Goal: Task Accomplishment & Management: Manage account settings

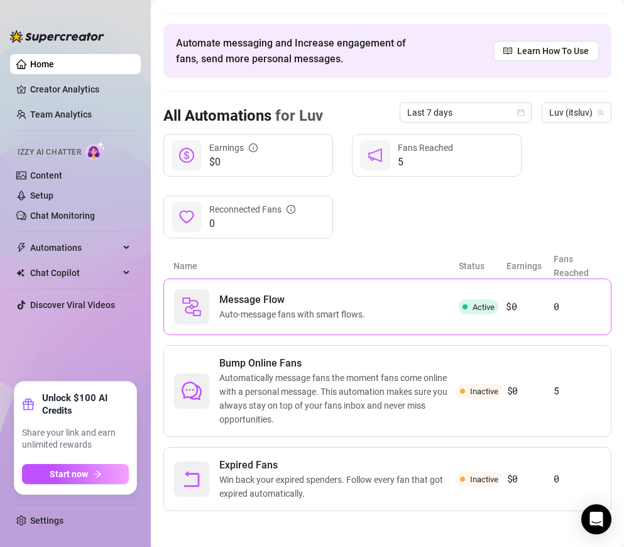
scroll to position [31, 0]
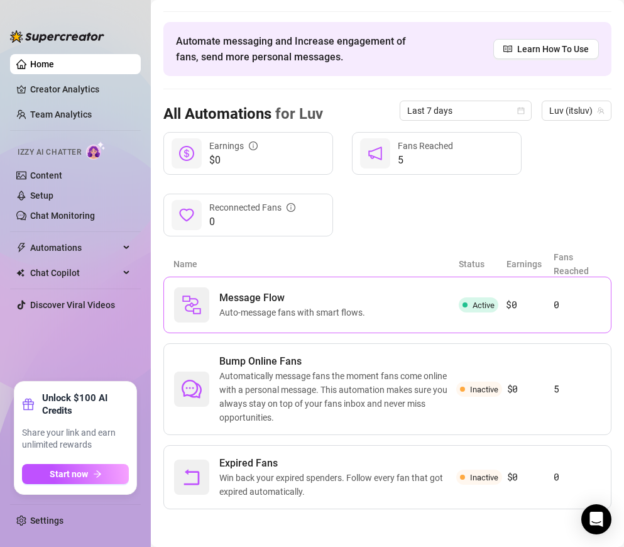
click at [336, 299] on span "Message Flow" at bounding box center [294, 297] width 151 height 15
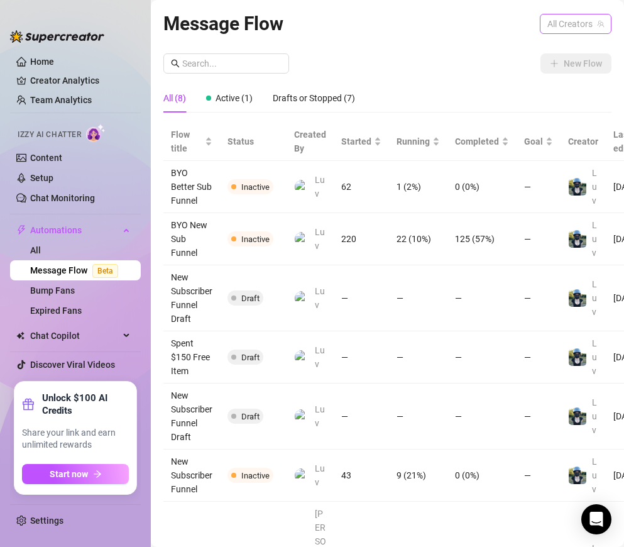
click at [558, 21] on span "All Creators" at bounding box center [576, 23] width 57 height 19
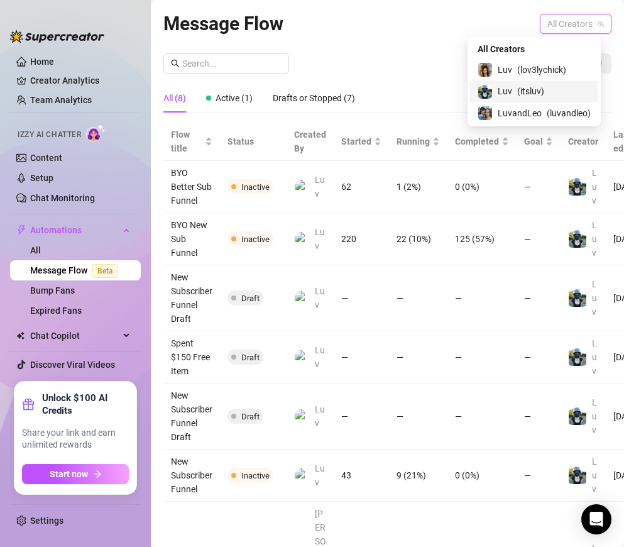
click at [550, 88] on div "Luv ( itsluv )" at bounding box center [534, 91] width 113 height 15
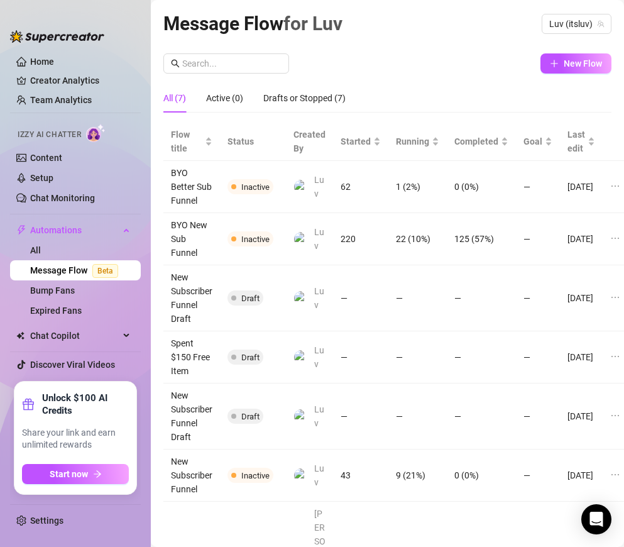
click at [406, 60] on div "New Flow" at bounding box center [387, 63] width 448 height 20
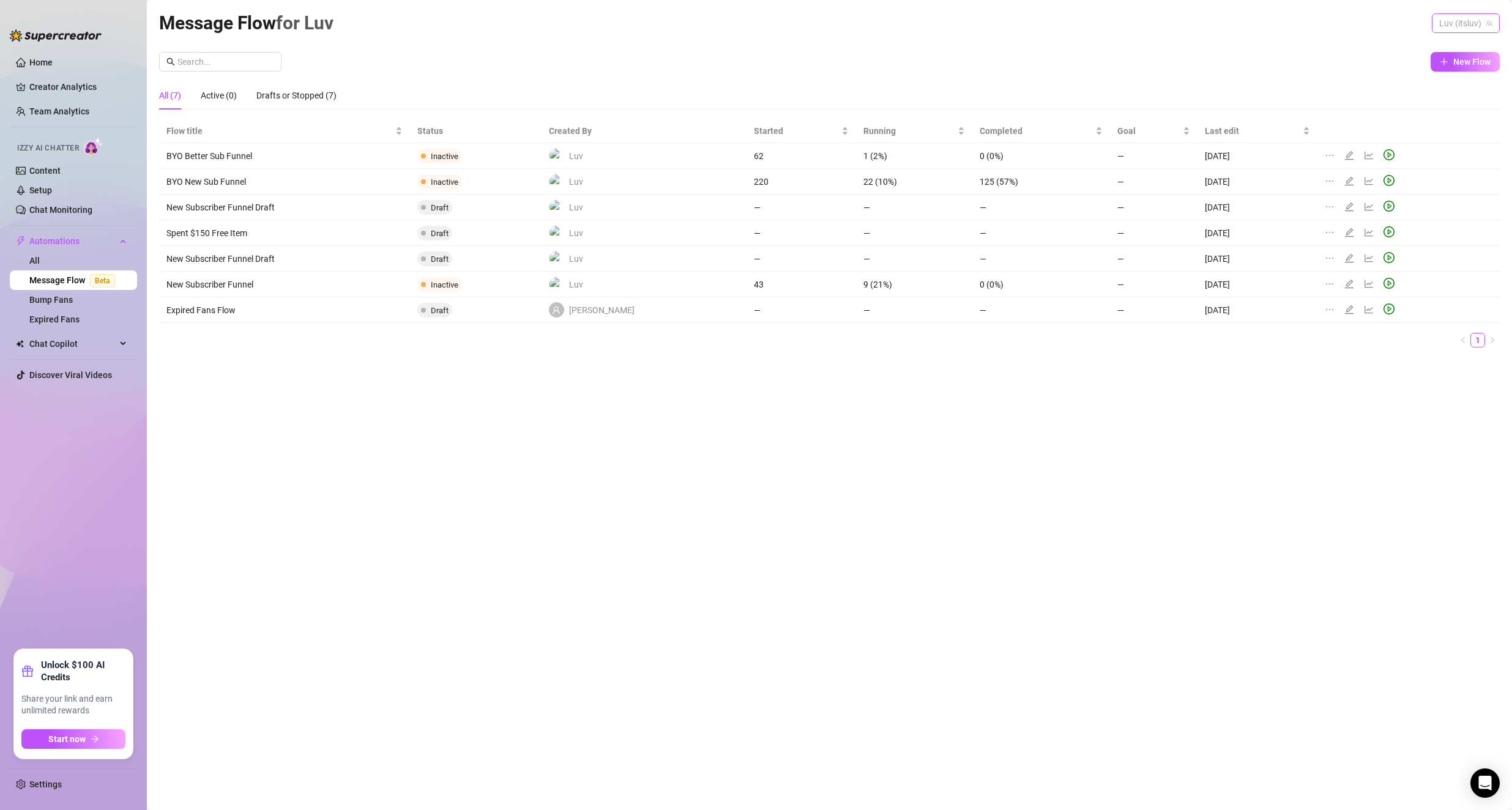
click at [607, 18] on span "Luv (itsluv)" at bounding box center [1465, 22] width 54 height 18
click at [607, 42] on div "Message Flow for Luv Luv (itsluv) New Flow All (7) Active (0) Drafts or Stopped…" at bounding box center [829, 391] width 1341 height 765
click at [607, 156] on icon "edit" at bounding box center [1349, 156] width 10 height 10
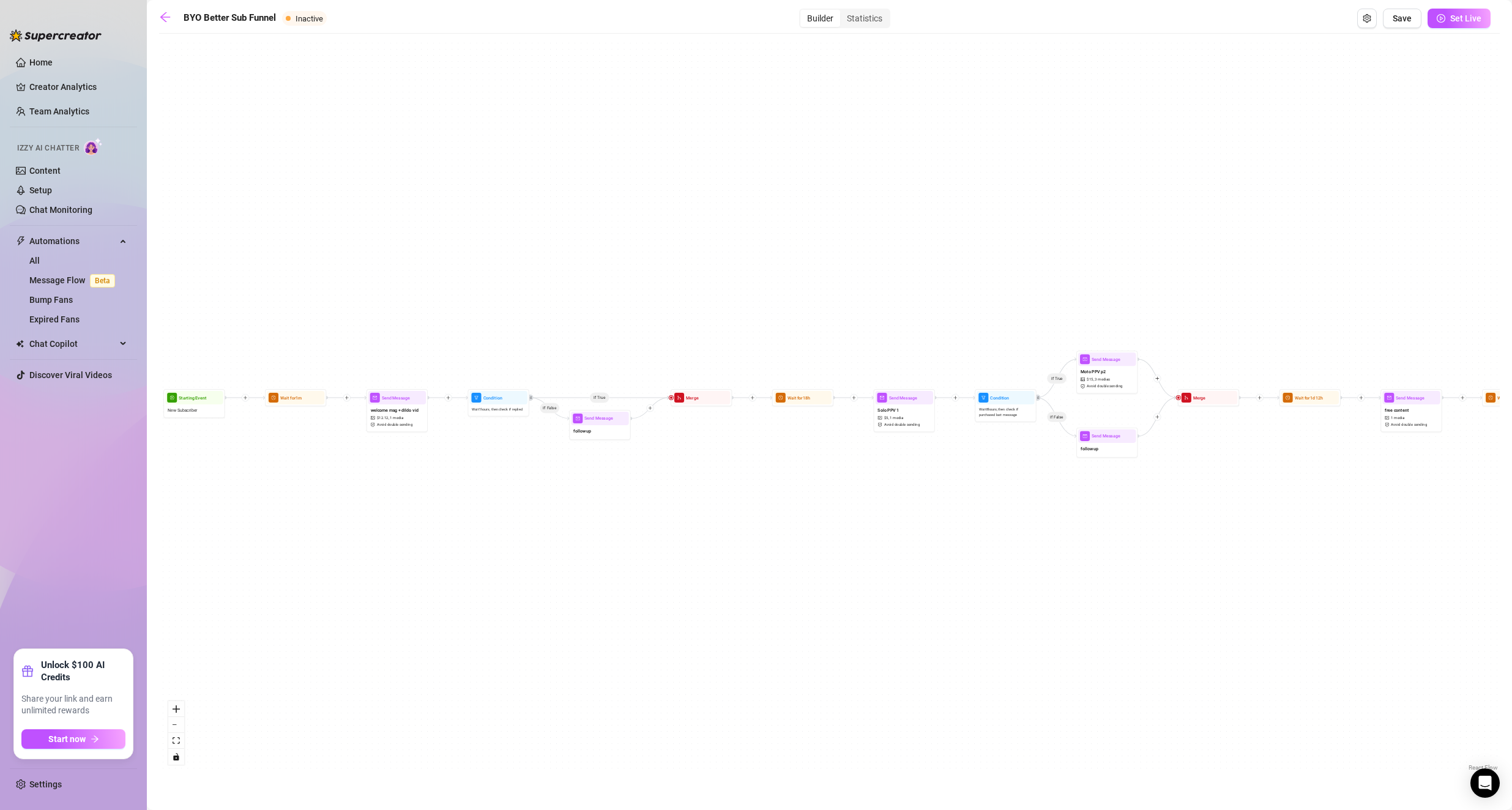
drag, startPoint x: 558, startPoint y: 285, endPoint x: 1054, endPoint y: 258, distance: 496.7
click at [607, 258] on div "If True If False If True If False If True If False Wait for 1d 2h Send Message …" at bounding box center [829, 407] width 1341 height 735
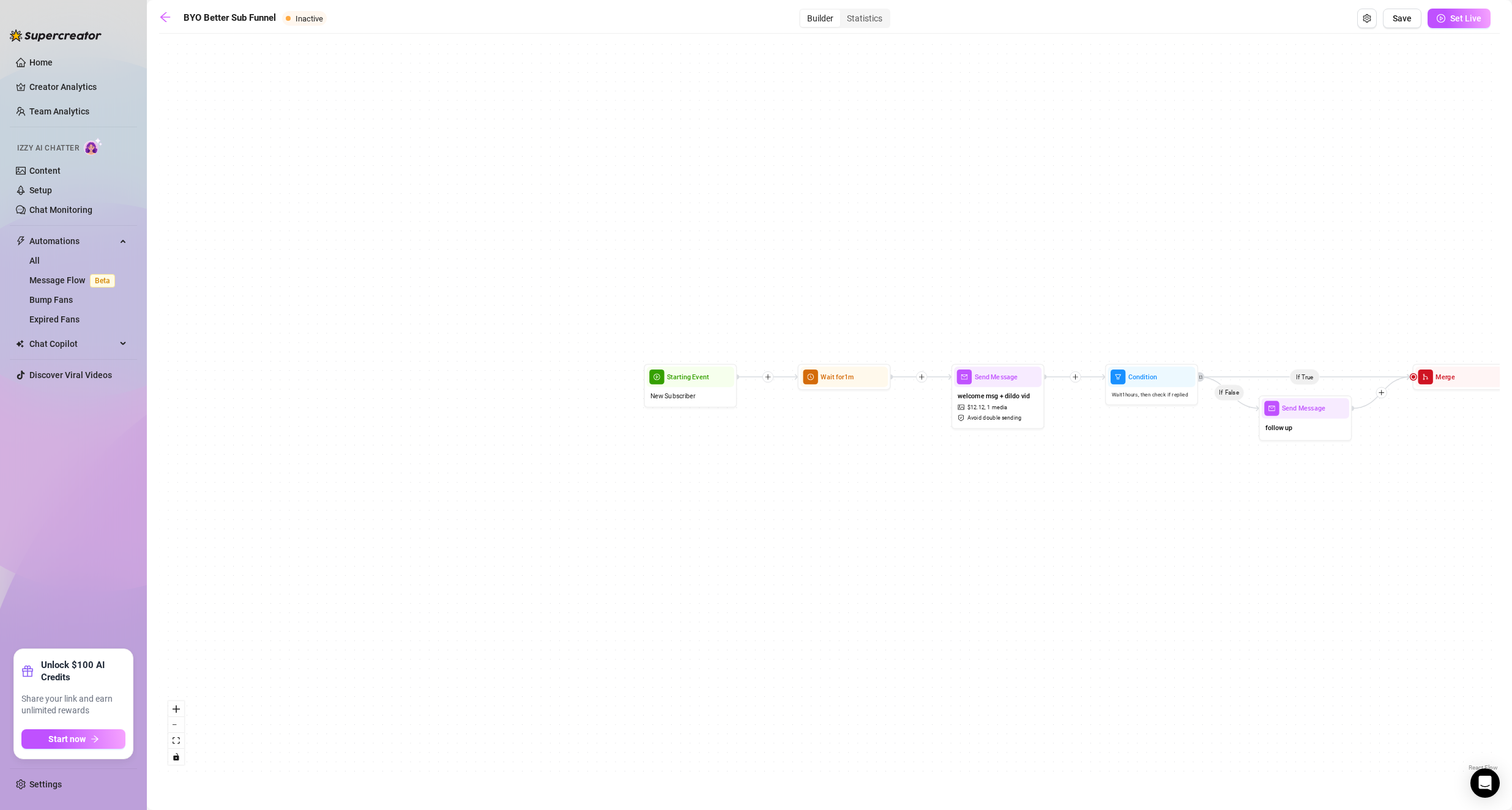
drag, startPoint x: 383, startPoint y: 307, endPoint x: 1141, endPoint y: 239, distance: 761.0
click at [607, 239] on div "If True If False If True If False If True If False Wait for 1d 2h Send Message …" at bounding box center [829, 407] width 1341 height 735
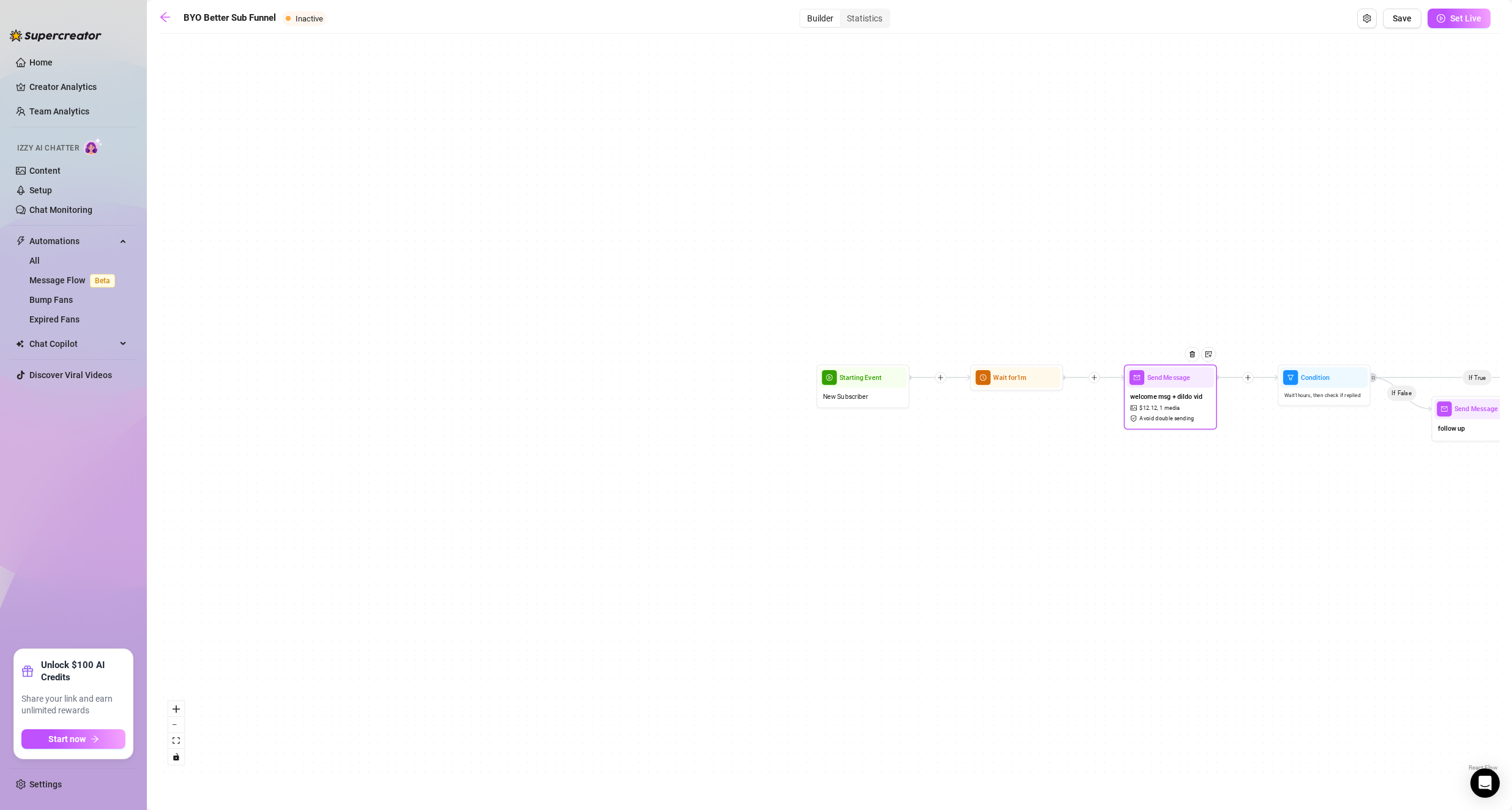
click at [607, 400] on span "welcome msg + dildo vid" at bounding box center [1166, 396] width 72 height 11
click at [607, 423] on div "welcome msg + dildo vid $ 12.12 , 1 media Avoid double sending" at bounding box center [1170, 408] width 88 height 39
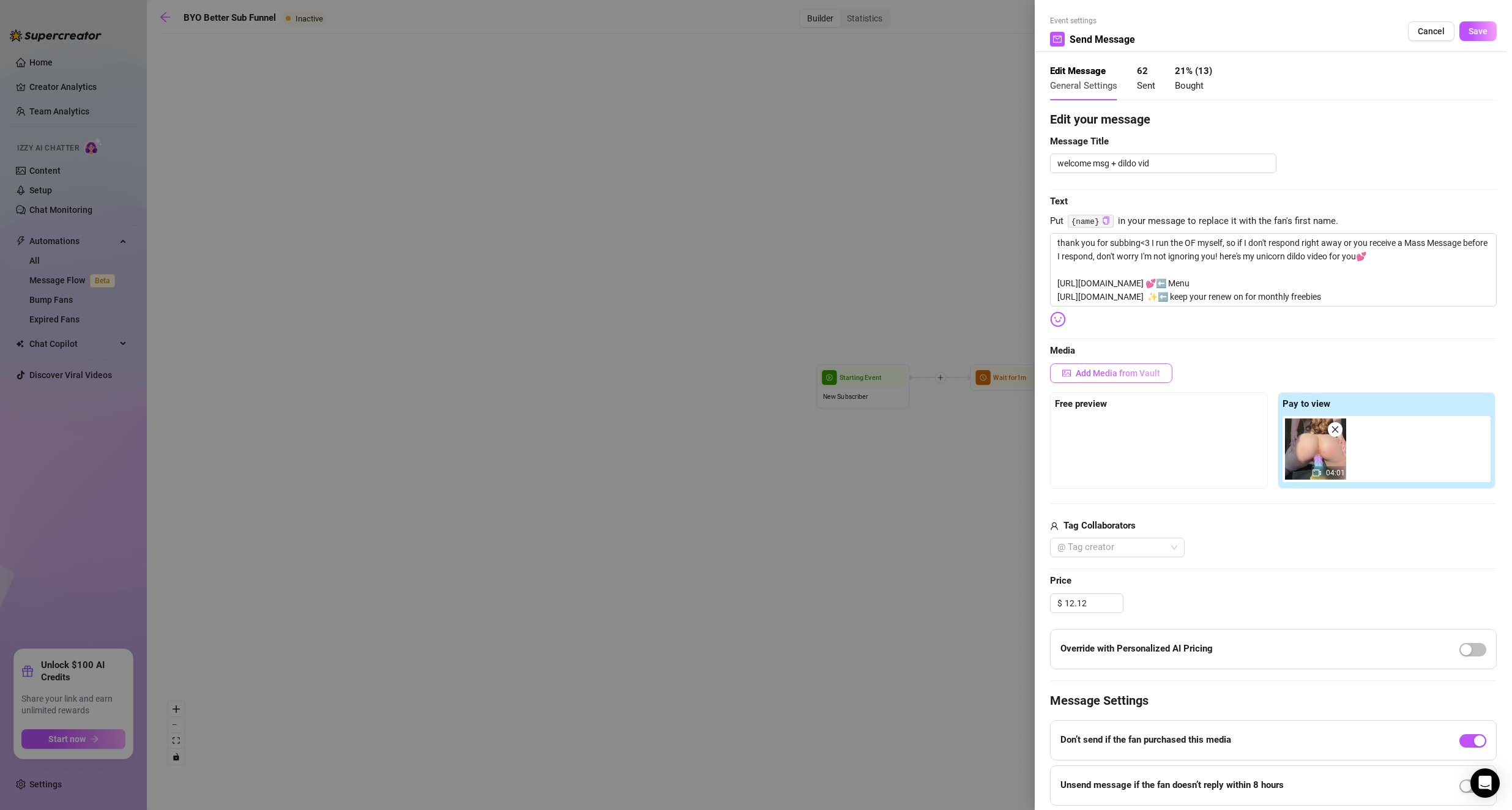
click at [607, 382] on button "Add Media from Vault" at bounding box center [1111, 373] width 123 height 19
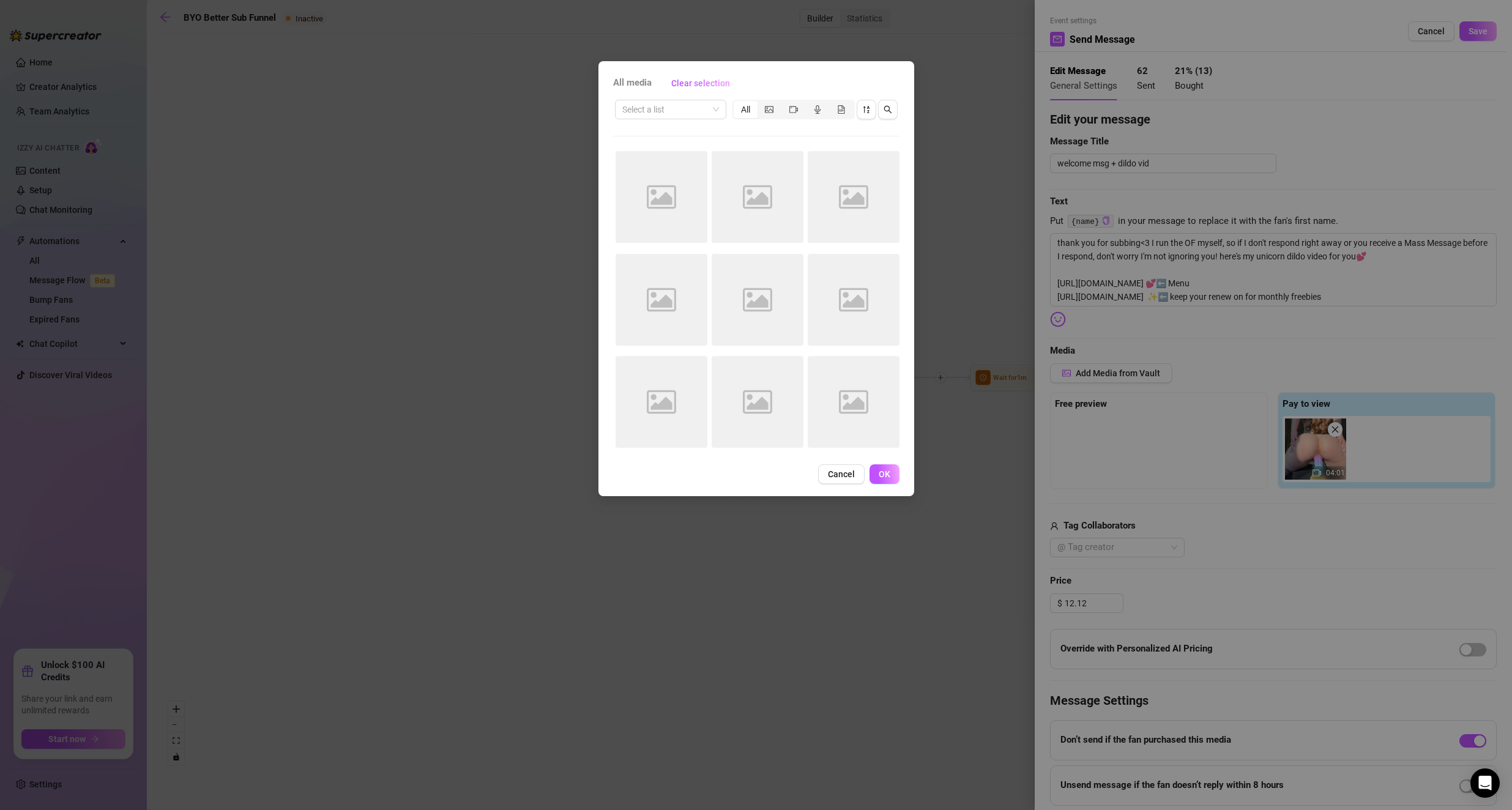
click at [607, 123] on div "Select a list All Image placeholder Image placeholder Image placeholder Image p…" at bounding box center [756, 277] width 286 height 359
click at [607, 115] on input "search" at bounding box center [665, 109] width 86 height 18
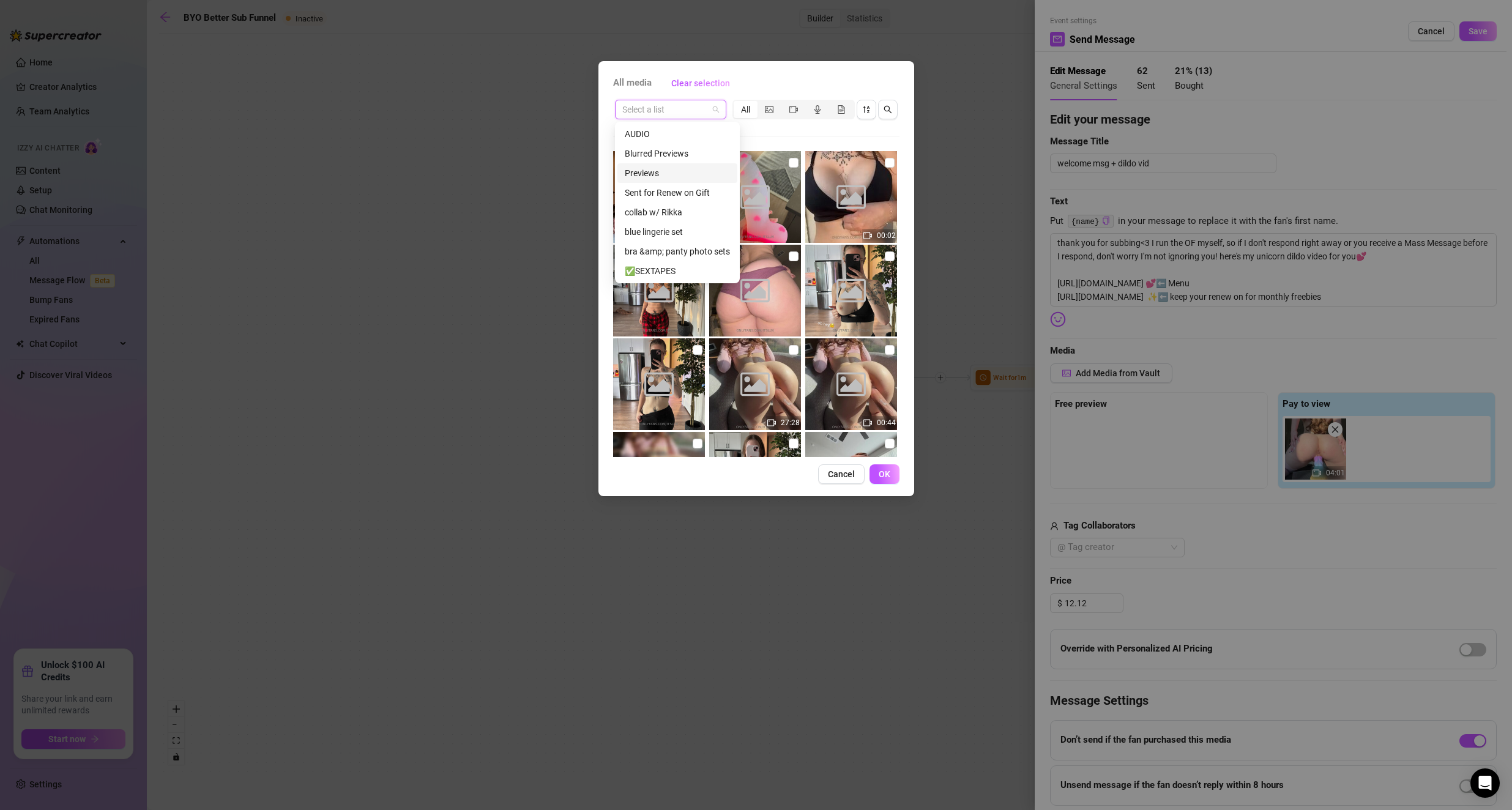
click at [607, 179] on div "Previews" at bounding box center [677, 173] width 105 height 14
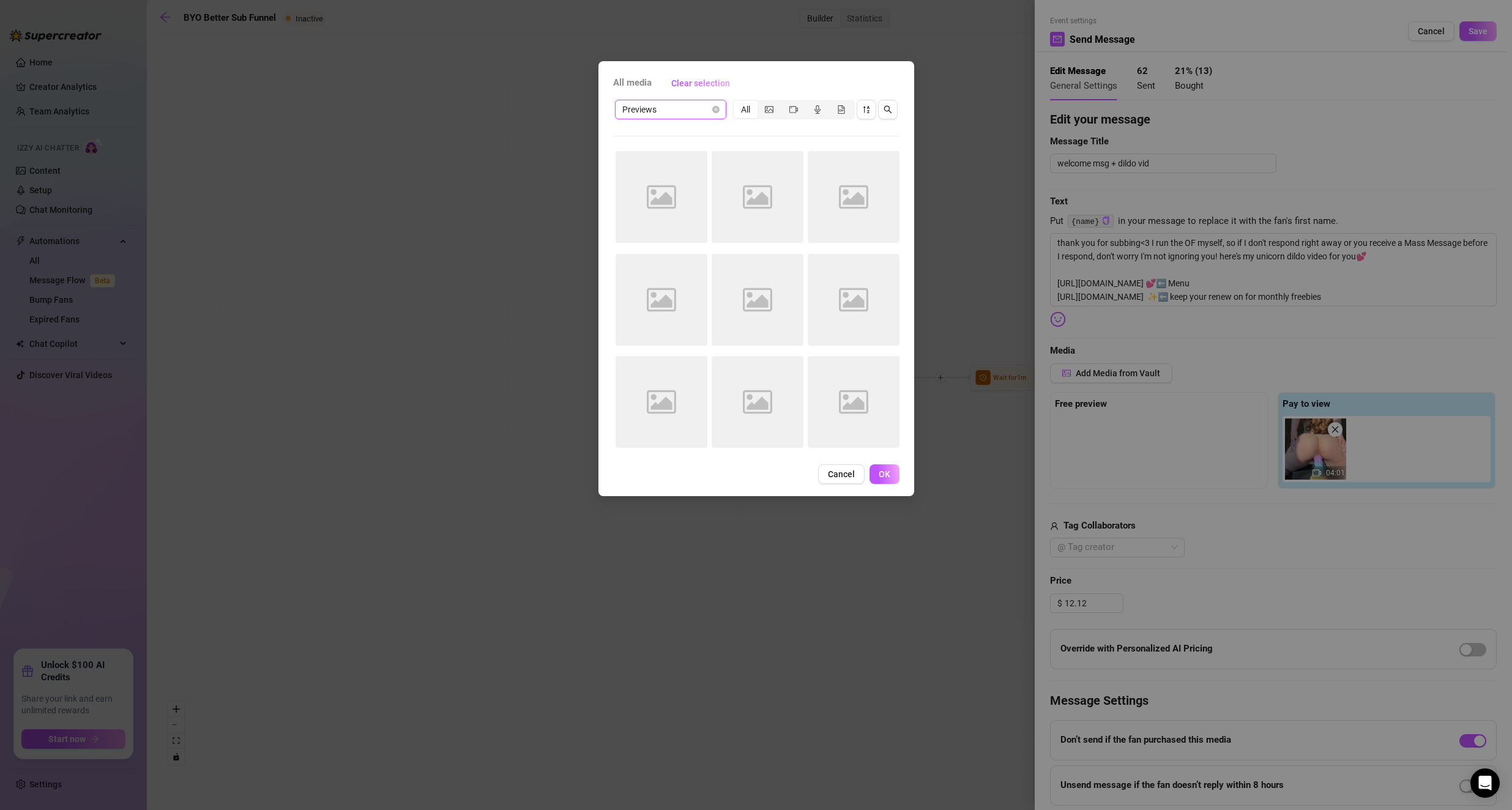
click at [607, 144] on div "Previews Previews All Image placeholder Image placeholder Image placeholder Ima…" at bounding box center [756, 277] width 286 height 359
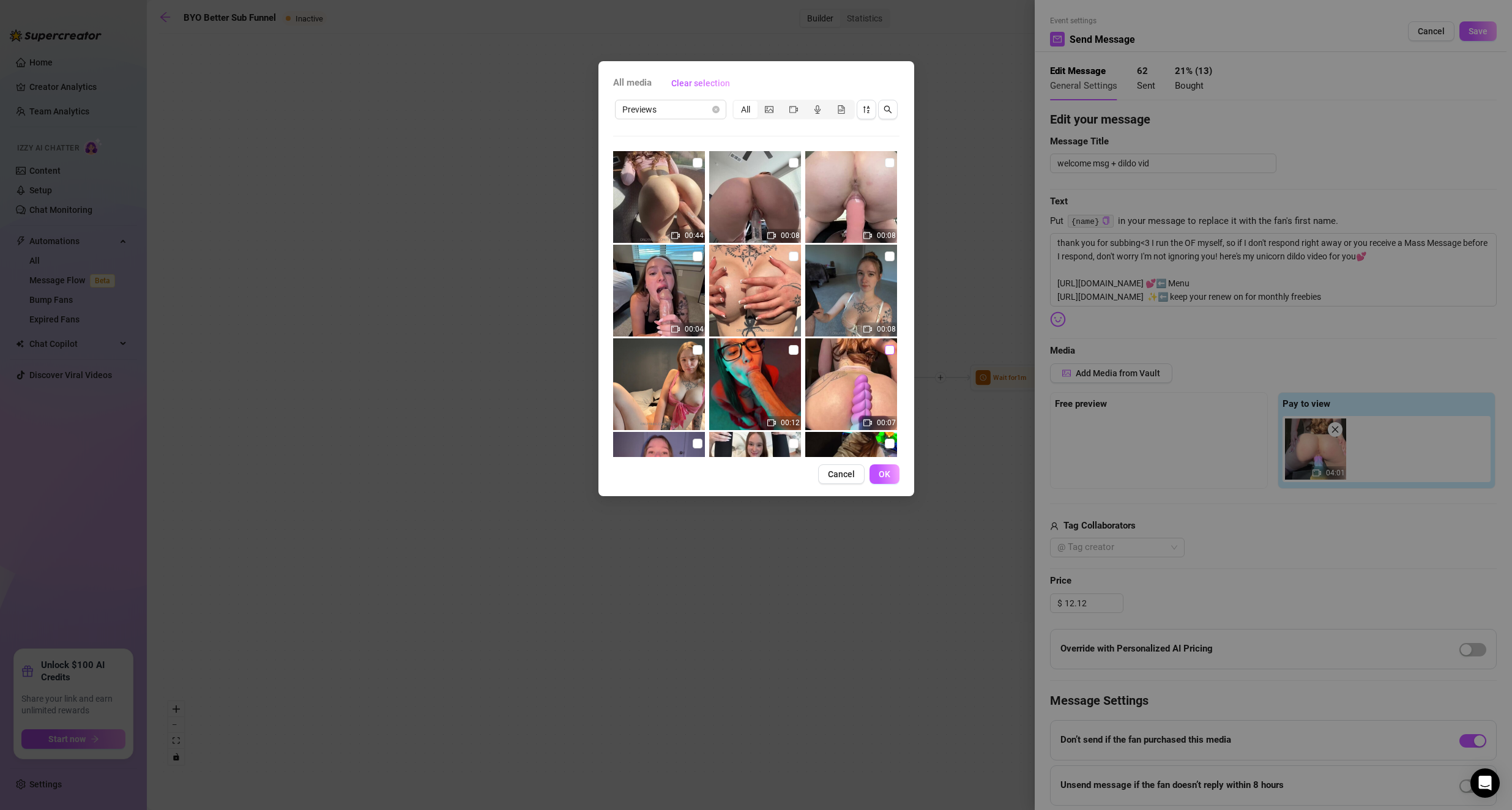
click at [607, 350] on input "checkbox" at bounding box center [889, 350] width 10 height 10
click at [607, 348] on input "checkbox" at bounding box center [889, 350] width 10 height 10
click at [607, 120] on div "Previews All" at bounding box center [756, 110] width 286 height 23
click at [607, 106] on span "Previews" at bounding box center [669, 109] width 96 height 18
click at [607, 353] on input "checkbox" at bounding box center [889, 350] width 10 height 10
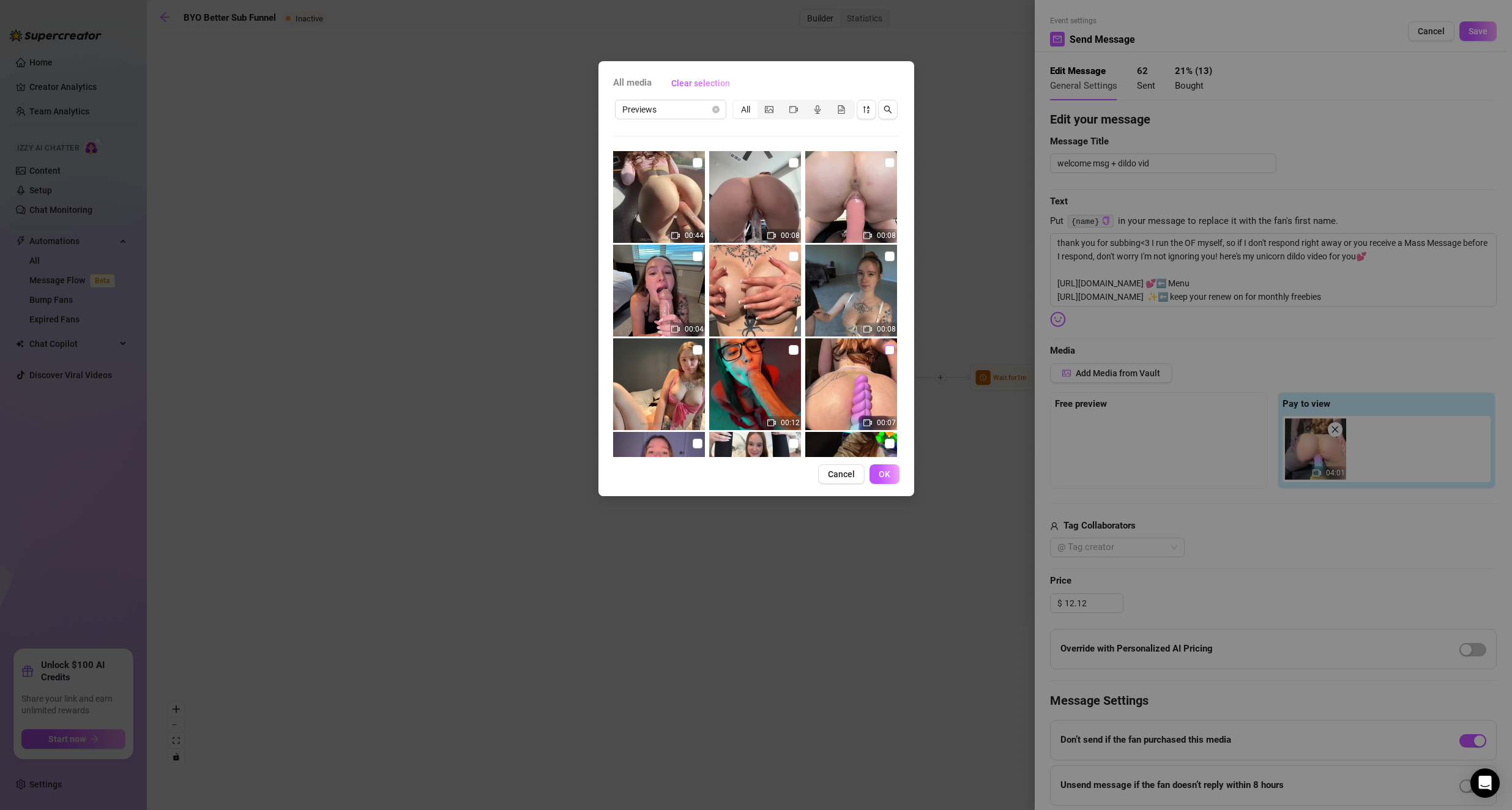
checkbox input "true"
drag, startPoint x: 881, startPoint y: 474, endPoint x: 1100, endPoint y: 446, distance: 220.8
click at [607, 473] on span "OK" at bounding box center [884, 474] width 12 height 10
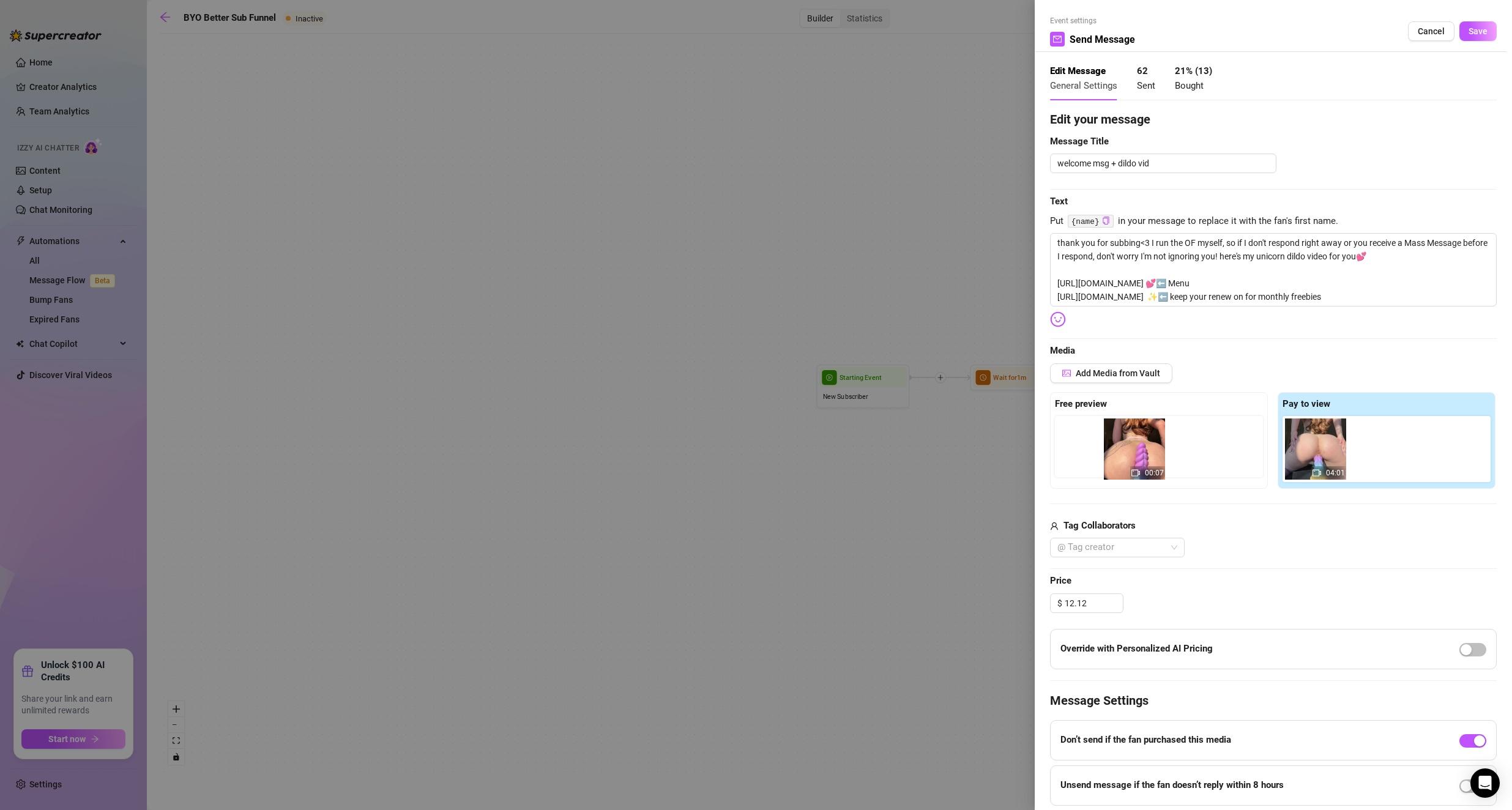
drag, startPoint x: 1361, startPoint y: 459, endPoint x: 1113, endPoint y: 460, distance: 248.0
click at [607, 460] on div "Free preview Pay to view 04:01 00:07" at bounding box center [1273, 440] width 447 height 96
drag, startPoint x: 1369, startPoint y: 460, endPoint x: 1073, endPoint y: 456, distance: 296.0
click at [607, 456] on div "Free preview Pay to view 04:01 00:07" at bounding box center [1273, 440] width 447 height 96
drag, startPoint x: 1474, startPoint y: 37, endPoint x: 1474, endPoint y: 25, distance: 12.0
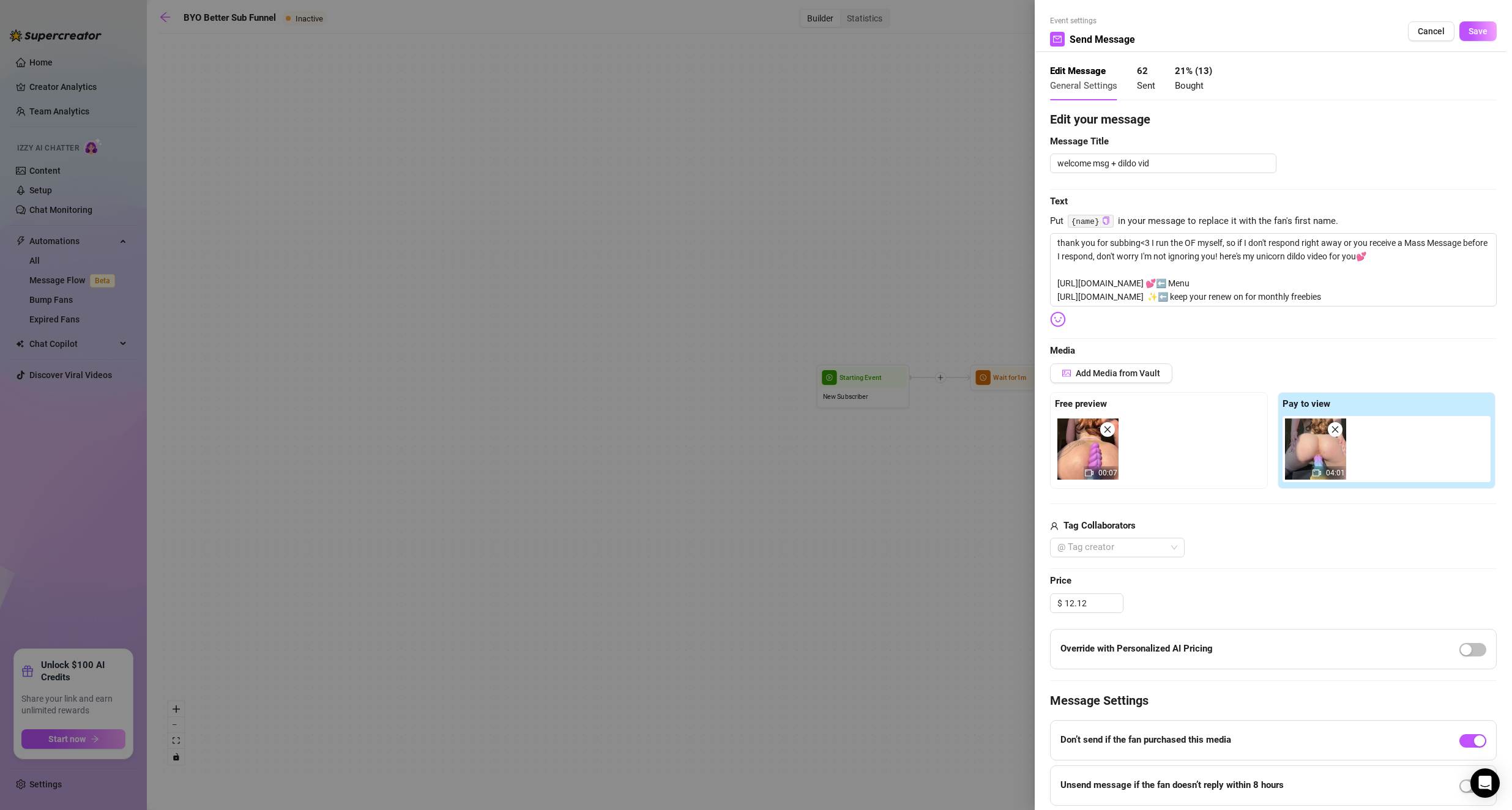
click at [607, 34] on button "Save" at bounding box center [1478, 31] width 37 height 19
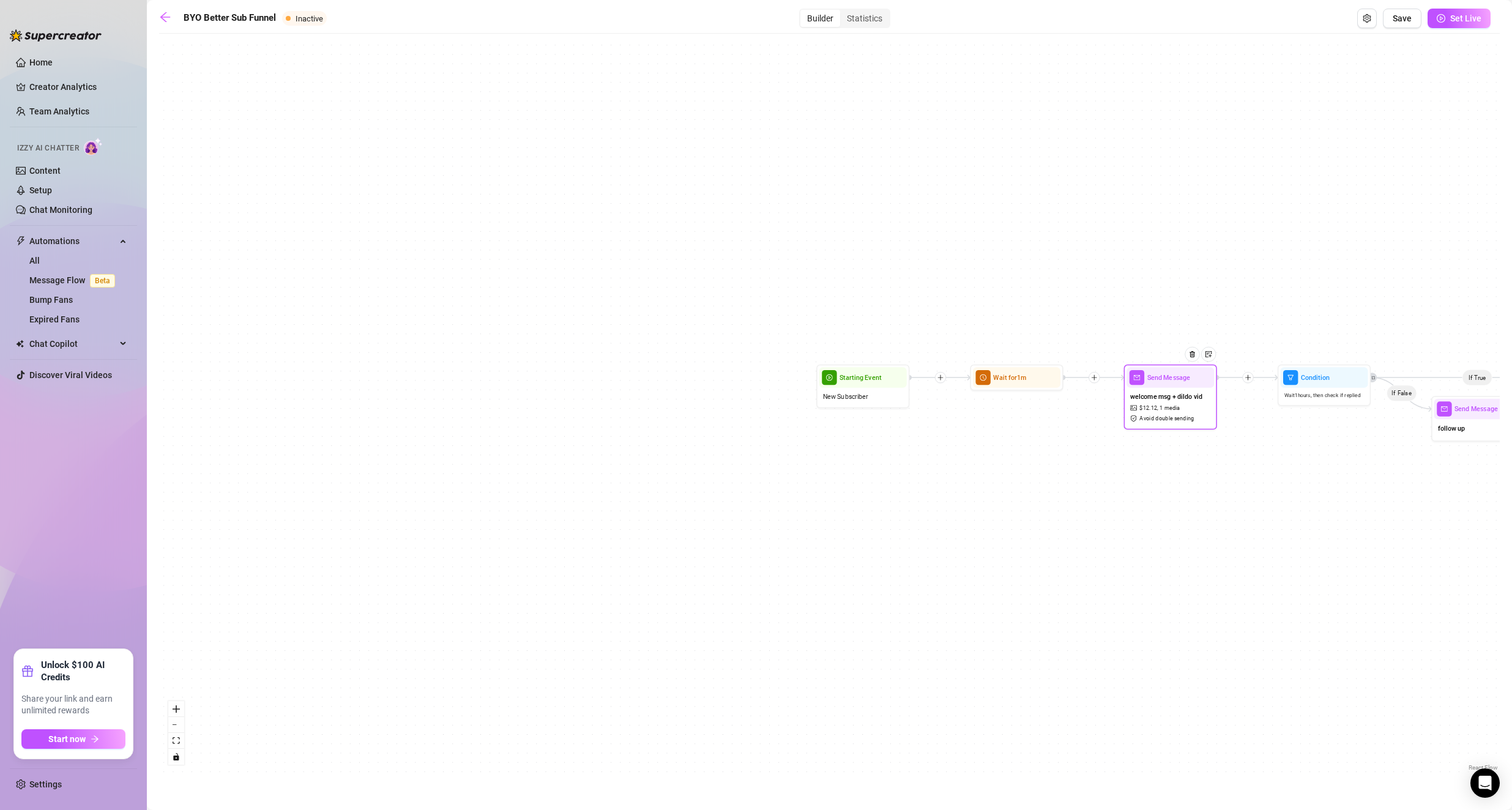
click at [607, 406] on span "1 media" at bounding box center [1170, 408] width 20 height 9
type textarea "thank you for subbing<3 I run the OF myself, so if I don't respond right away o…"
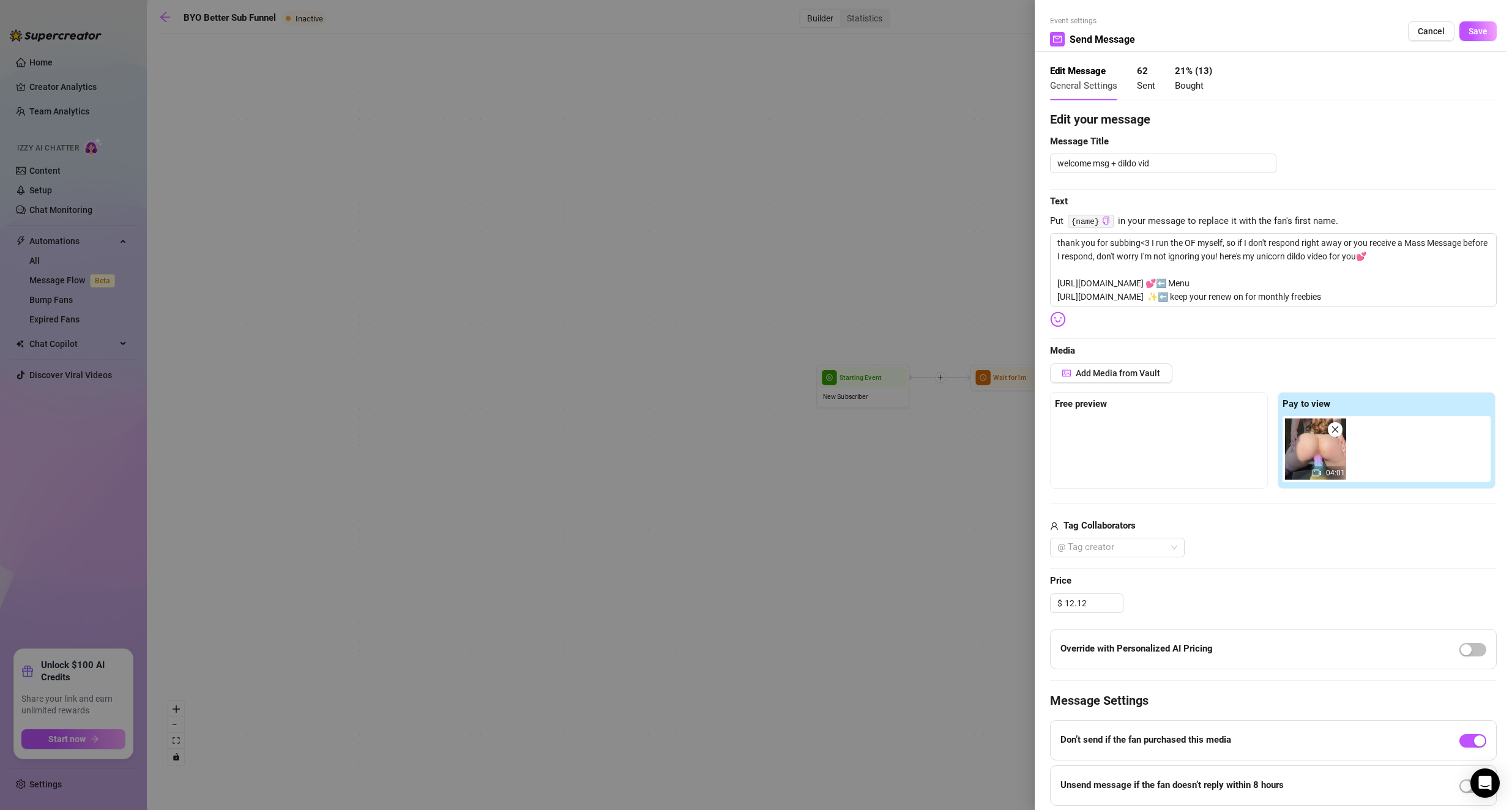
click at [607, 24] on button "Cancel" at bounding box center [1431, 31] width 47 height 19
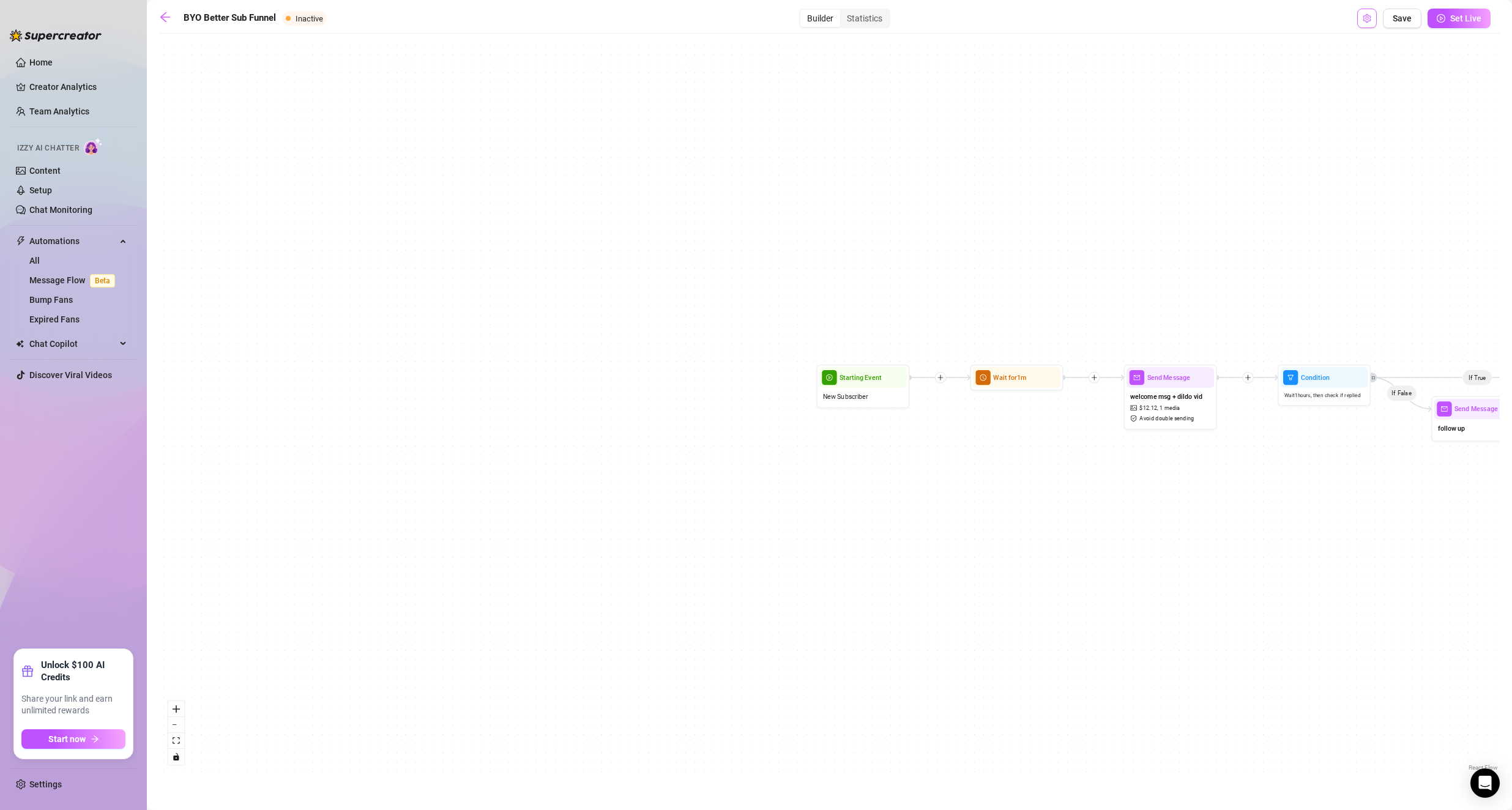
click at [607, 16] on button "Open Exit Rules" at bounding box center [1367, 18] width 19 height 19
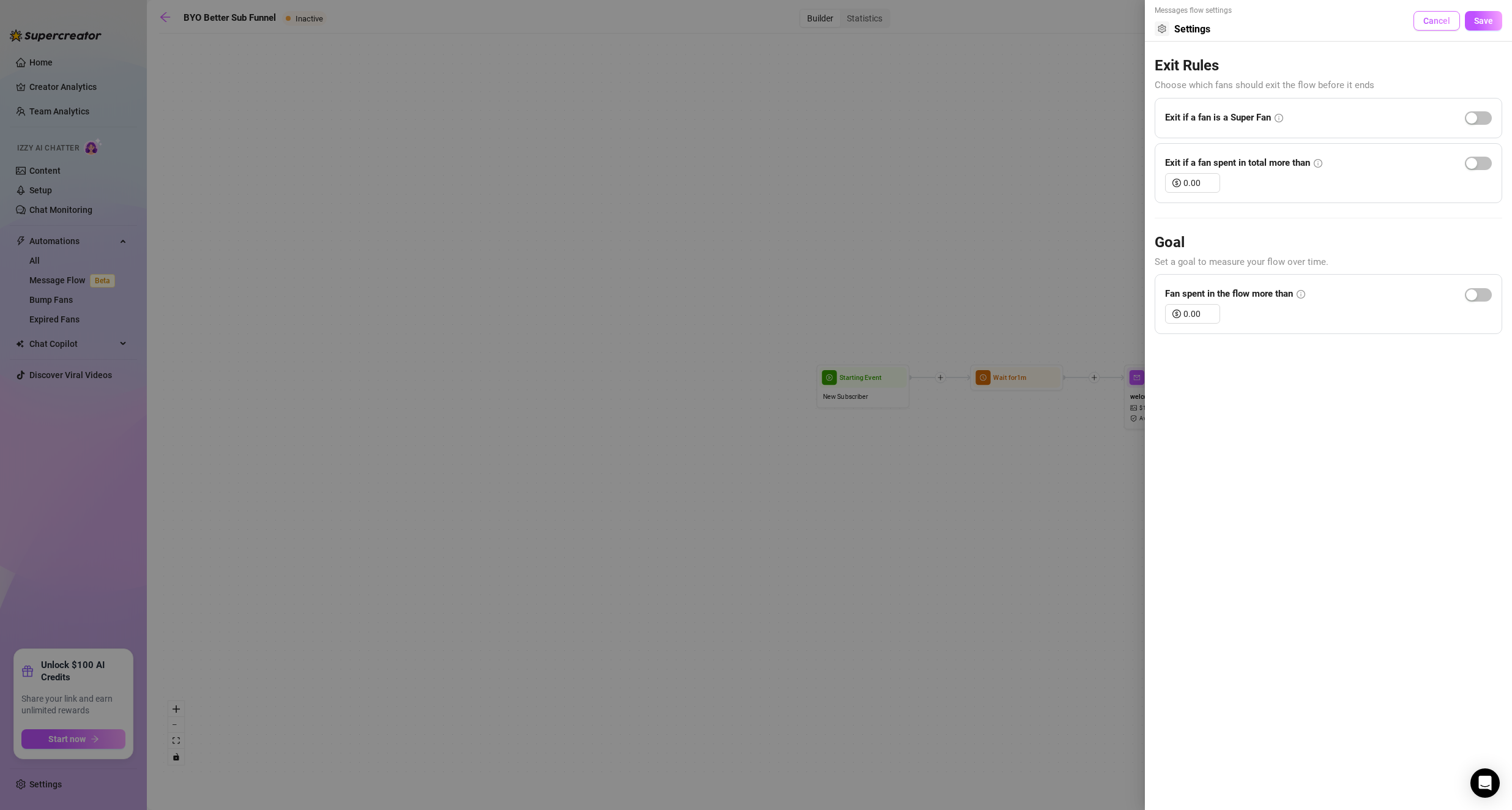
click at [607, 18] on span "Cancel" at bounding box center [1437, 20] width 27 height 10
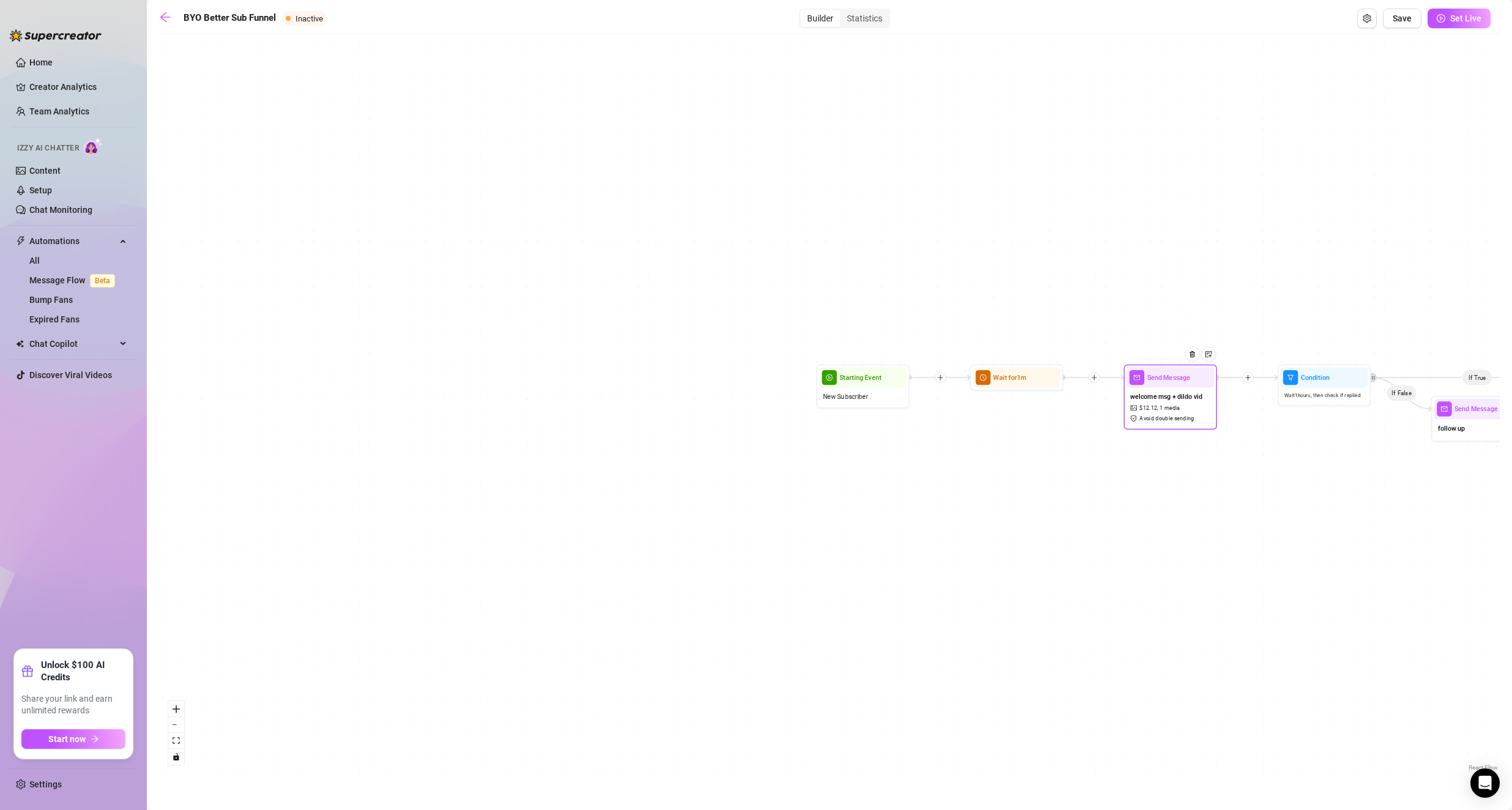
click at [607, 410] on div "welcome msg + dildo vid $ 12.12 , 1 media Avoid double sending" at bounding box center [1170, 408] width 88 height 39
type textarea "thank you for subbing<3 I run the OF myself, so if I don't respond right away o…"
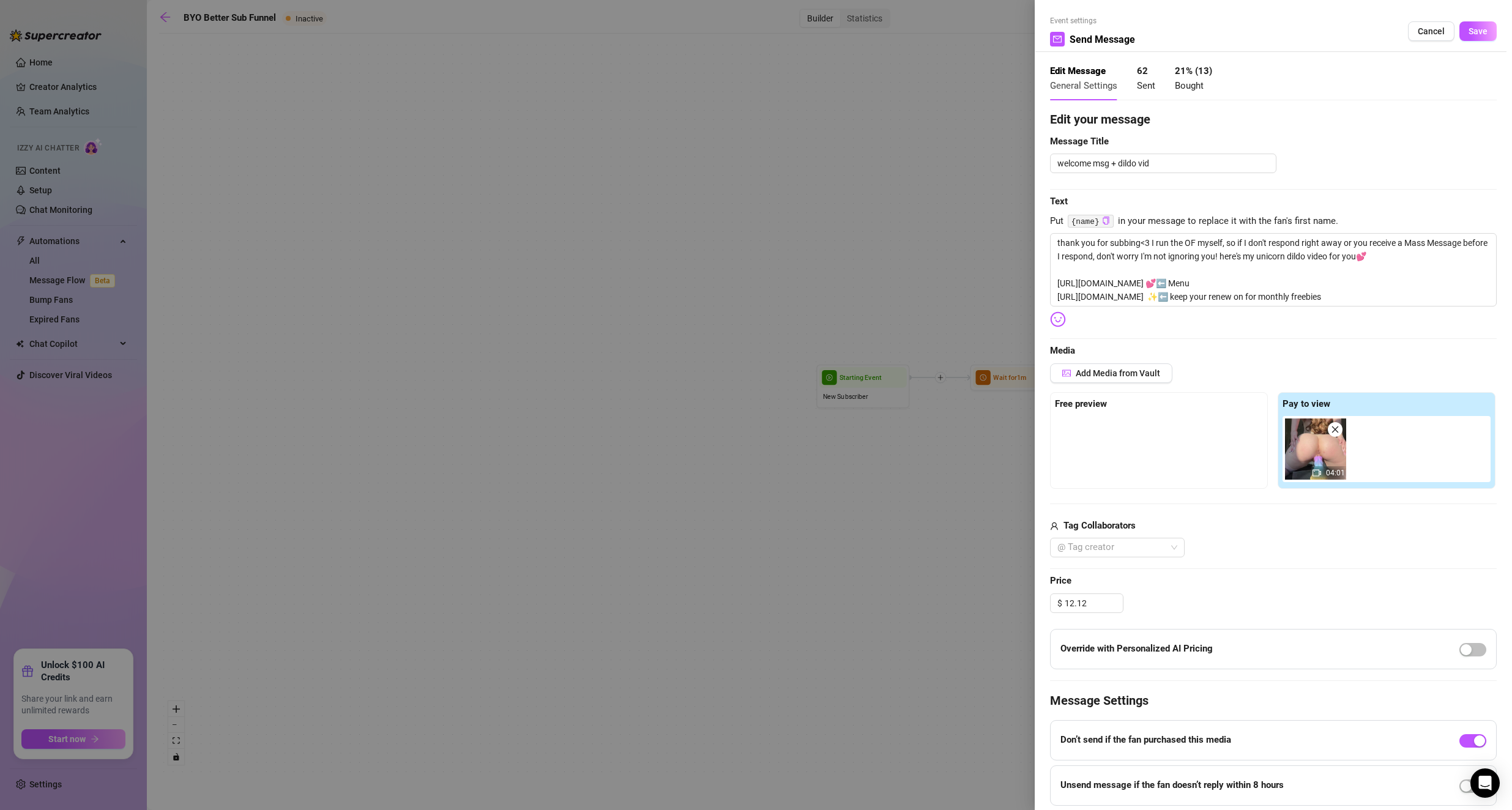
click at [607, 362] on div "Edit your message Message Title welcome msg + dildo vid Text Put {name} in your…" at bounding box center [1273, 480] width 447 height 741
click at [607, 367] on button "Add Media from Vault" at bounding box center [1111, 373] width 123 height 19
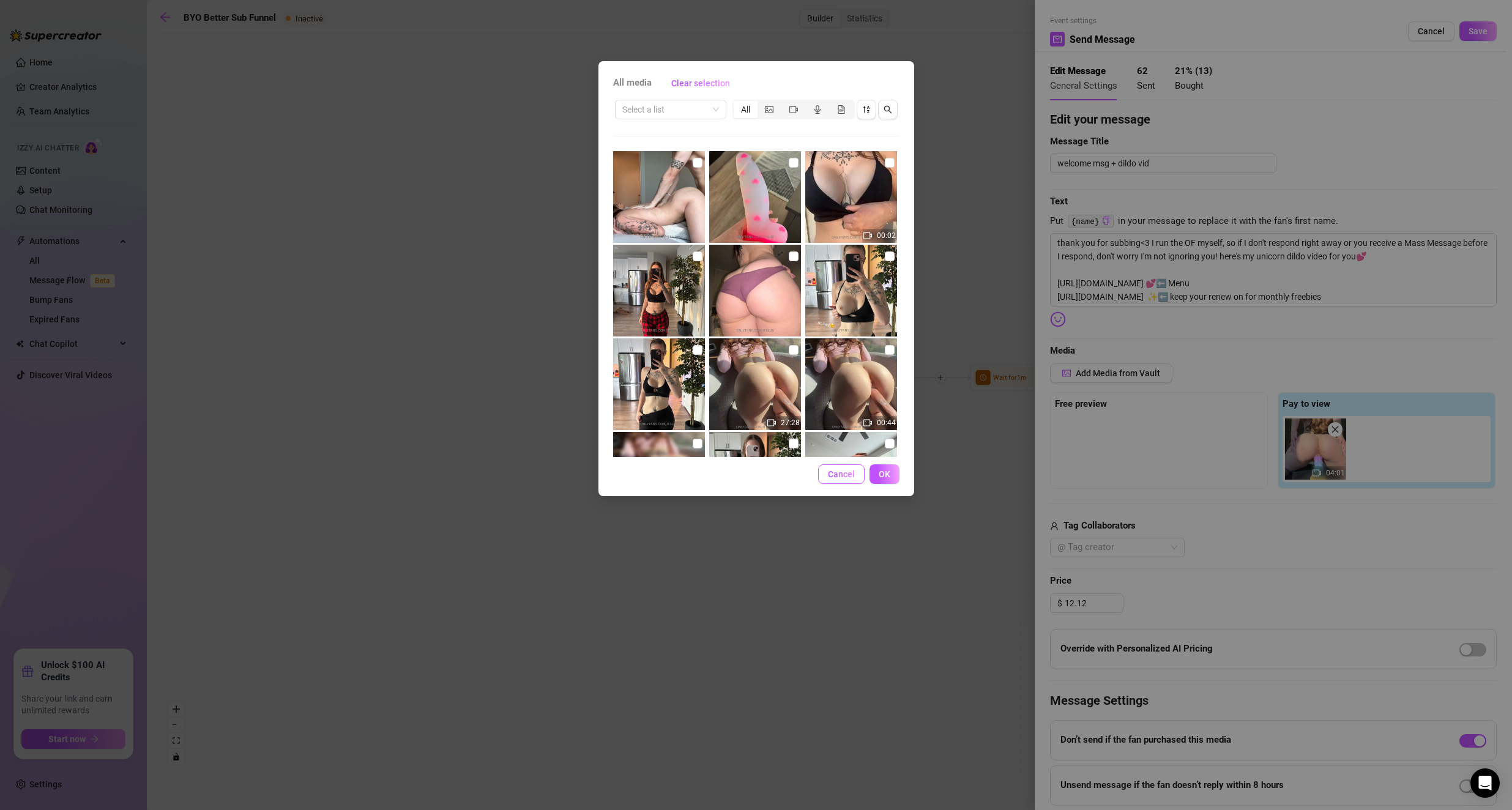
click at [607, 482] on button "Cancel" at bounding box center [842, 474] width 47 height 19
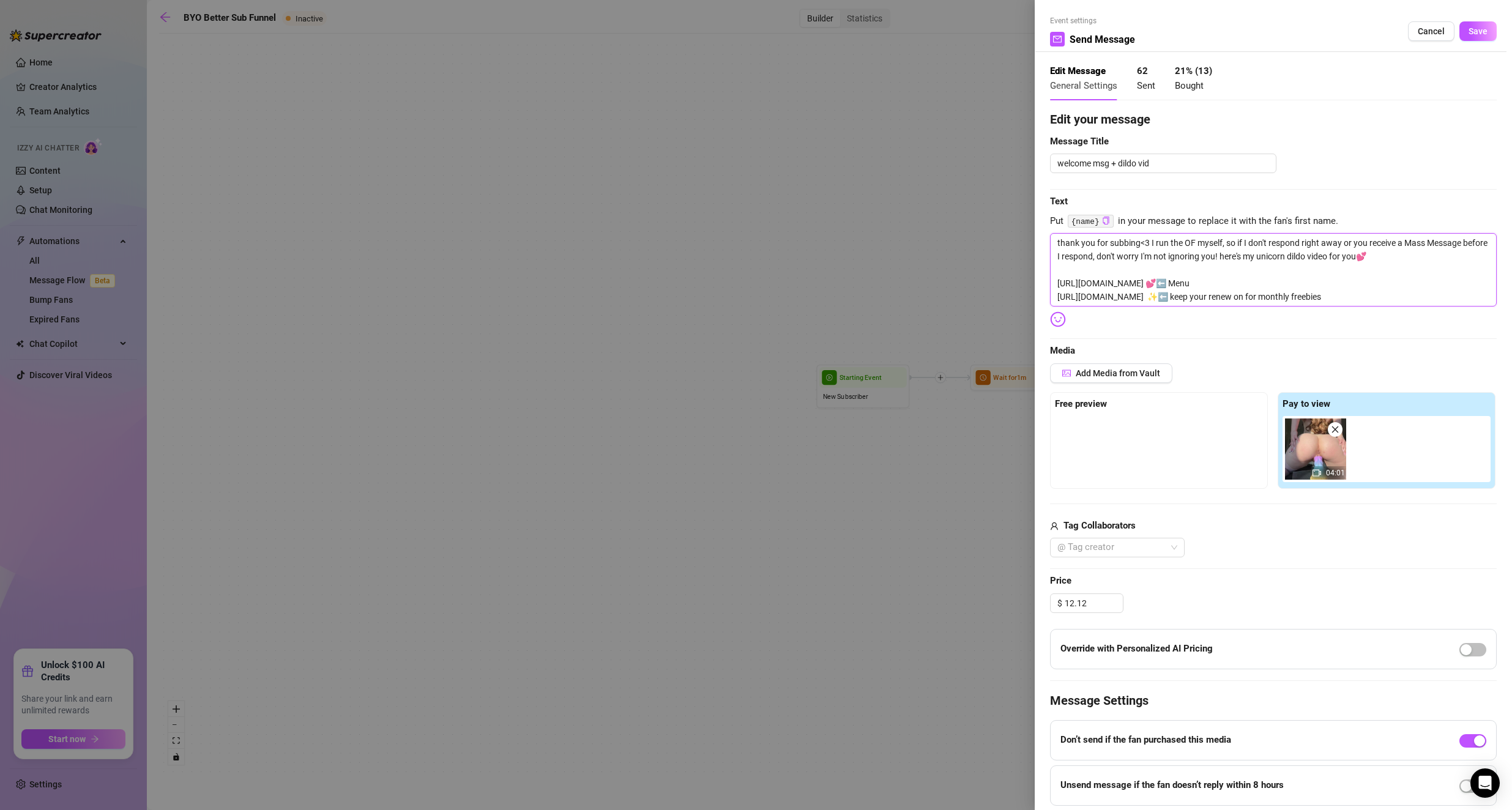
drag, startPoint x: 1056, startPoint y: 282, endPoint x: 1487, endPoint y: 317, distance: 432.4
click at [607, 317] on div "Event settings Send Message Cancel Save Edit Message General Settings 62 Sent 2…" at bounding box center [1273, 405] width 477 height 810
type textarea "thank you for subbing<3 I run the OF myself, so if I don't respond right away o…"
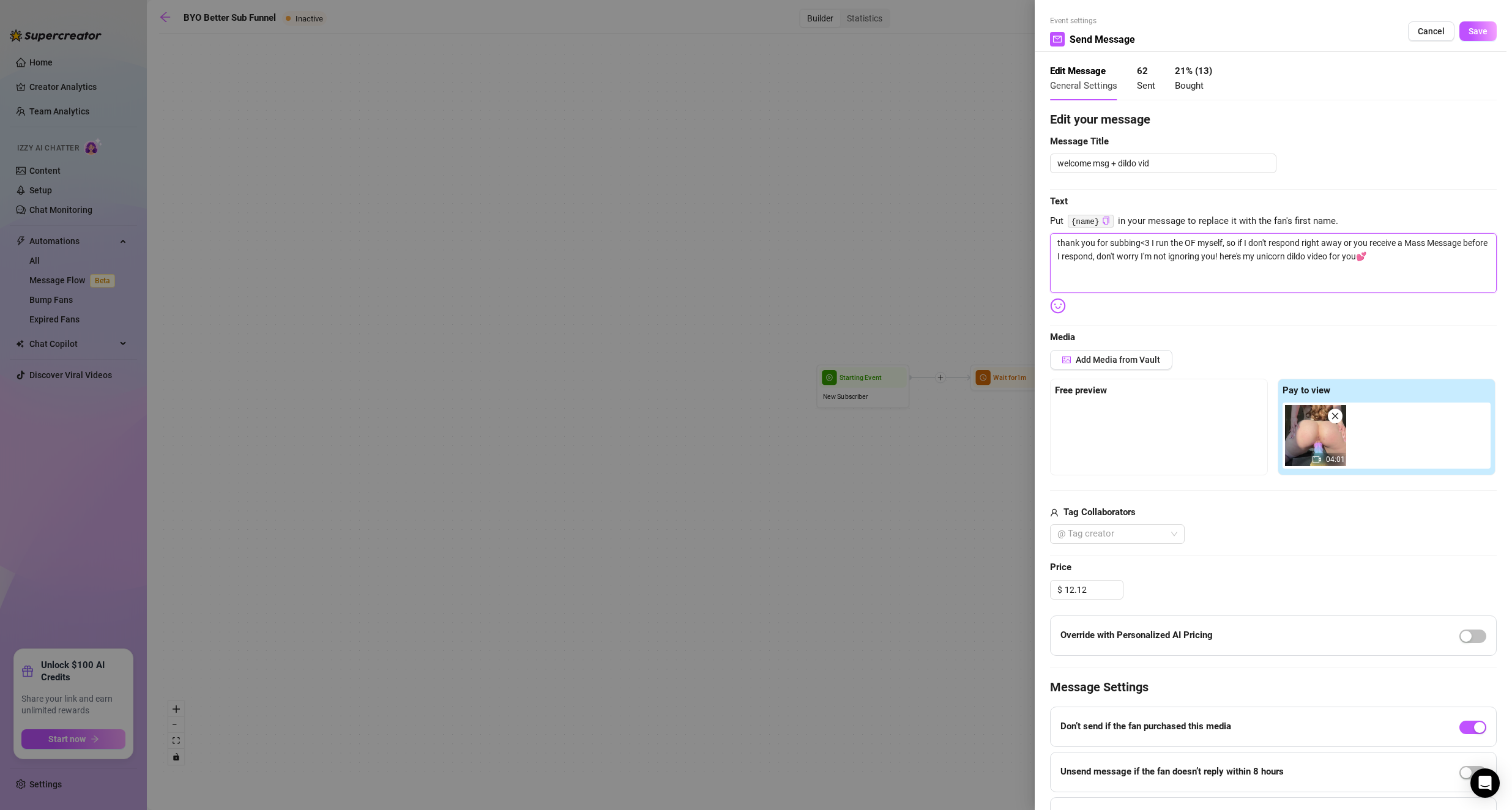
type textarea "thank you for subbing<3 I run the OF myself, so if I don't respond right away o…"
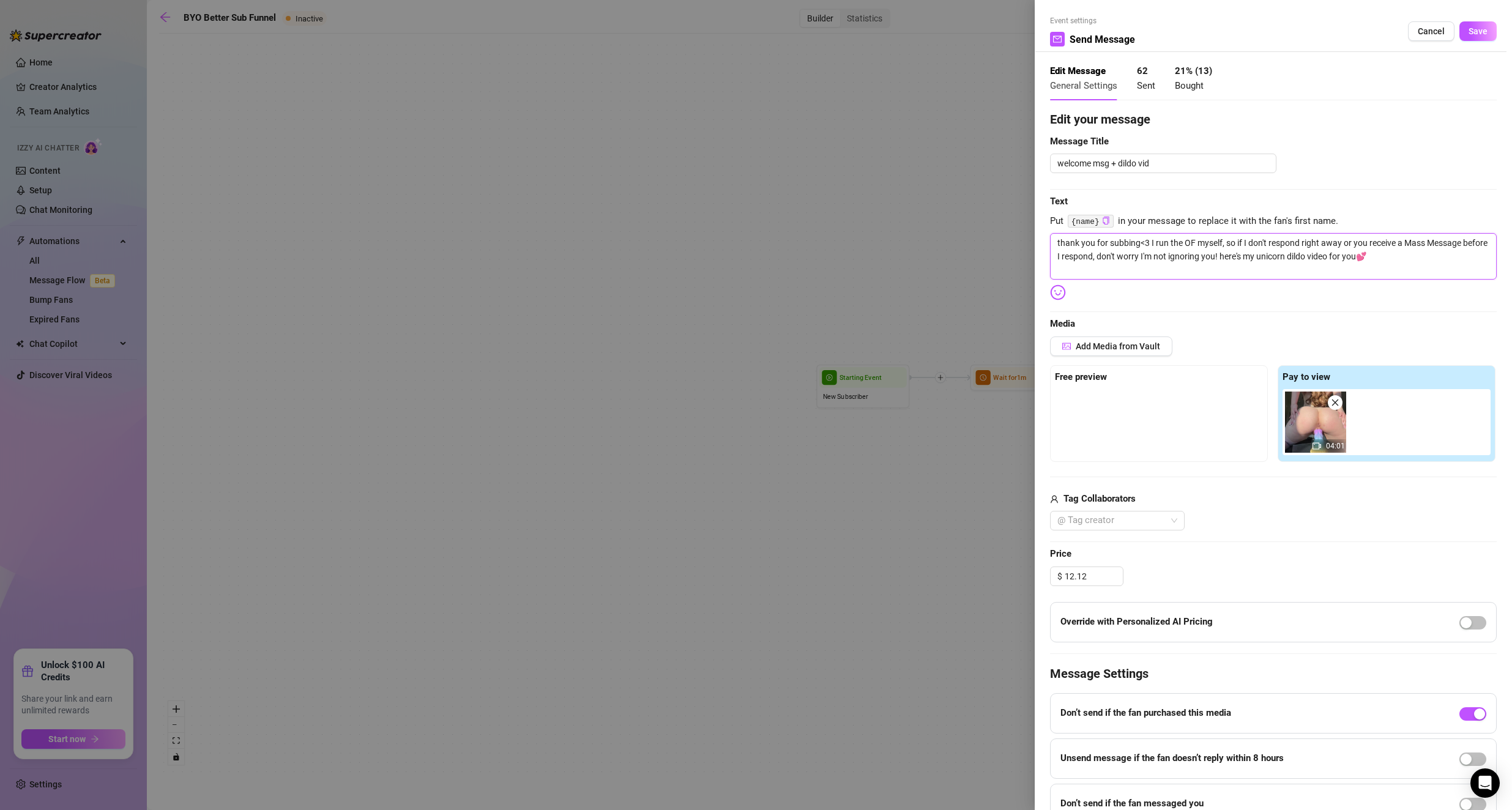
type textarea "thank you for subbing<3 I run the OF myself, so if I don't respond right away o…"
click at [607, 349] on button "Add Media from Vault" at bounding box center [1111, 343] width 123 height 19
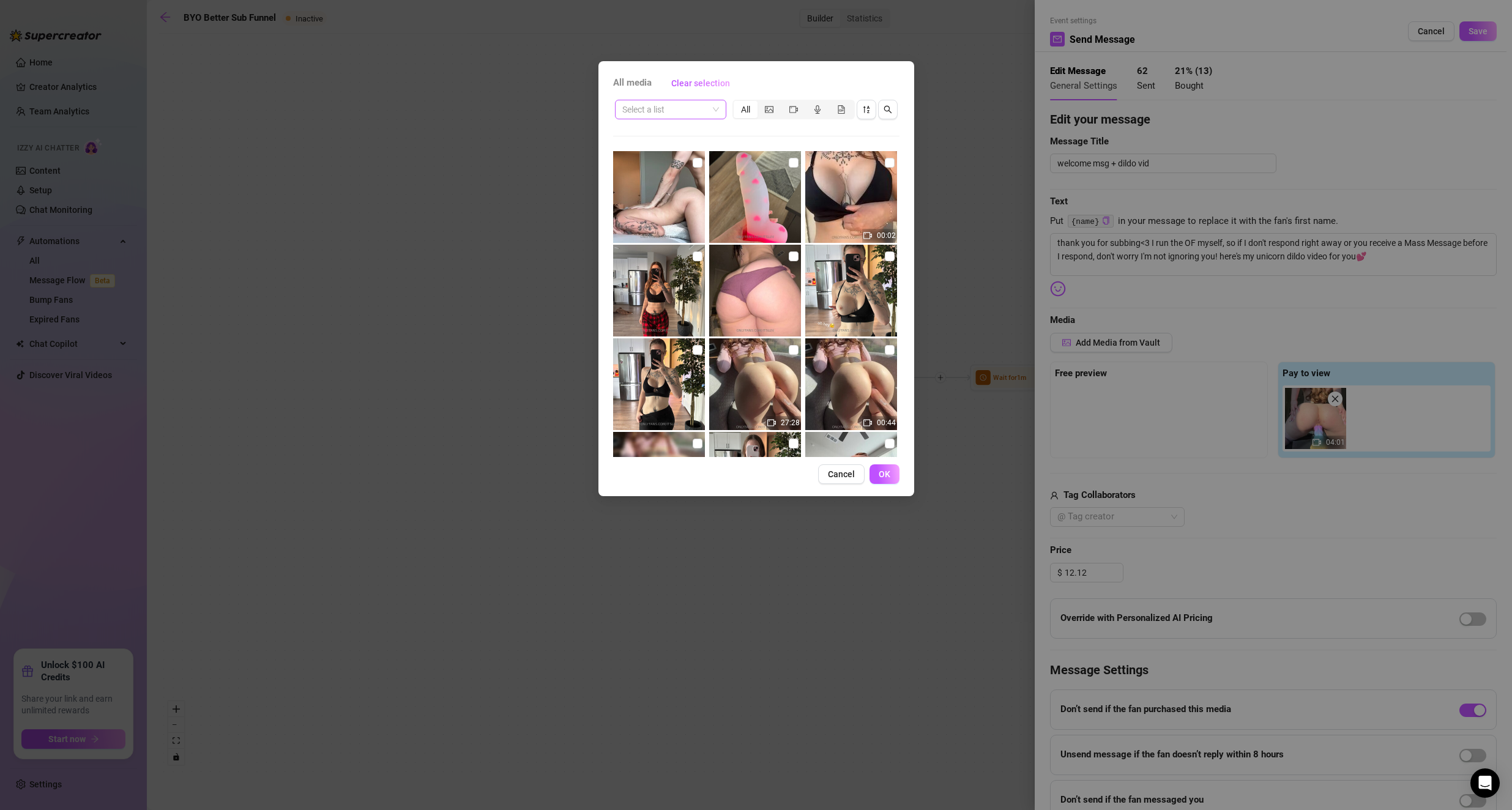
drag, startPoint x: 666, startPoint y: 122, endPoint x: 669, endPoint y: 114, distance: 8.5
click at [607, 118] on div "Select a list All 00:02 27:28 00:44 00:44 00:08 05:42 00:03 05:58 00:05 00:02 0…" at bounding box center [756, 277] width 286 height 359
click at [607, 114] on input "search" at bounding box center [665, 109] width 86 height 18
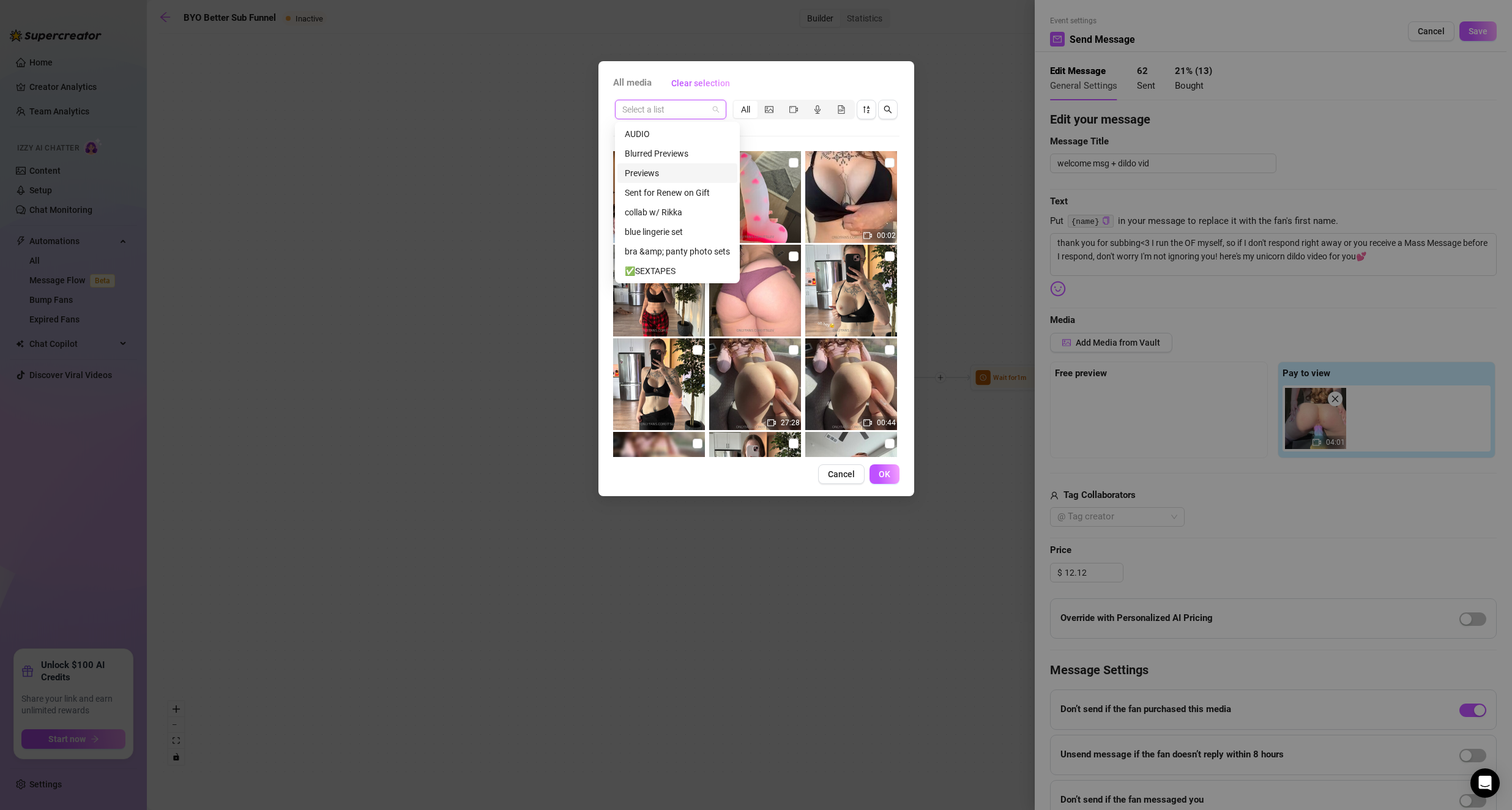
drag, startPoint x: 673, startPoint y: 173, endPoint x: 688, endPoint y: 166, distance: 16.6
click at [607, 174] on div "Previews" at bounding box center [677, 173] width 105 height 14
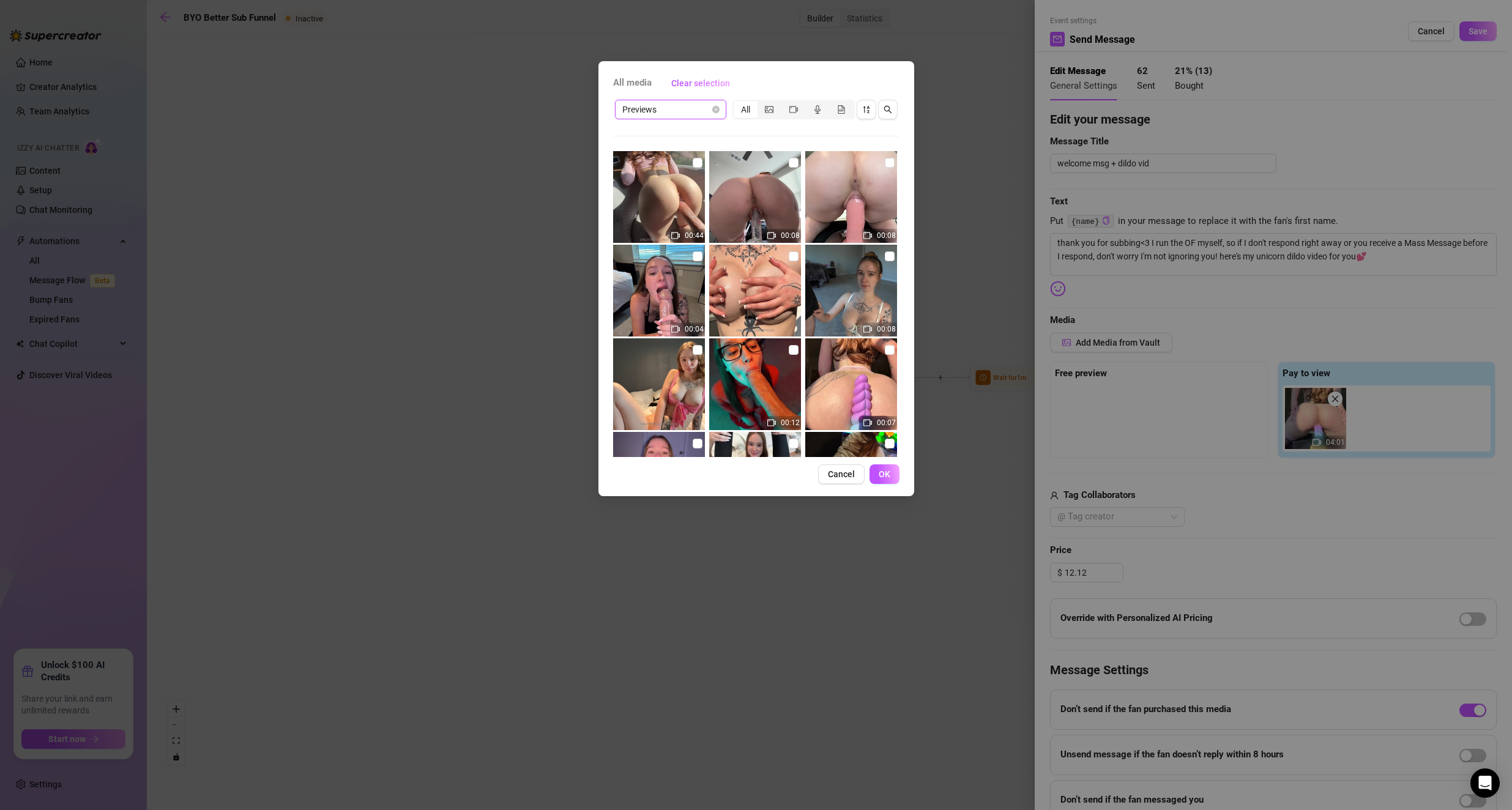
click at [607, 134] on div "Previews Previews All 00:44 00:08 00:08 00:04 00:08 00:12 00:07 00:06 00:05 00:…" at bounding box center [756, 277] width 286 height 359
click at [607, 350] on input "checkbox" at bounding box center [889, 350] width 10 height 10
checkbox input "true"
click at [607, 470] on span "OK" at bounding box center [884, 474] width 12 height 10
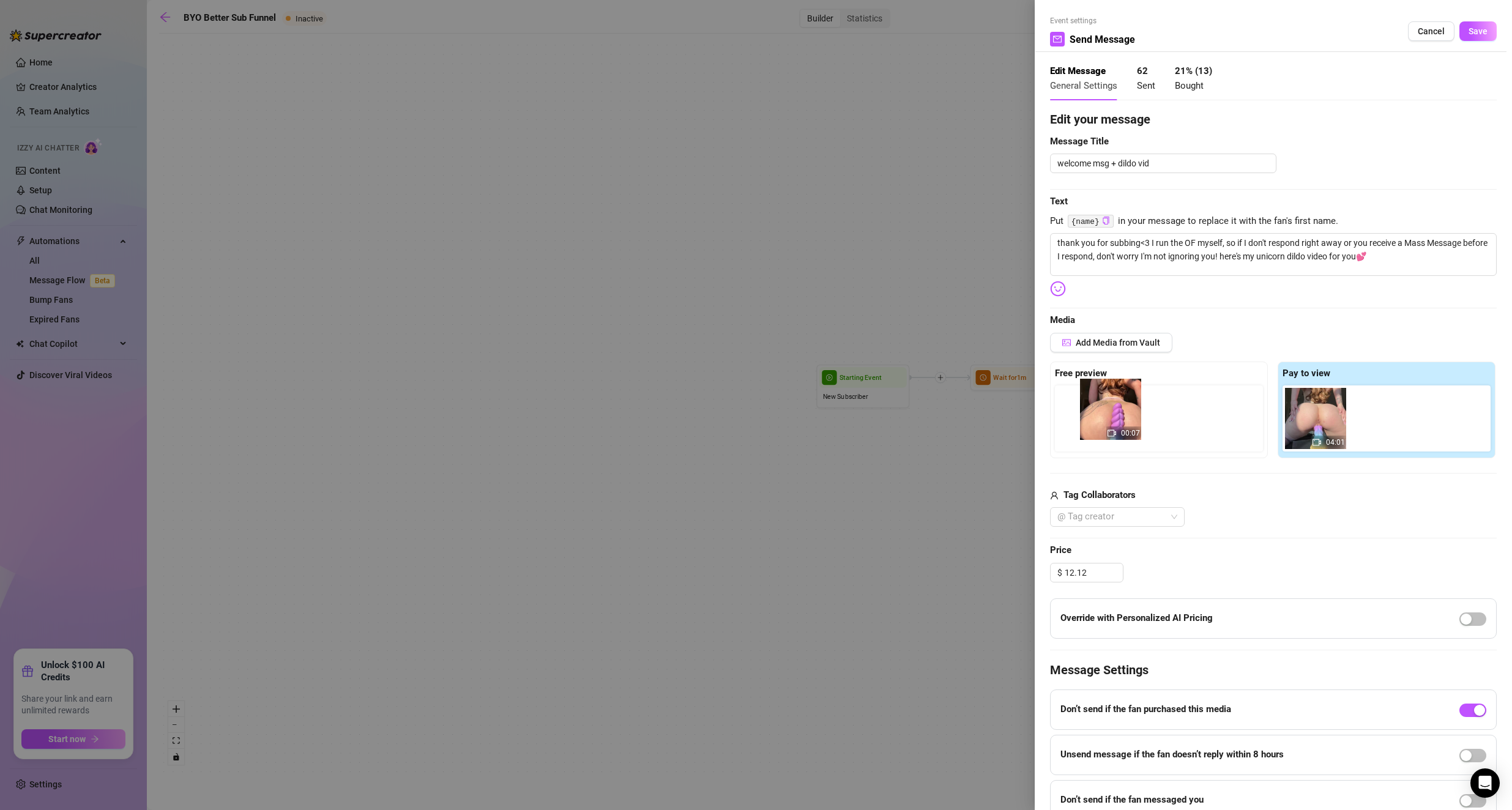
drag, startPoint x: 1348, startPoint y: 437, endPoint x: 1104, endPoint y: 433, distance: 244.0
click at [607, 423] on div "Free preview Pay to view 04:01 00:07" at bounding box center [1273, 410] width 447 height 96
click at [607, 24] on button "Save" at bounding box center [1478, 31] width 37 height 19
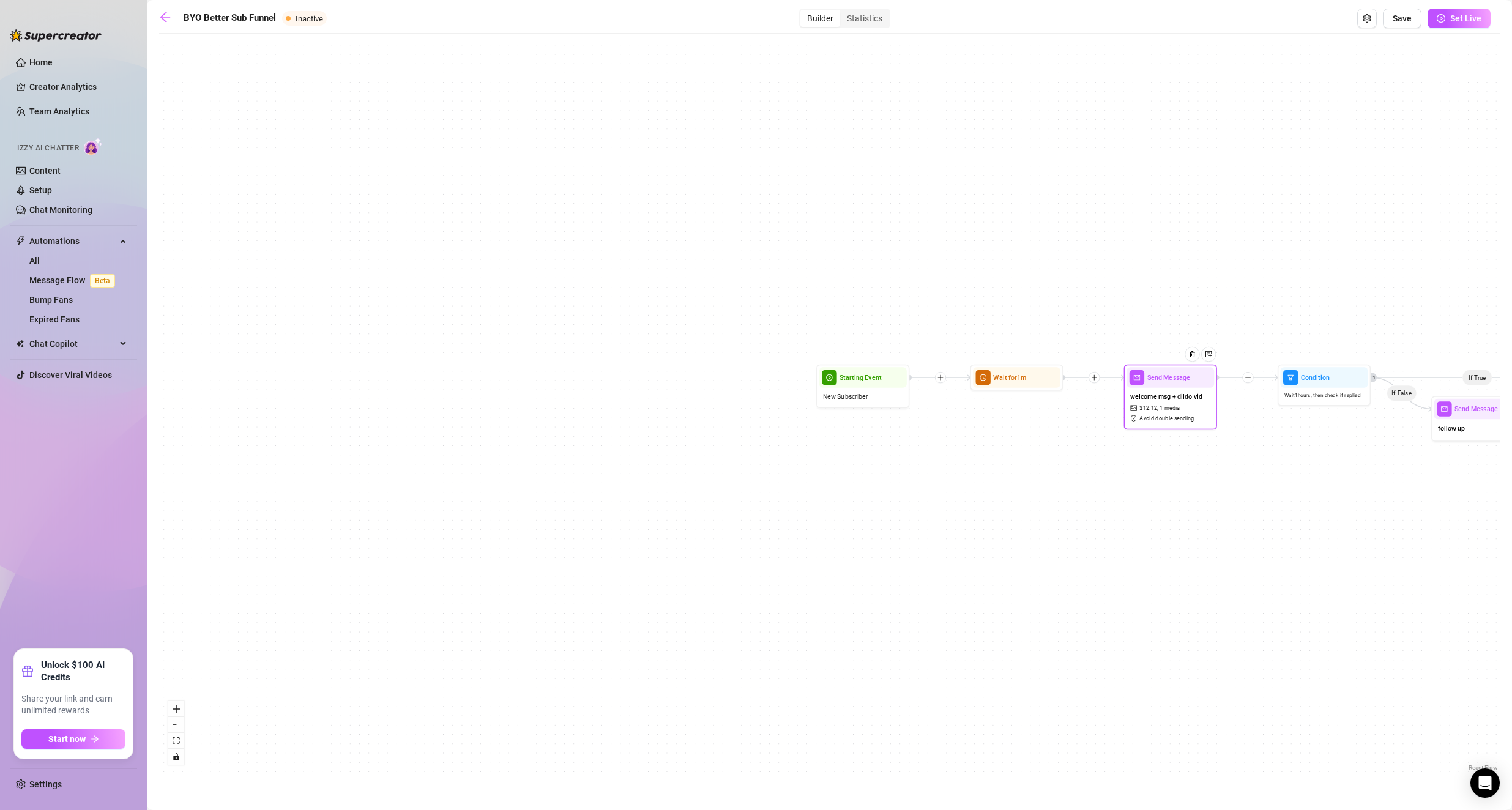
click at [607, 411] on span "1 media" at bounding box center [1170, 408] width 20 height 9
click at [607, 410] on span "1 media" at bounding box center [1170, 408] width 20 height 9
type textarea "thank you for subbing<3 I run the OF myself, so if I don't respond right away o…"
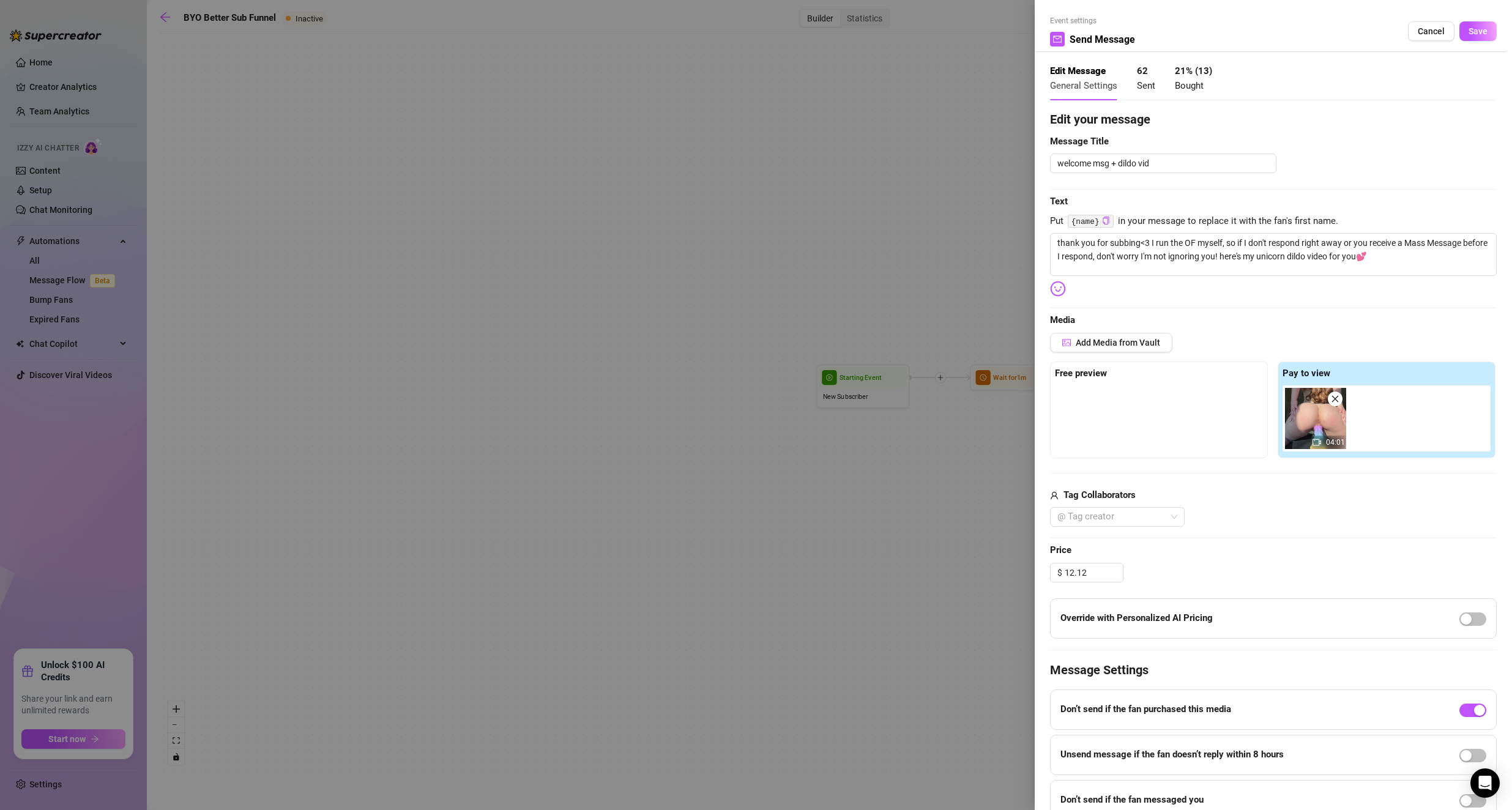
click at [607, 27] on span "Cancel" at bounding box center [1431, 31] width 27 height 10
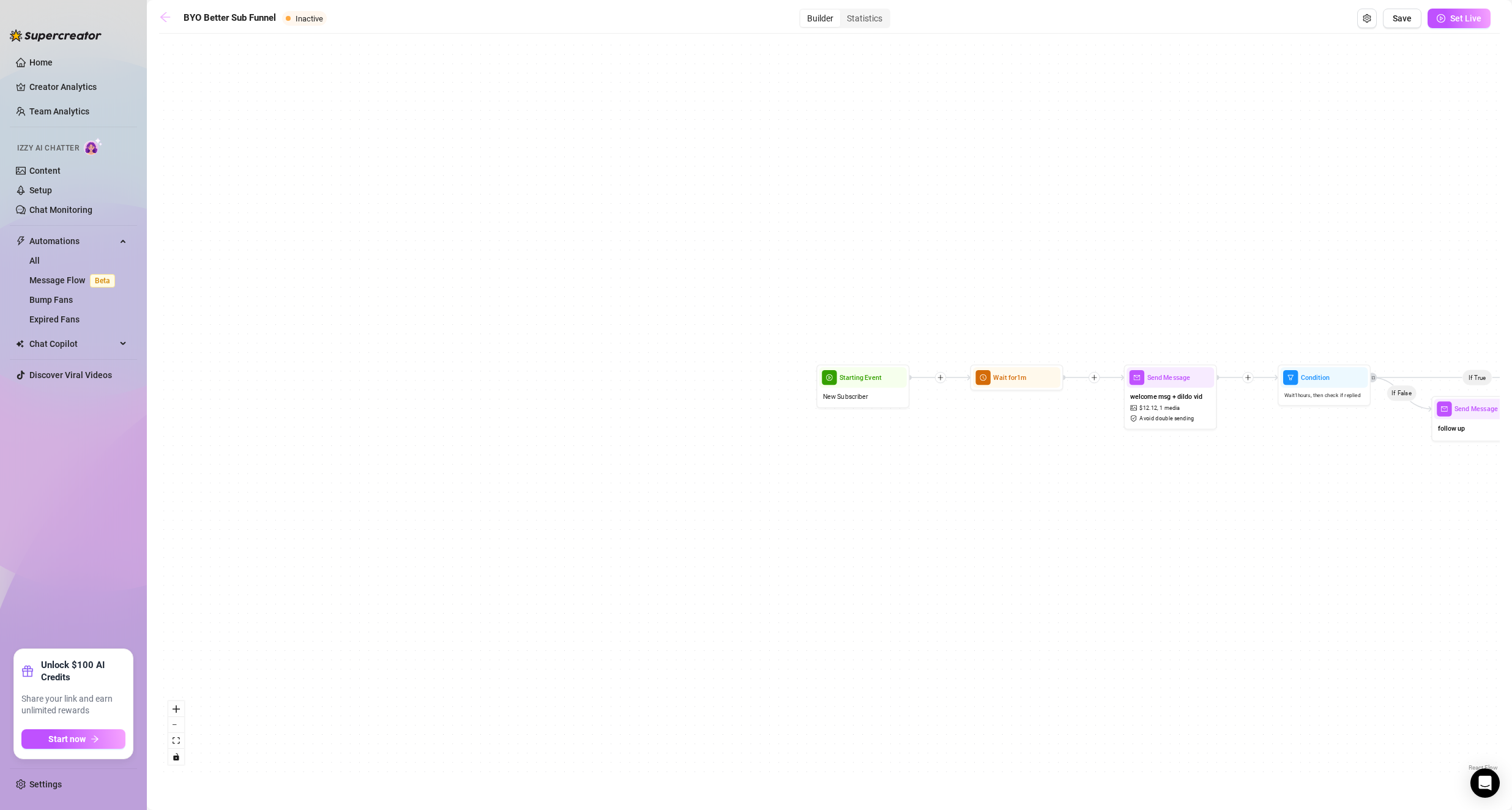
click at [170, 24] on link at bounding box center [167, 18] width 18 height 15
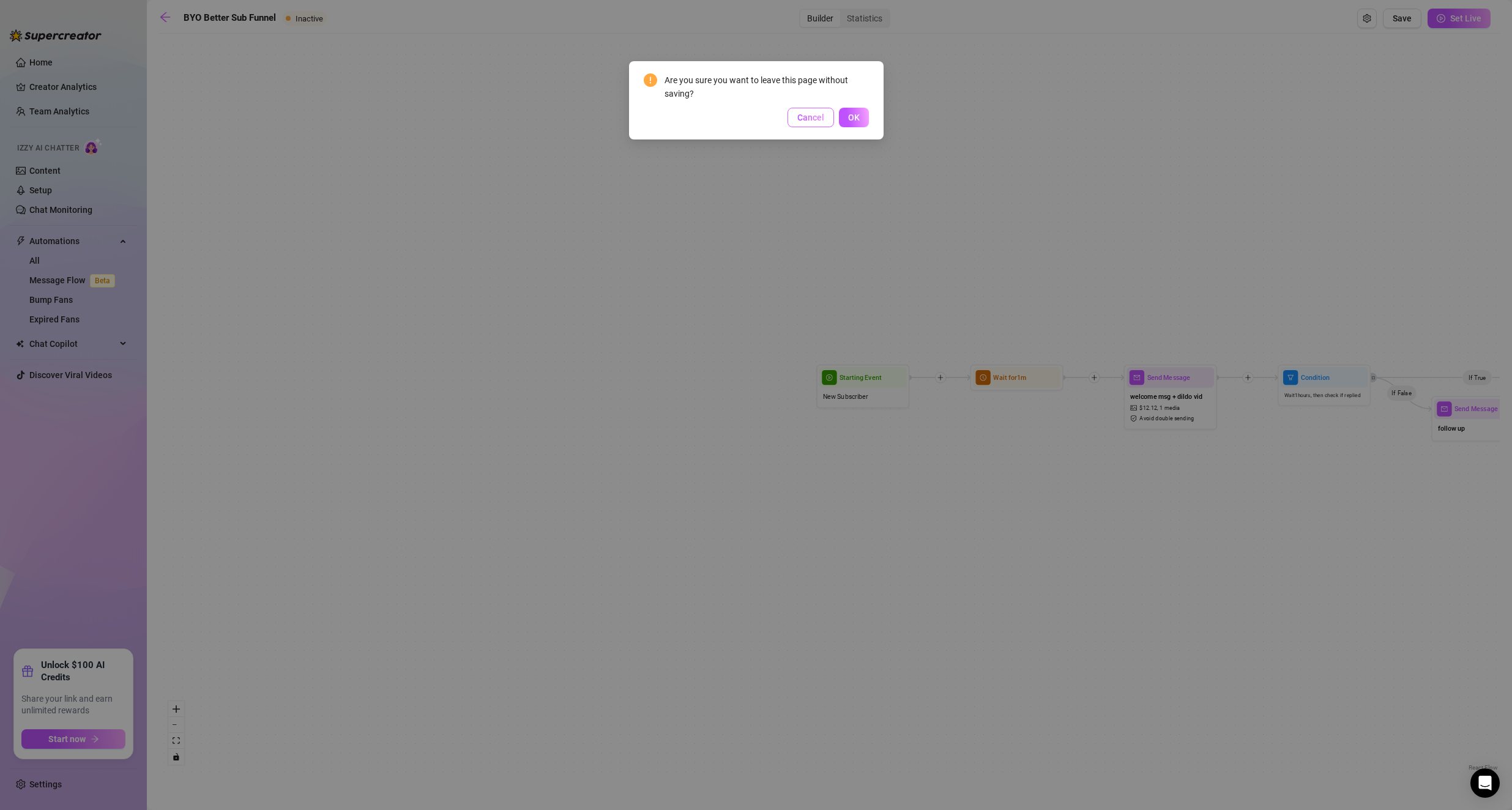
click at [607, 121] on span "Cancel" at bounding box center [810, 118] width 27 height 10
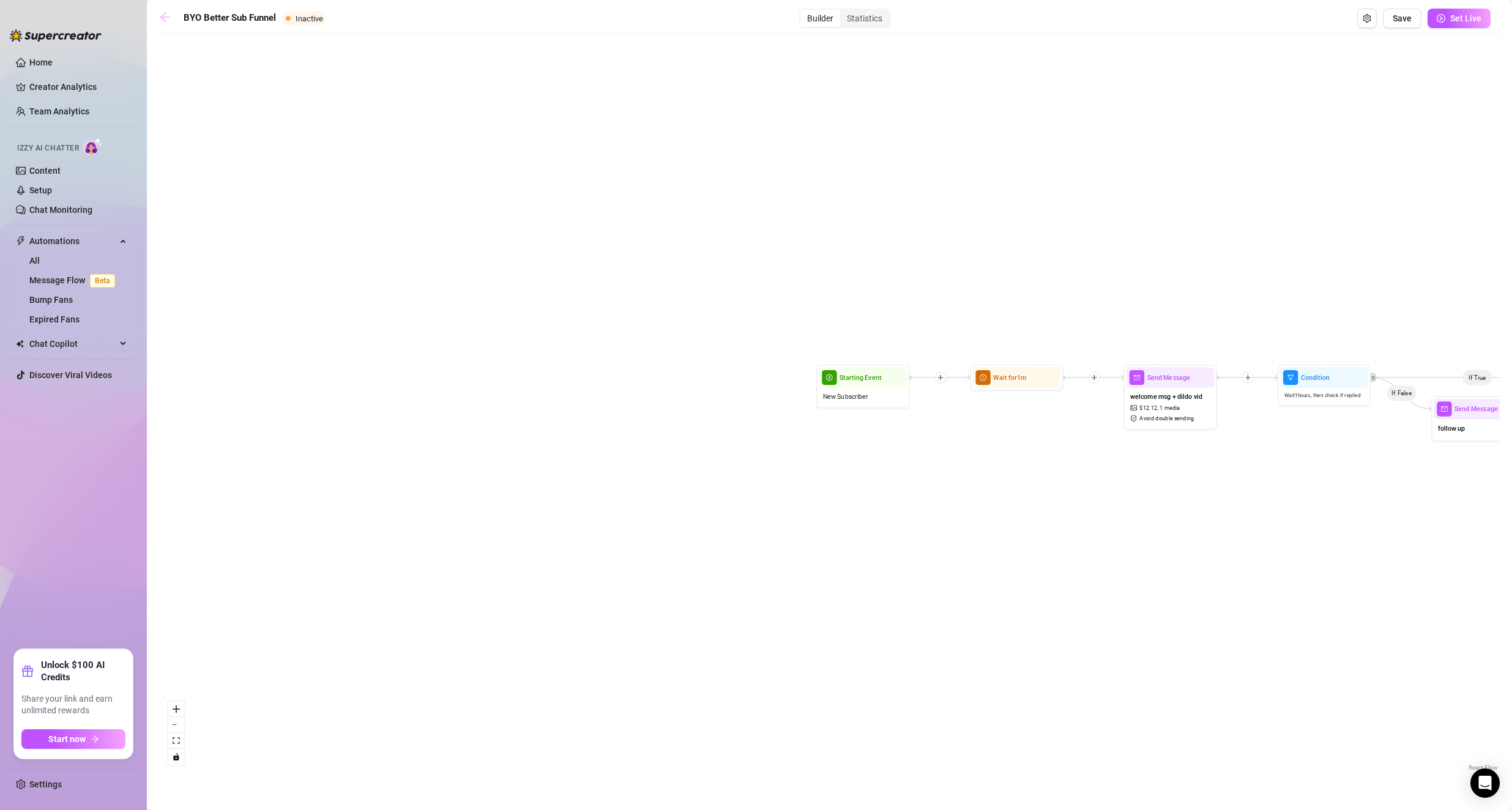
click at [169, 18] on icon "arrow-left" at bounding box center [164, 17] width 13 height 13
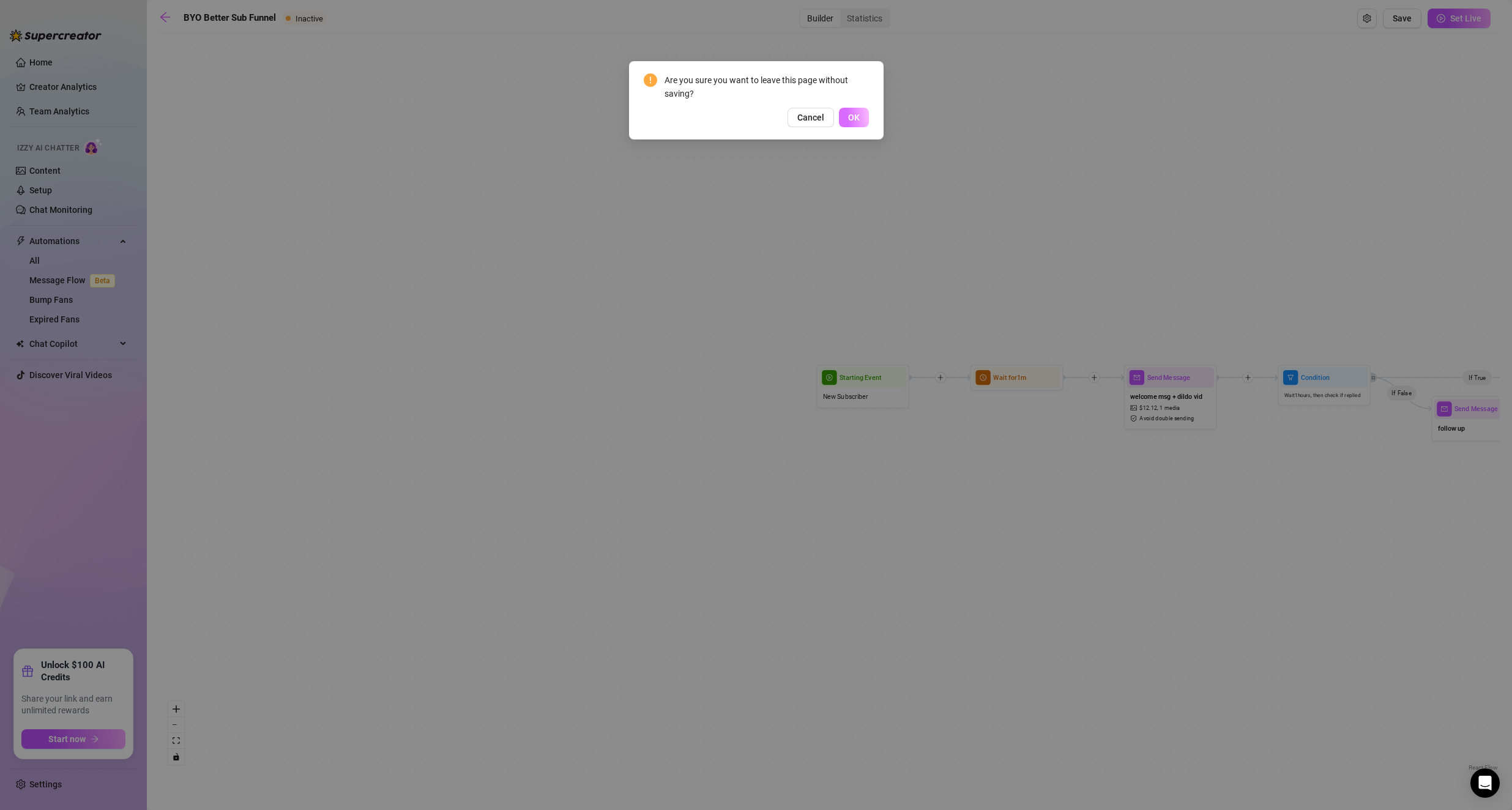
click at [607, 118] on span "OK" at bounding box center [853, 118] width 12 height 10
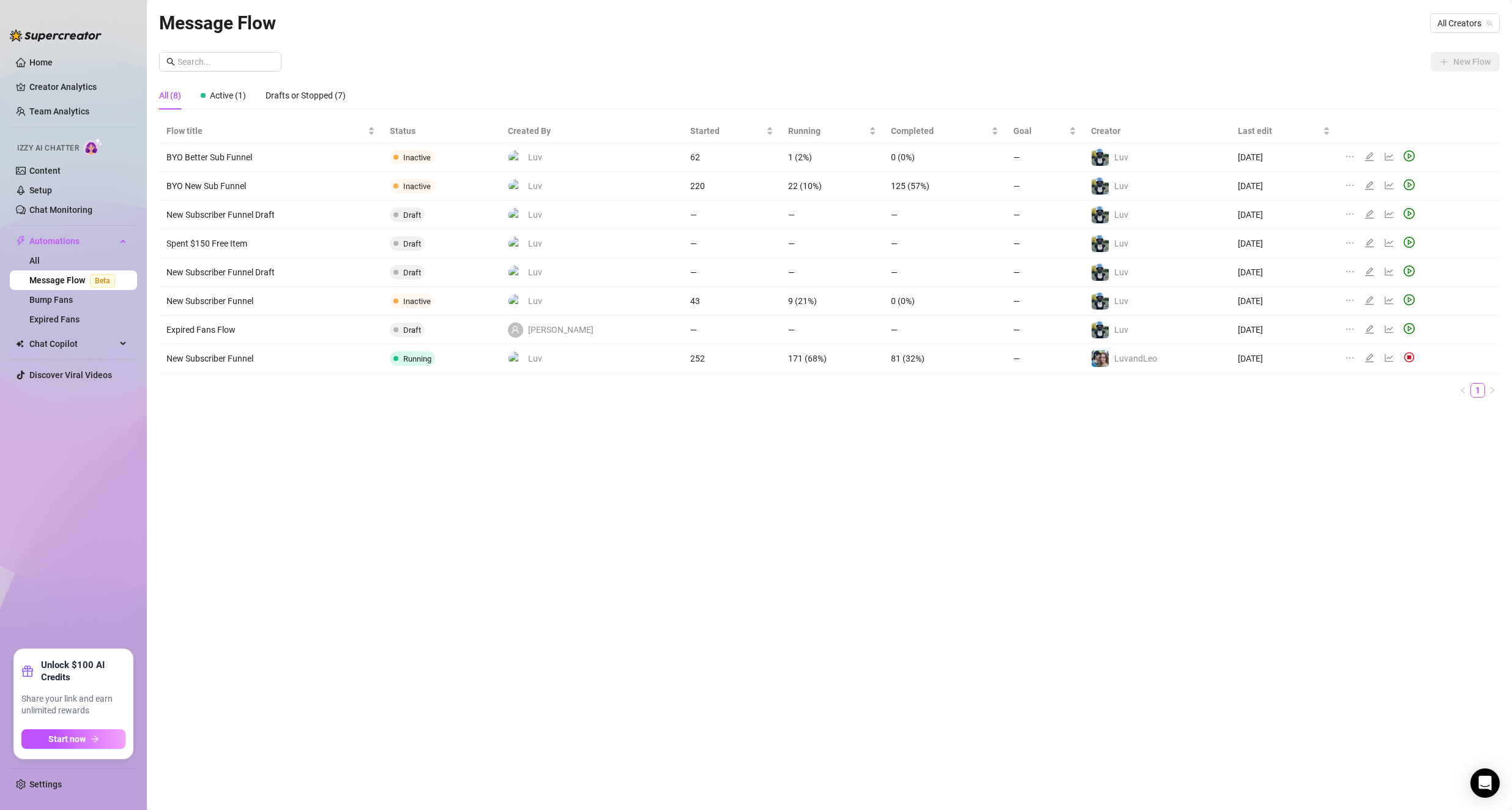
click at [607, 505] on div "Message Flow All Creators New Flow All (8) Active (1) Drafts or Stopped (7) Flo…" at bounding box center [829, 391] width 1341 height 765
click at [607, 187] on icon "edit" at bounding box center [1369, 185] width 9 height 9
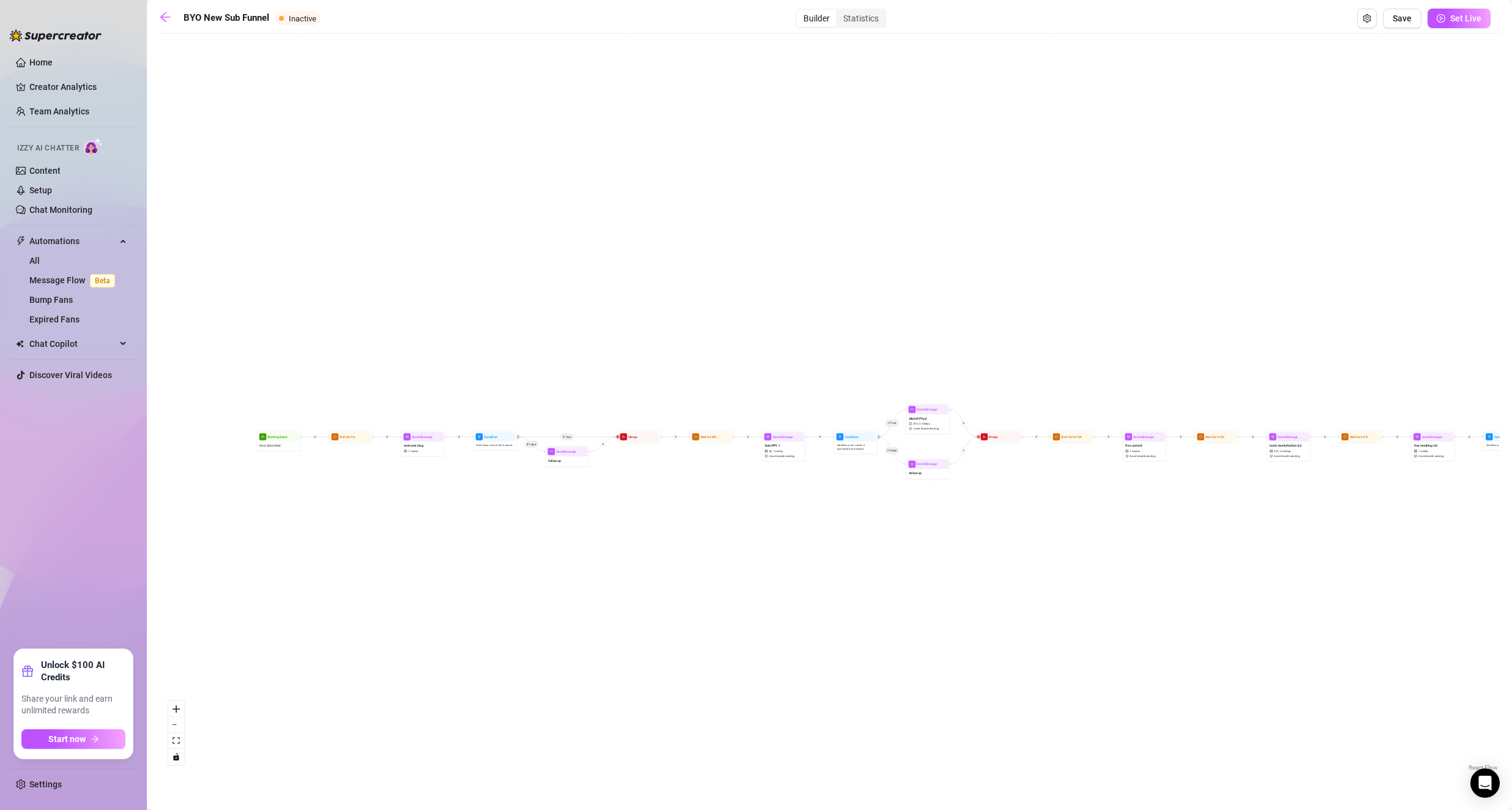
drag, startPoint x: 698, startPoint y: 279, endPoint x: 804, endPoint y: 271, distance: 106.3
click at [607, 271] on div "If True If False If True If False If True If False Send Message schoolgirl set …" at bounding box center [829, 407] width 1341 height 735
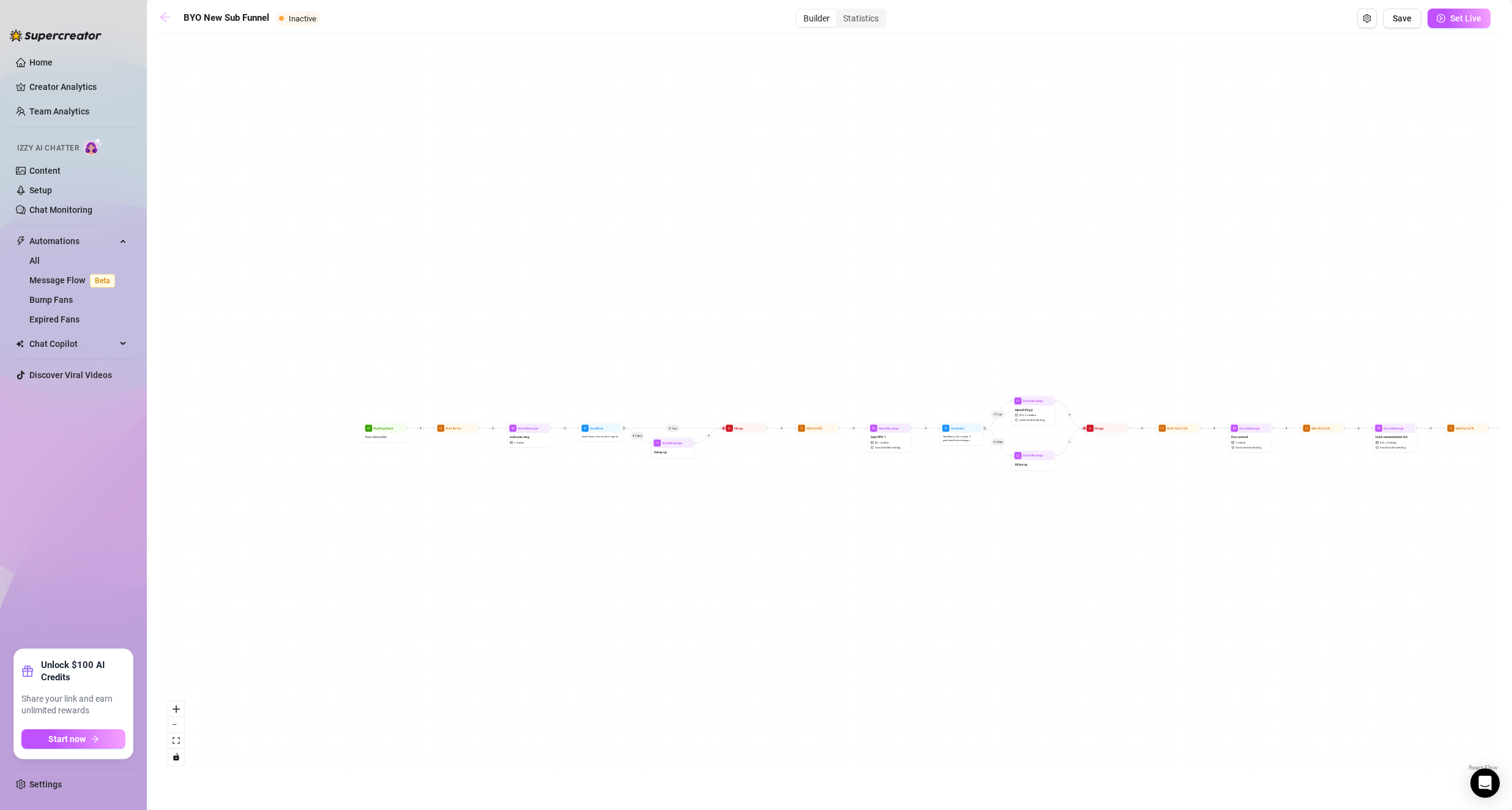
click at [164, 20] on icon "arrow-left" at bounding box center [165, 18] width 10 height 10
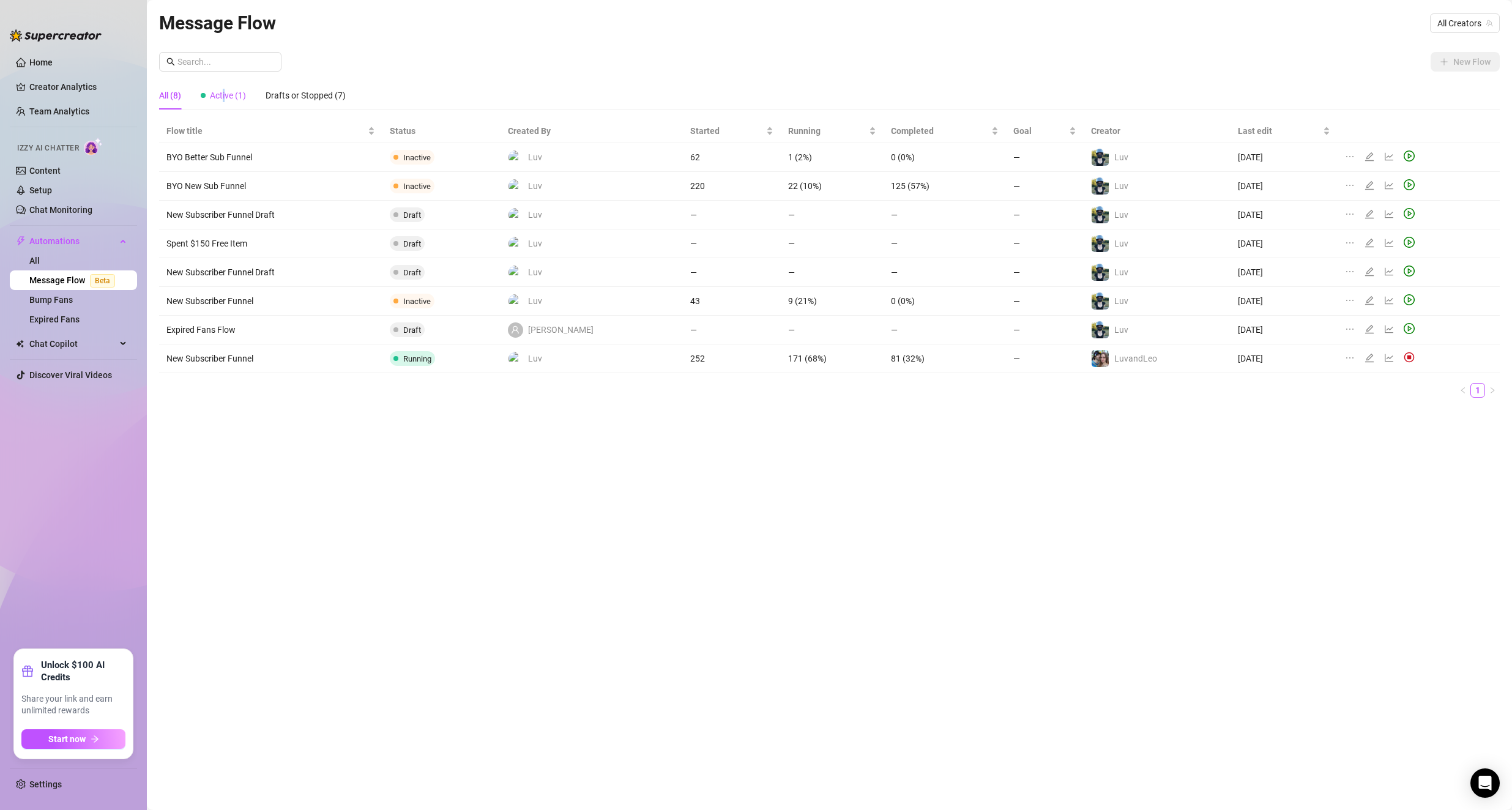
click at [227, 97] on span "Active (1)" at bounding box center [228, 95] width 36 height 10
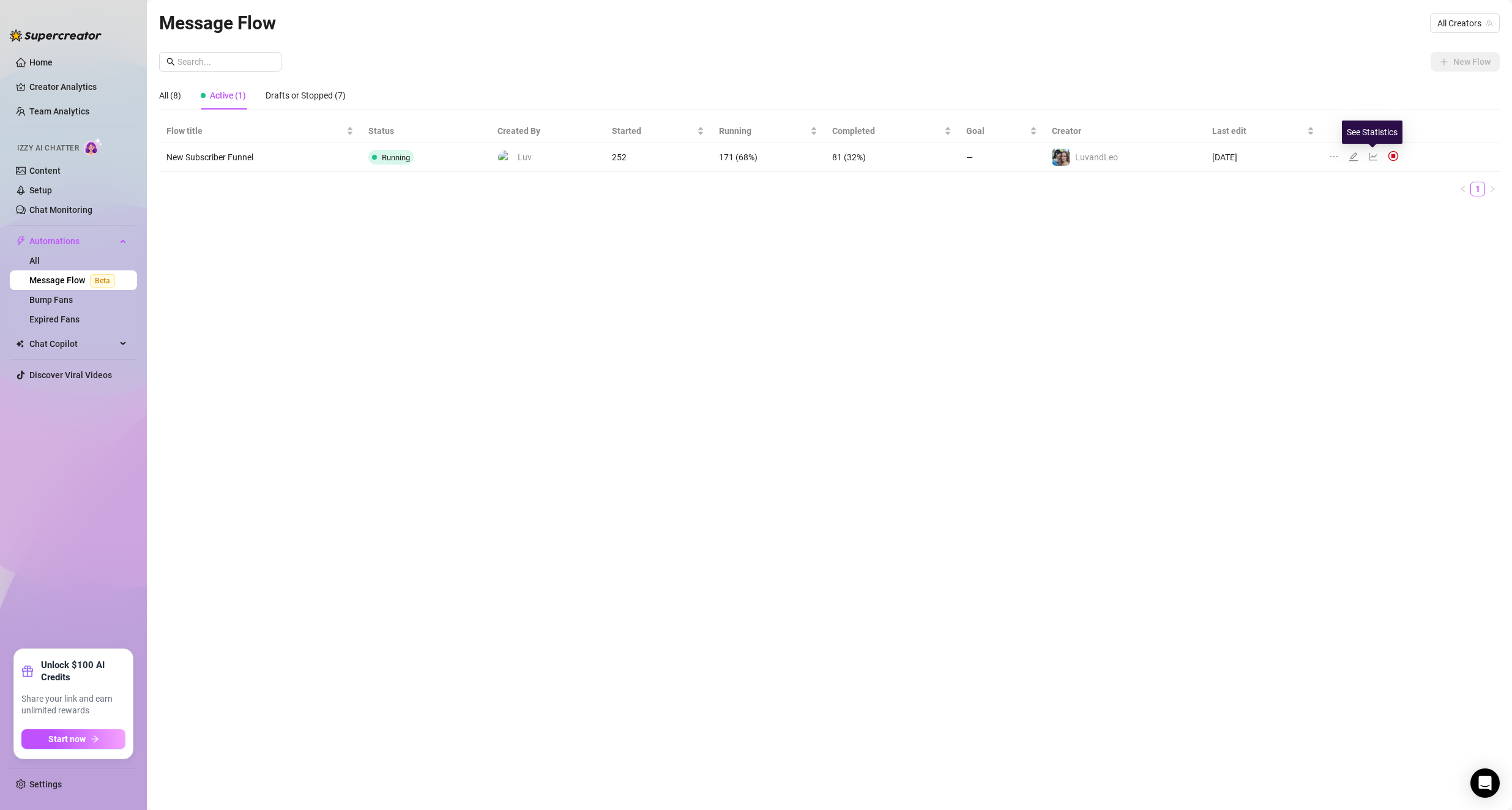
click at [607, 153] on icon "line-chart" at bounding box center [1373, 157] width 10 height 10
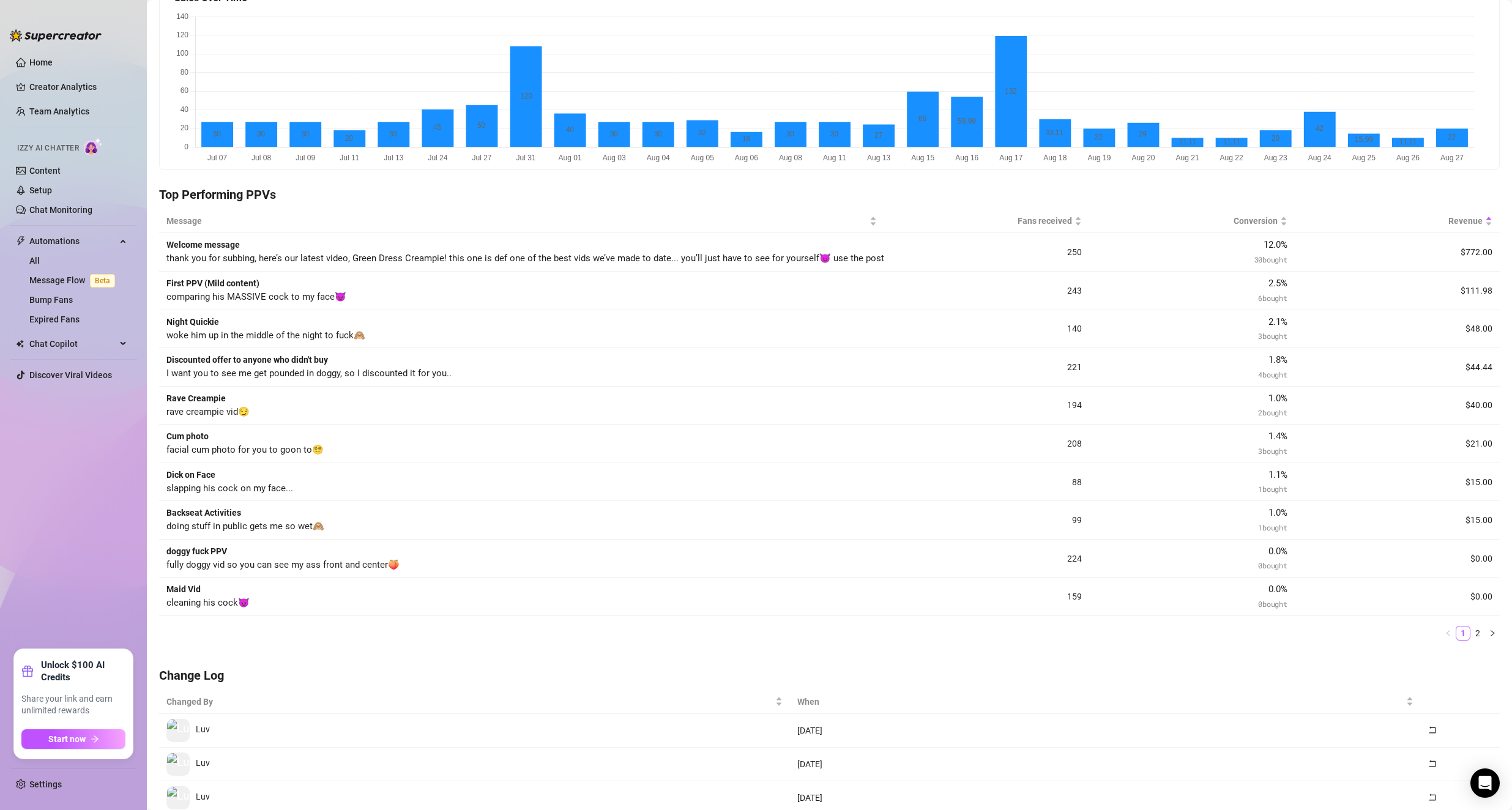
scroll to position [184, 0]
click at [607, 532] on link "2" at bounding box center [1478, 633] width 14 height 14
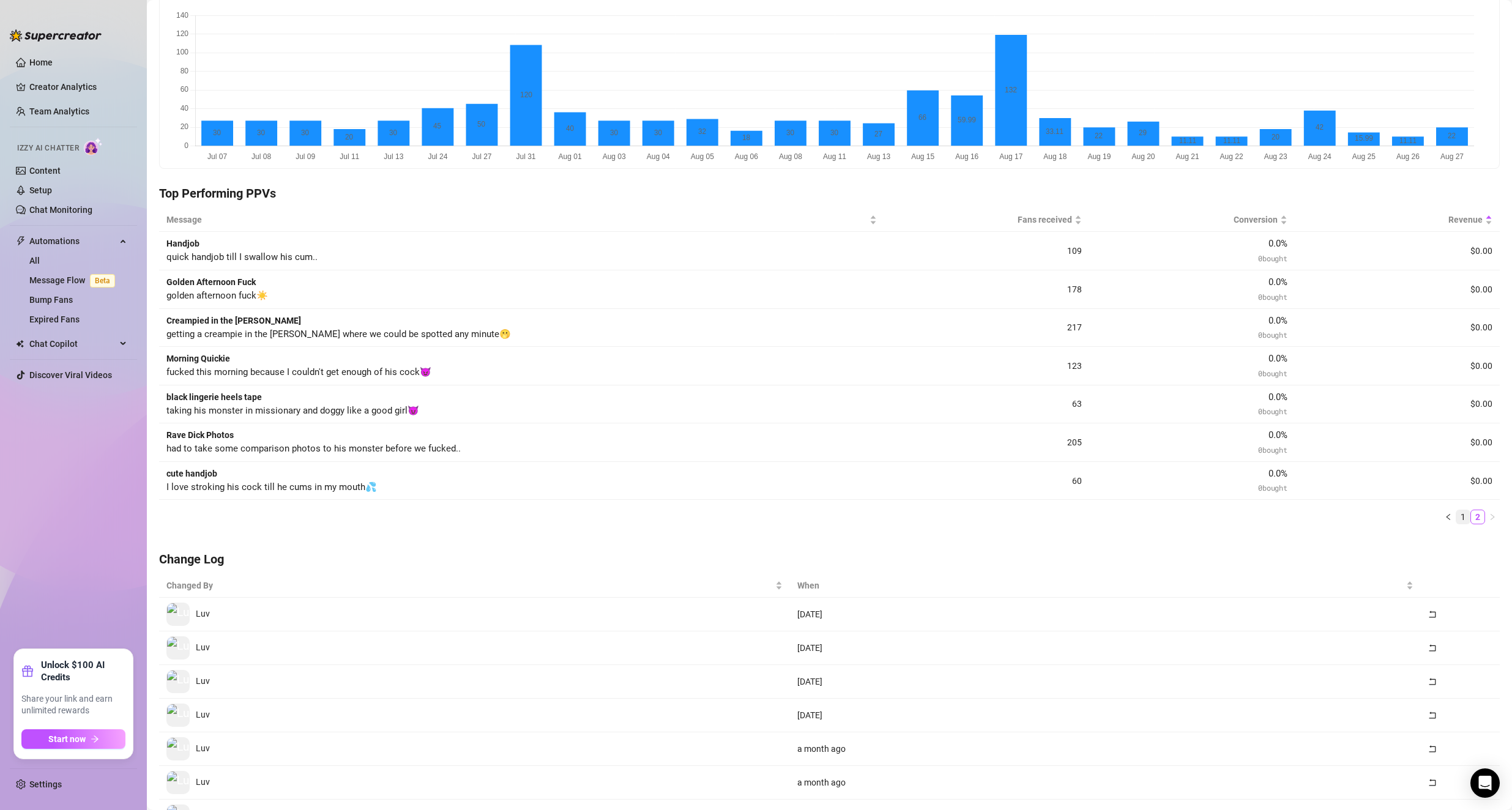
click at [607, 520] on link "1" at bounding box center [1462, 517] width 14 height 14
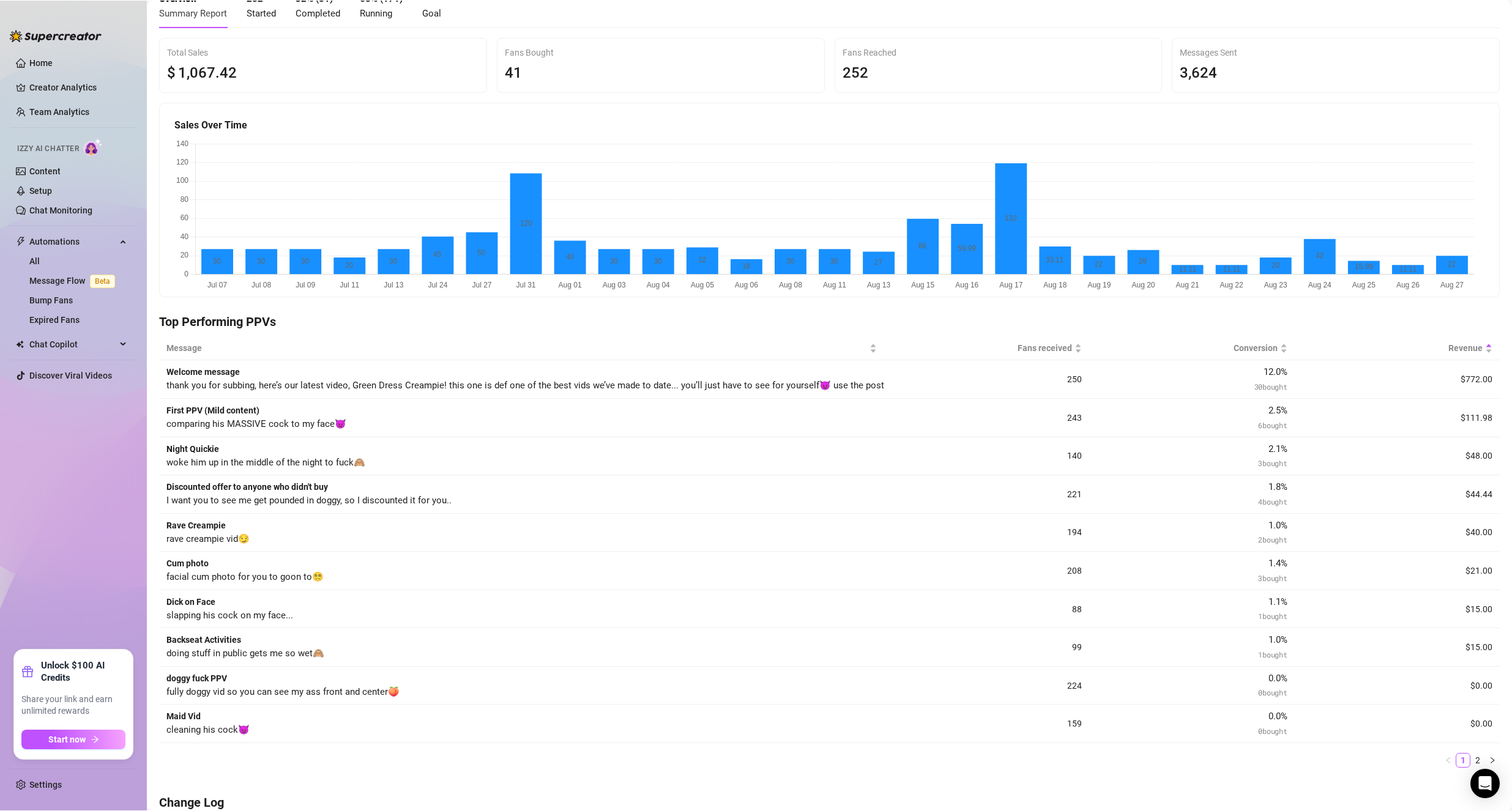
scroll to position [0, 0]
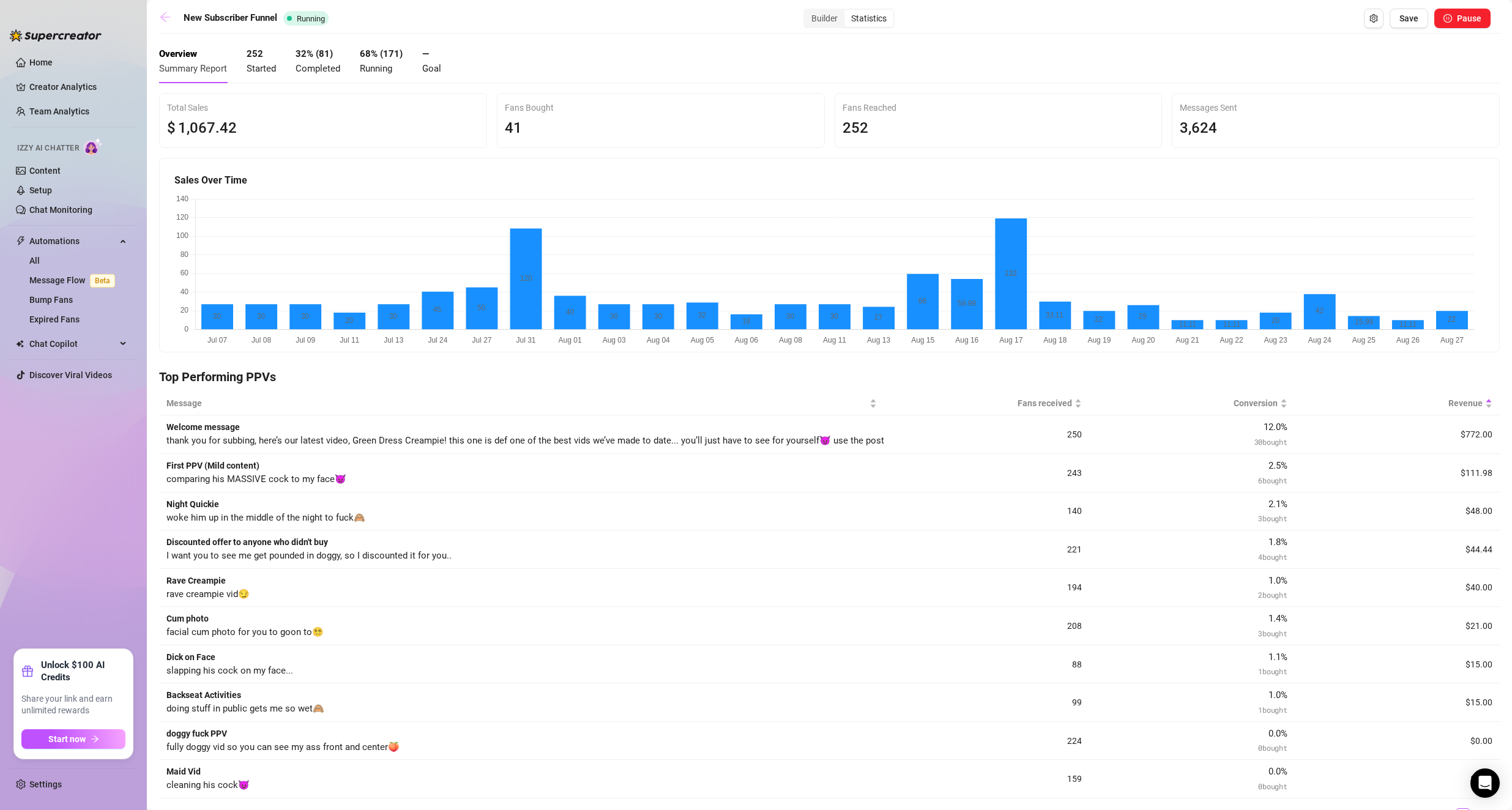
click at [170, 16] on icon "arrow-left" at bounding box center [164, 17] width 13 height 13
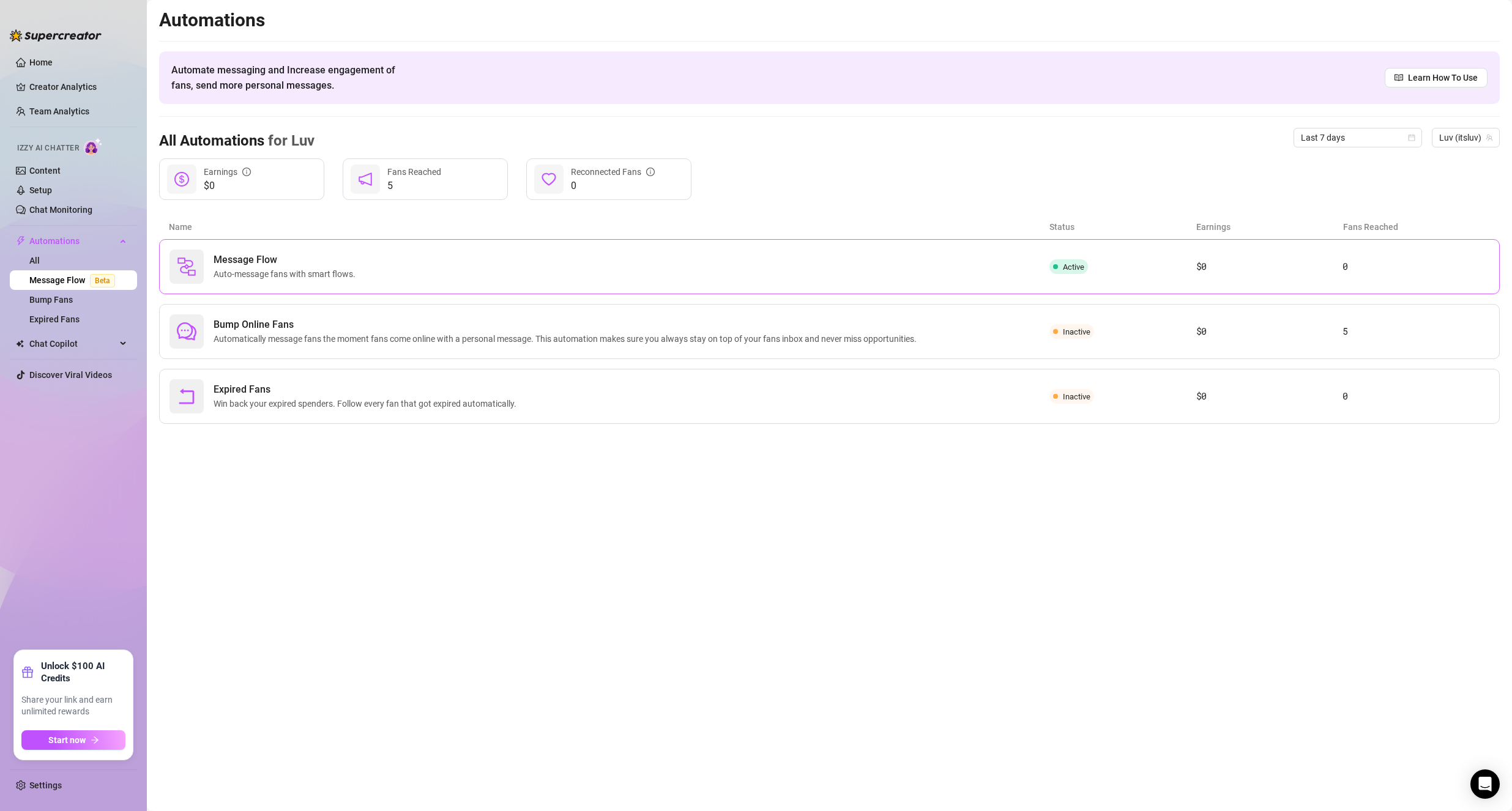
click at [315, 260] on span "Message Flow" at bounding box center [286, 260] width 147 height 15
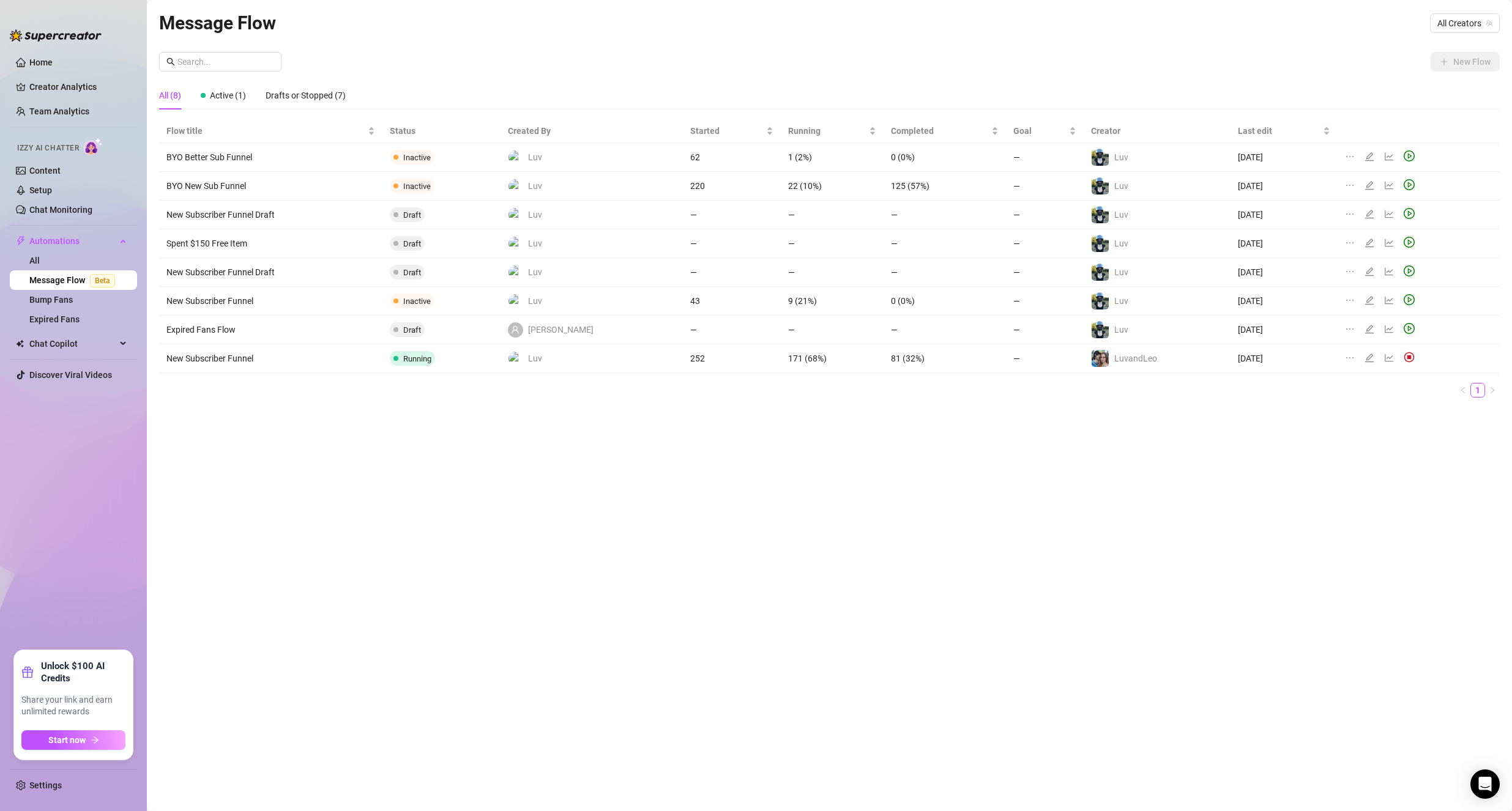
click at [164, 100] on div "All (8)" at bounding box center [169, 95] width 22 height 14
click at [56, 281] on link "Message Flow Beta" at bounding box center [74, 280] width 90 height 10
click at [60, 165] on link "Content" at bounding box center [45, 170] width 31 height 10
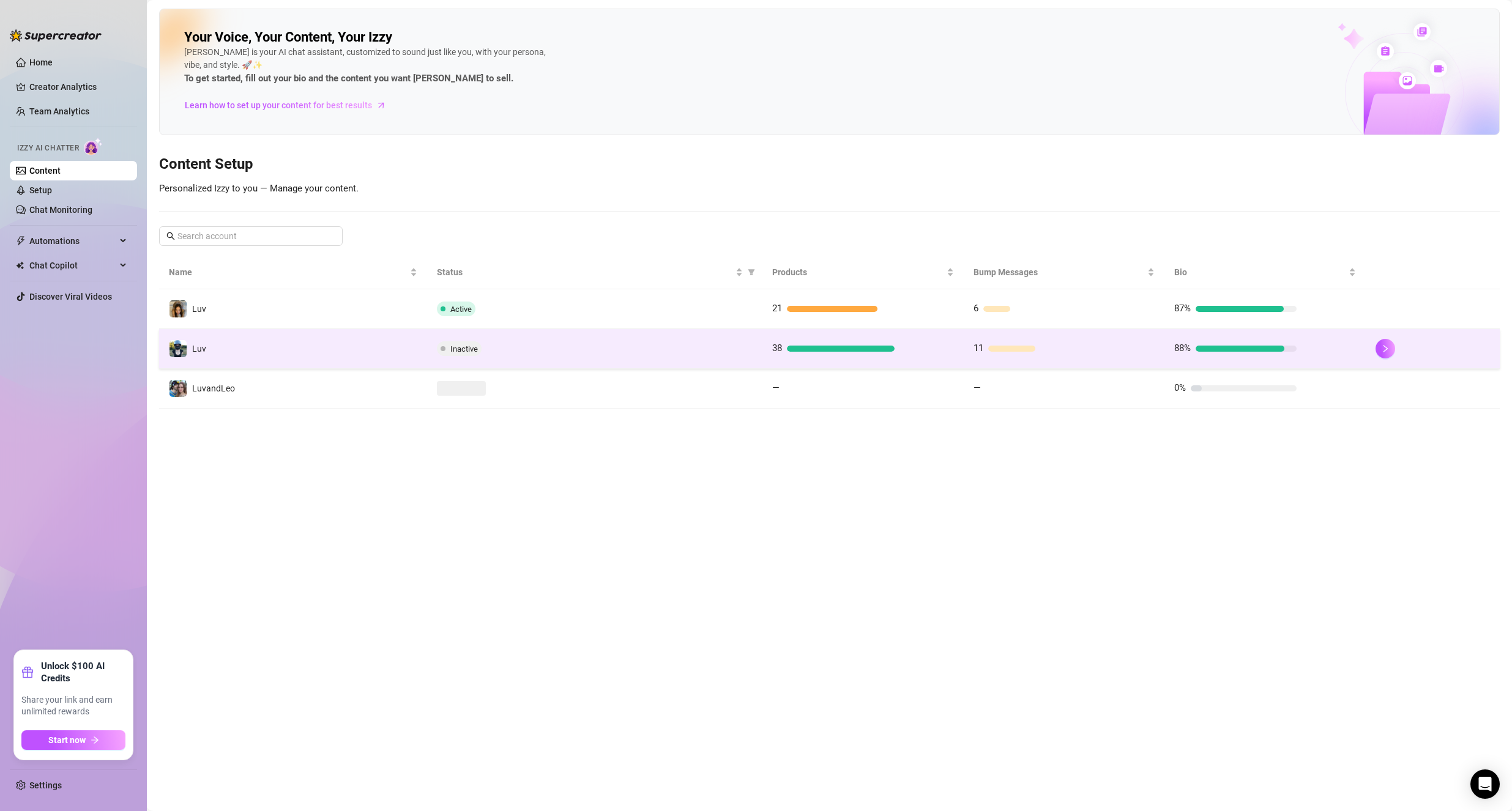
click at [591, 349] on div "Inactive" at bounding box center [594, 348] width 315 height 15
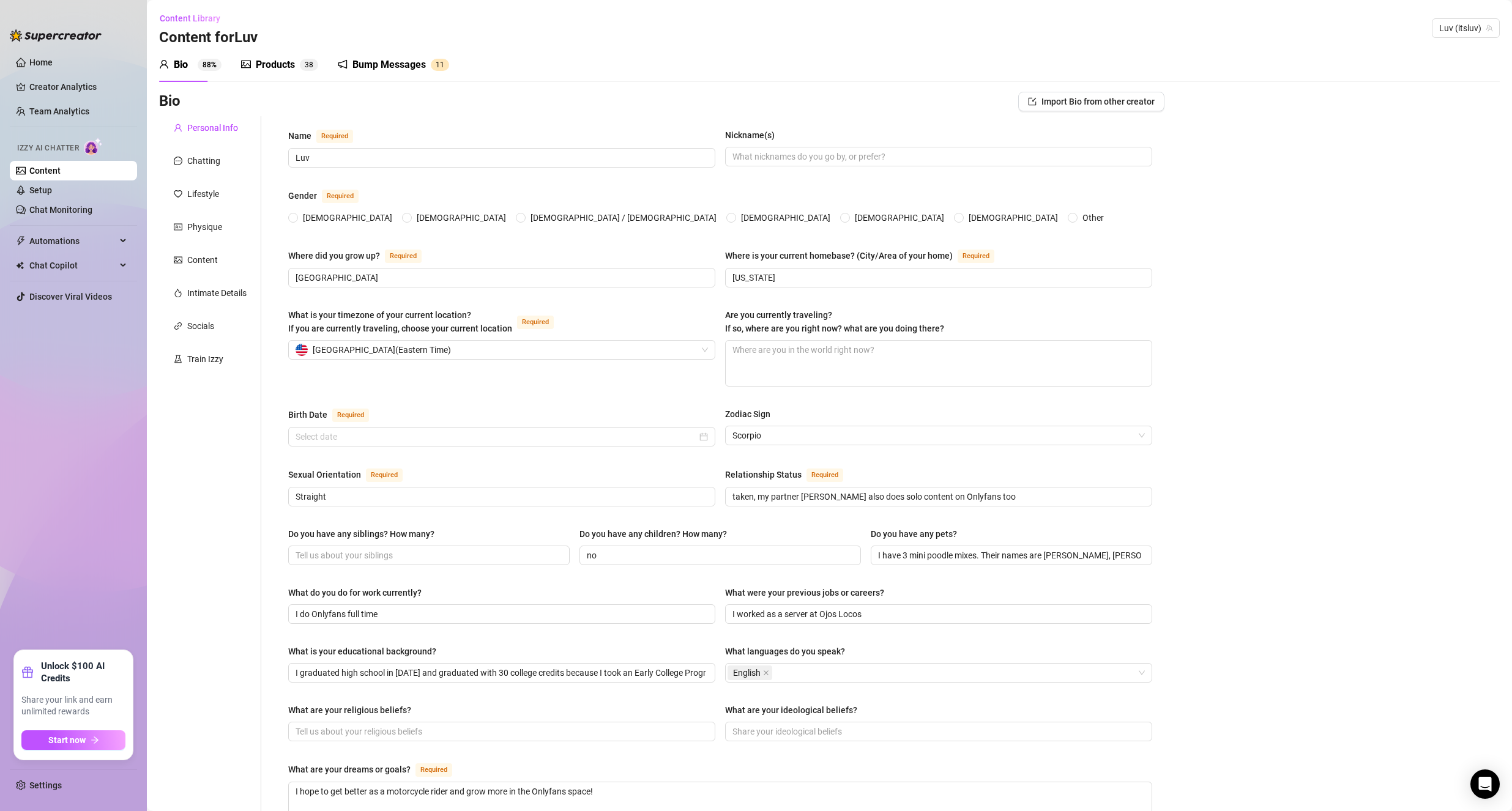
radio input "true"
type input "[DATE]"
click at [303, 60] on sup "3 8" at bounding box center [308, 64] width 18 height 13
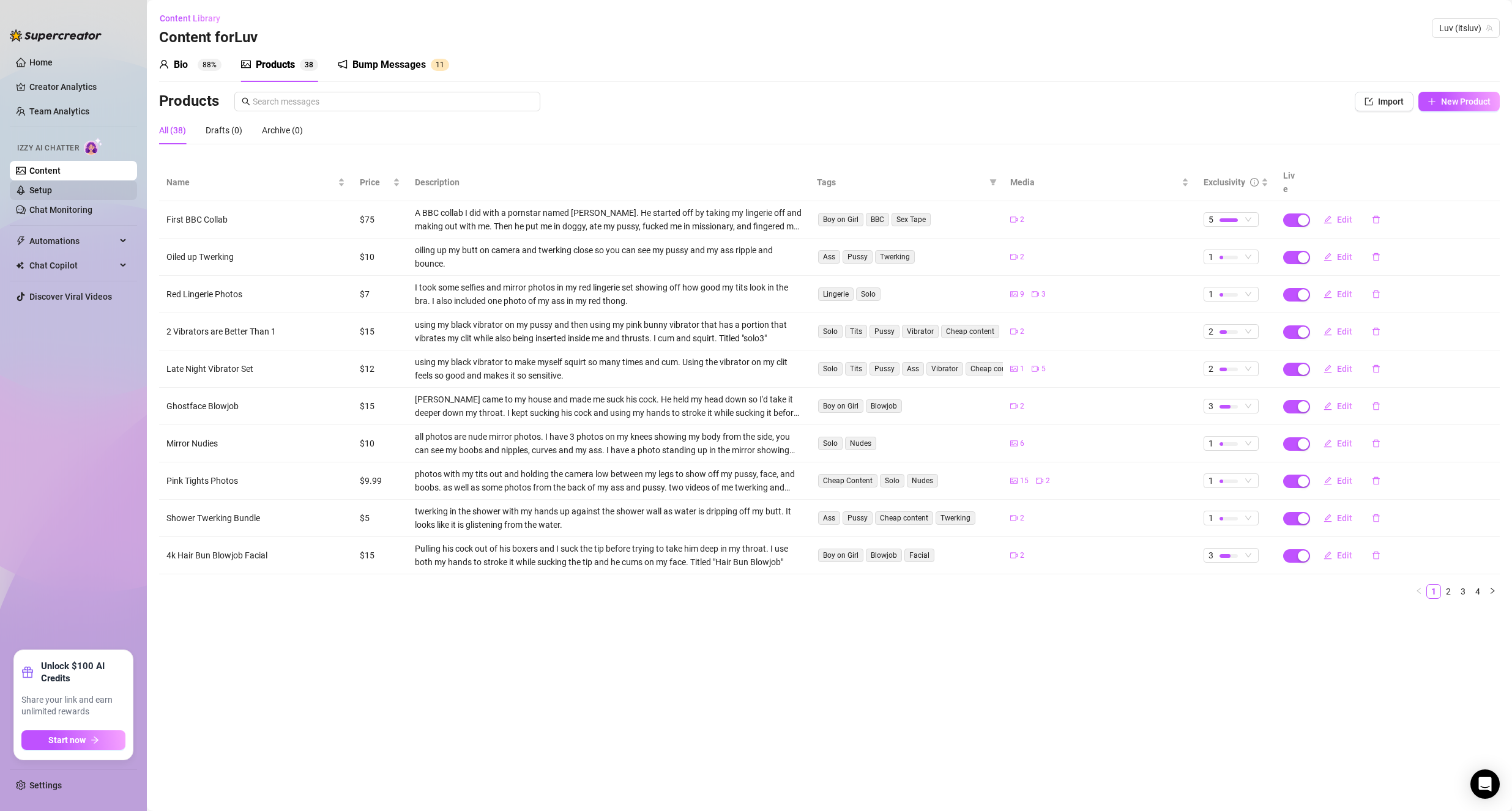
click at [52, 189] on link "Setup" at bounding box center [40, 191] width 22 height 10
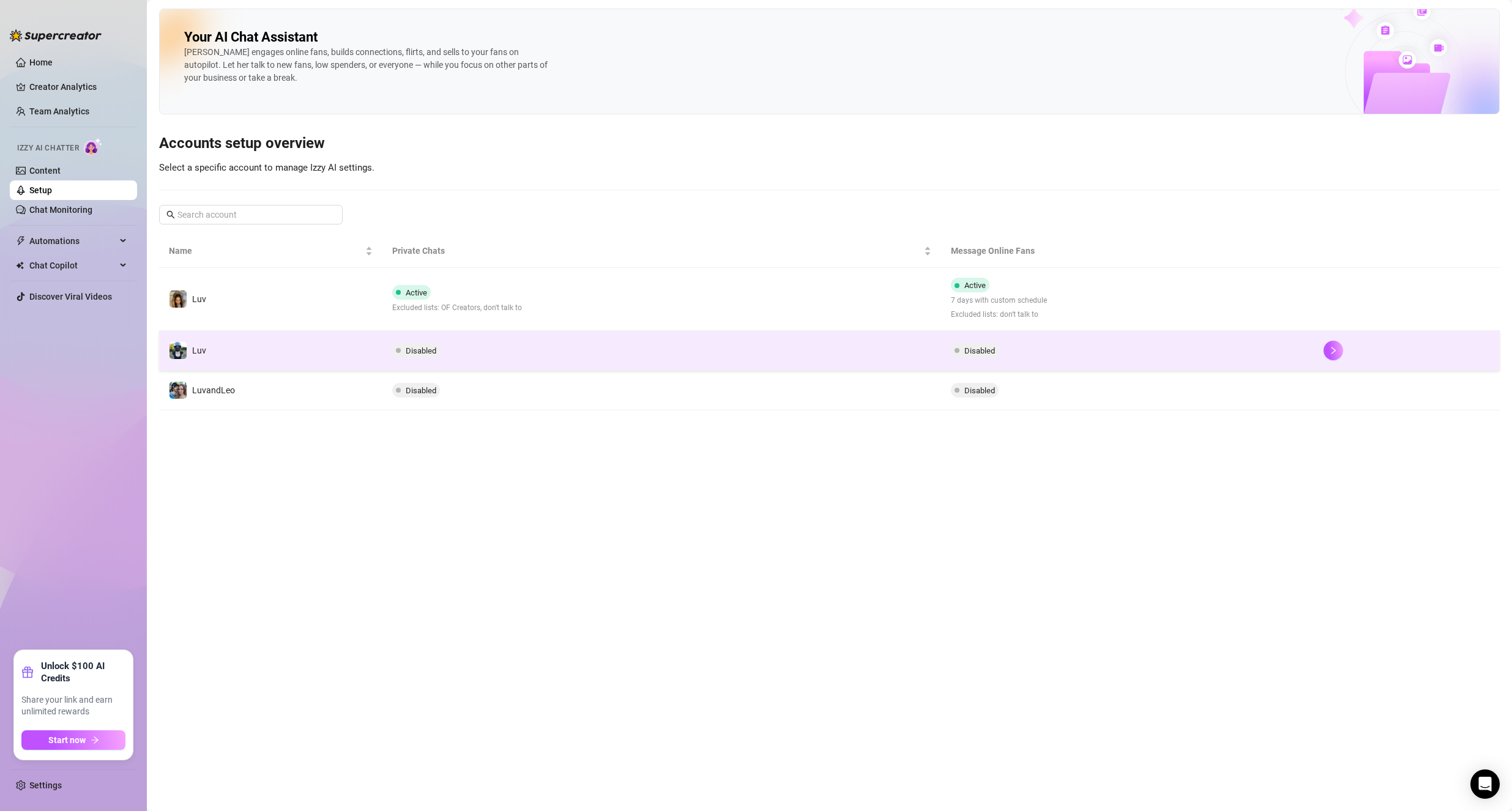
click at [286, 349] on td "Luv" at bounding box center [270, 350] width 223 height 40
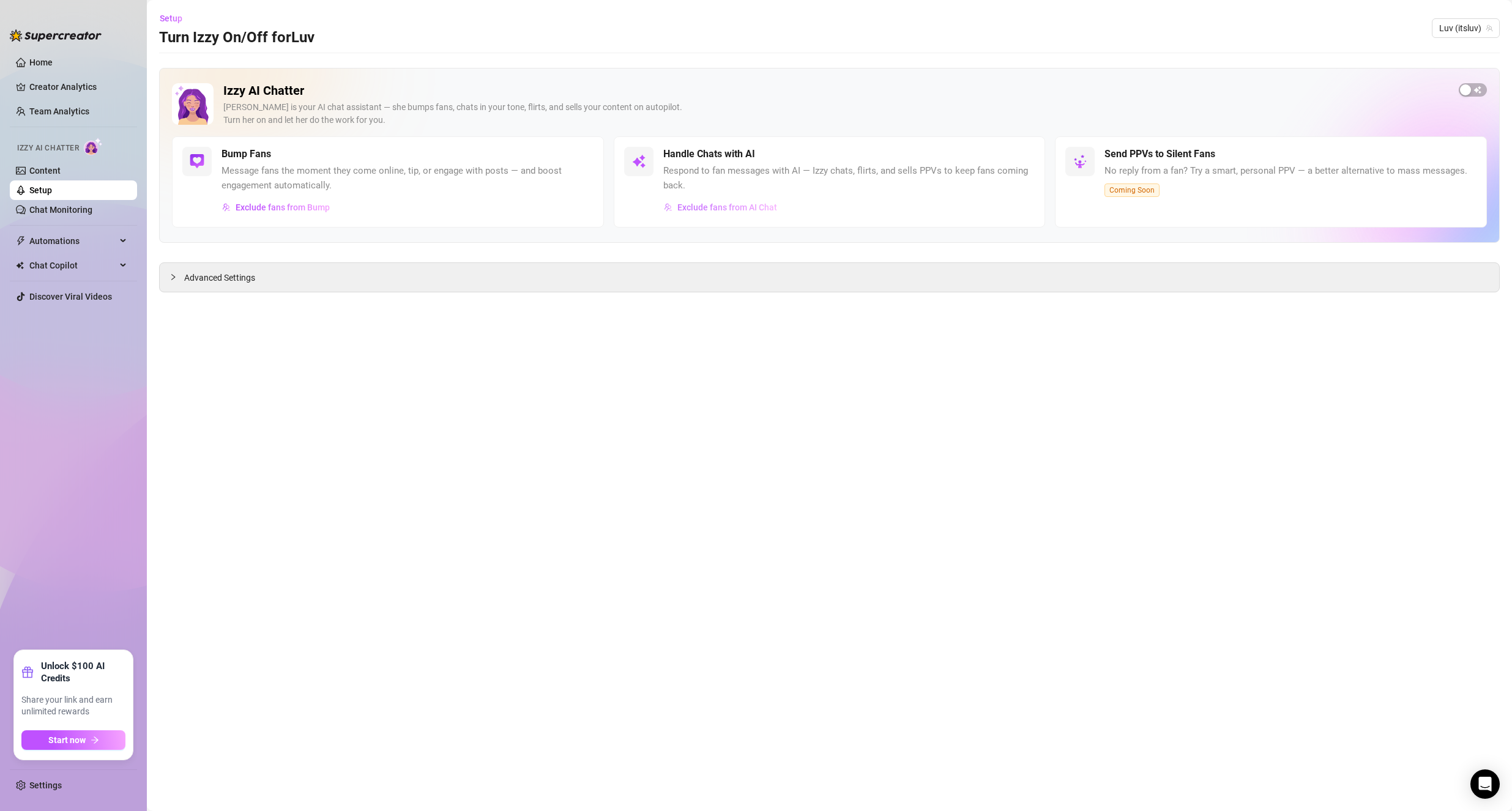
click at [607, 206] on span "Exclude fans from AI Chat" at bounding box center [727, 207] width 99 height 10
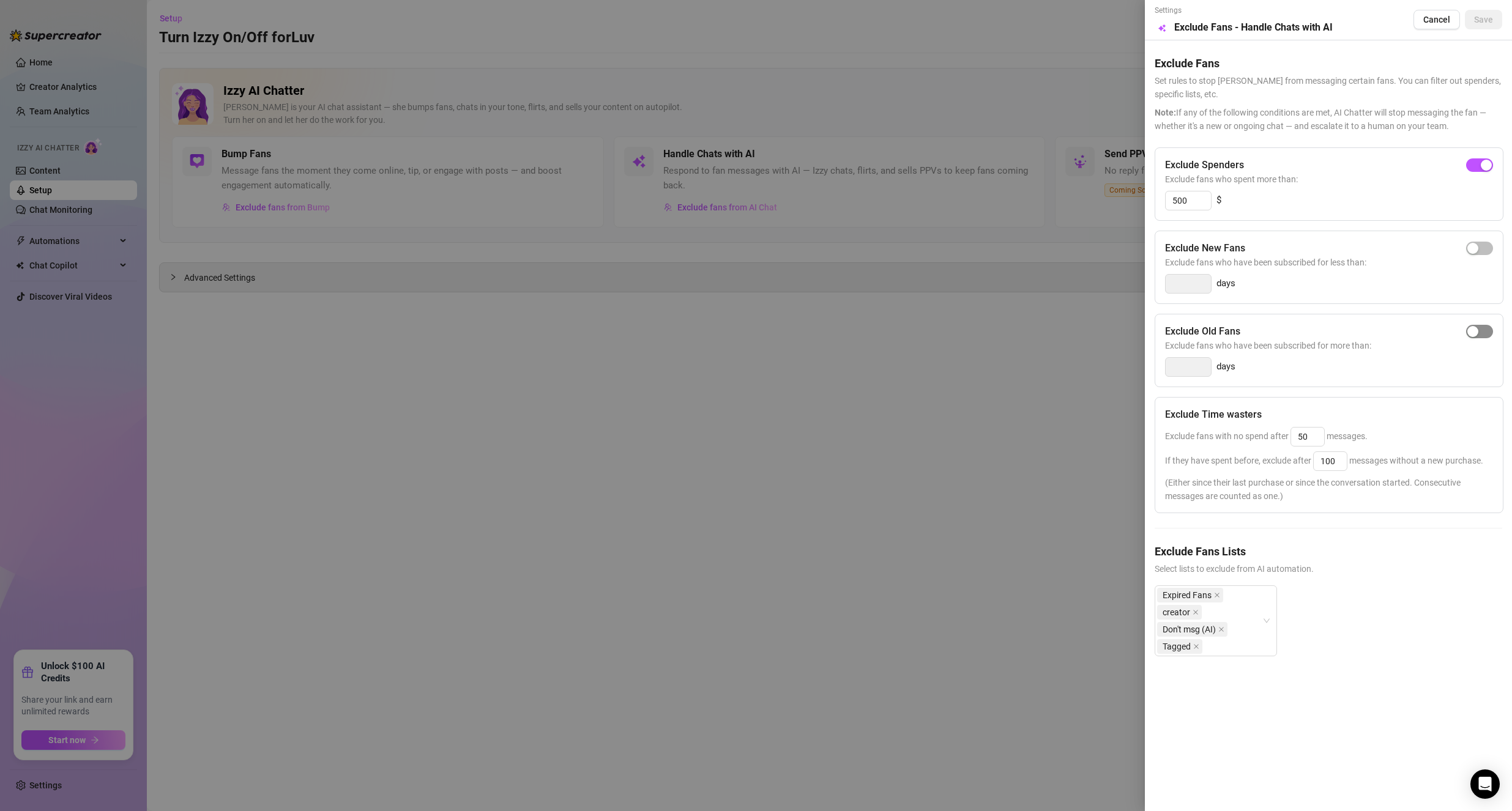
click at [607, 333] on span "button" at bounding box center [1480, 332] width 27 height 14
click at [607, 372] on input "14" at bounding box center [1188, 367] width 46 height 18
type input "3"
click at [607, 373] on div "3 days" at bounding box center [1328, 367] width 328 height 19
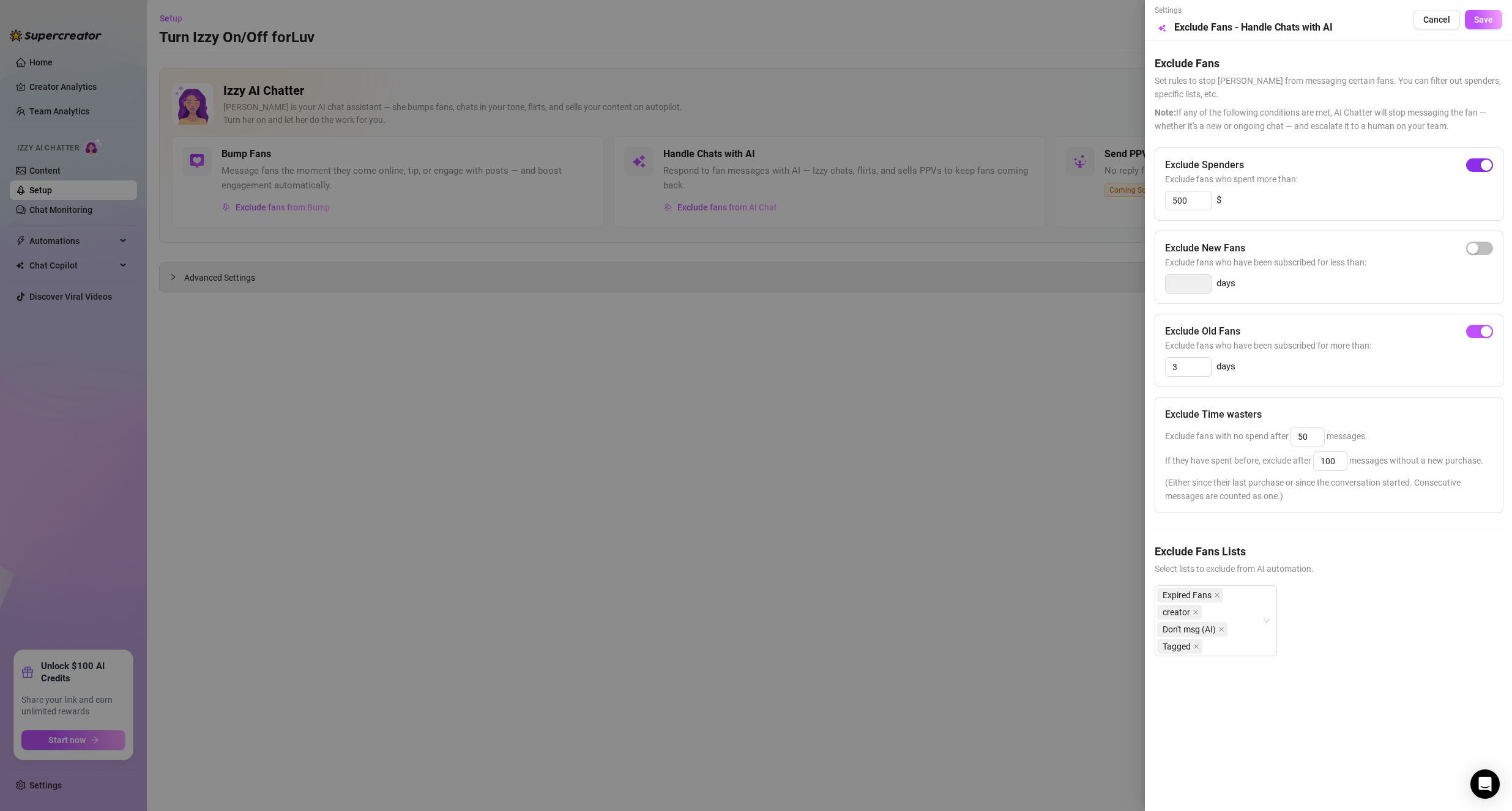
click at [607, 167] on div "button" at bounding box center [1486, 164] width 11 height 11
click at [607, 18] on button "Save" at bounding box center [1483, 19] width 37 height 19
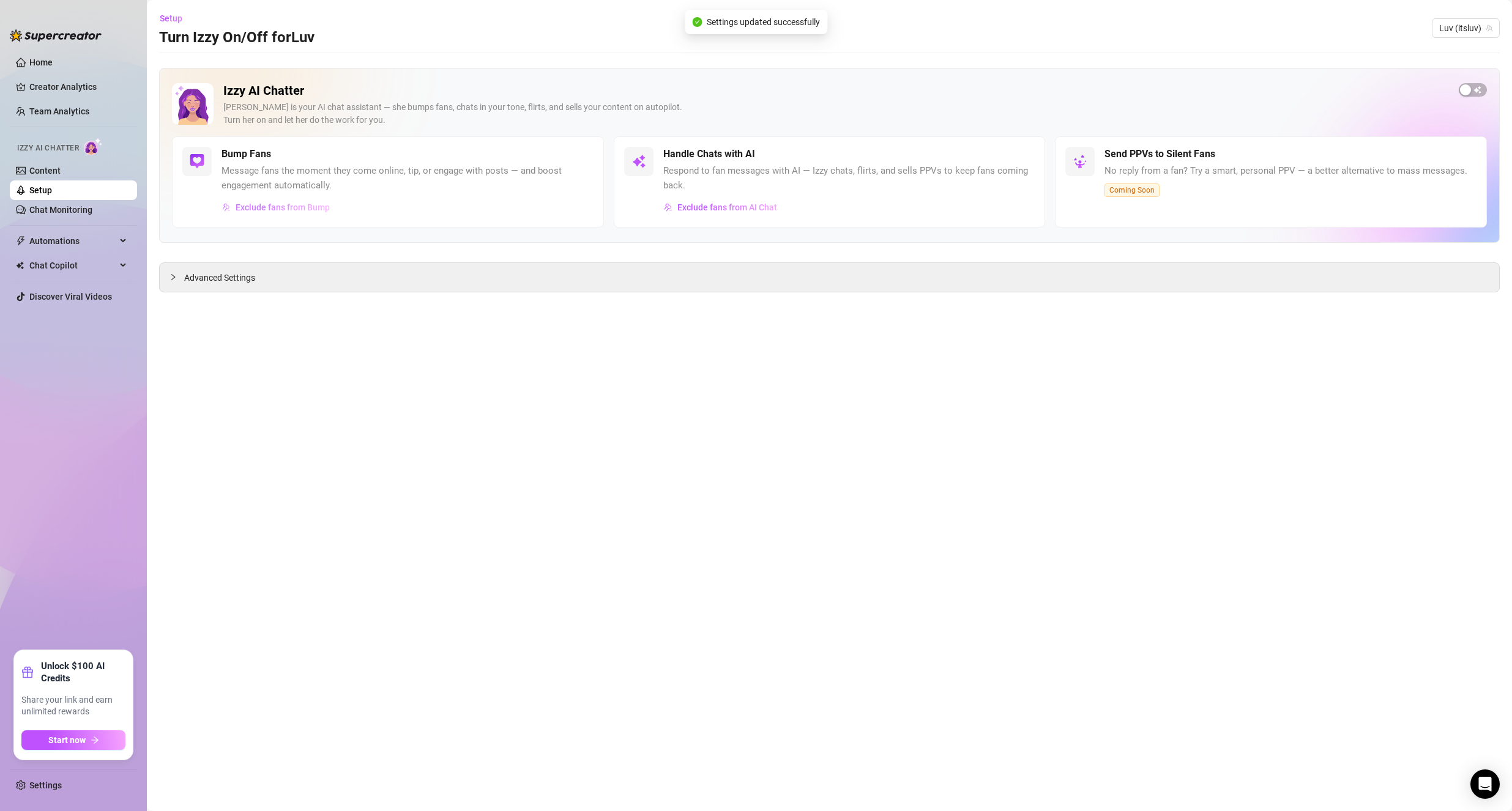
click at [308, 204] on span "Exclude fans from Bump" at bounding box center [282, 207] width 94 height 10
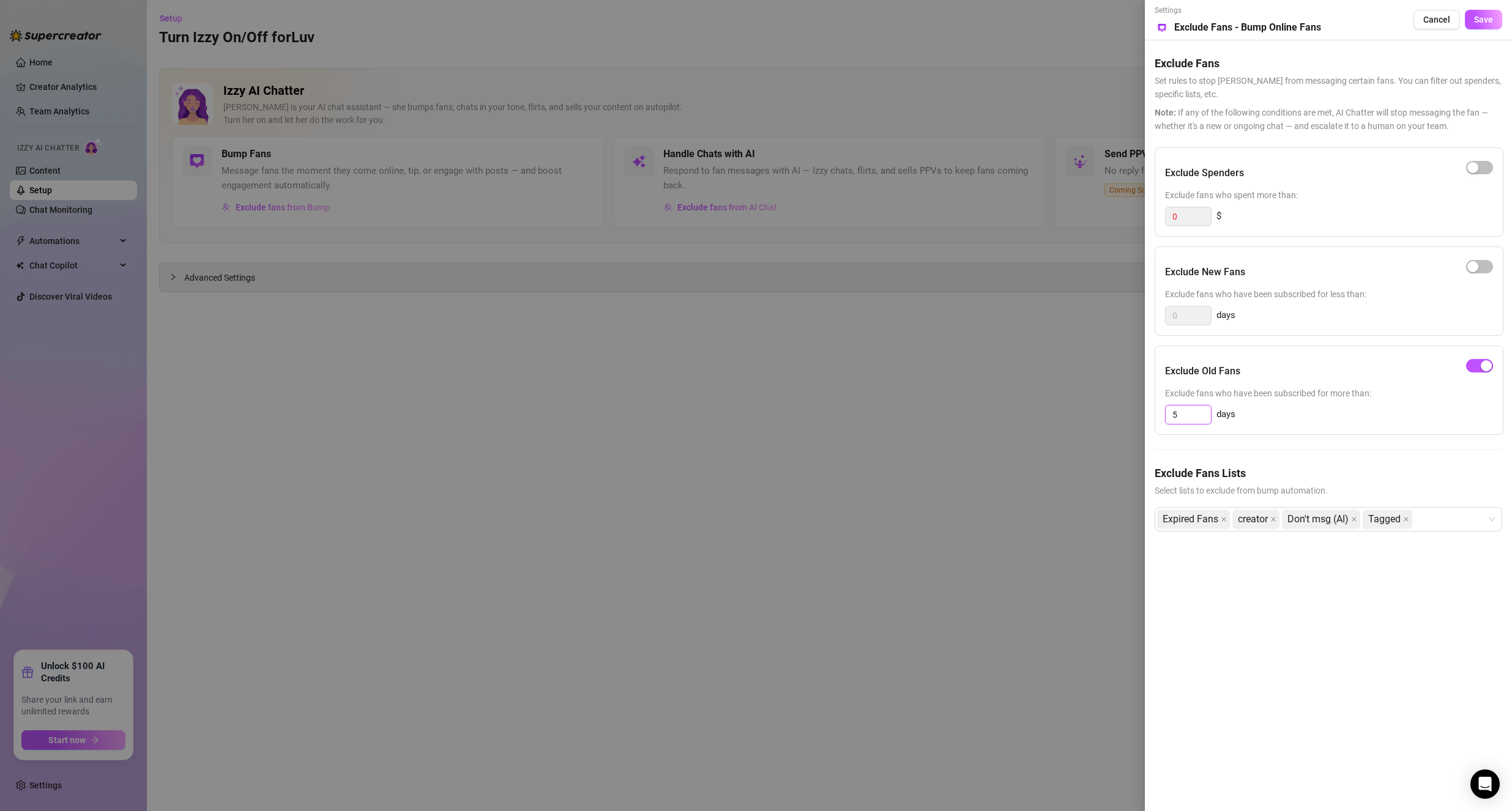
click at [607, 411] on input "5" at bounding box center [1188, 414] width 46 height 18
type input "7"
click at [607, 416] on div "7 days" at bounding box center [1328, 414] width 328 height 19
click at [607, 26] on button "Save" at bounding box center [1483, 19] width 37 height 19
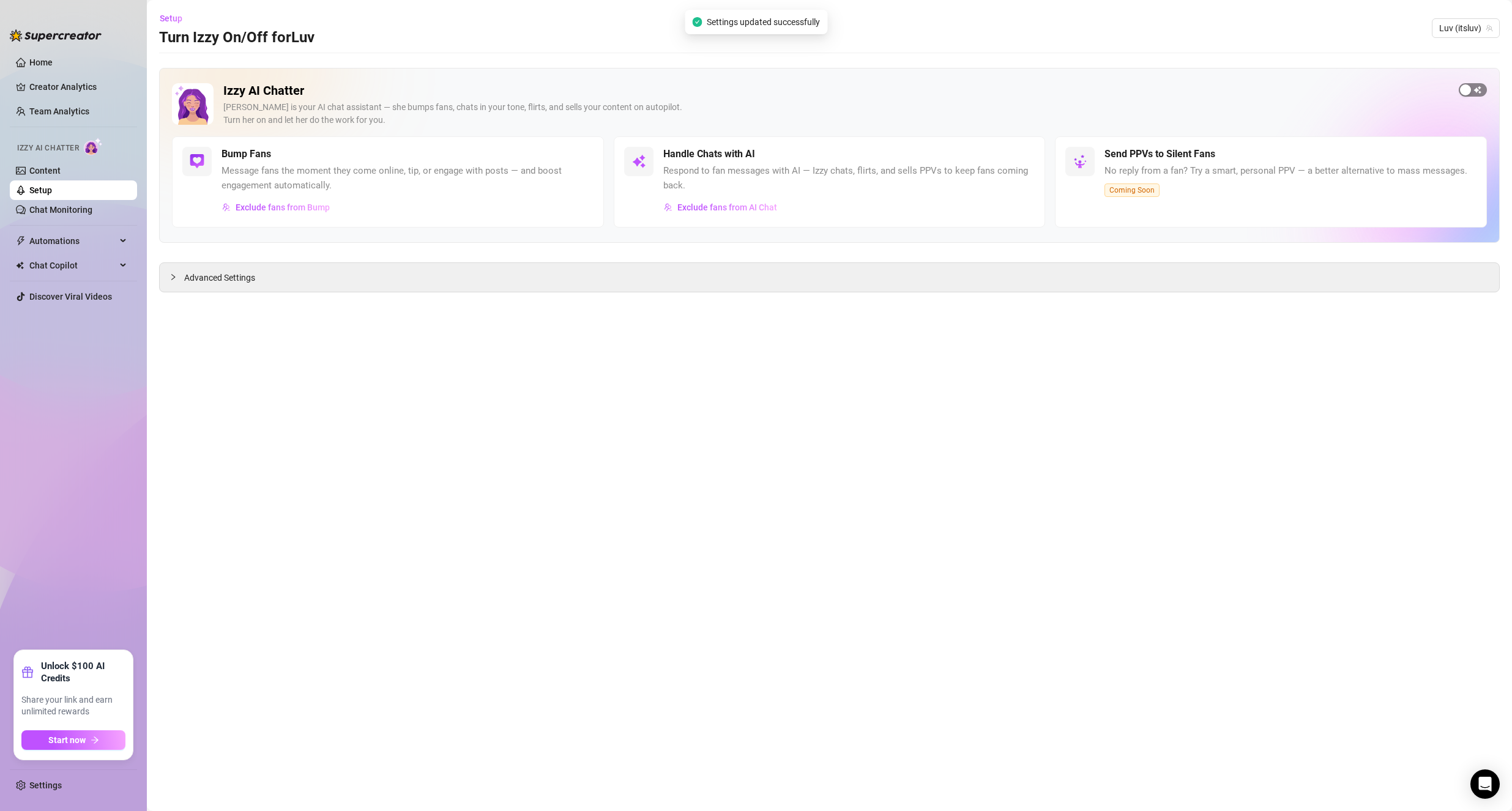
click at [607, 87] on div "button" at bounding box center [1464, 89] width 11 height 11
click at [60, 174] on link "Content" at bounding box center [45, 170] width 31 height 10
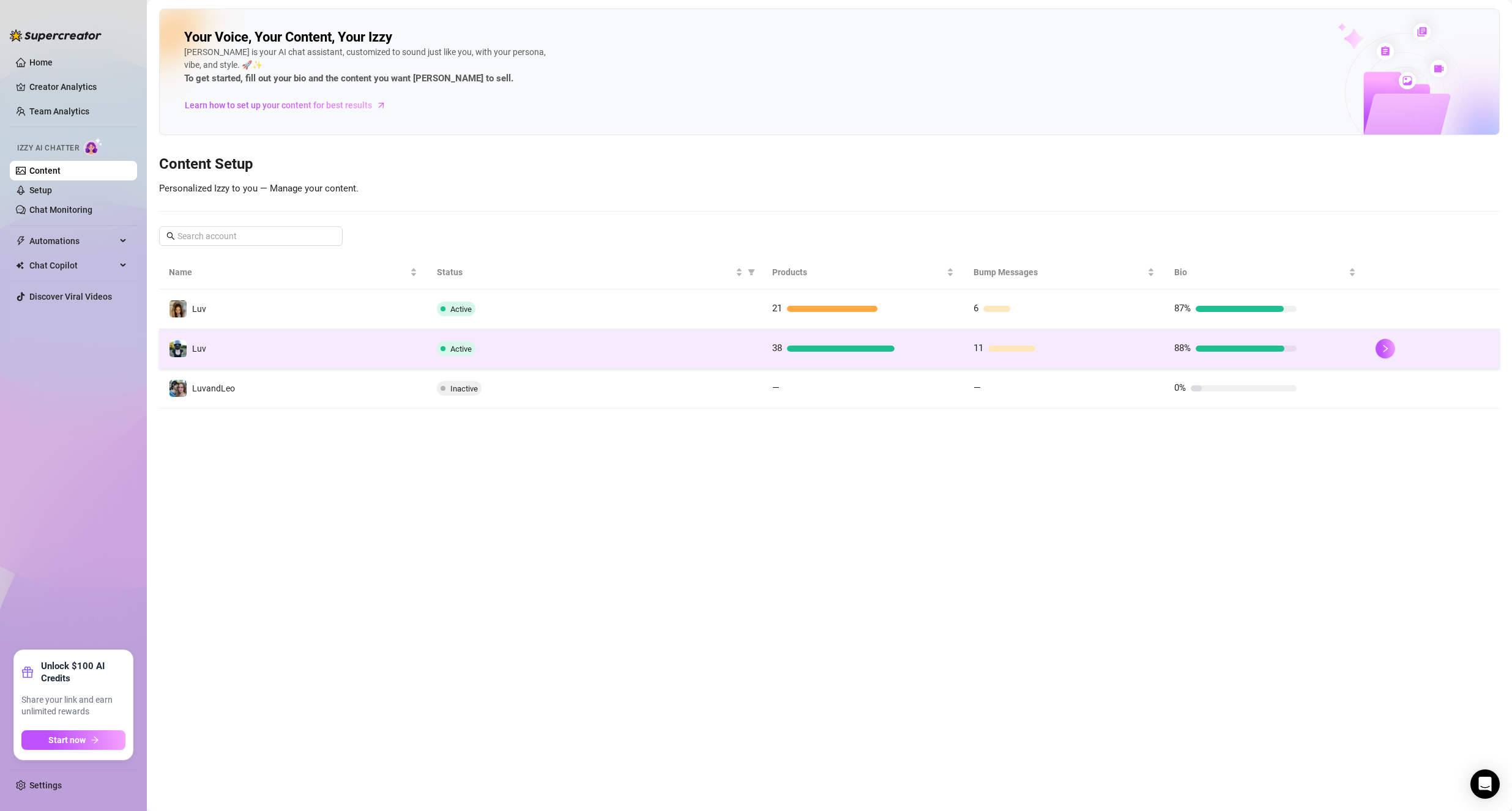
click at [229, 336] on td "Luv" at bounding box center [292, 348] width 268 height 40
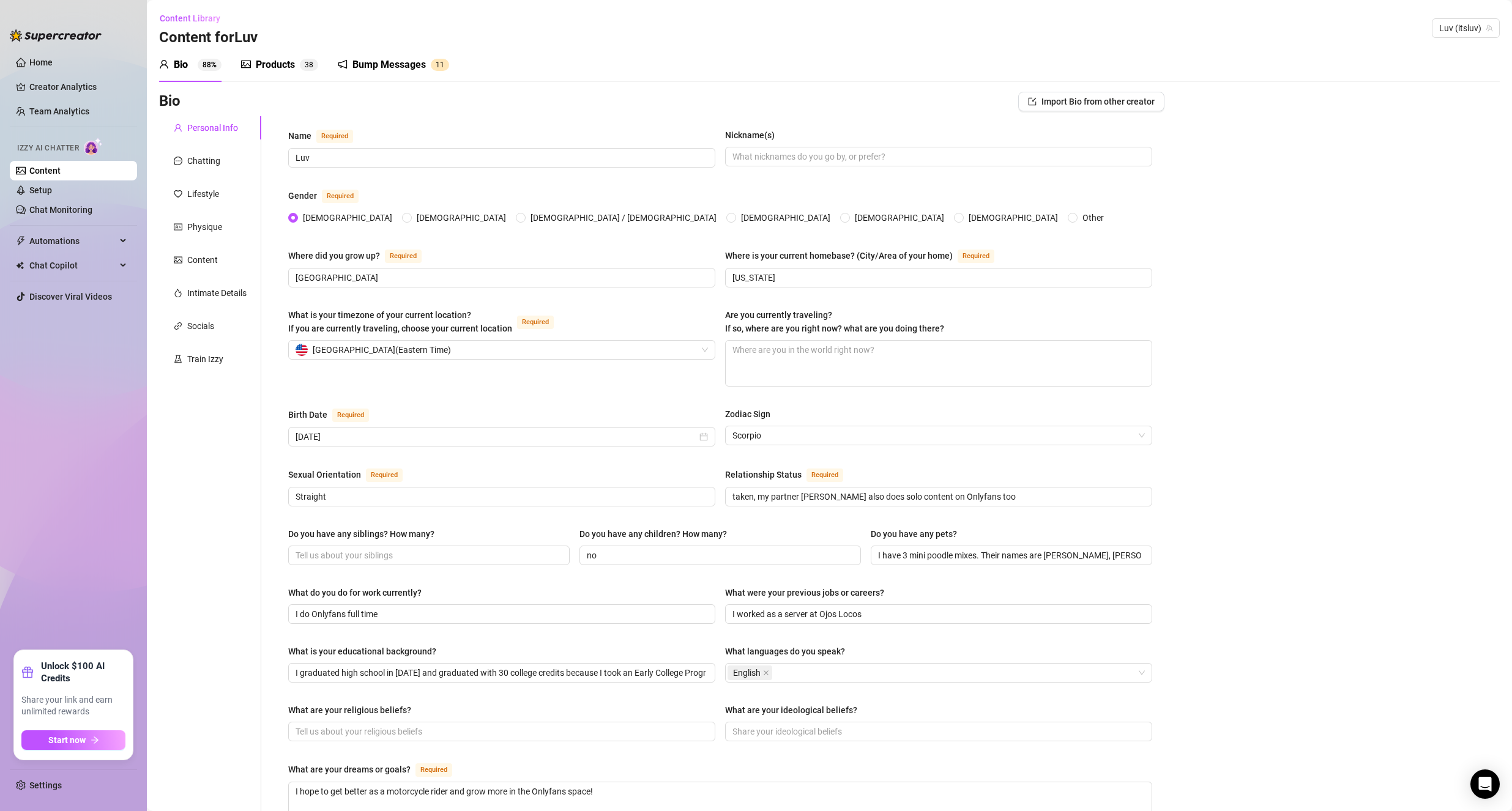
click at [326, 65] on div "Bio 88% Products 3 8 Bump Messages 1 1" at bounding box center [304, 64] width 290 height 34
click at [428, 55] on div "Bump Messages 1 1" at bounding box center [393, 64] width 111 height 34
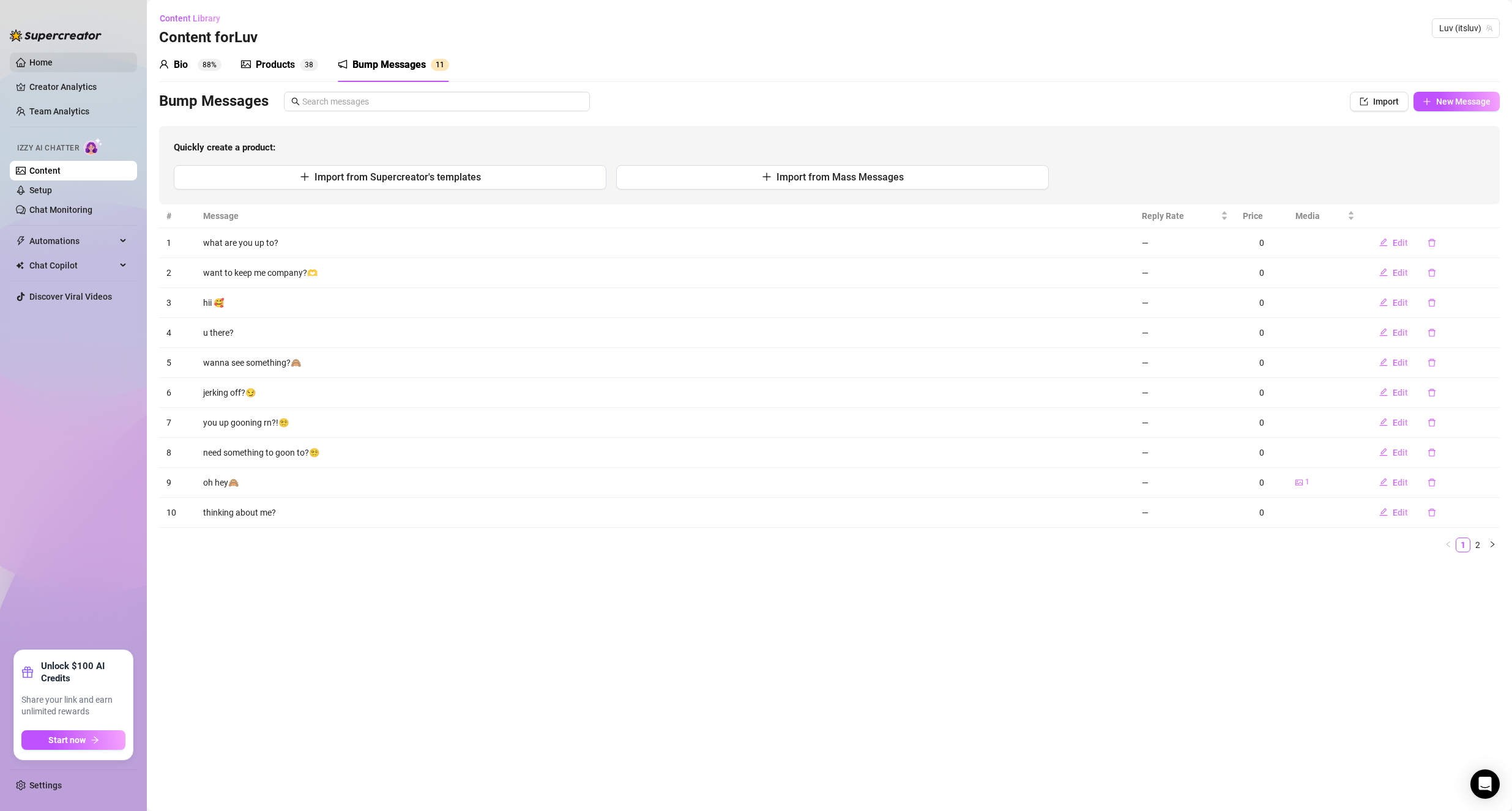
click at [53, 63] on link "Home" at bounding box center [41, 62] width 23 height 10
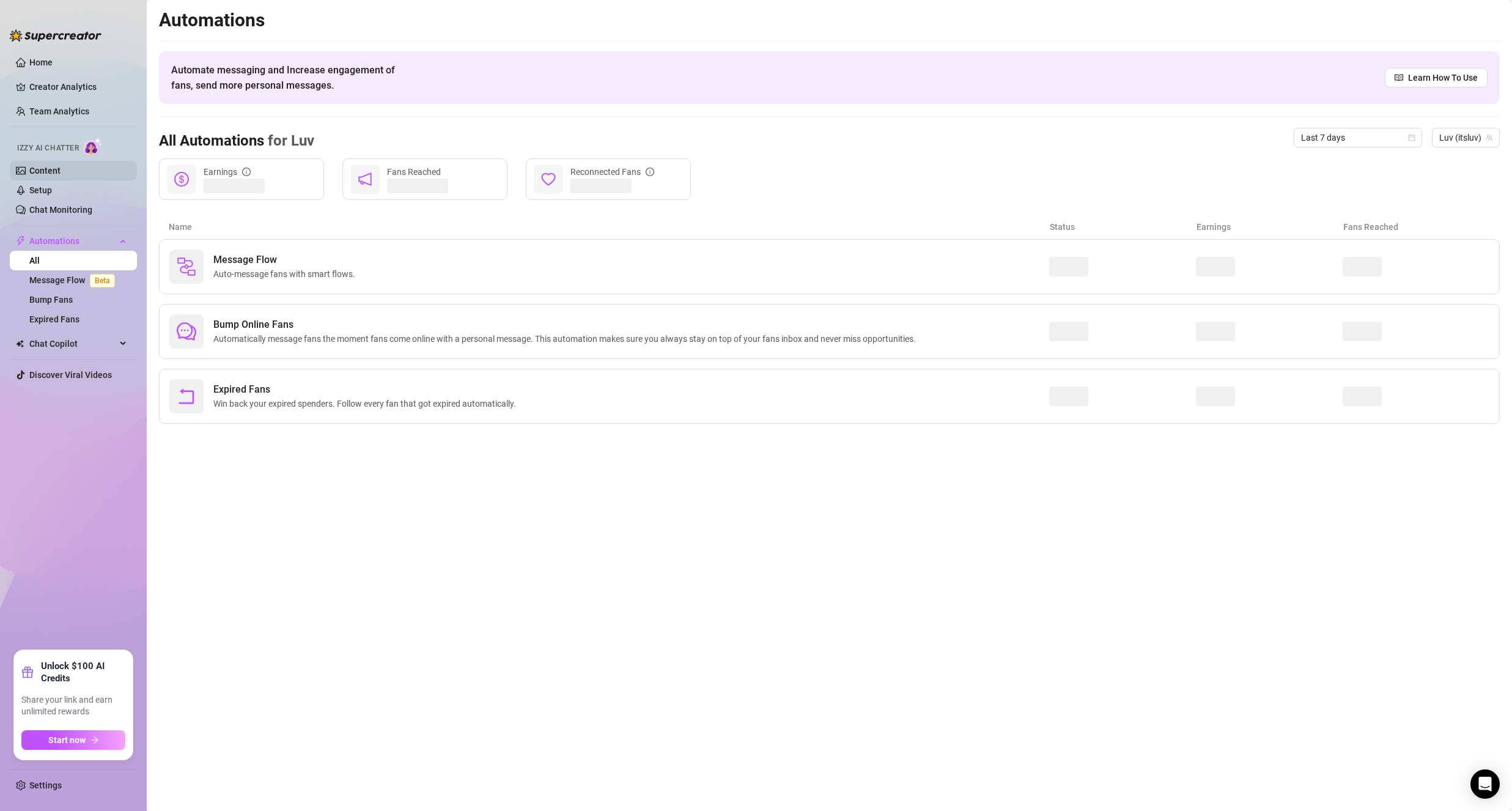
click at [60, 169] on link "Content" at bounding box center [45, 170] width 31 height 10
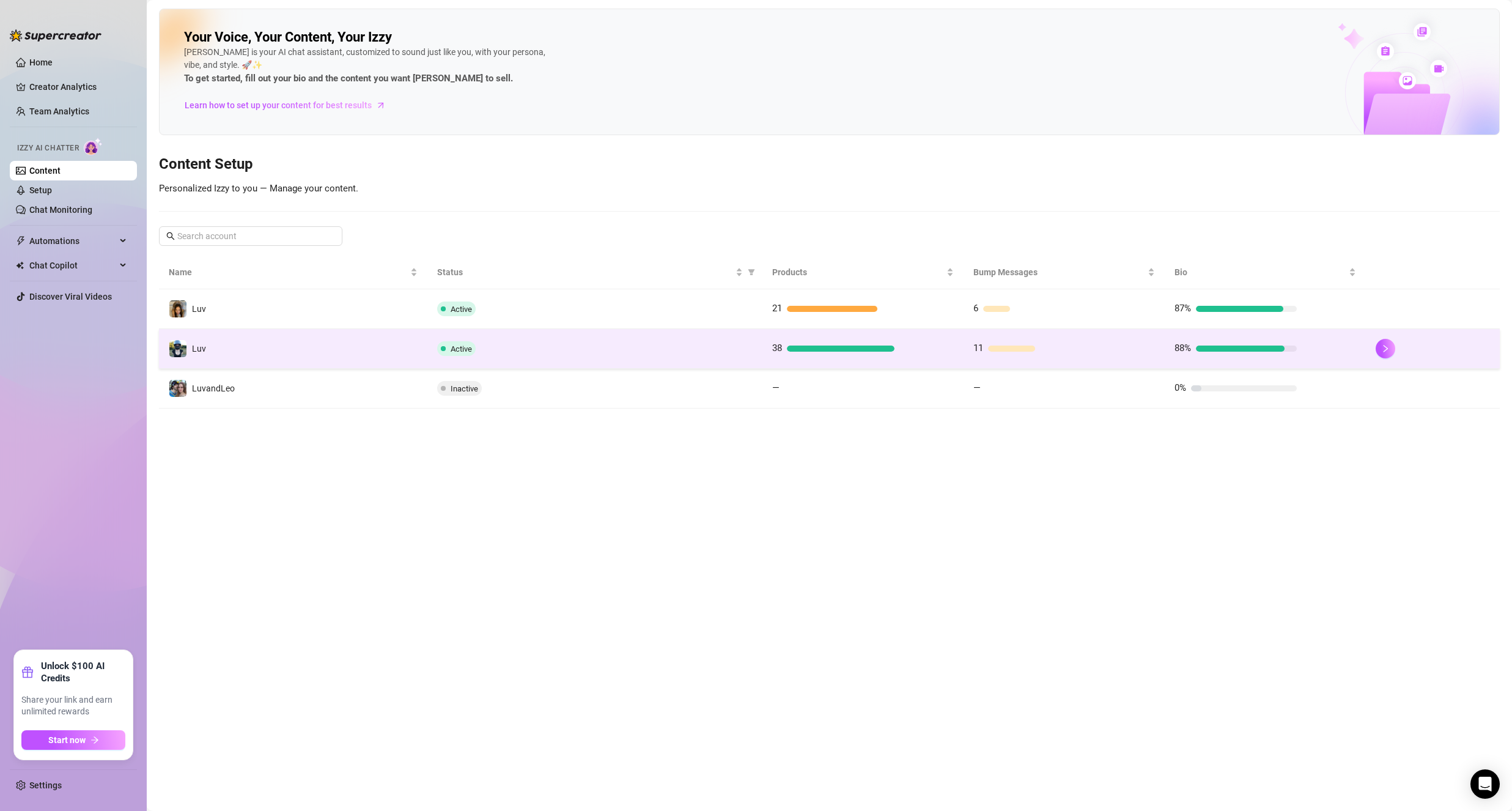
click at [569, 358] on td "Active" at bounding box center [595, 348] width 335 height 40
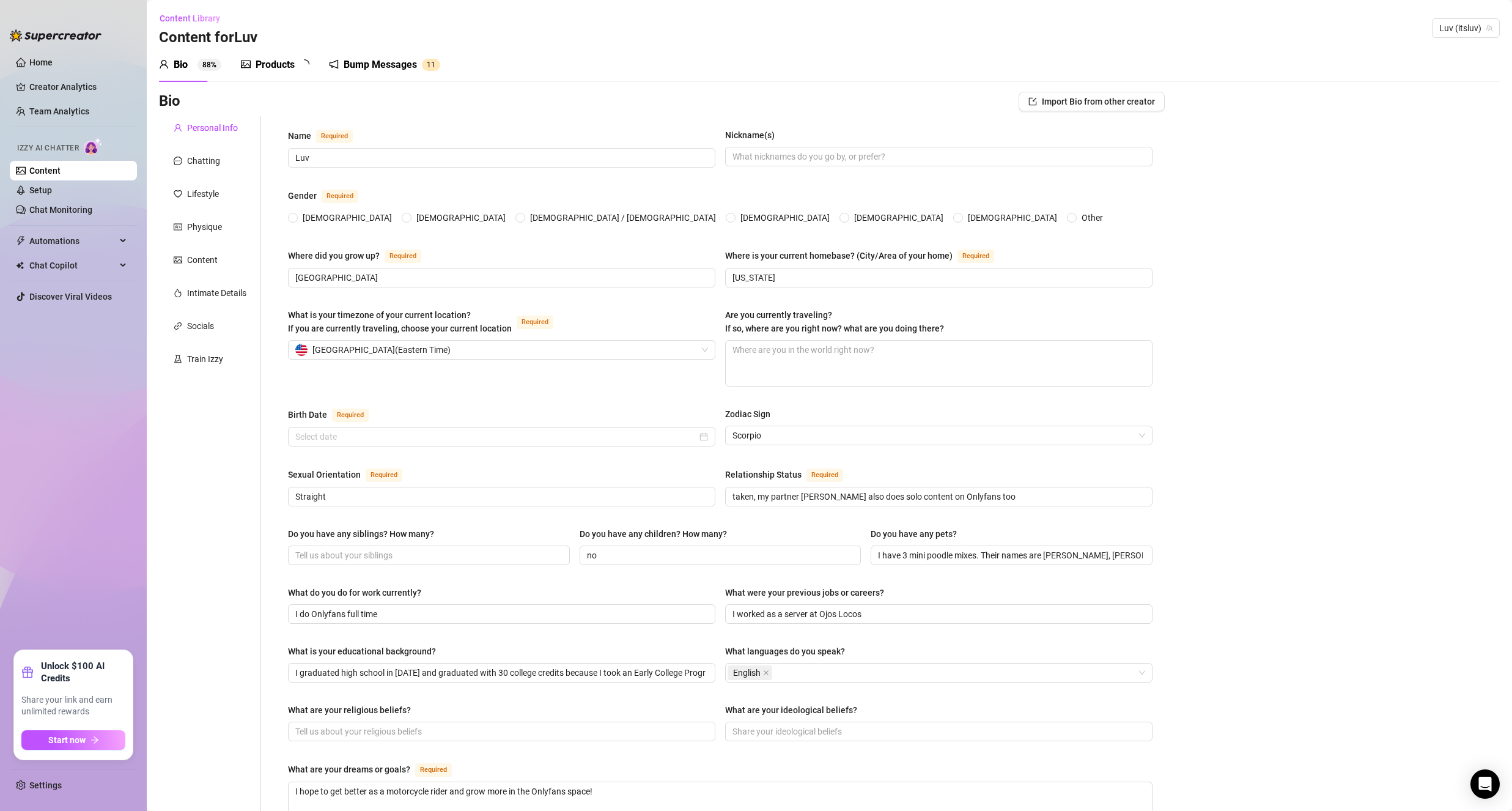
radio input "true"
type input "[DATE]"
click at [261, 62] on div "Products" at bounding box center [275, 64] width 39 height 15
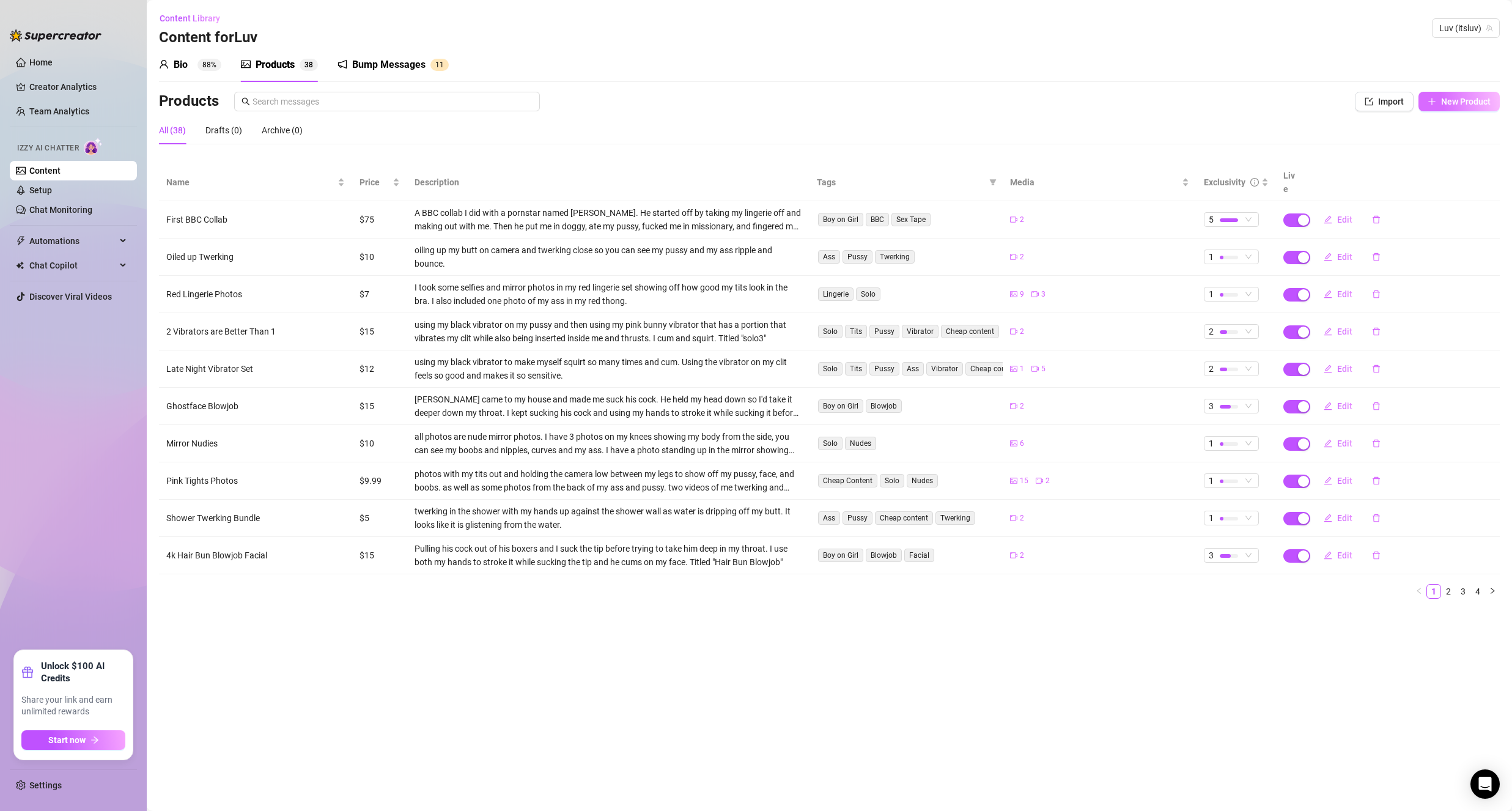
click at [1430, 102] on icon "plus" at bounding box center [1431, 101] width 9 height 9
type textarea "Type your message here..."
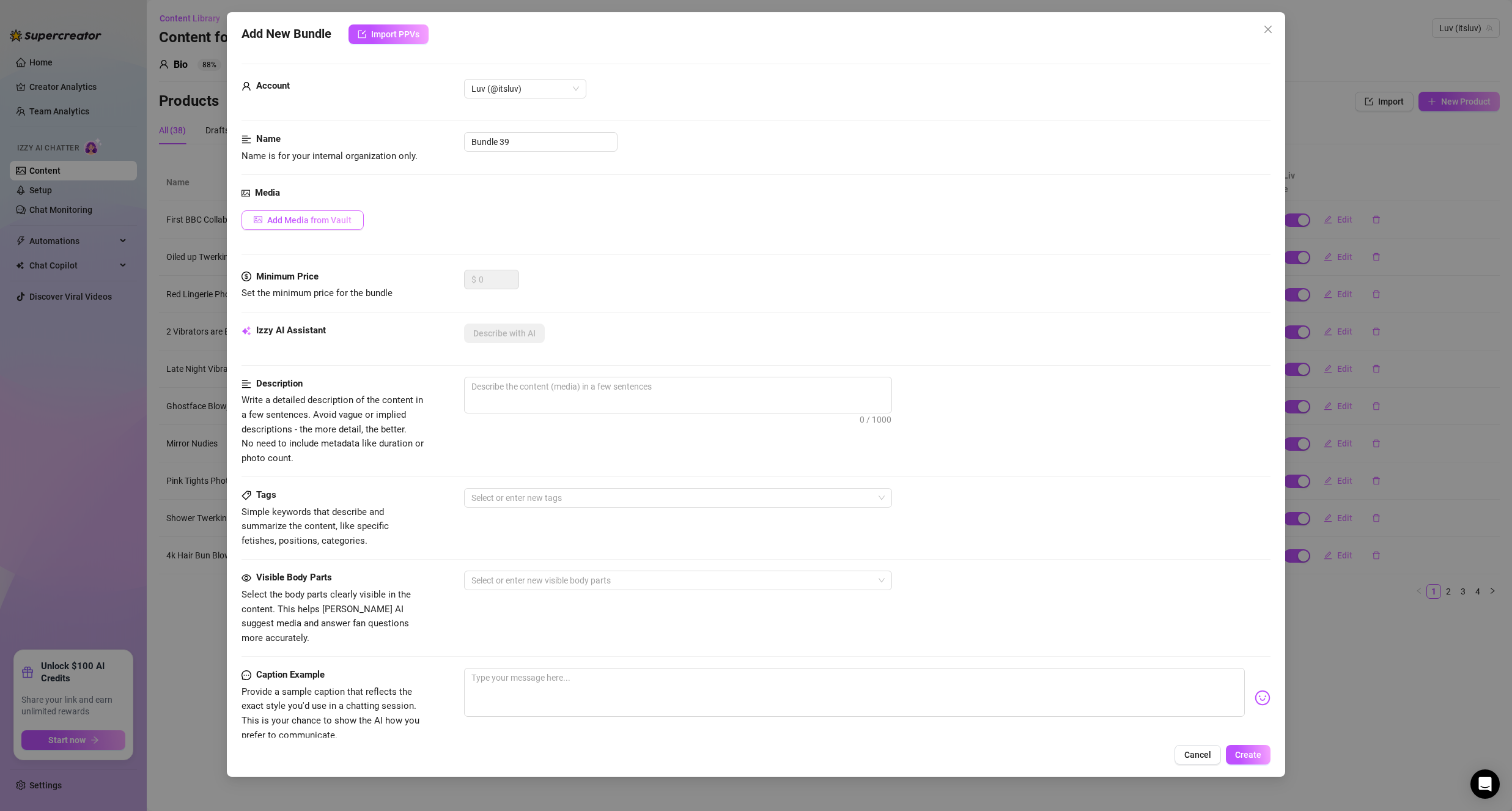
click at [324, 229] on button "Add Media from Vault" at bounding box center [302, 220] width 123 height 19
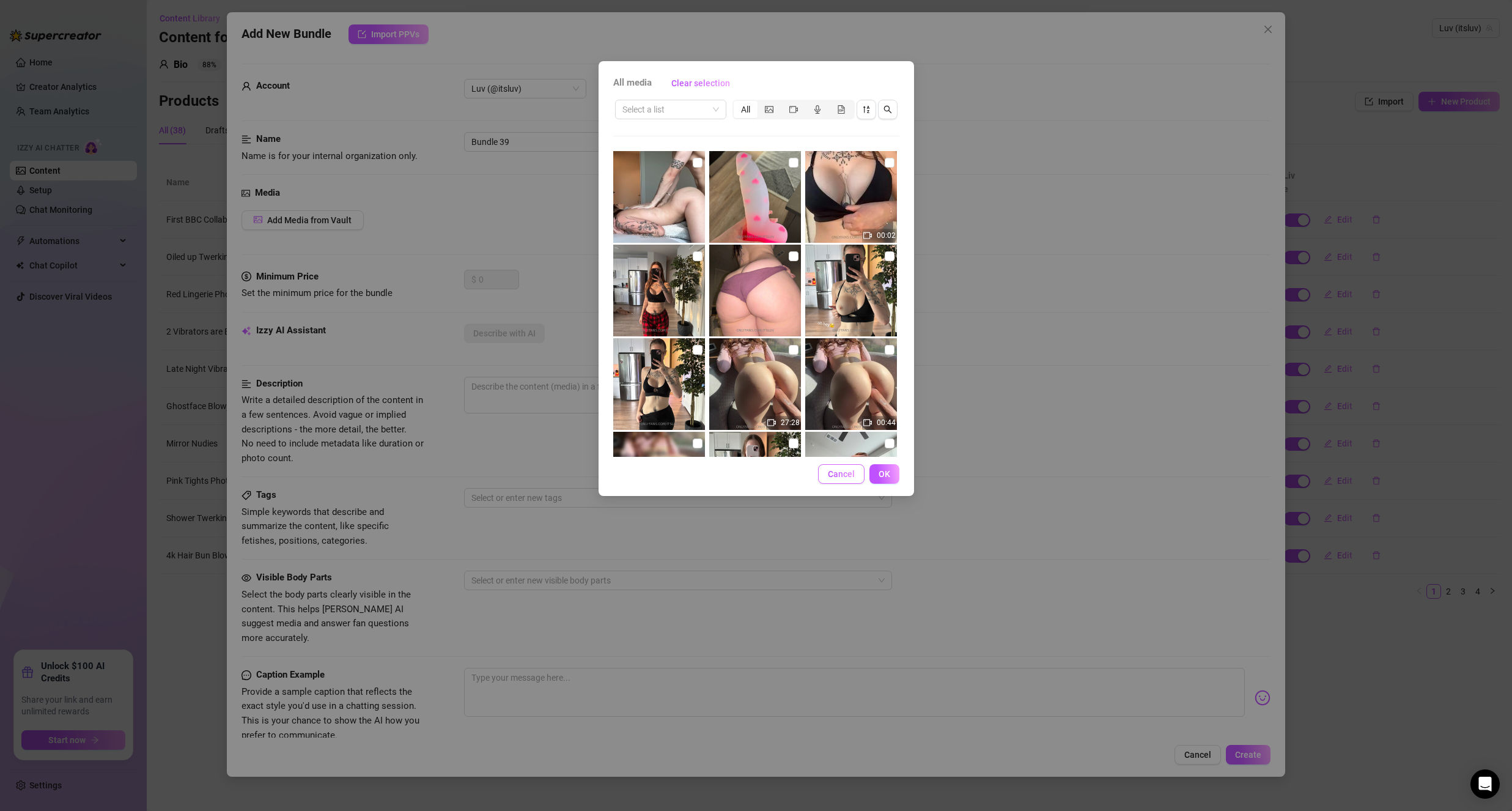
click at [826, 472] on button "Cancel" at bounding box center [841, 474] width 47 height 19
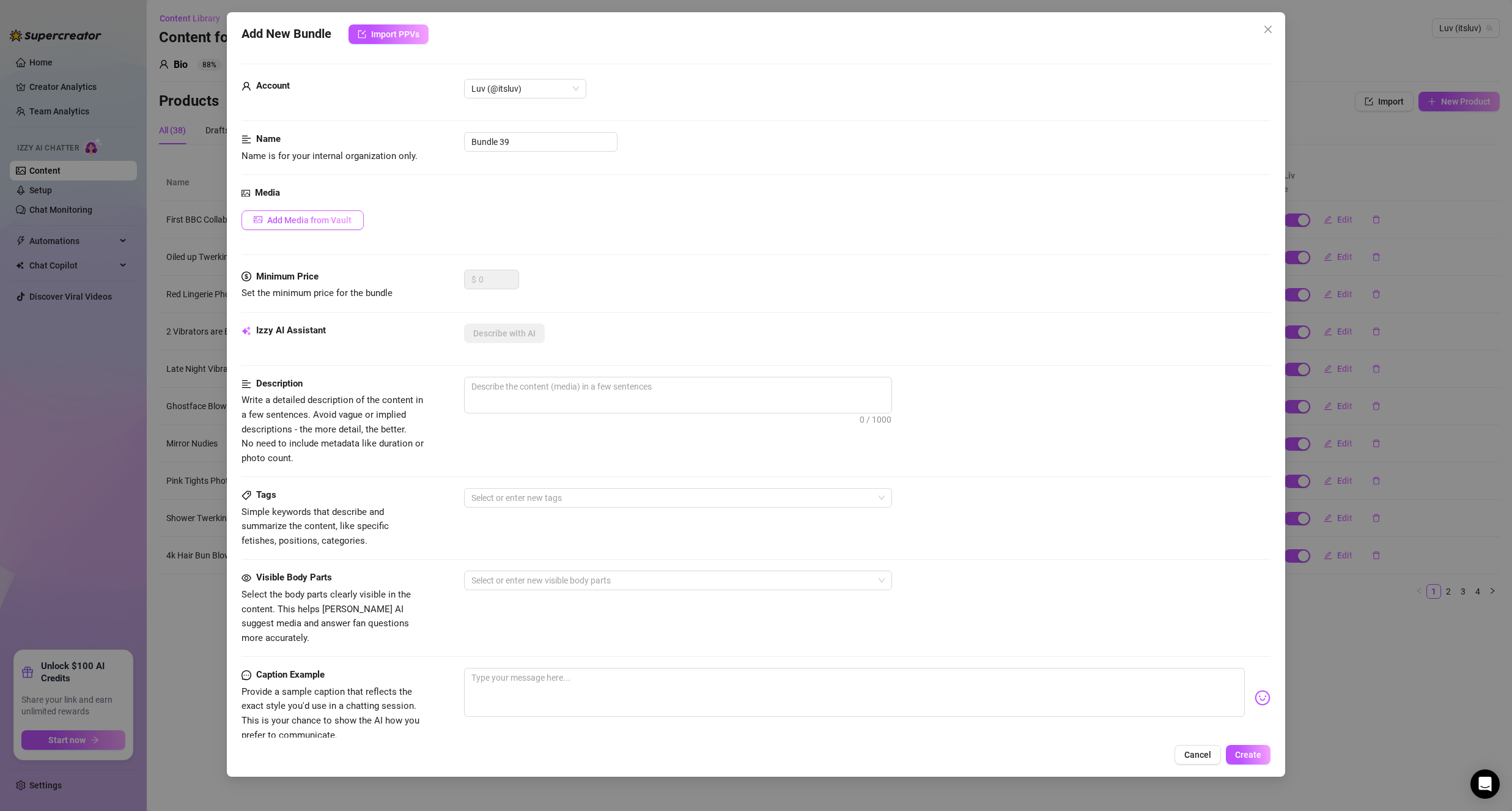
click at [322, 229] on button "Add Media from Vault" at bounding box center [302, 220] width 123 height 19
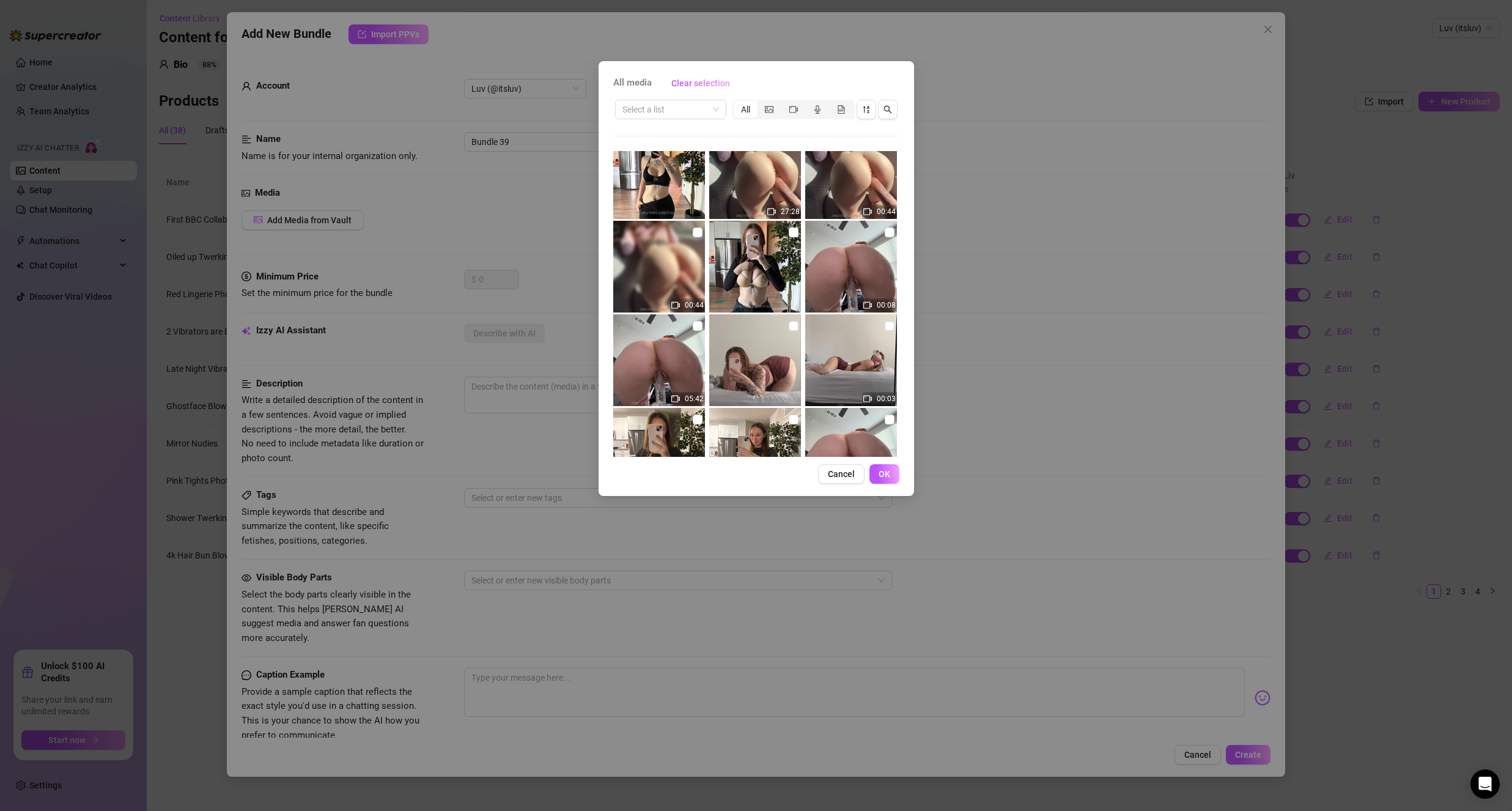
scroll to position [61, 0]
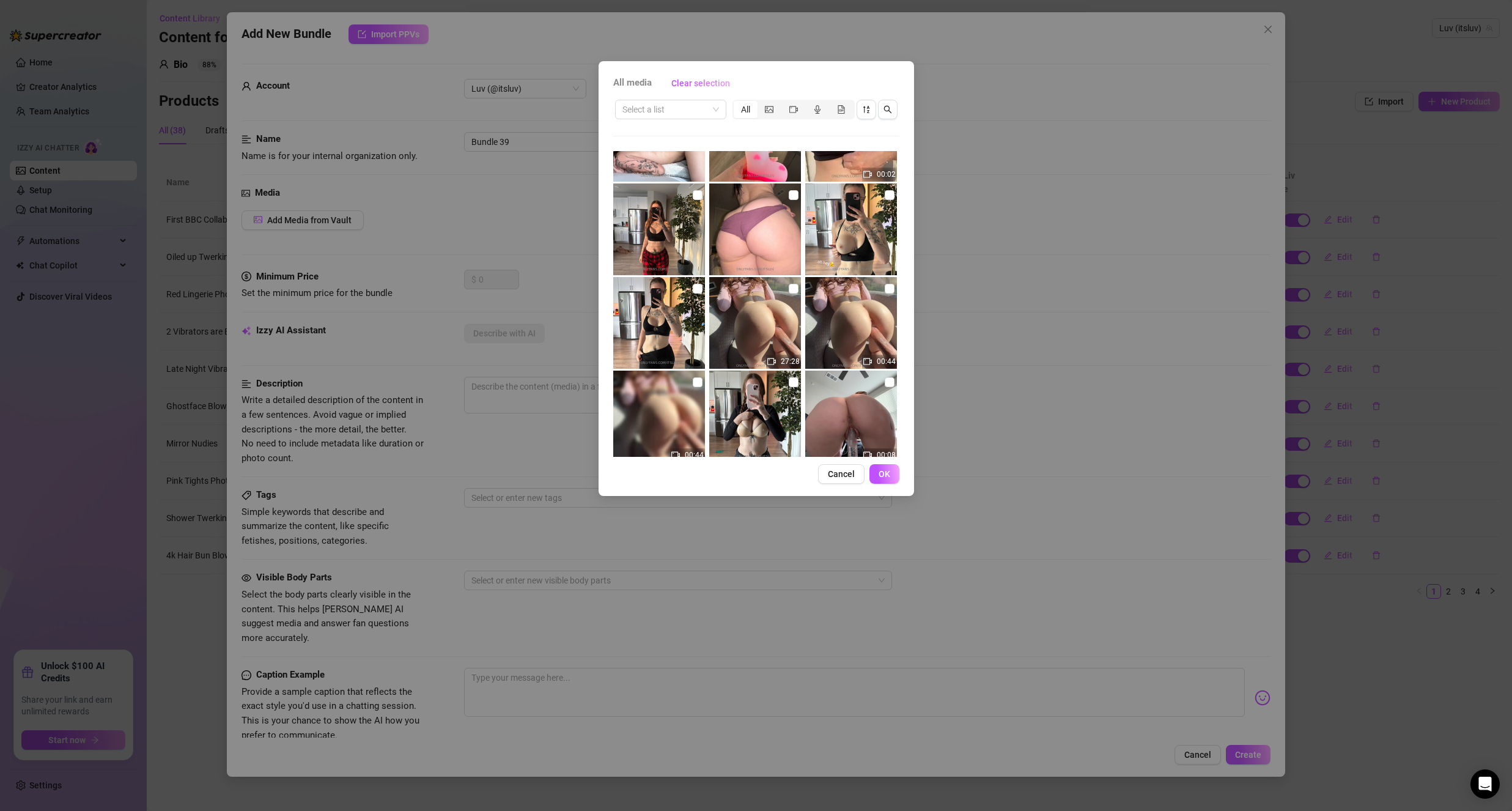
click at [851, 331] on img at bounding box center [851, 323] width 91 height 91
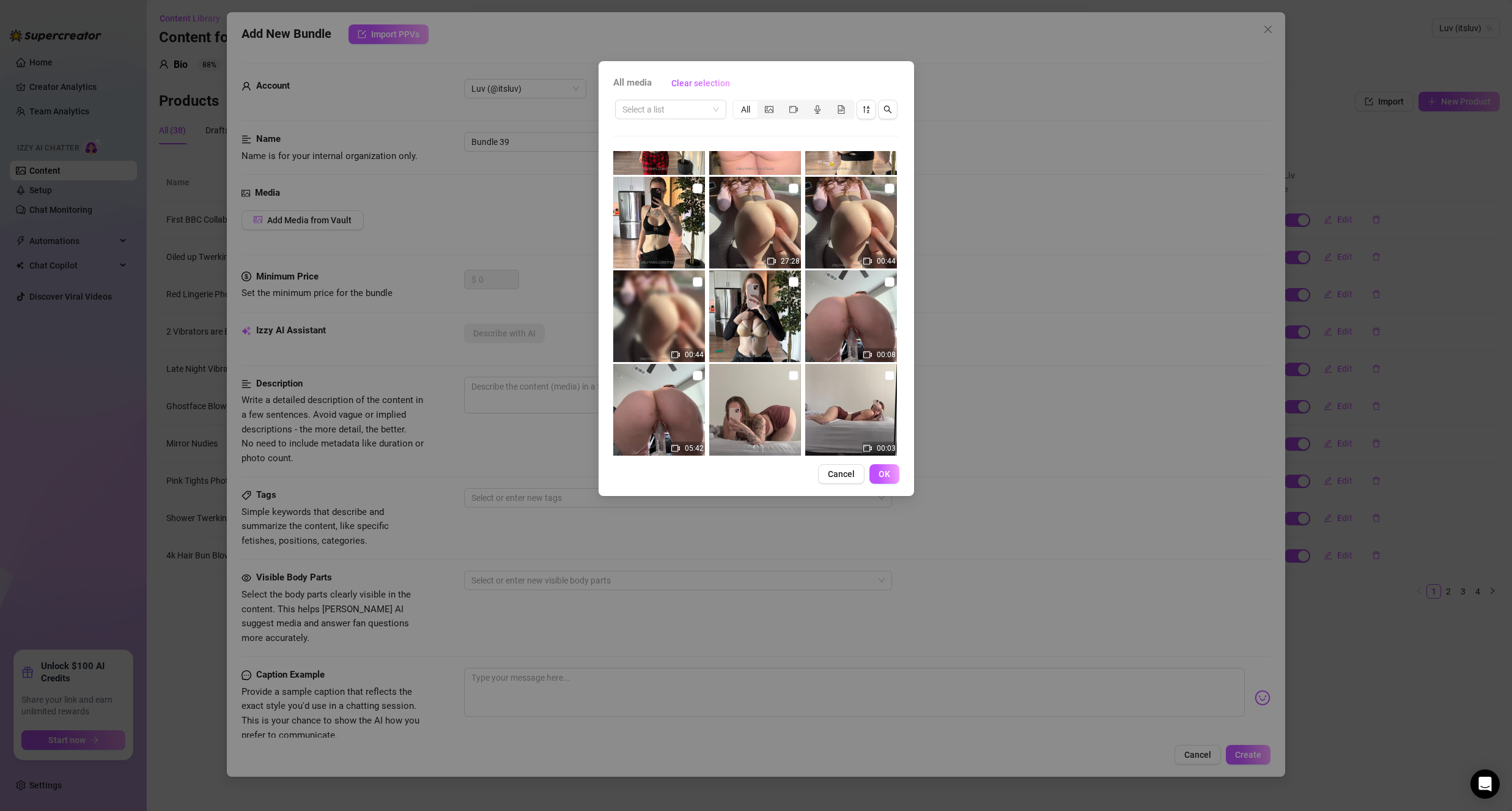
scroll to position [184, 0]
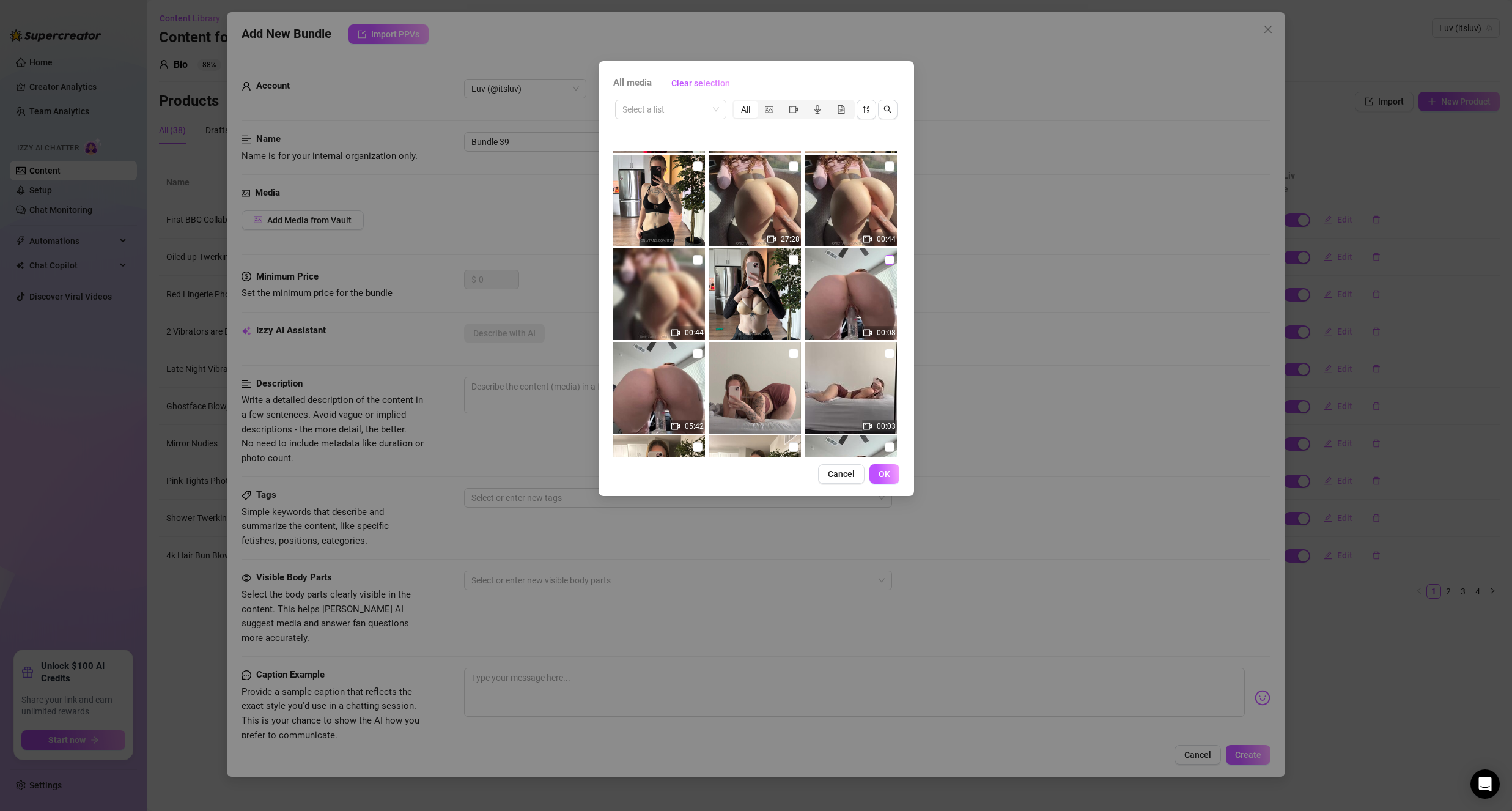
click at [886, 261] on input "checkbox" at bounding box center [890, 260] width 10 height 10
click at [885, 260] on input "checkbox" at bounding box center [890, 260] width 10 height 10
checkbox input "false"
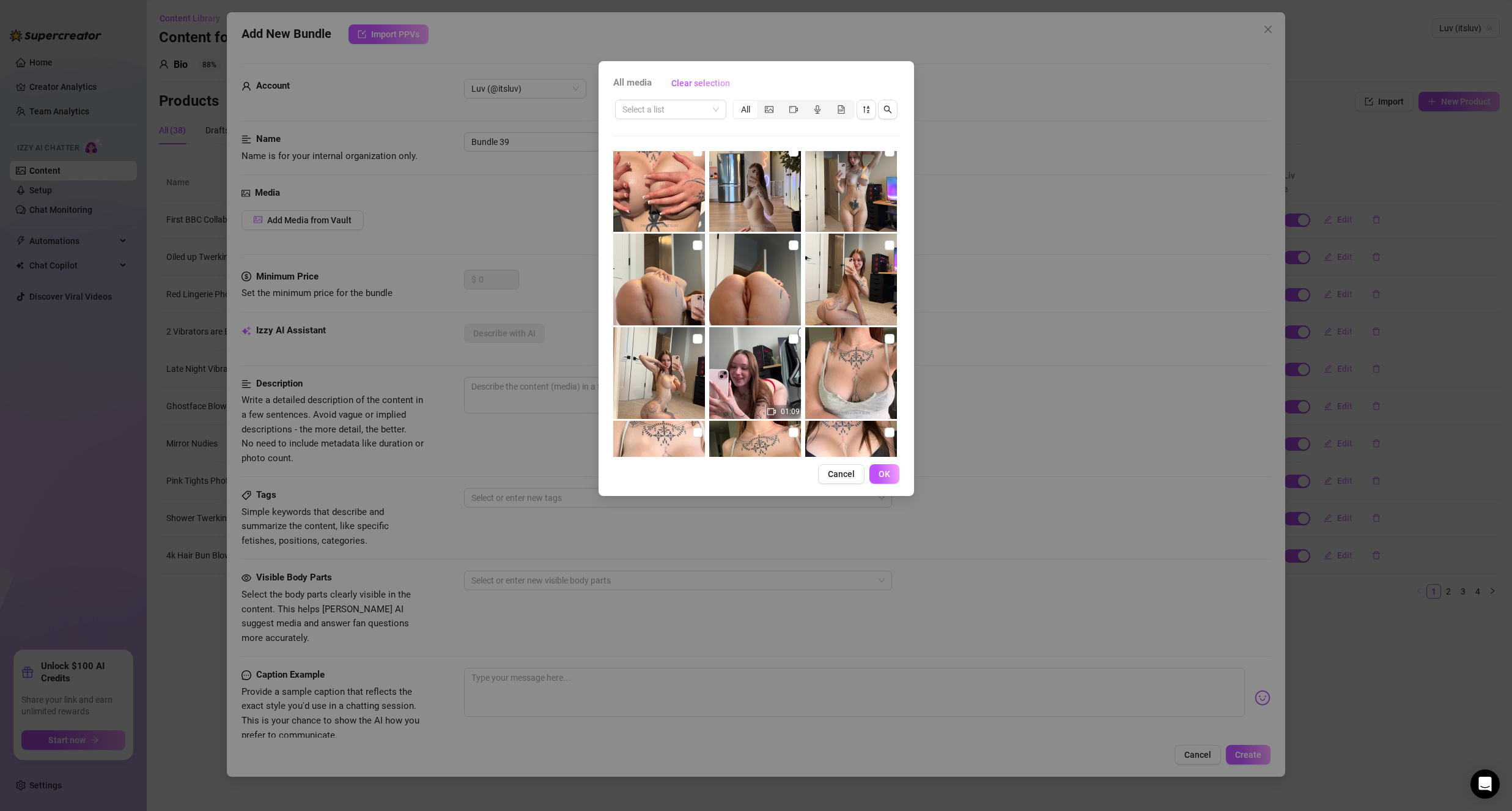
scroll to position [794, 0]
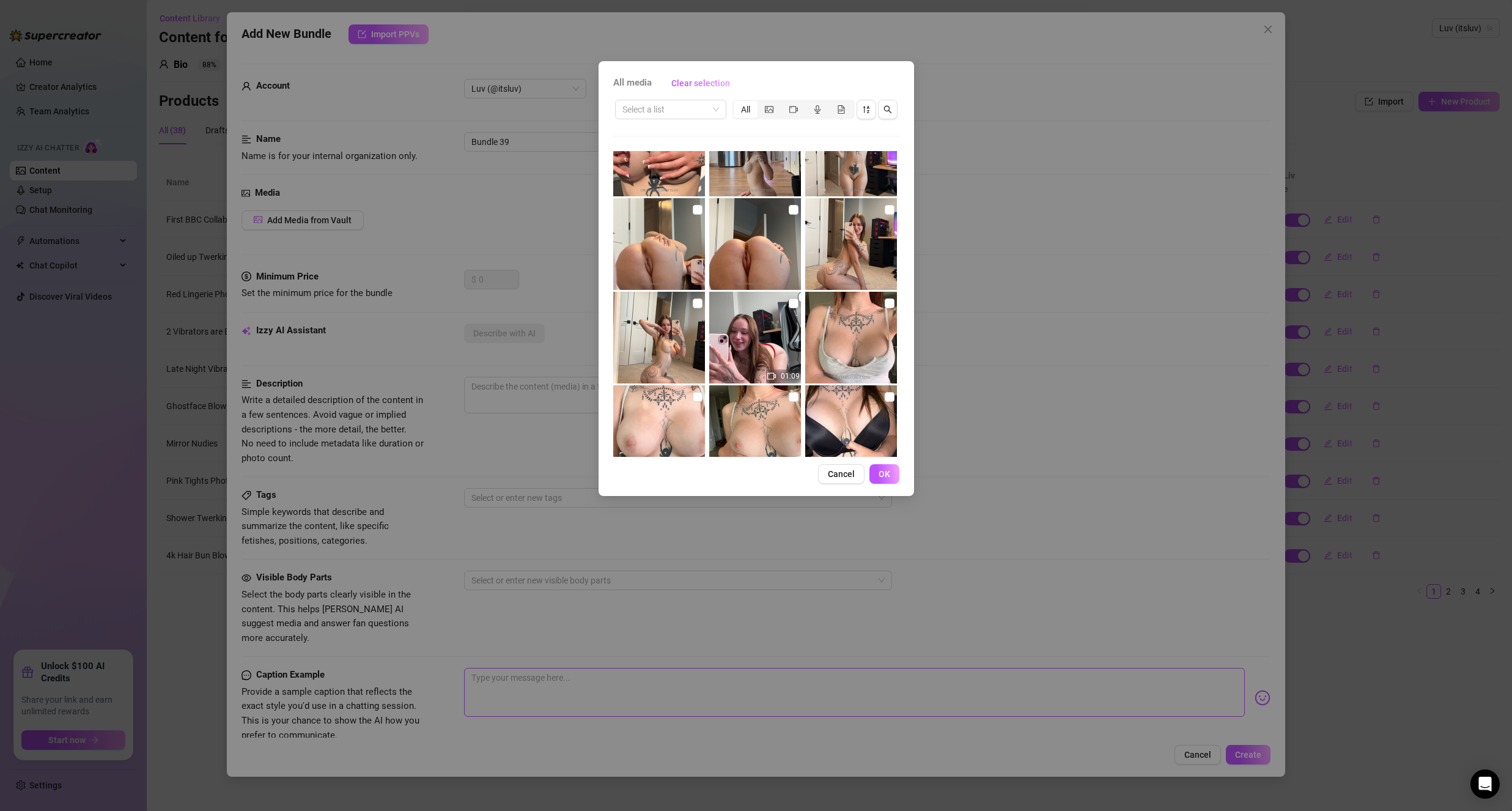
drag, startPoint x: 833, startPoint y: 474, endPoint x: 1132, endPoint y: 663, distance: 353.7
click at [832, 476] on span "Cancel" at bounding box center [841, 474] width 27 height 10
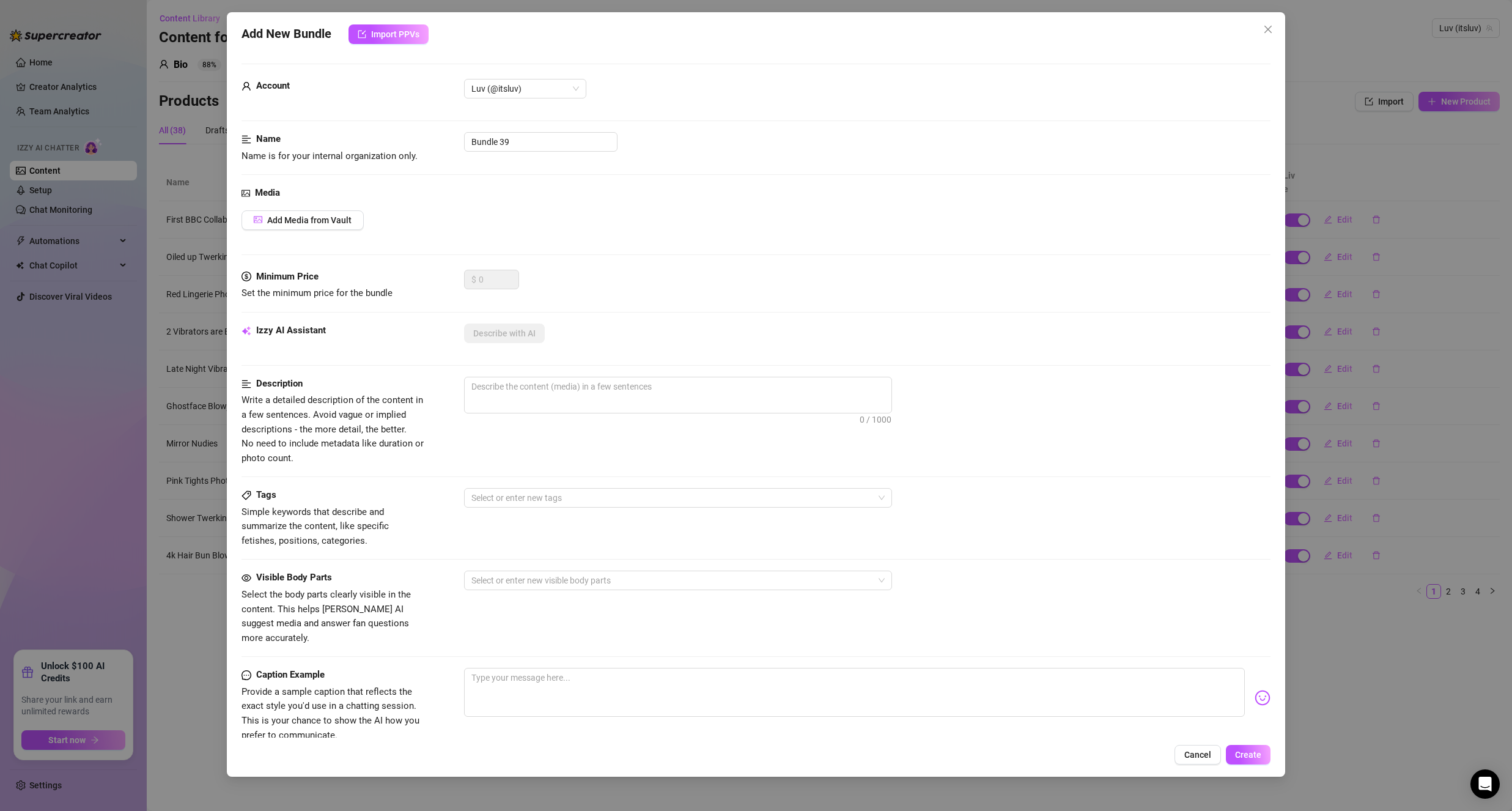
drag, startPoint x: 1205, startPoint y: 763, endPoint x: 1195, endPoint y: 747, distance: 18.9
click at [1201, 761] on button "Cancel" at bounding box center [1198, 755] width 47 height 19
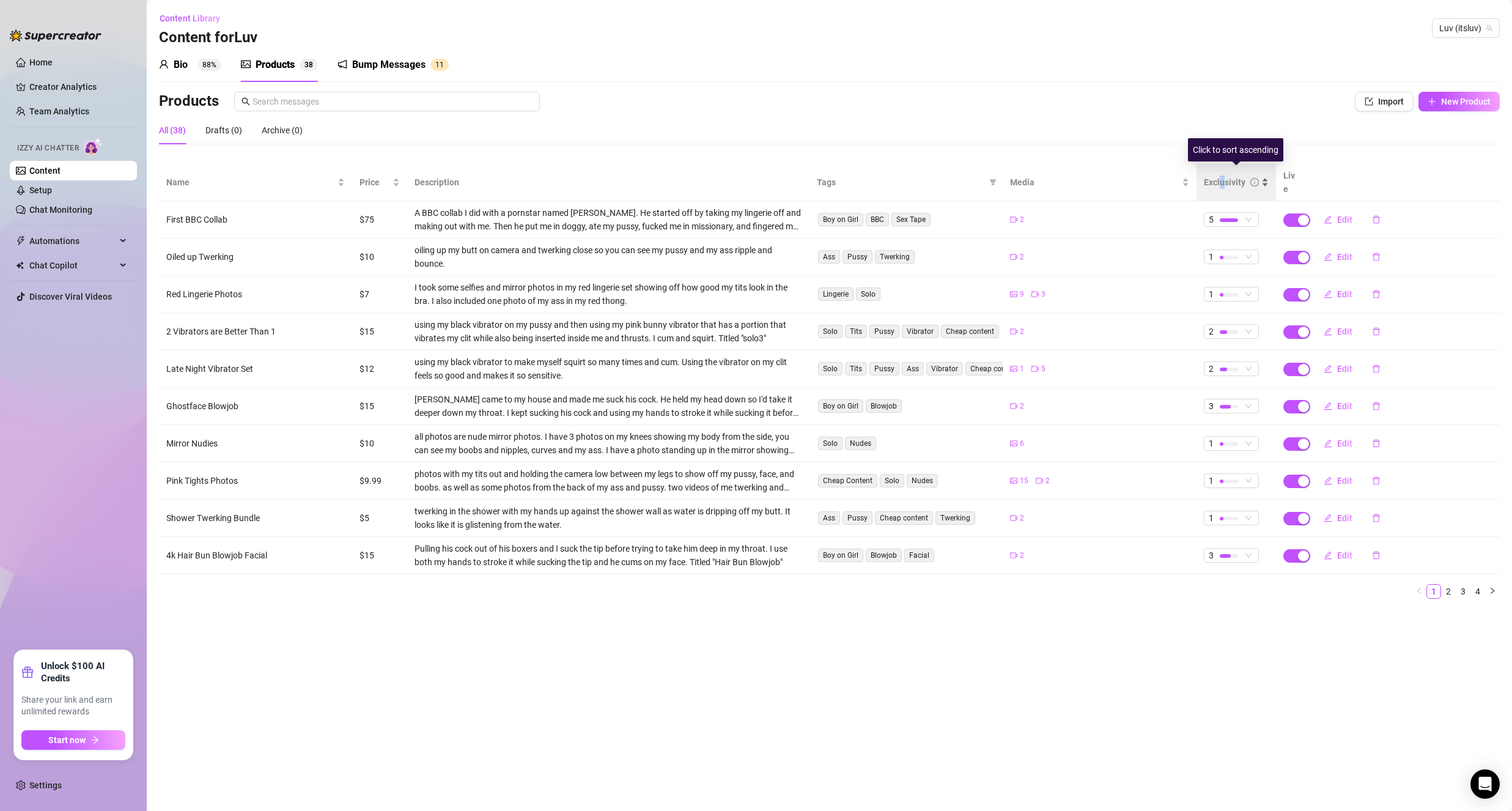
click at [1223, 181] on div "Exclusivity" at bounding box center [1224, 182] width 42 height 14
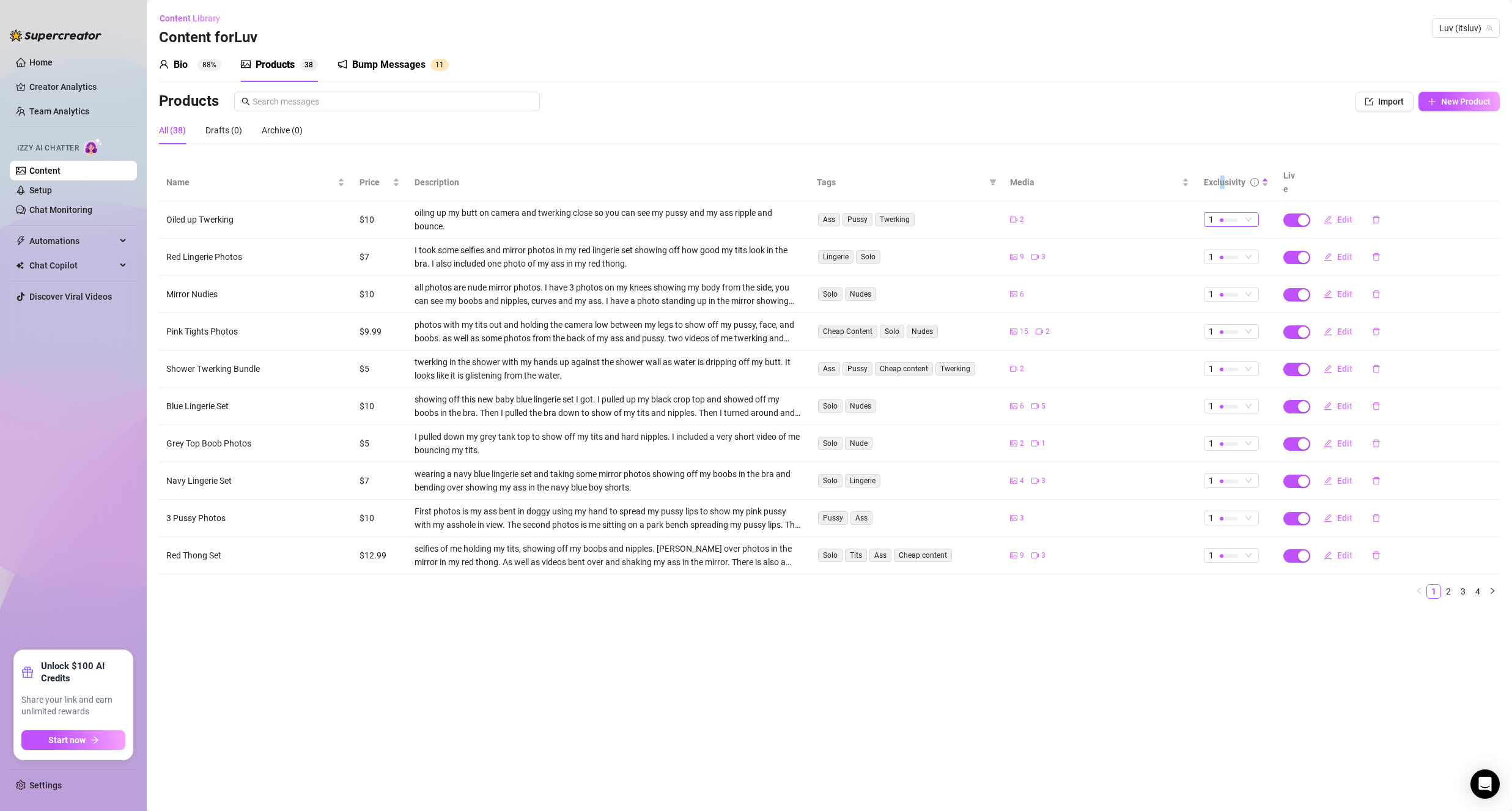
click at [1252, 213] on span "1" at bounding box center [1231, 220] width 46 height 14
click at [1253, 213] on span "1" at bounding box center [1231, 220] width 46 height 14
click at [1192, 628] on main "Content Library Content for [PERSON_NAME] (itsluv) Bio 88% Products 3 8 Bump Me…" at bounding box center [829, 406] width 1365 height 811
click at [1350, 284] on button "Edit" at bounding box center [1338, 294] width 49 height 19
type textarea "I love taking nudes for you🙈"
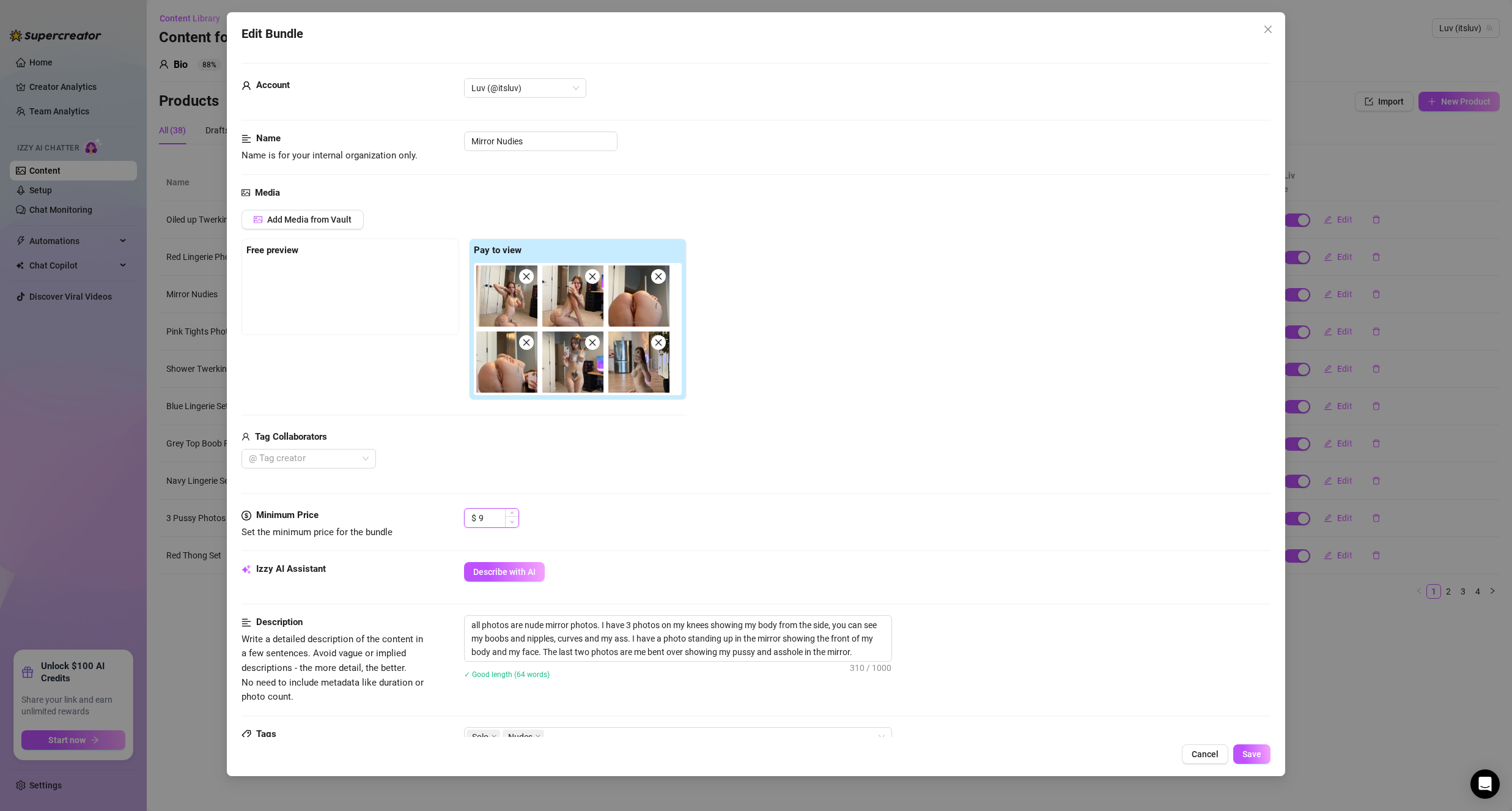
click at [505, 522] on span "Decrease Value" at bounding box center [511, 521] width 14 height 11
click at [509, 521] on span "Decrease Value" at bounding box center [511, 521] width 14 height 11
type input "7"
click at [506, 524] on span "Decrease Value" at bounding box center [511, 521] width 14 height 11
click at [1252, 752] on span "Save" at bounding box center [1251, 754] width 18 height 10
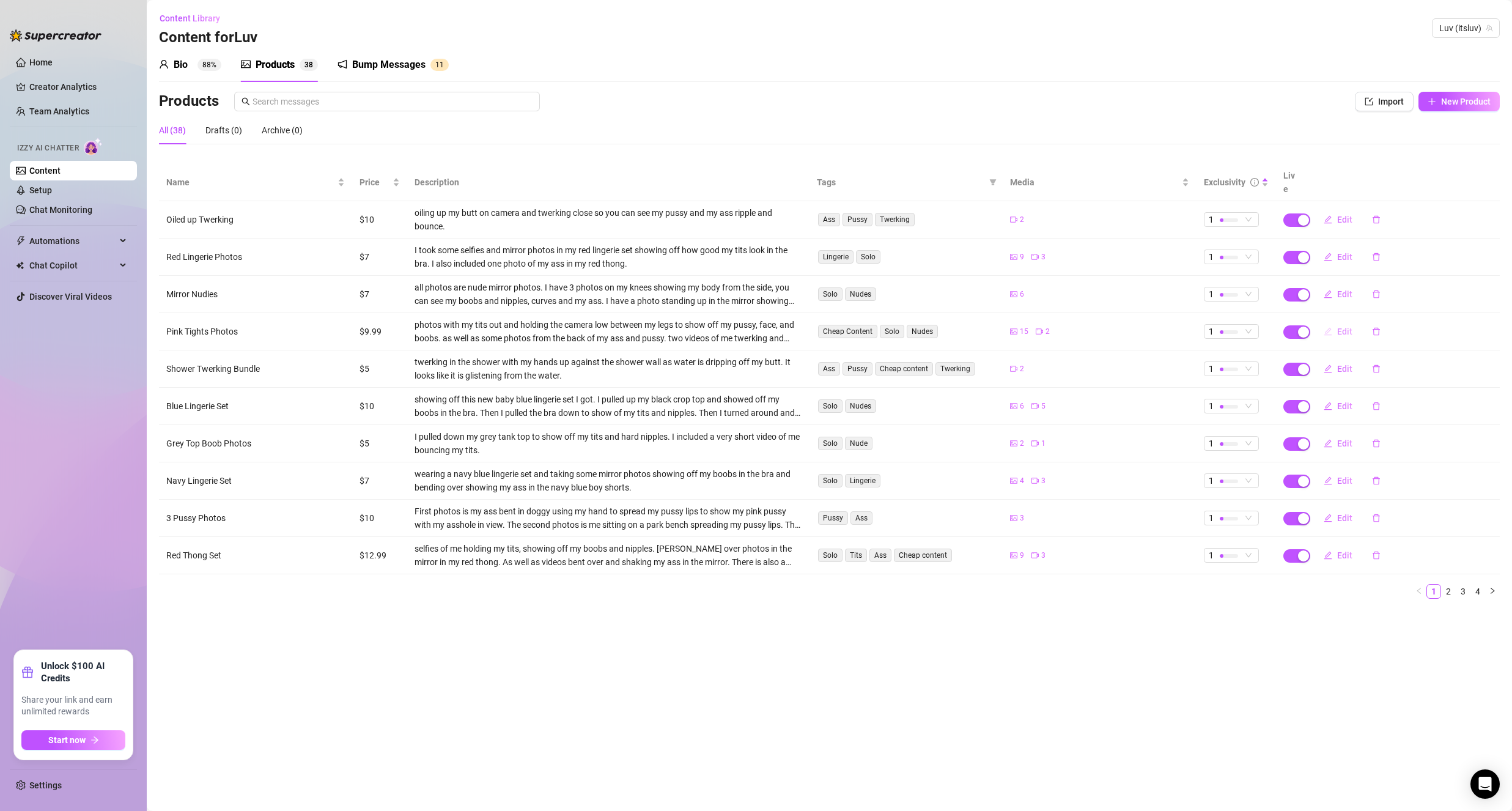
click at [1335, 322] on button "Edit" at bounding box center [1338, 332] width 49 height 19
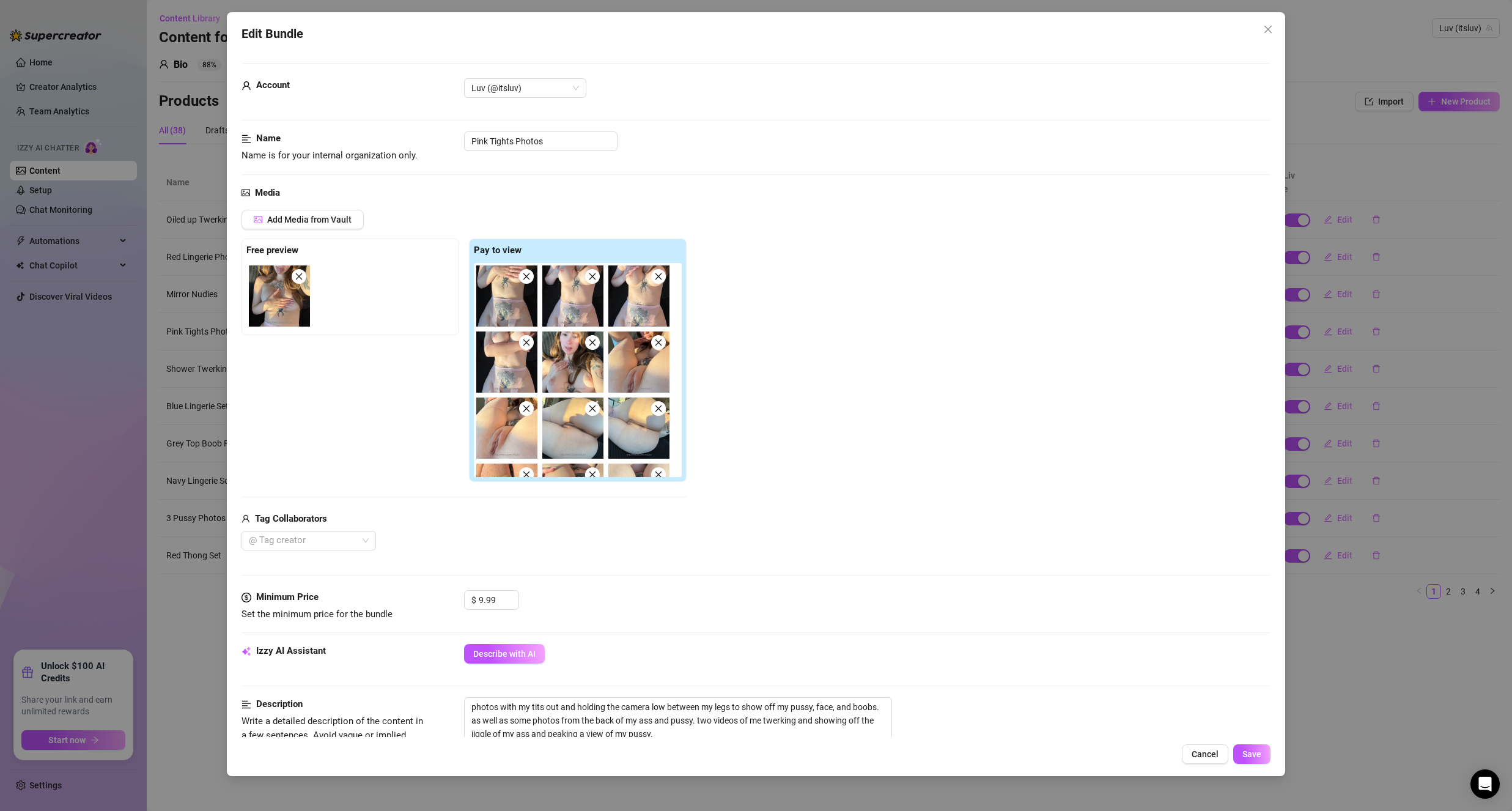
drag, startPoint x: 1264, startPoint y: 25, endPoint x: 1258, endPoint y: 31, distance: 8.5
click at [1264, 27] on icon "close" at bounding box center [1268, 29] width 10 height 10
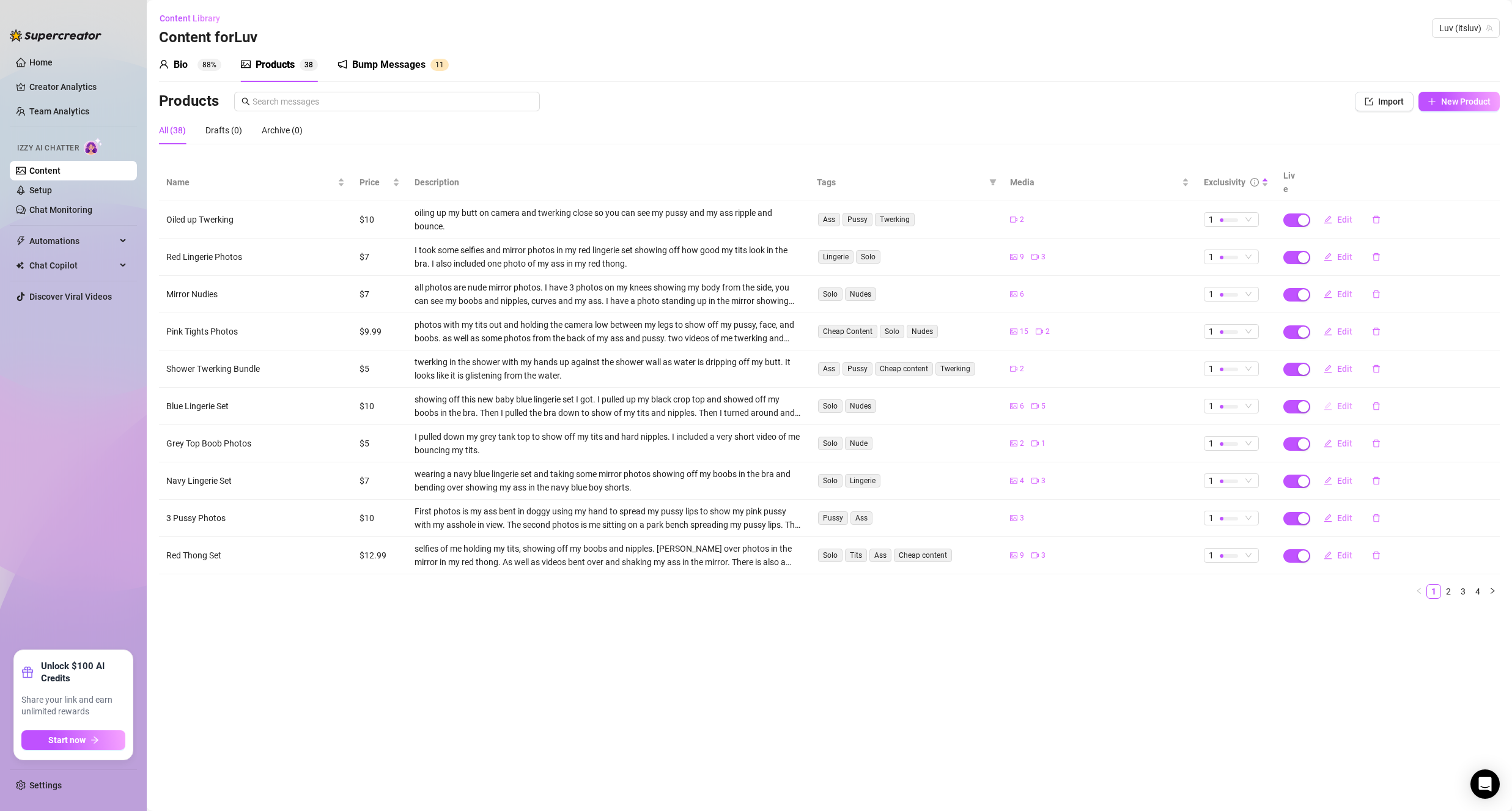
click at [1335, 396] on button "Edit" at bounding box center [1338, 406] width 49 height 19
type textarea "I love showing off for you🥰"
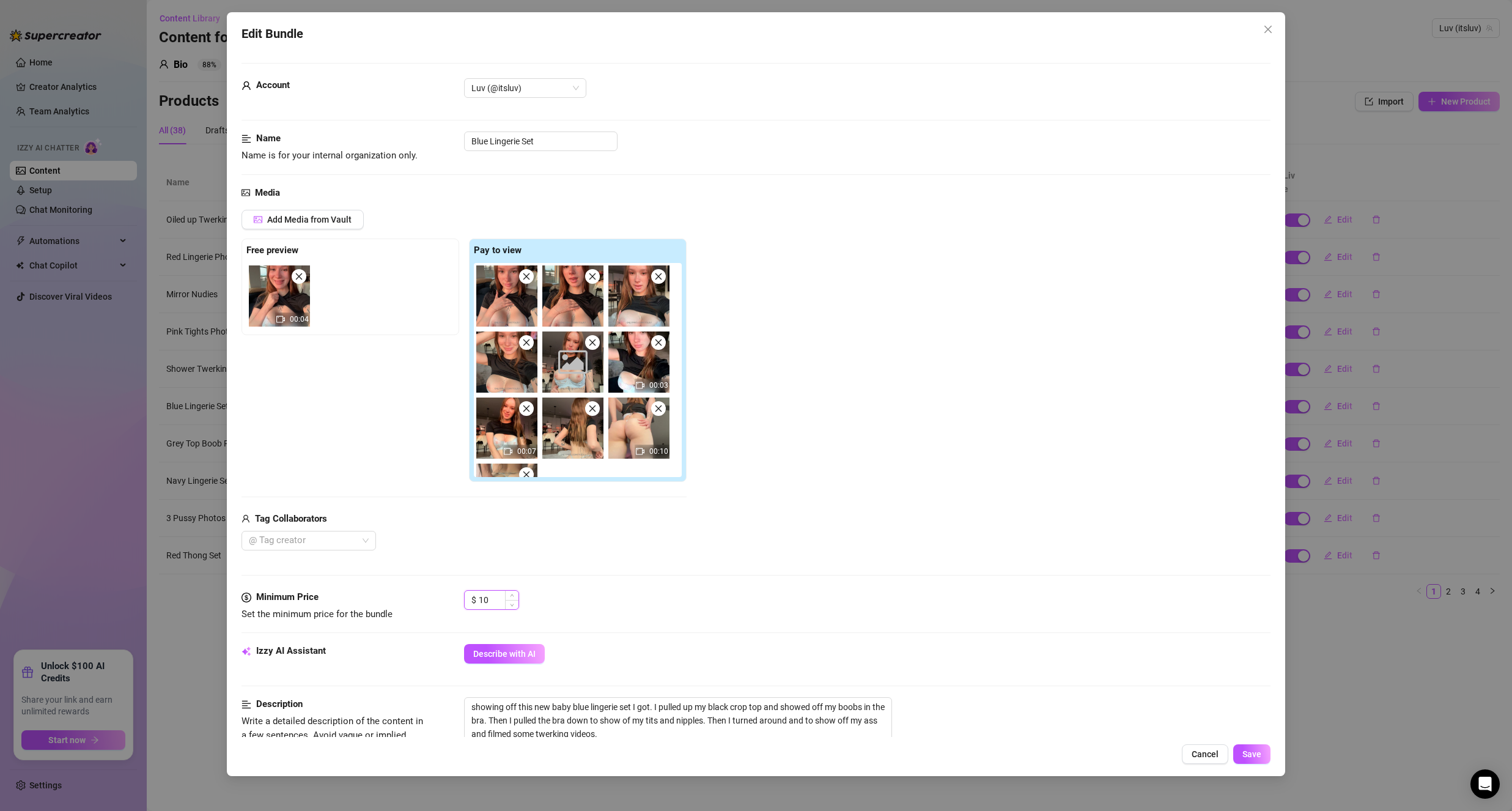
click at [501, 601] on input "10" at bounding box center [498, 599] width 40 height 18
click at [501, 600] on input "10" at bounding box center [498, 599] width 40 height 18
type input "8"
click at [1248, 756] on span "Save" at bounding box center [1251, 754] width 18 height 10
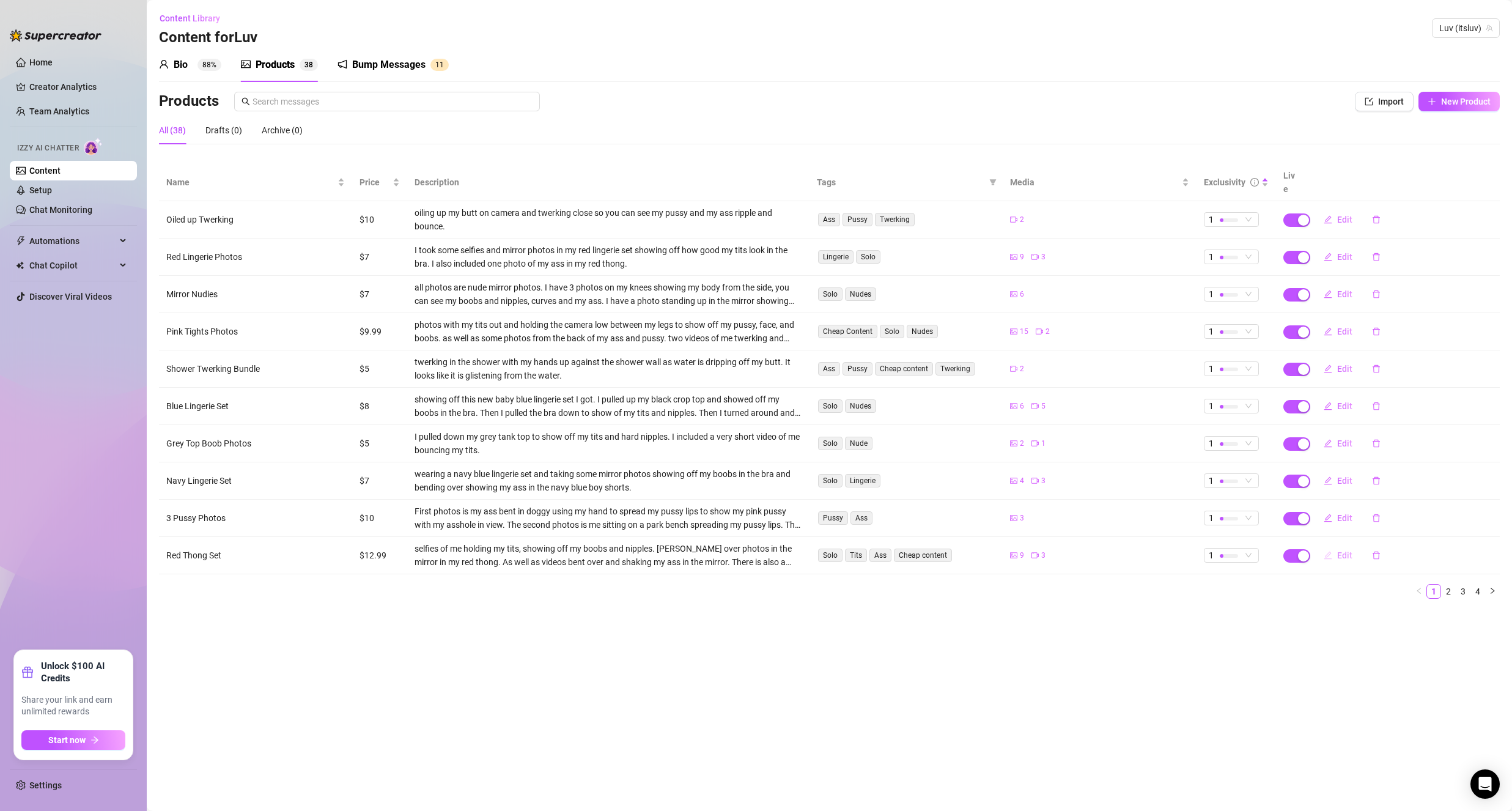
click at [1350, 550] on span "Edit" at bounding box center [1345, 555] width 16 height 10
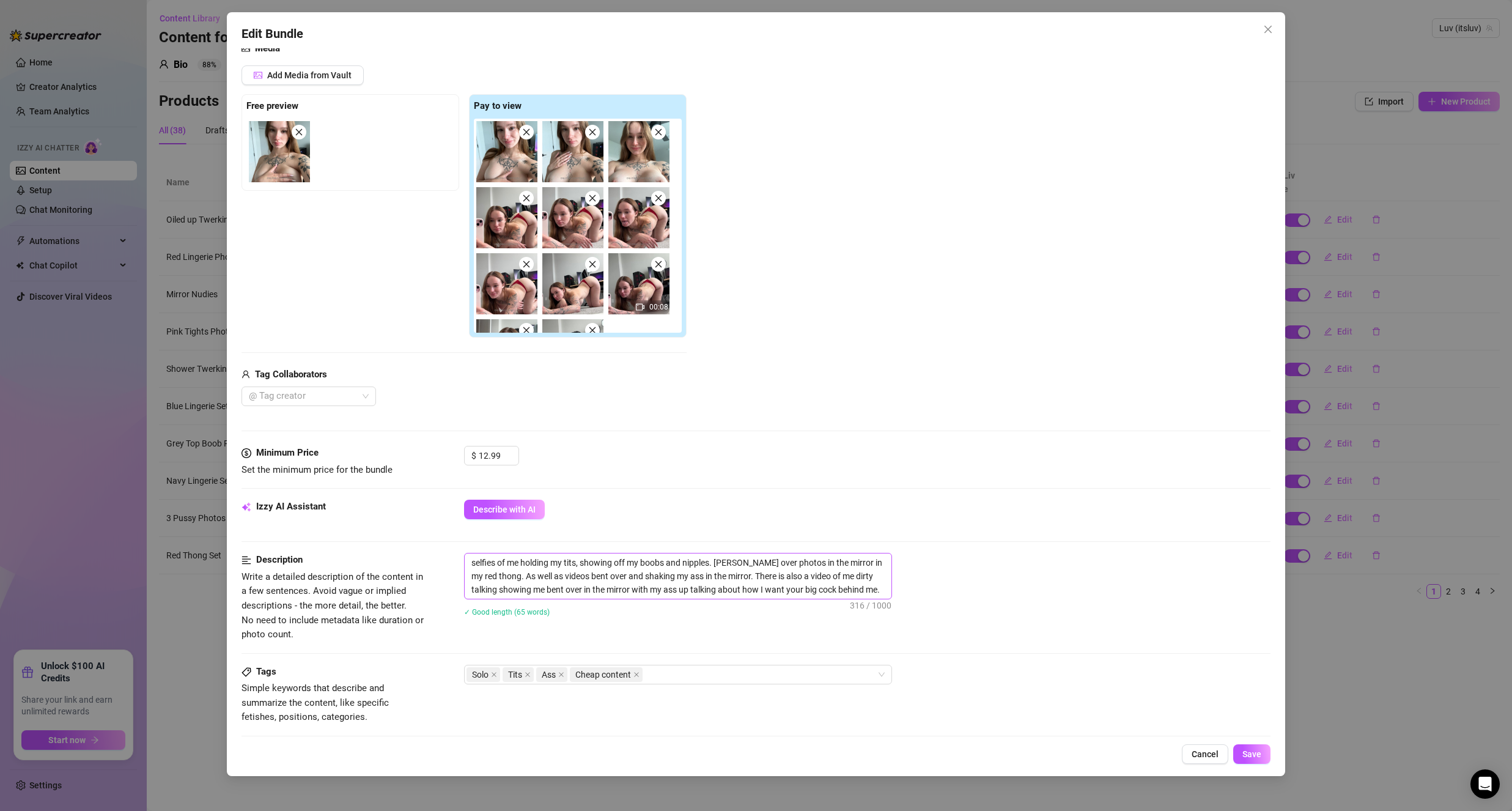
scroll to position [184, 0]
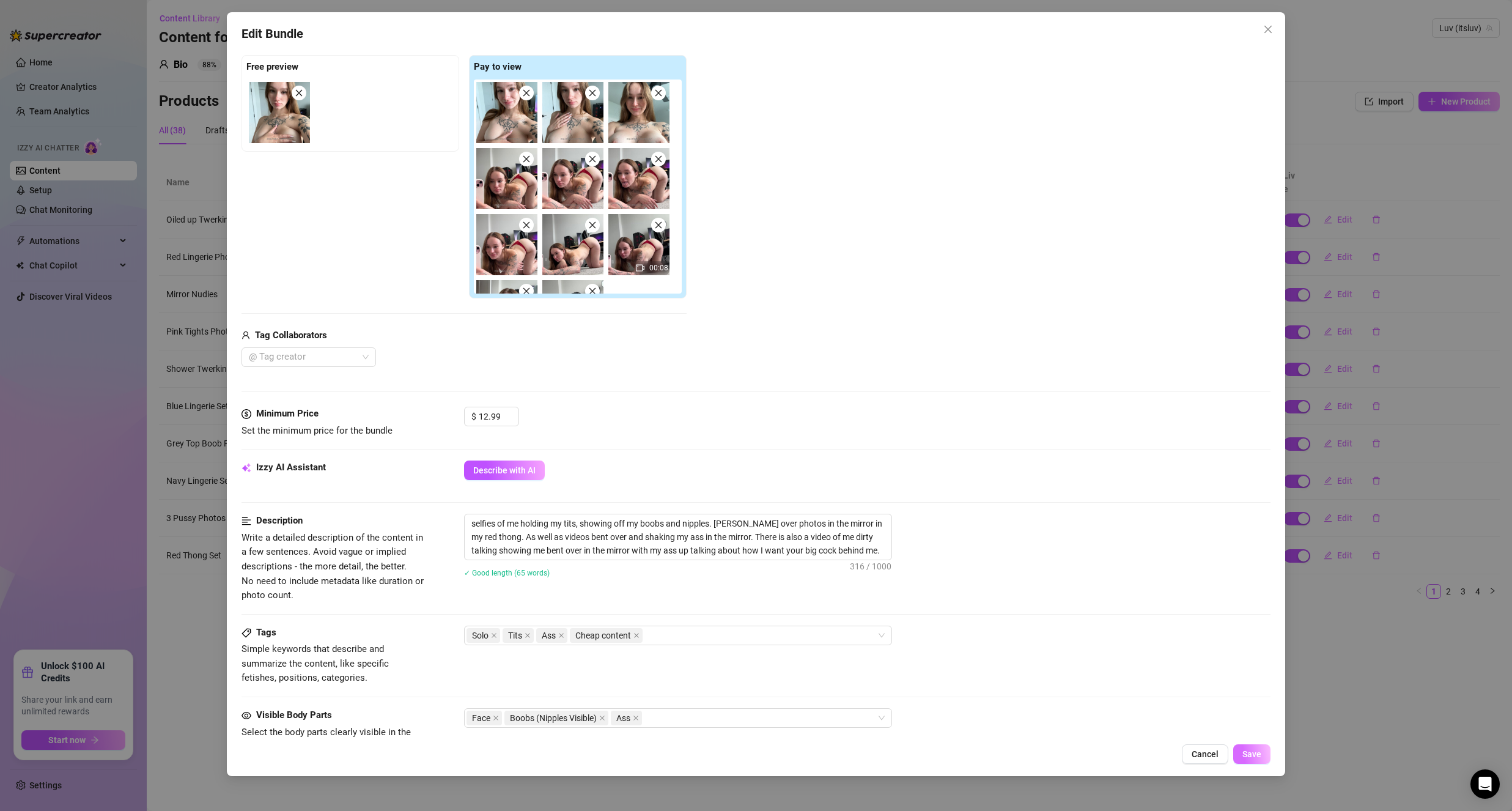
click at [1255, 751] on span "Save" at bounding box center [1251, 754] width 18 height 10
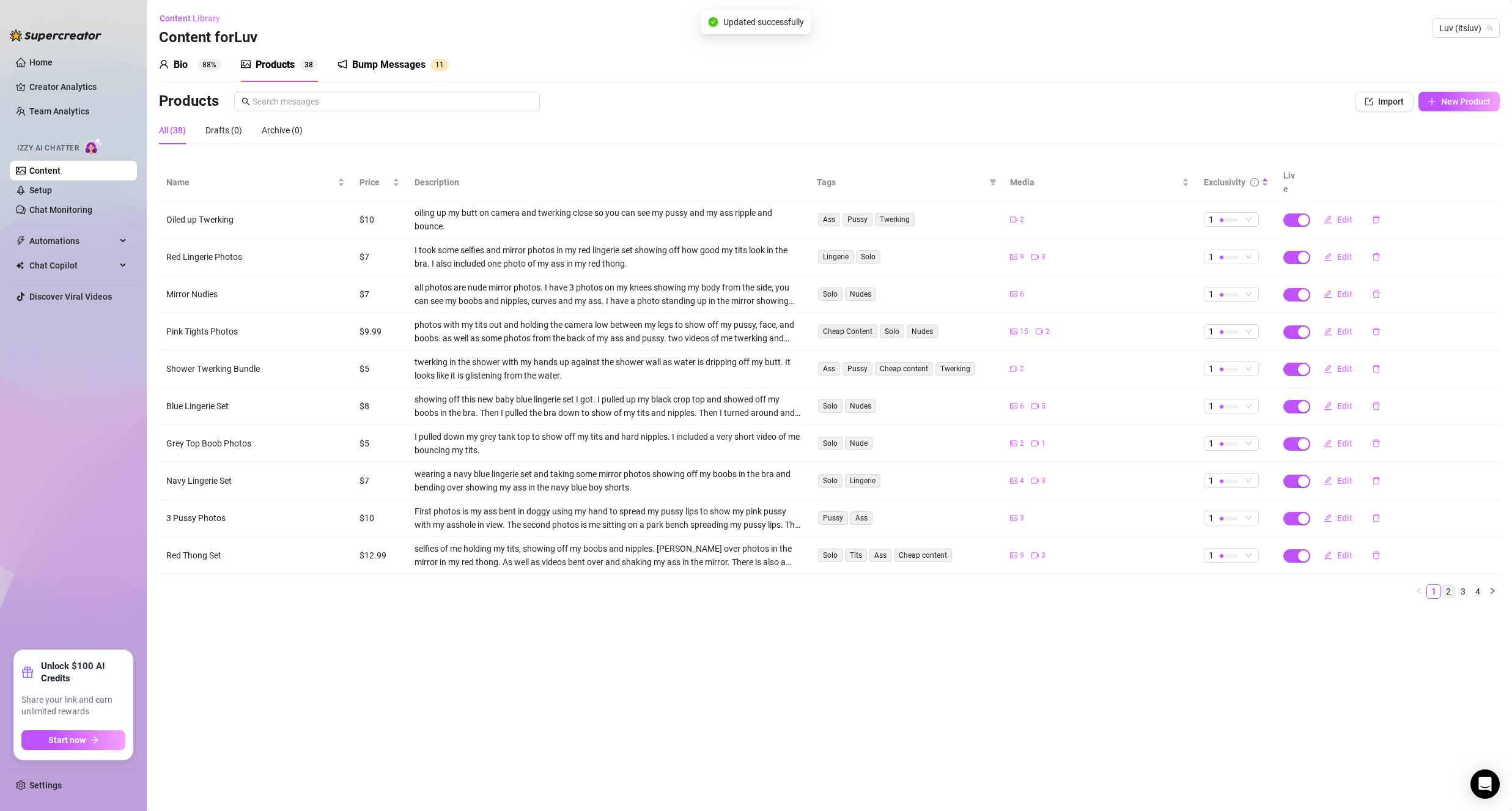
click at [1453, 584] on link "2" at bounding box center [1449, 591] width 14 height 14
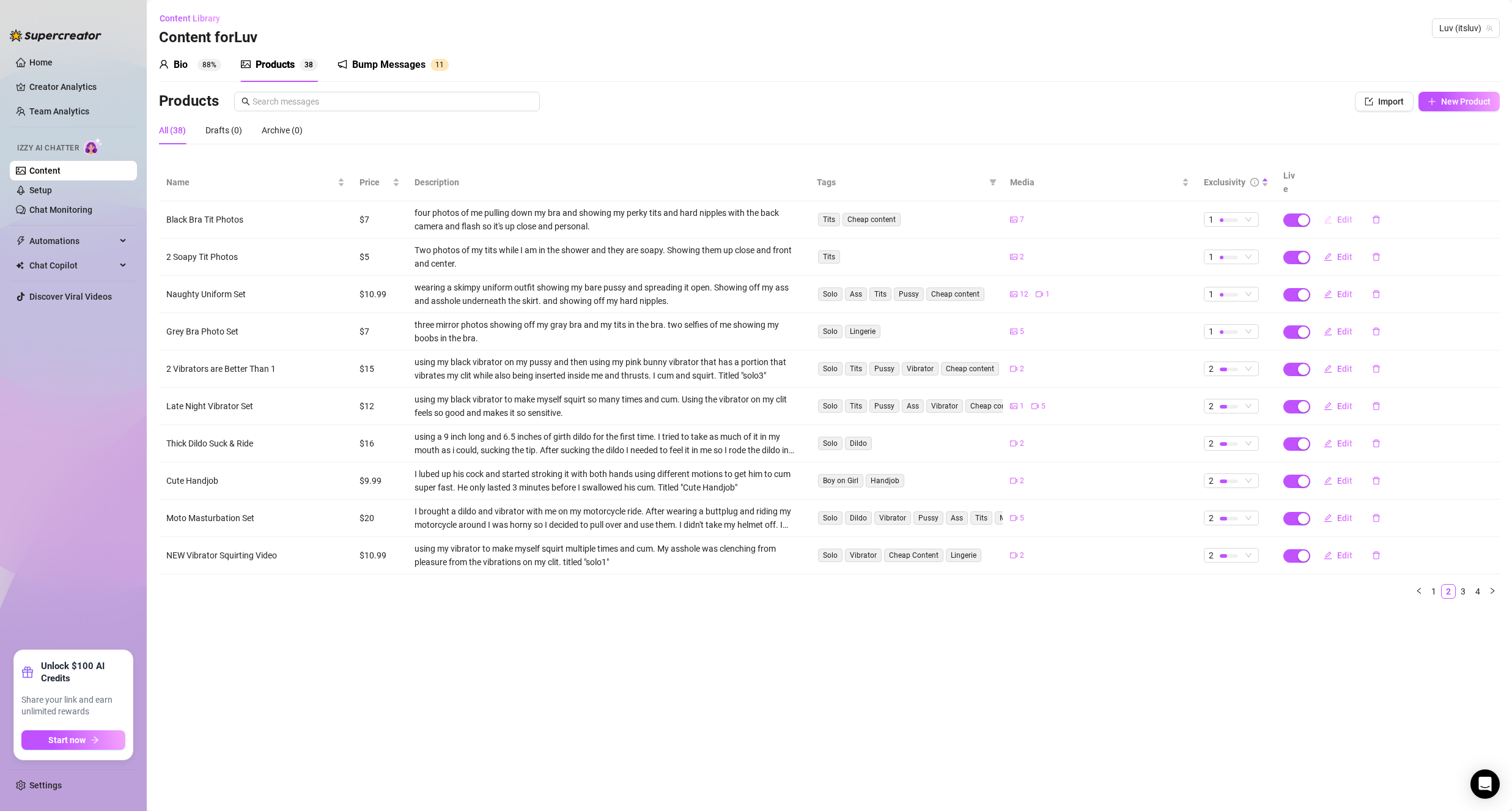
click at [1334, 210] on button "Edit" at bounding box center [1338, 220] width 49 height 19
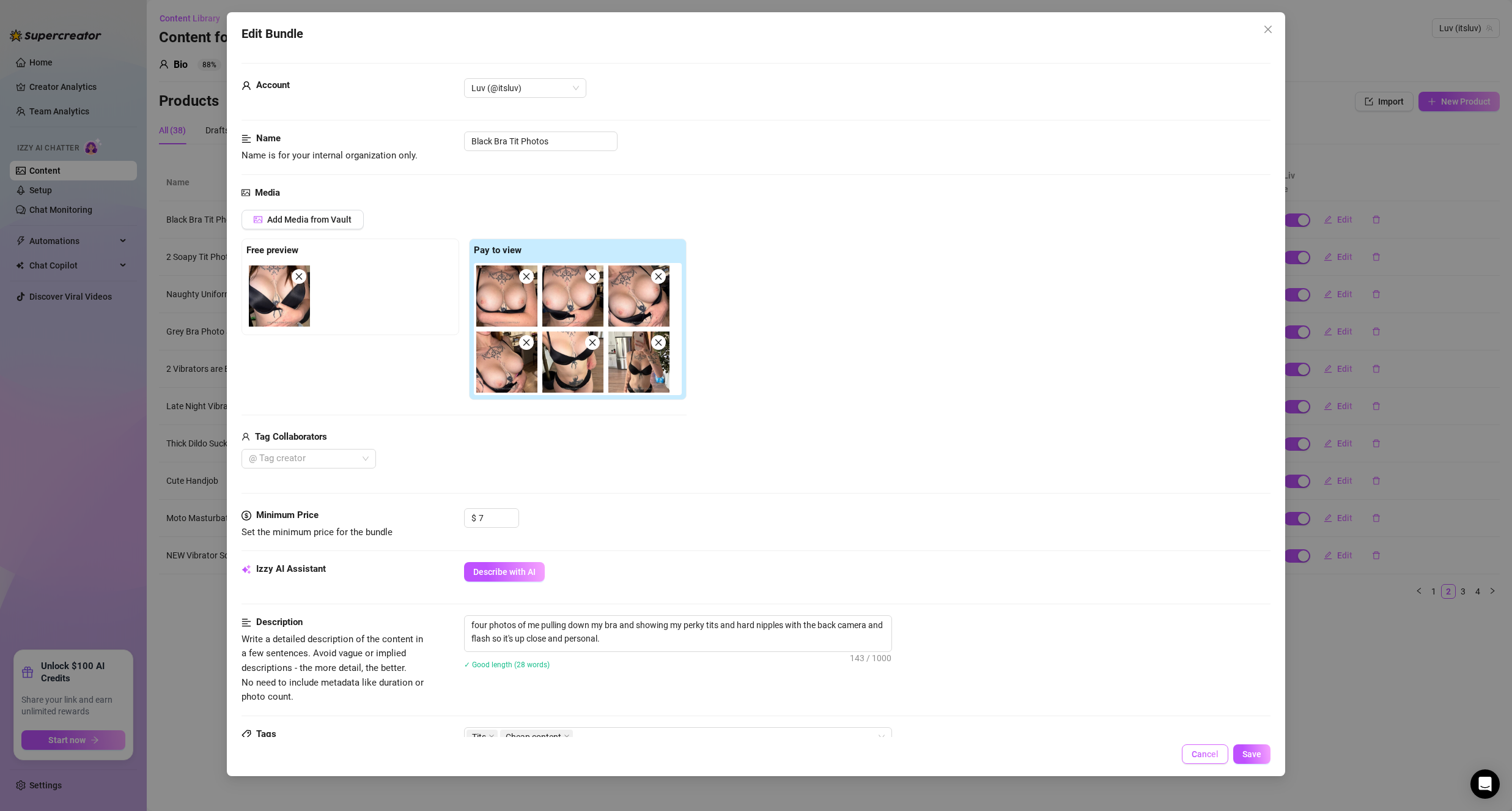
click at [1214, 750] on span "Cancel" at bounding box center [1205, 754] width 27 height 10
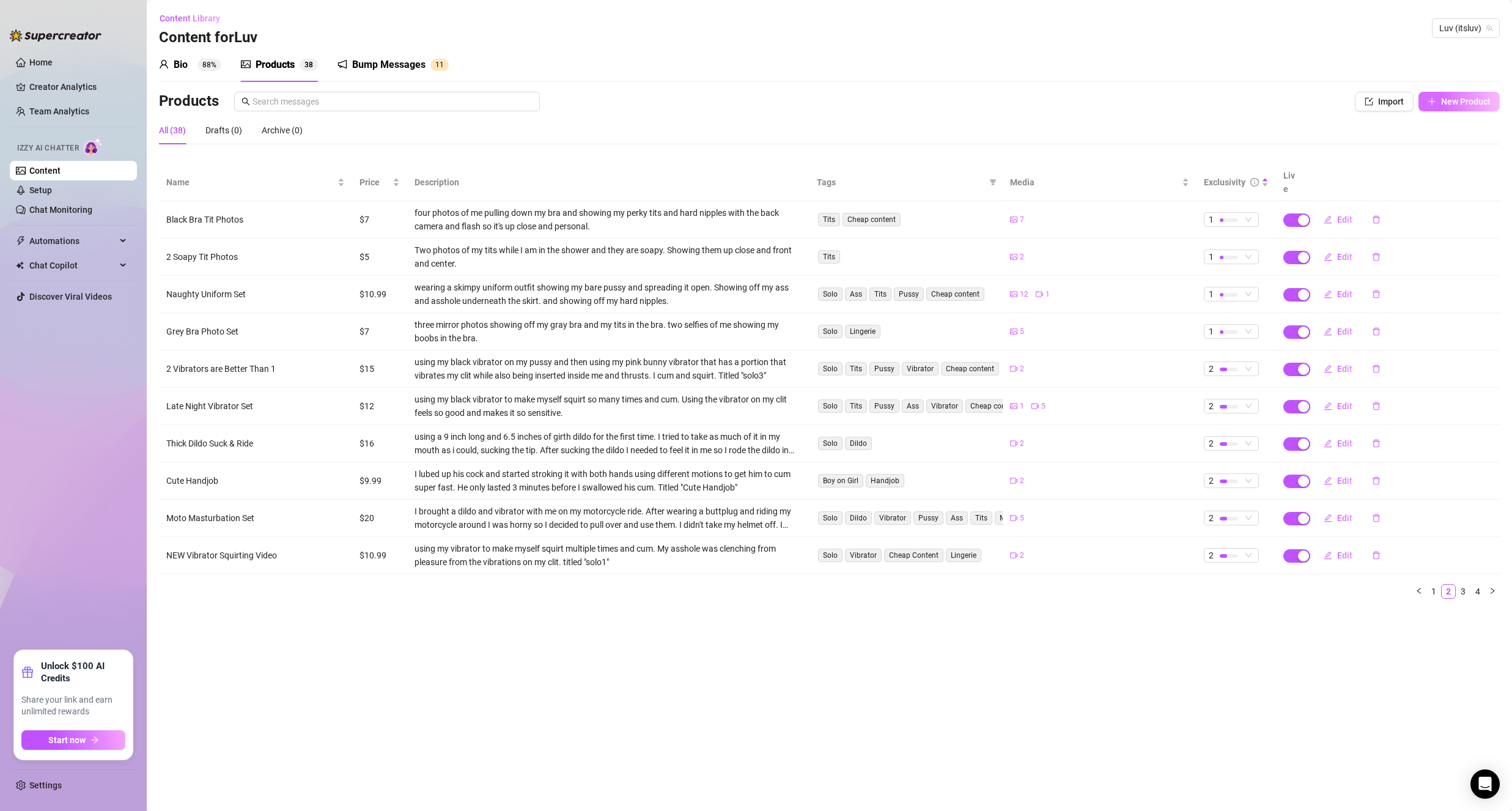
click at [1447, 103] on span "New Product" at bounding box center [1465, 101] width 50 height 10
type textarea "Type your message here..."
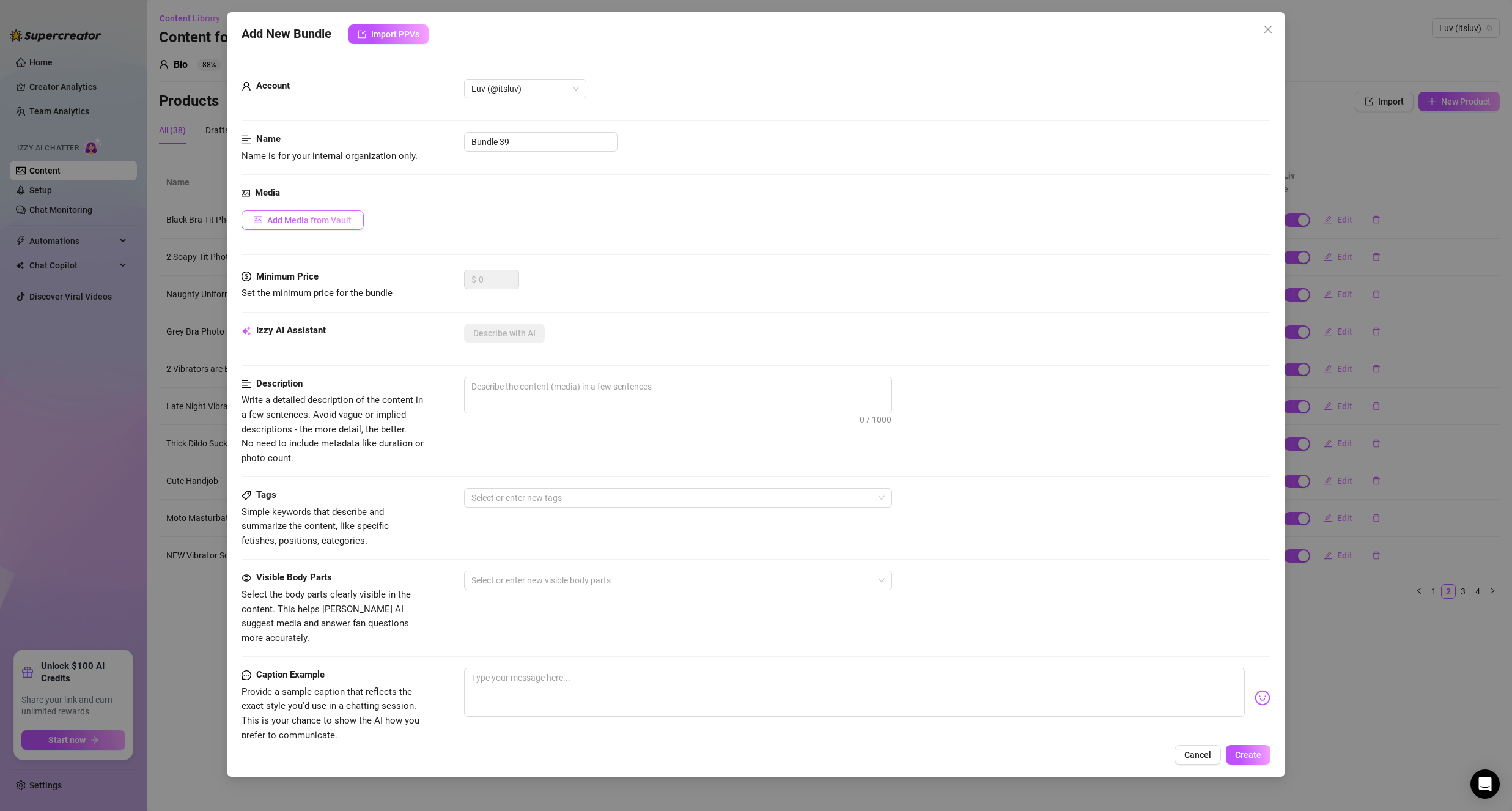
click at [331, 212] on button "Add Media from Vault" at bounding box center [302, 220] width 123 height 19
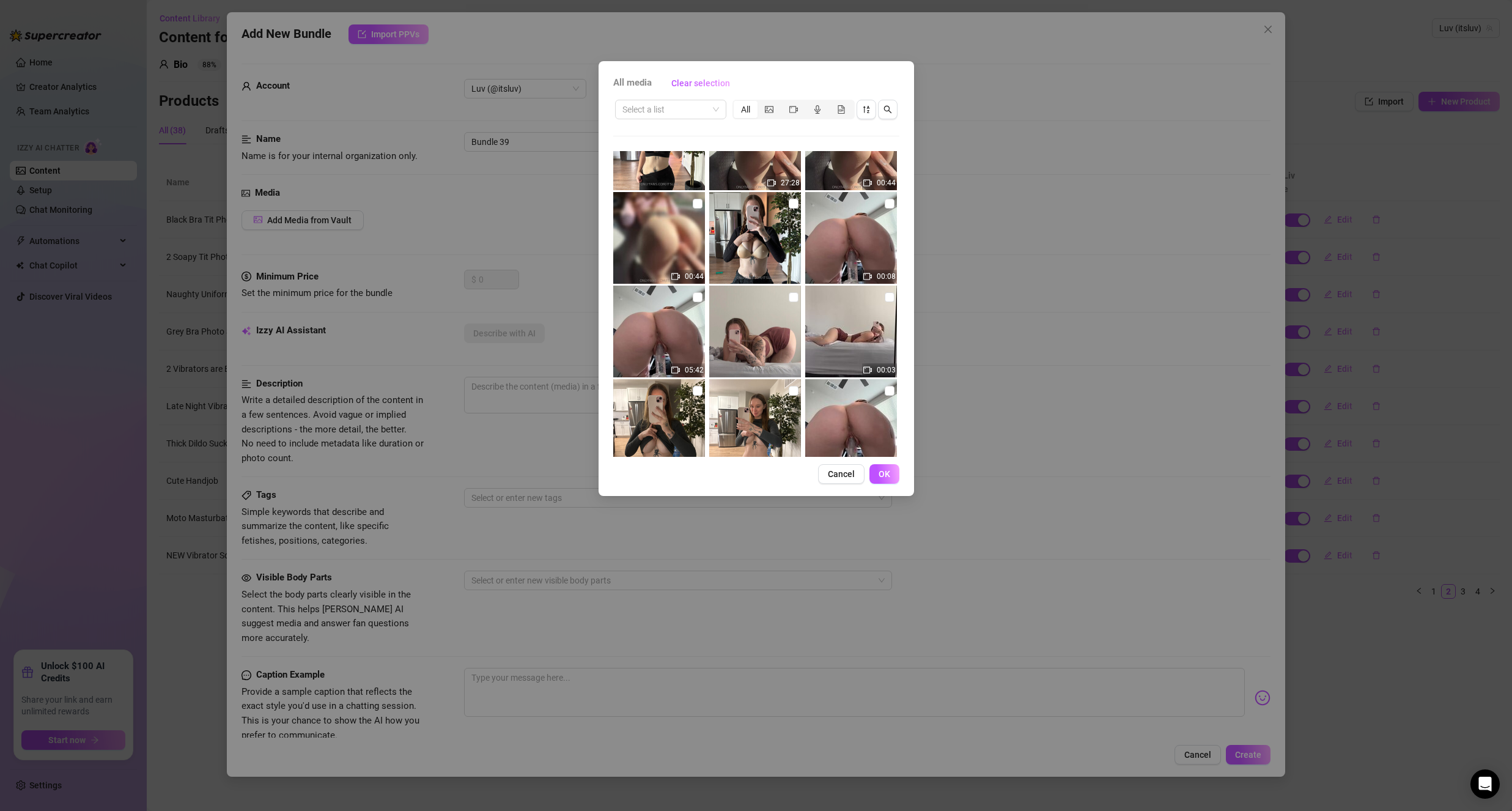
scroll to position [245, 0]
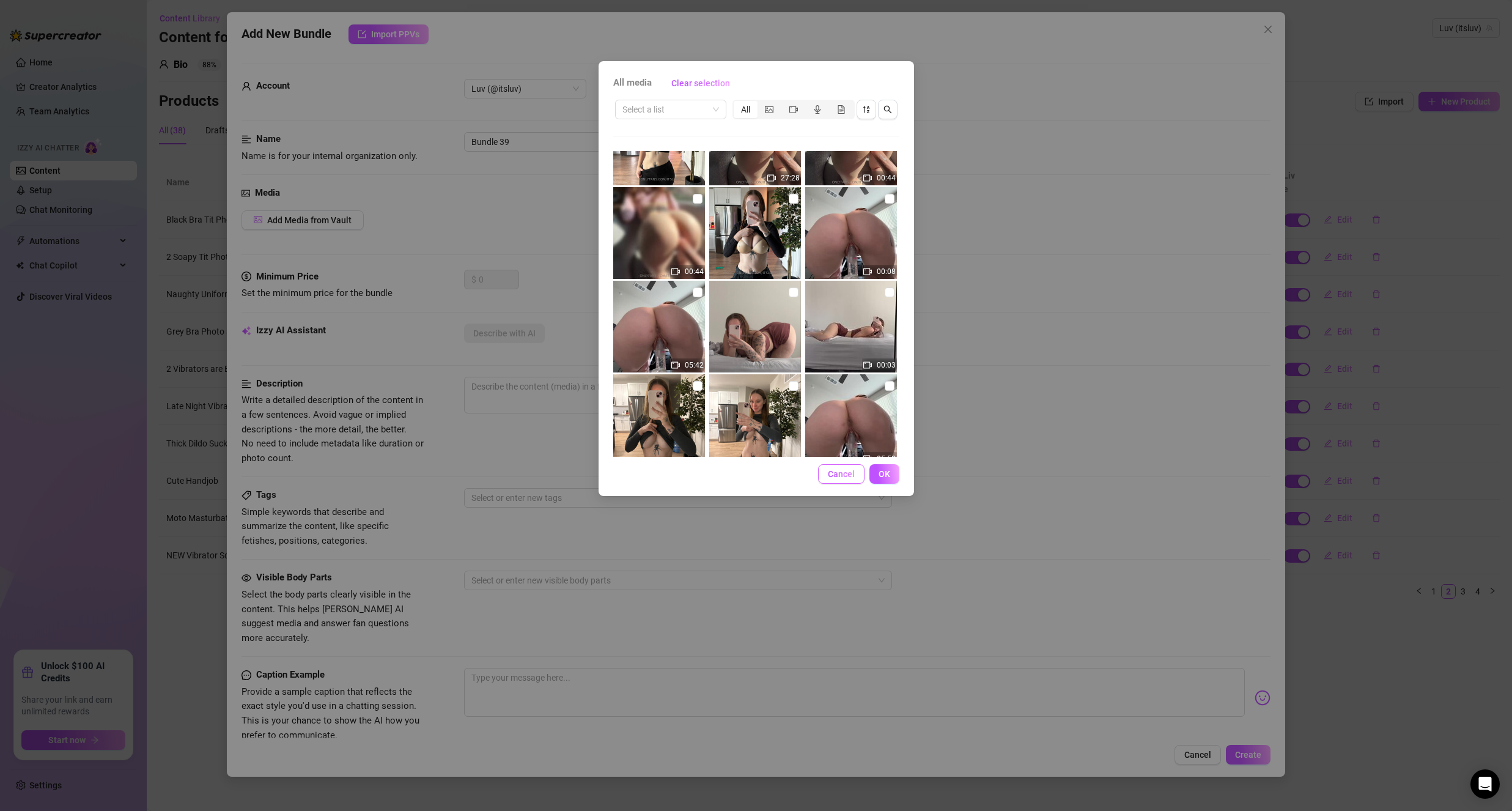
click at [855, 467] on button "Cancel" at bounding box center [841, 474] width 47 height 19
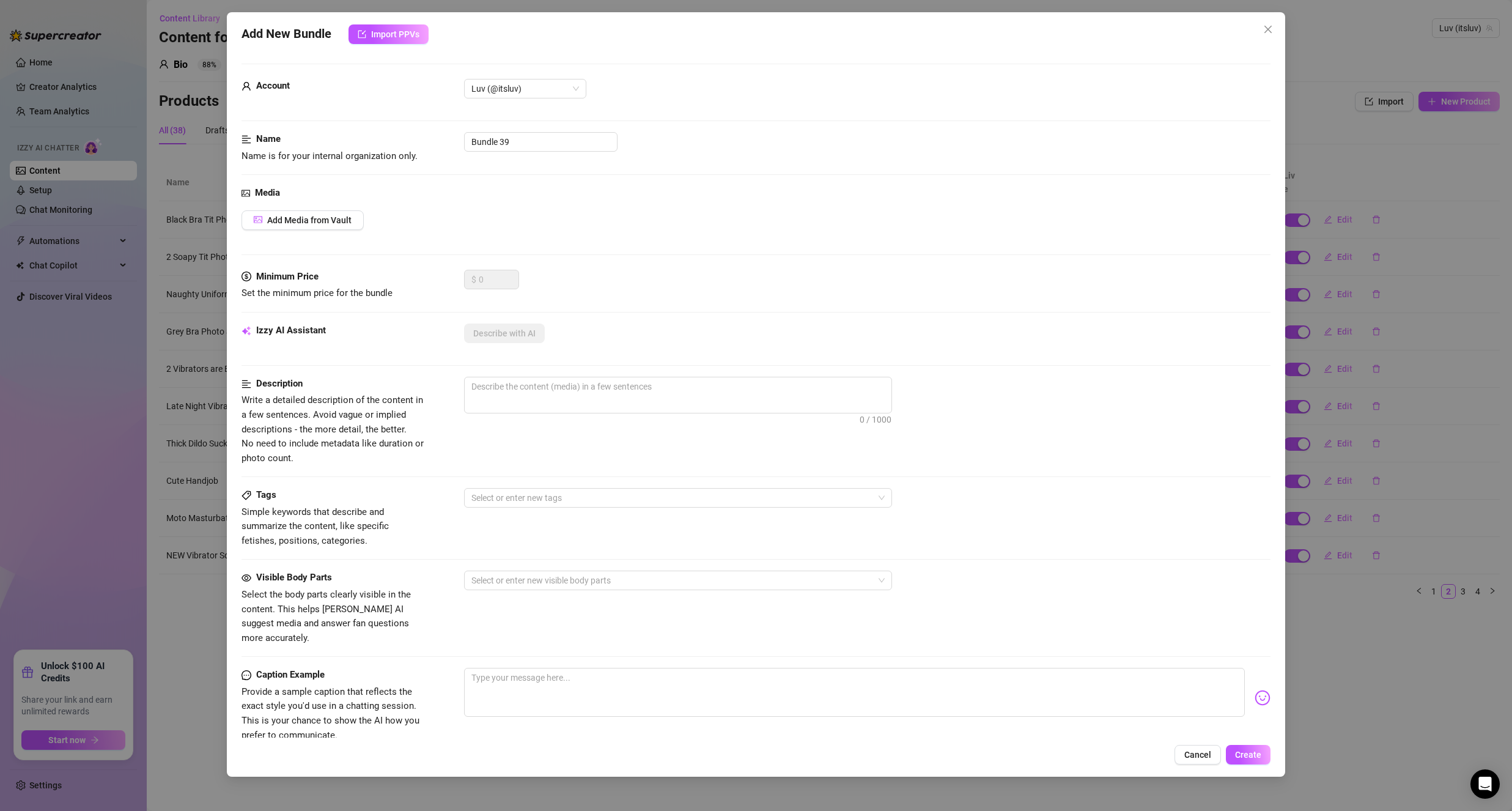
drag, startPoint x: 1267, startPoint y: 31, endPoint x: 1248, endPoint y: 40, distance: 21.0
click at [1267, 33] on icon "close" at bounding box center [1268, 29] width 10 height 10
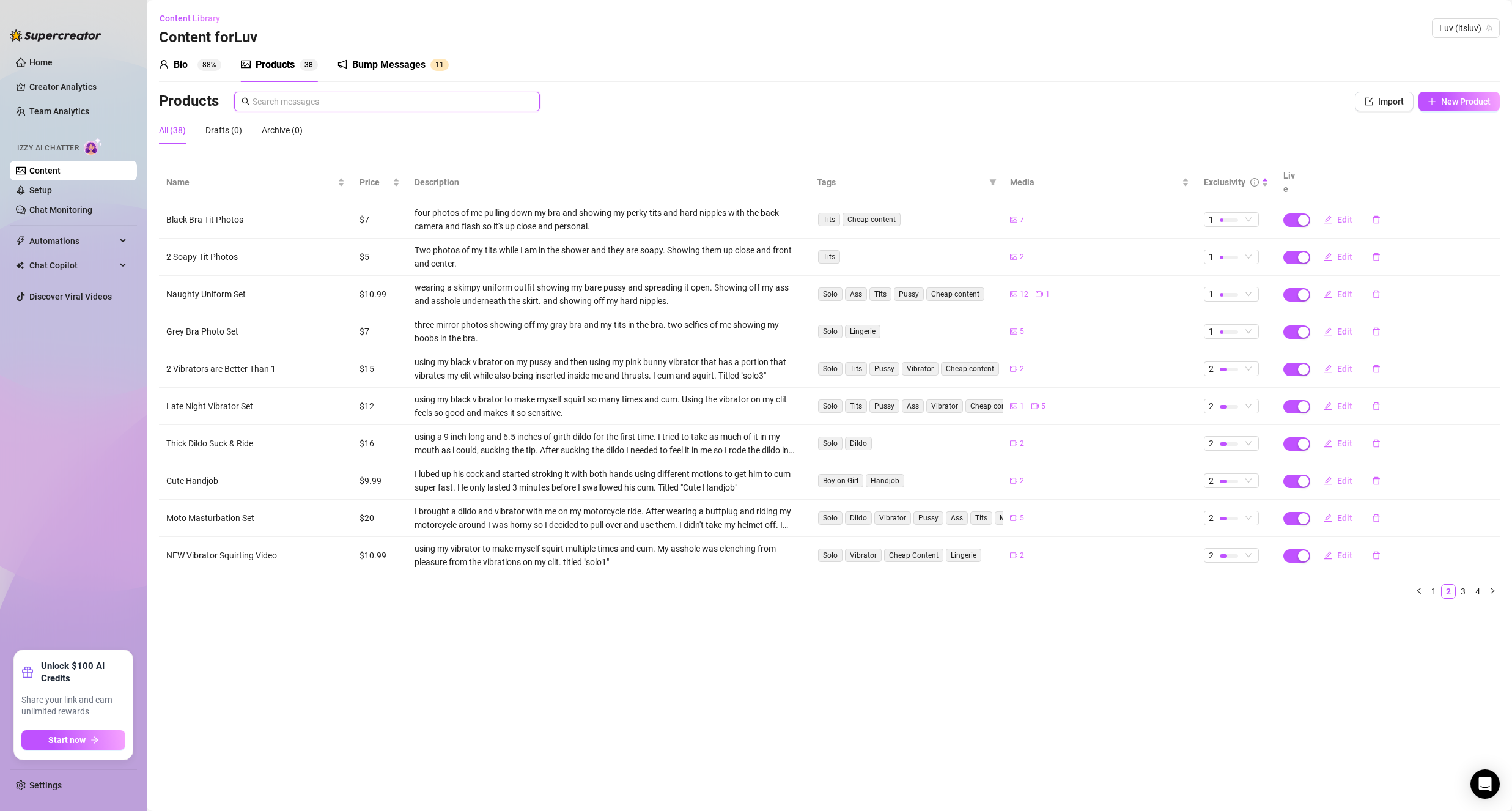
click at [277, 108] on span at bounding box center [387, 101] width 305 height 19
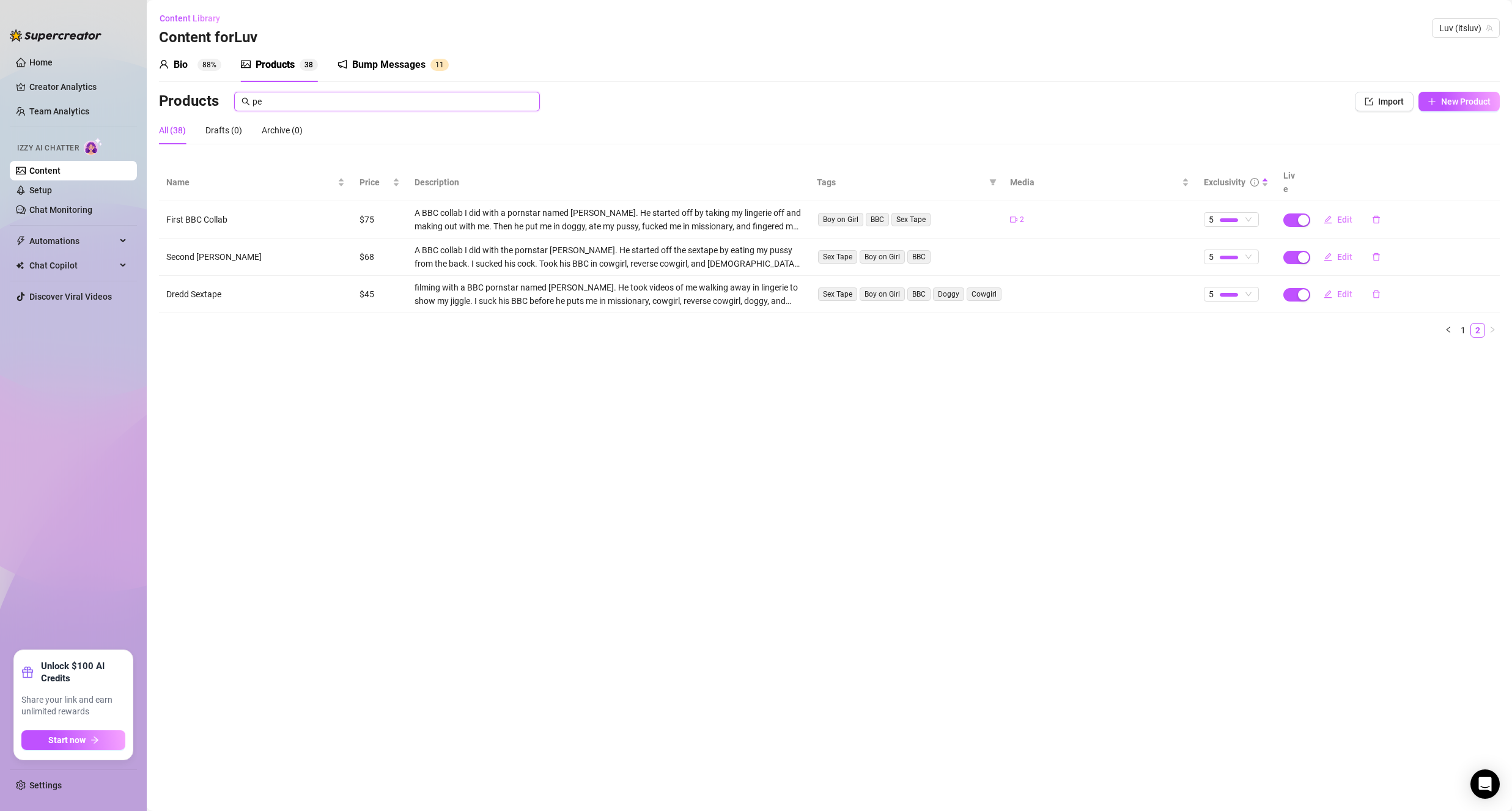
type input "p"
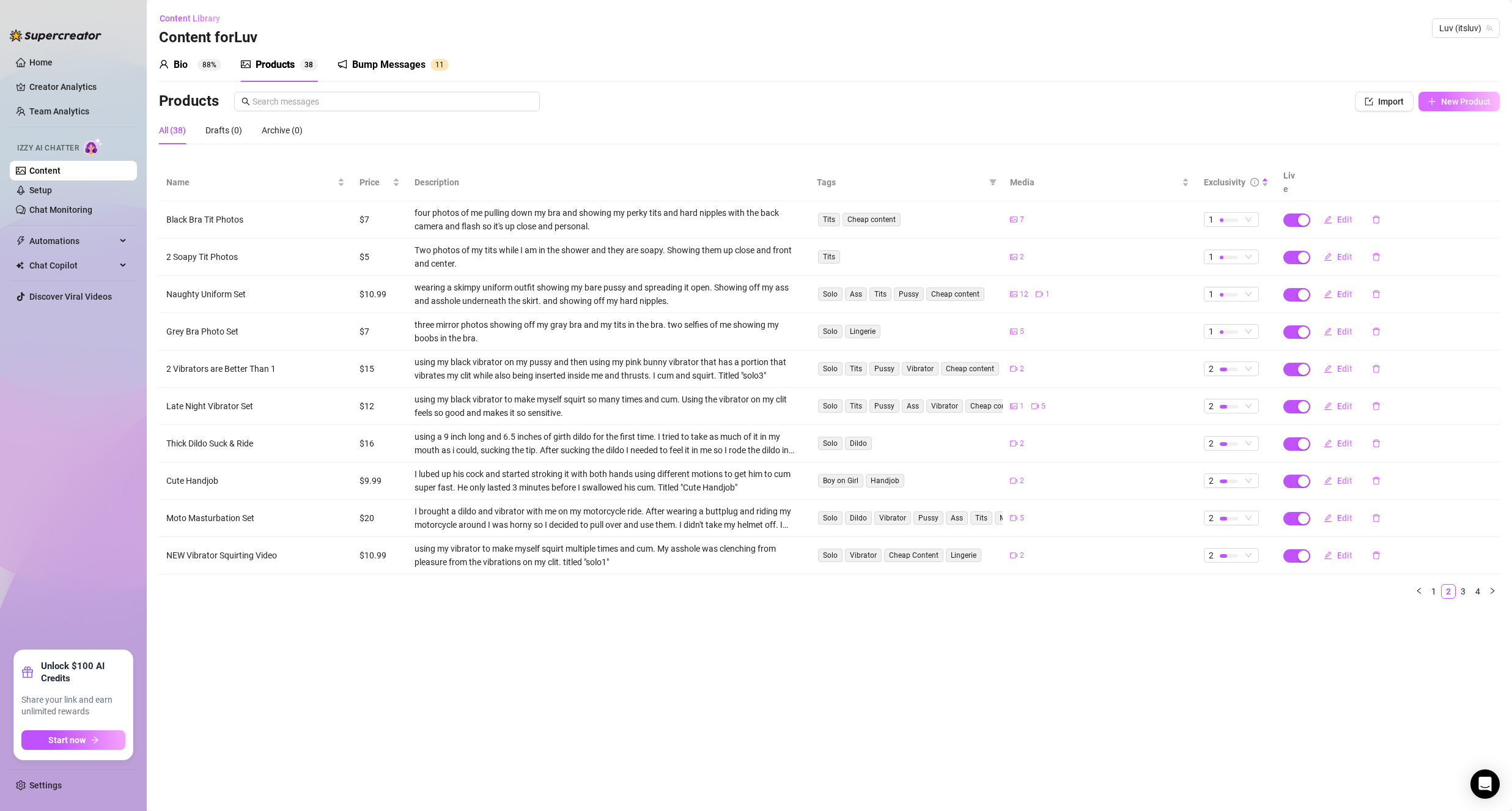
click at [1432, 101] on icon "plus" at bounding box center [1431, 101] width 9 height 9
type textarea "Type your message here..."
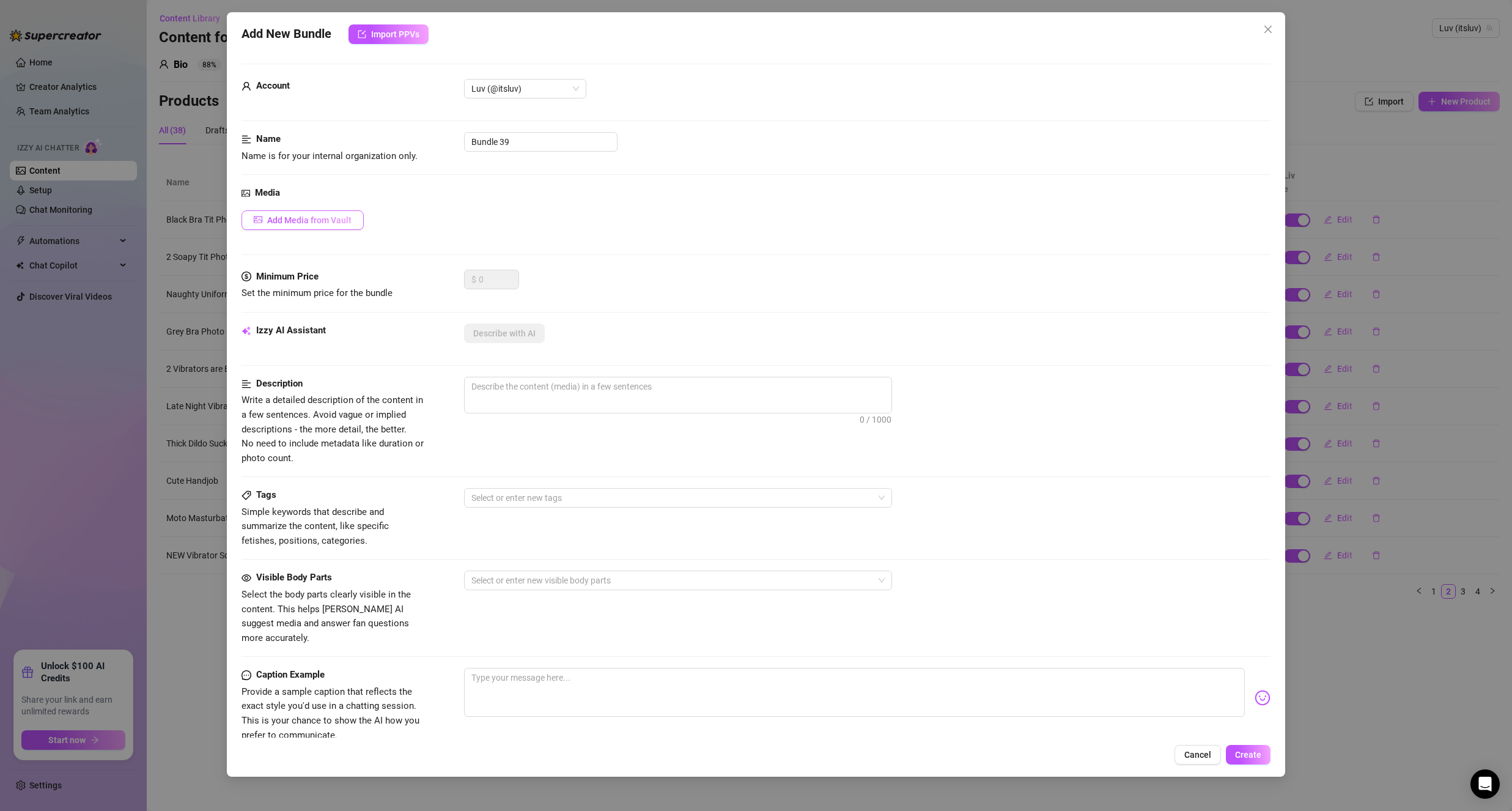
click at [315, 212] on button "Add Media from Vault" at bounding box center [302, 220] width 123 height 19
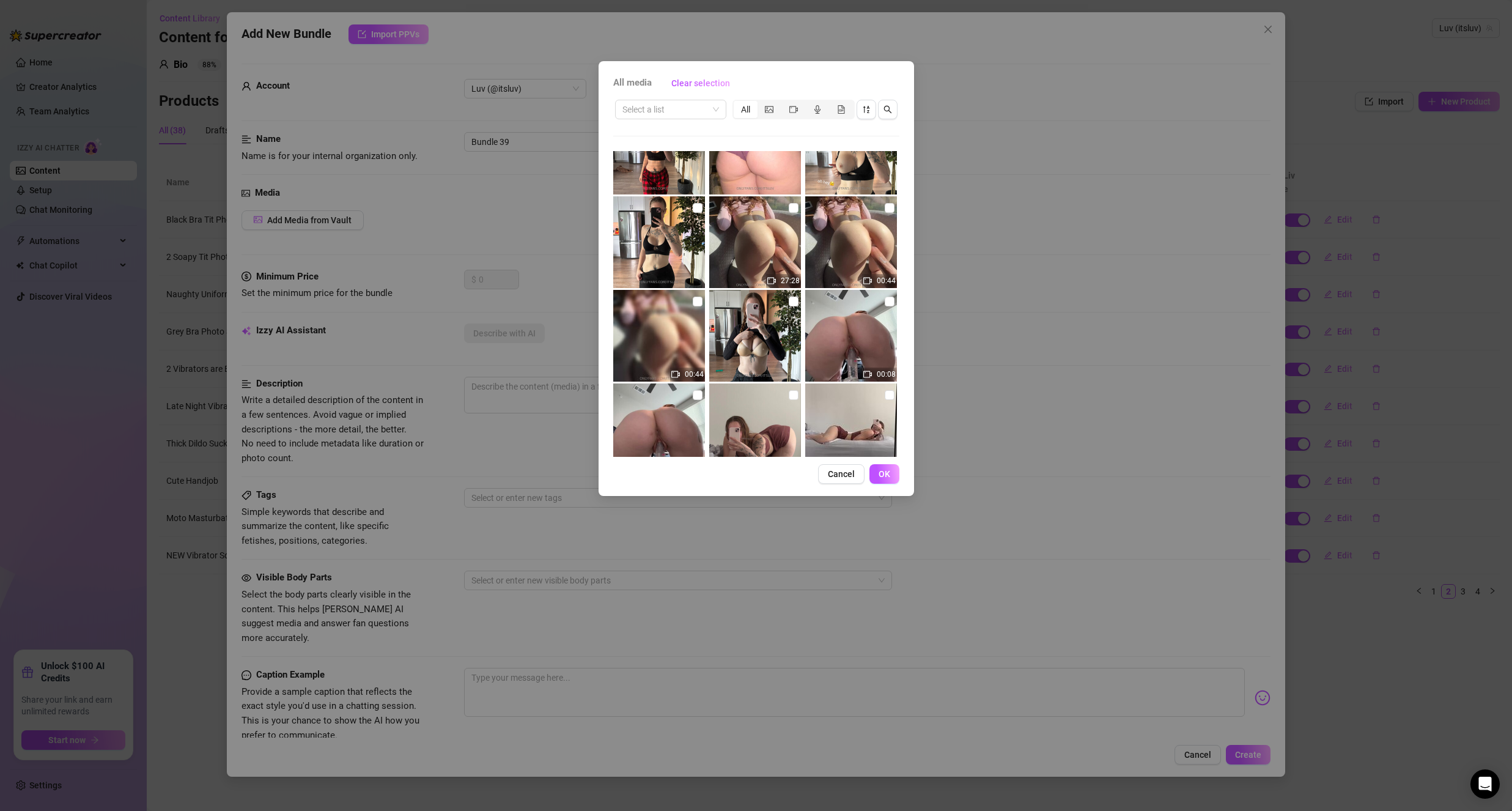
scroll to position [184, 0]
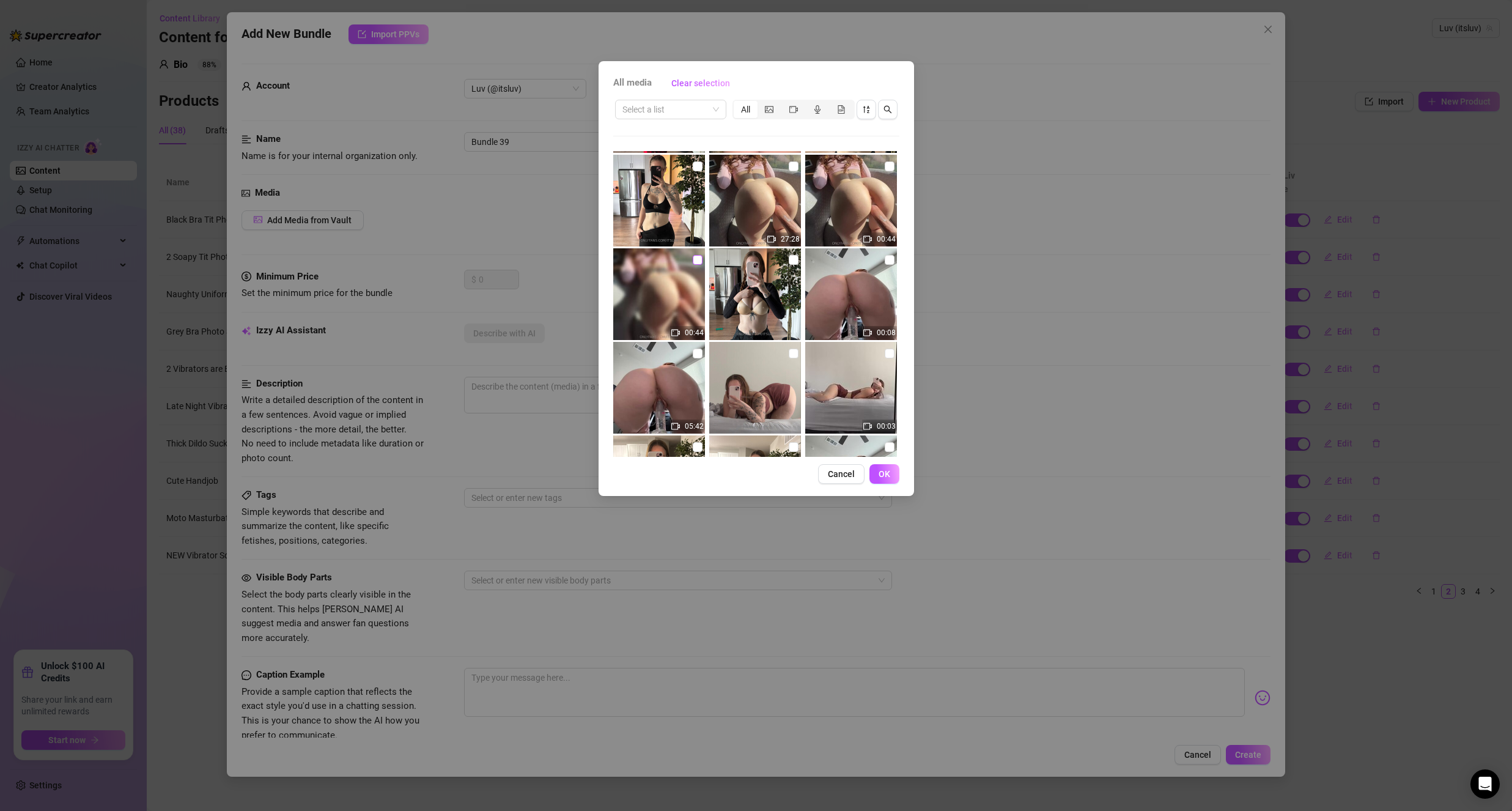
drag, startPoint x: 692, startPoint y: 262, endPoint x: 780, endPoint y: 239, distance: 91.0
click at [692, 263] on input "checkbox" at bounding box center [697, 260] width 10 height 10
checkbox input "true"
click at [779, 169] on img at bounding box center [755, 200] width 91 height 91
click at [789, 168] on input "checkbox" at bounding box center [793, 166] width 10 height 10
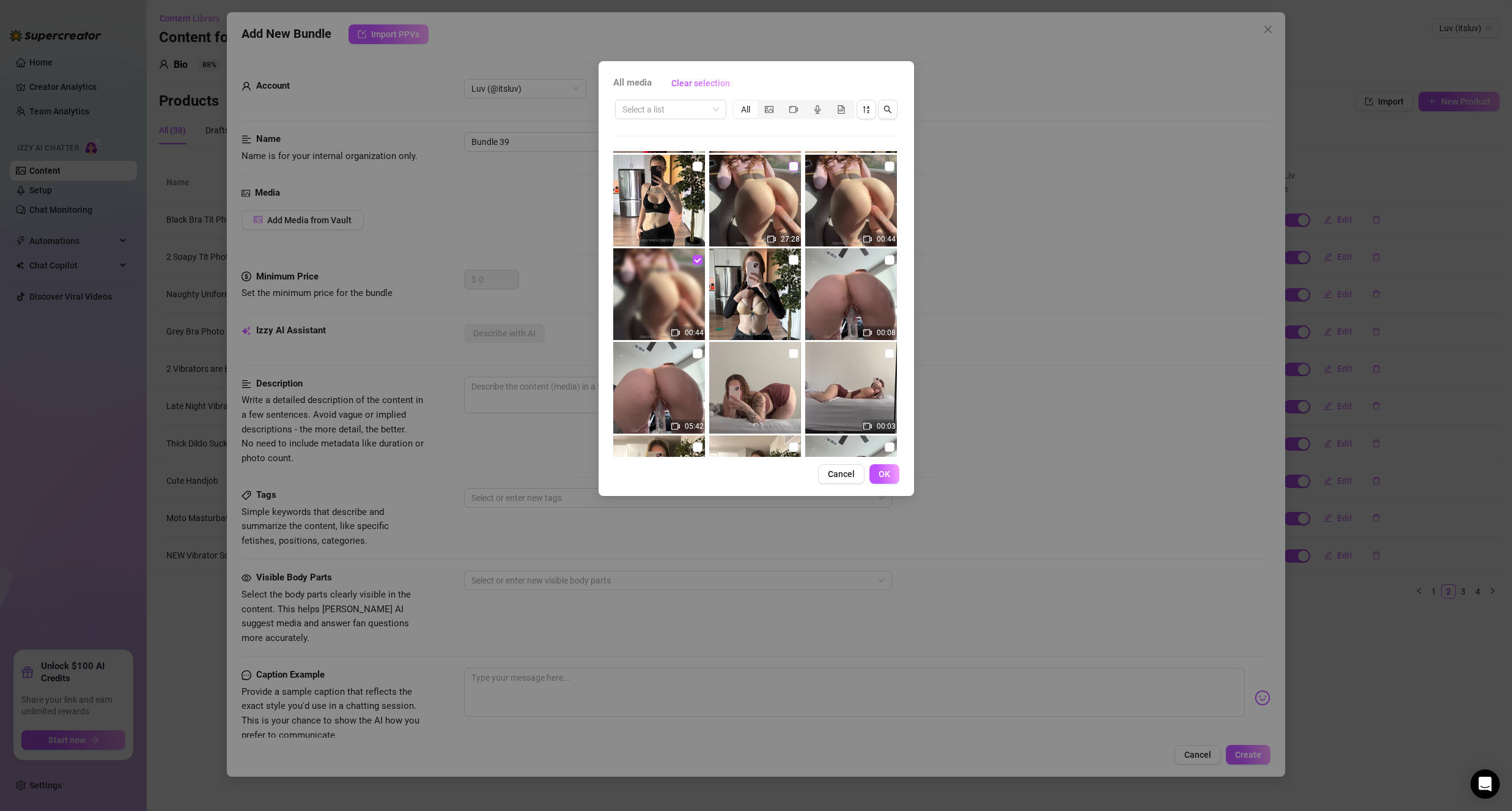
checkbox input "true"
click at [879, 476] on button "OK" at bounding box center [884, 474] width 30 height 19
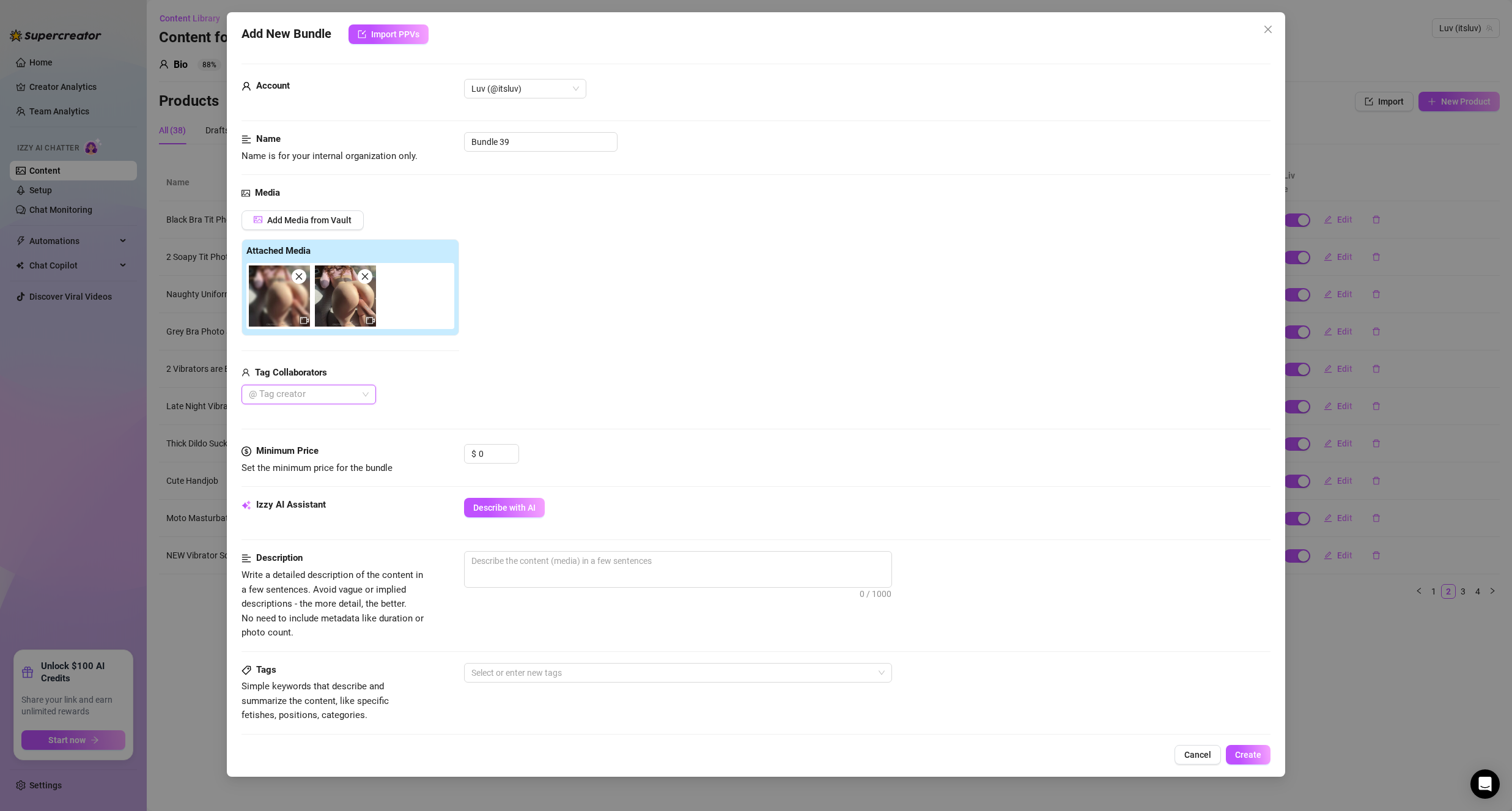
click at [315, 401] on div at bounding box center [302, 395] width 117 height 18
click at [305, 423] on div "Pat 🪵" at bounding box center [308, 419] width 115 height 14
click at [580, 370] on div "Add Media from Vault Attached Media Tag Collaborators Pat 🪵" at bounding box center [756, 307] width 1029 height 194
click at [491, 457] on input "0" at bounding box center [498, 453] width 40 height 18
click at [491, 456] on input "0" at bounding box center [498, 453] width 40 height 18
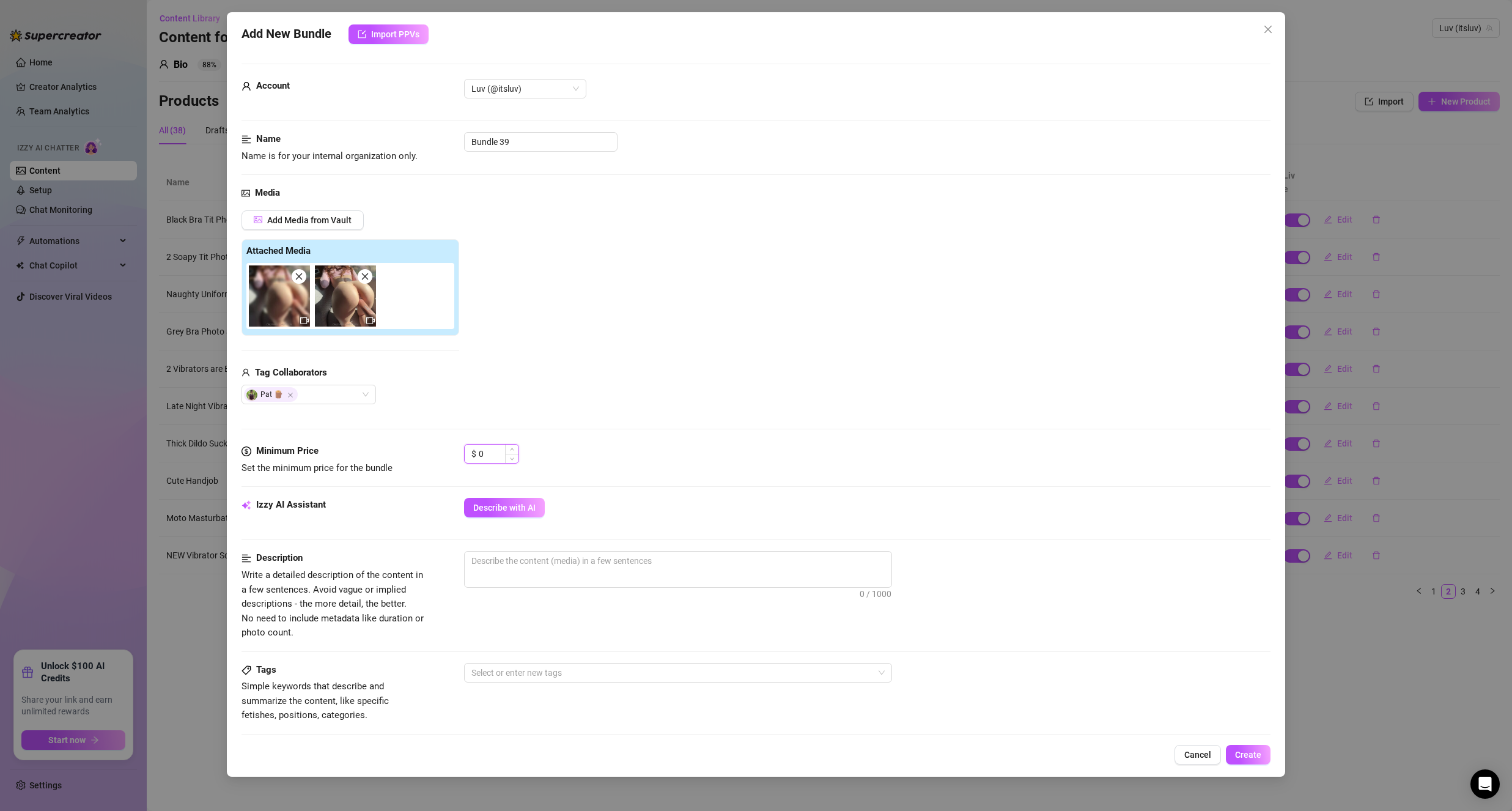
click at [491, 457] on input "0" at bounding box center [498, 453] width 40 height 18
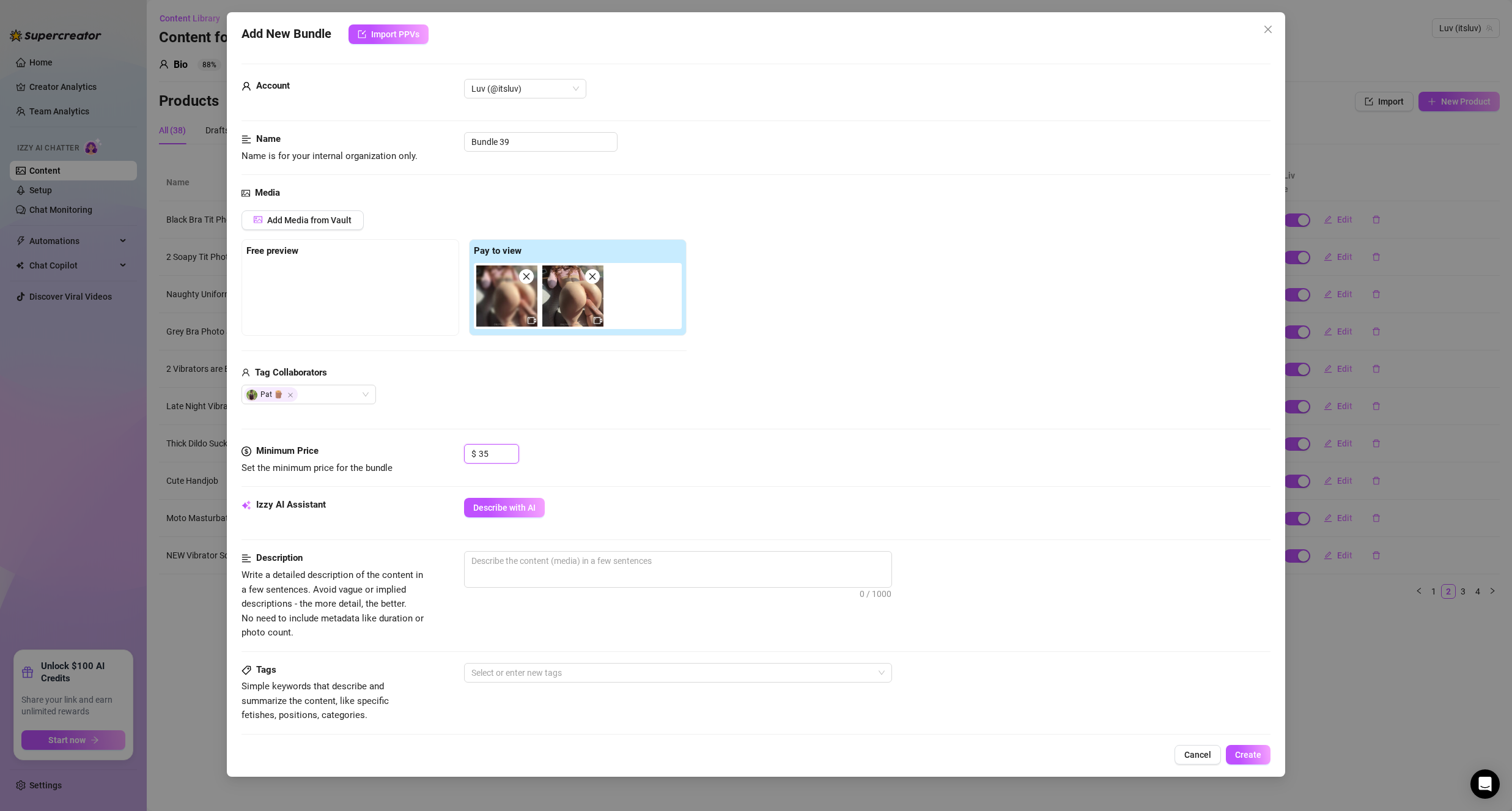
type input "35"
drag, startPoint x: 447, startPoint y: 421, endPoint x: 473, endPoint y: 352, distance: 73.7
click at [447, 421] on div "Media Add Media from Vault Free preview Pay to view Tag Collaborators Pat 🪵" at bounding box center [756, 314] width 1029 height 258
drag, startPoint x: 512, startPoint y: 320, endPoint x: 350, endPoint y: 305, distance: 162.7
click at [350, 305] on div "Free preview Pay to view" at bounding box center [464, 287] width 445 height 96
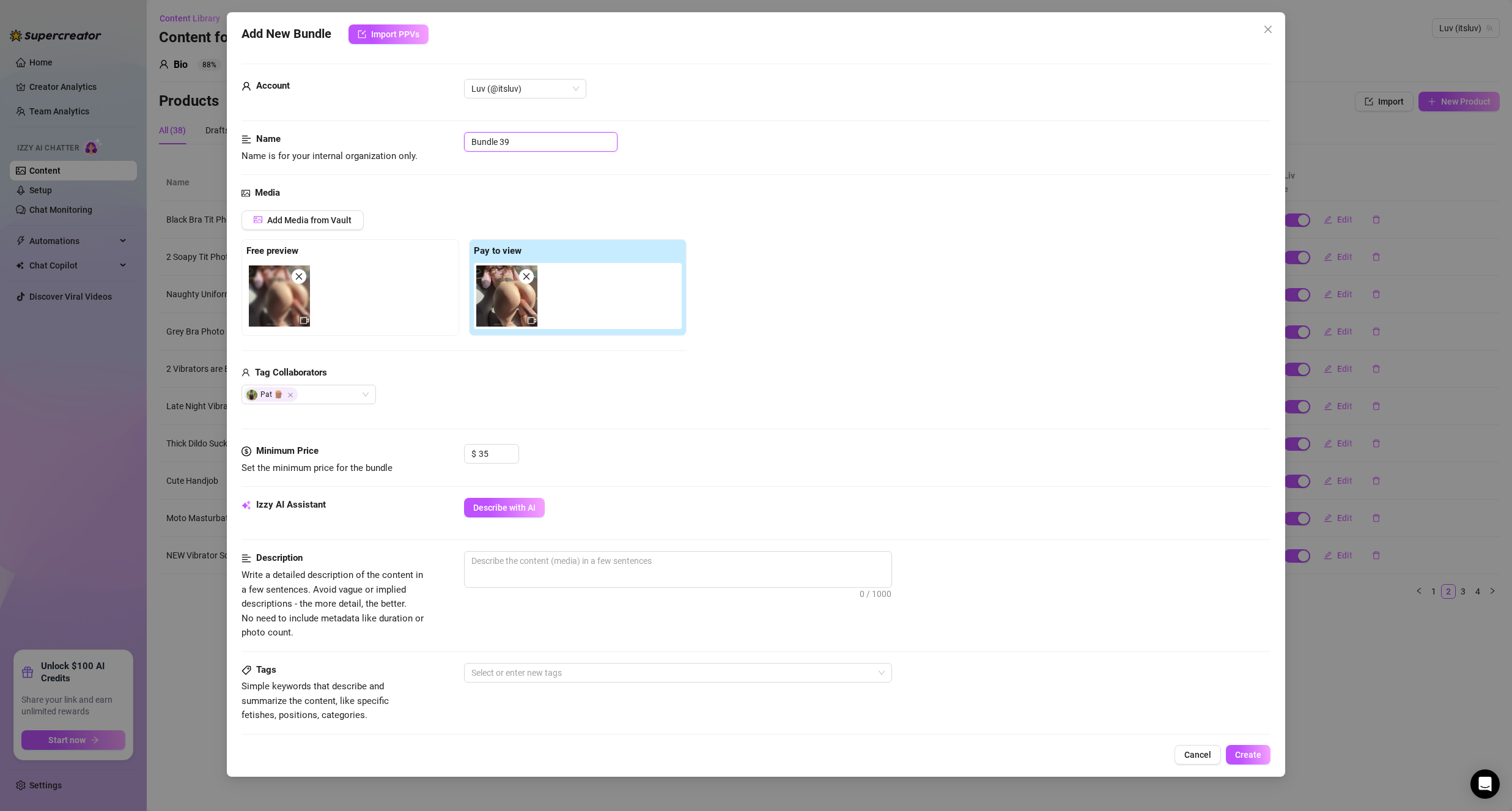
click at [534, 134] on input "Bundle 39" at bounding box center [541, 142] width 154 height 19
click at [534, 133] on input "Bundle 39" at bounding box center [541, 142] width 154 height 19
click at [534, 134] on input "Bundle 39" at bounding box center [541, 142] width 154 height 19
type input "Perfect Girl has sex w/ Hung BF"
click at [538, 172] on div "Name Name is for your internal organization only. Perfect Girl has sex w/ Hung …" at bounding box center [756, 159] width 1029 height 53
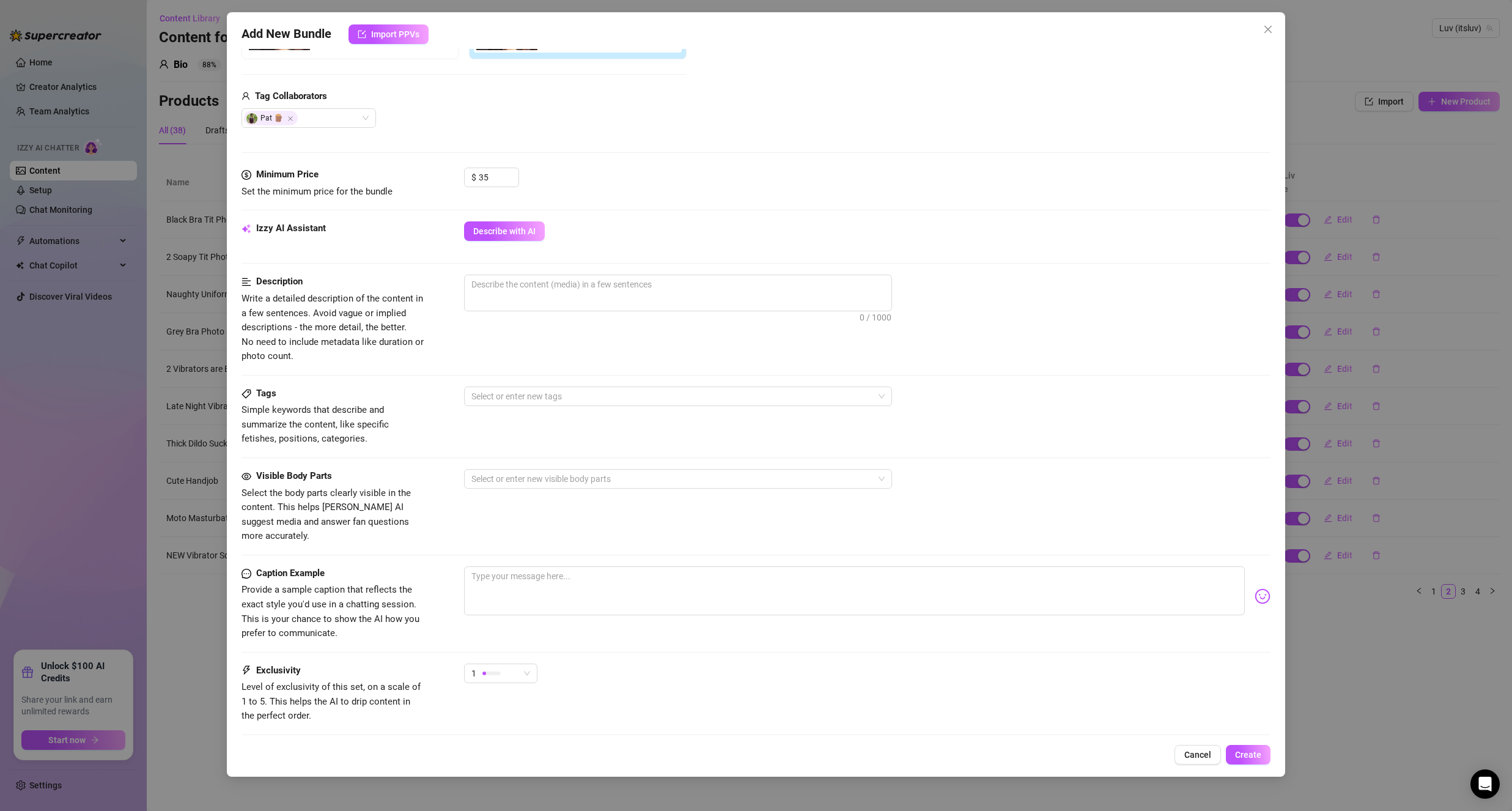
scroll to position [305, 0]
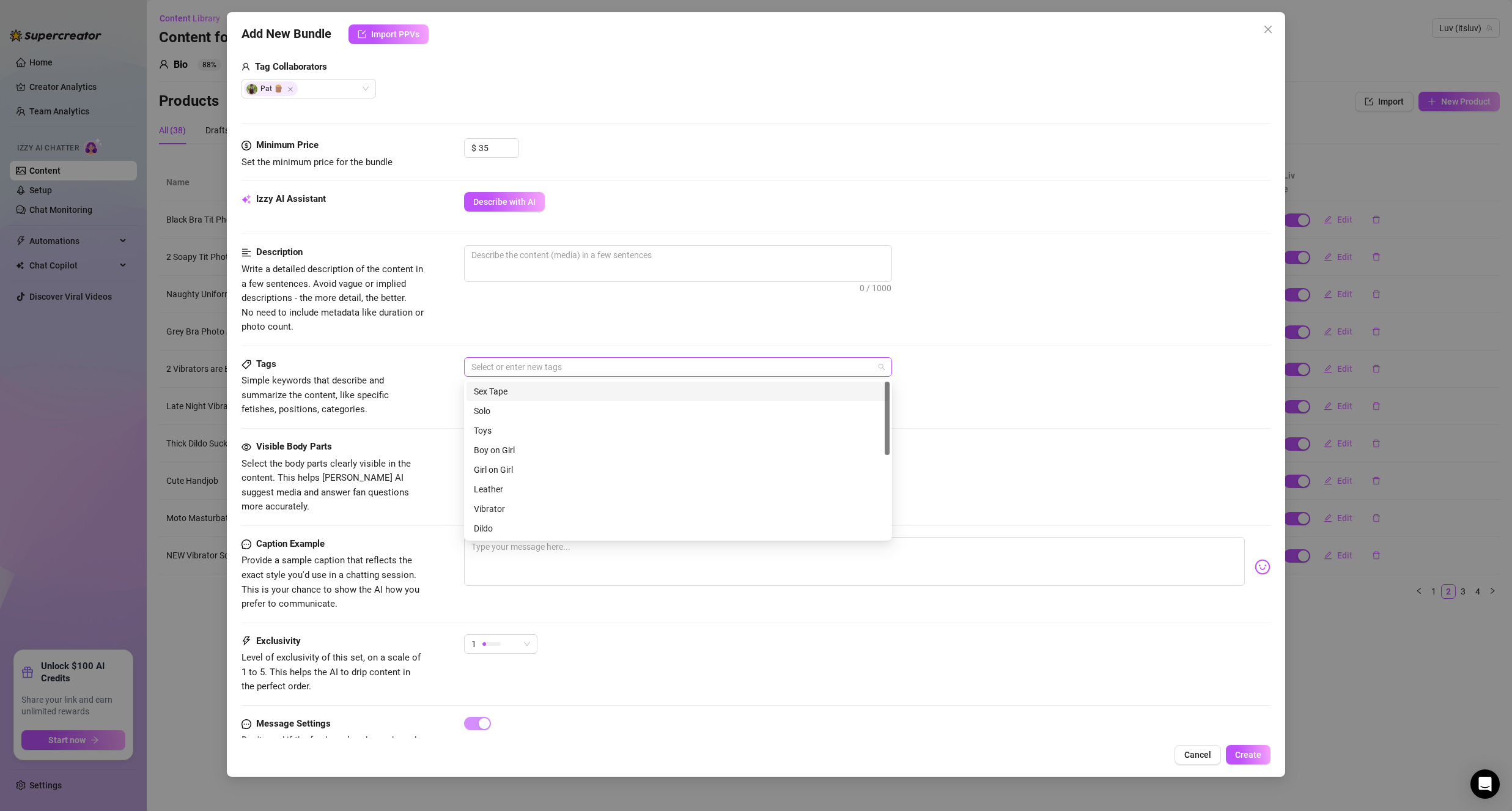
click at [569, 358] on div at bounding box center [672, 367] width 410 height 18
click at [519, 391] on div "Sex Tape" at bounding box center [678, 391] width 408 height 14
click at [521, 448] on div "Boy on Girl" at bounding box center [678, 450] width 408 height 14
click at [379, 428] on div "Tags Simple keywords that describe and summarize the content, like specific fet…" at bounding box center [756, 398] width 1029 height 83
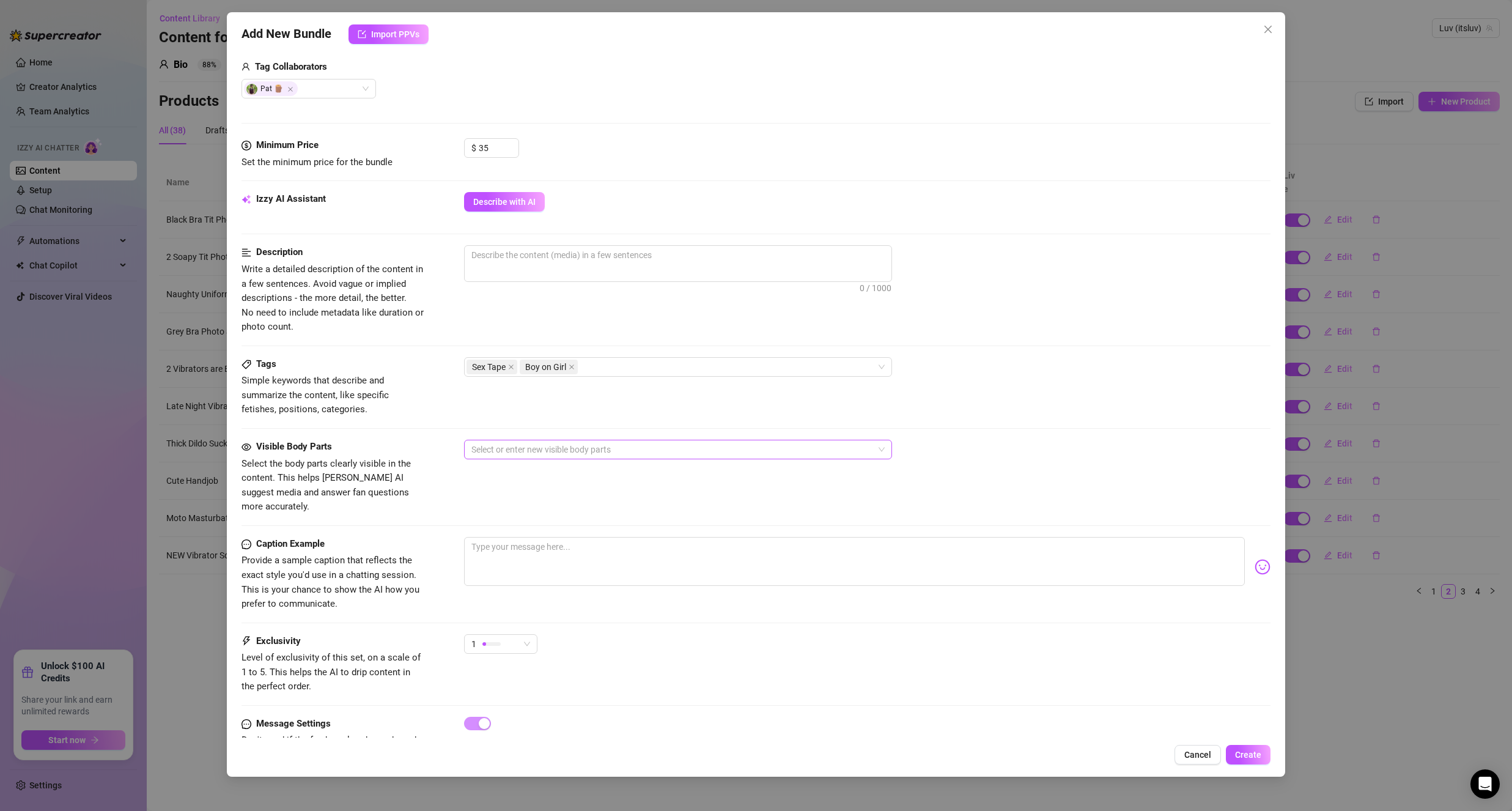
click at [523, 452] on div at bounding box center [672, 449] width 410 height 18
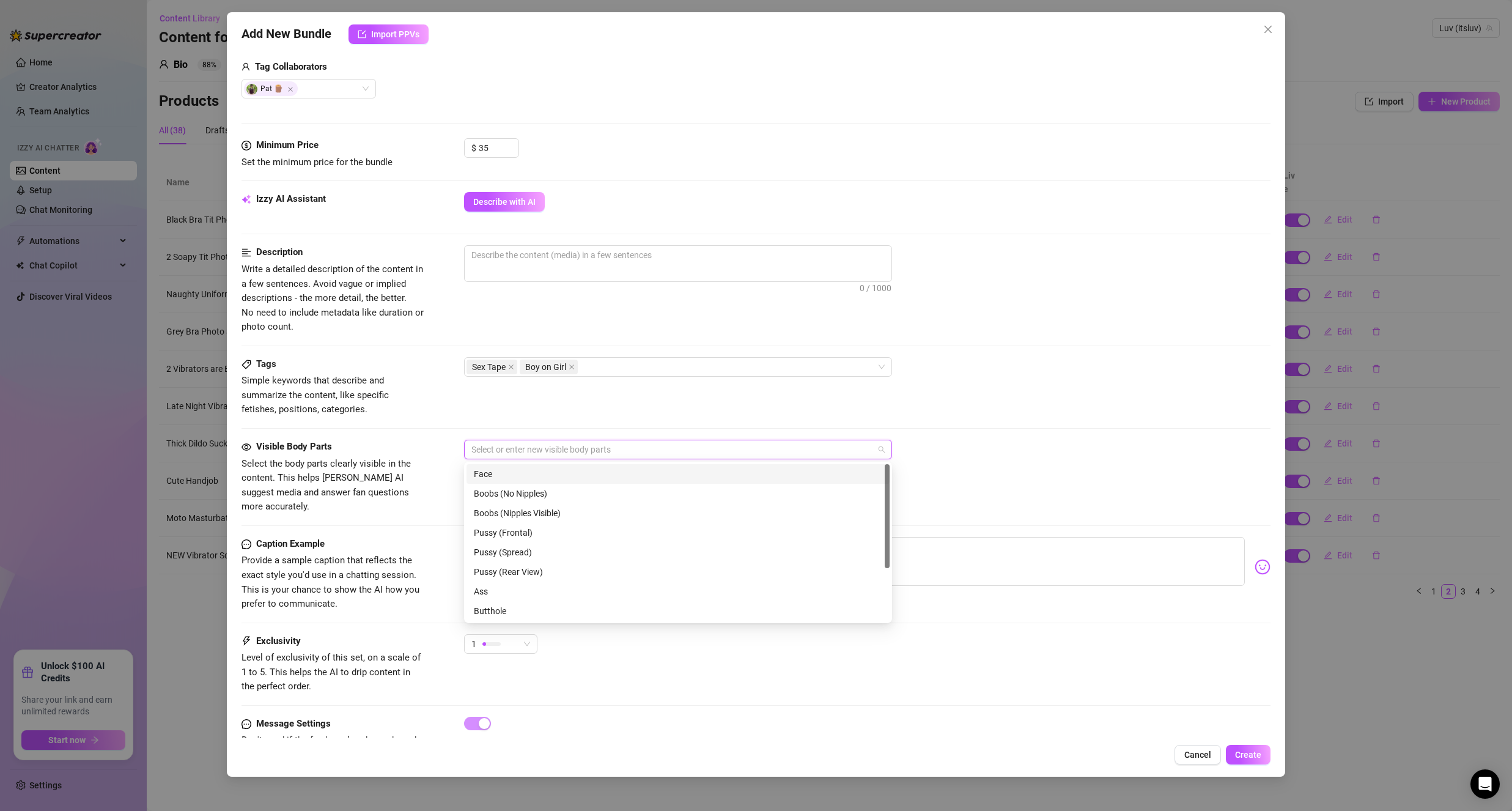
click at [523, 474] on div "Face" at bounding box center [678, 474] width 408 height 14
click at [556, 553] on div "Pussy (Spread)" at bounding box center [678, 552] width 408 height 14
click at [555, 540] on div "Pussy (Frontal)" at bounding box center [678, 533] width 423 height 19
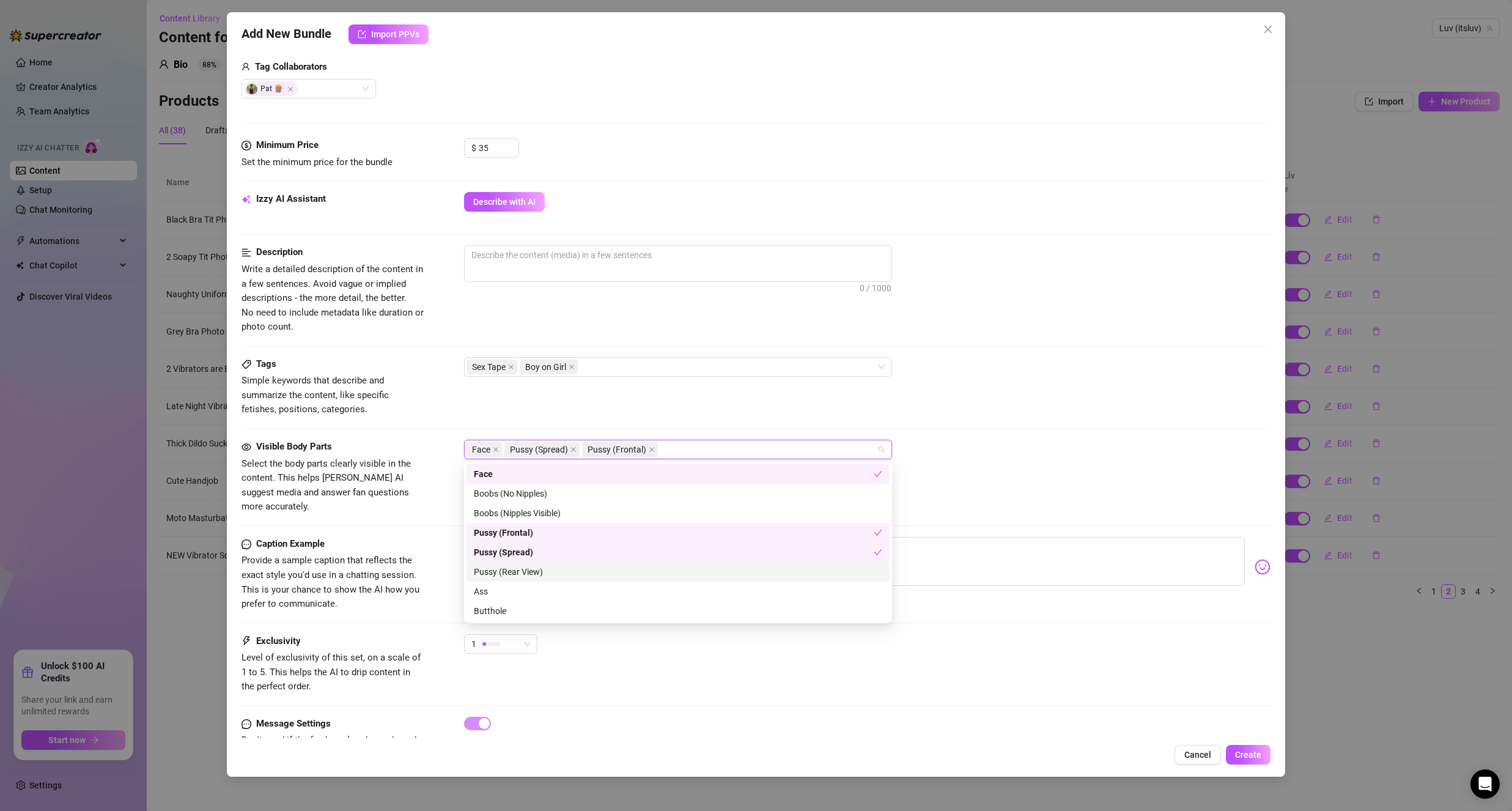
click at [546, 578] on div "Pussy (Rear View)" at bounding box center [678, 572] width 408 height 14
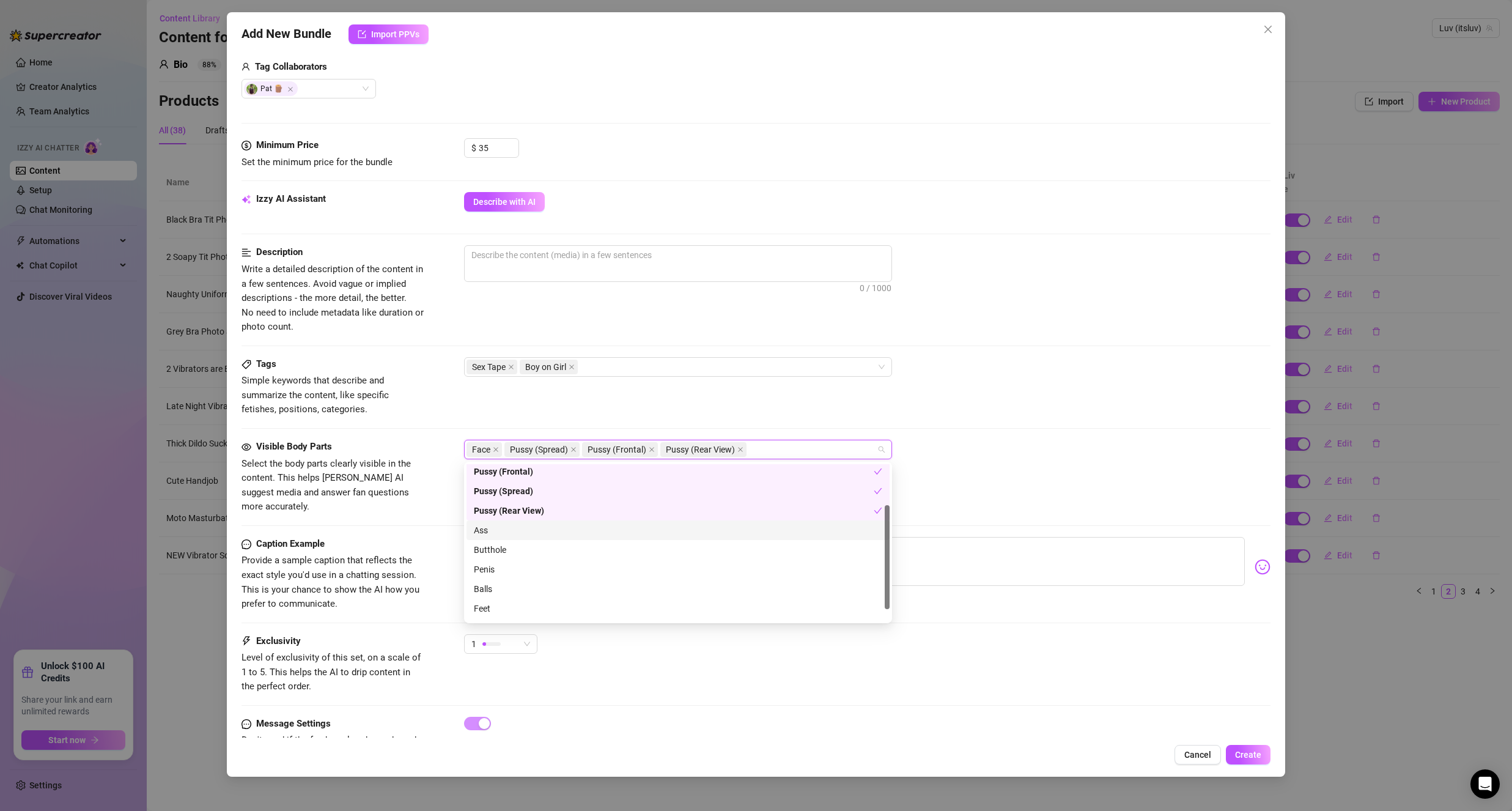
click at [539, 525] on div "Ass" at bounding box center [678, 530] width 408 height 14
click at [502, 547] on div "Butthole" at bounding box center [678, 549] width 408 height 14
click at [491, 558] on div "Penis" at bounding box center [678, 552] width 408 height 14
click at [500, 573] on div "Balls" at bounding box center [678, 572] width 408 height 14
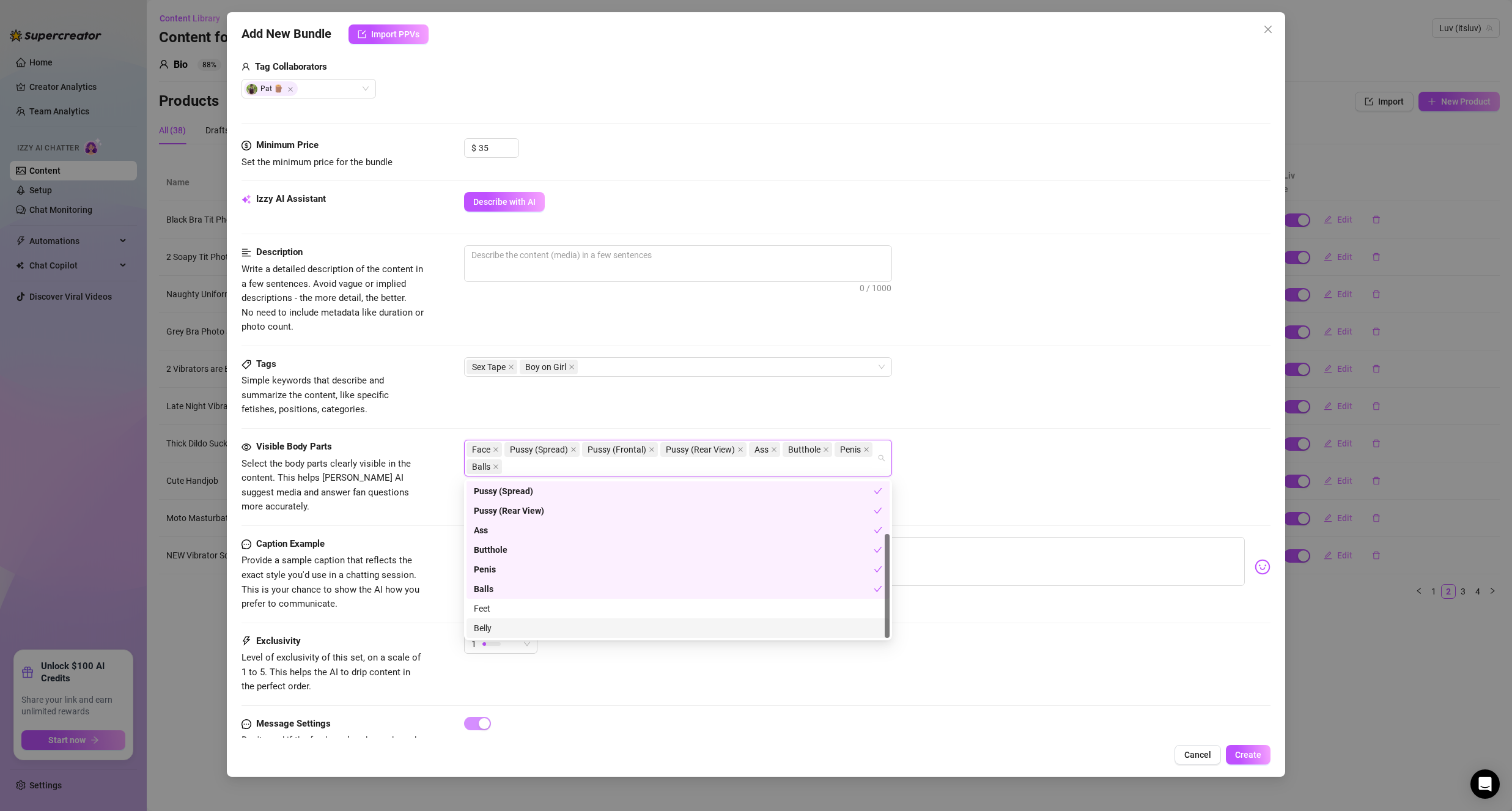
click at [494, 632] on div "Belly" at bounding box center [678, 628] width 408 height 14
click at [500, 626] on div "Belly" at bounding box center [673, 628] width 400 height 14
click at [424, 605] on div "Caption Example Provide a sample caption that reflects the exact style you'd us…" at bounding box center [756, 585] width 1029 height 97
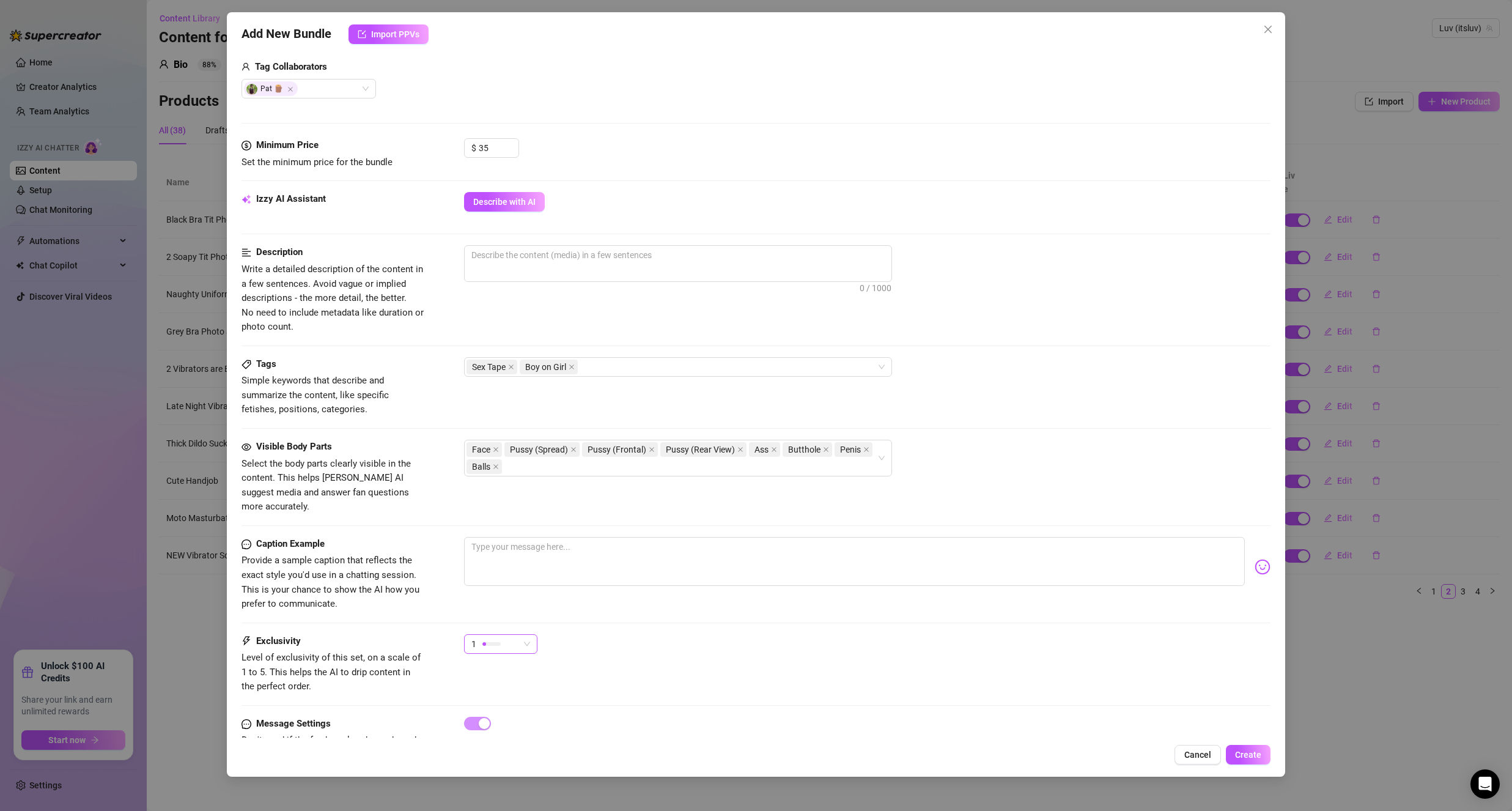
click at [498, 635] on div "1" at bounding box center [495, 644] width 48 height 18
drag, startPoint x: 488, startPoint y: 714, endPoint x: 388, endPoint y: 677, distance: 106.6
click at [488, 715] on span "4" at bounding box center [513, 713] width 80 height 14
click at [368, 652] on span "Level of exclusivity of this set, on a scale of 1 to 5. This helps the AI to dr…" at bounding box center [331, 671] width 179 height 40
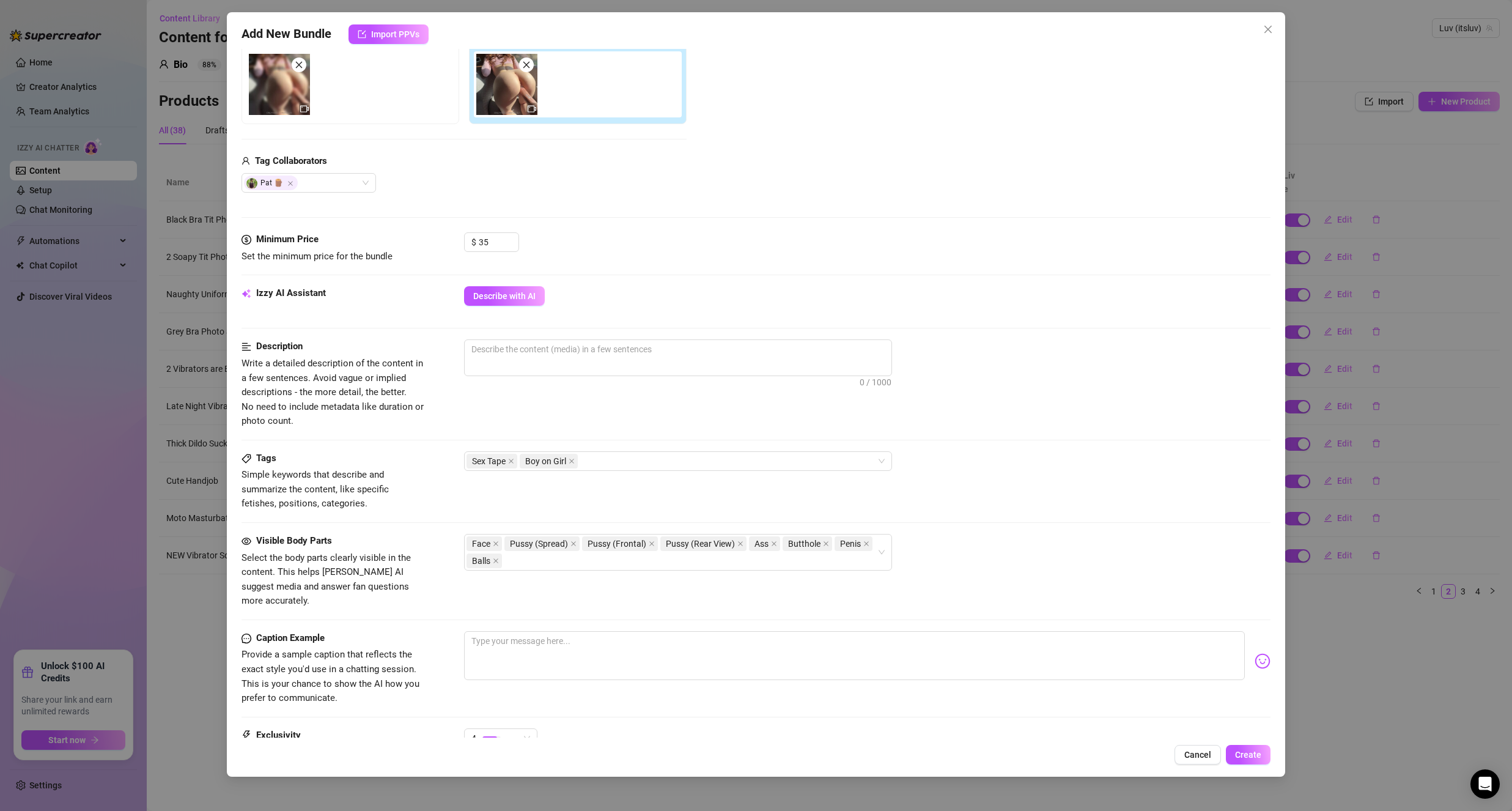
scroll to position [217, 0]
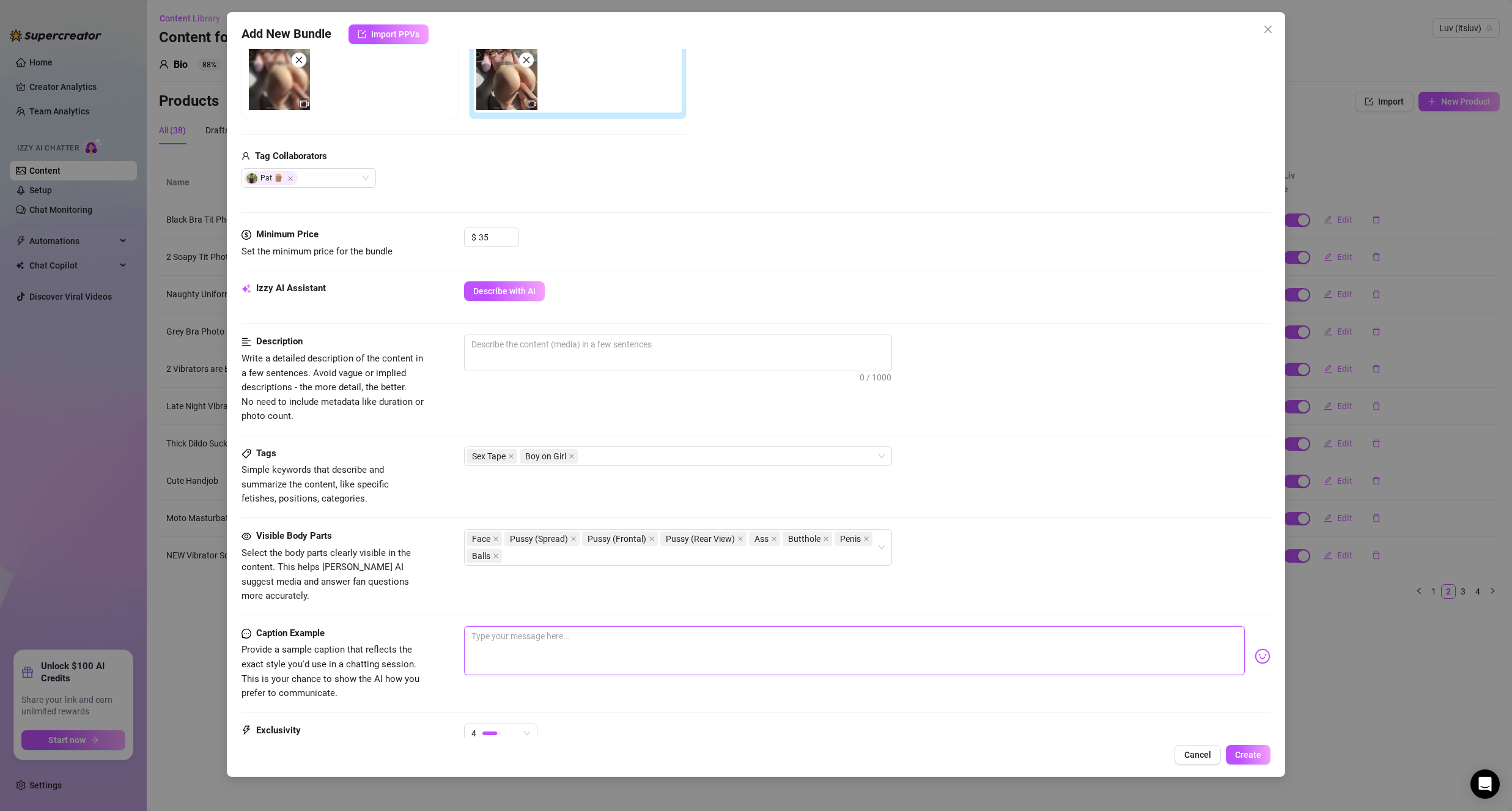
click at [545, 645] on textarea at bounding box center [854, 651] width 781 height 49
type textarea "I"
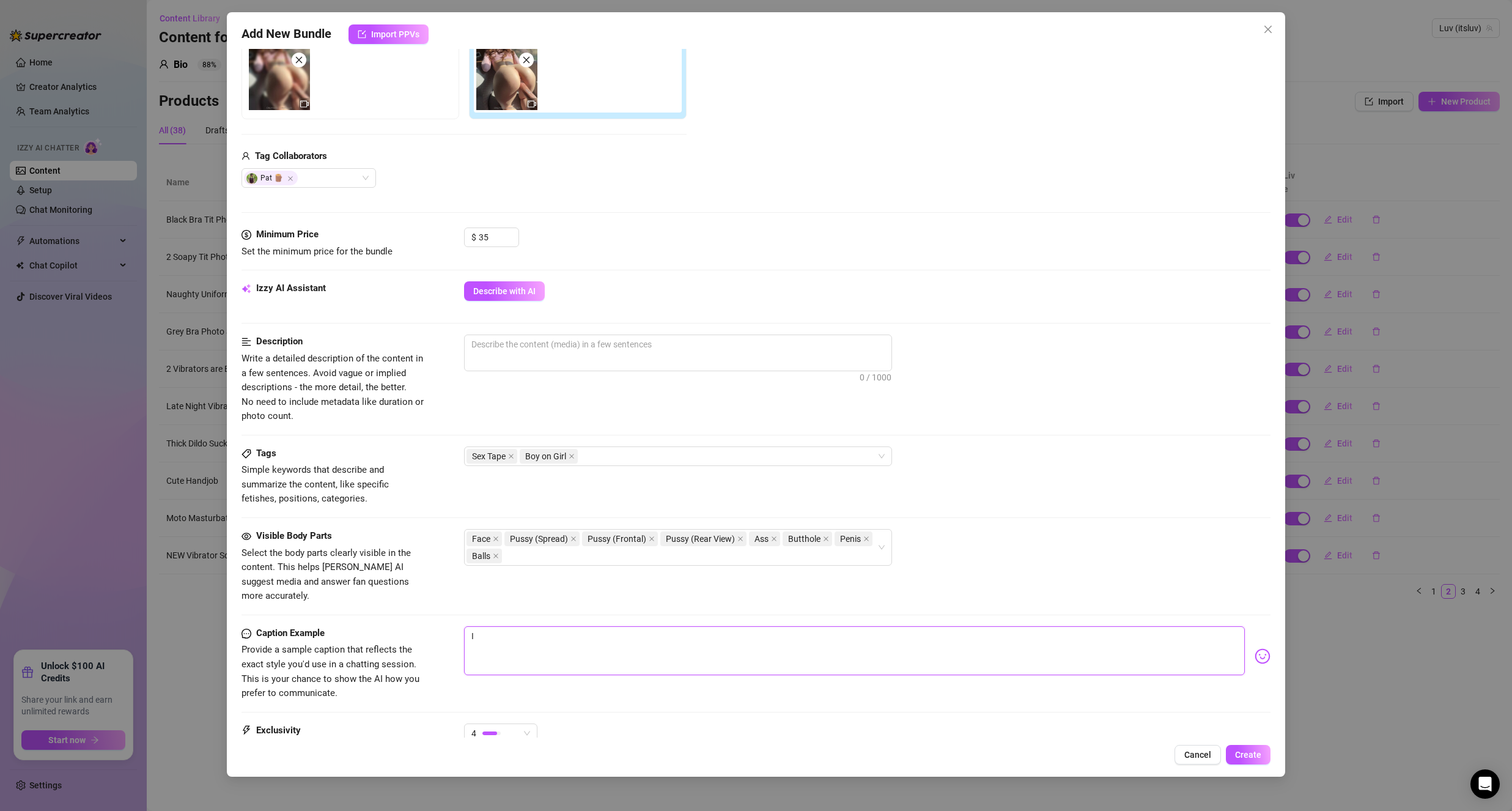
type textarea "I l"
type textarea "I lo"
type textarea "I lov"
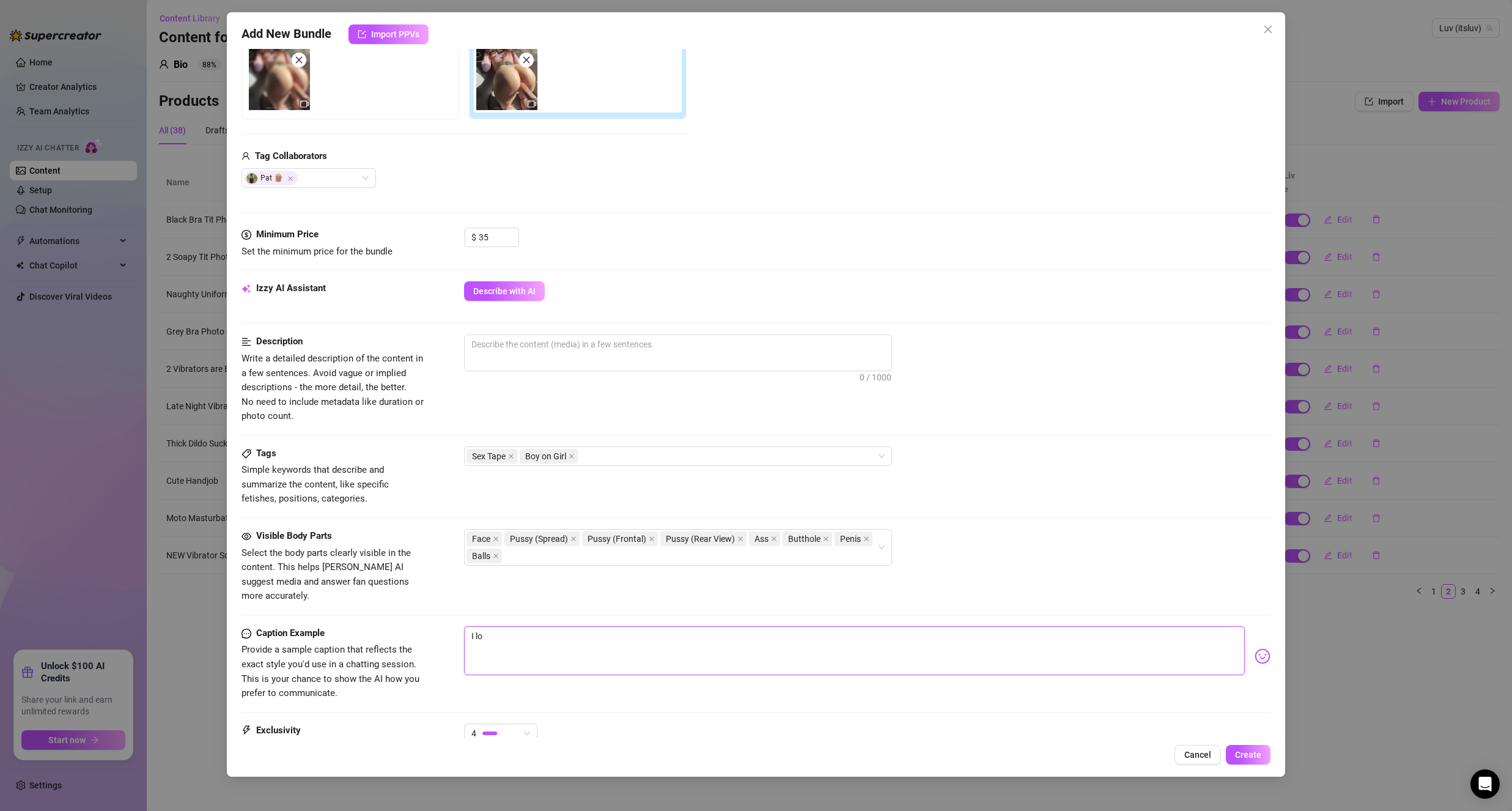
type textarea "I lov"
type textarea "I love"
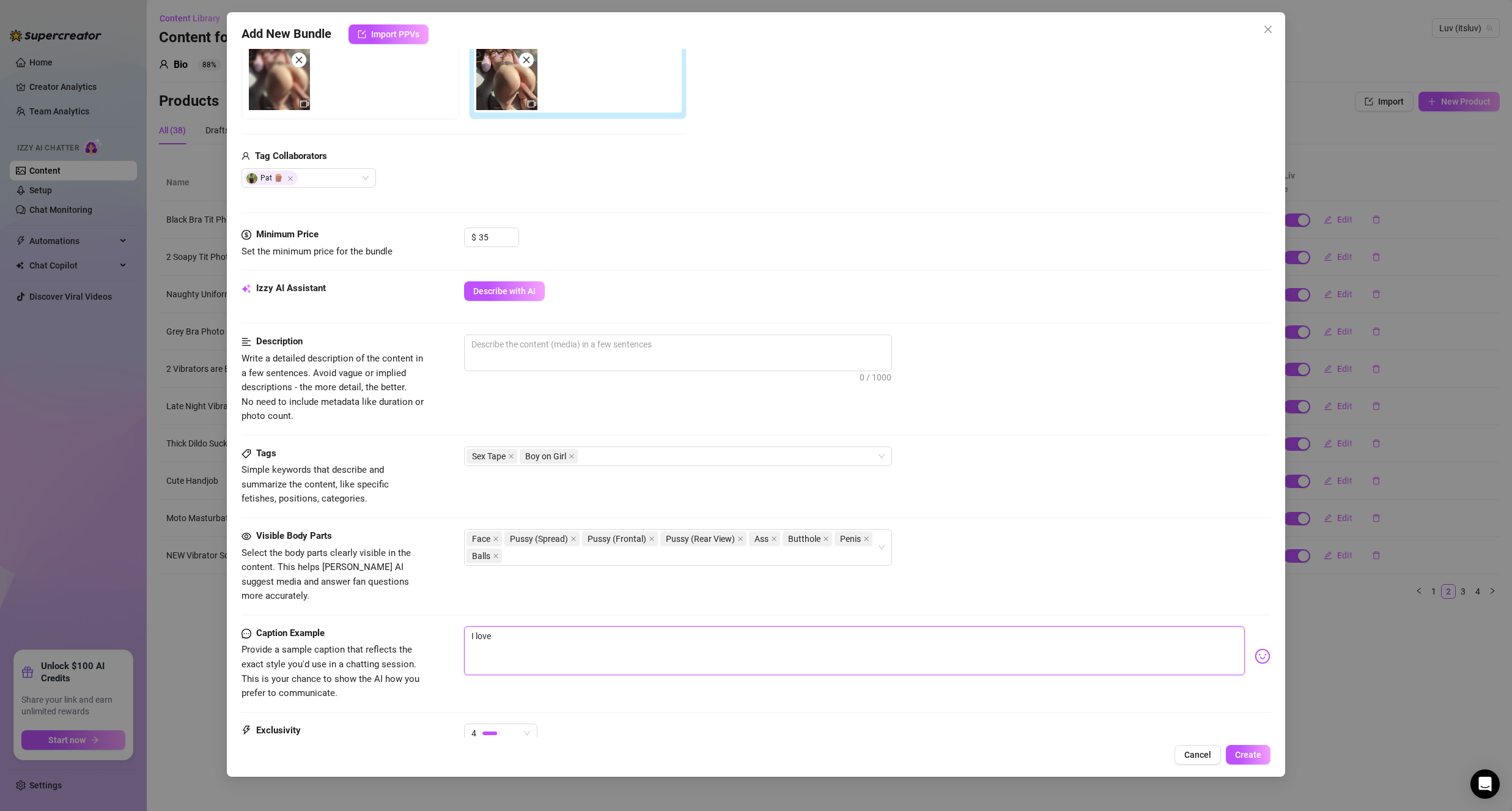
type textarea "I love t"
type textarea "I love ta"
type textarea "I love tak"
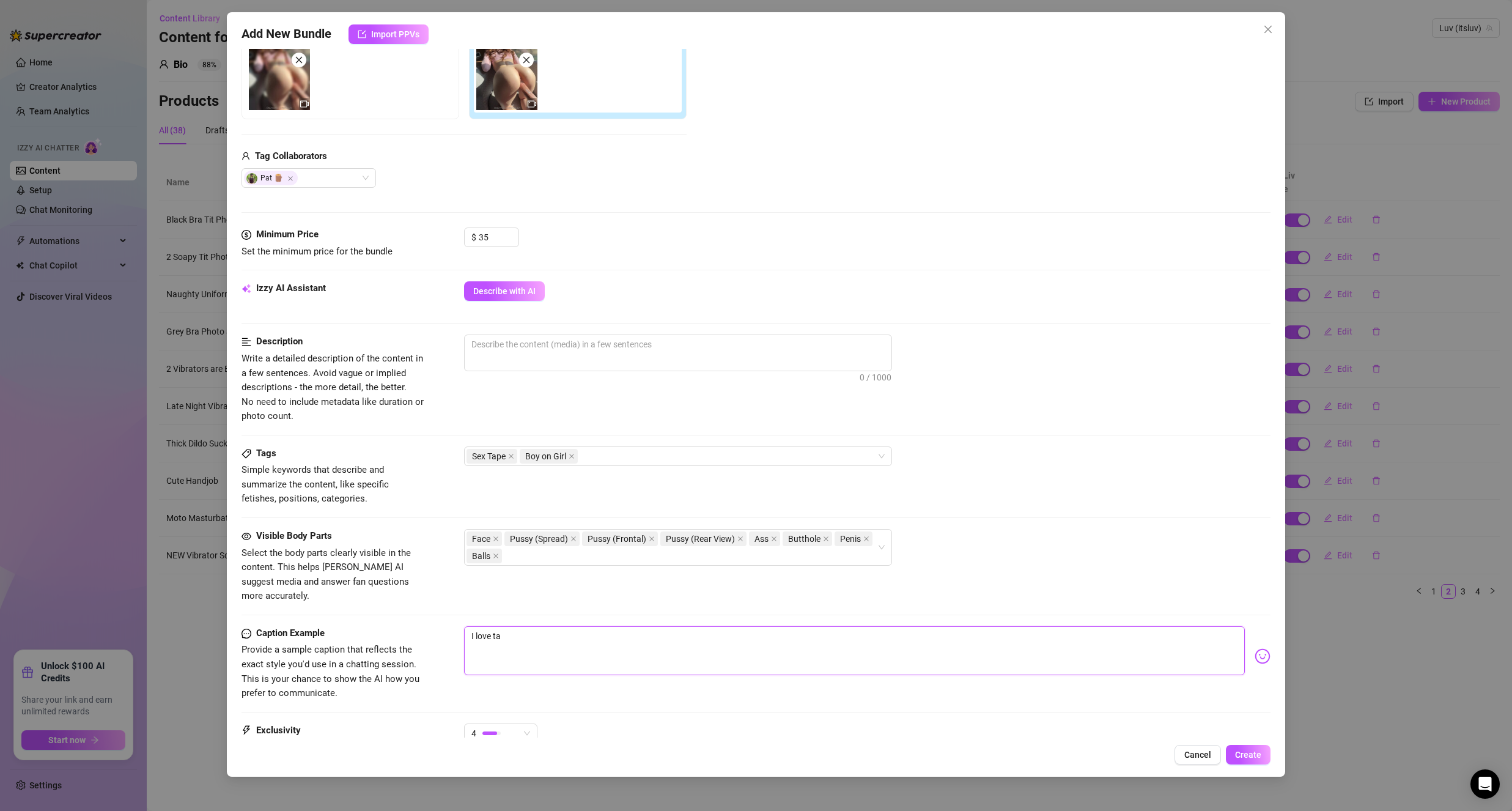
type textarea "I love tak"
type textarea "I love [PERSON_NAME]"
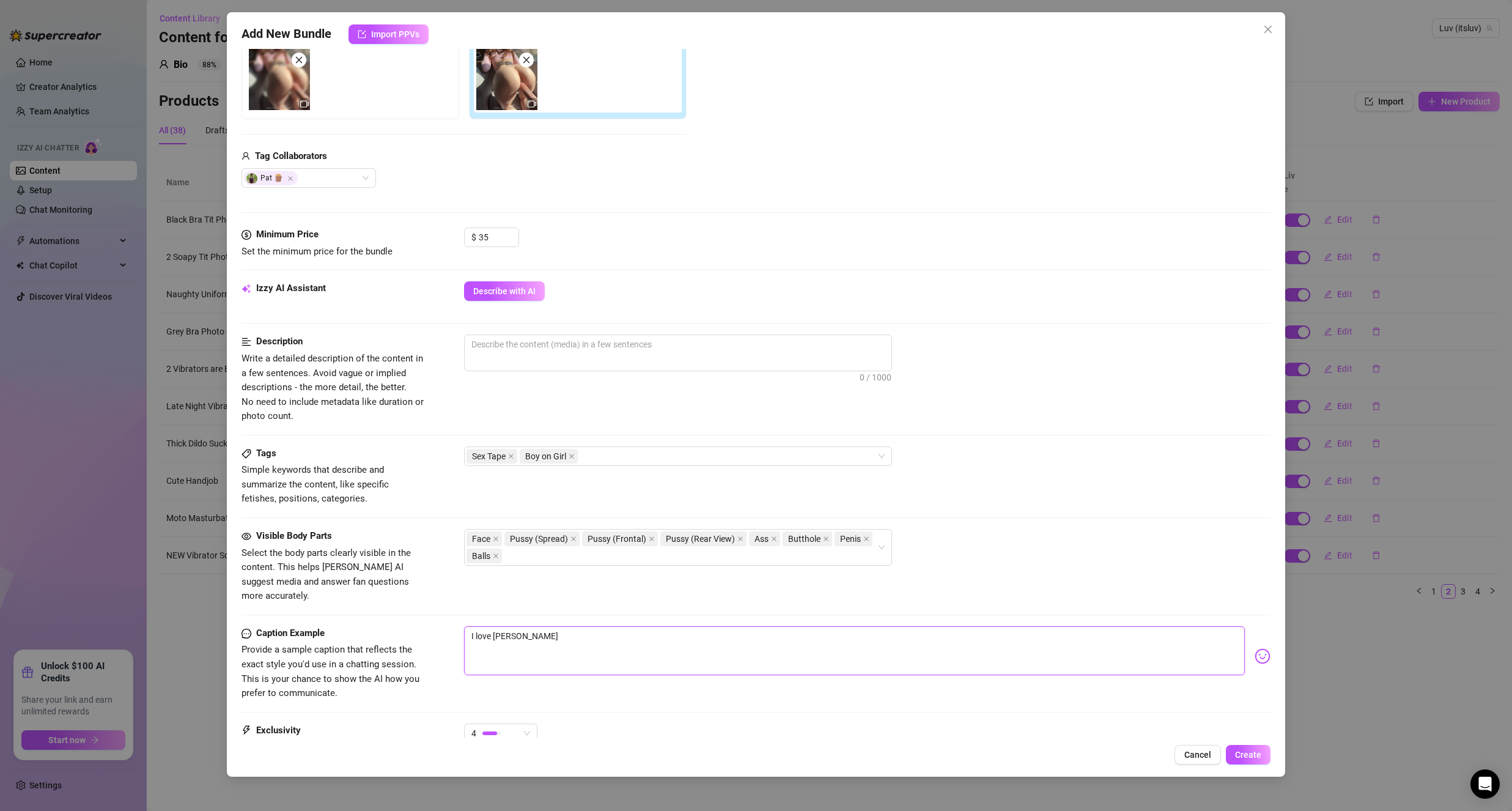
type textarea "I love taking"
type textarea "I love taking h"
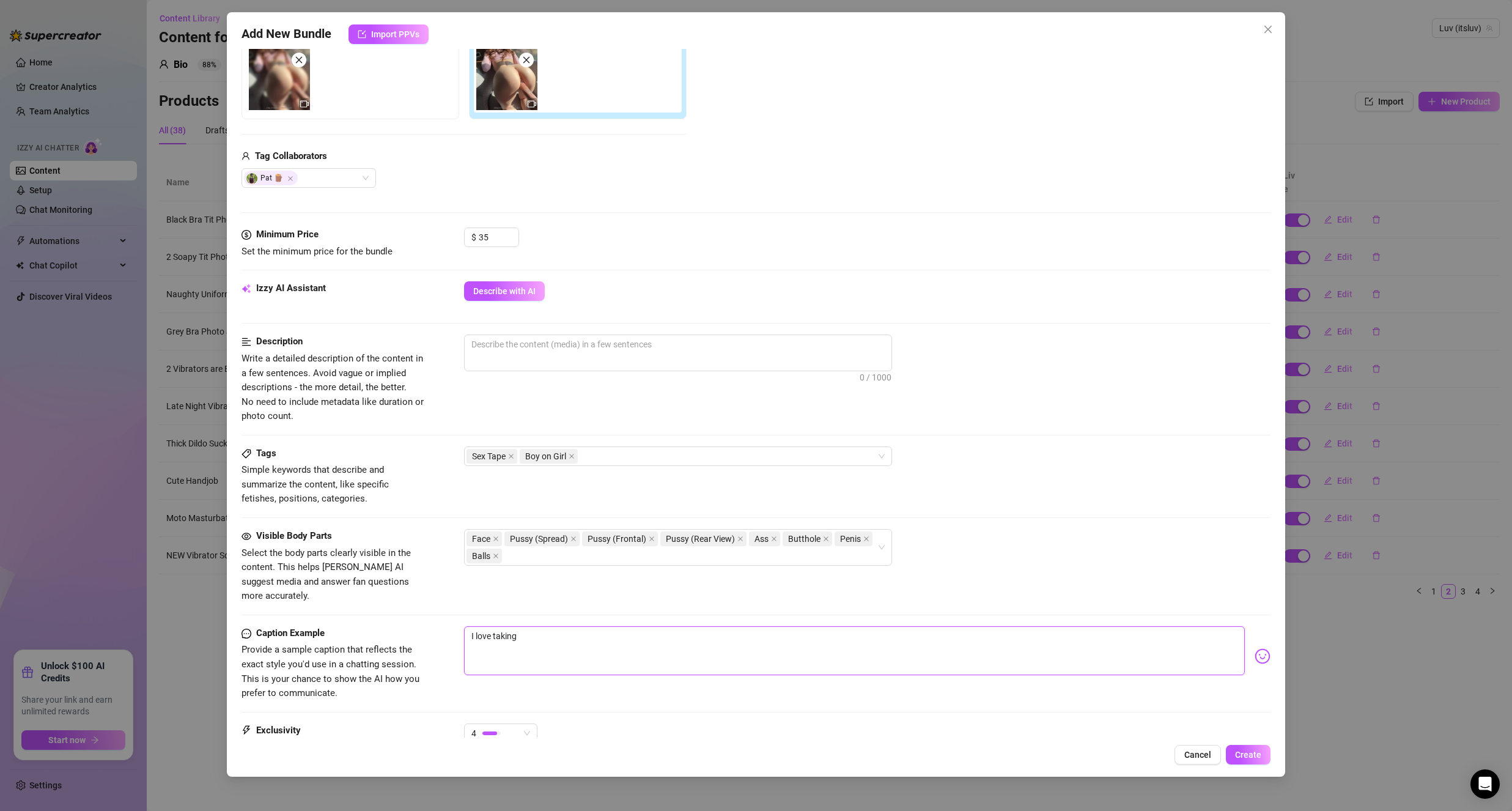
type textarea "I love taking h"
type textarea "I love taking hi"
type textarea "I love taking his"
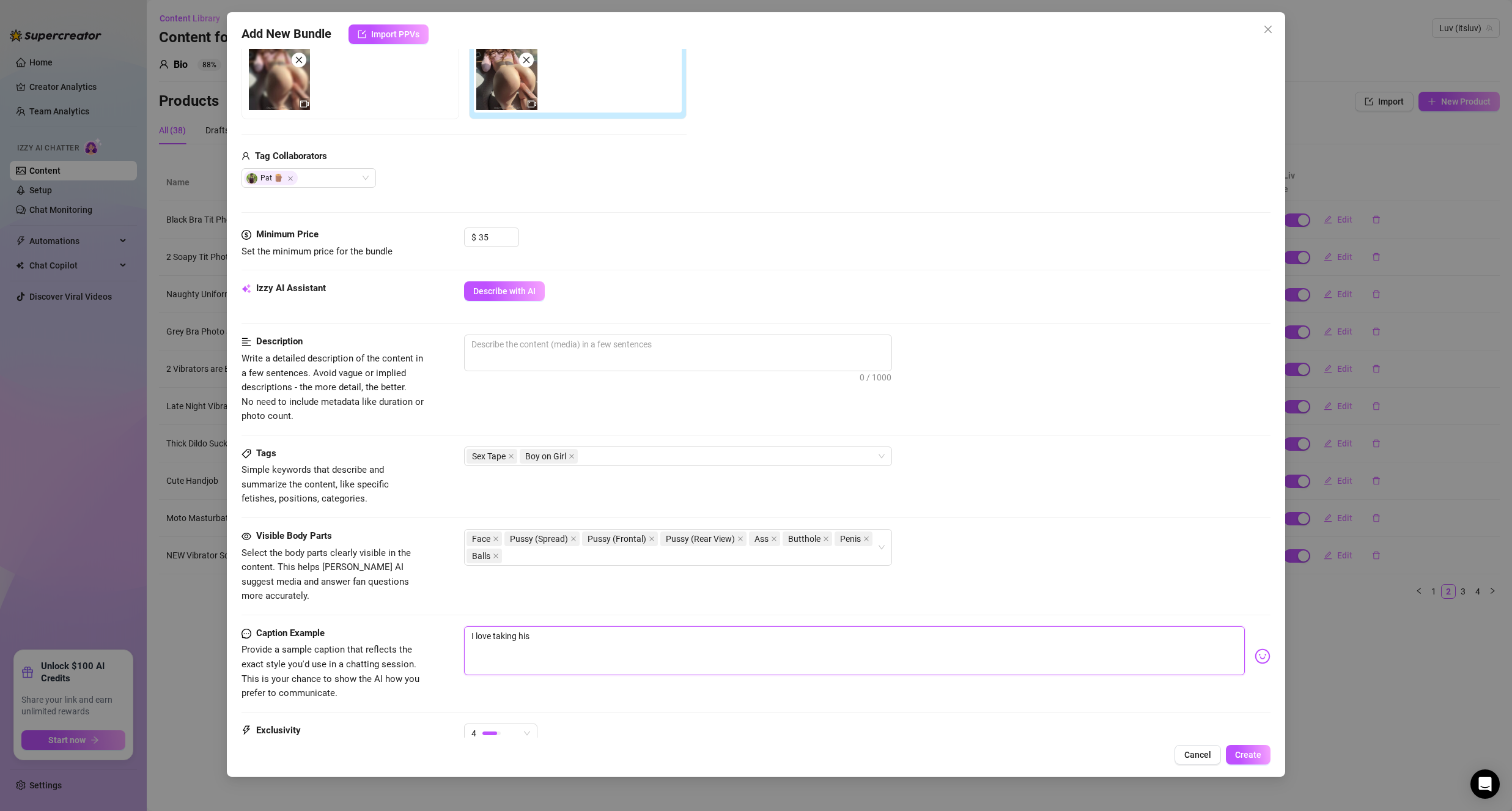
type textarea "I love taking his"
type textarea "I love taking his b"
type textarea "I love taking his bw"
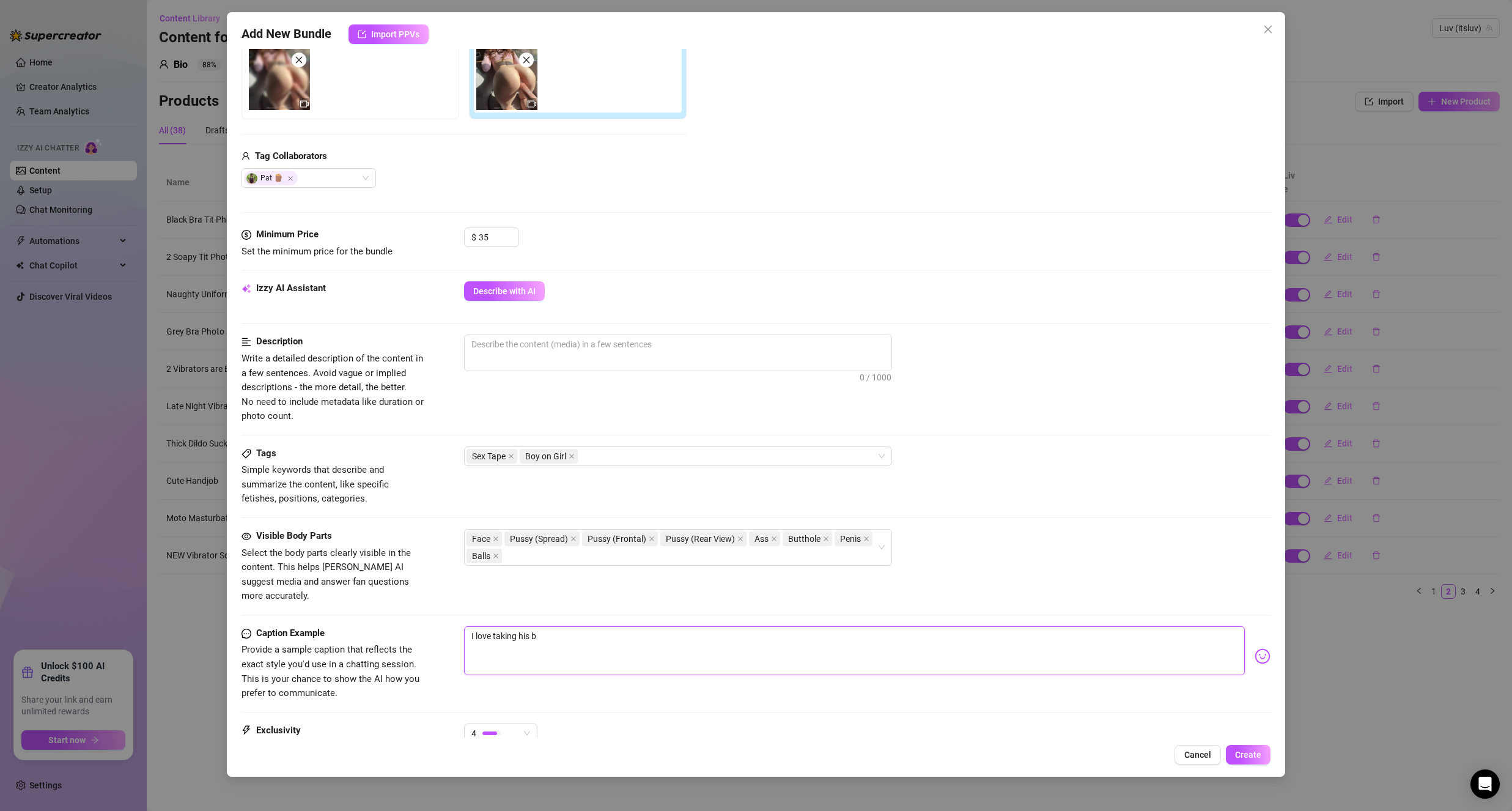
type textarea "I love taking his bw"
type textarea "I love taking his b"
type textarea "I love taking his"
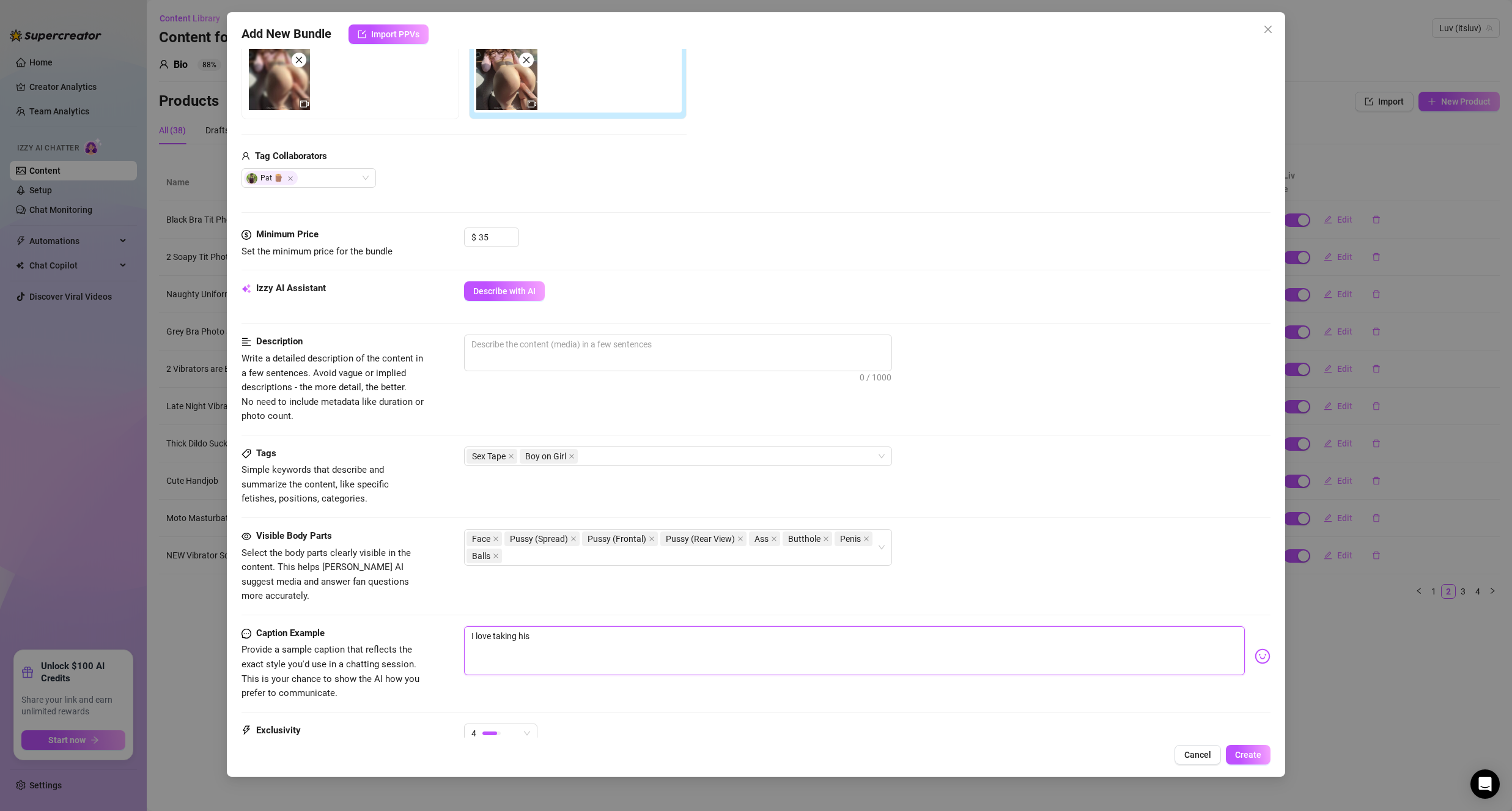
type textarea "I love taking his b"
type textarea "I love taking his bw"
type textarea "I love taking his bwc"
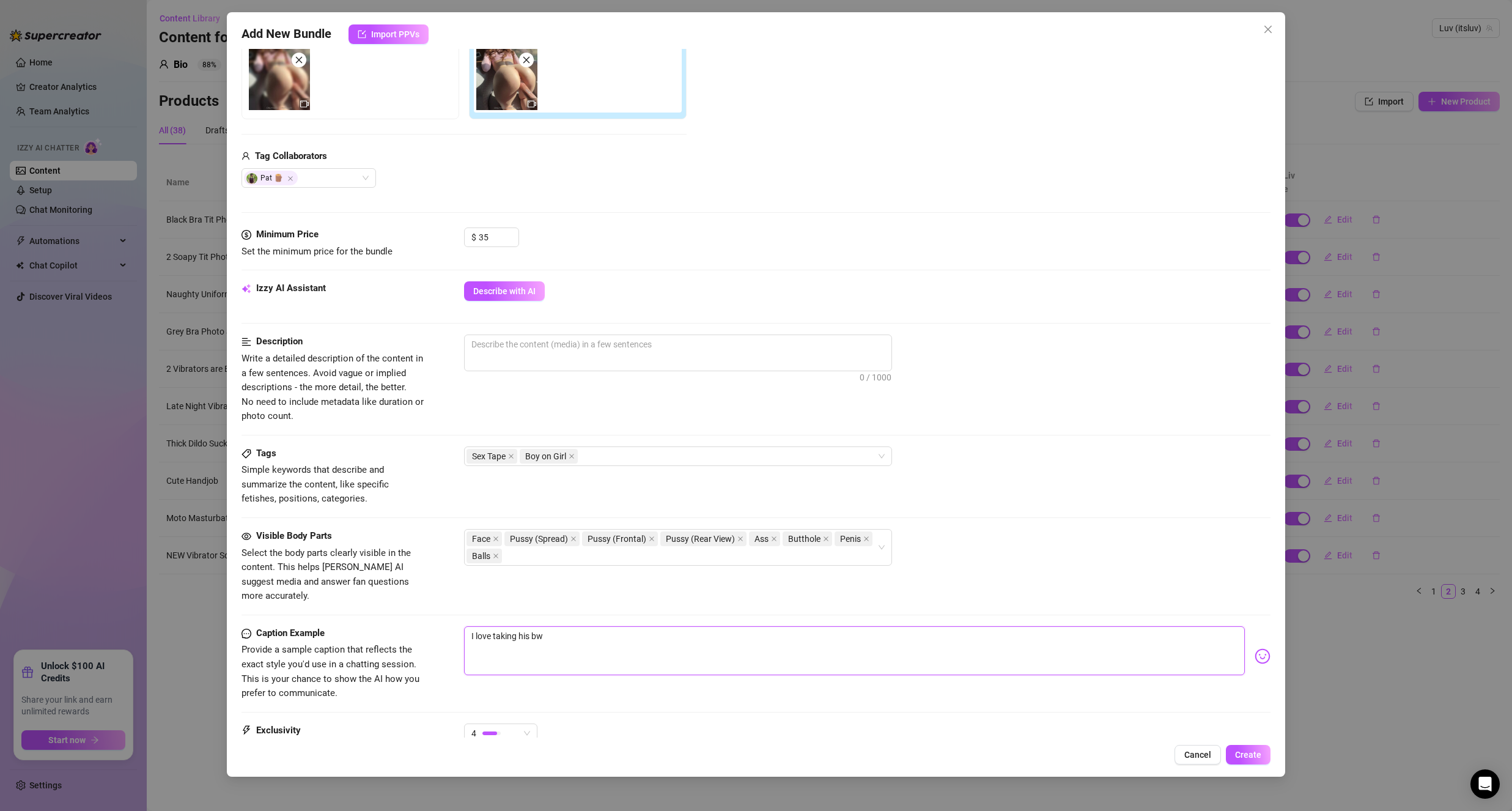
type textarea "I love taking his bwc"
type textarea "I love taking his bw"
type textarea "I love taking his b"
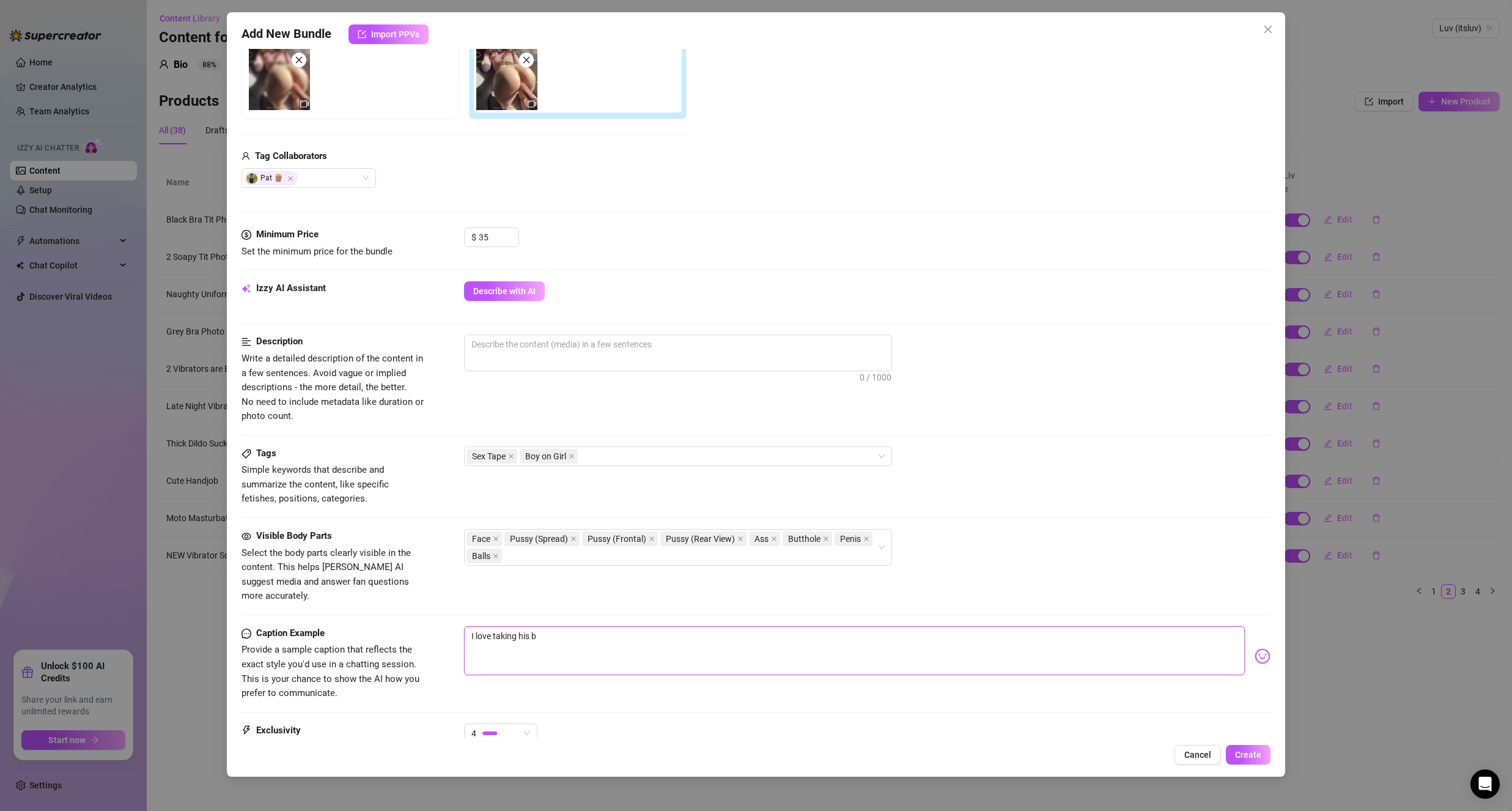
type textarea "I love taking his"
type textarea "I love taking his B"
type textarea "I love taking his BW"
type textarea "I love taking his BWE"
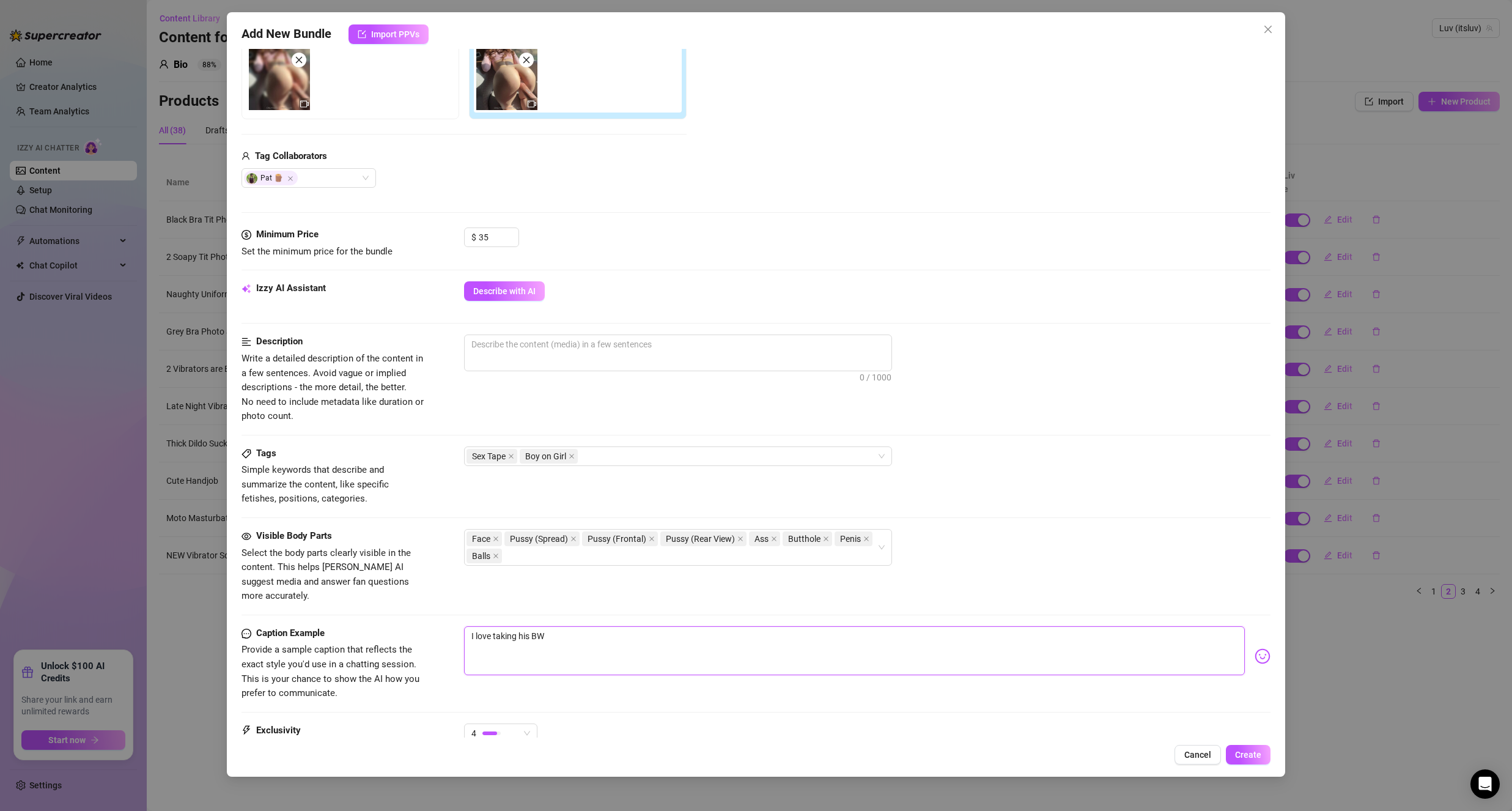
type textarea "I love taking his BWE"
type textarea "I love taking his BW"
type textarea "I love taking his BWC"
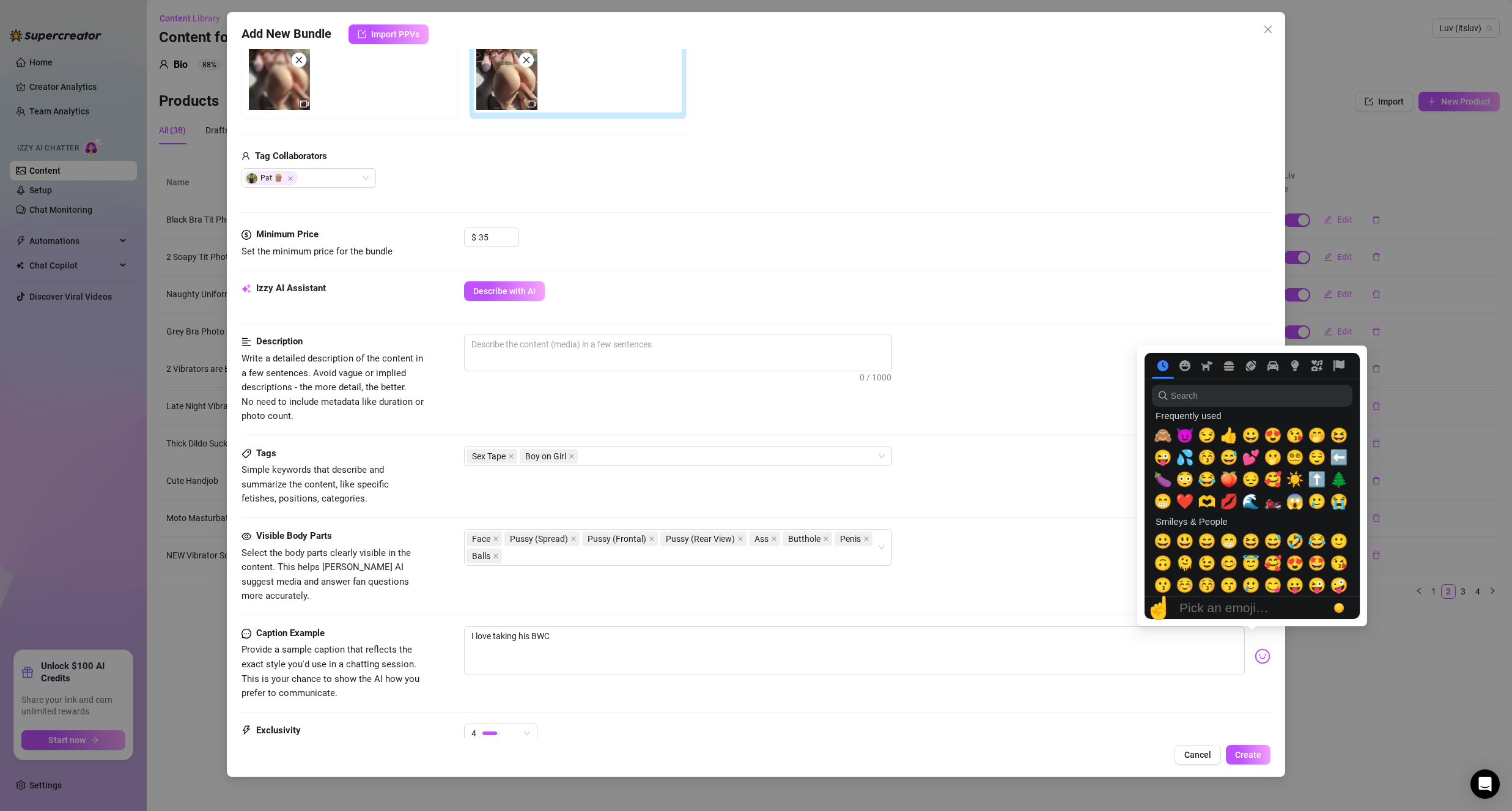
click at [1254, 648] on img at bounding box center [1262, 655] width 16 height 16
click at [1249, 453] on span "💕" at bounding box center [1250, 458] width 18 height 18
type textarea "I love taking his BWC💕"
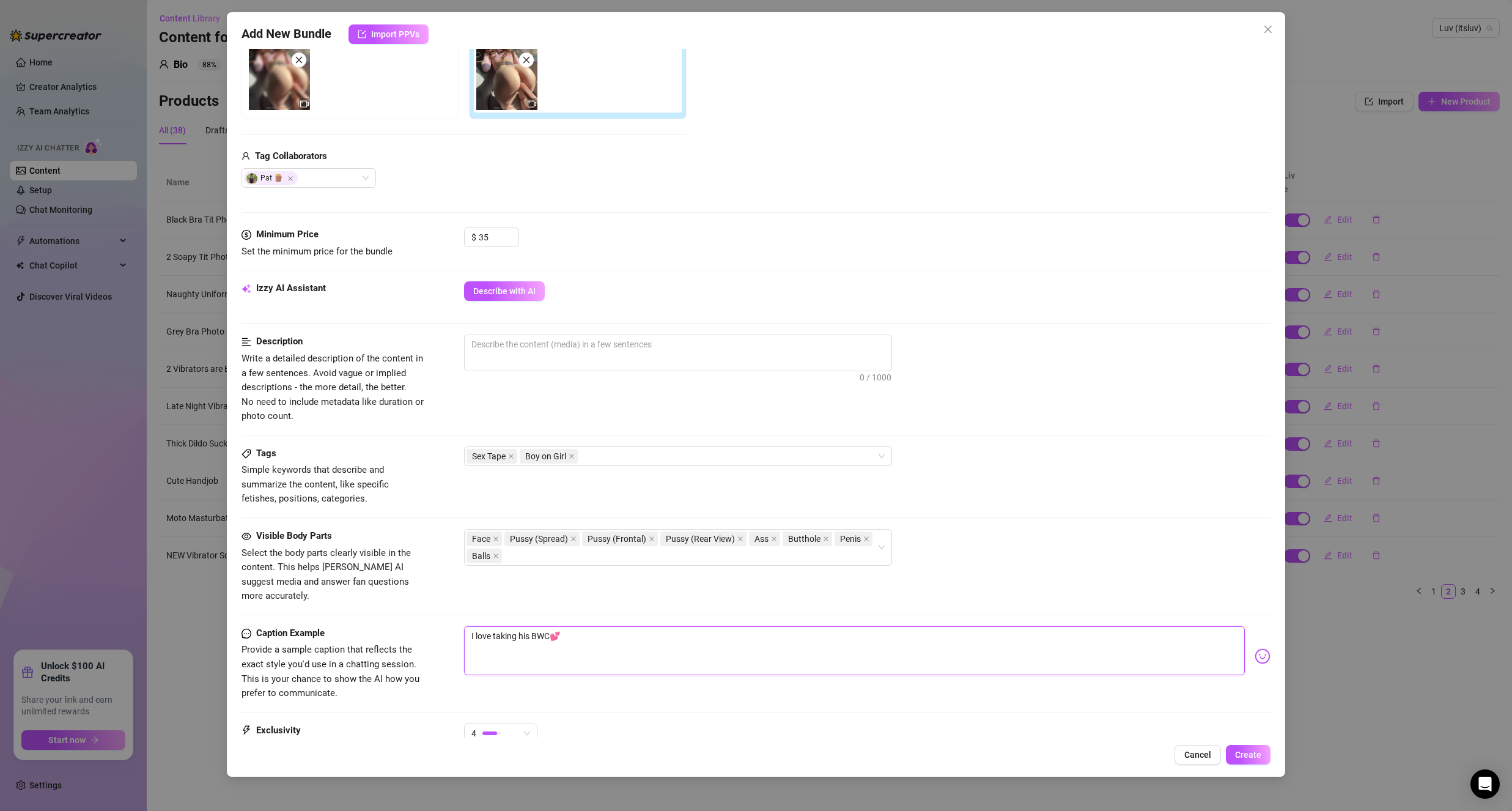
type textarea "I love taking his BWC💕"
click at [1094, 568] on div "Visible Body Parts Select the body parts clearly visible in the content. This h…" at bounding box center [756, 566] width 1029 height 75
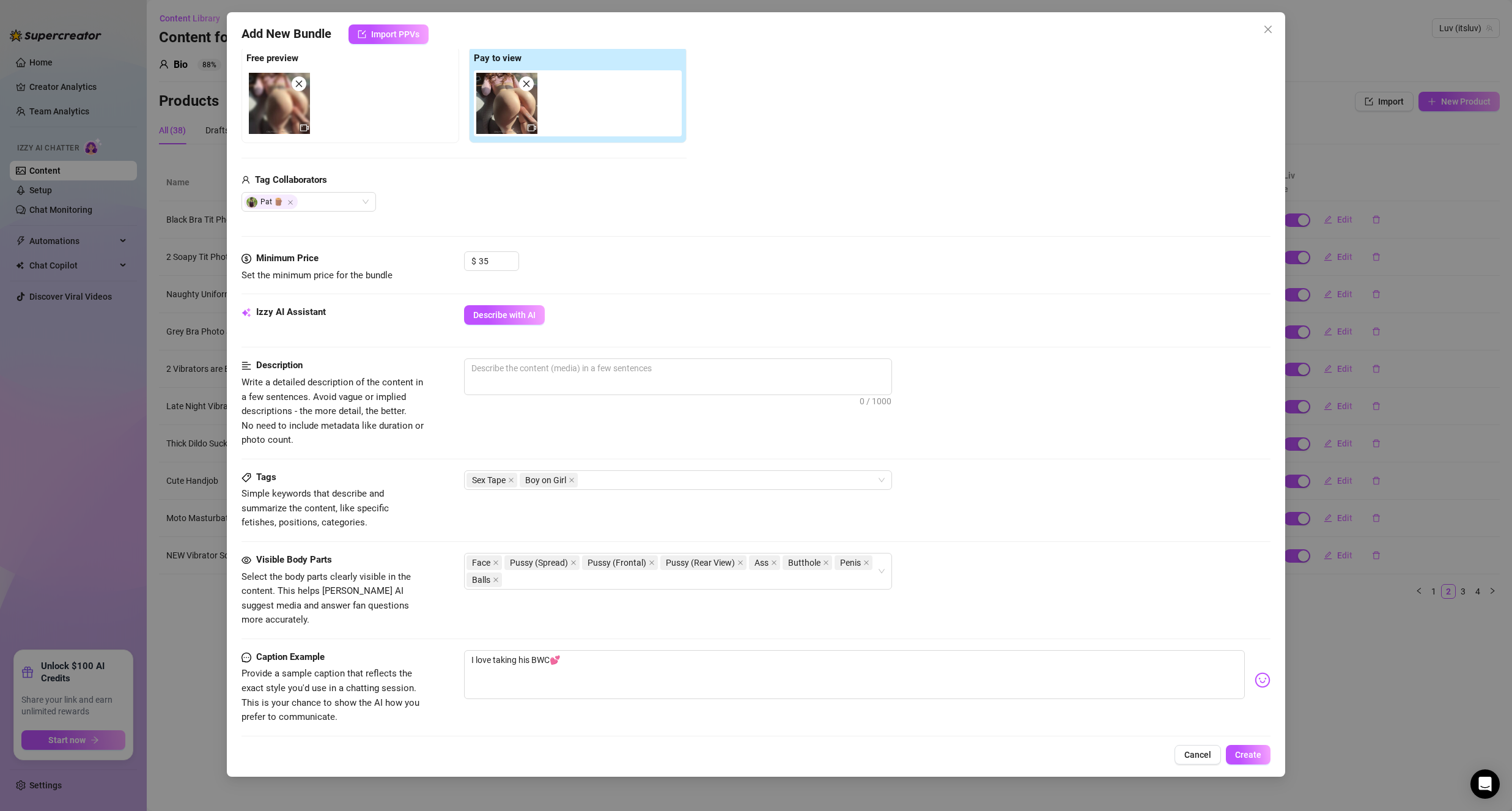
scroll to position [94, 0]
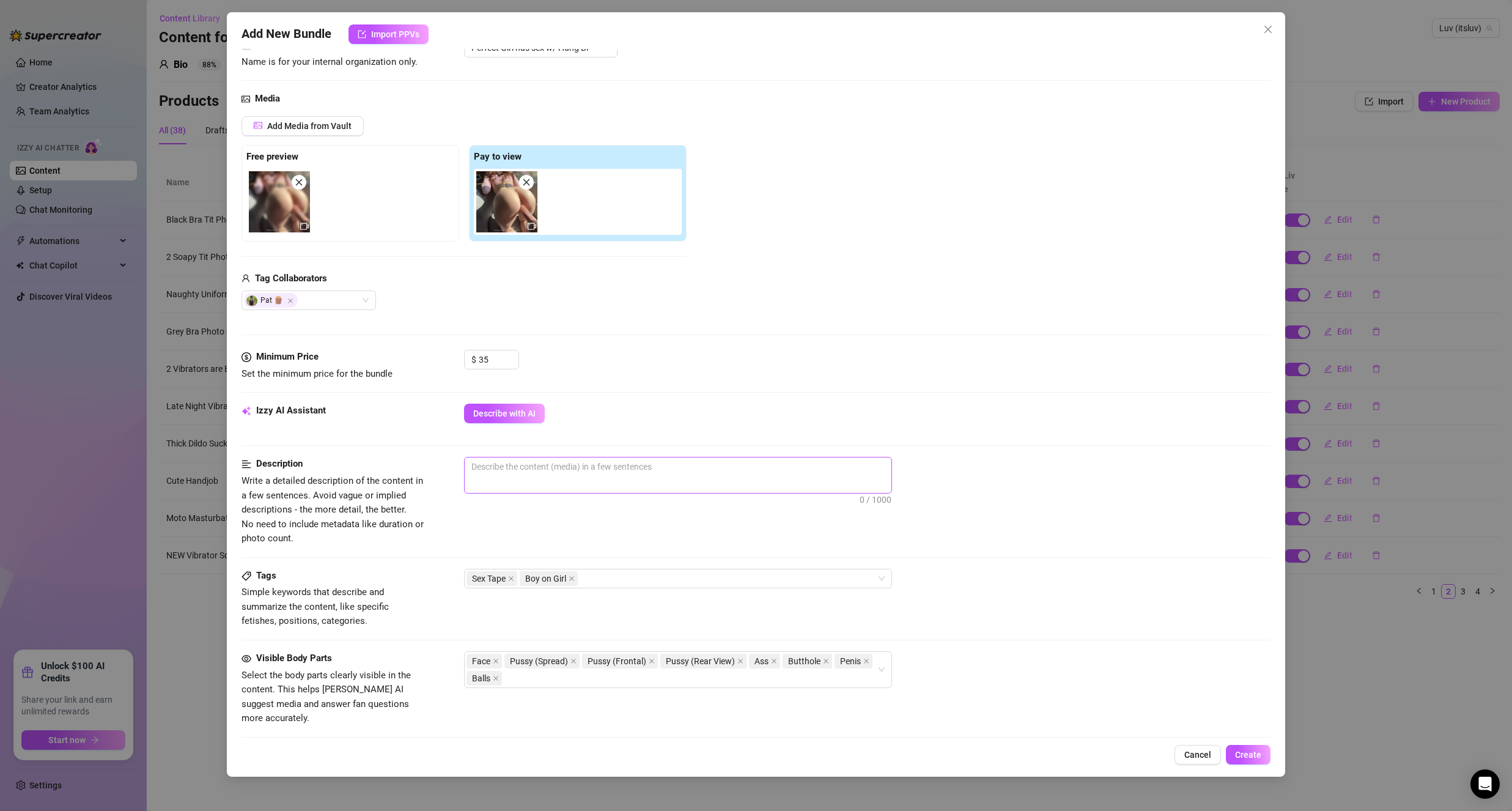
click at [521, 480] on span "0 / 1000" at bounding box center [678, 476] width 428 height 37
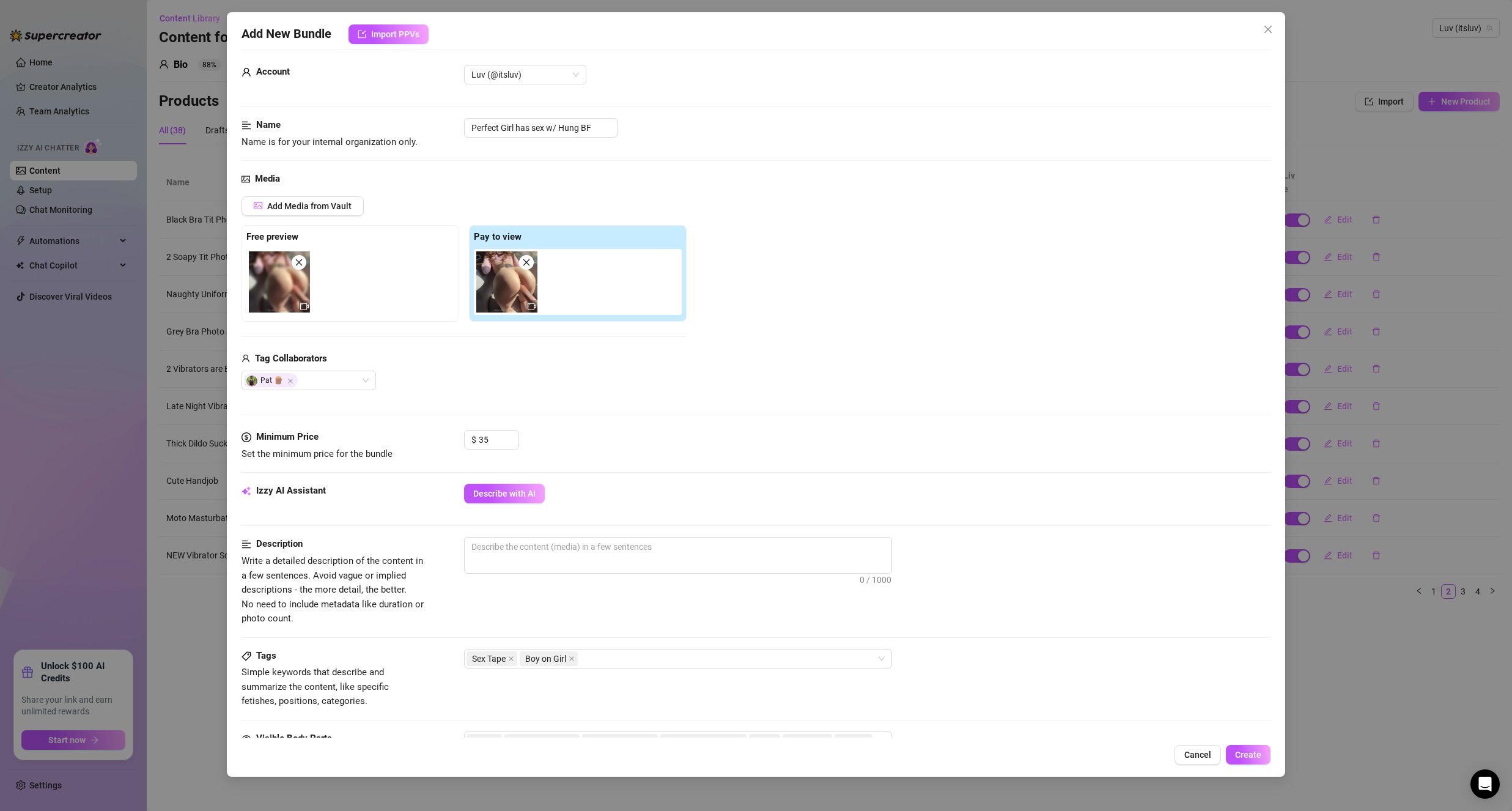
scroll to position [0, 0]
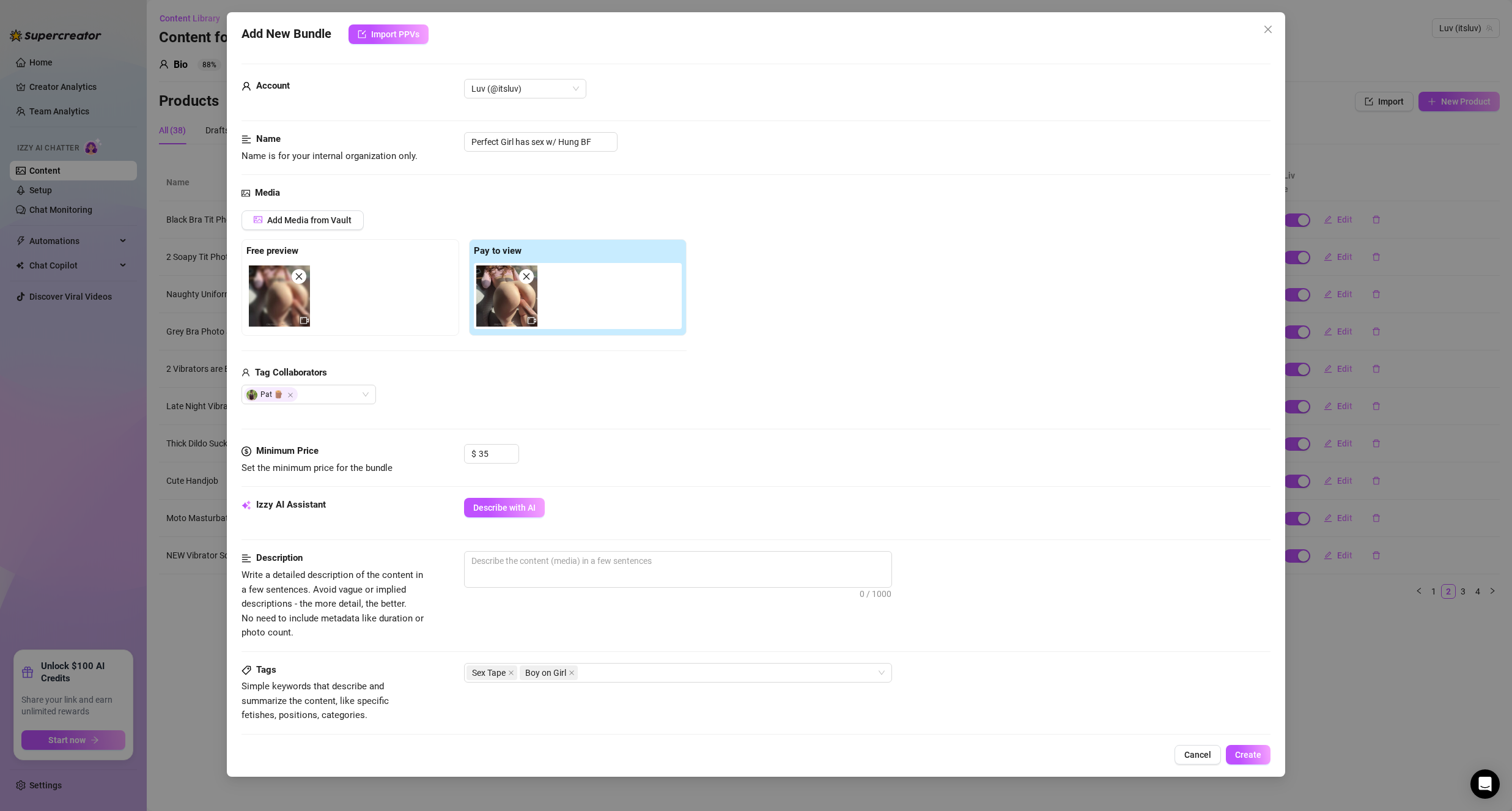
click at [751, 415] on div "Media Add Media from Vault Free preview Pay to view Tag Collaborators Pat 🪵" at bounding box center [756, 314] width 1029 height 258
click at [571, 578] on span "0 / 1000" at bounding box center [678, 570] width 428 height 37
click at [568, 572] on span "0 / 1000" at bounding box center [678, 570] width 428 height 37
click at [564, 567] on textarea at bounding box center [678, 560] width 427 height 18
type textarea "T"
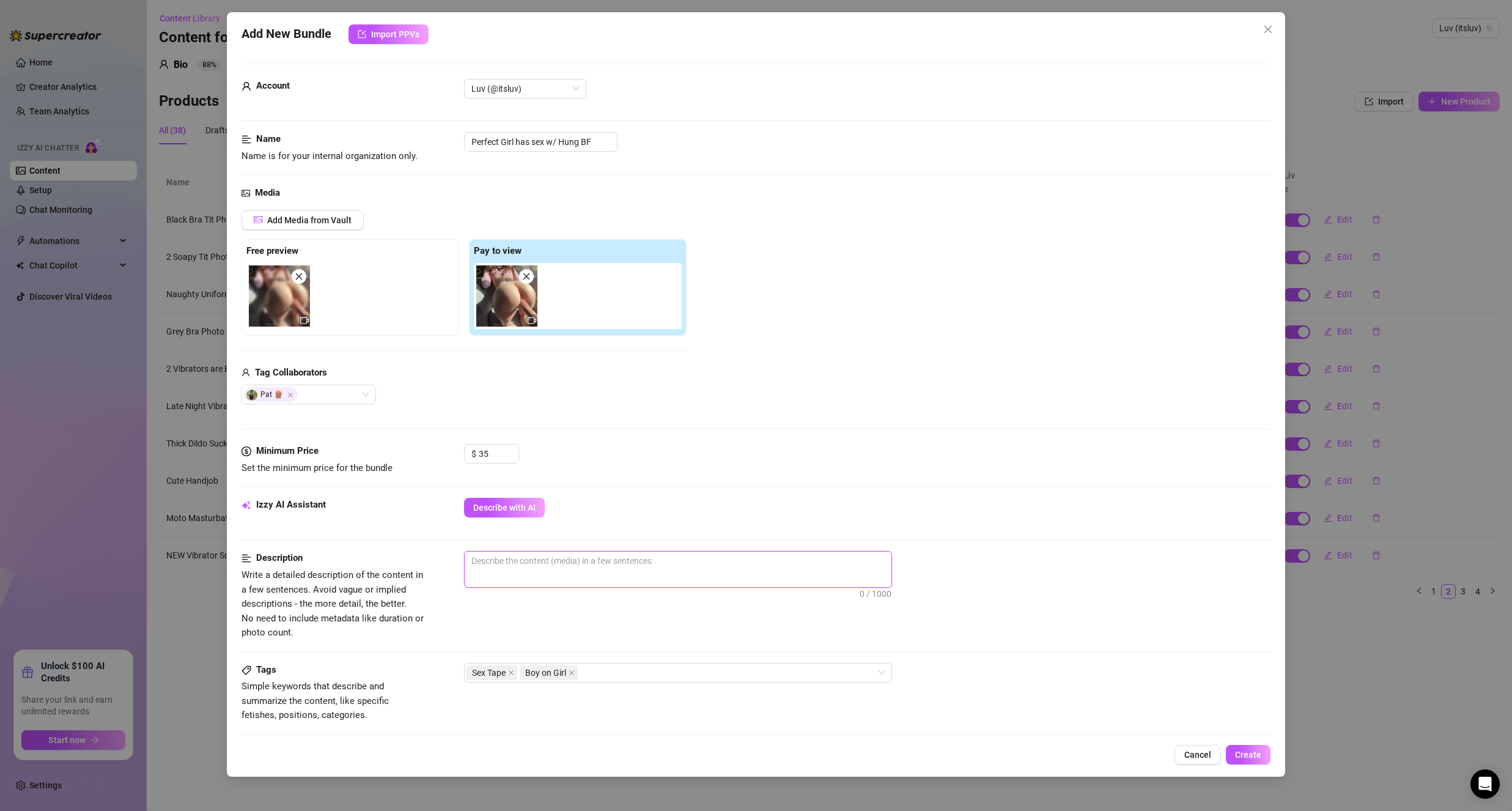
type textarea "T"
type textarea "Th"
type textarea "The"
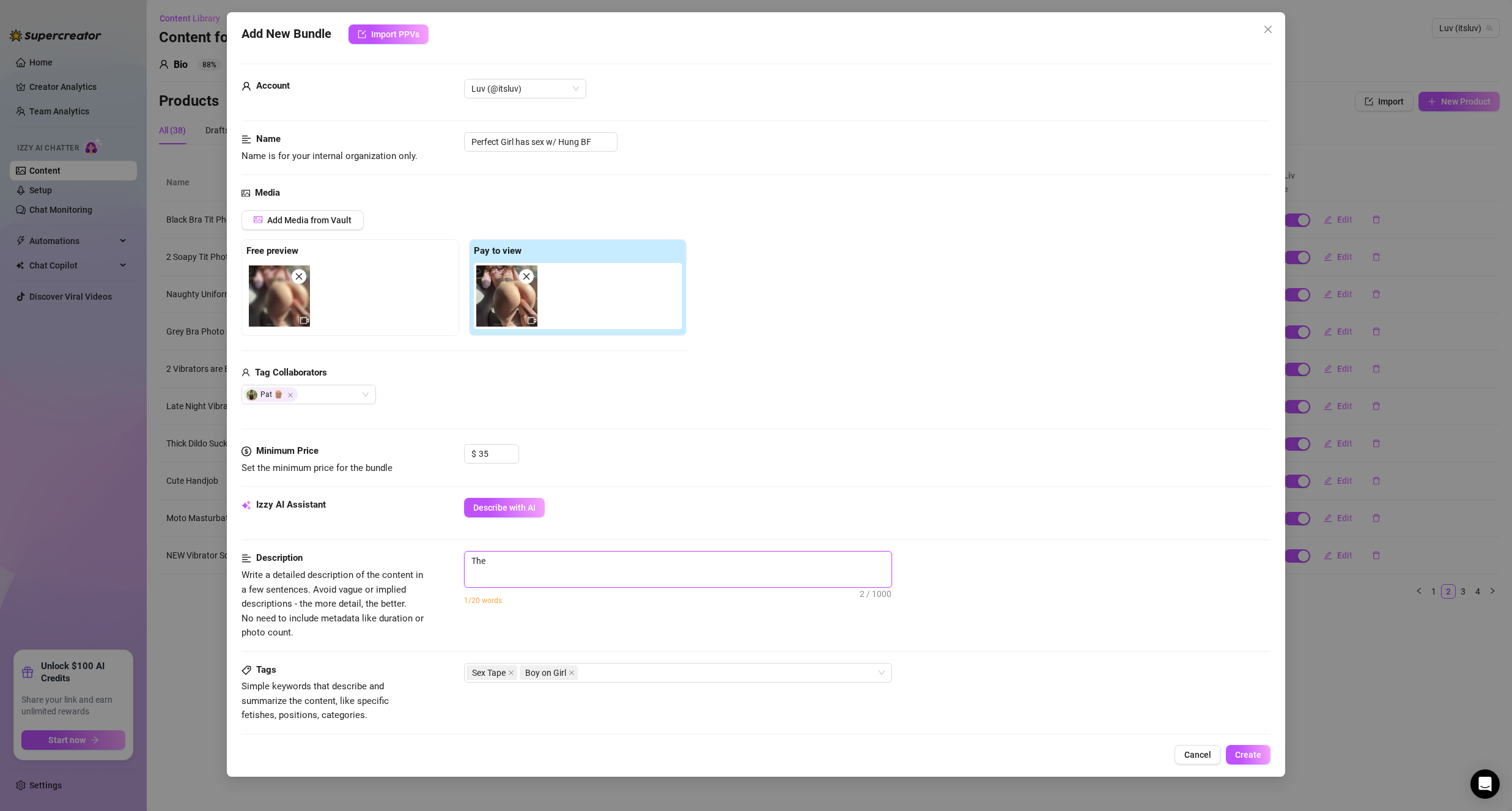
type textarea "The"
type textarea "The v"
type textarea "The vi"
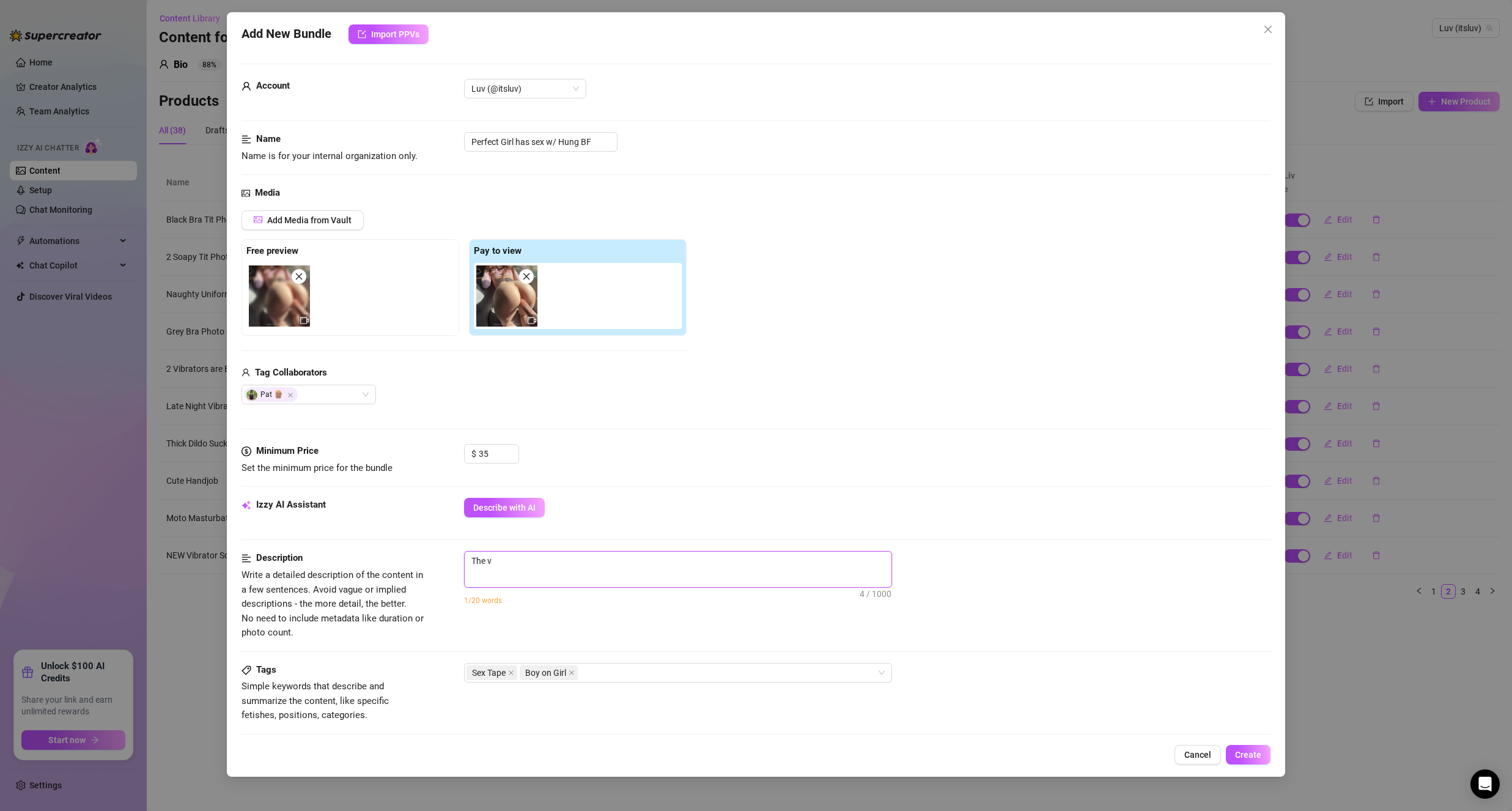
type textarea "The vi"
type textarea "The vid"
type textarea "The vide"
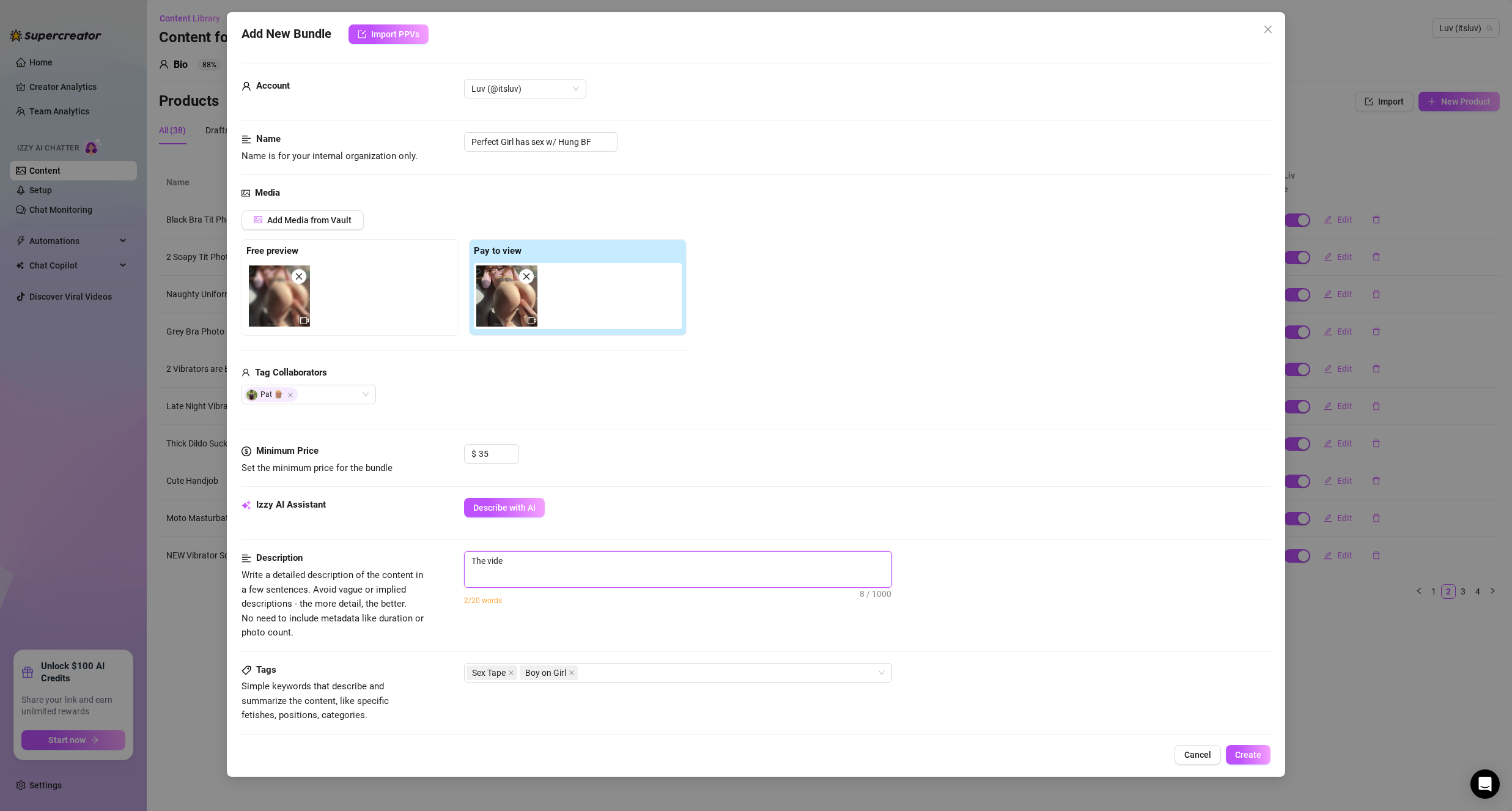
type textarea "The video"
type textarea "The video s"
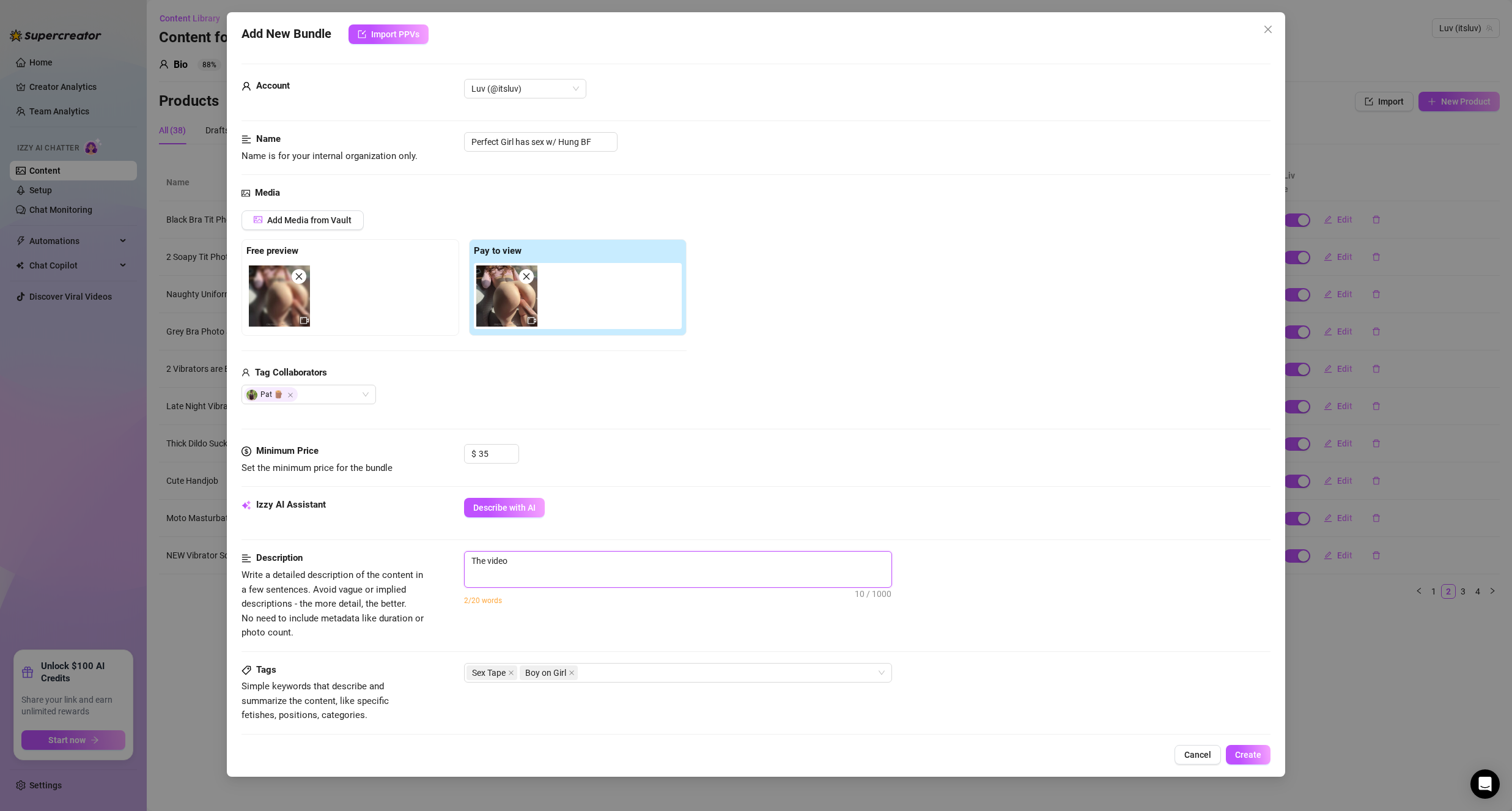
type textarea "The video s"
type textarea "The video st"
type textarea "The video sta"
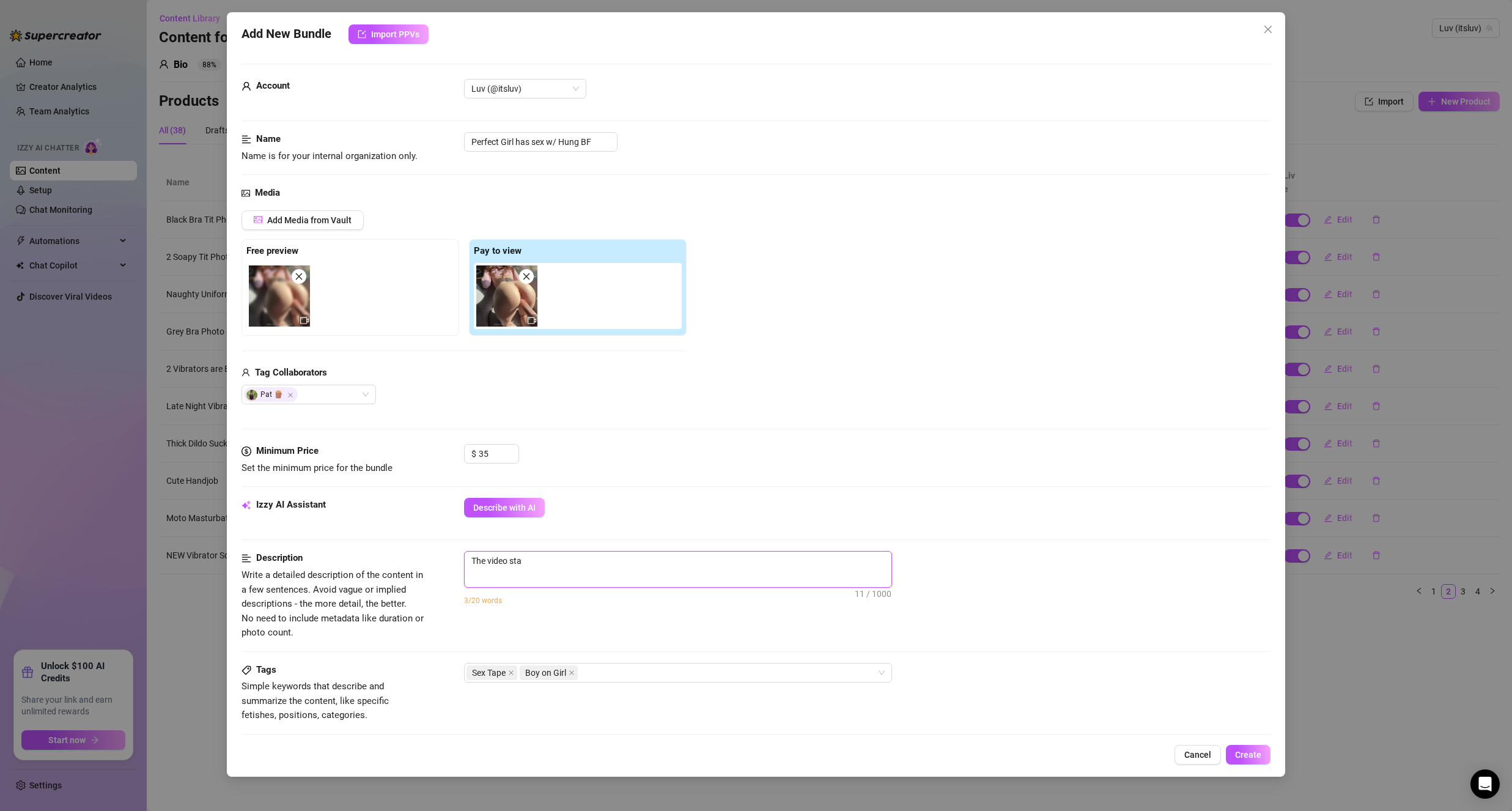
type textarea "The video star"
type textarea "The video start"
type textarea "The video starts"
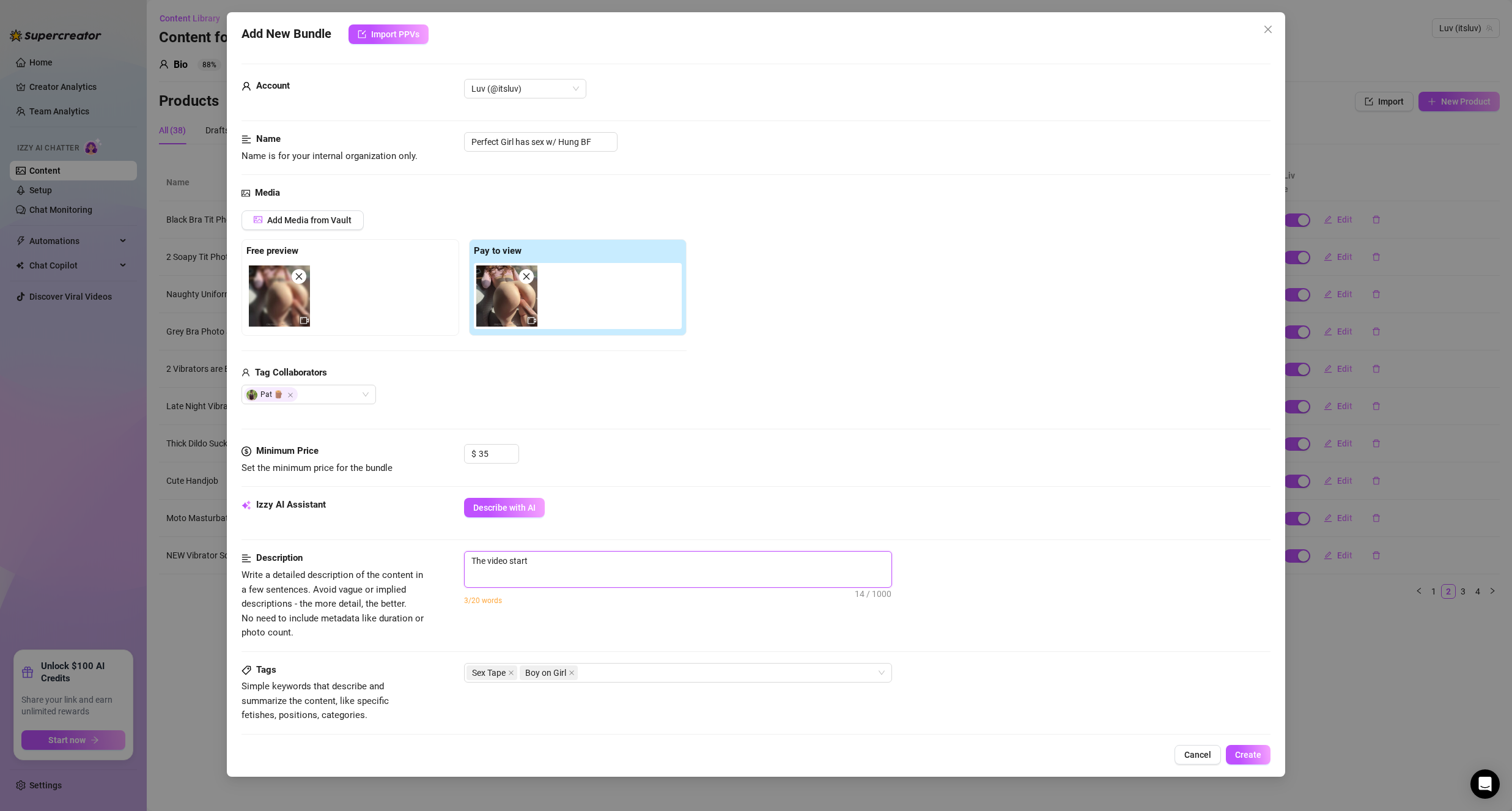
type textarea "The video starts"
type textarea "The video starts o"
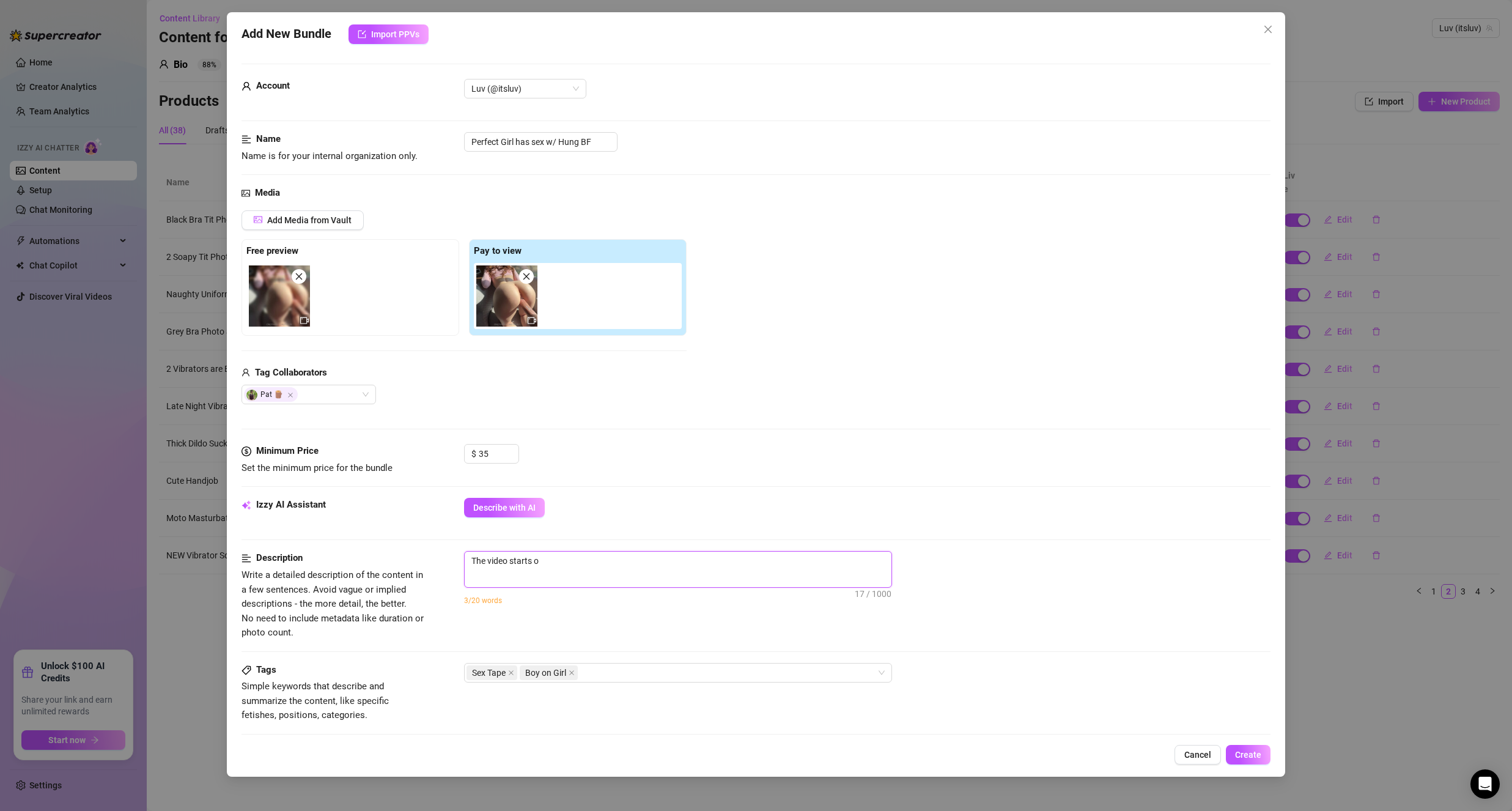
type textarea "The video starts of"
type textarea "The video starts off"
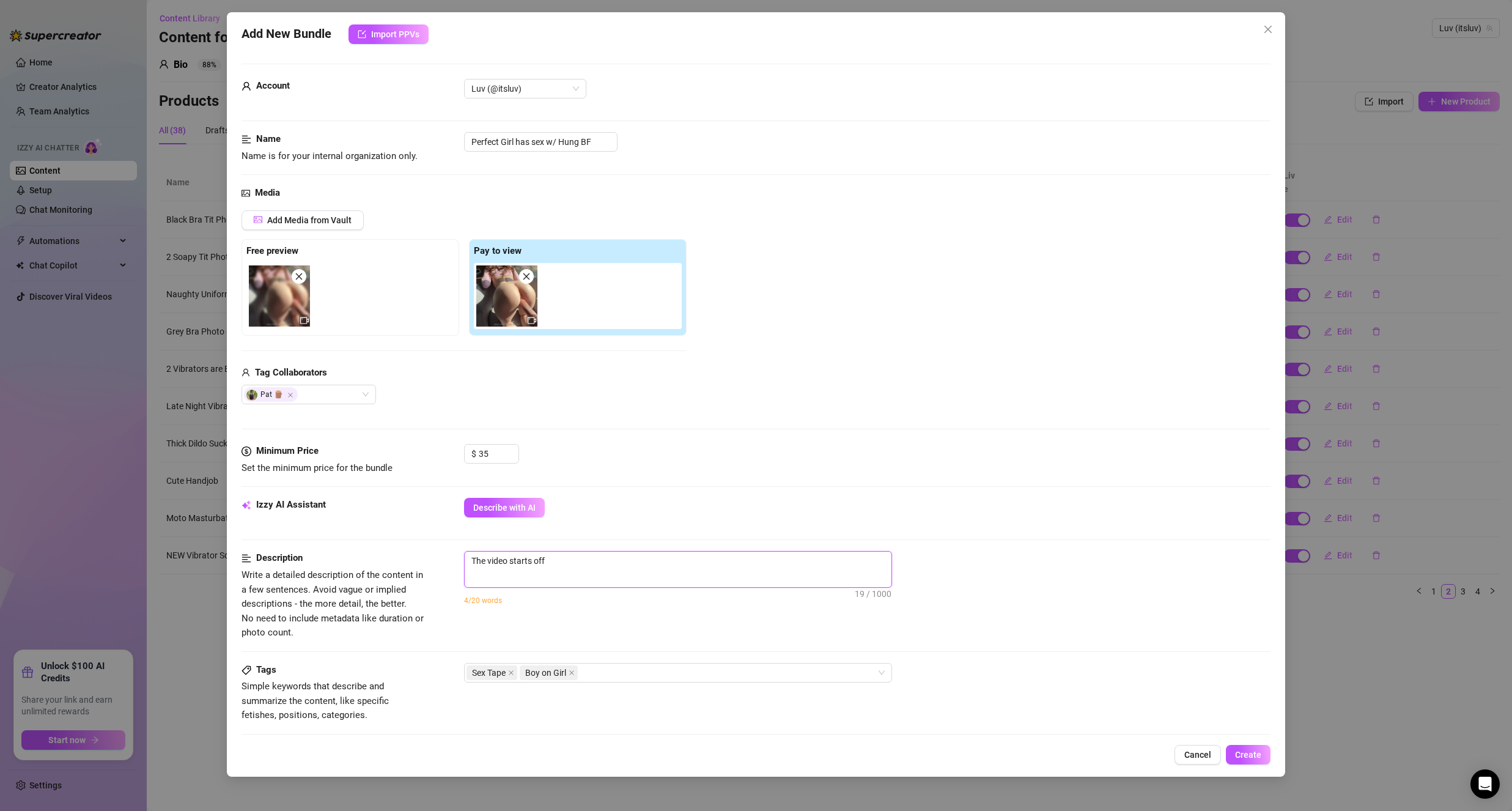
type textarea "The video starts off"
type textarea "The video starts off w"
type textarea "The video starts off wi"
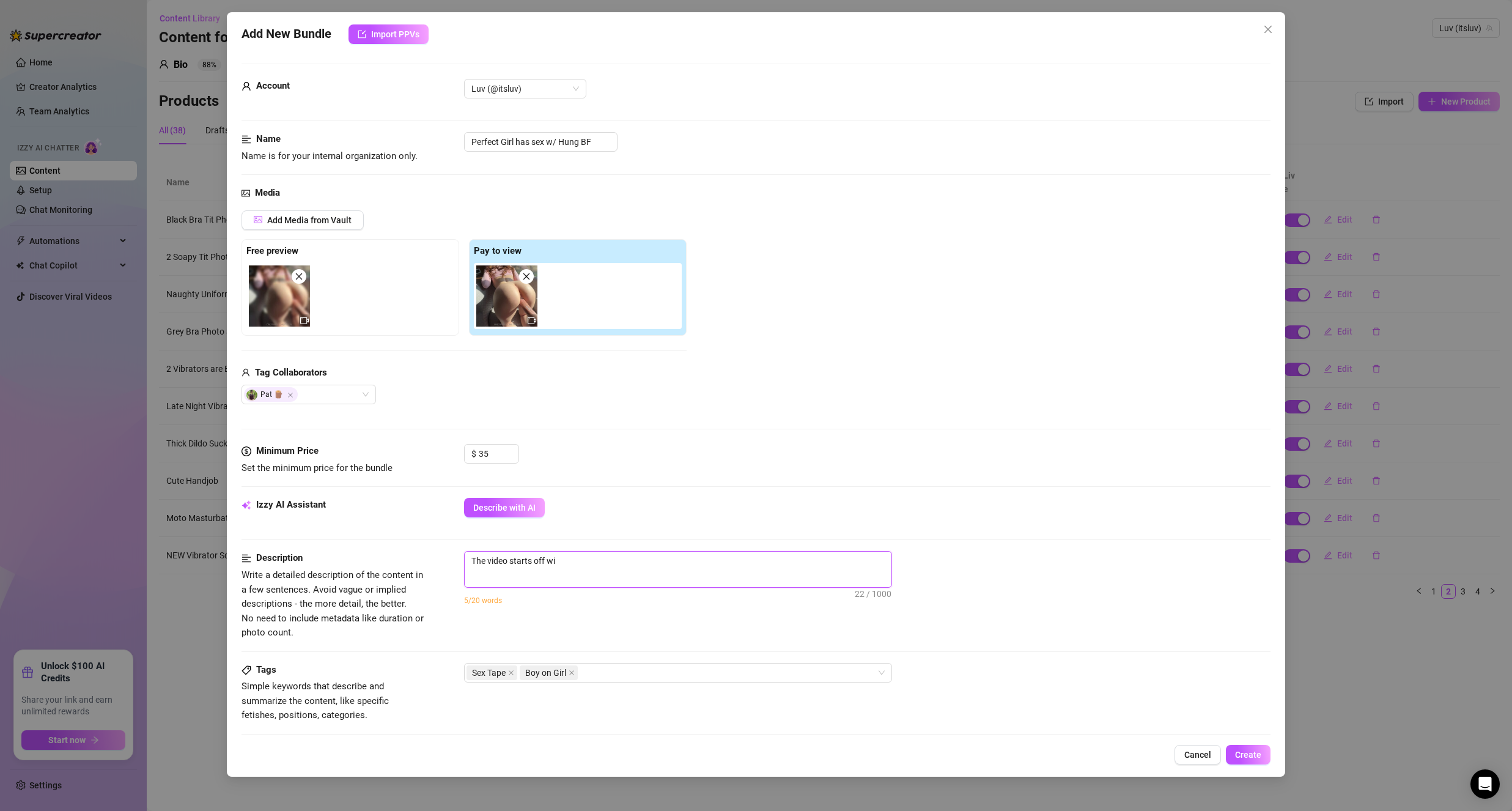
type textarea "The video starts off wit"
type textarea "The video starts off with"
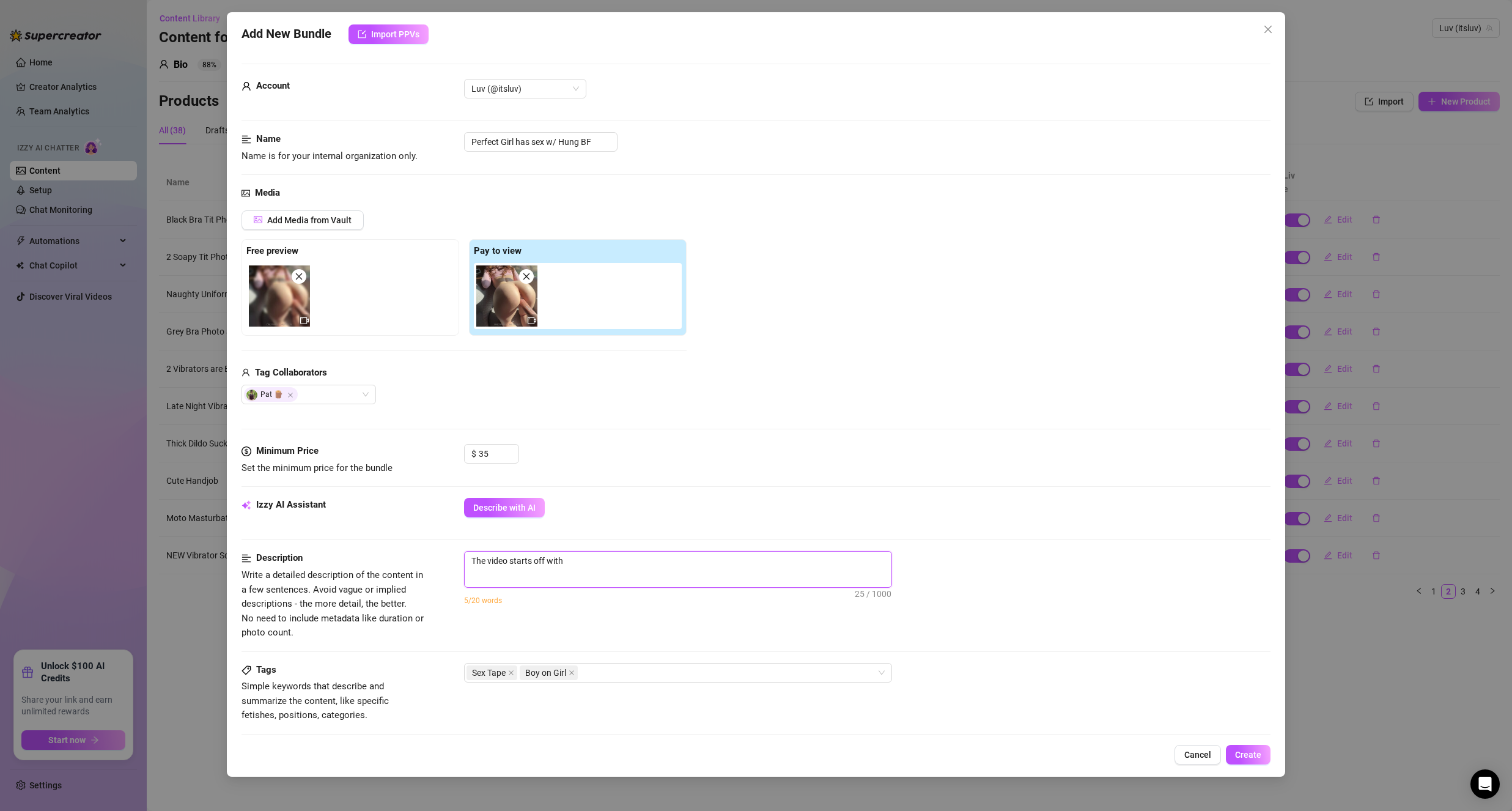
type textarea "The video starts off with"
type textarea "The video starts off with m"
type textarea "The video starts off with me"
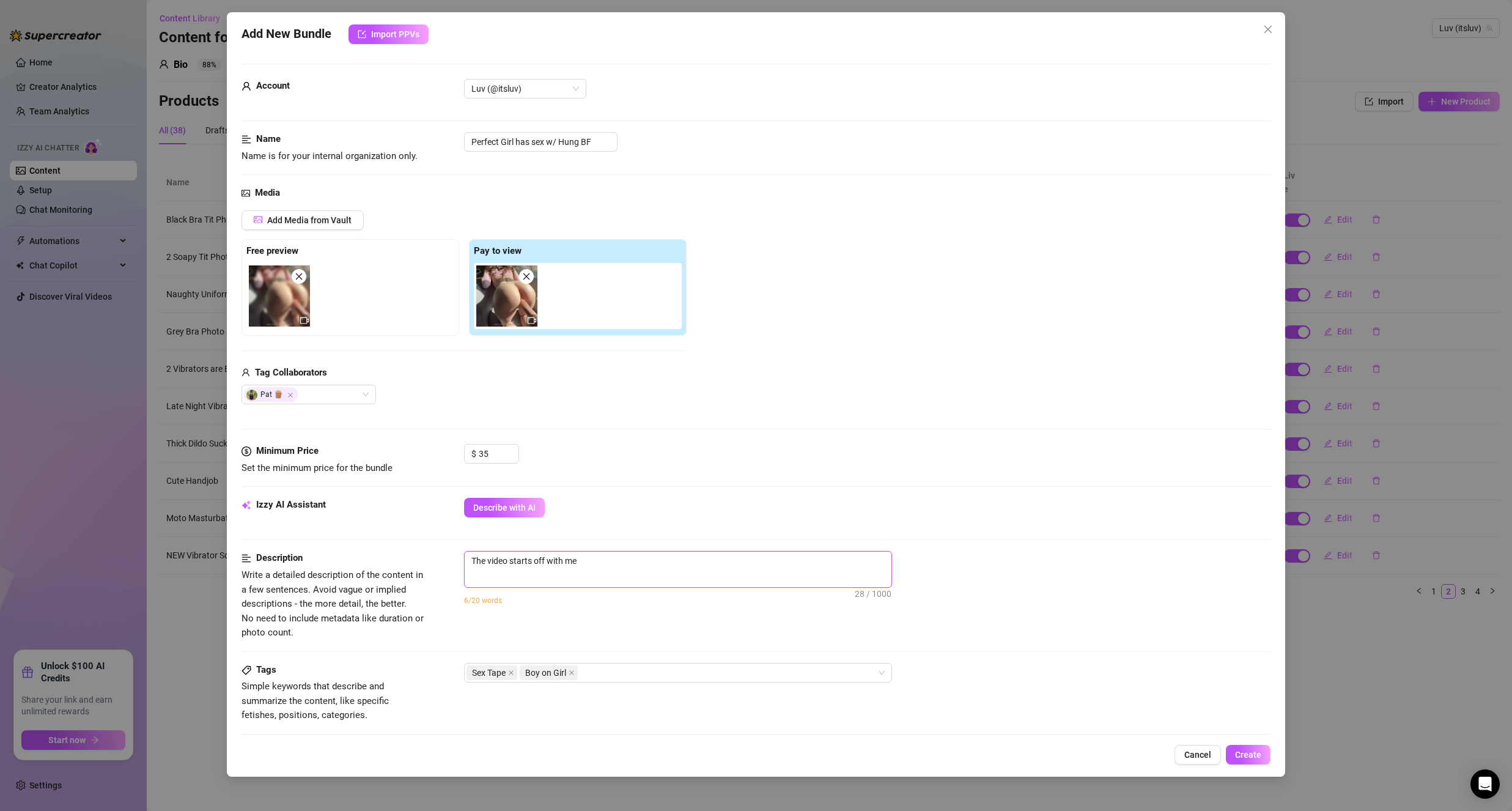
type textarea "The video starts off with me"
type textarea "The video starts off with me s"
type textarea "The video starts off with me sd"
type textarea "The video starts off with me sdu"
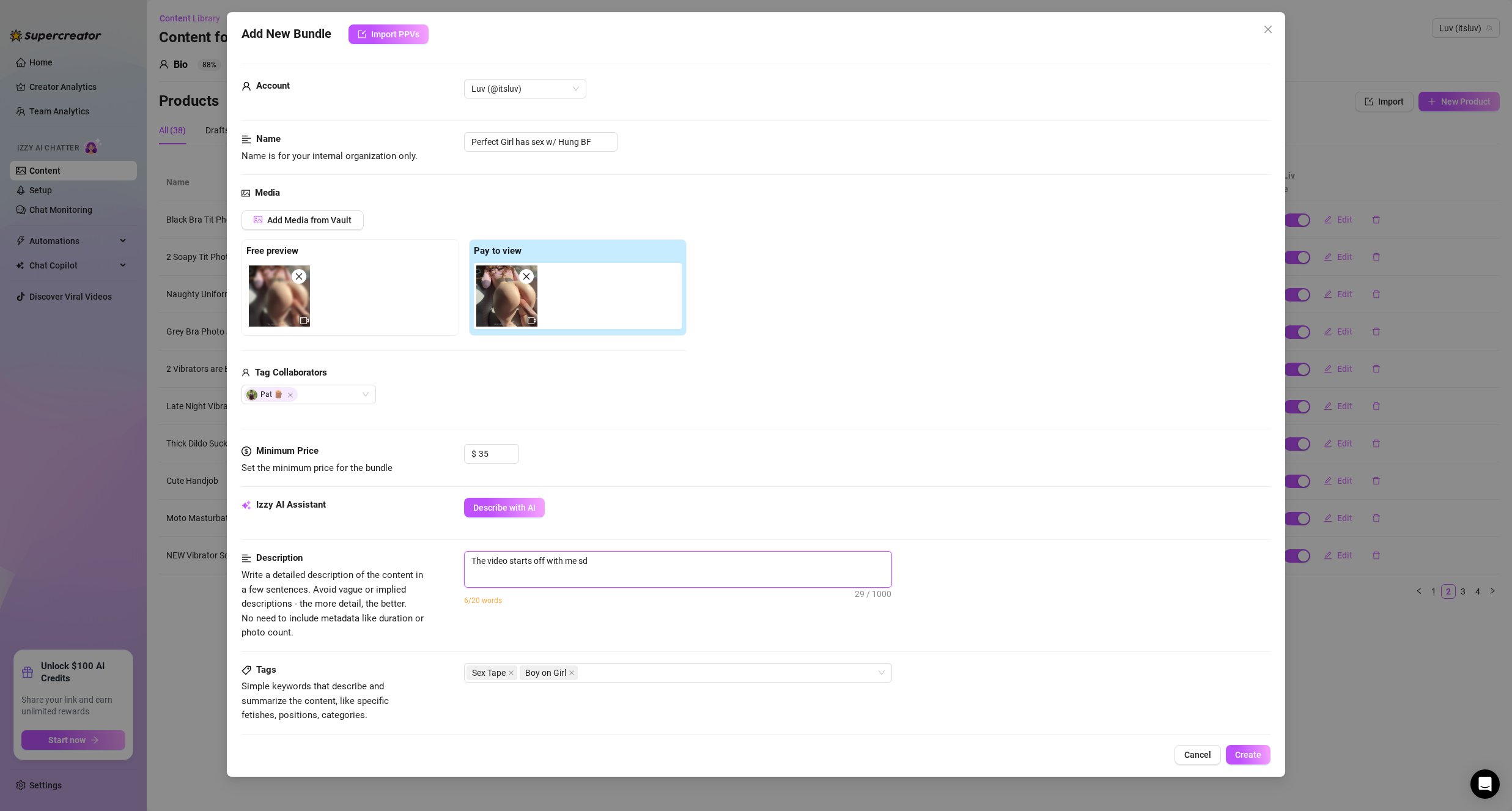
type textarea "The video starts off with me sdu"
type textarea "The video starts off with me sd"
type textarea "The video starts off with me s"
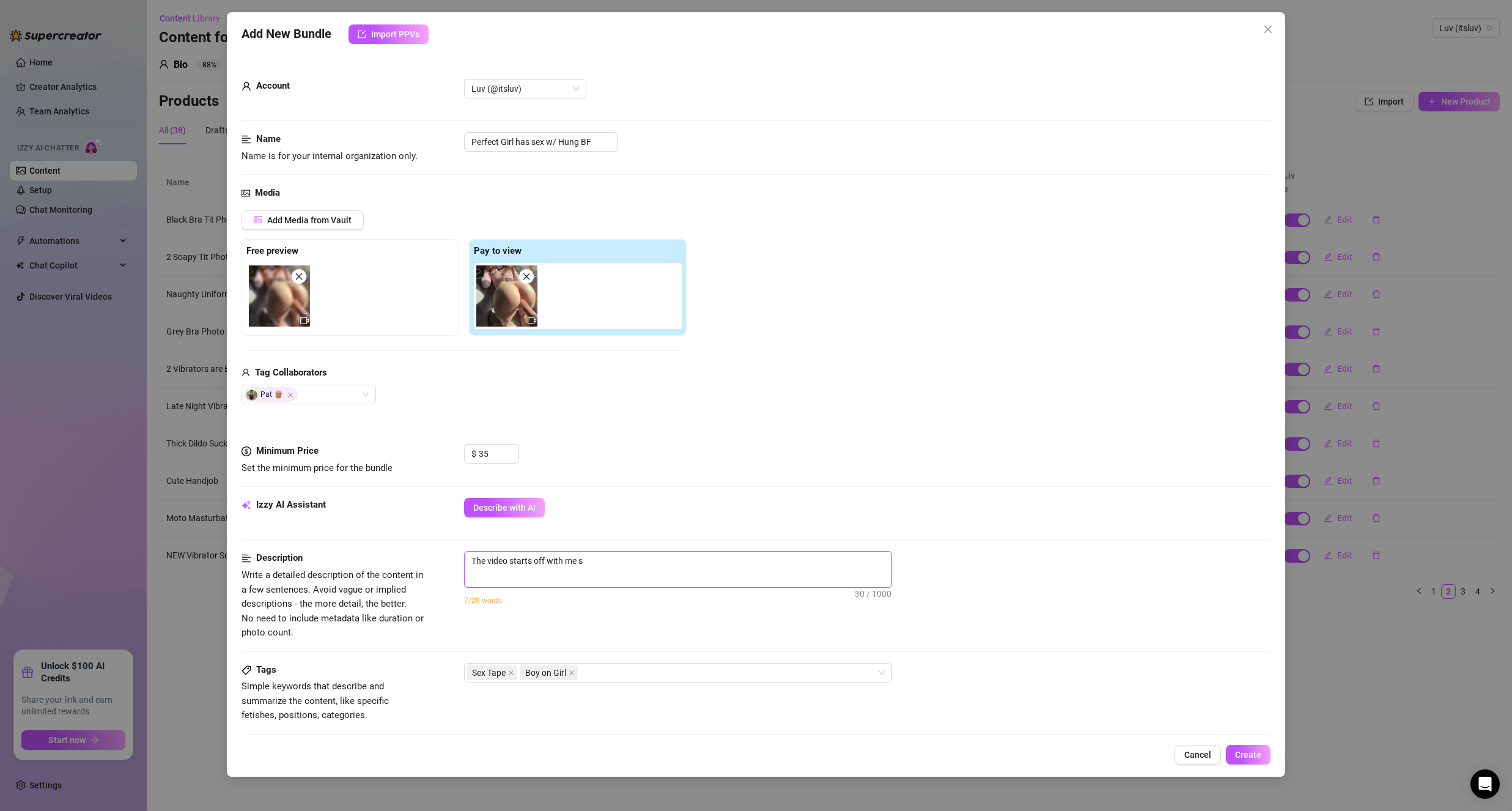
type textarea "The video starts off with me su"
type textarea "The video starts off with me suc"
type textarea "The video starts off with me suck"
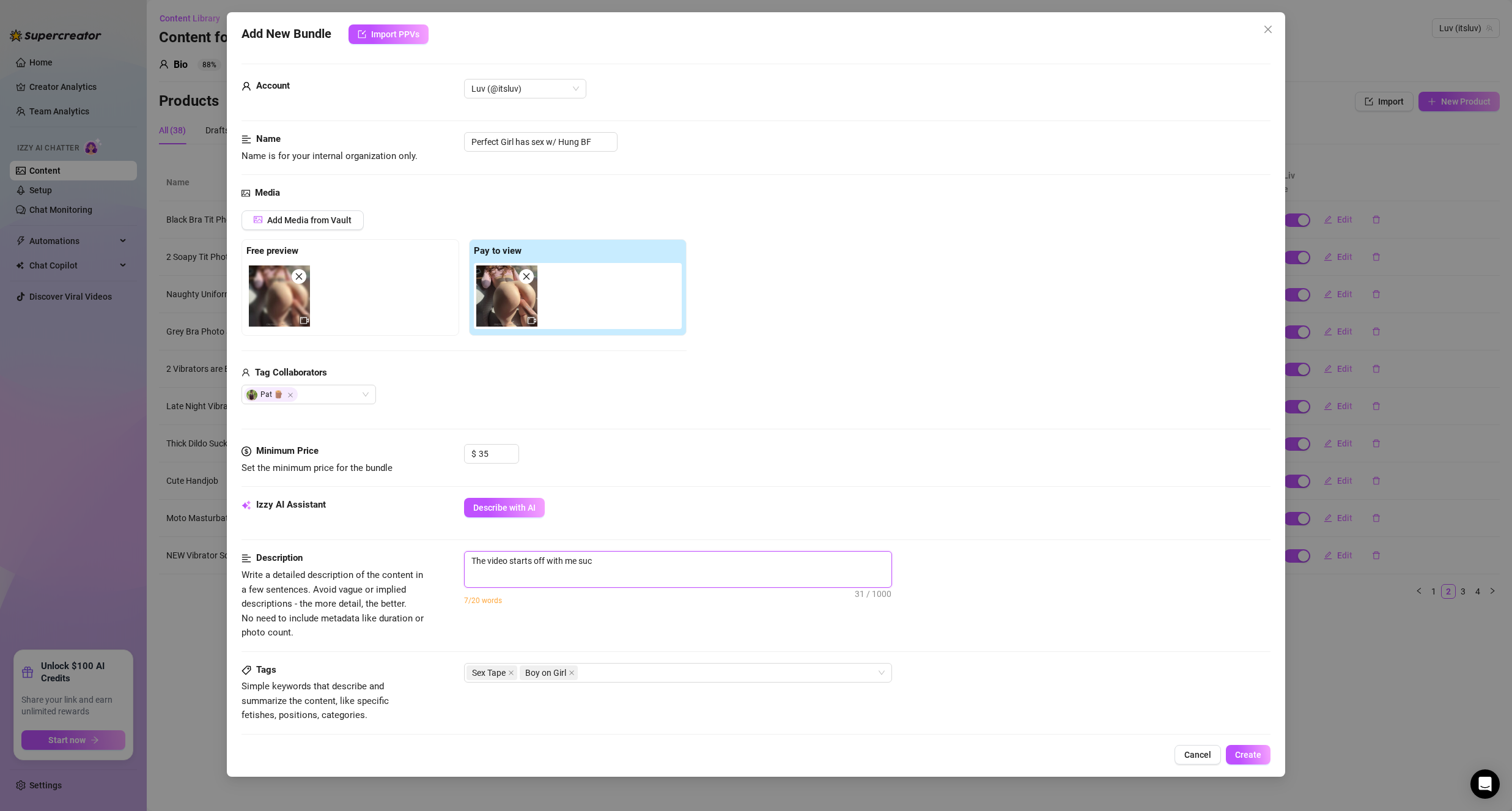
type textarea "The video starts off with me suck"
type textarea "The video starts off with me [PERSON_NAME]"
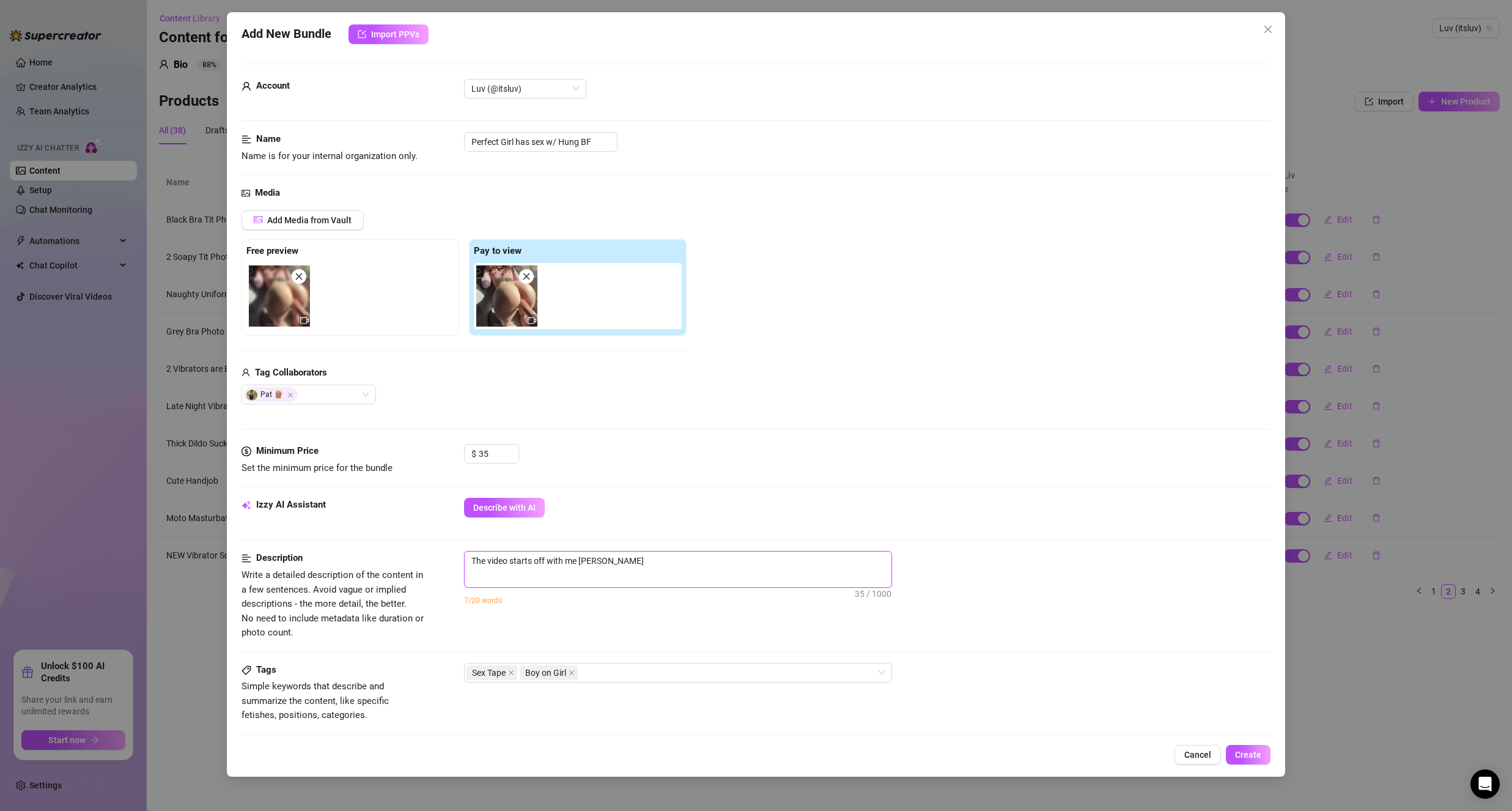
type textarea "The video starts off with me sucking"
type textarea "The video starts off with me sucking h"
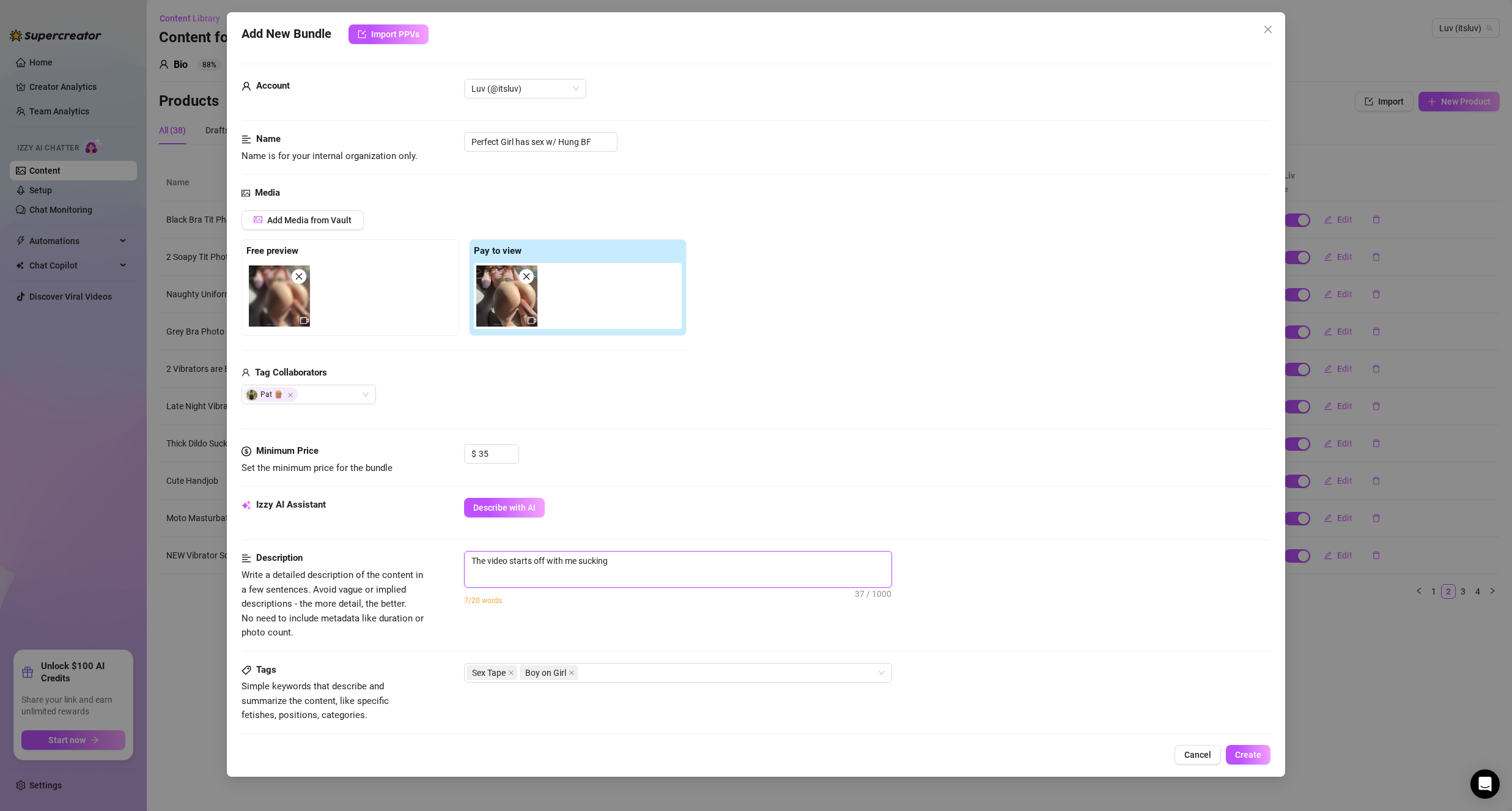
type textarea "The video starts off with me sucking h"
type textarea "The video starts off with me sucking hi"
type textarea "The video starts off with me sucking his"
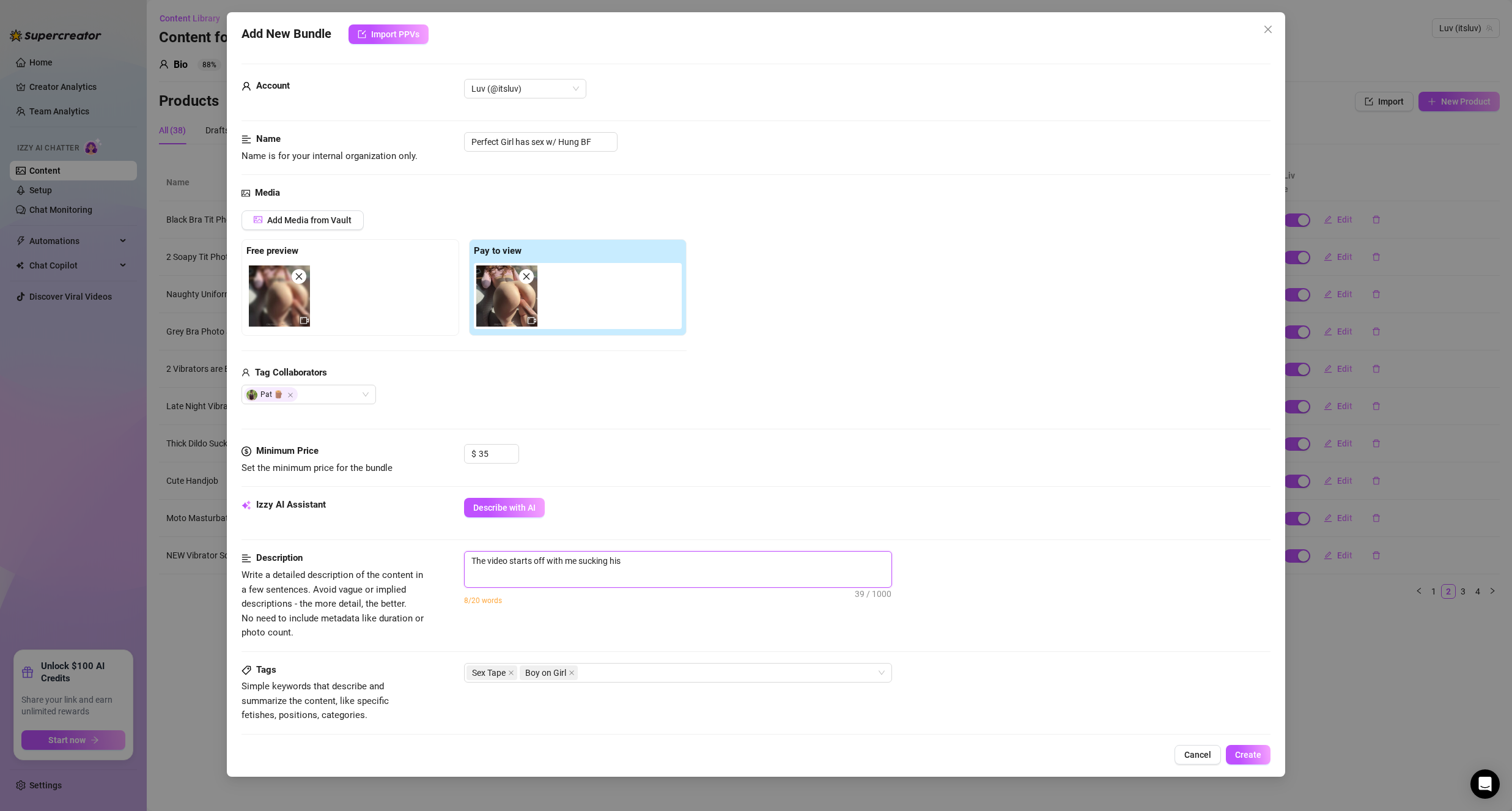
type textarea "The video starts off with me sucking his"
type textarea "The video starts off with me sucking his B"
type textarea "The video starts off with me sucking his BW"
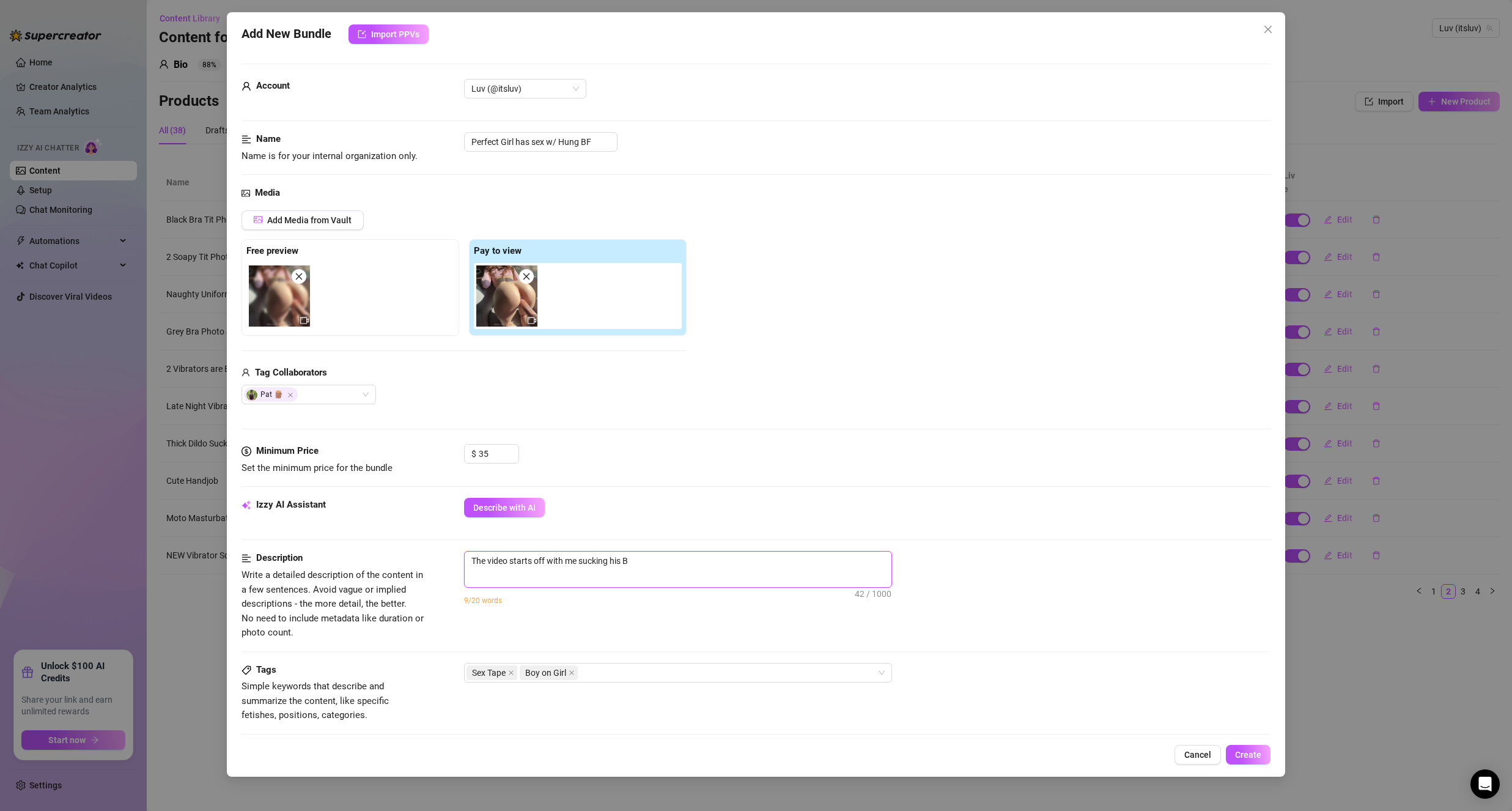
type textarea "The video starts off with me sucking his BW"
type textarea "The video starts off with me sucking his BWC"
type textarea "The video starts off with me sucking his BW"
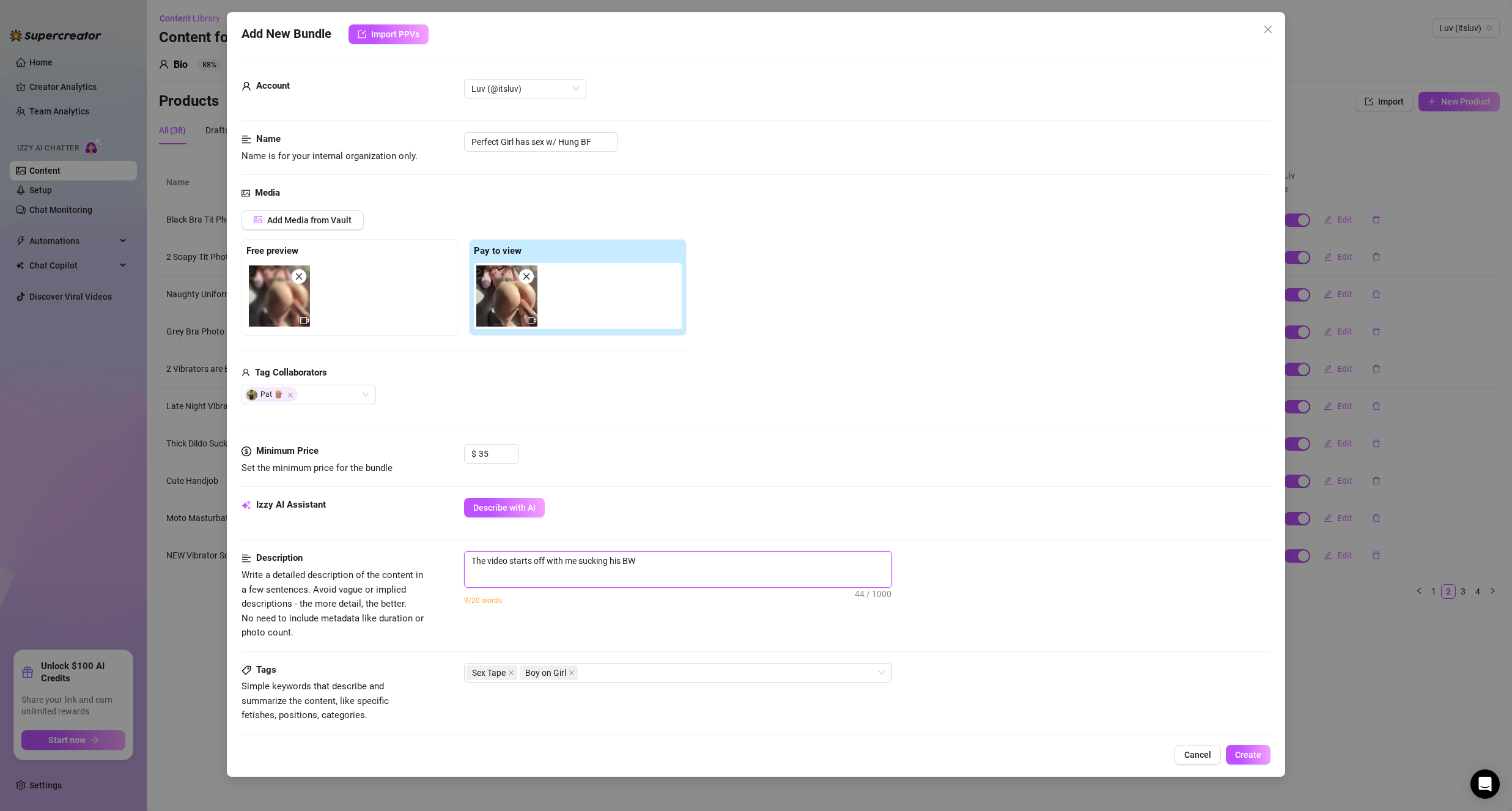
type textarea "The video starts off with me sucking his B"
type textarea "The video starts off with me sucking his"
type textarea "The video starts off with me sucking his b"
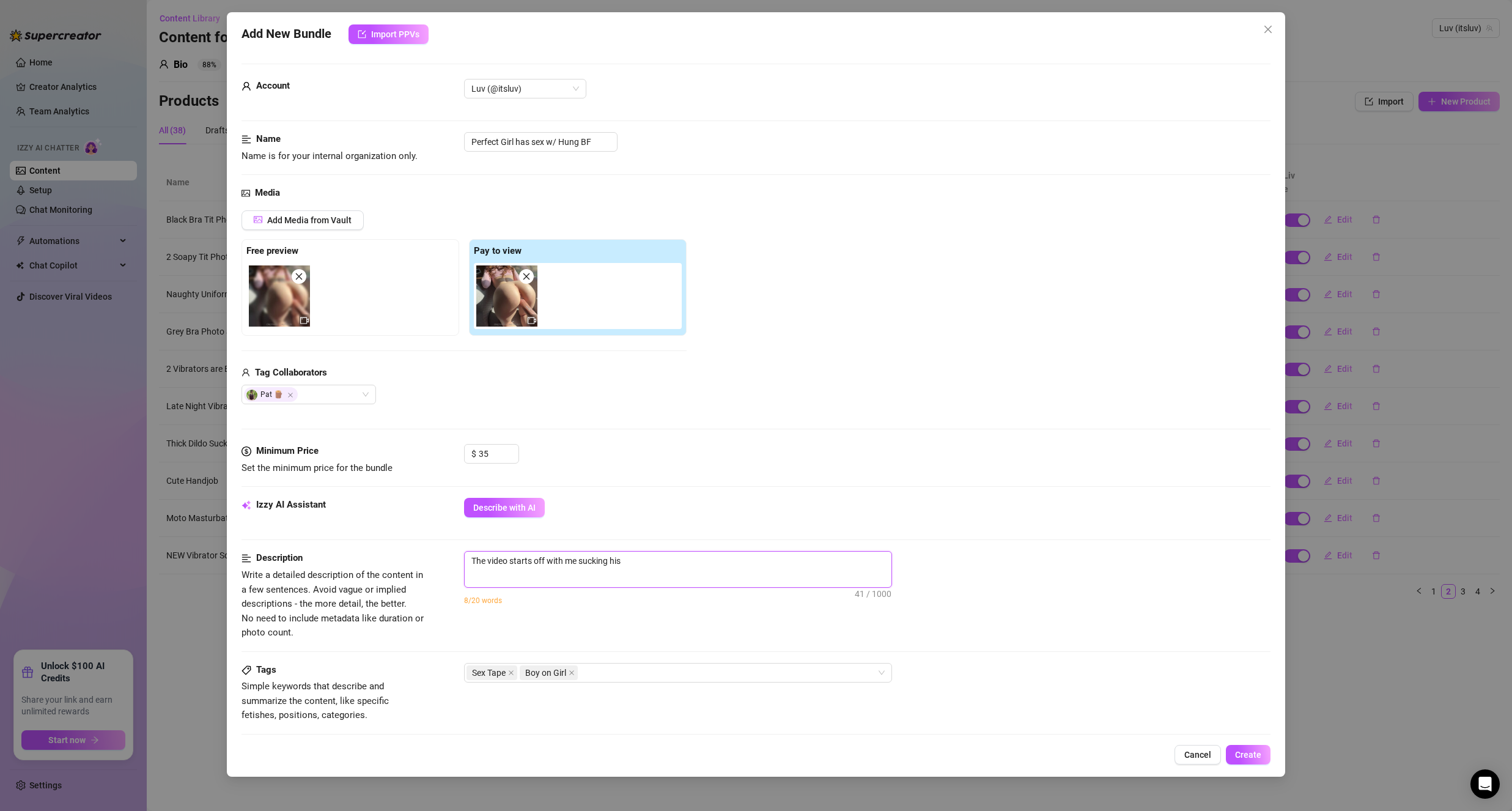
type textarea "The video starts off with me sucking his b"
type textarea "The video starts off with me sucking his bi"
type textarea "The video starts off with me sucking his big"
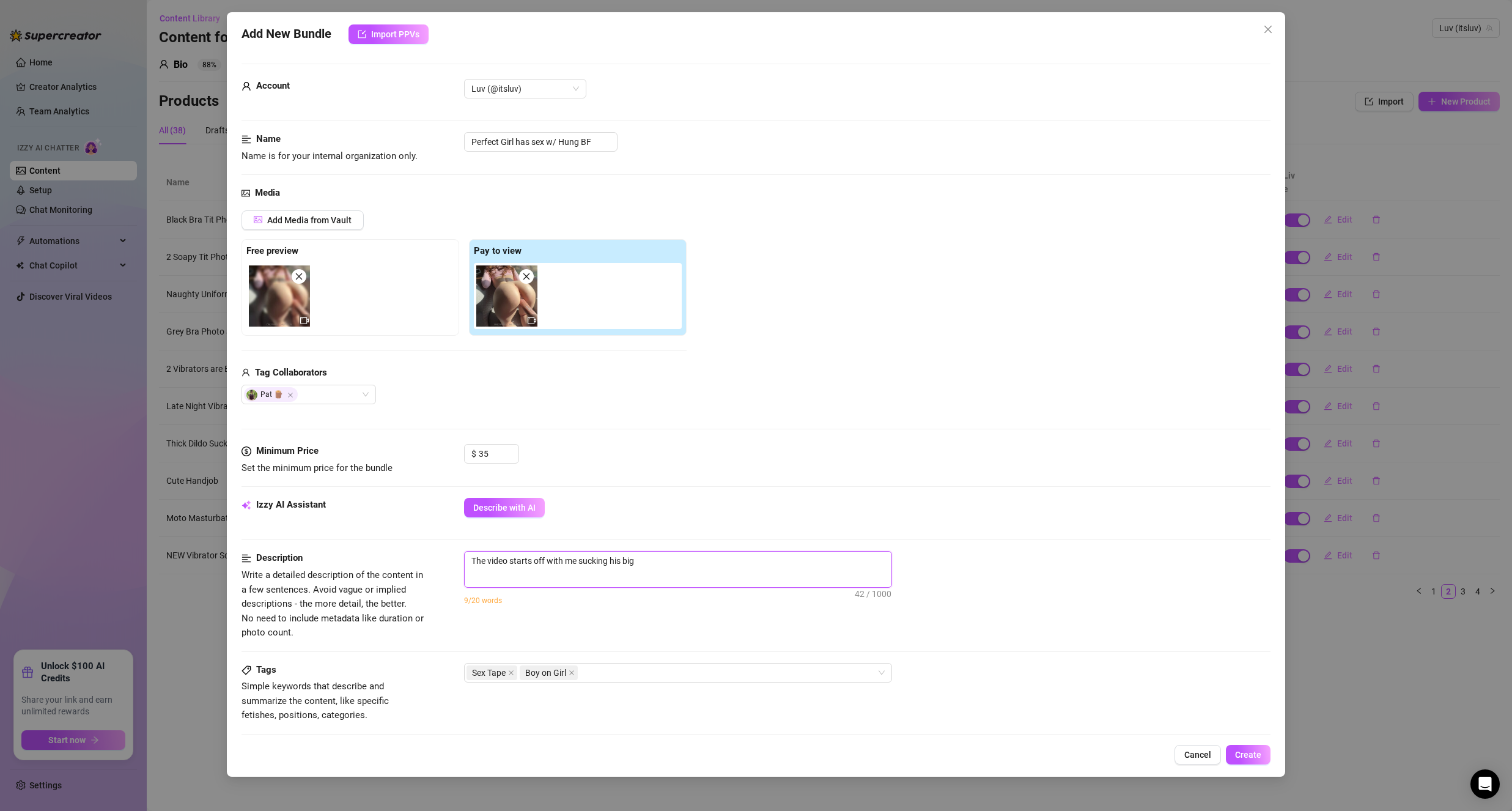
type textarea "The video starts off with me sucking his big"
type textarea "The video starts off with me sucking his big w"
type textarea "The video starts off with me sucking his big wh"
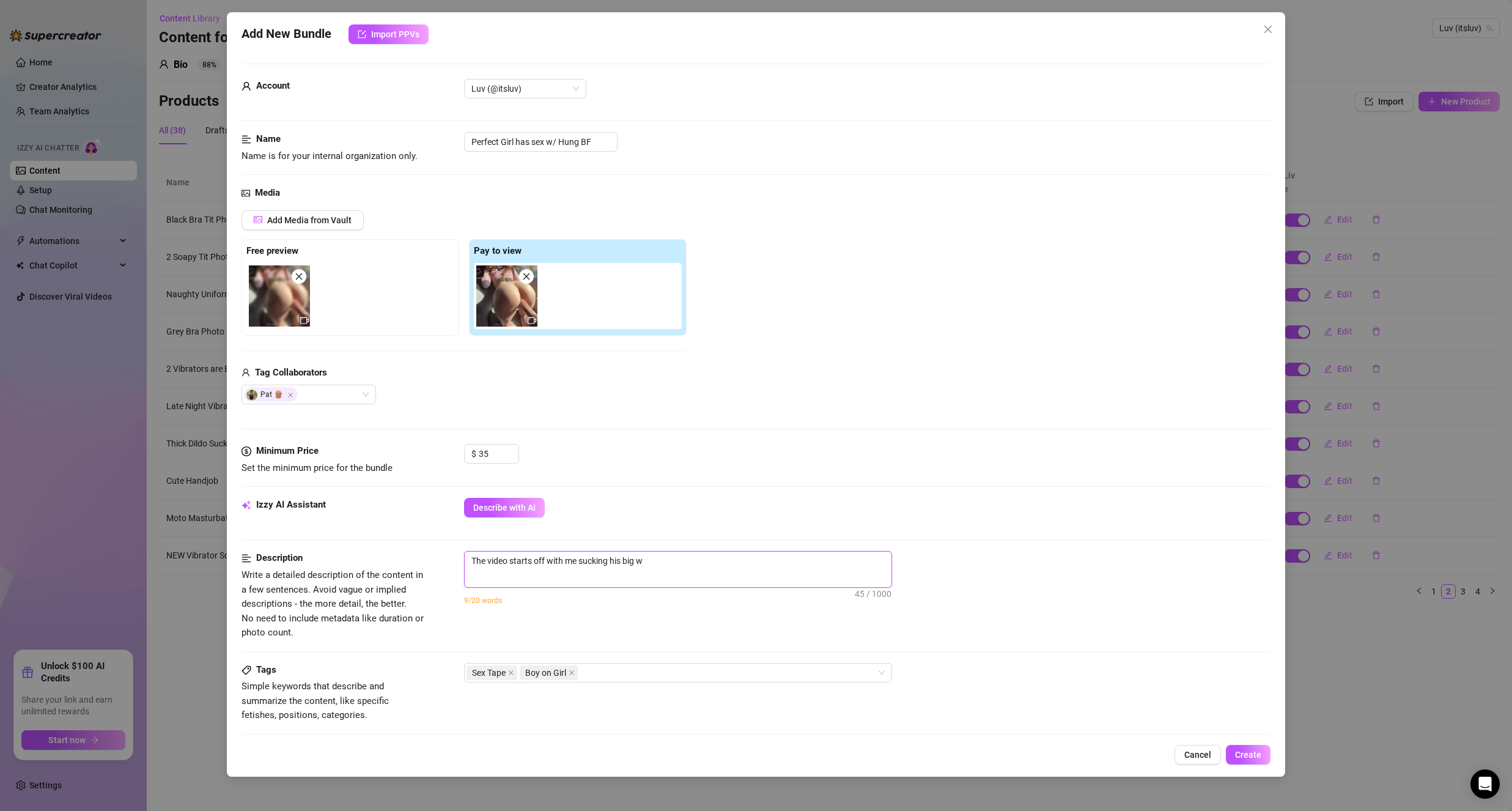
type textarea "The video starts off with me sucking his big wh"
type textarea "The video starts off with me sucking his big whi"
type textarea "The video starts off with me sucking his big whit"
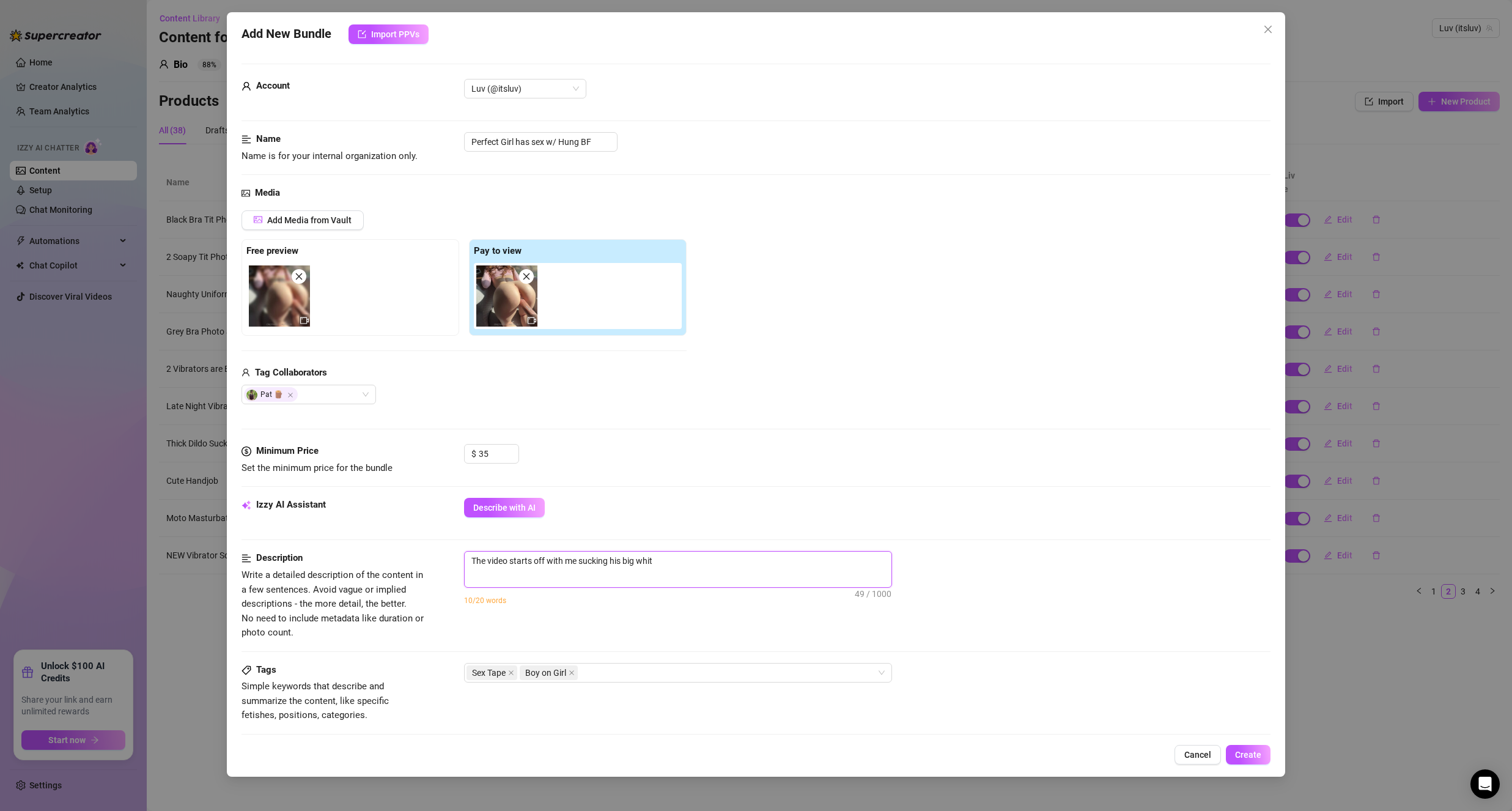
type textarea "The video starts off with me sucking his big white"
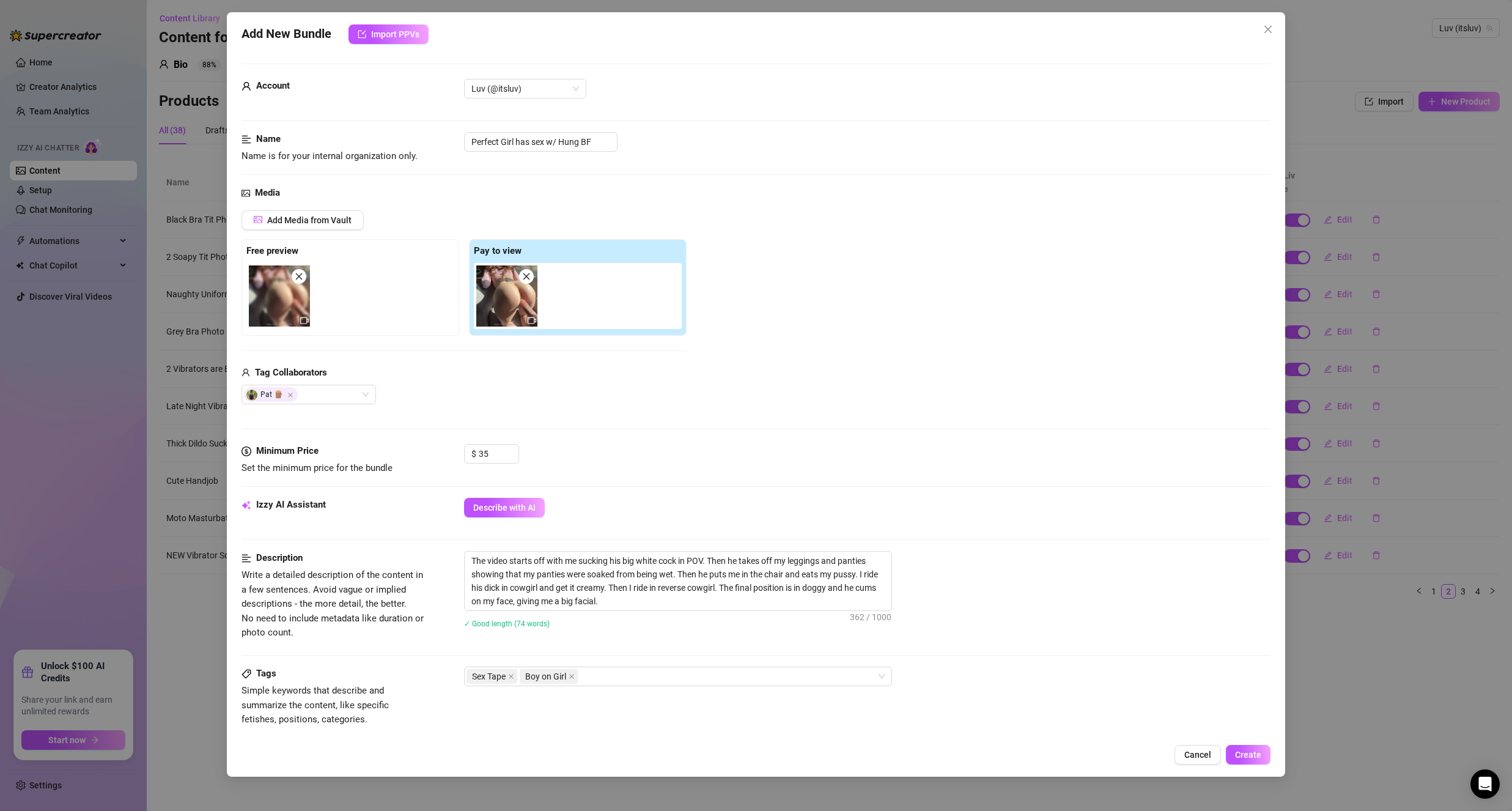
click at [497, 407] on div "Media Add Media from Vault Free preview Pay to view Tag Collaborators Pat 🪵" at bounding box center [756, 314] width 1029 height 258
click at [271, 222] on span "Add Media from Vault" at bounding box center [309, 220] width 85 height 10
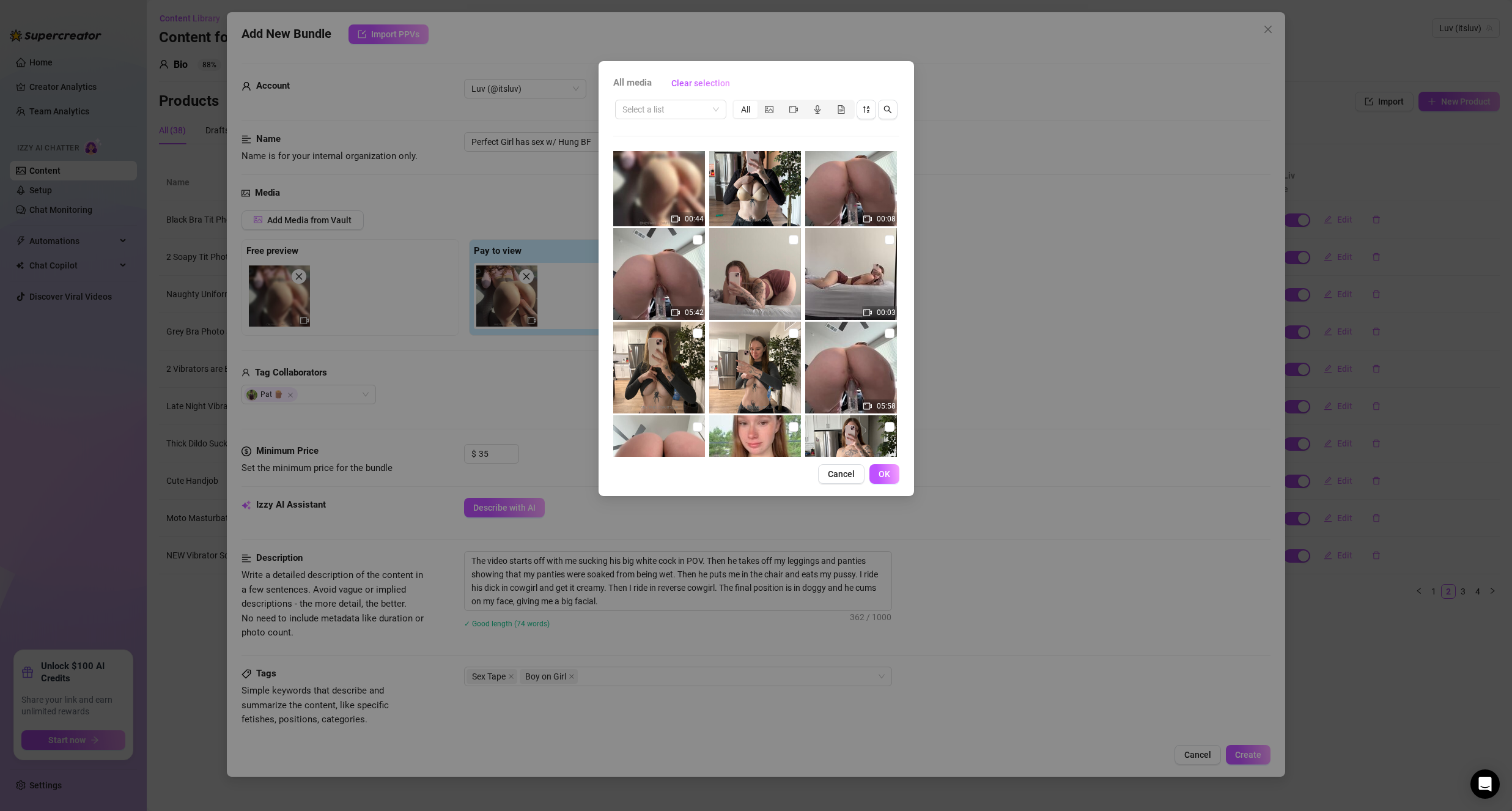
scroll to position [305, 0]
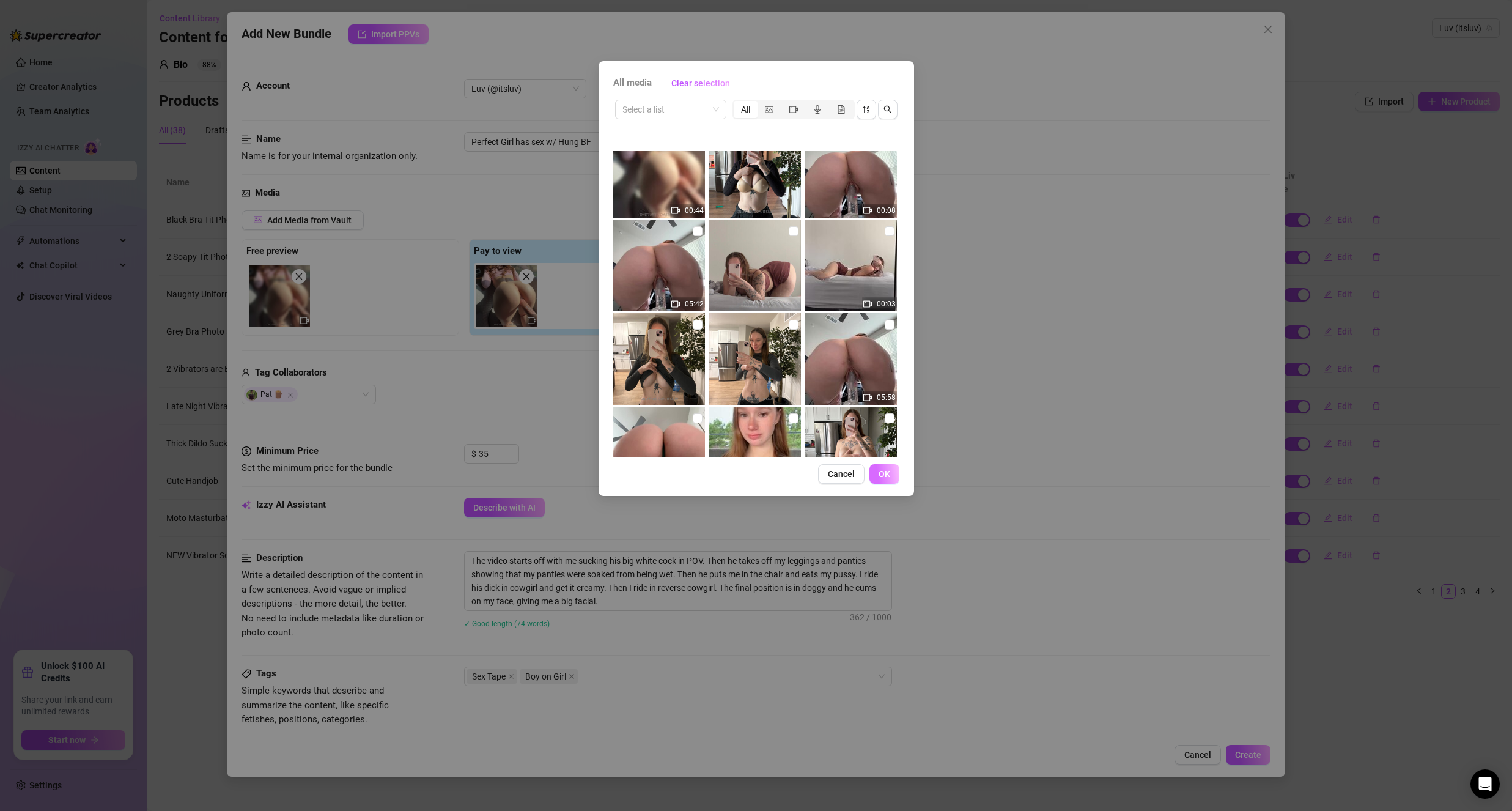
click at [889, 474] on span "OK" at bounding box center [885, 474] width 12 height 10
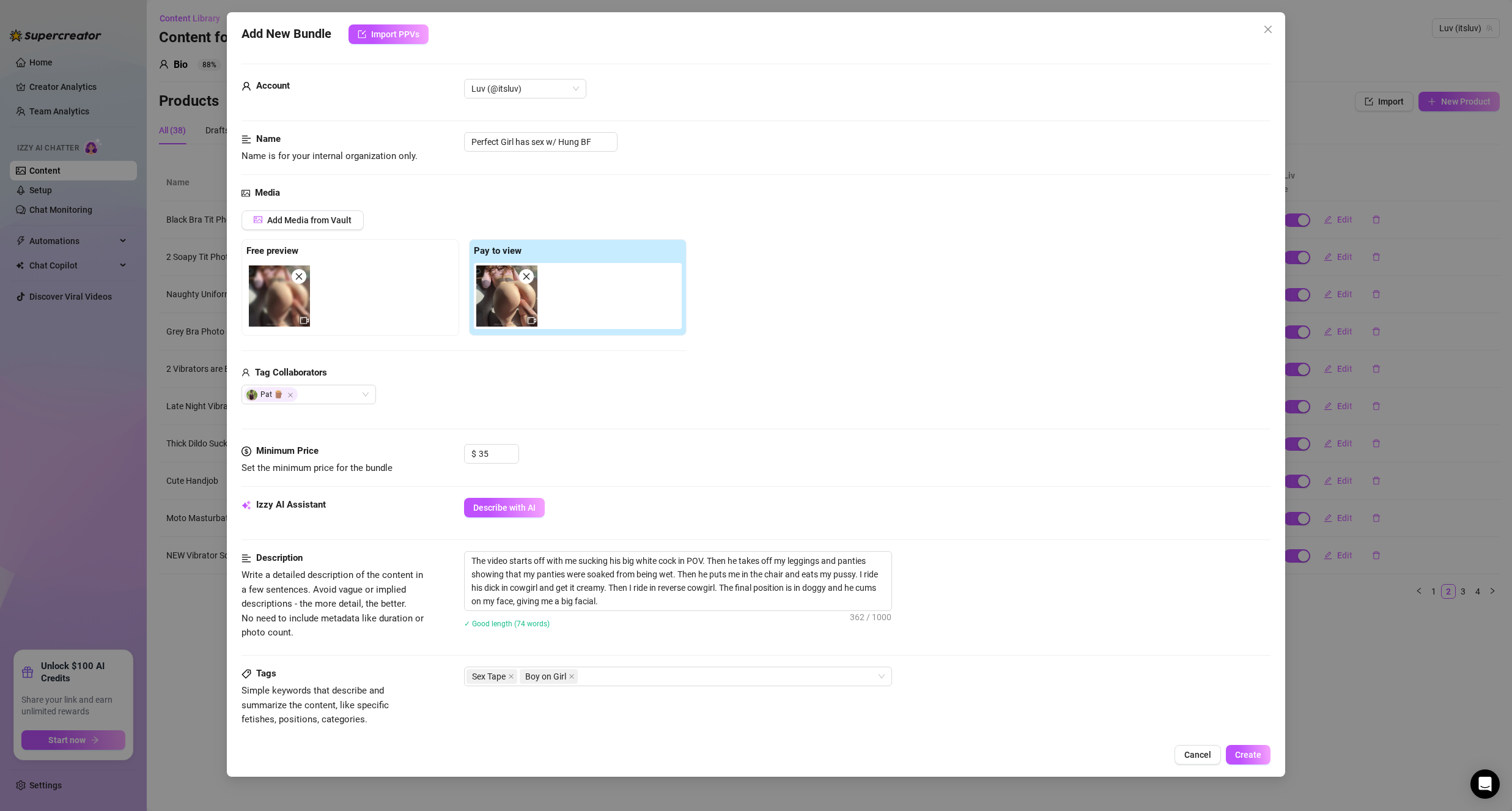
click at [628, 488] on div "Minimum Price Set the minimum price for the bundle $ 35" at bounding box center [756, 470] width 1029 height 53
click at [839, 596] on textarea "The video starts off with me sucking his big white cock in POV. Then he takes o…" at bounding box center [678, 581] width 427 height 58
click at [840, 595] on textarea "The video starts off with me sucking his big white cock in POV. Then he takes o…" at bounding box center [678, 581] width 427 height 58
click at [840, 594] on textarea "The video starts off with me sucking his big white cock in POV. Then he takes o…" at bounding box center [678, 581] width 427 height 58
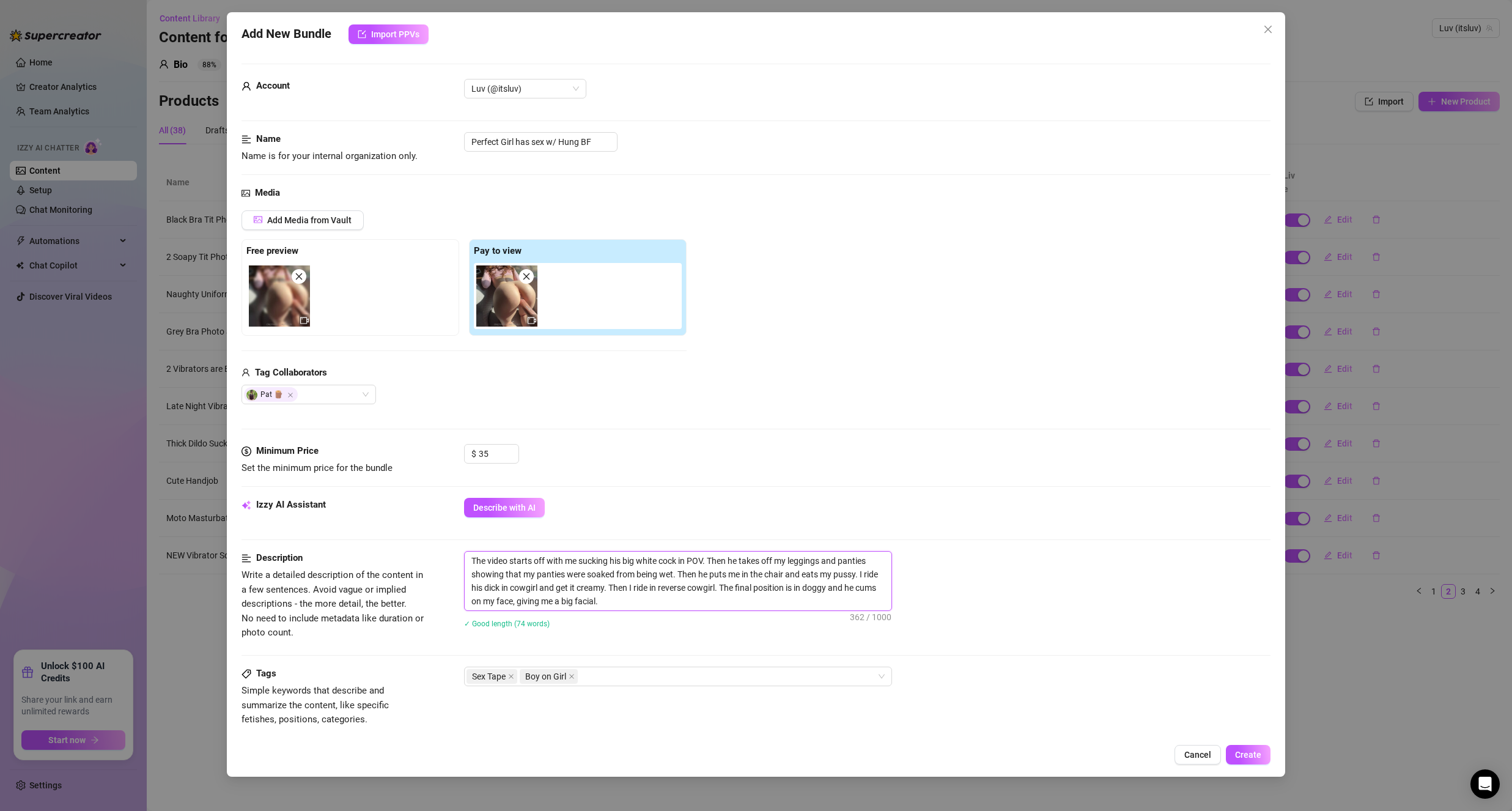
click at [840, 594] on textarea "The video starts off with me sucking his big white cock in POV. Then he takes o…" at bounding box center [678, 581] width 427 height 58
click at [756, 514] on div "Describe with AI" at bounding box center [866, 508] width 806 height 19
click at [1254, 755] on span "Create" at bounding box center [1248, 755] width 26 height 10
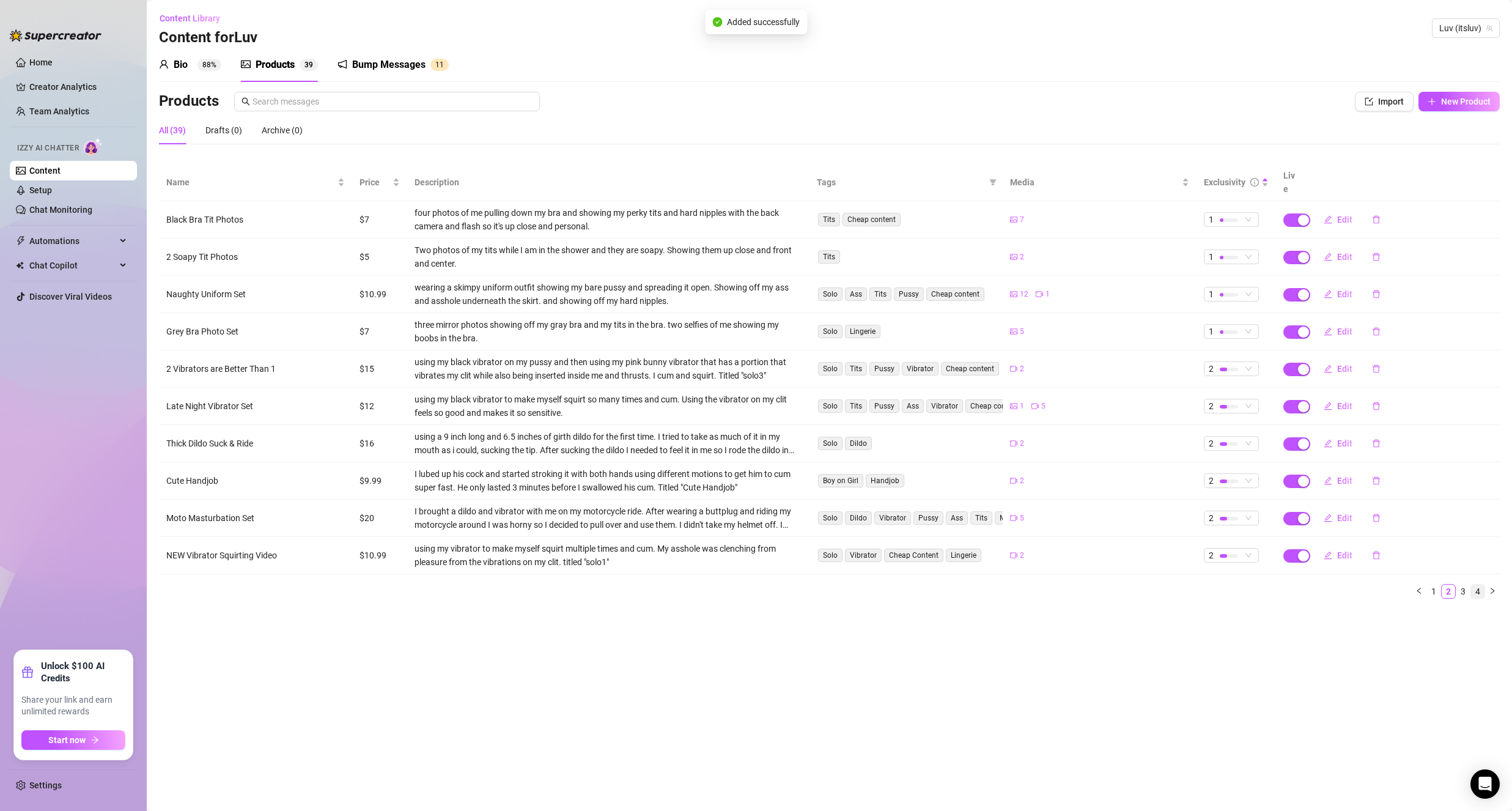
click at [1481, 584] on link "4" at bounding box center [1478, 591] width 14 height 14
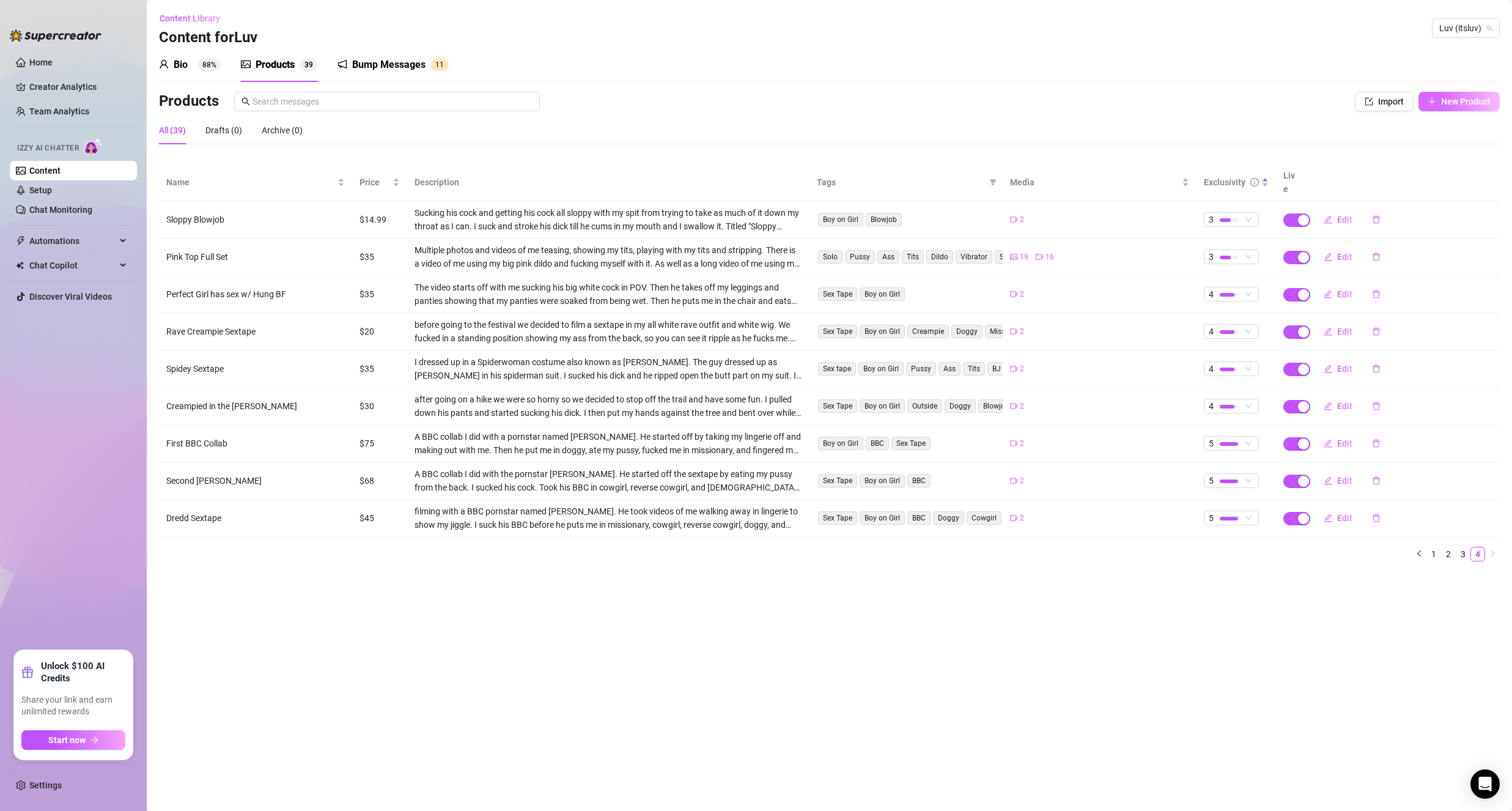
click at [1438, 105] on button "New Product" at bounding box center [1459, 101] width 82 height 19
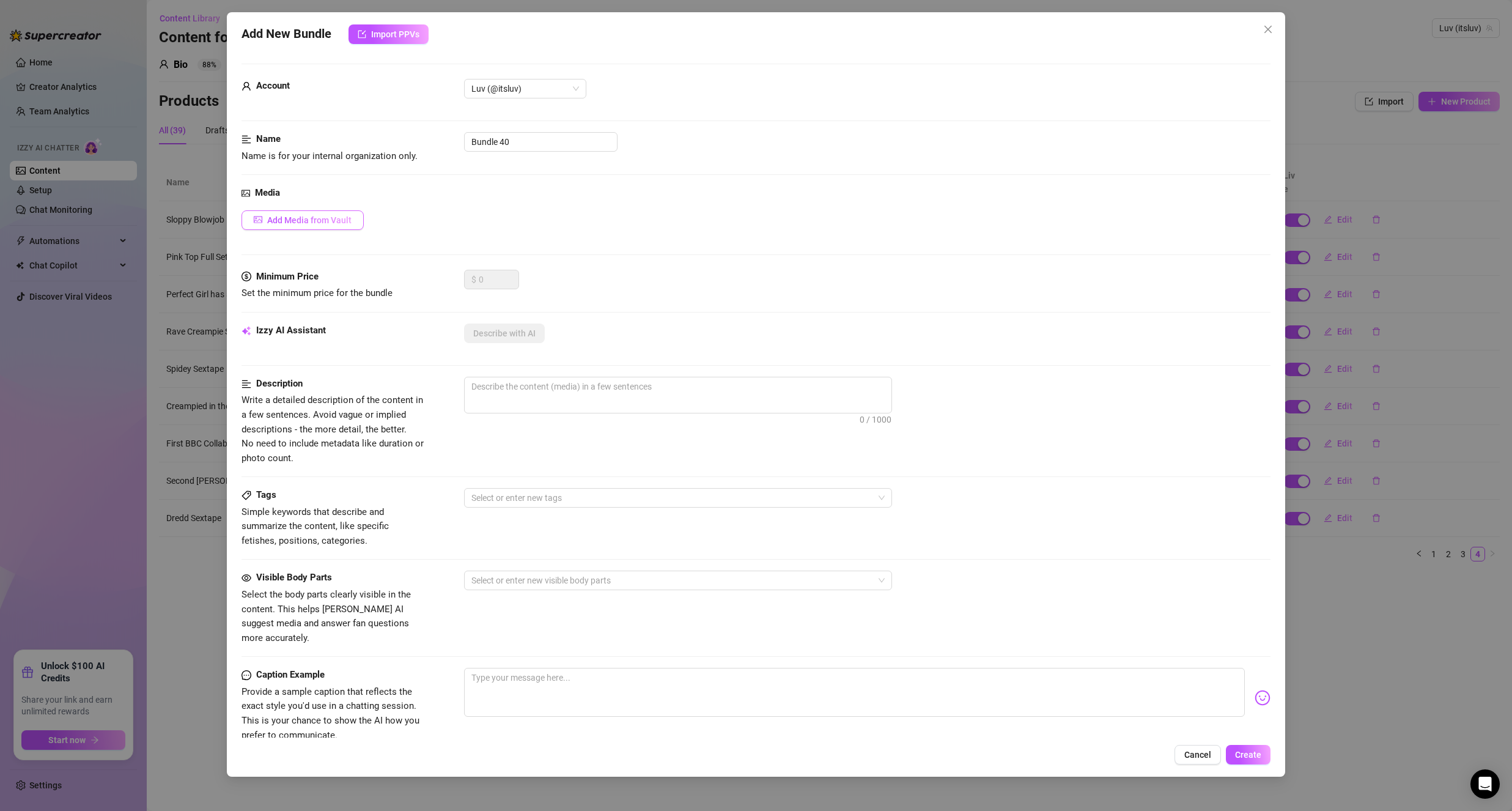
click at [329, 220] on span "Add Media from Vault" at bounding box center [309, 220] width 85 height 10
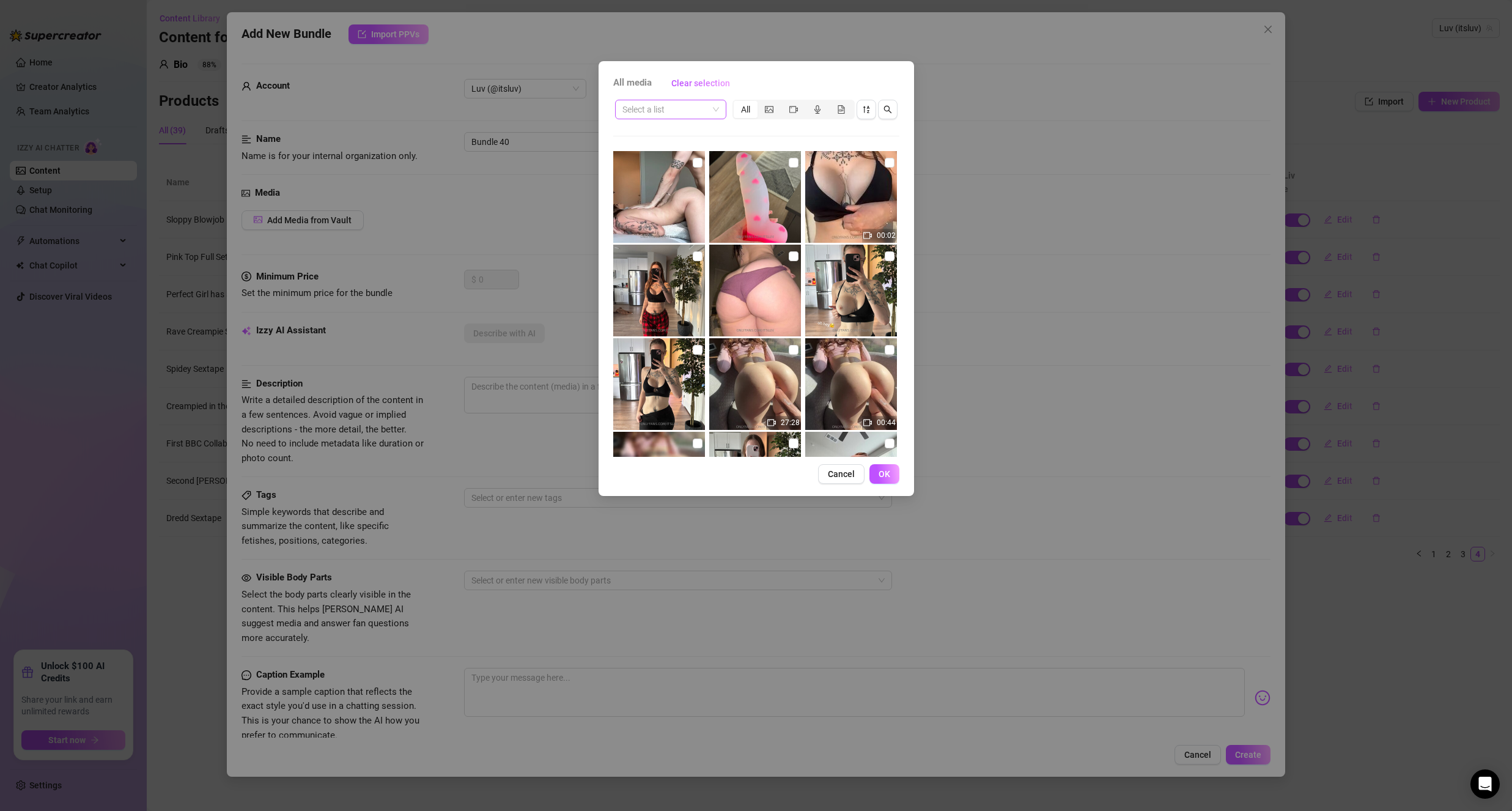
click at [657, 110] on input "search" at bounding box center [665, 109] width 86 height 18
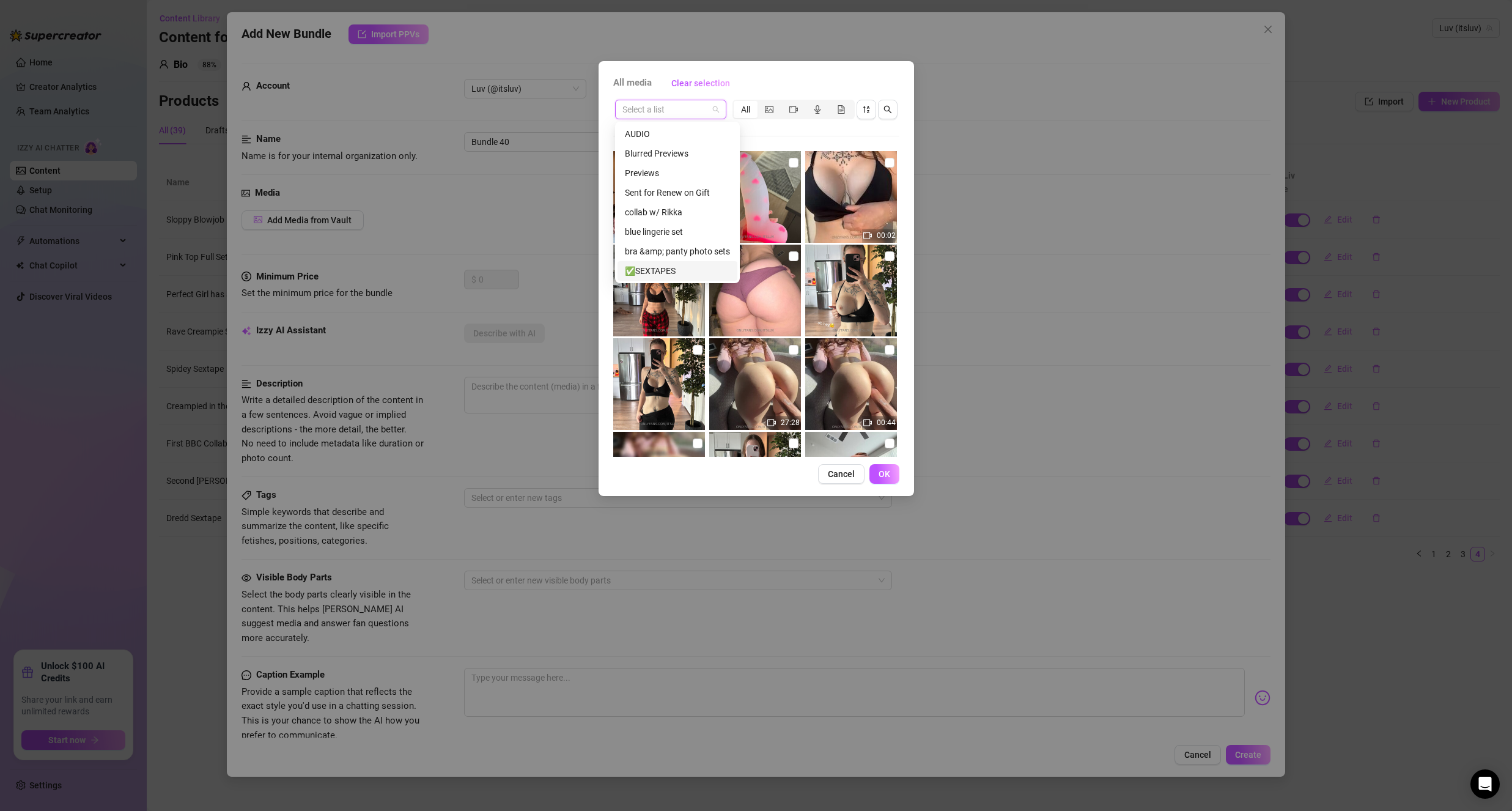
click at [665, 268] on div "✅SEXTAPES" at bounding box center [678, 271] width 105 height 14
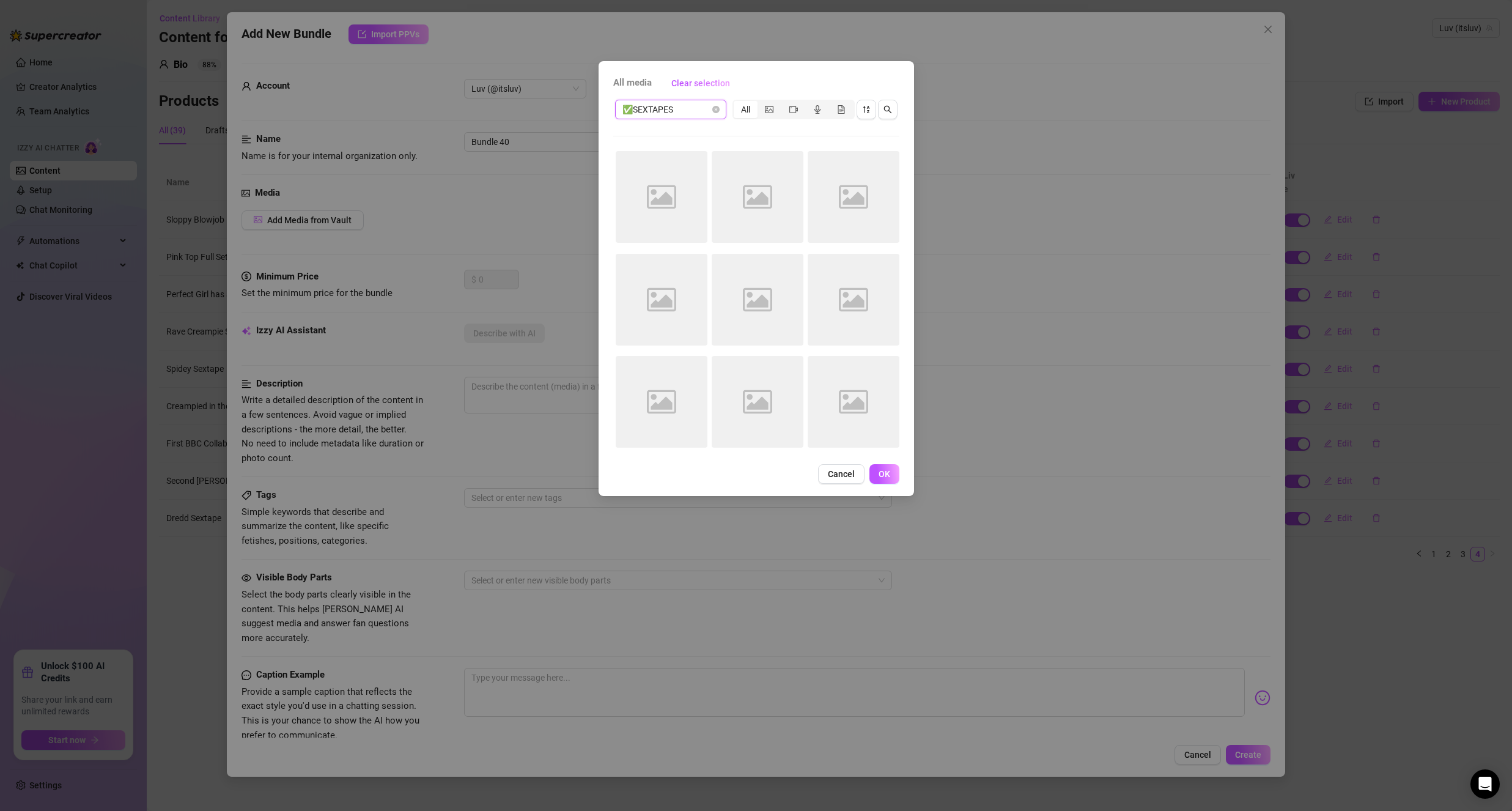
click at [801, 131] on div "✅SEXTAPES ✅SEXTAPES All Image placeholder Image placeholder Image placeholder I…" at bounding box center [756, 277] width 286 height 359
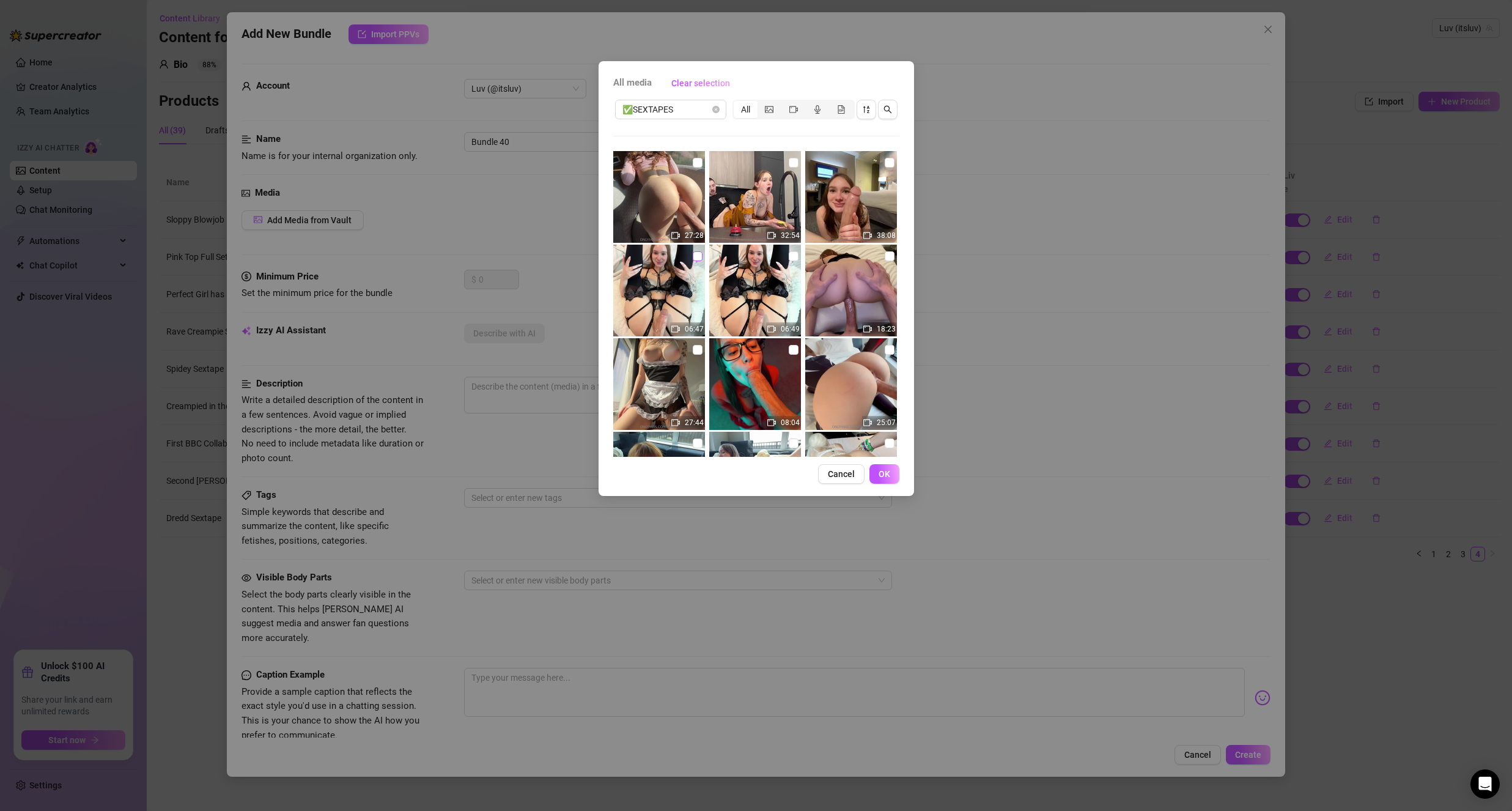
click at [694, 258] on input "checkbox" at bounding box center [697, 256] width 10 height 10
click at [668, 106] on span "✅SEXTAPES" at bounding box center [670, 109] width 96 height 18
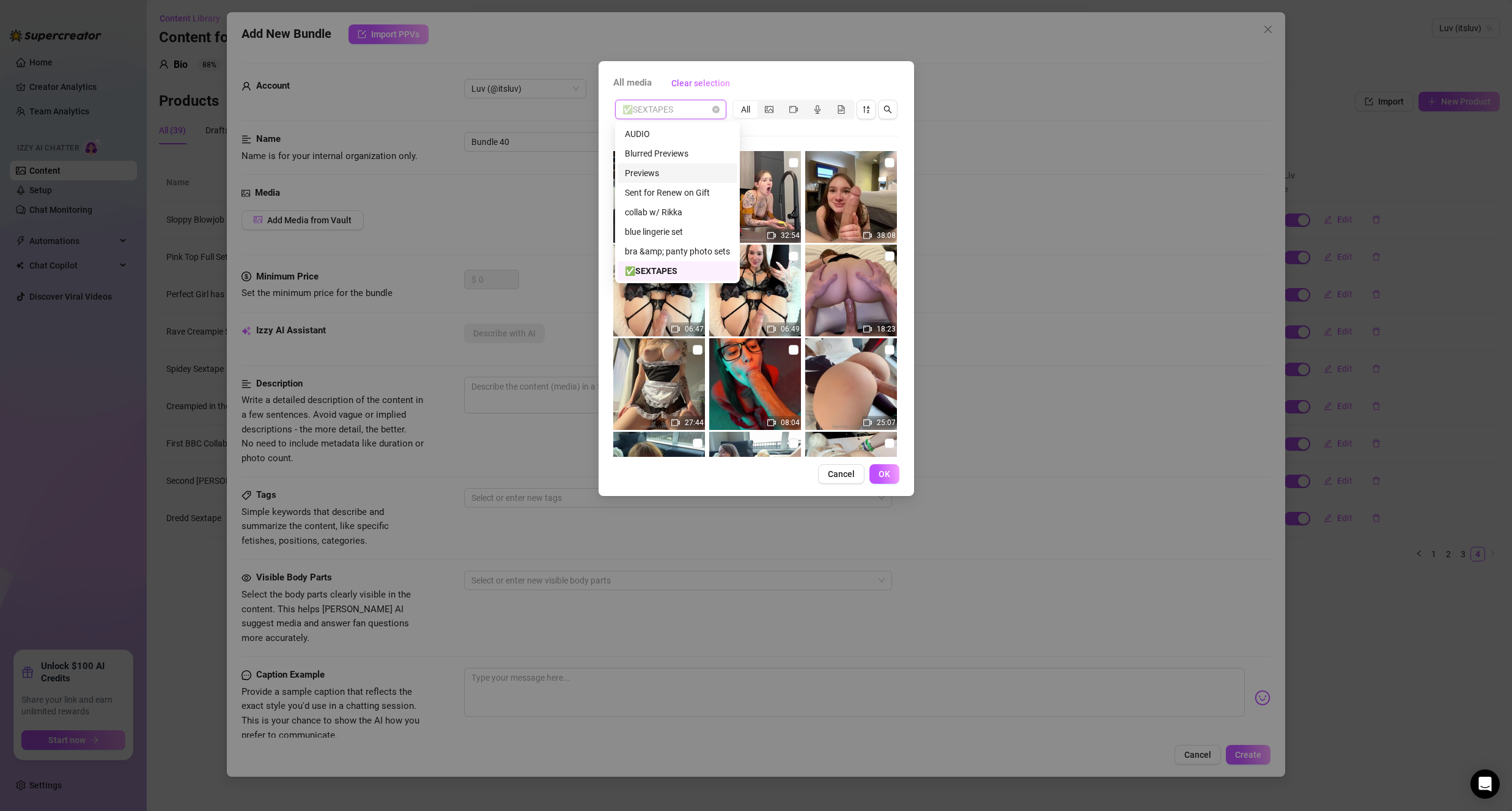
click at [670, 164] on div "Previews" at bounding box center [677, 173] width 120 height 19
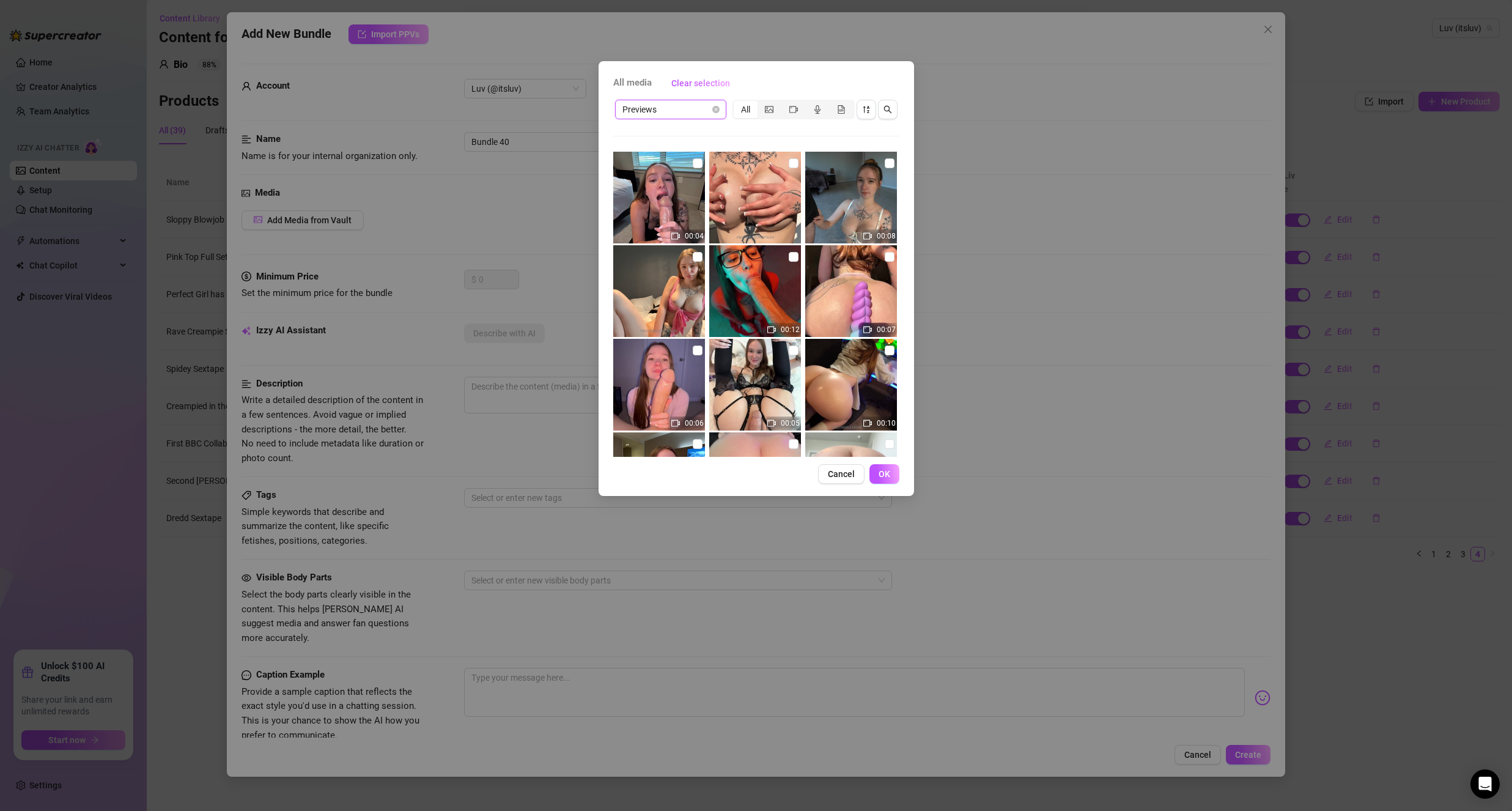
scroll to position [123, 0]
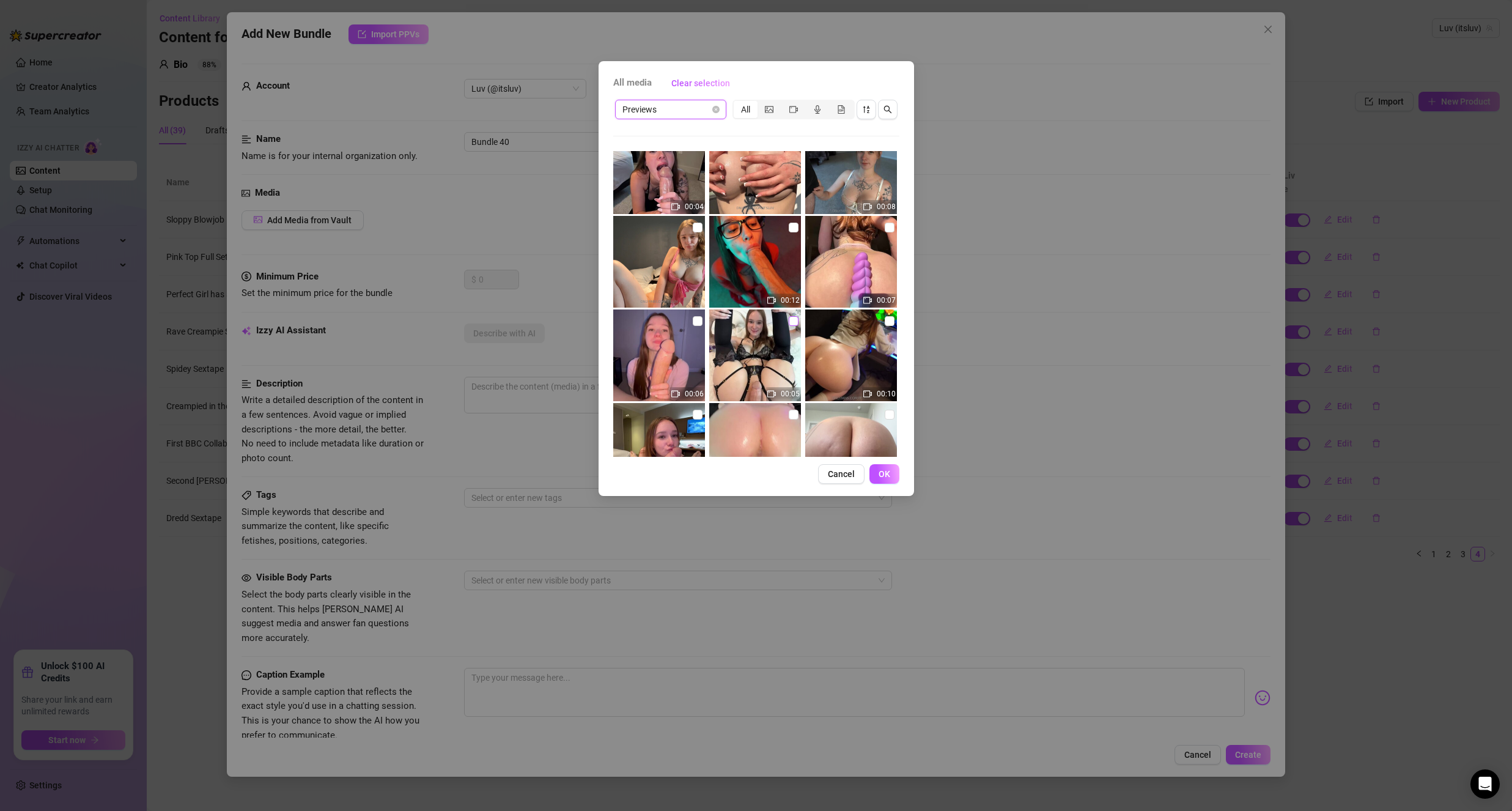
click at [789, 322] on input "checkbox" at bounding box center [793, 321] width 10 height 10
click at [877, 478] on button "OK" at bounding box center [884, 474] width 30 height 19
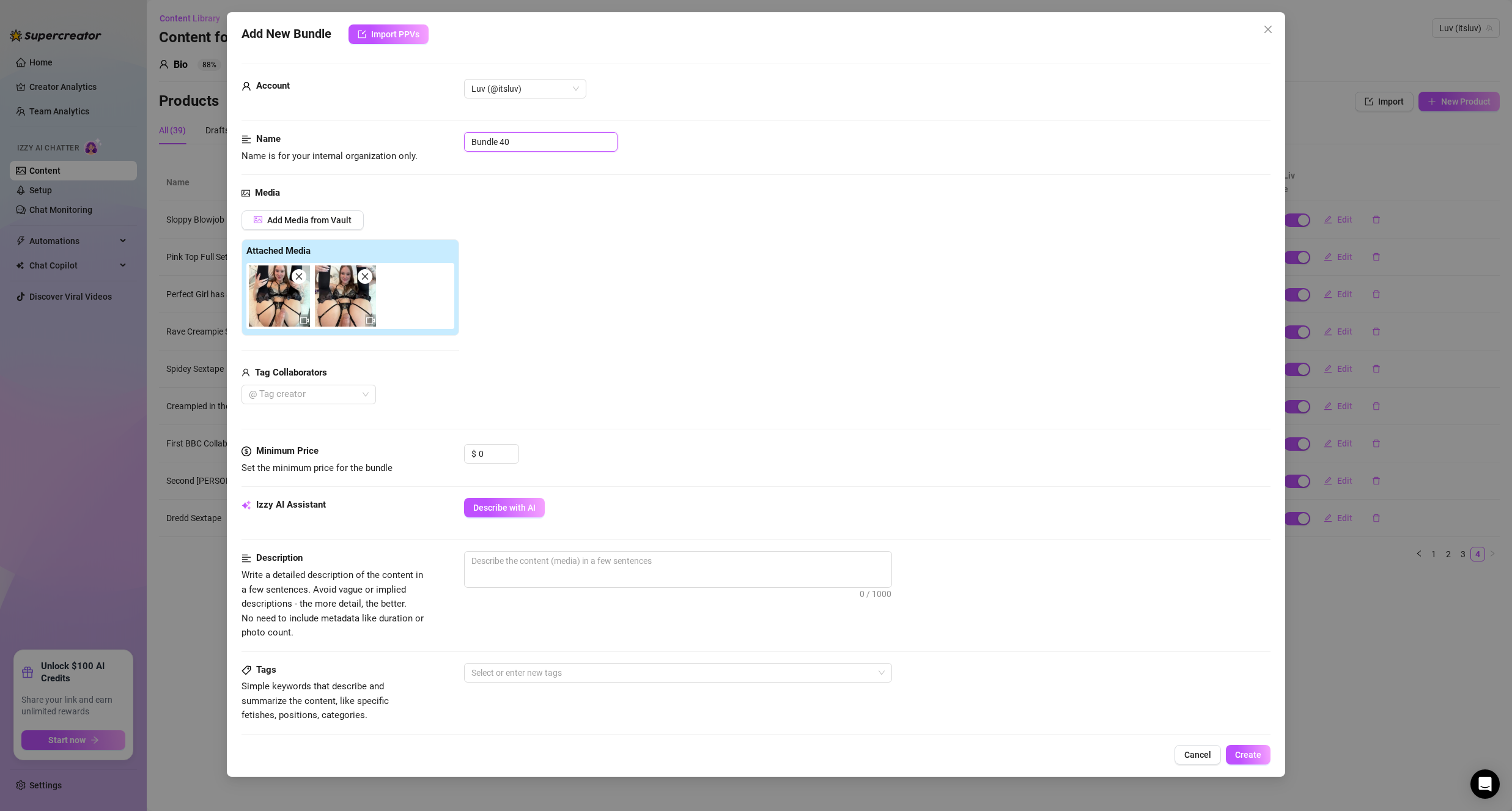
click at [533, 146] on input "Bundle 40" at bounding box center [541, 142] width 154 height 19
click at [533, 147] on input "Bundle 40" at bounding box center [541, 142] width 154 height 19
click at [1274, 29] on span "Close" at bounding box center [1268, 29] width 19 height 10
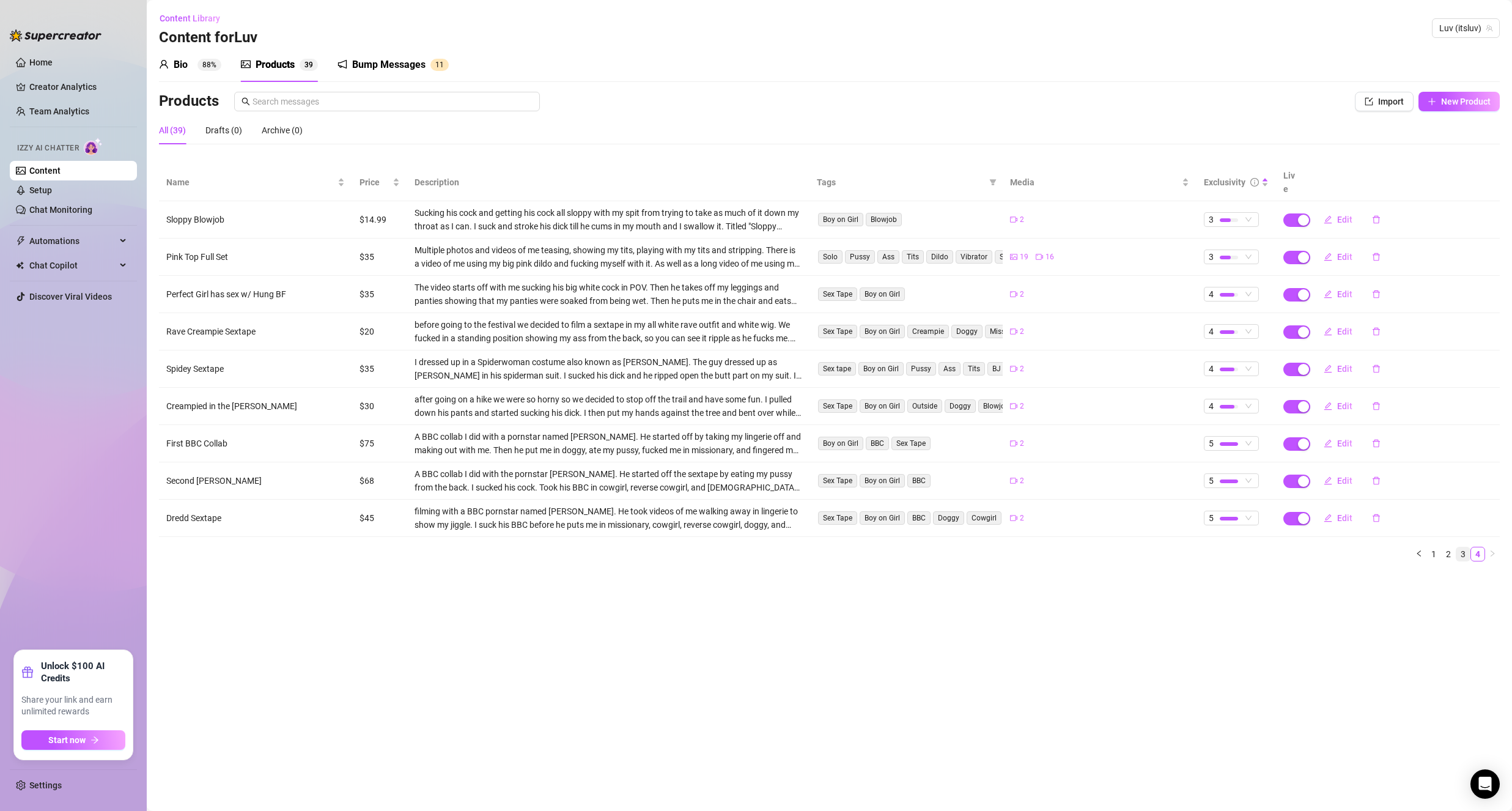
click at [1459, 547] on link "3" at bounding box center [1463, 554] width 14 height 14
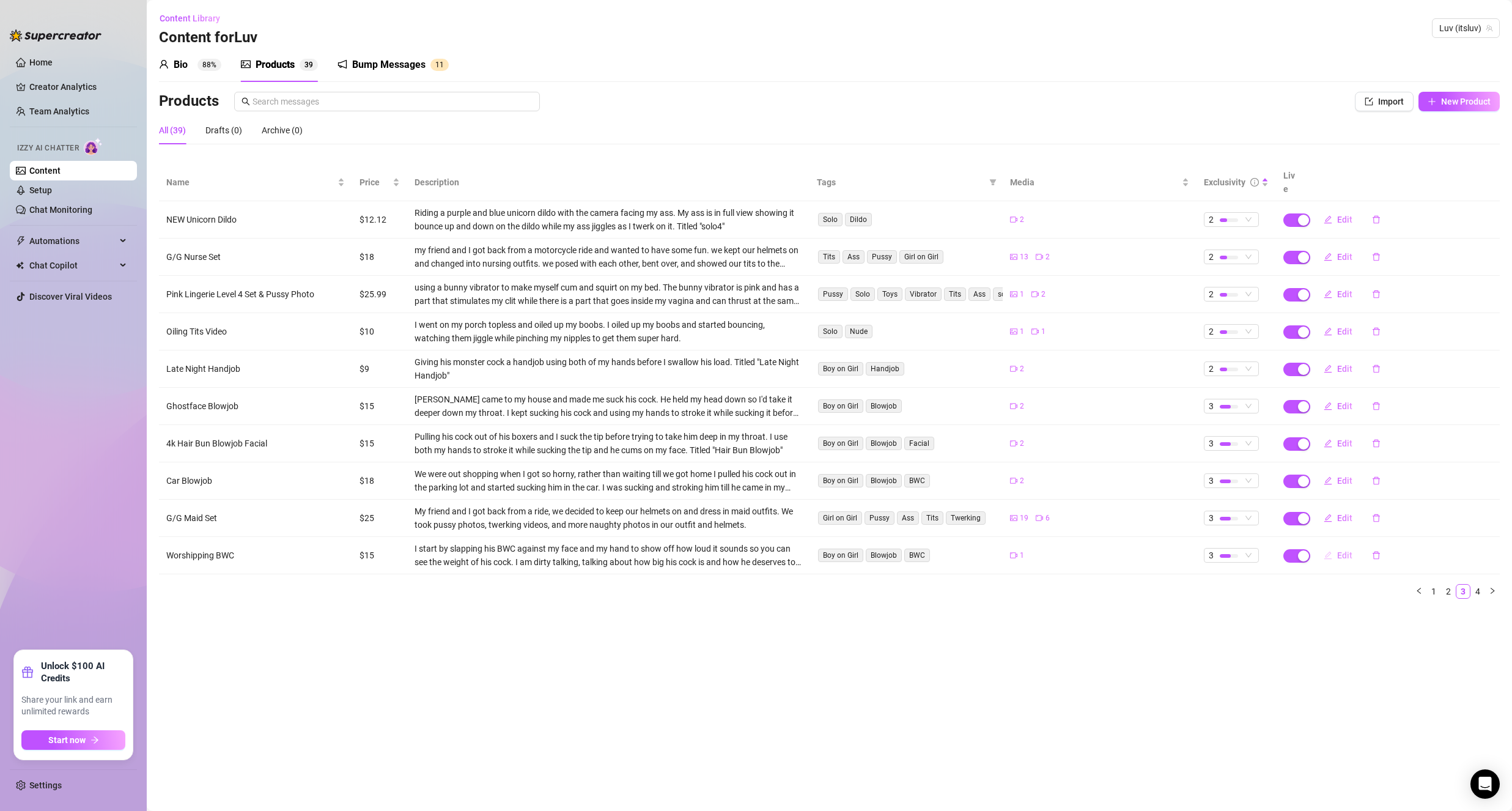
click at [1347, 550] on span "Edit" at bounding box center [1345, 555] width 16 height 10
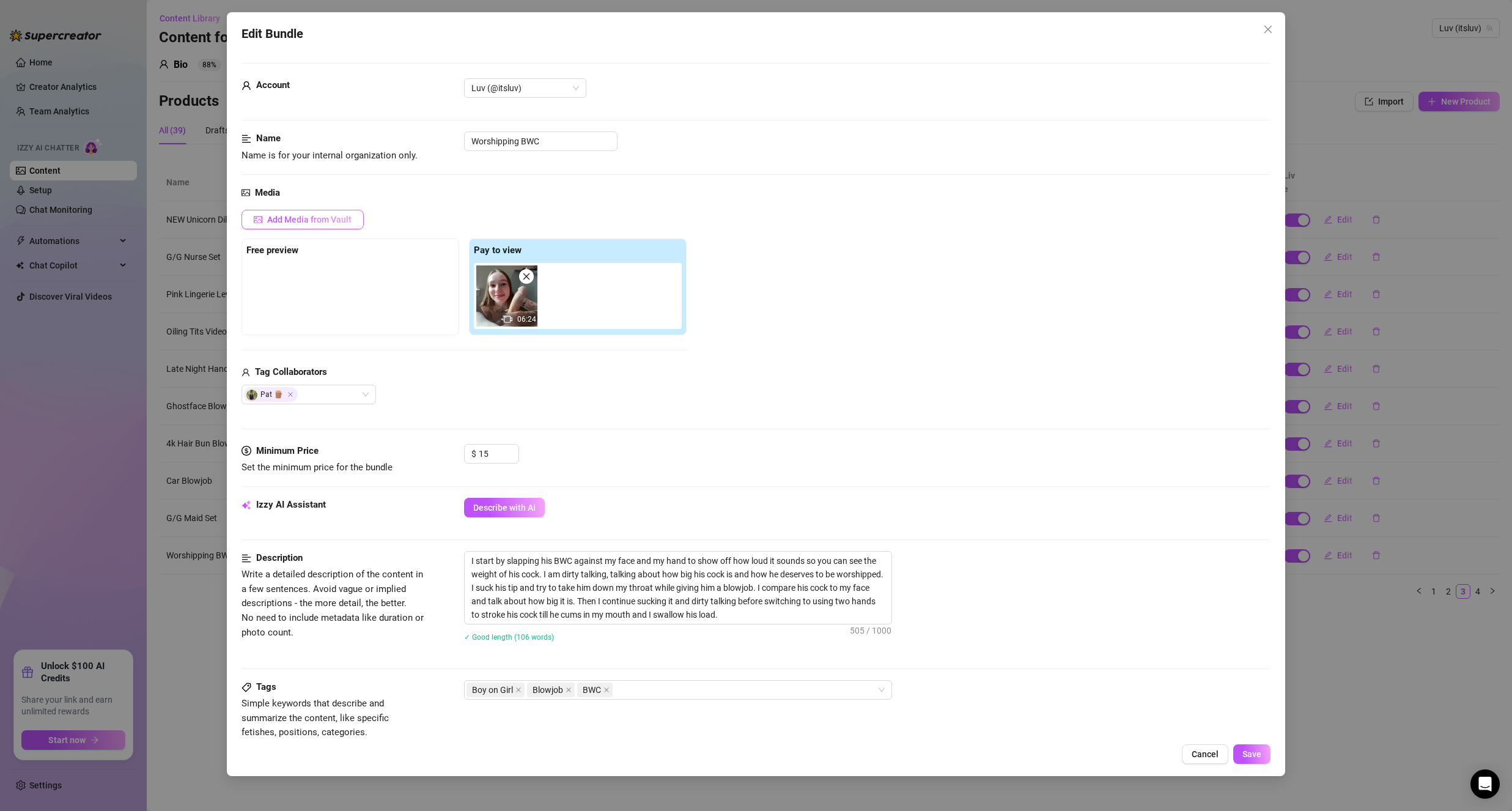
click at [286, 212] on button "Add Media from Vault" at bounding box center [302, 220] width 123 height 19
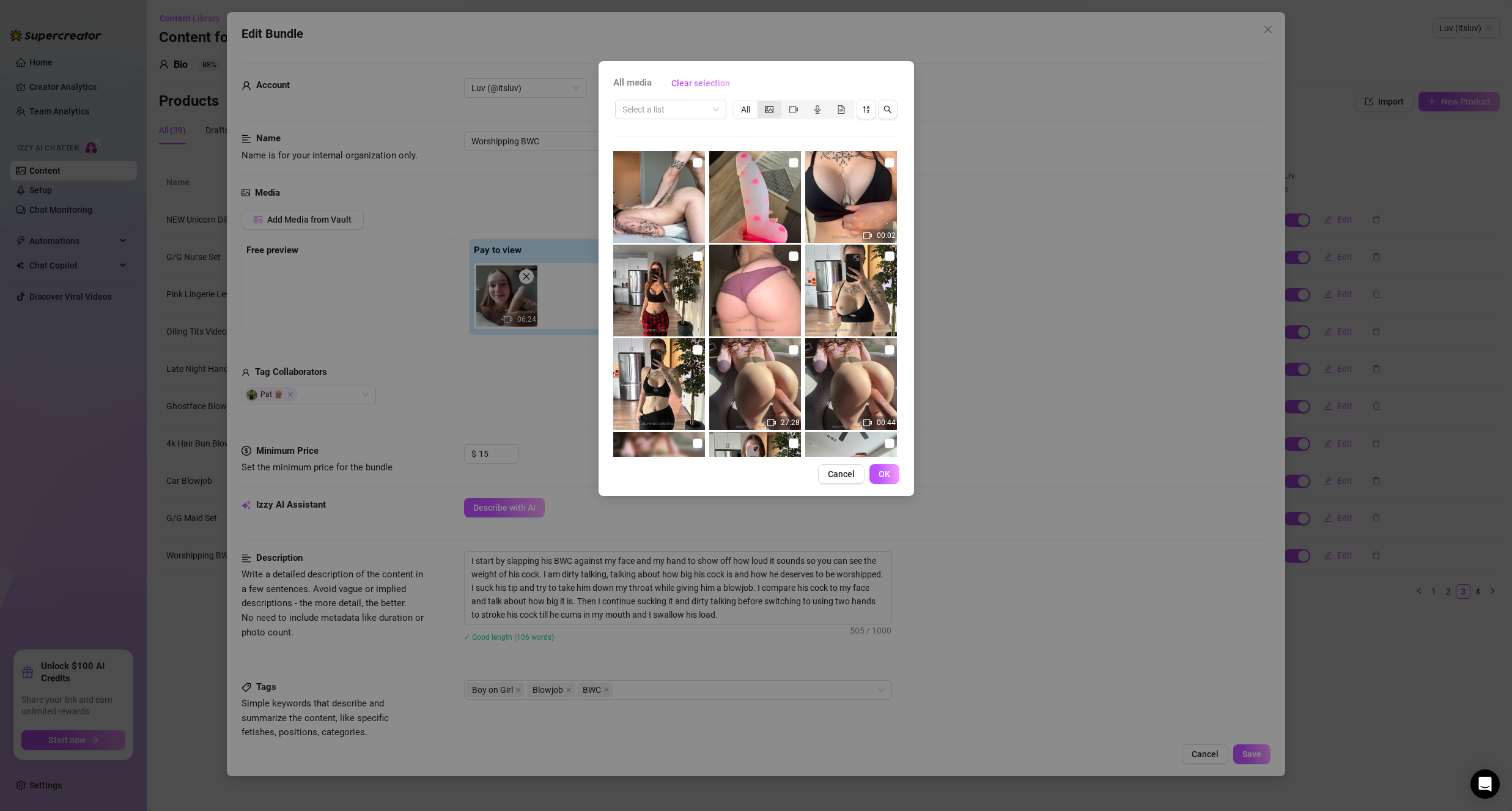
click at [771, 105] on icon "picture" at bounding box center [769, 109] width 9 height 9
click at [760, 103] on input "segmented control" at bounding box center [760, 103] width 0 height 0
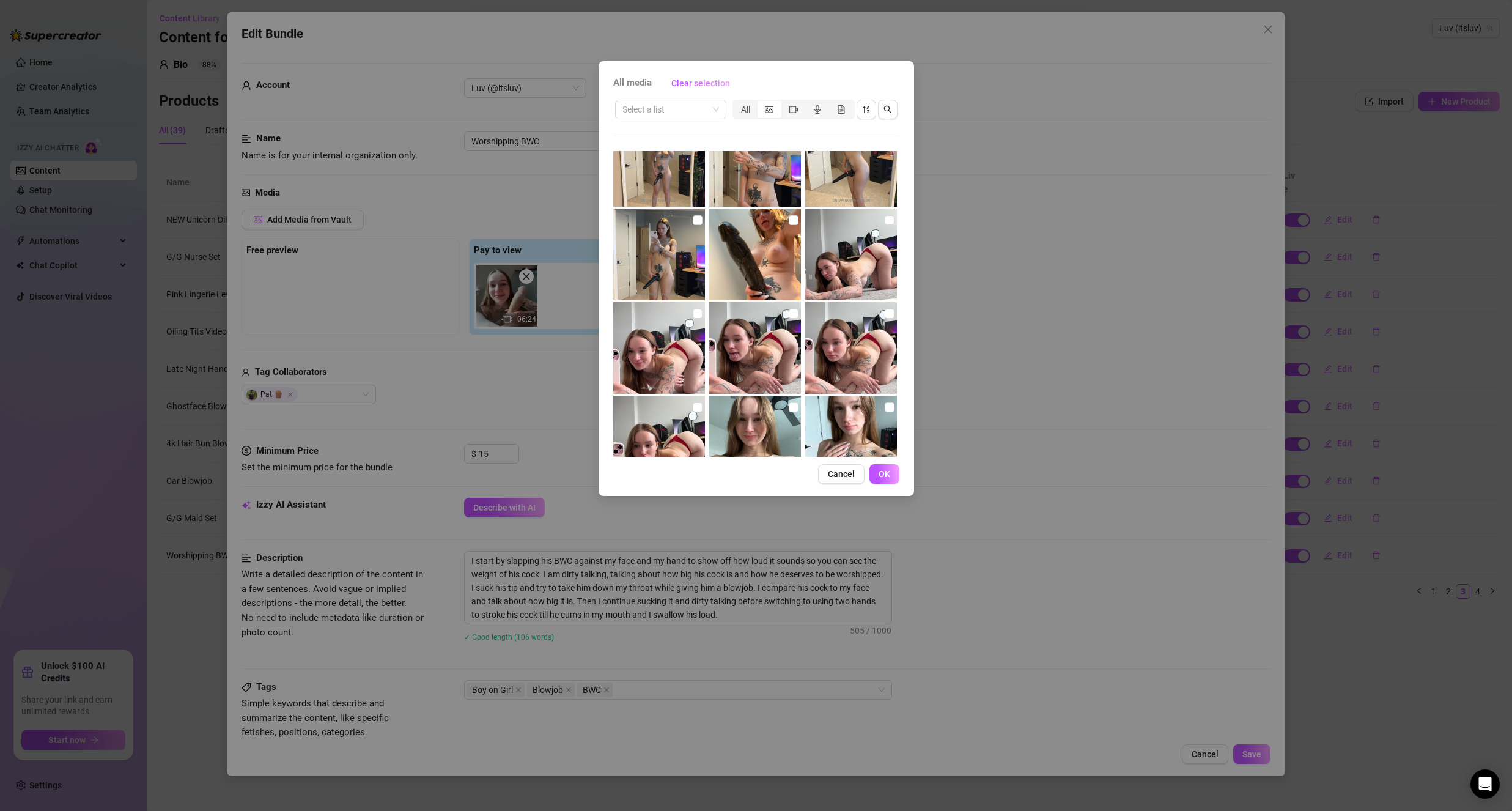
scroll to position [4389, 0]
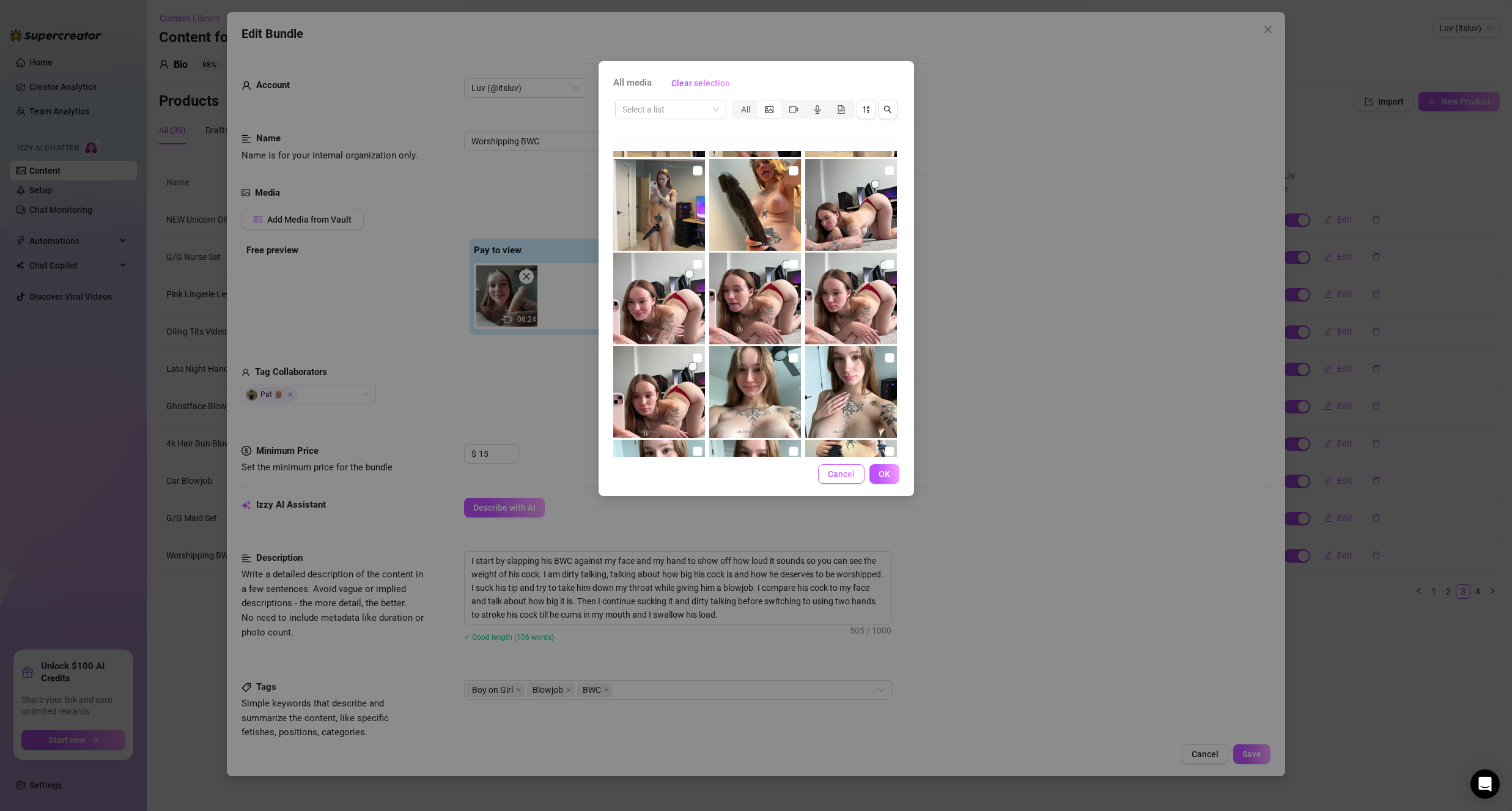
click at [837, 471] on span "Cancel" at bounding box center [841, 474] width 27 height 10
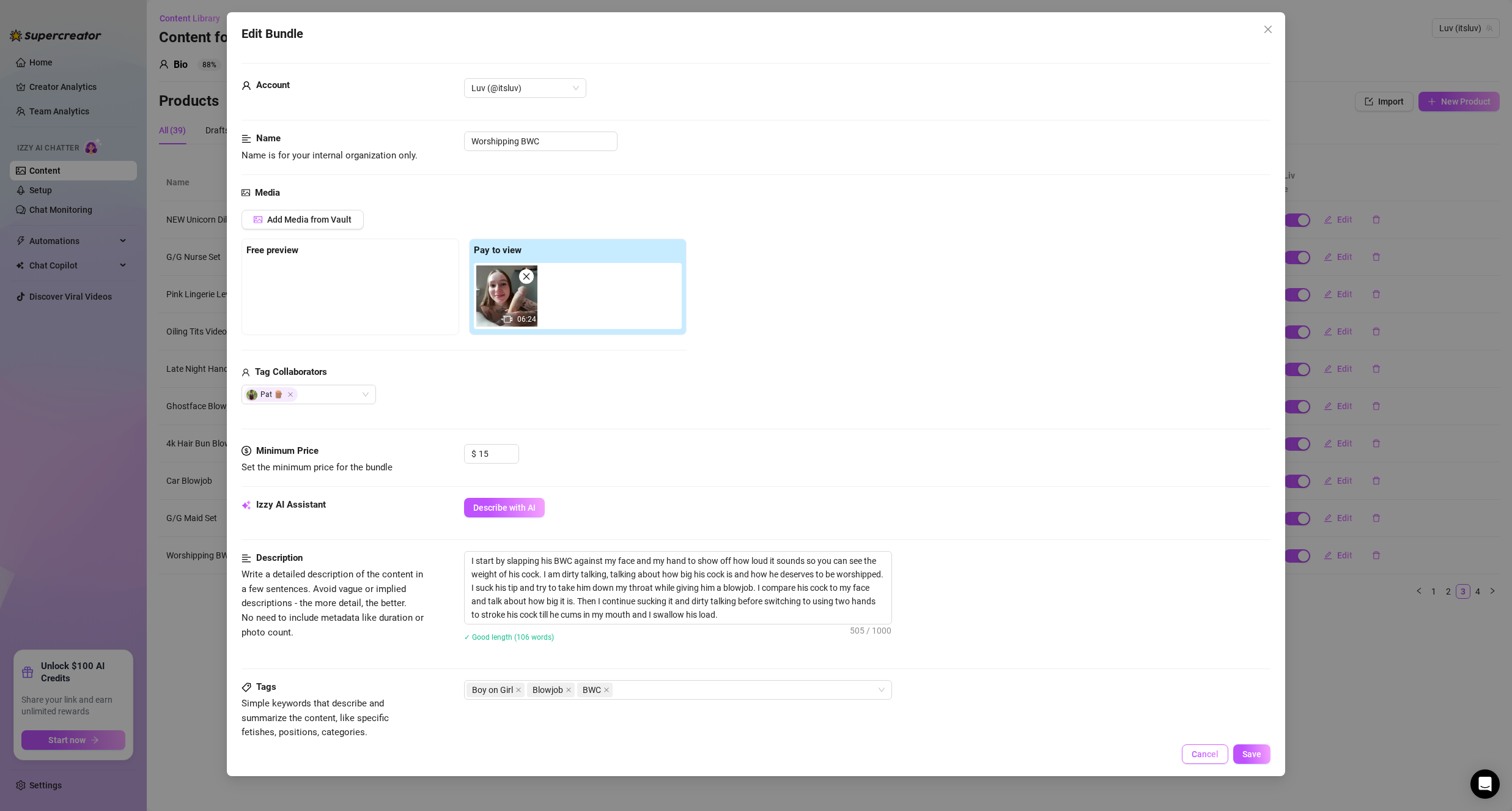
click at [1193, 759] on button "Cancel" at bounding box center [1205, 754] width 47 height 19
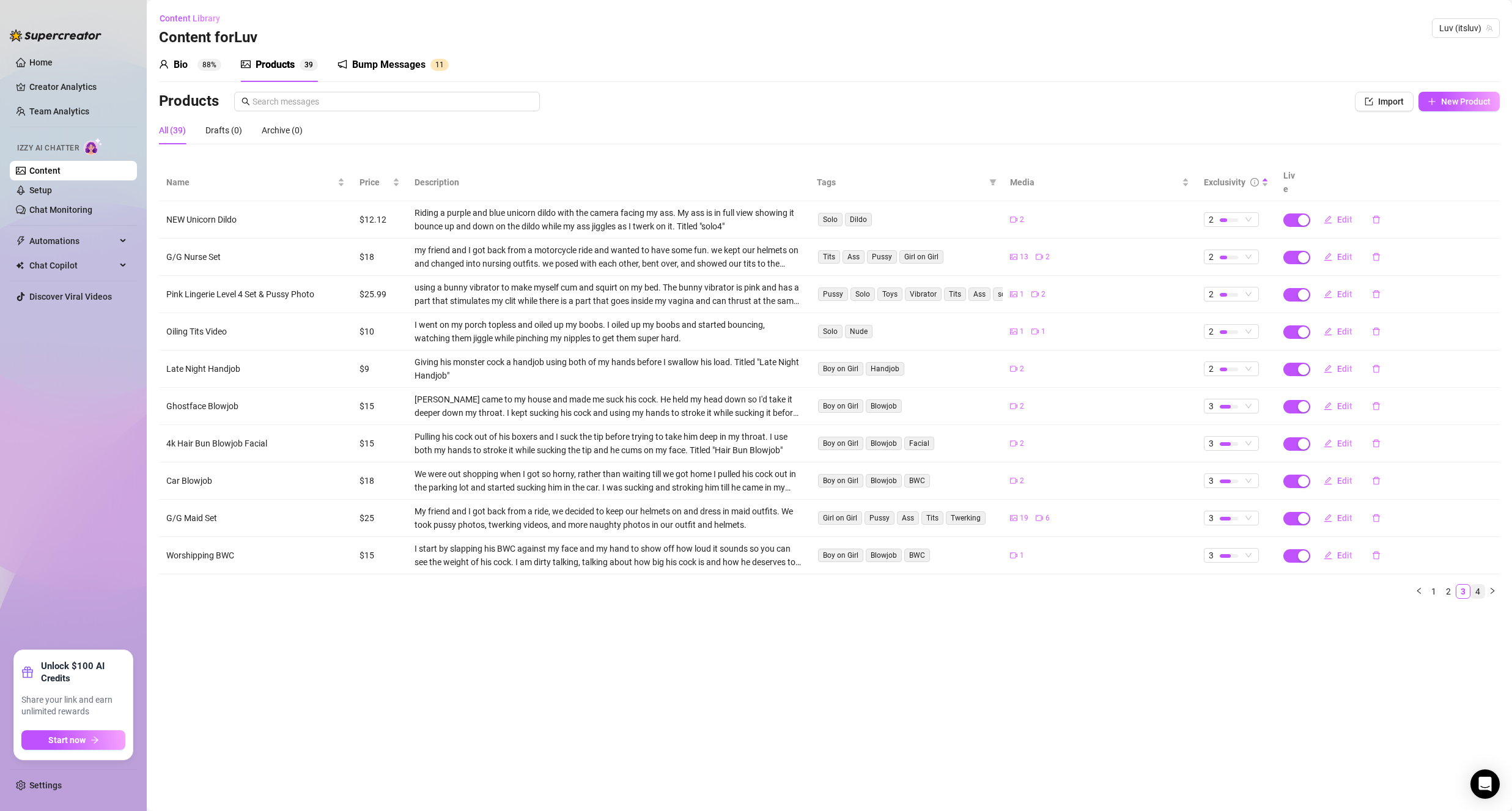
click at [1475, 584] on link "4" at bounding box center [1478, 591] width 14 height 14
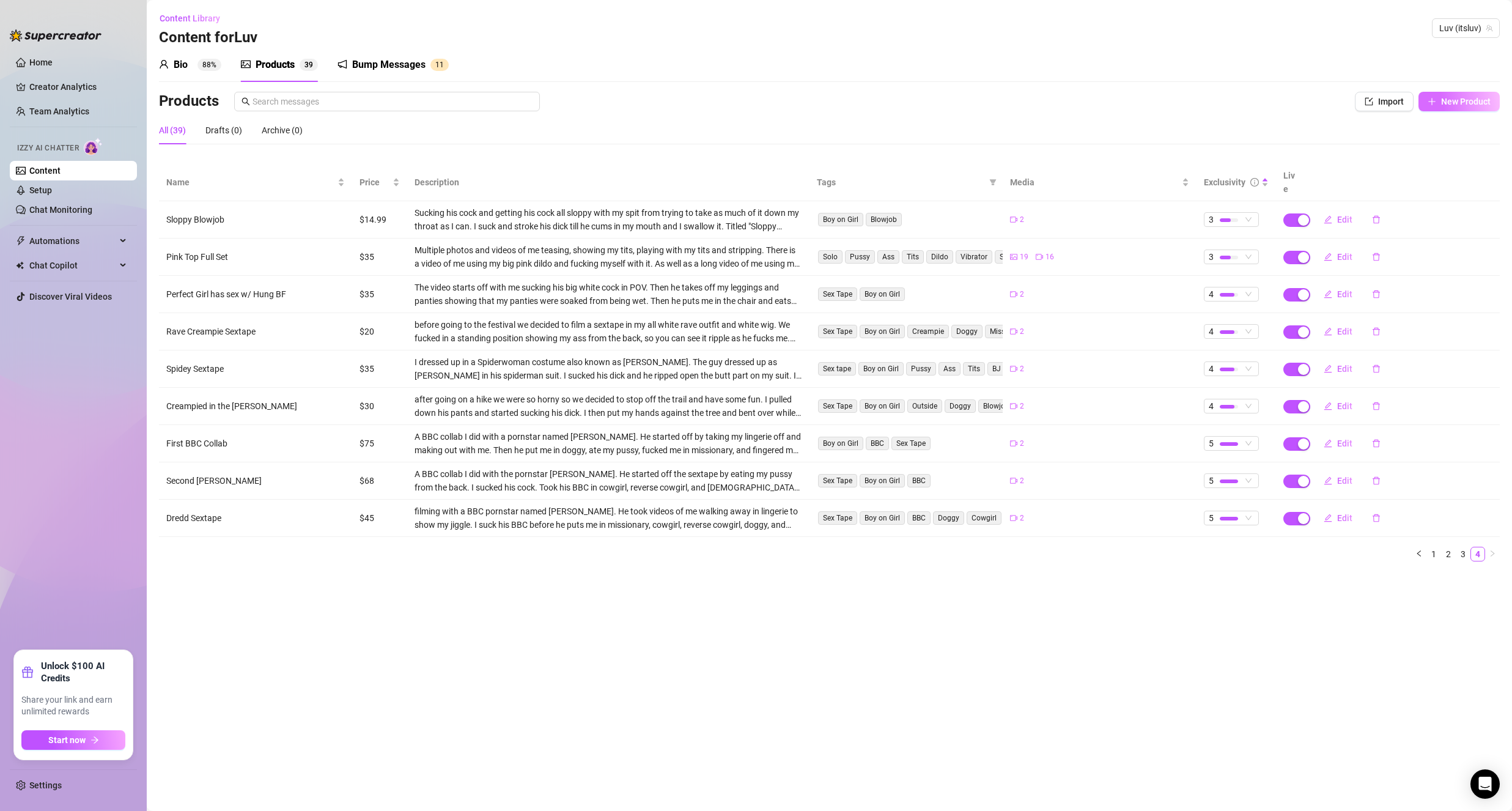
click at [1449, 94] on button "New Product" at bounding box center [1459, 101] width 82 height 19
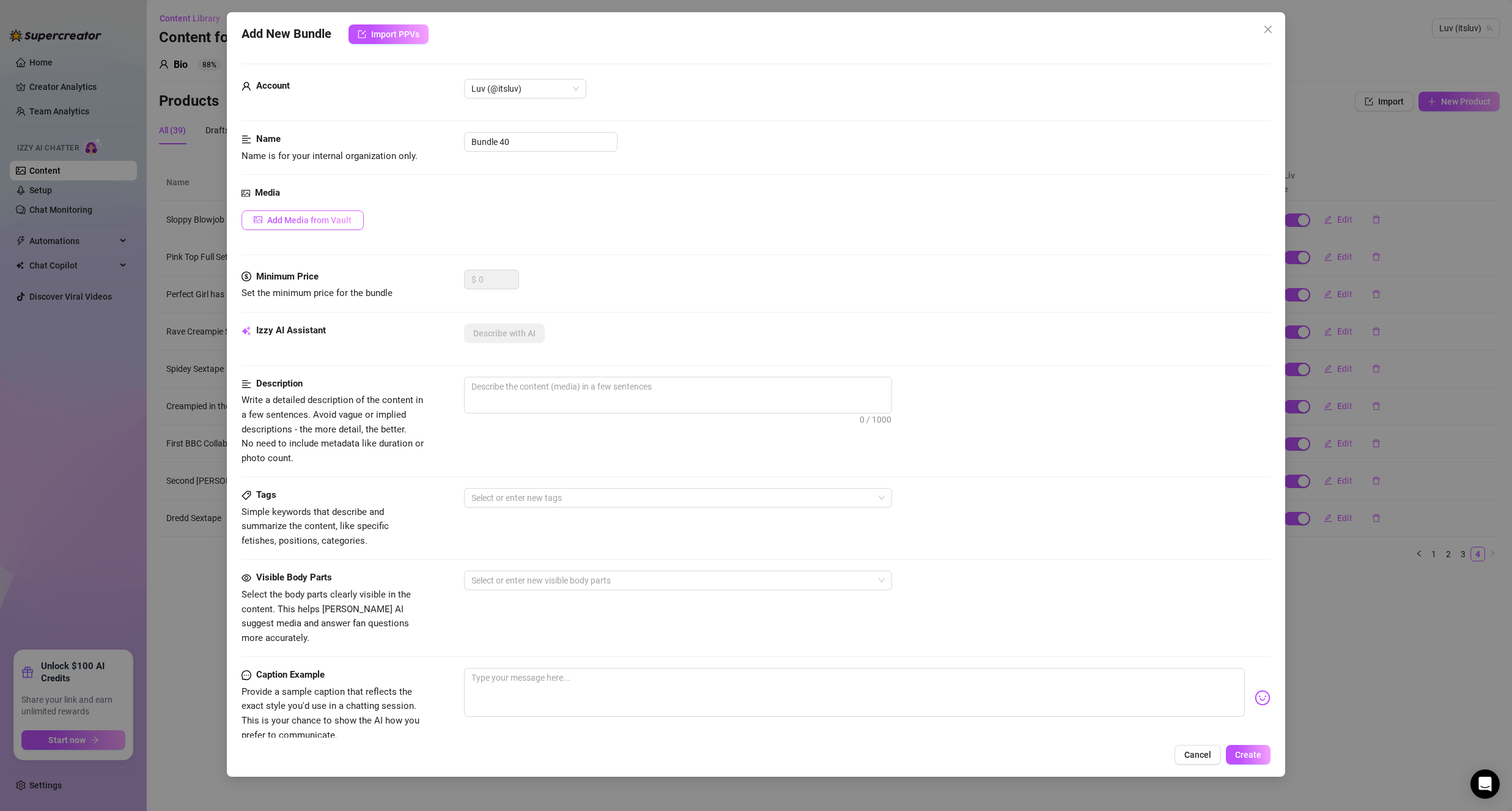
click at [326, 225] on span "Add Media from Vault" at bounding box center [309, 220] width 85 height 10
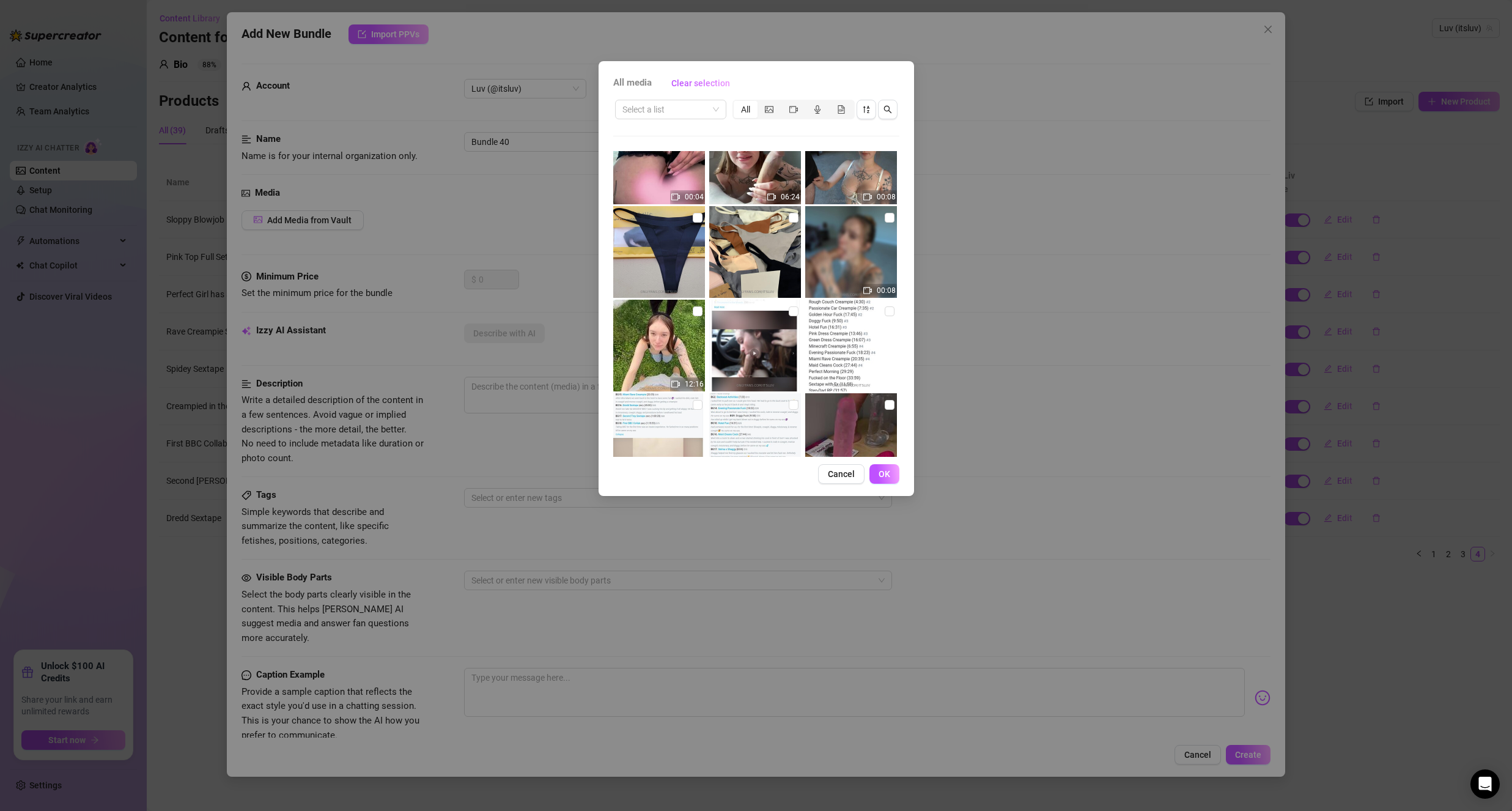
scroll to position [2323, 0]
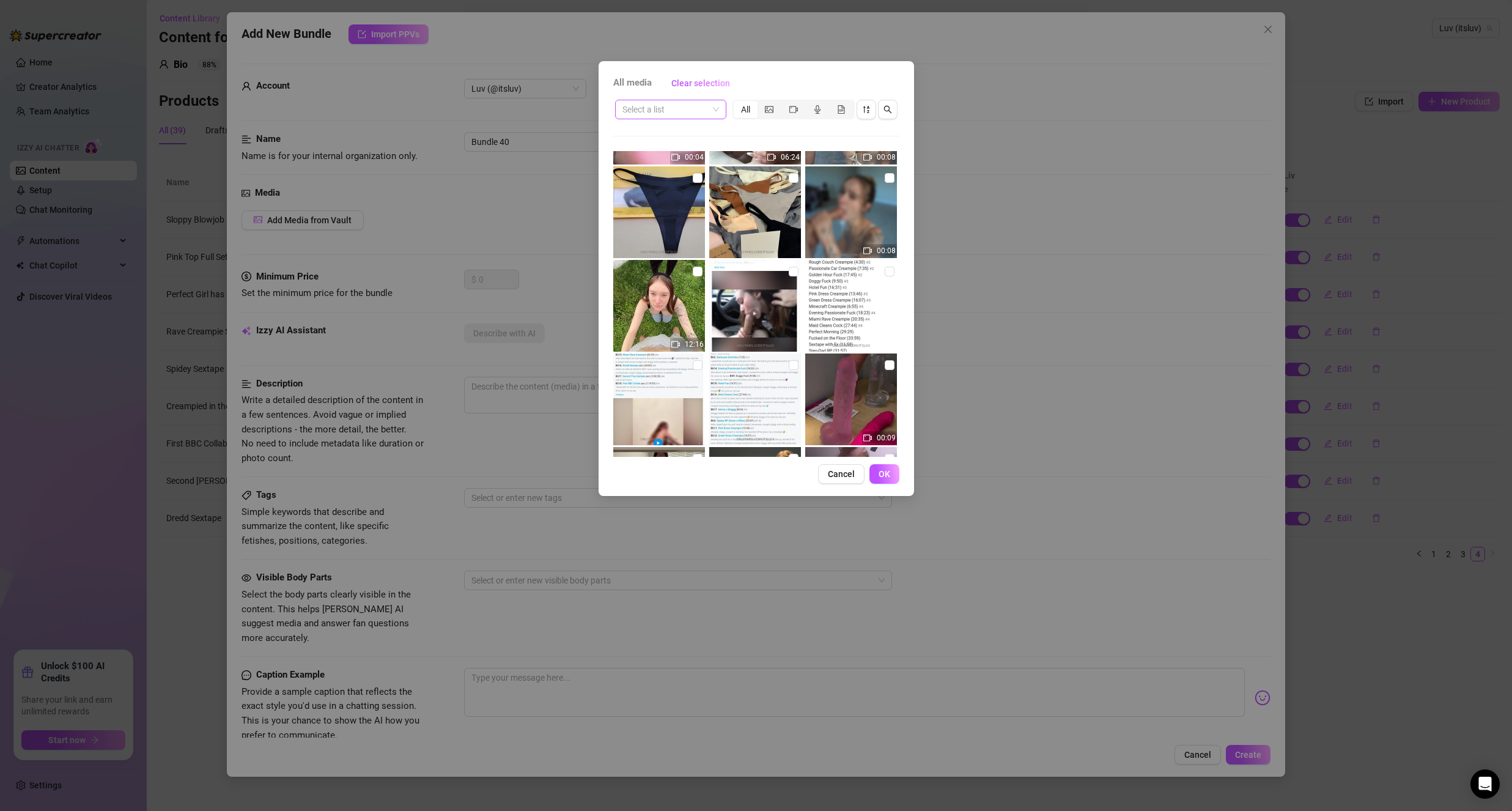
click at [699, 105] on input "search" at bounding box center [665, 109] width 86 height 18
click at [752, 111] on div "All" at bounding box center [746, 110] width 24 height 18
click at [737, 103] on input "All" at bounding box center [737, 103] width 0 height 0
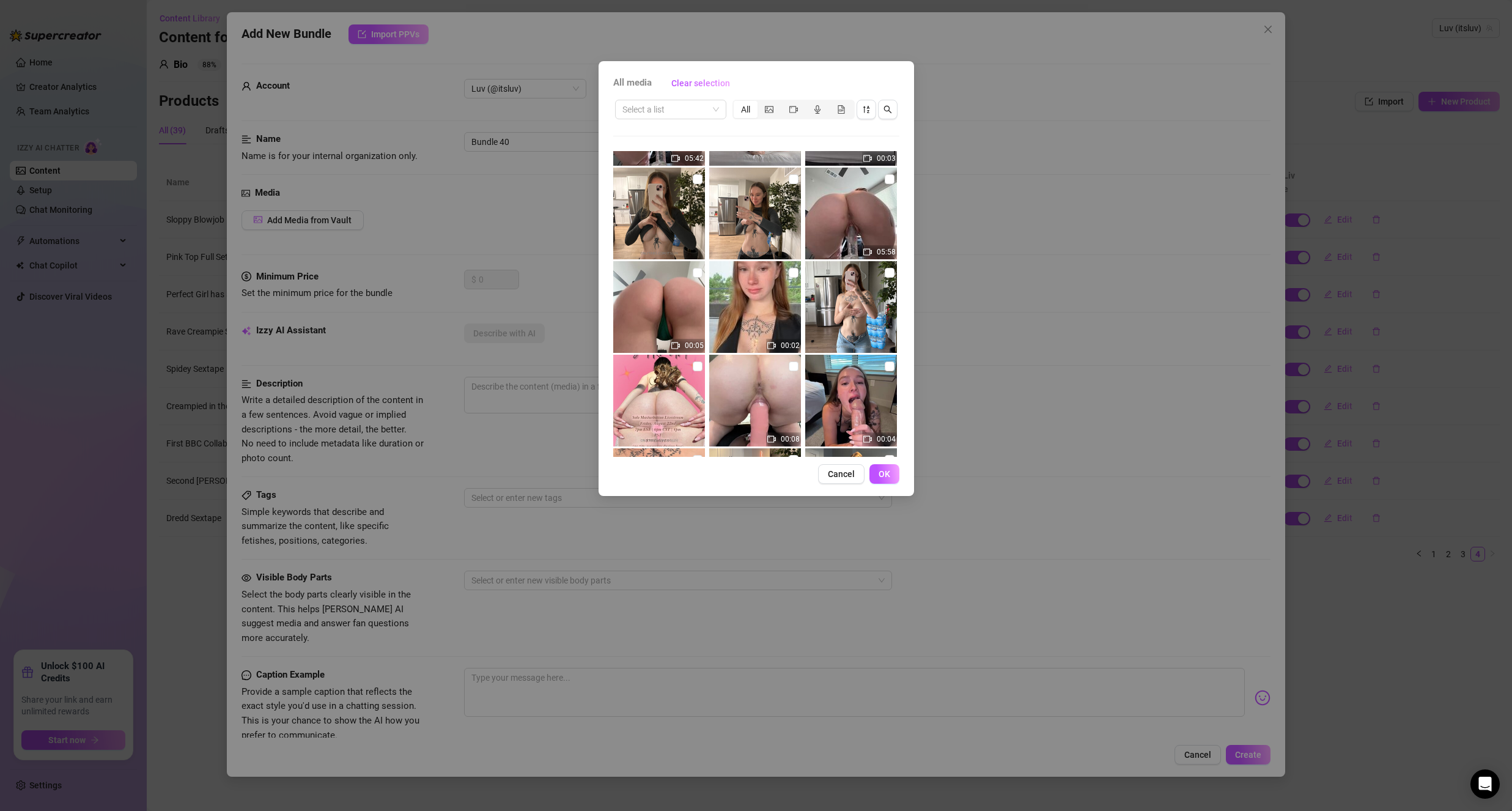
scroll to position [489, 0]
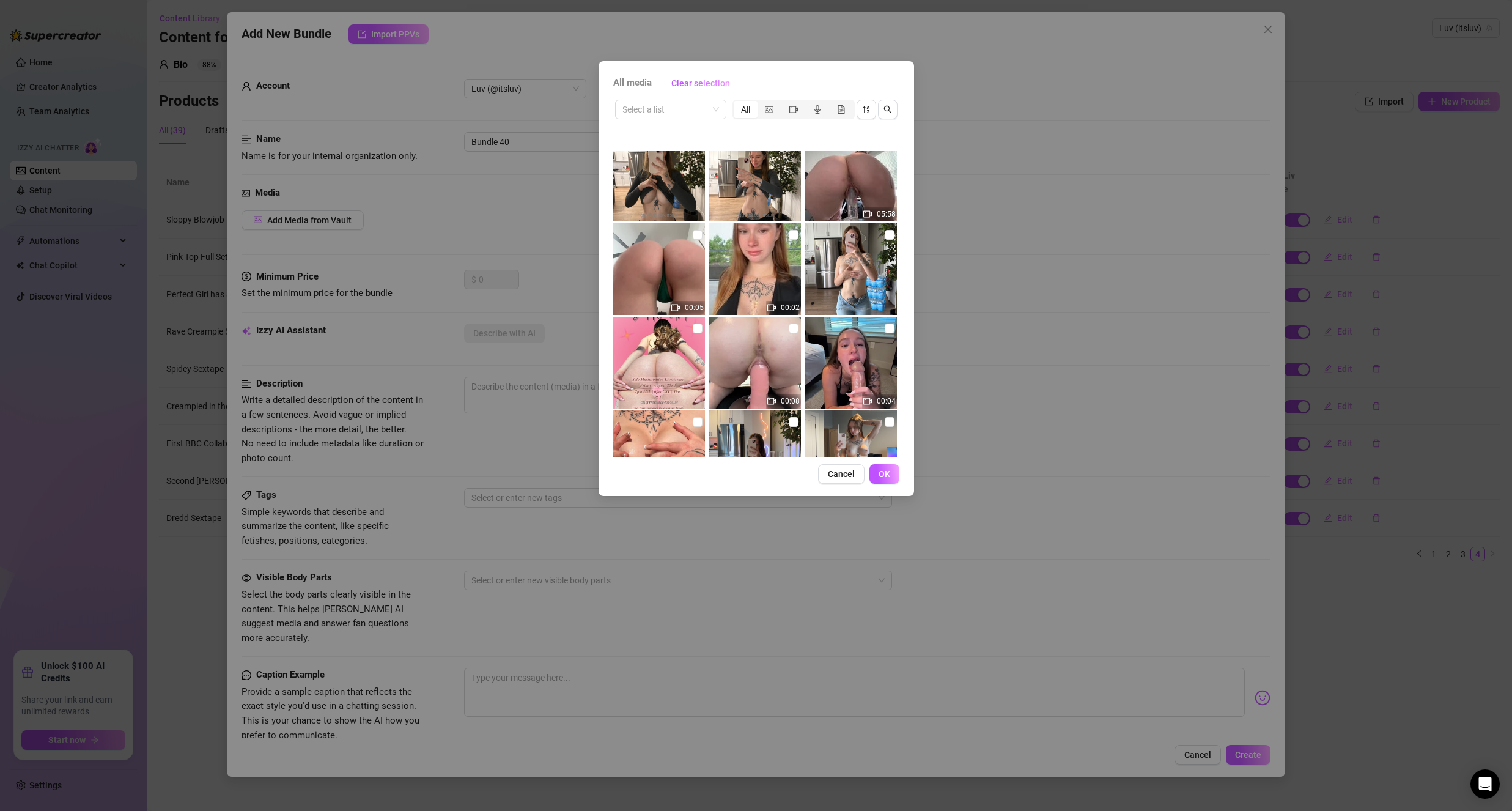
click at [834, 370] on img at bounding box center [851, 363] width 91 height 91
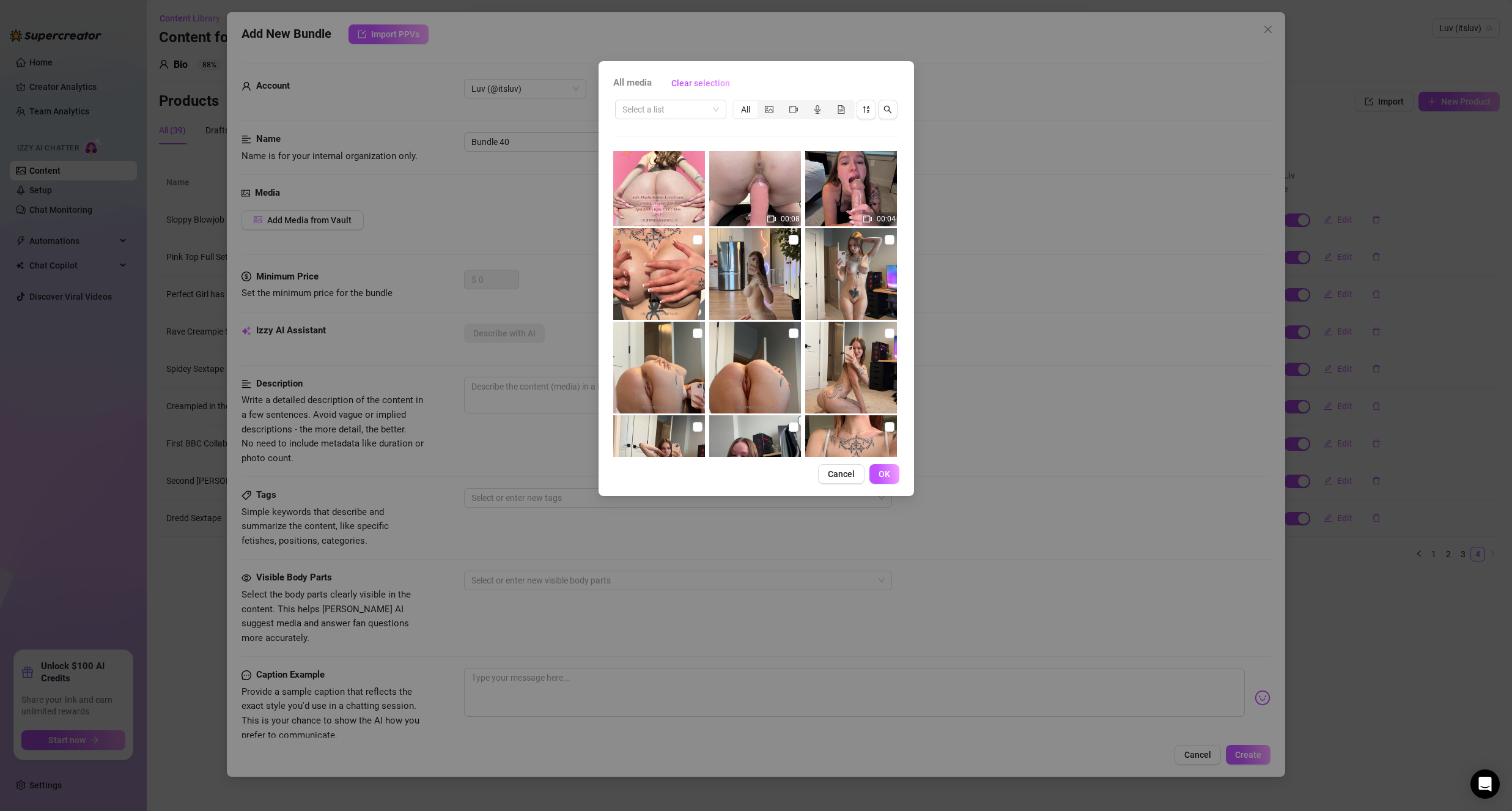
scroll to position [673, 0]
click at [826, 476] on button "Cancel" at bounding box center [841, 474] width 47 height 19
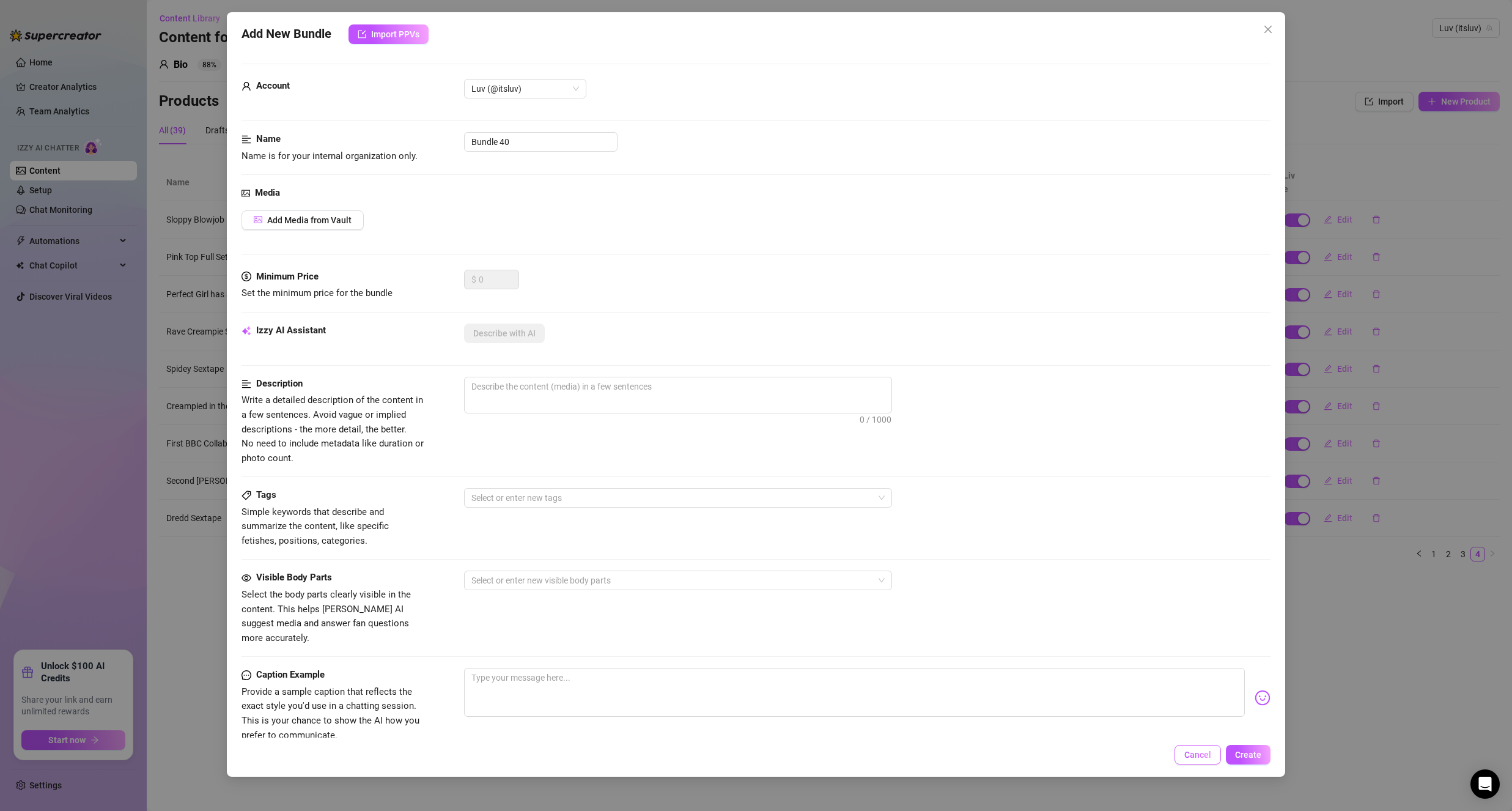
click at [1205, 754] on span "Cancel" at bounding box center [1198, 755] width 27 height 10
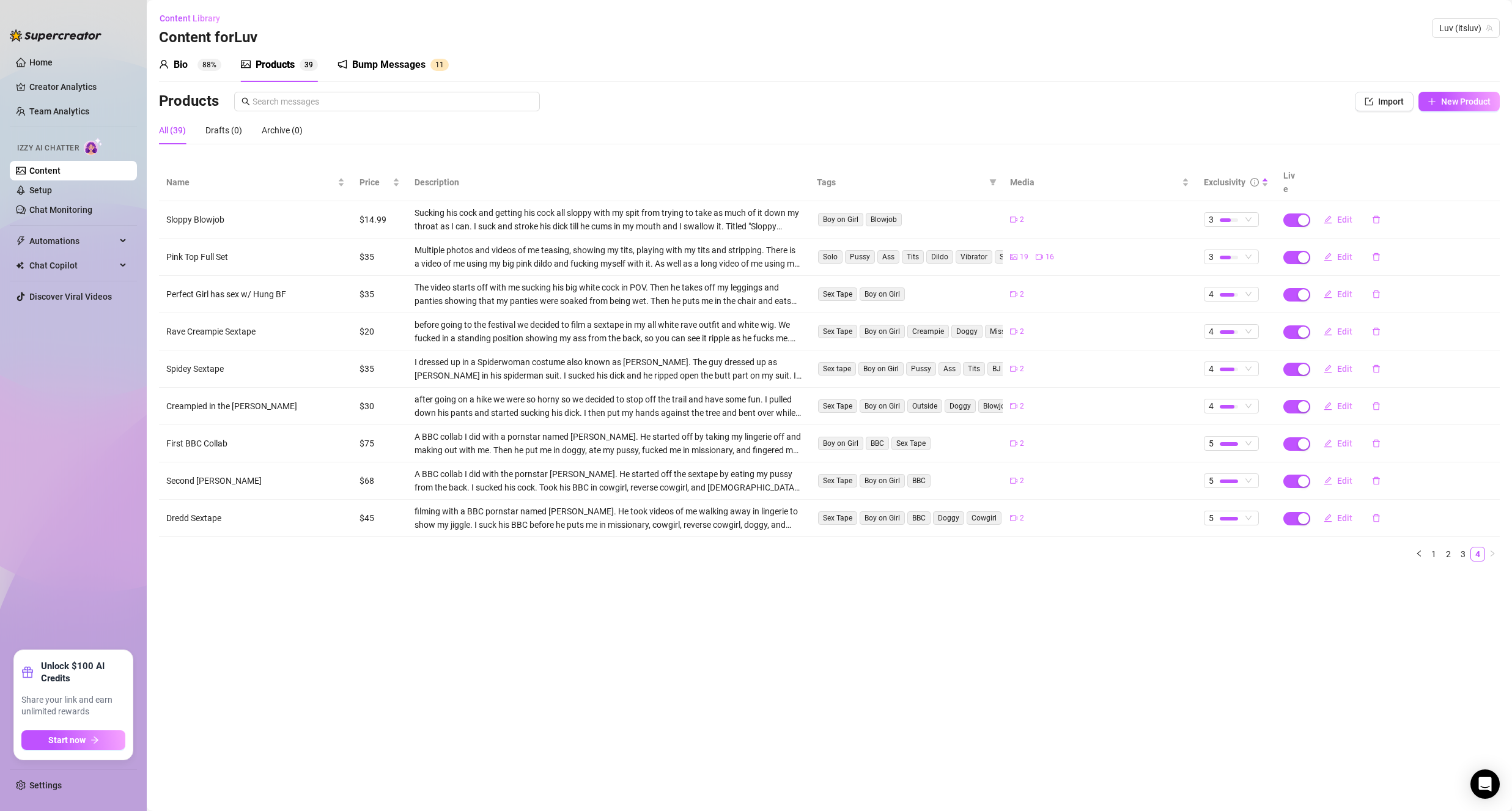
click at [414, 84] on div "Bio 88% Products 3 9 Bump Messages 1 1 Bio Import Bio from other creator Person…" at bounding box center [828, 309] width 1341 height 523
click at [411, 76] on div "Bump Messages 1 1" at bounding box center [393, 64] width 111 height 34
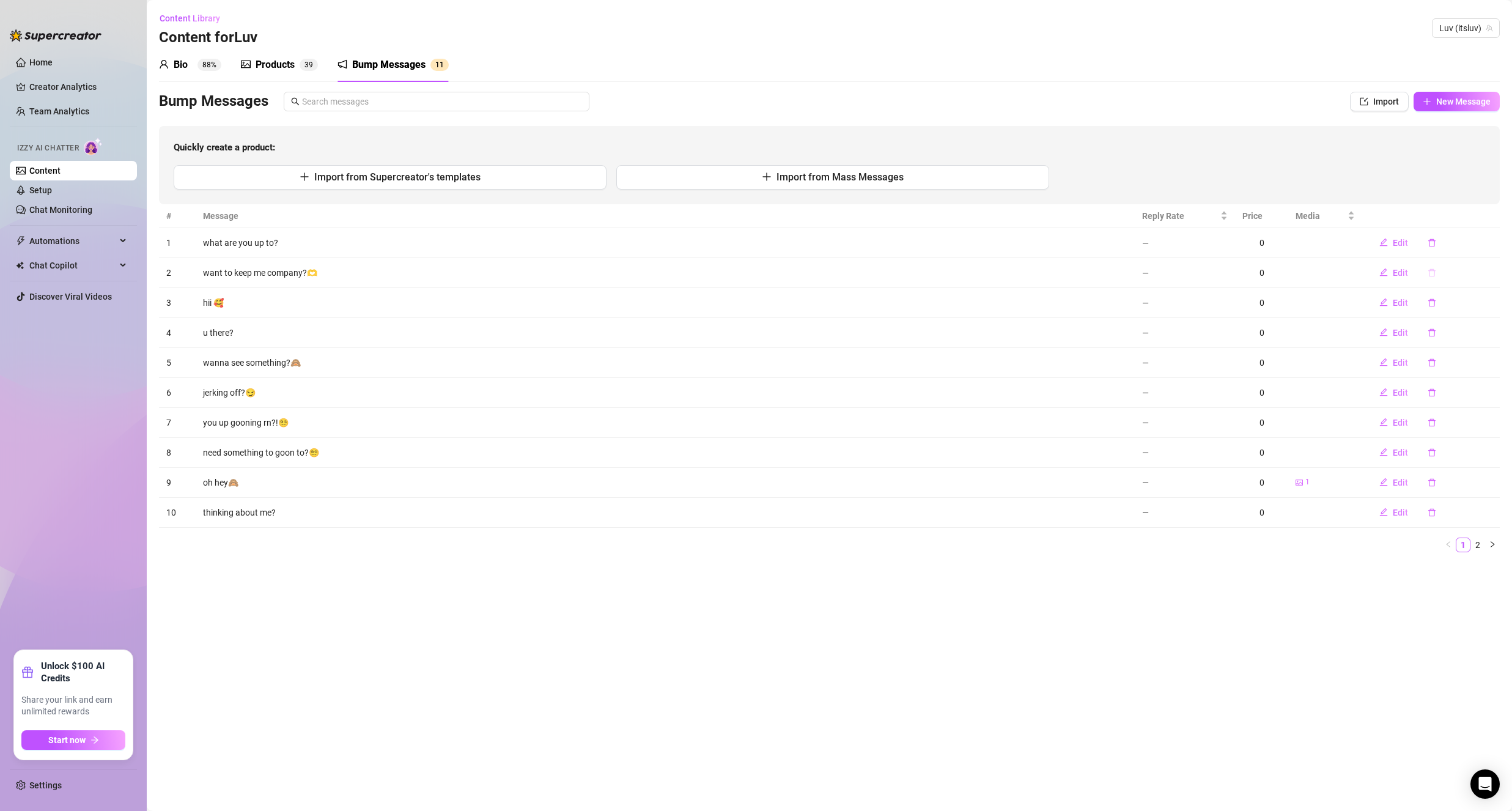
click at [1432, 276] on icon "delete" at bounding box center [1432, 272] width 8 height 8
click at [1465, 239] on span "Yes" at bounding box center [1463, 241] width 15 height 10
click at [1408, 307] on button "Edit" at bounding box center [1393, 302] width 49 height 19
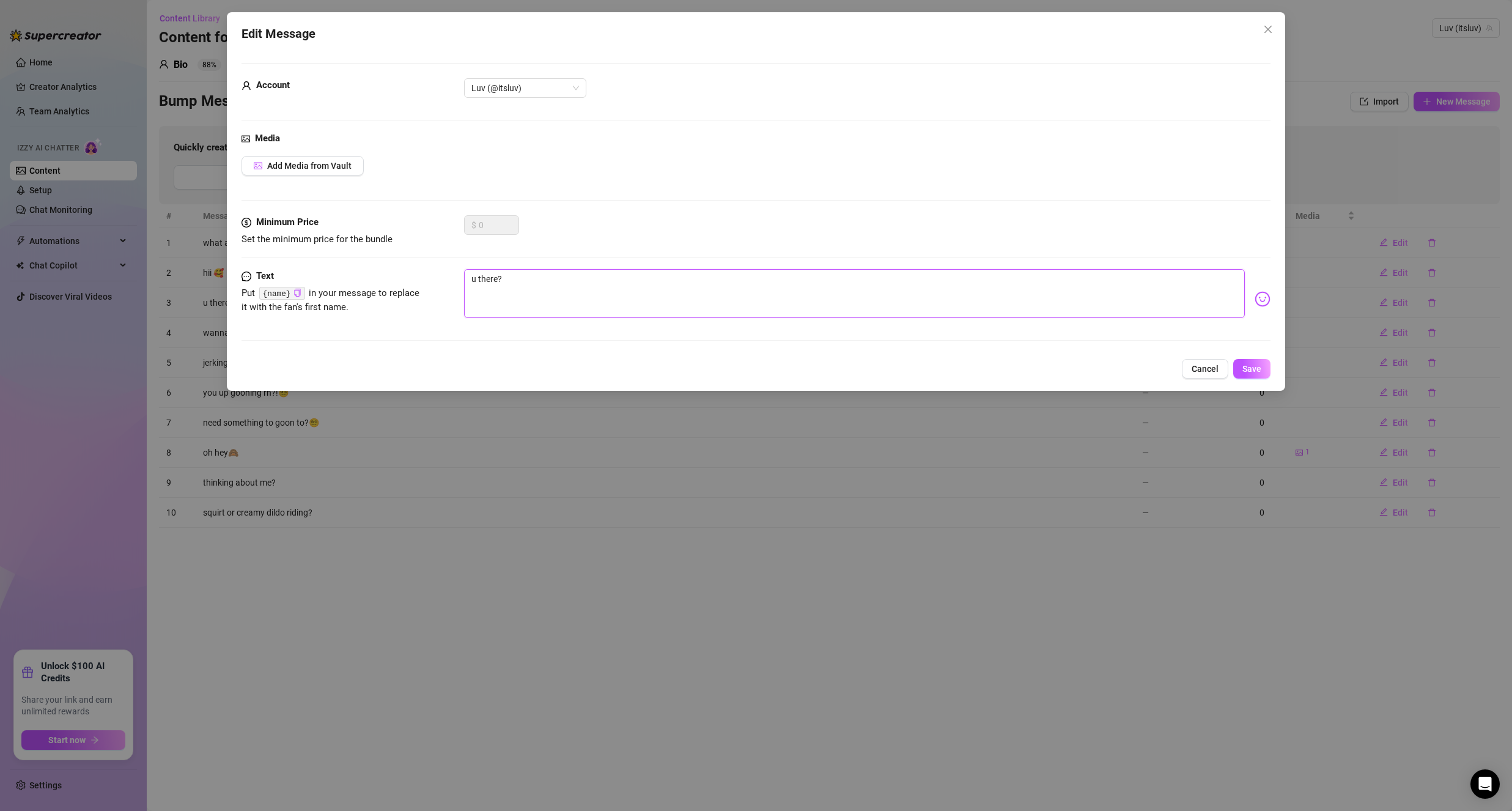
click at [514, 292] on textarea "u there?" at bounding box center [854, 294] width 781 height 49
click at [514, 291] on textarea "u there?" at bounding box center [854, 294] width 781 height 49
click at [514, 292] on textarea "u there?" at bounding box center [854, 294] width 781 height 49
click at [1251, 369] on span "Save" at bounding box center [1251, 369] width 18 height 10
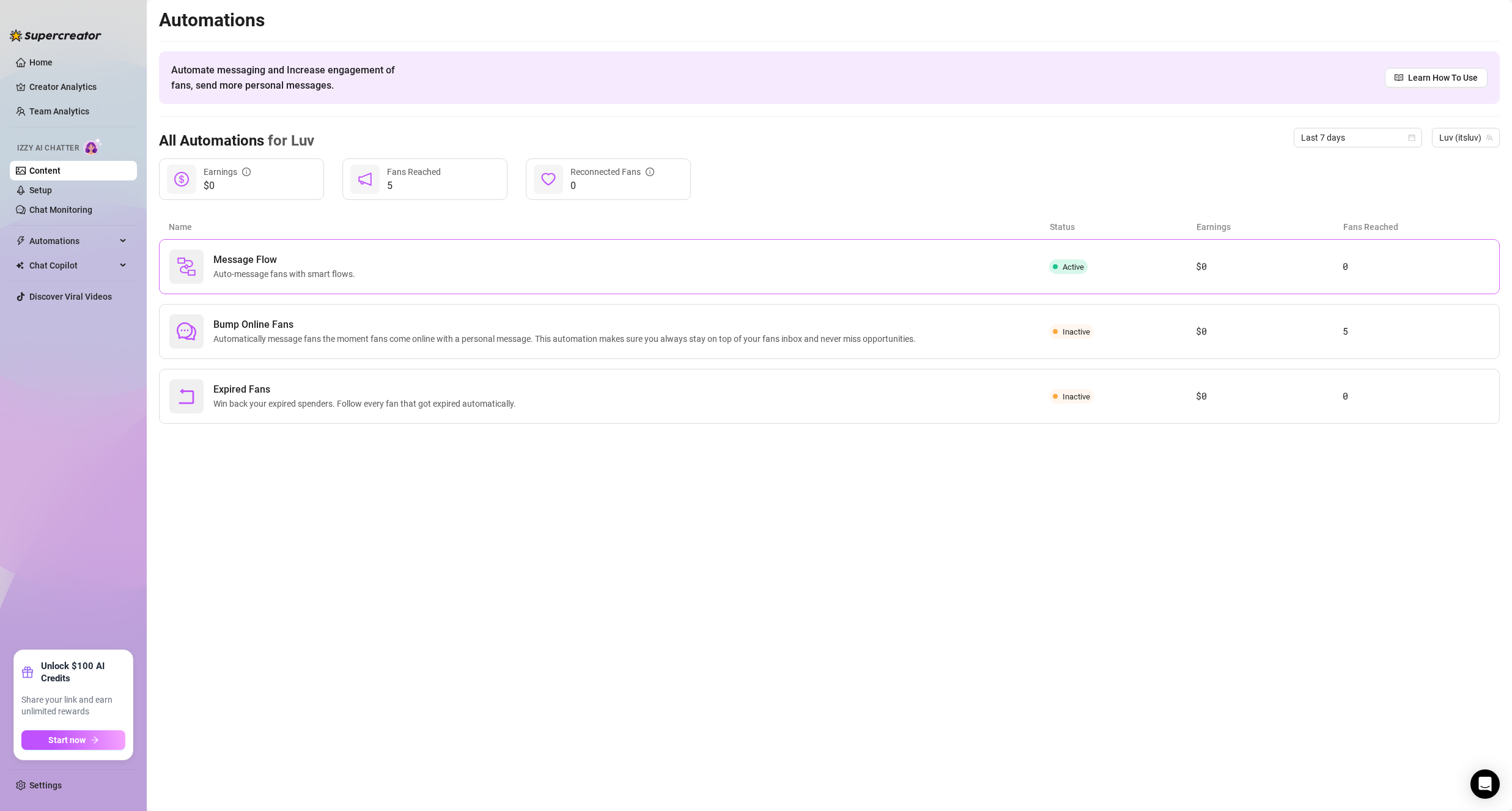
click at [363, 279] on div "Message Flow Auto-message fans with smart flows." at bounding box center [609, 266] width 880 height 34
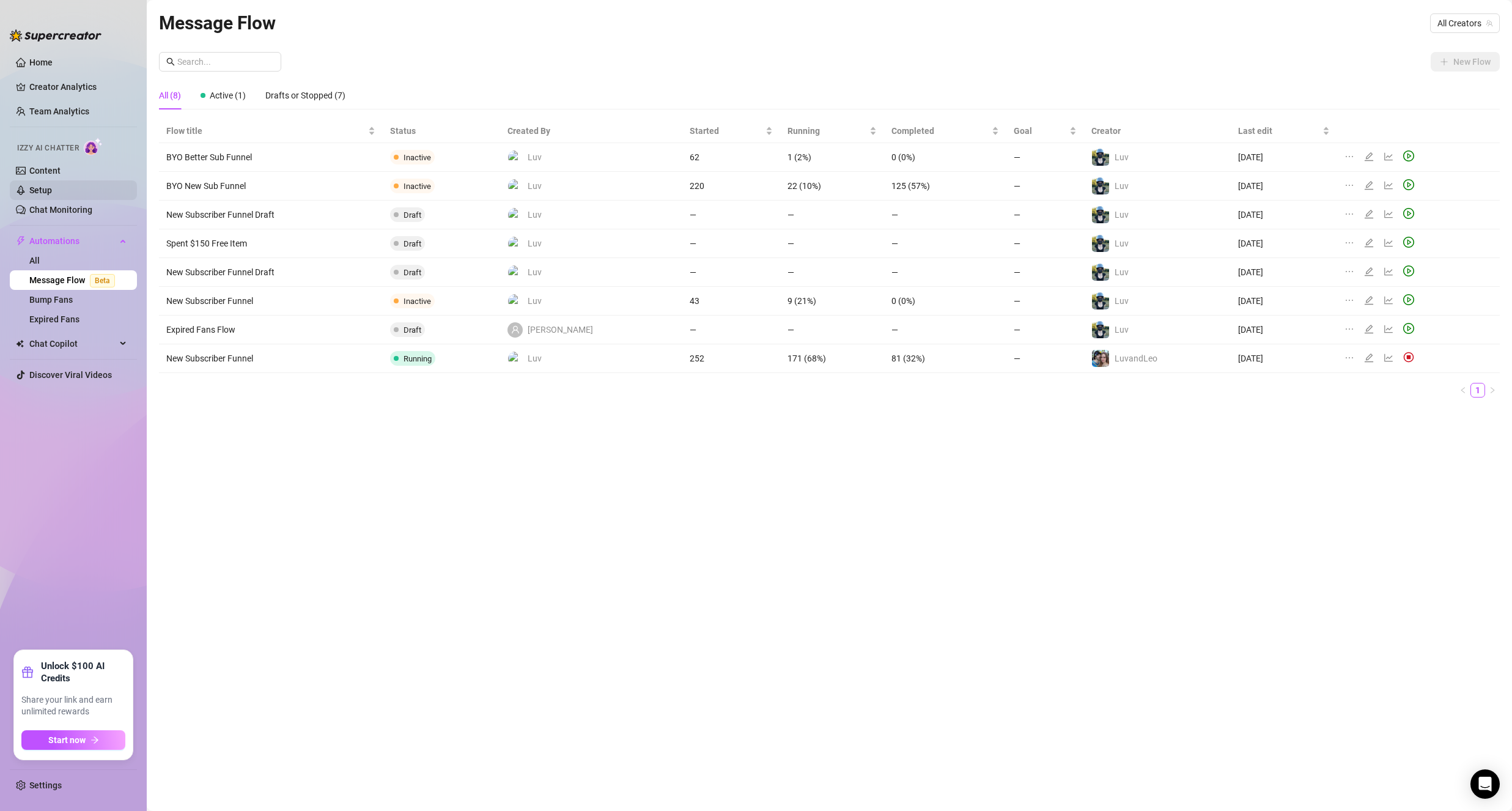
click at [52, 187] on link "Setup" at bounding box center [40, 191] width 22 height 10
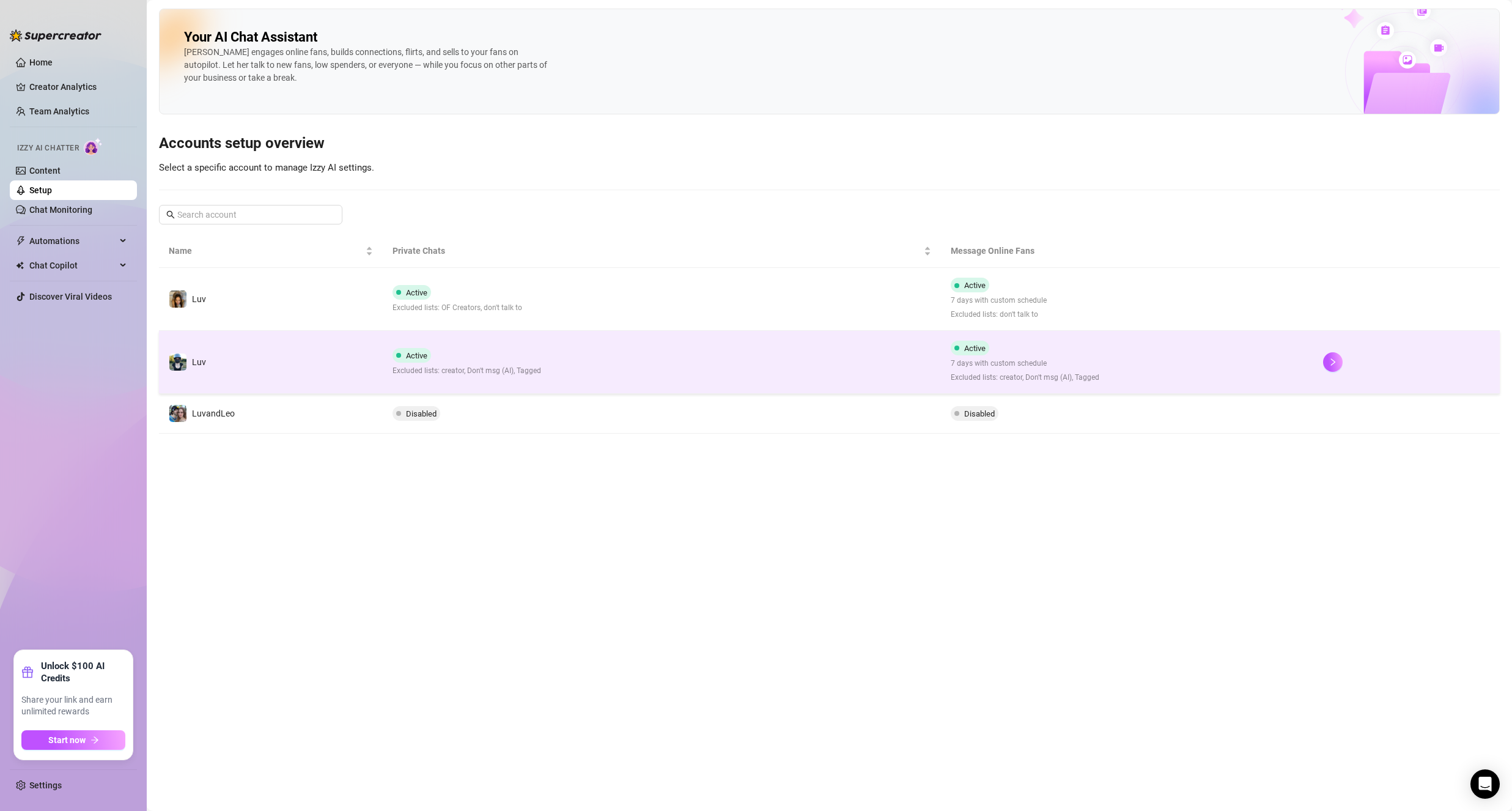
click at [282, 348] on td "Luv" at bounding box center [270, 362] width 224 height 63
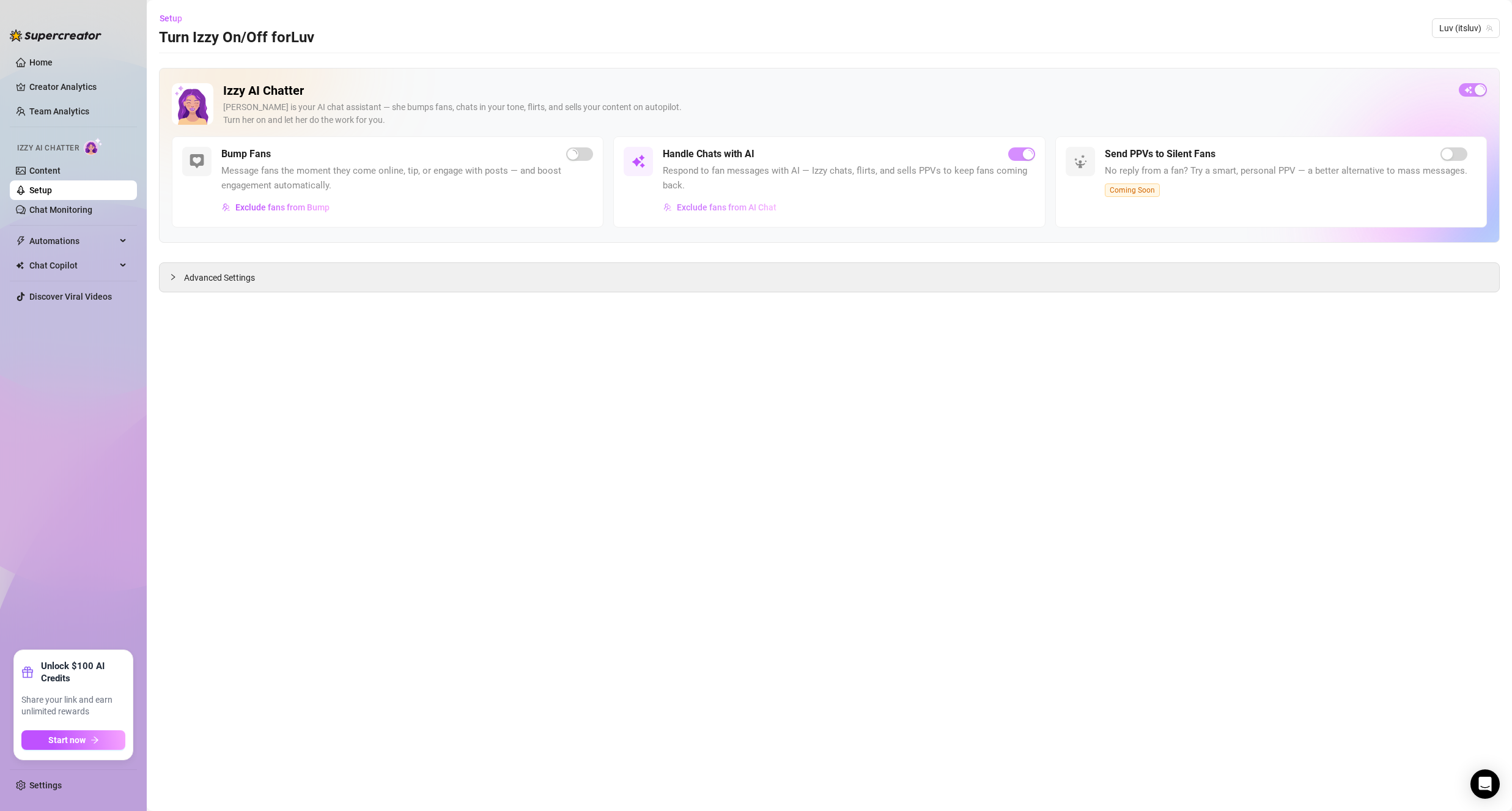
click at [745, 207] on span "Exclude fans from AI Chat" at bounding box center [726, 207] width 99 height 10
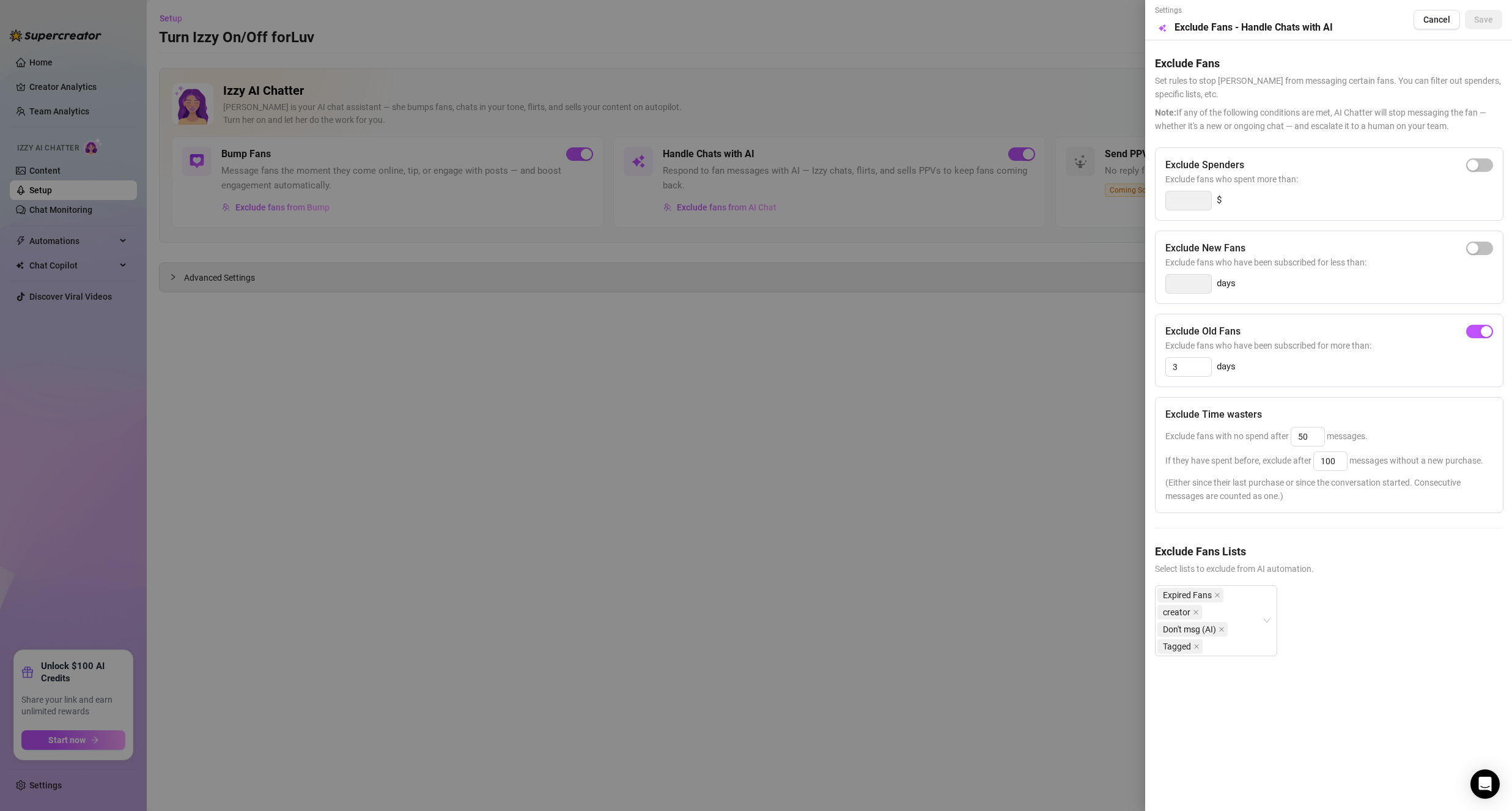
click at [488, 361] on div at bounding box center [756, 406] width 1512 height 811
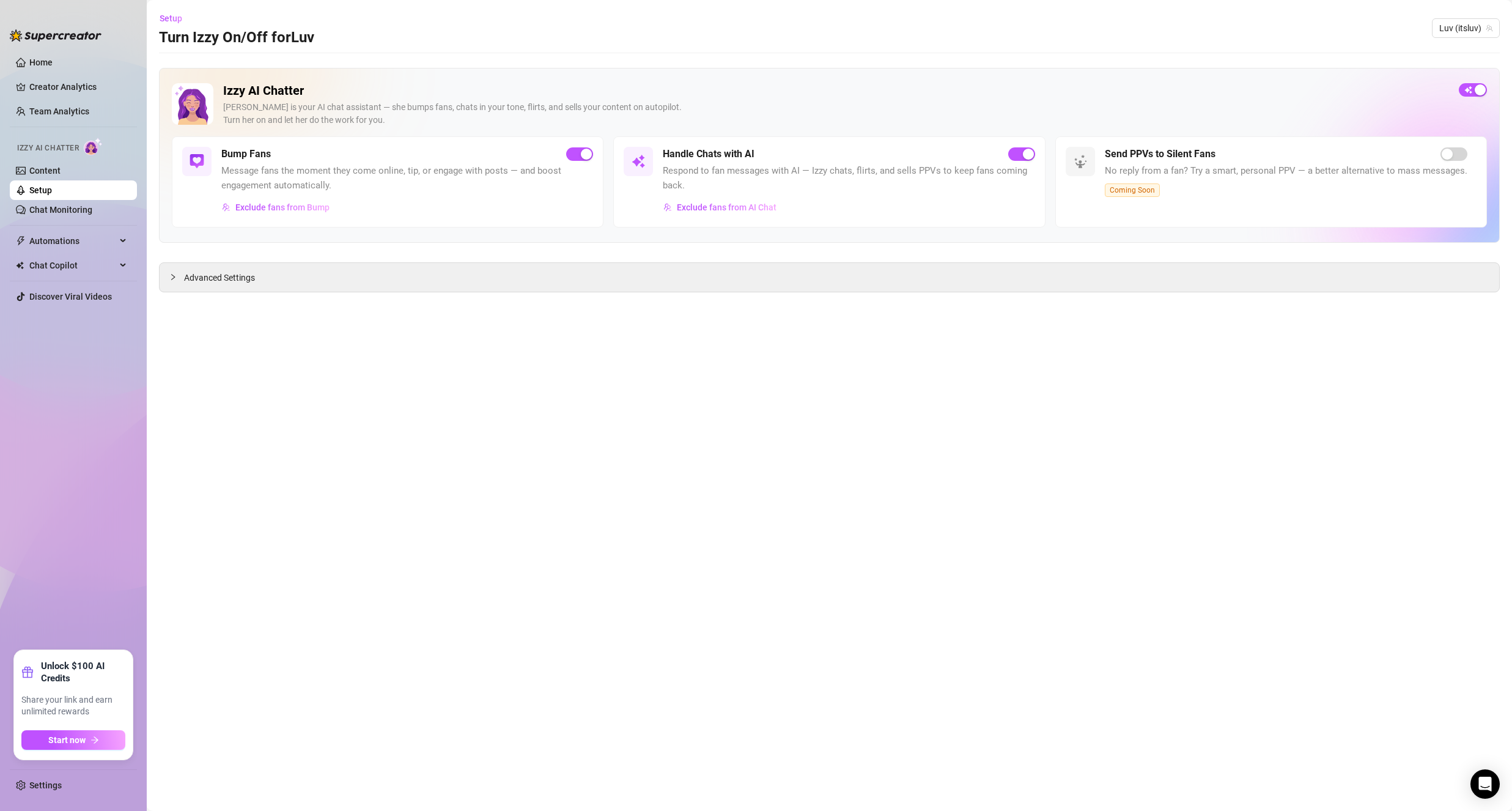
click at [52, 194] on link "Setup" at bounding box center [40, 191] width 22 height 10
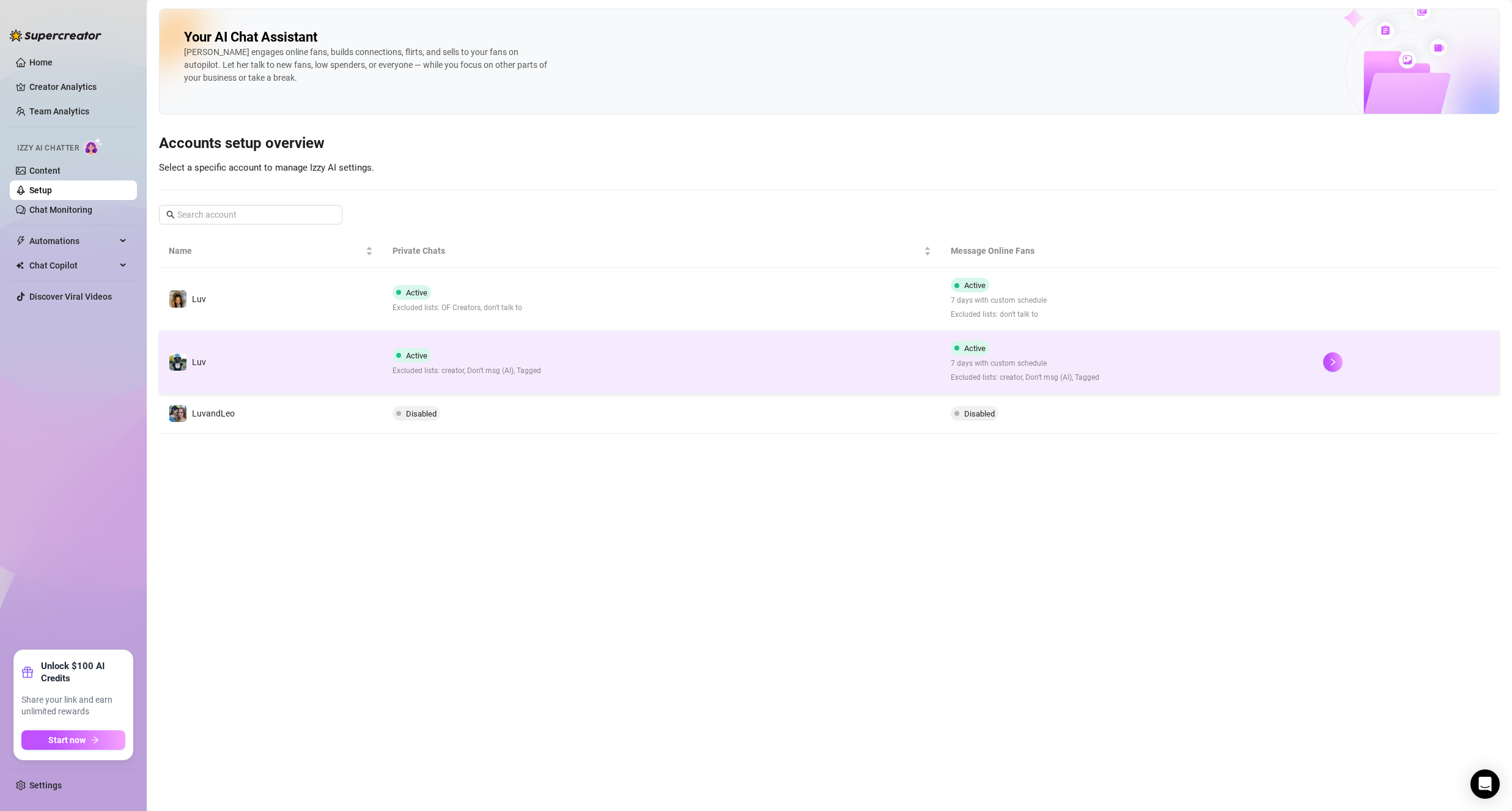
click at [1244, 344] on td "Active 7 days with custom schedule Excluded lists: creator, Don't msg (AI), Tag…" at bounding box center [1127, 362] width 372 height 63
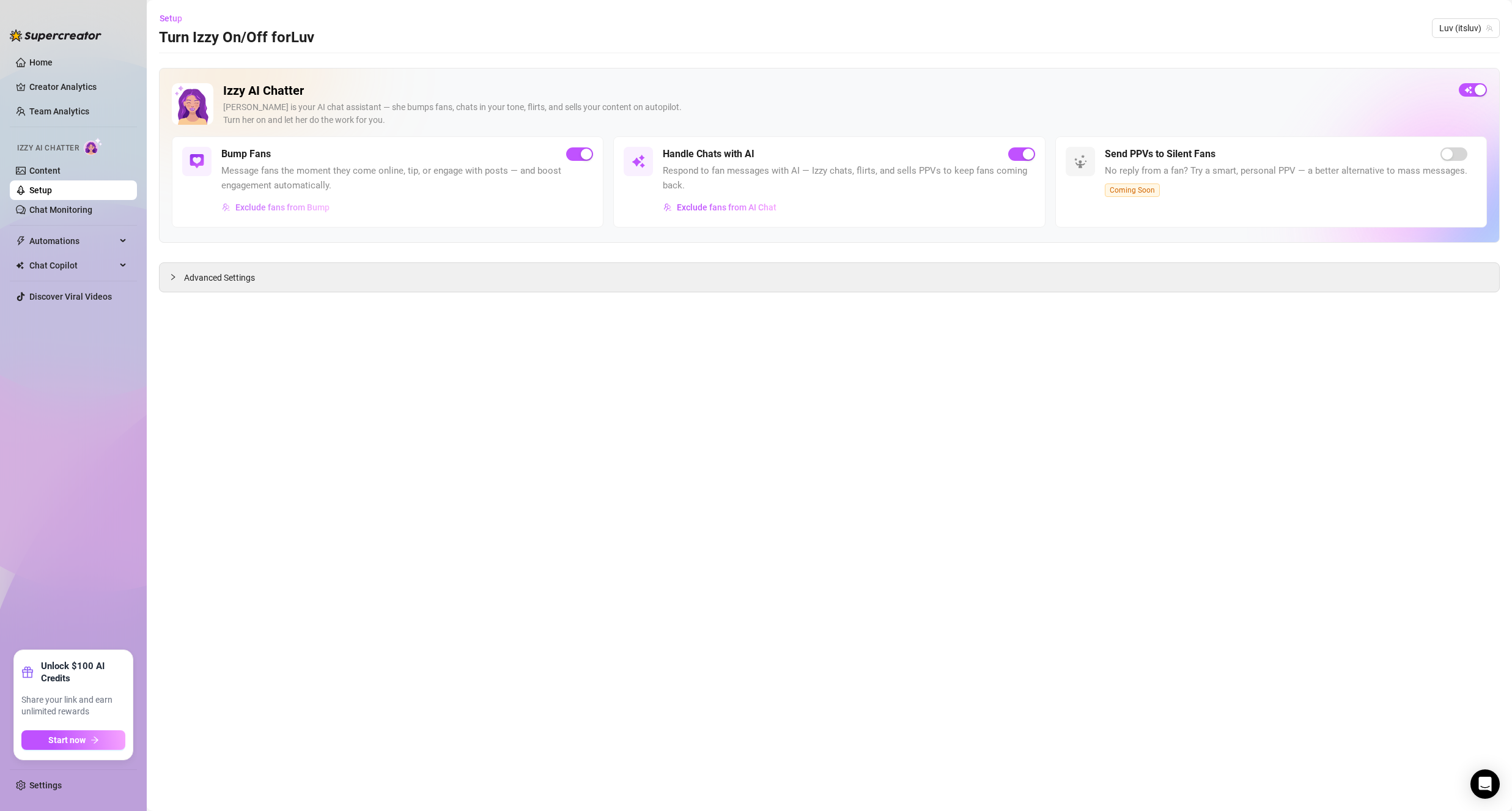
click at [300, 211] on span "Exclude fans from Bump" at bounding box center [282, 207] width 94 height 10
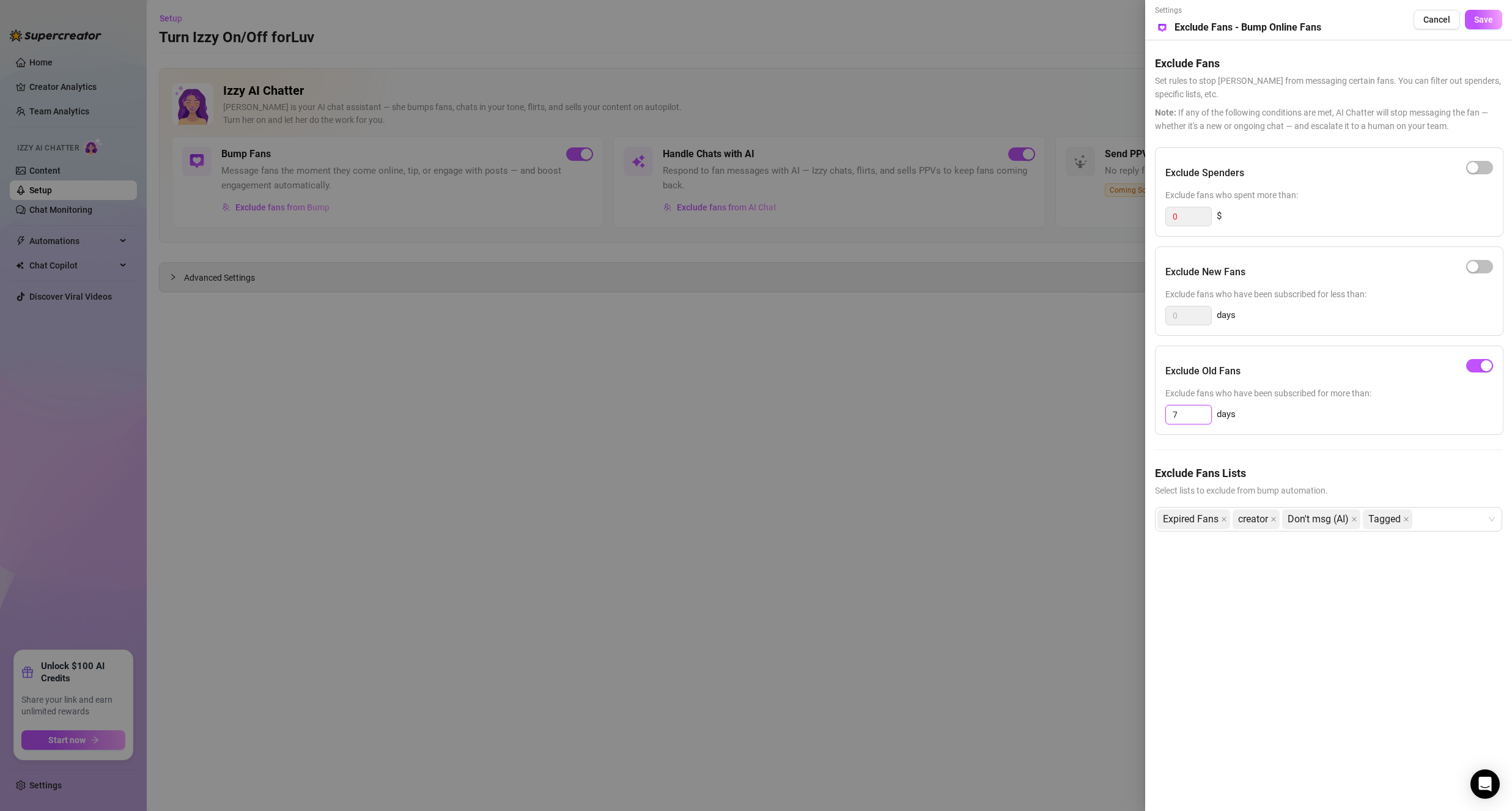
click at [1178, 422] on input "7" at bounding box center [1188, 414] width 46 height 18
click at [1330, 410] on div "60 days" at bounding box center [1328, 414] width 328 height 19
click at [1478, 26] on button "Save" at bounding box center [1484, 19] width 37 height 19
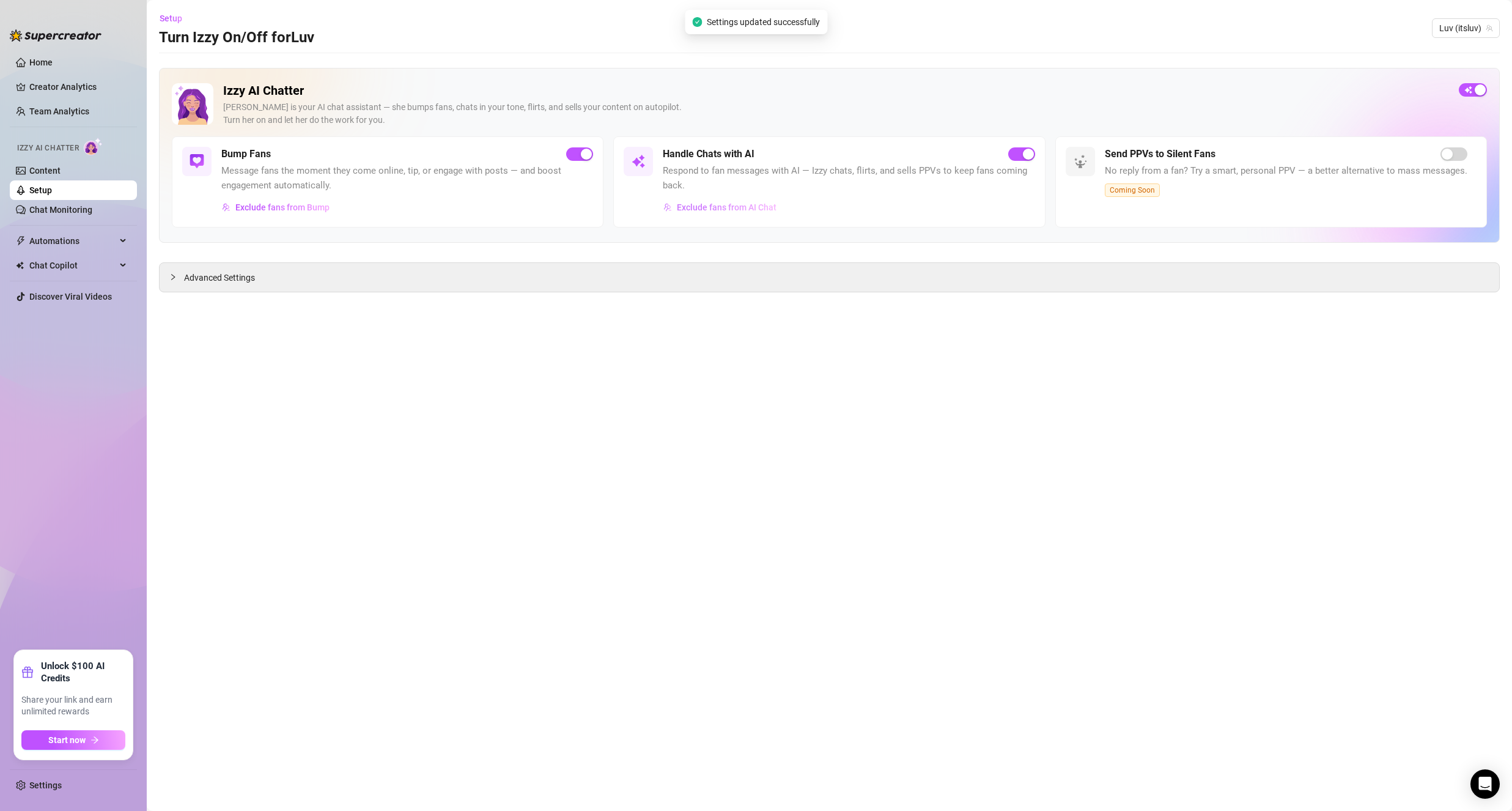
click at [732, 199] on button "Exclude fans from AI Chat" at bounding box center [721, 207] width 115 height 19
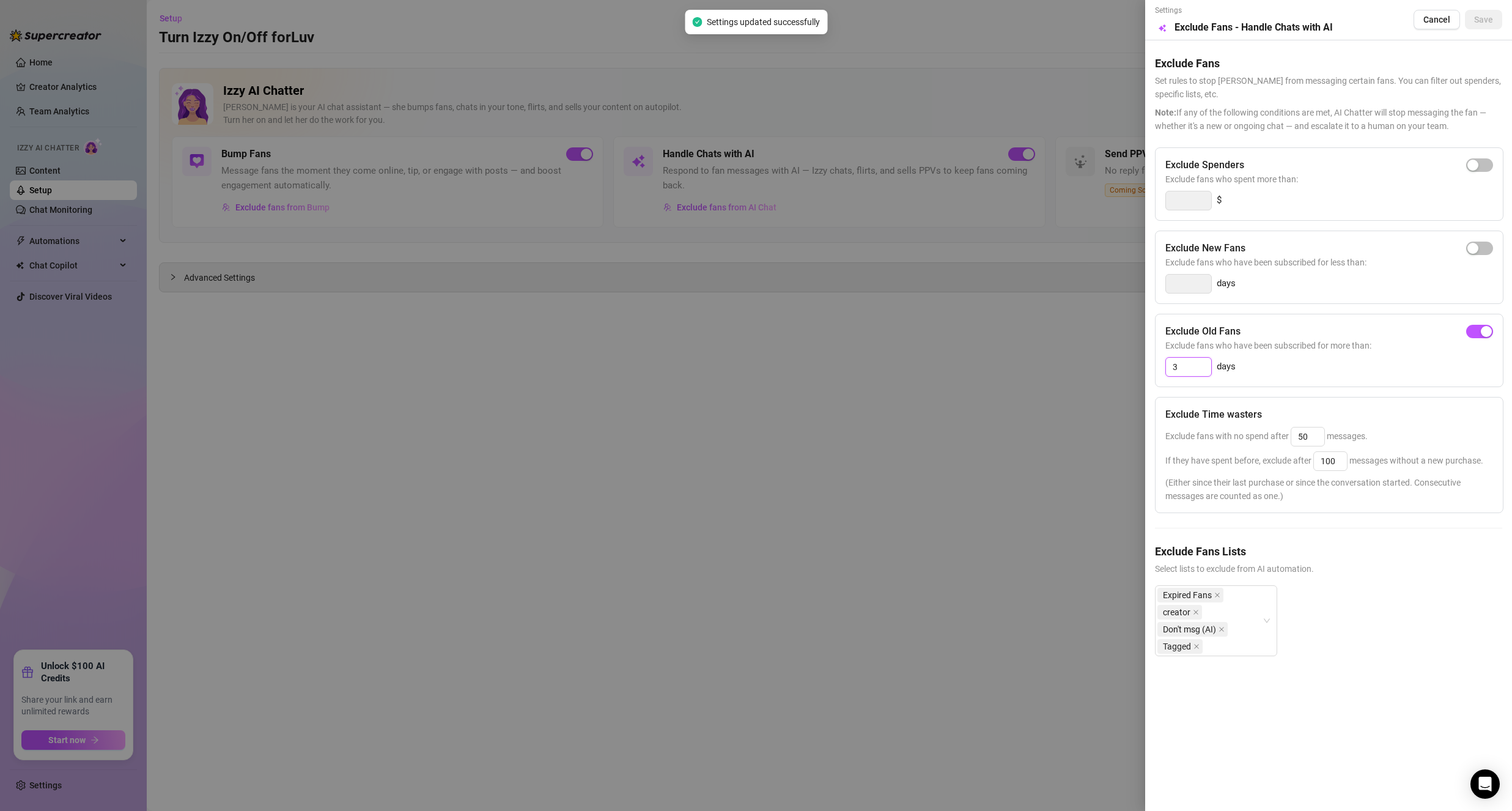
click at [1195, 371] on input "3" at bounding box center [1188, 367] width 46 height 18
click at [1195, 370] on input "3" at bounding box center [1188, 367] width 46 height 18
click at [1336, 376] on div "60 days" at bounding box center [1328, 367] width 328 height 19
click at [1482, 20] on span "Save" at bounding box center [1483, 19] width 18 height 10
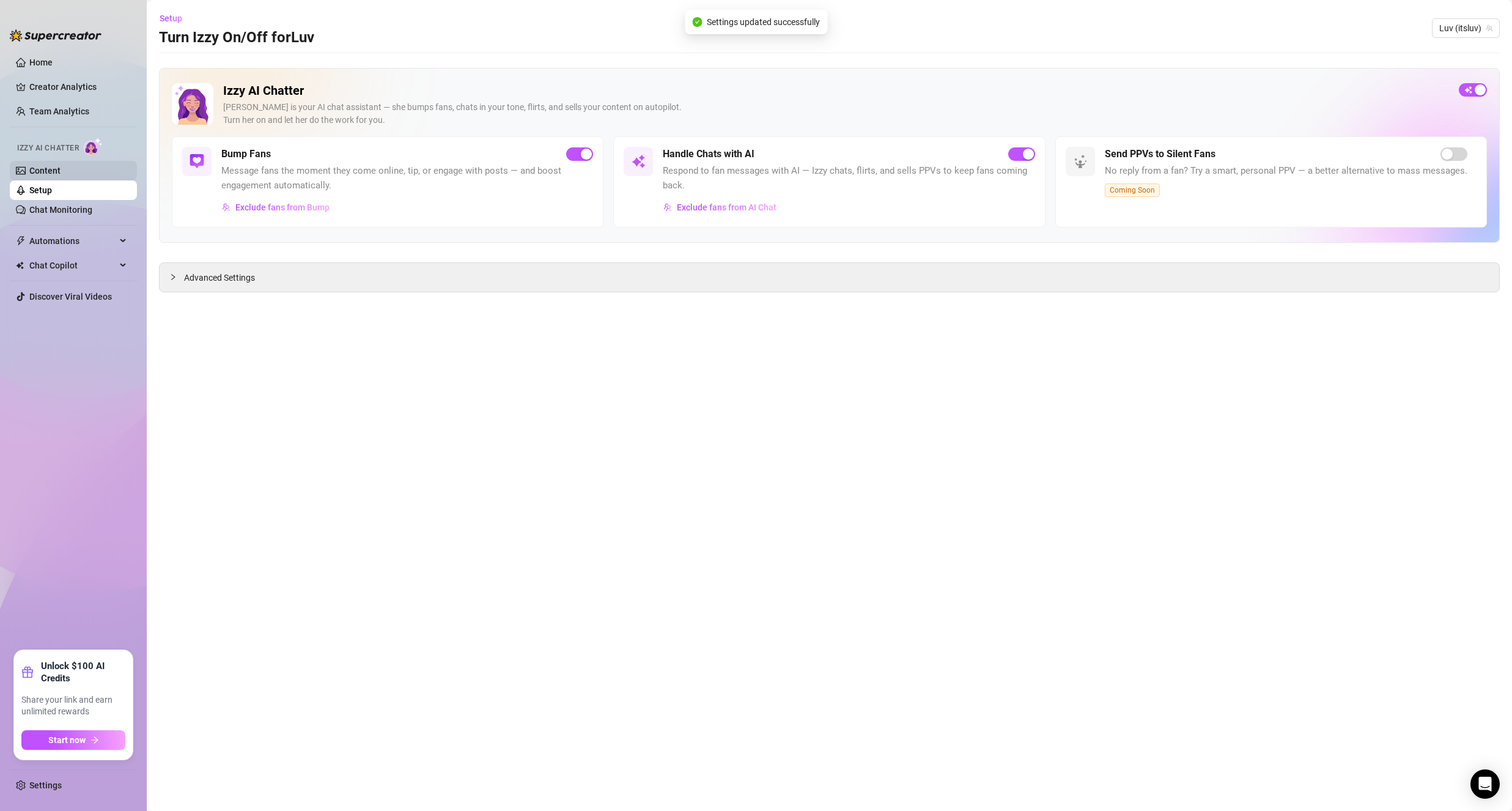
click at [55, 165] on link "Content" at bounding box center [45, 170] width 31 height 10
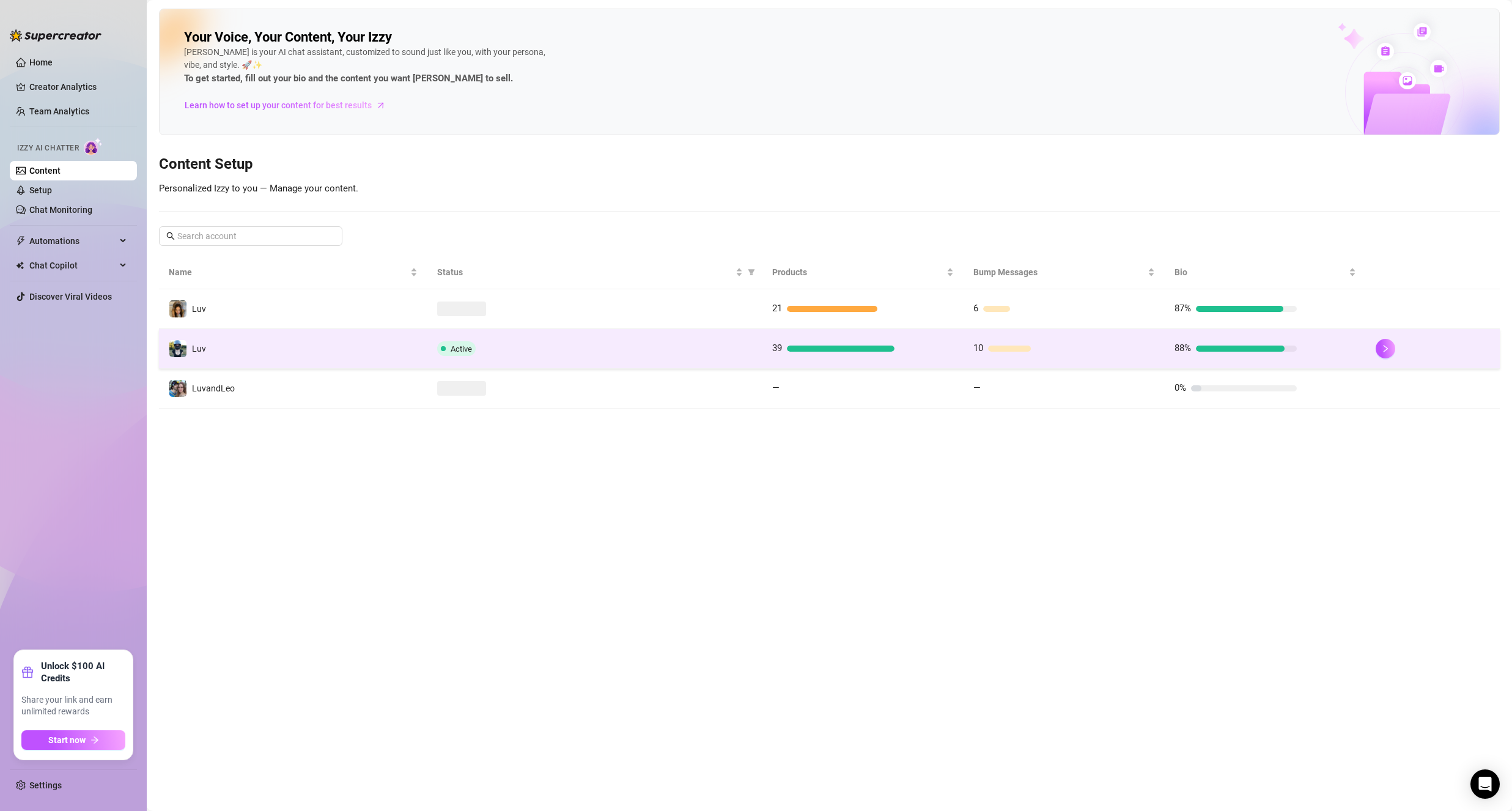
click at [266, 345] on td "Luv" at bounding box center [293, 348] width 268 height 40
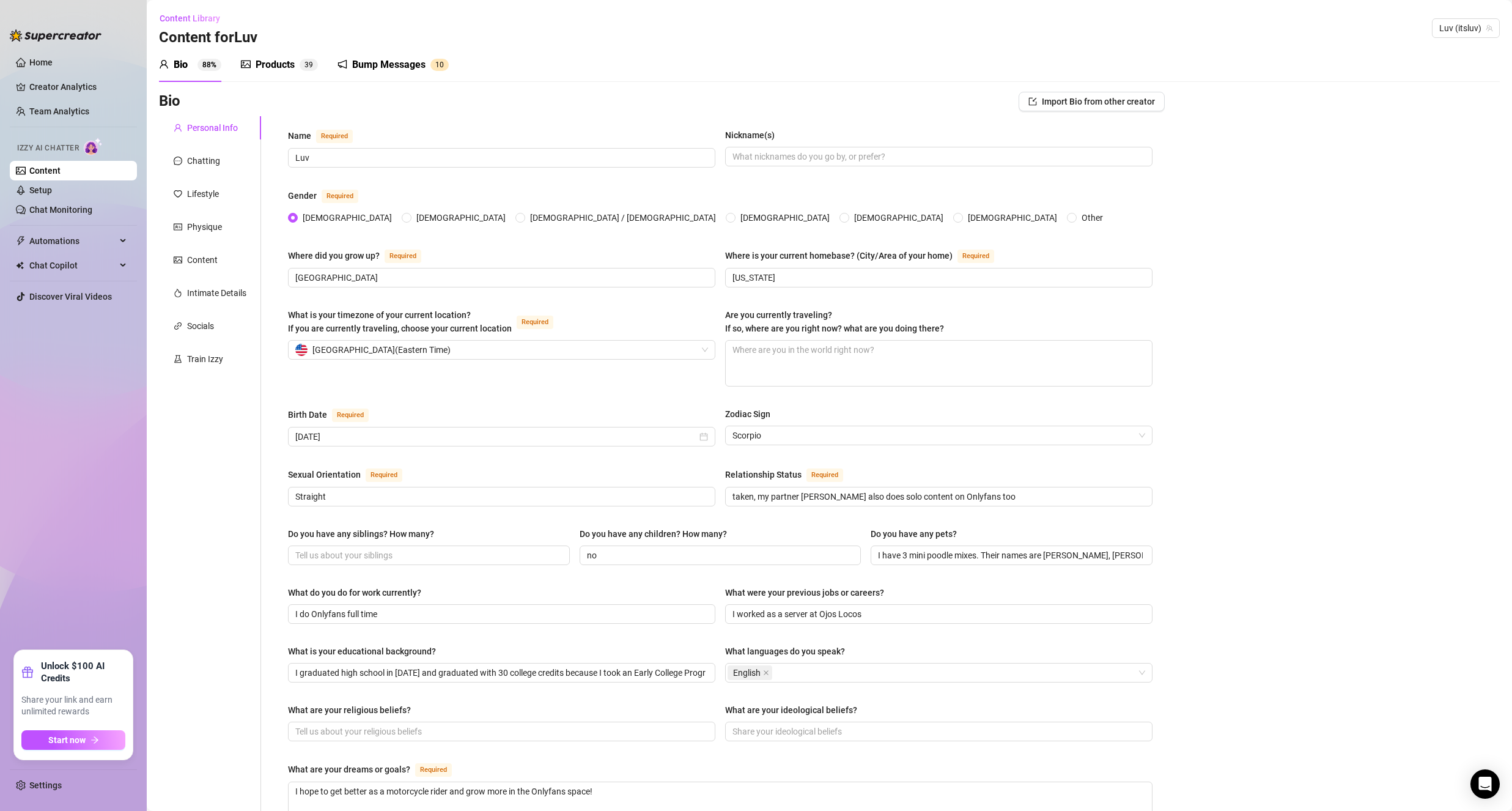
drag, startPoint x: 379, startPoint y: 68, endPoint x: 355, endPoint y: 78, distance: 26.0
click at [379, 69] on div "Bump Messages" at bounding box center [388, 64] width 73 height 15
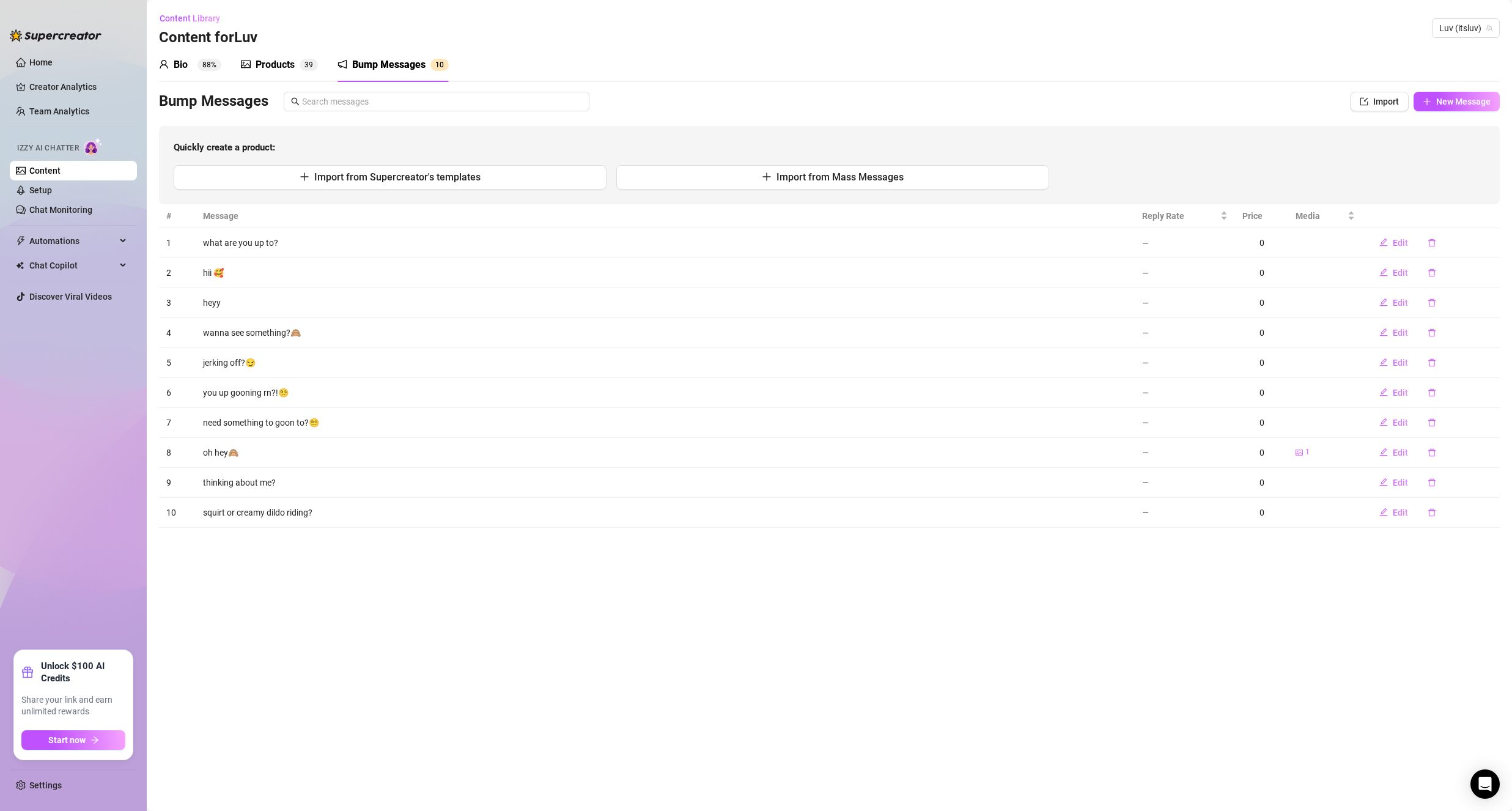
click at [305, 65] on span "3" at bounding box center [306, 64] width 4 height 9
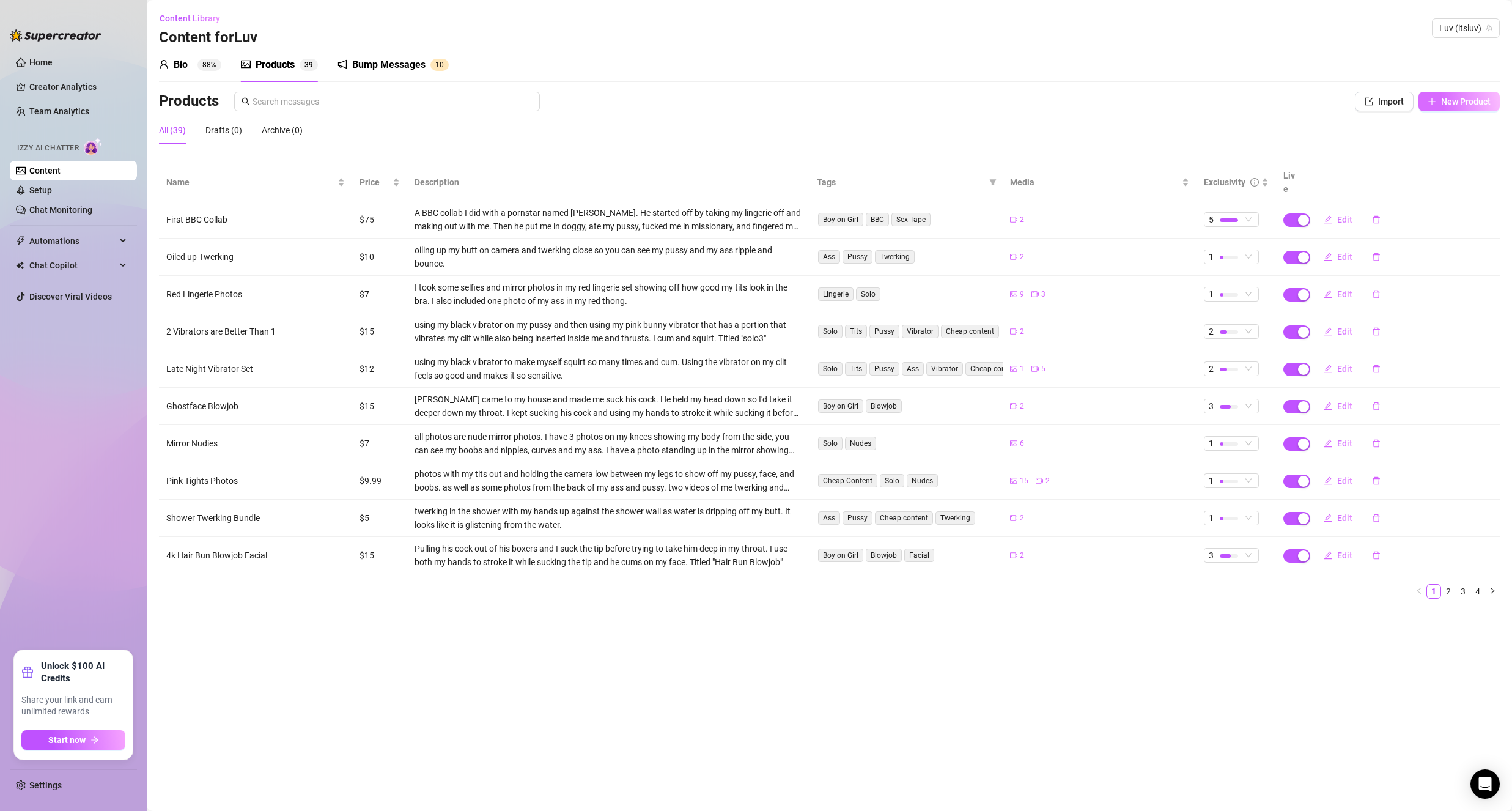
click at [1450, 103] on span "New Product" at bounding box center [1465, 101] width 50 height 10
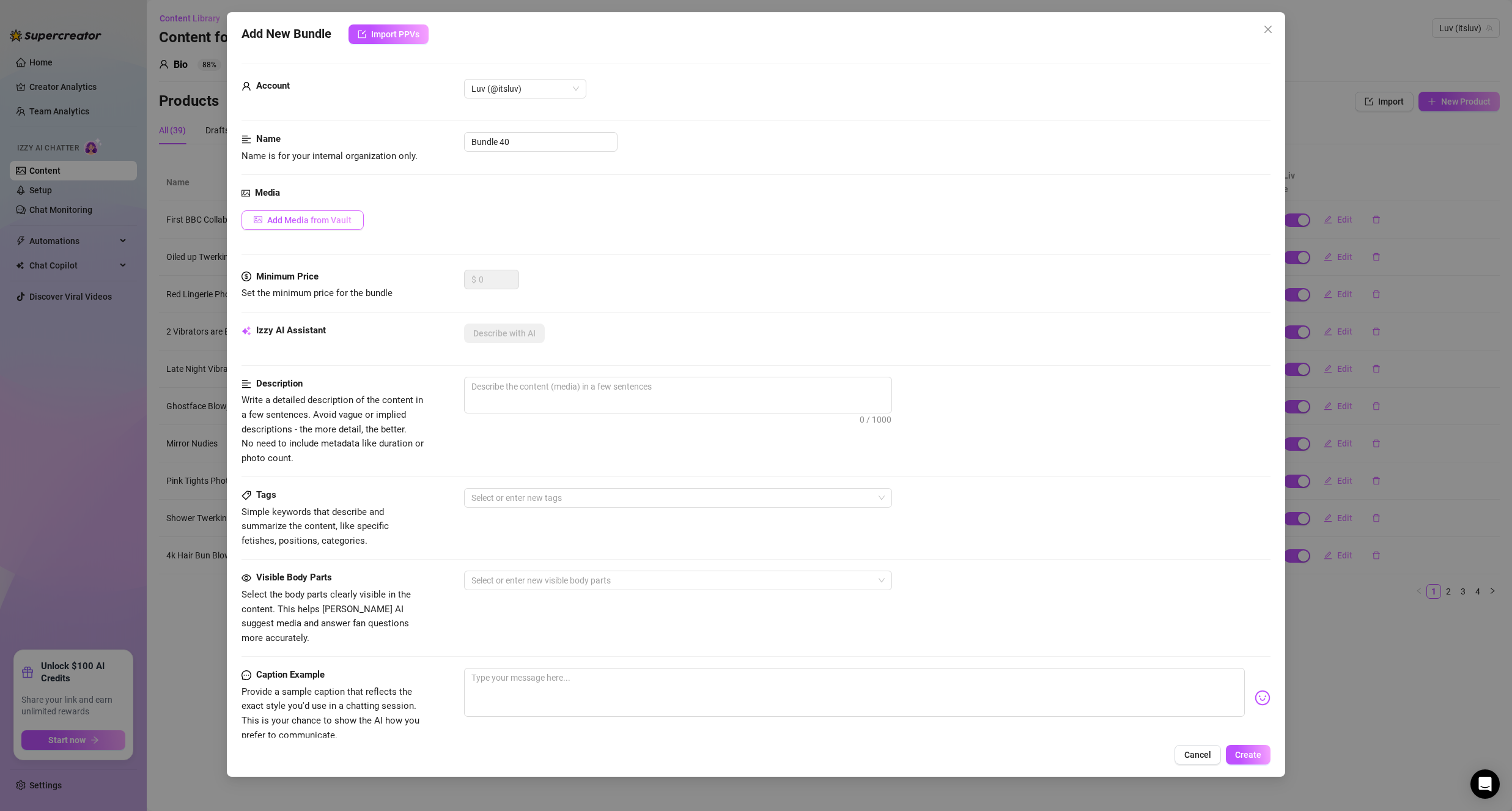
drag, startPoint x: 314, startPoint y: 209, endPoint x: 308, endPoint y: 213, distance: 7.2
click at [314, 210] on div "Media Add Media from Vault" at bounding box center [756, 228] width 1029 height 84
click at [288, 225] on span "Add Media from Vault" at bounding box center [309, 220] width 85 height 10
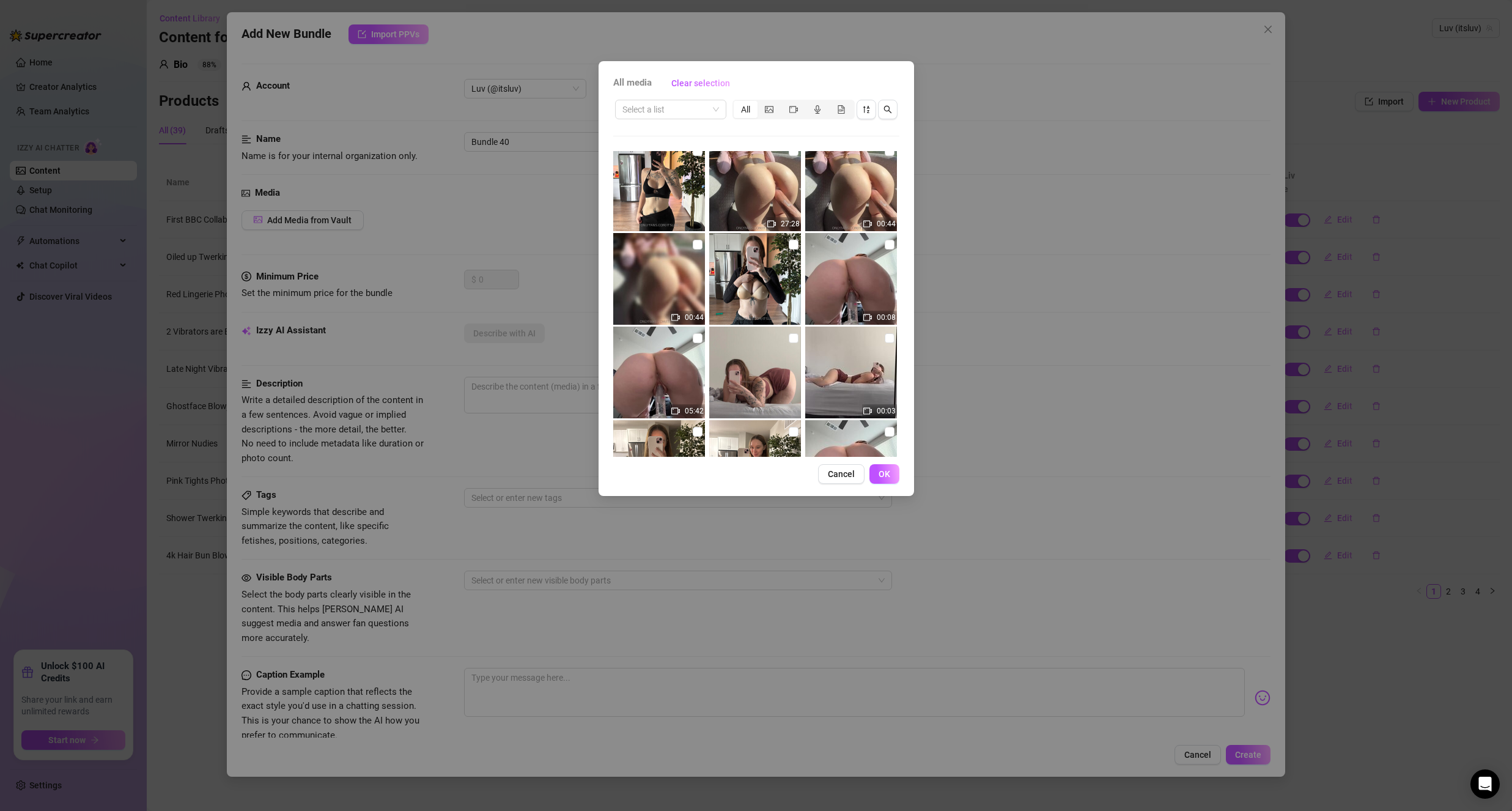
scroll to position [245, 0]
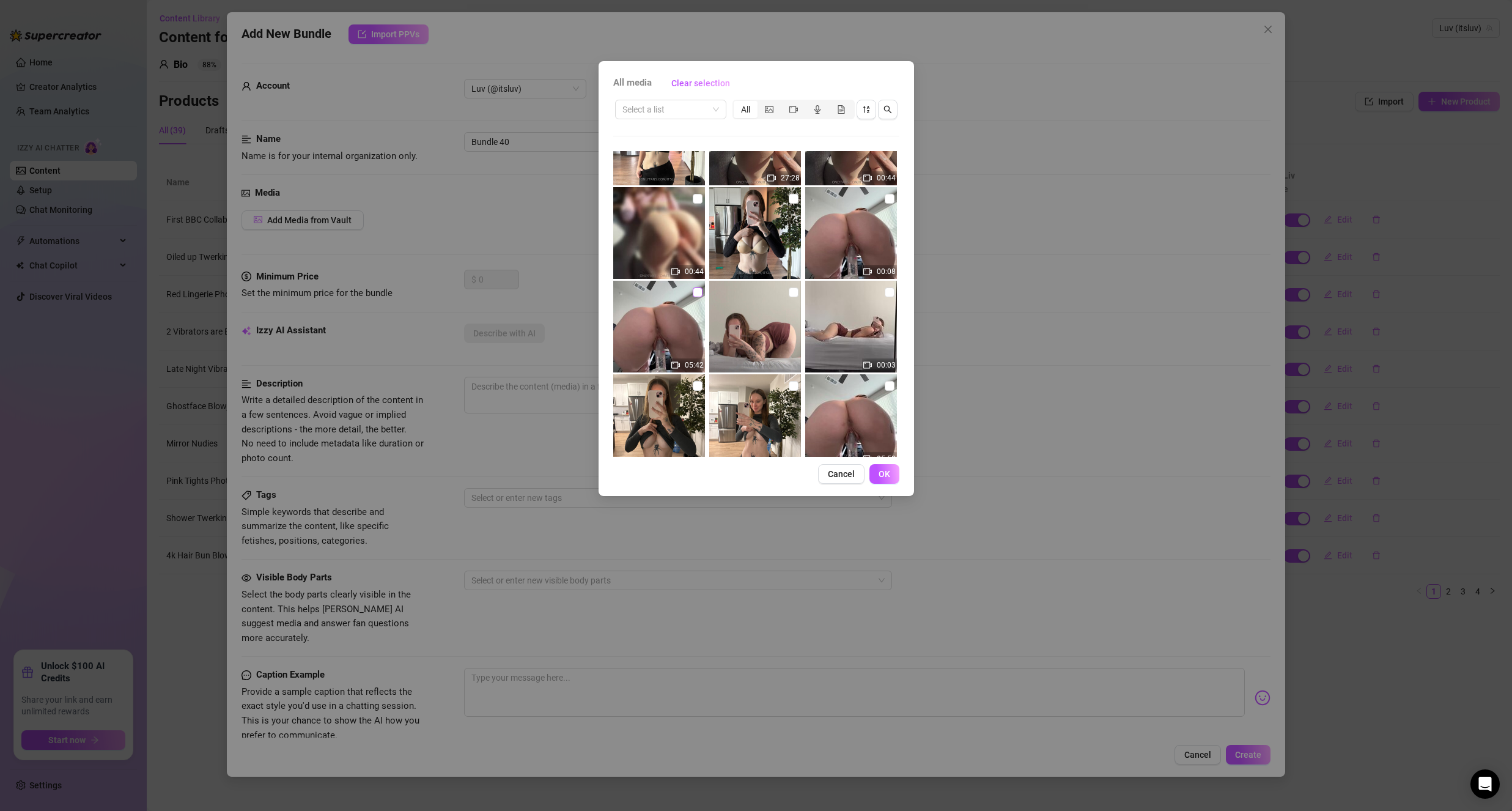
click at [696, 293] on input "checkbox" at bounding box center [697, 293] width 10 height 10
click at [885, 199] on input "checkbox" at bounding box center [890, 198] width 10 height 10
drag, startPoint x: 897, startPoint y: 473, endPoint x: 890, endPoint y: 473, distance: 7.0
click at [896, 473] on button "OK" at bounding box center [884, 474] width 30 height 19
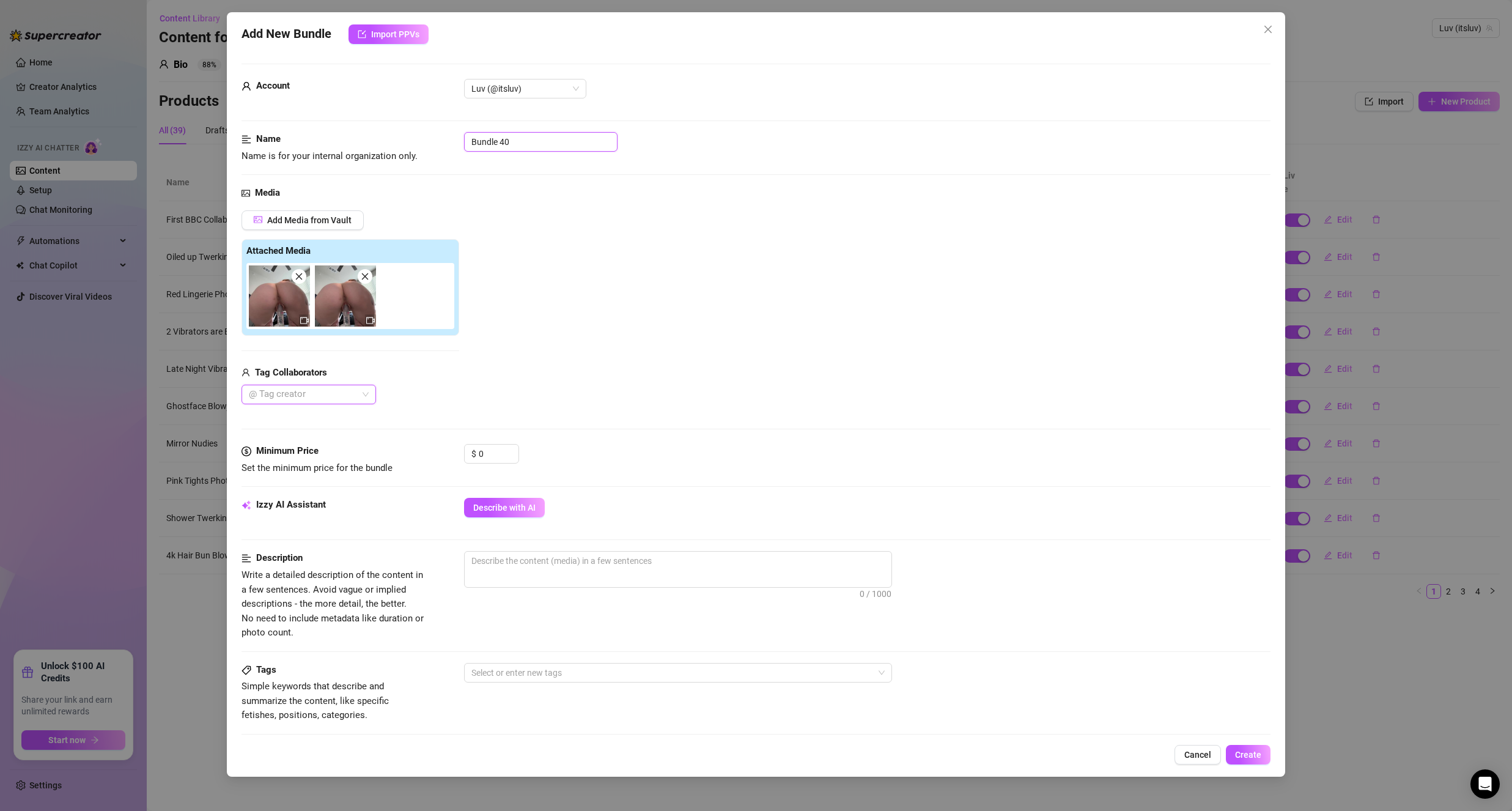
click at [535, 148] on input "Bundle 40" at bounding box center [541, 142] width 154 height 19
click at [535, 151] on input "Bundle 40" at bounding box center [541, 142] width 154 height 19
click at [536, 150] on input "Bundle 40" at bounding box center [541, 142] width 154 height 19
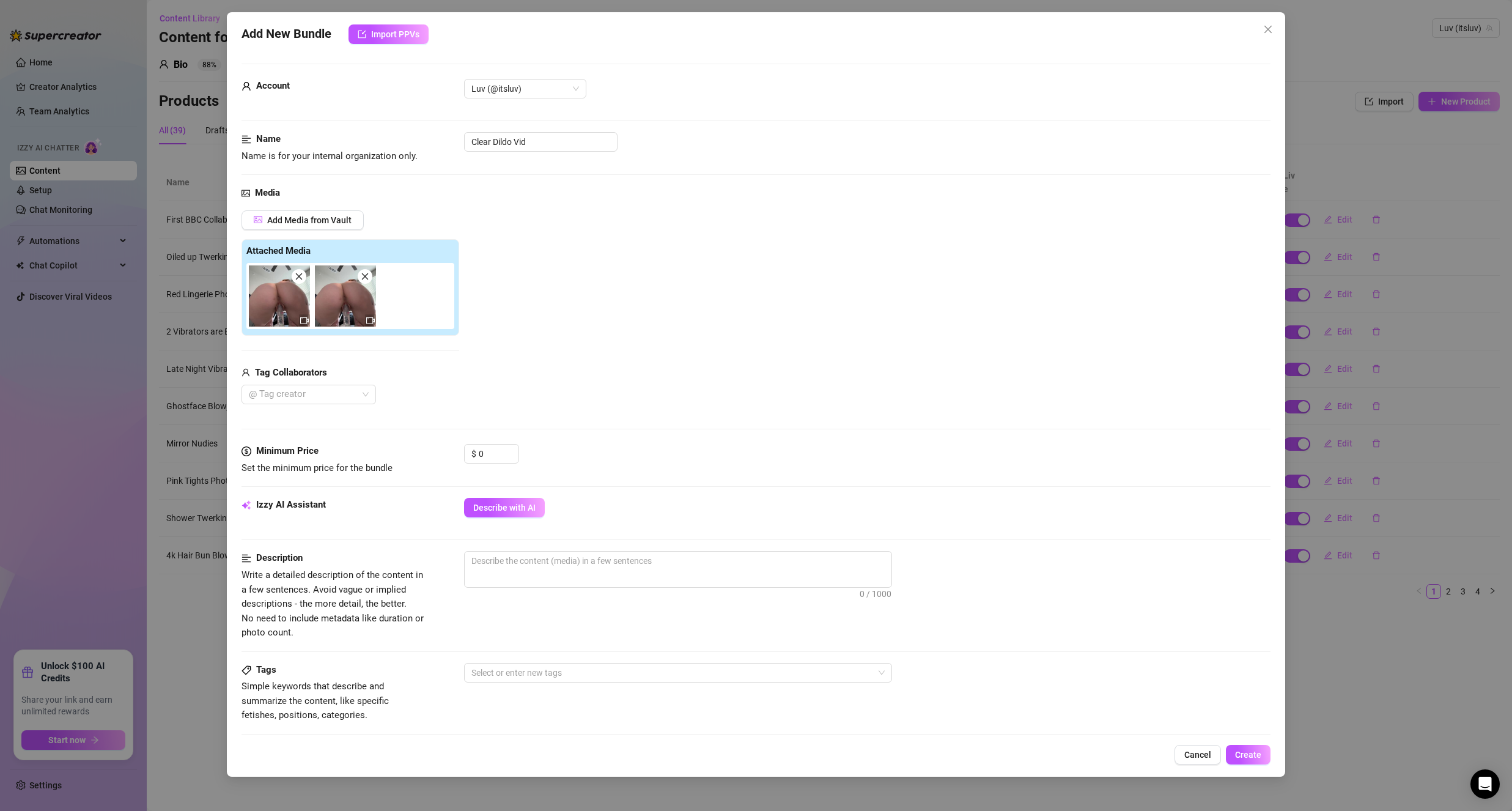
click at [525, 241] on div "Add Media from Vault Attached Media Tag Collaborators @ Tag creator" at bounding box center [756, 307] width 1029 height 194
click at [365, 282] on span at bounding box center [365, 276] width 15 height 15
click at [302, 281] on span at bounding box center [299, 276] width 15 height 15
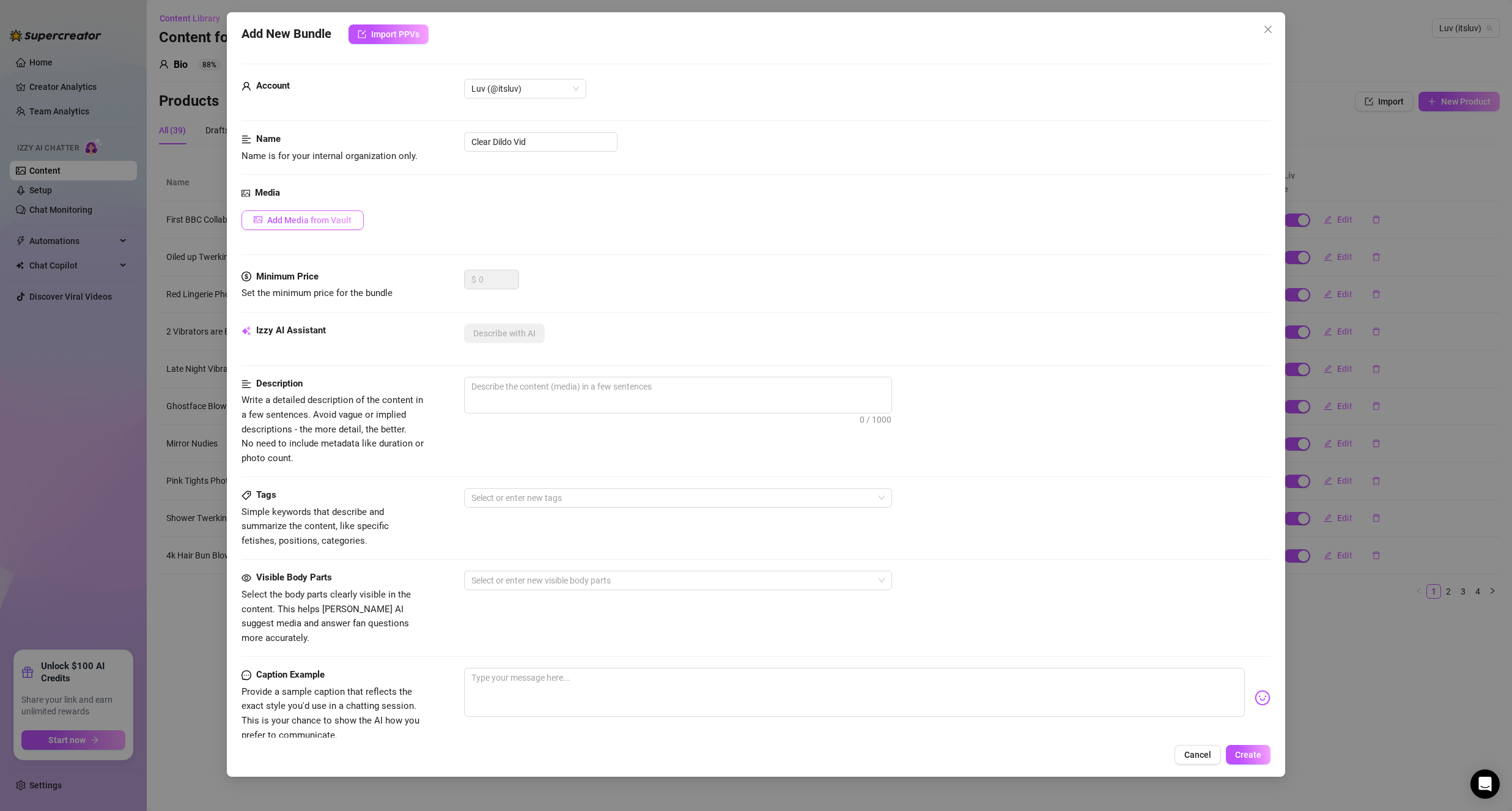
click at [316, 219] on span "Add Media from Vault" at bounding box center [309, 220] width 85 height 10
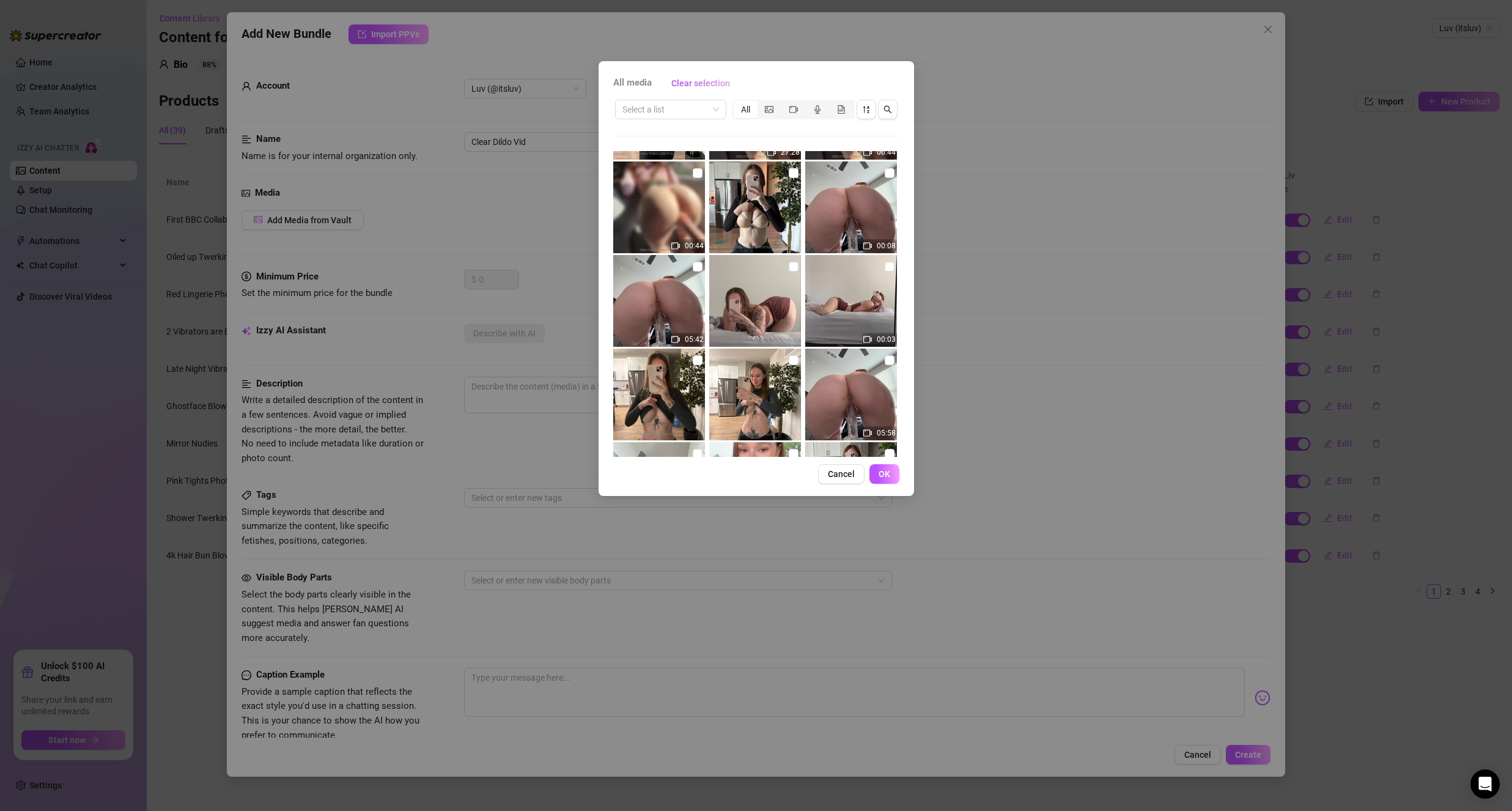
scroll to position [305, 0]
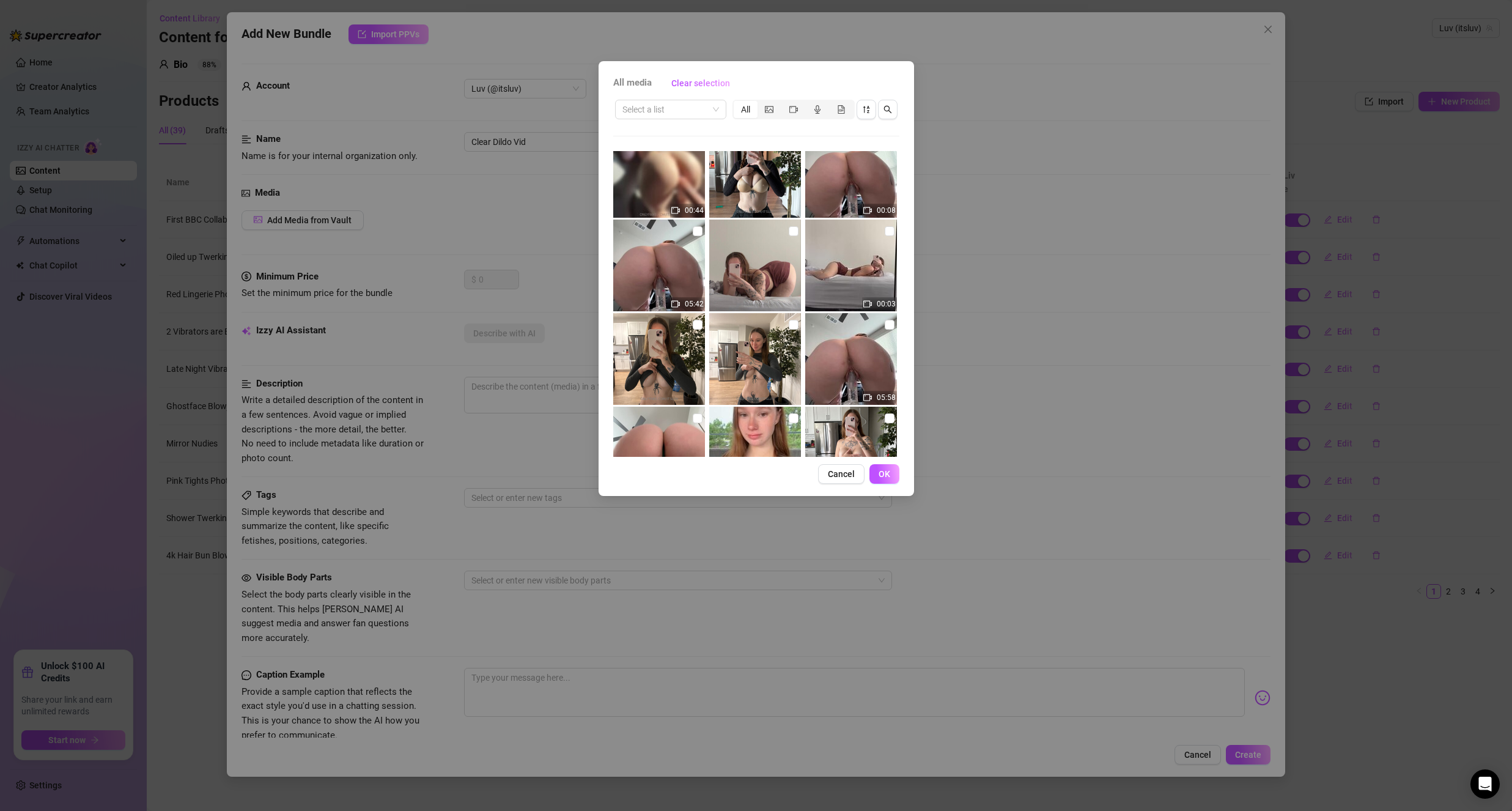
click at [700, 231] on img at bounding box center [659, 265] width 91 height 91
click at [696, 231] on input "checkbox" at bounding box center [697, 231] width 10 height 10
click at [893, 470] on button "OK" at bounding box center [884, 474] width 30 height 19
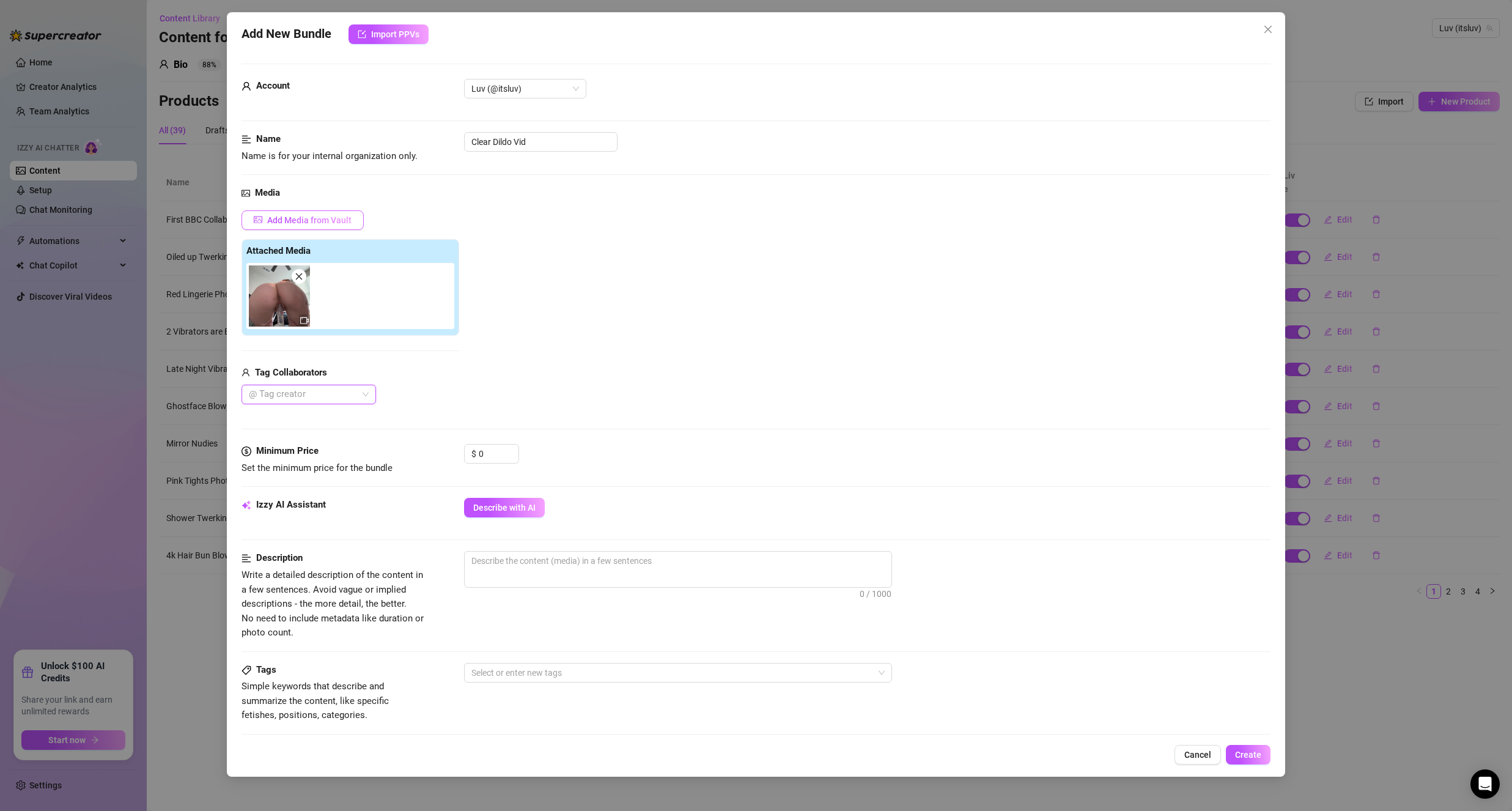
click at [303, 222] on span "Add Media from Vault" at bounding box center [309, 220] width 85 height 10
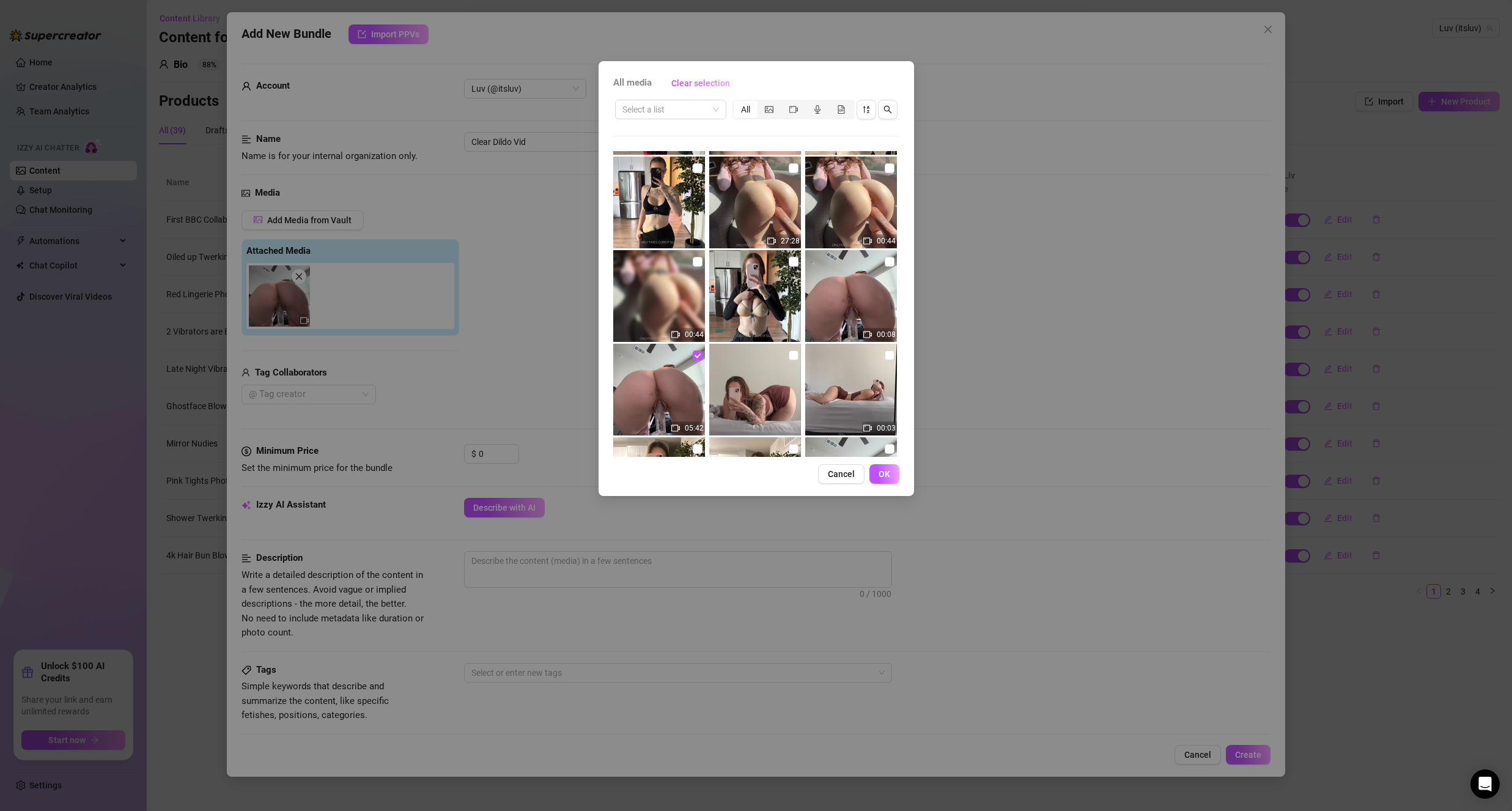
scroll to position [184, 0]
click at [885, 264] on label at bounding box center [890, 260] width 10 height 14
click at [885, 264] on input "checkbox" at bounding box center [890, 260] width 10 height 10
click at [893, 473] on button "OK" at bounding box center [884, 474] width 30 height 19
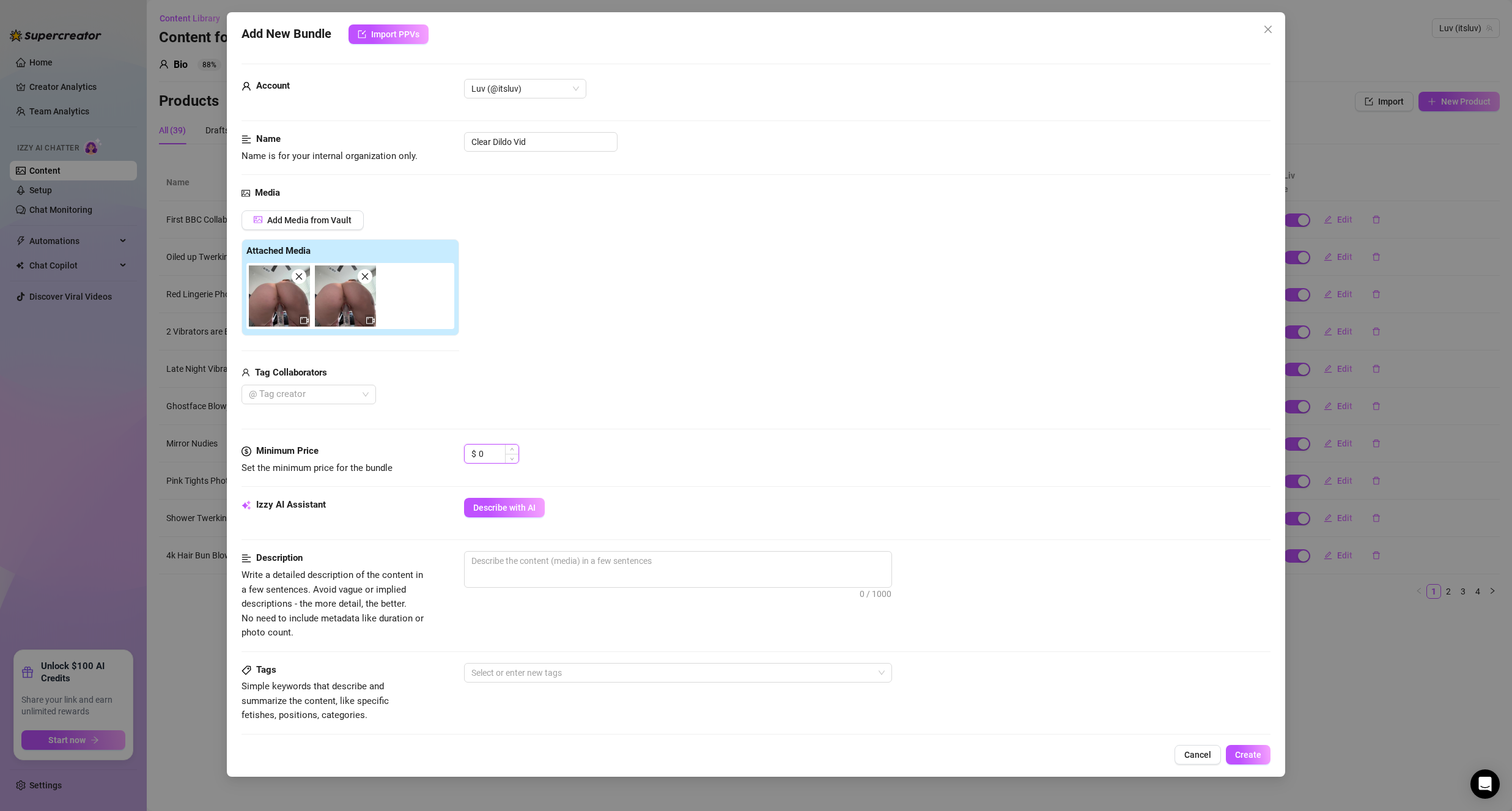
click at [488, 447] on input "0" at bounding box center [498, 453] width 40 height 18
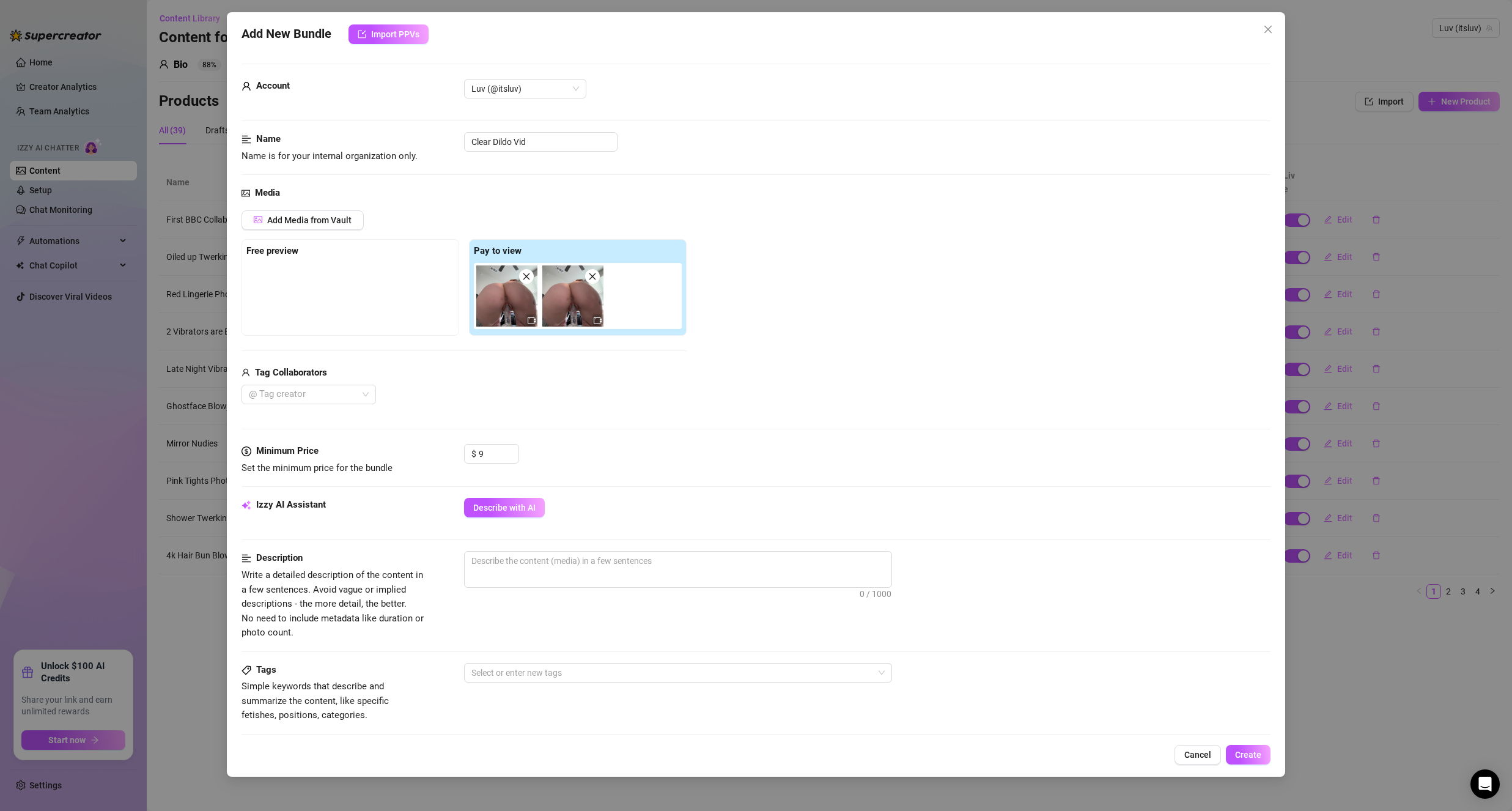
click at [637, 361] on div "Add Media from Vault Free preview Pay to view Tag Collaborators @ Tag creator" at bounding box center [464, 307] width 445 height 194
drag, startPoint x: 573, startPoint y: 305, endPoint x: 362, endPoint y: 310, distance: 211.1
click at [362, 310] on div "Free preview Pay to view" at bounding box center [464, 287] width 445 height 96
drag, startPoint x: 572, startPoint y: 300, endPoint x: 322, endPoint y: 300, distance: 250.0
click at [322, 300] on div "Free preview Pay to view" at bounding box center [464, 287] width 445 height 96
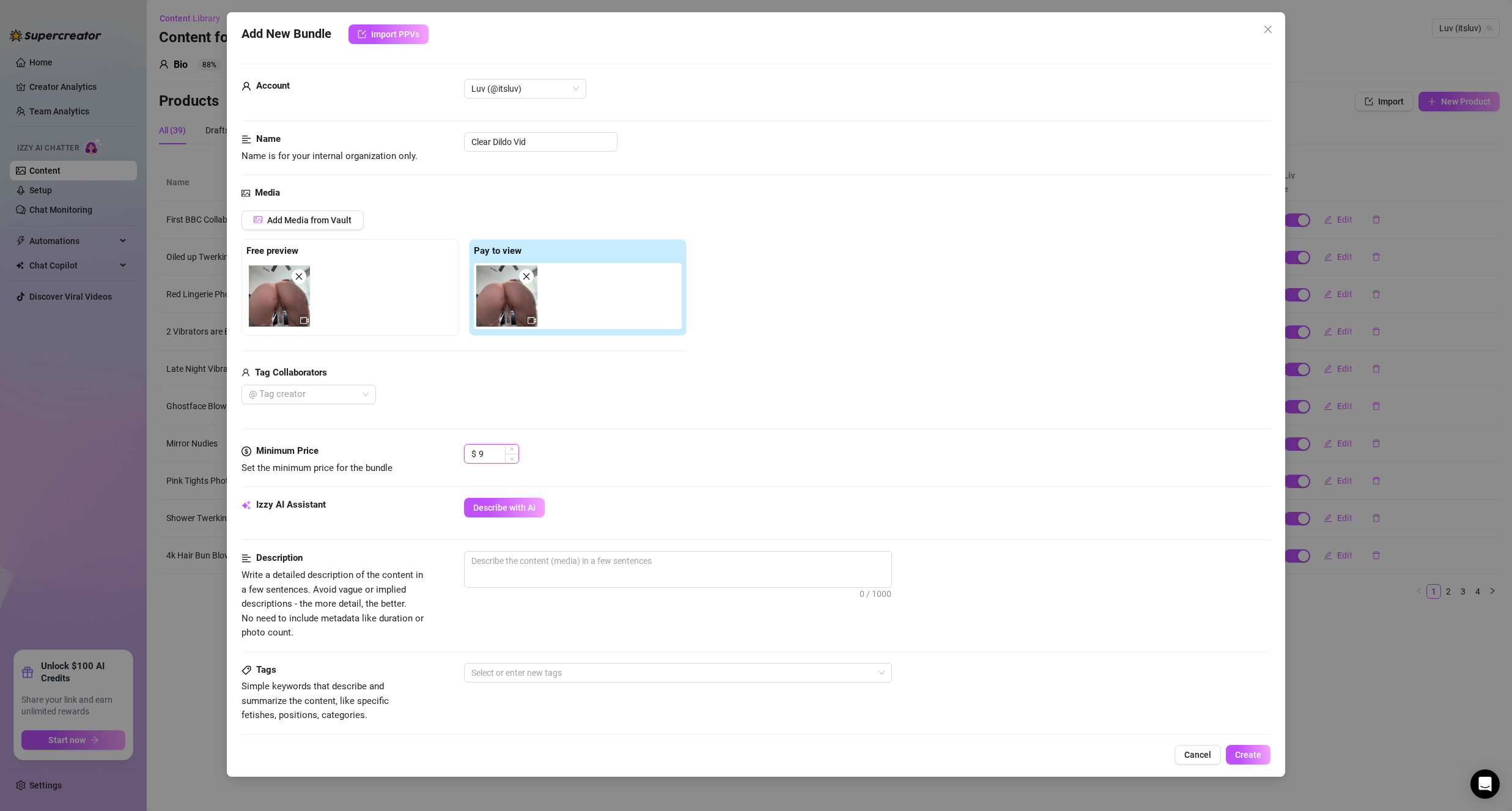
click at [500, 458] on input "9" at bounding box center [498, 453] width 40 height 18
click at [500, 459] on input "9" at bounding box center [498, 453] width 40 height 18
click at [446, 411] on div "Media Add Media from Vault Free preview Pay to view Tag Collaborators @ Tag cre…" at bounding box center [756, 314] width 1029 height 258
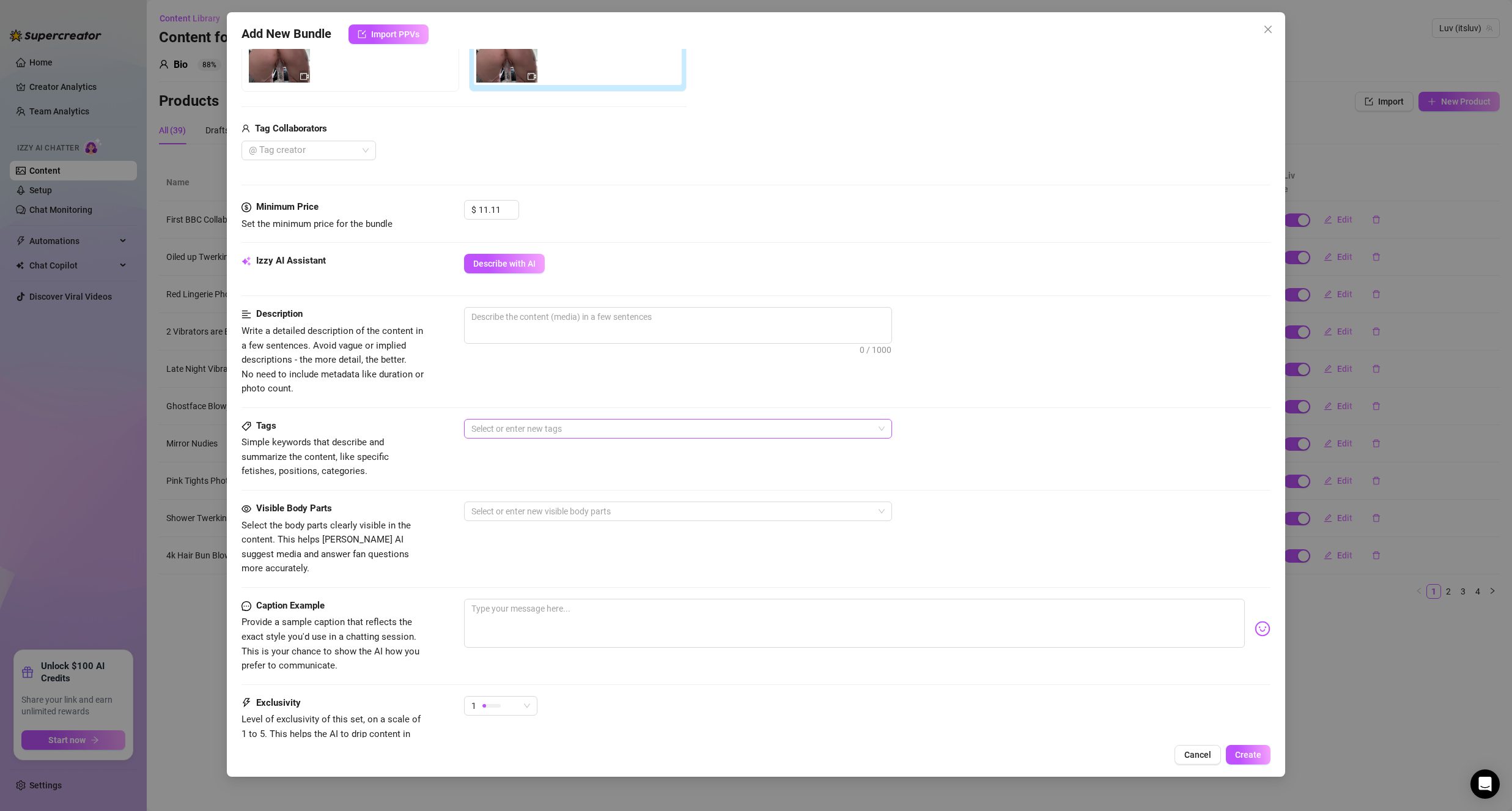
scroll to position [245, 0]
click at [548, 342] on span "0 / 1000" at bounding box center [678, 325] width 428 height 37
click at [527, 428] on div at bounding box center [672, 428] width 410 height 18
click at [511, 472] on div "Solo" at bounding box center [678, 472] width 408 height 14
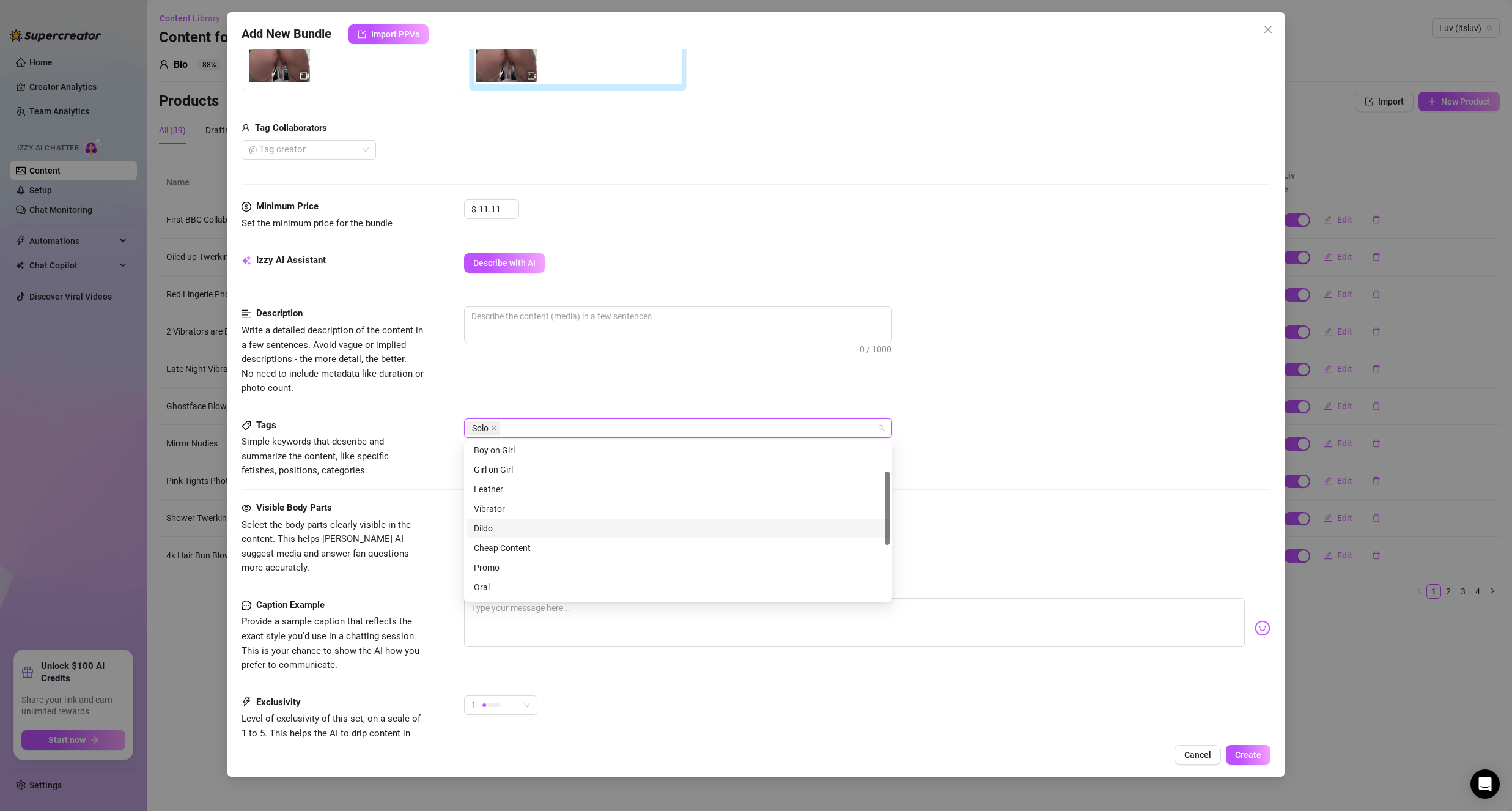
click at [513, 530] on div "Dildo" at bounding box center [678, 528] width 408 height 14
click at [375, 443] on span "Simple keywords that describe and summarize the content, like specific fetishes…" at bounding box center [315, 455] width 148 height 40
click at [482, 473] on div "Tags Simple keywords that describe and summarize the content, like specific fet…" at bounding box center [756, 448] width 1029 height 60
click at [490, 515] on div at bounding box center [672, 511] width 410 height 18
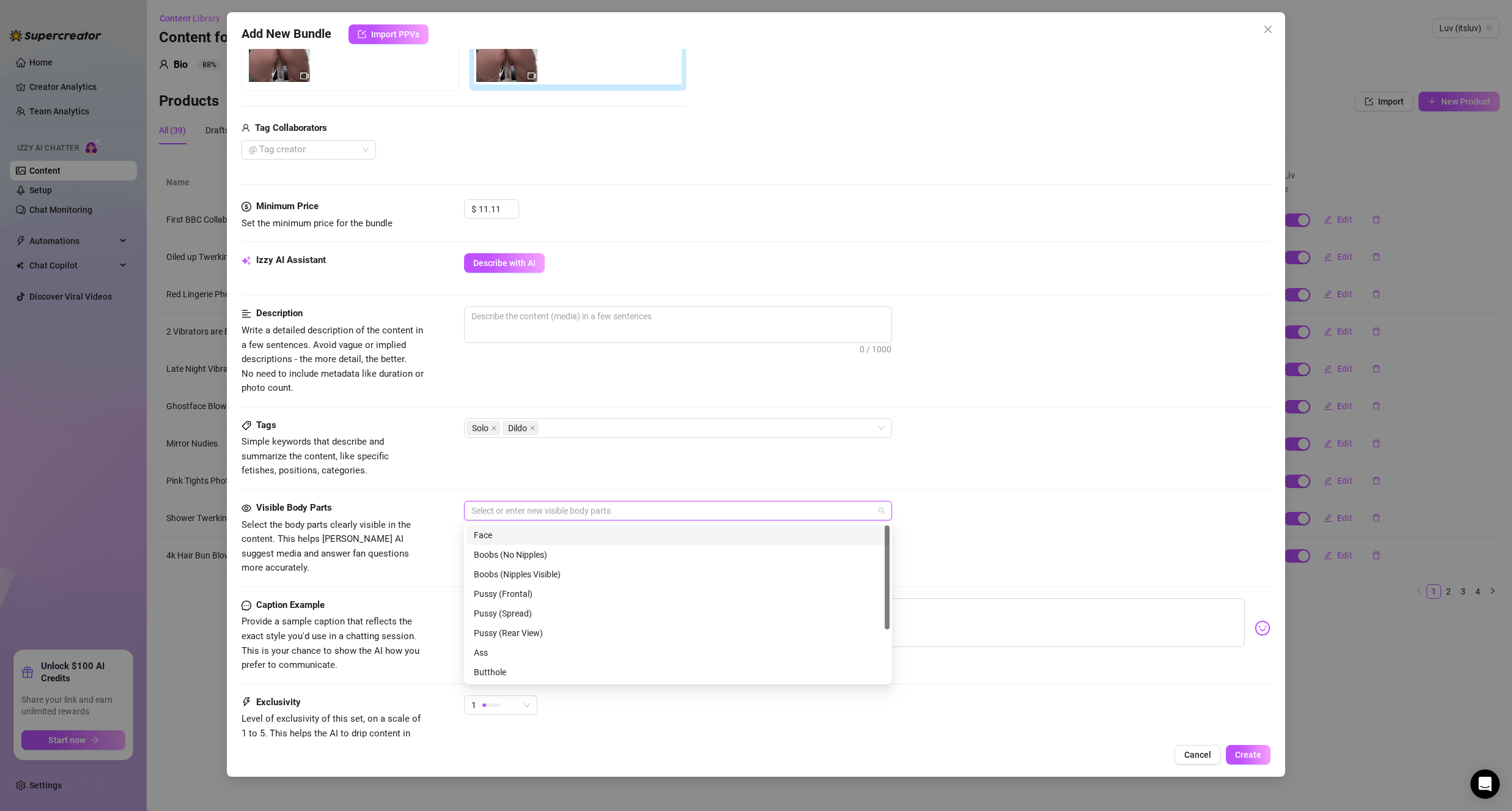
click at [510, 537] on div "Face" at bounding box center [678, 535] width 408 height 14
click at [535, 576] on div "Boobs (Nipples Visible)" at bounding box center [678, 574] width 408 height 14
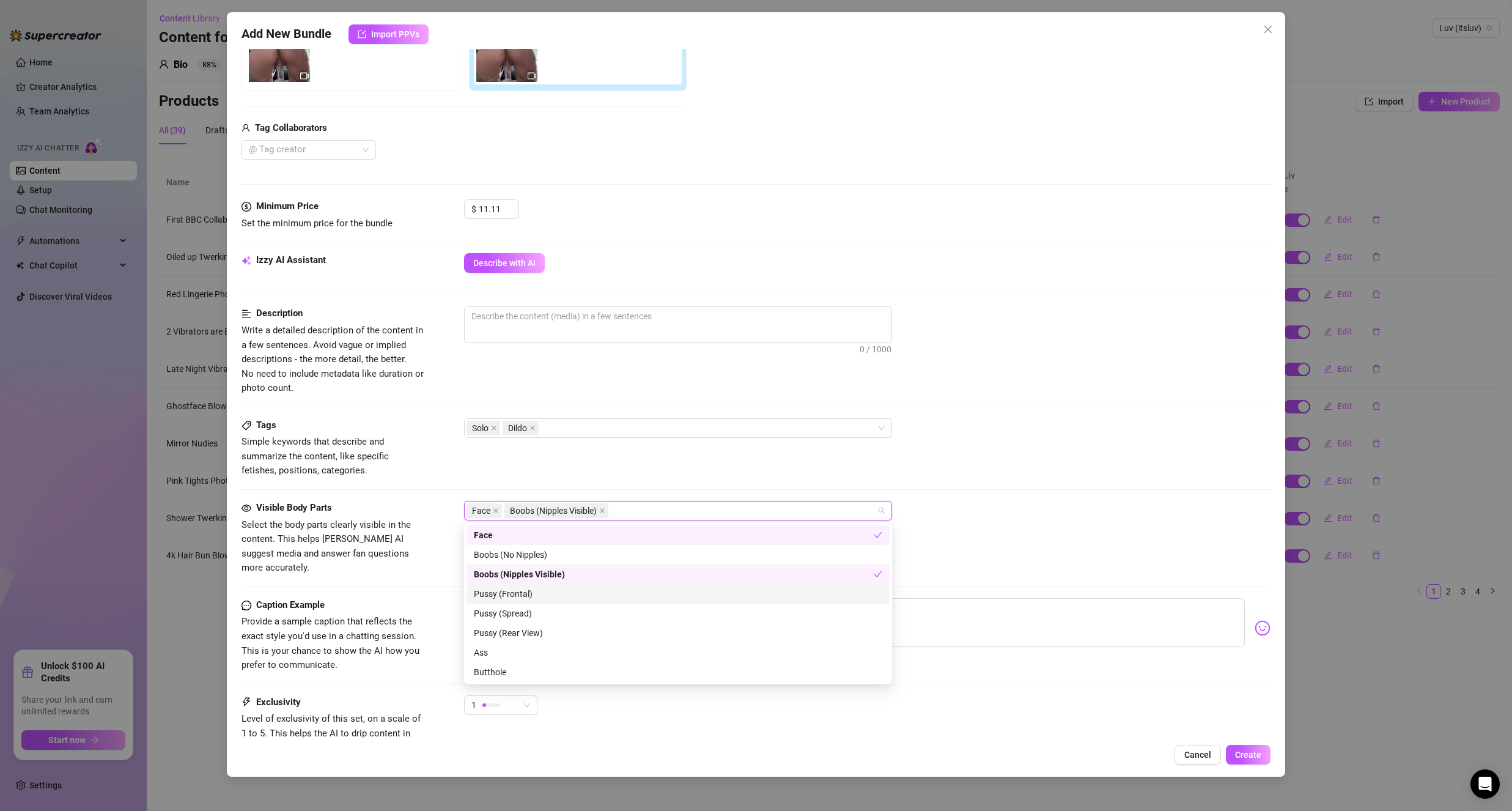
click at [529, 599] on div "Pussy (Frontal)" at bounding box center [678, 594] width 408 height 14
click at [567, 611] on div "Pussy (Spread)" at bounding box center [678, 614] width 408 height 14
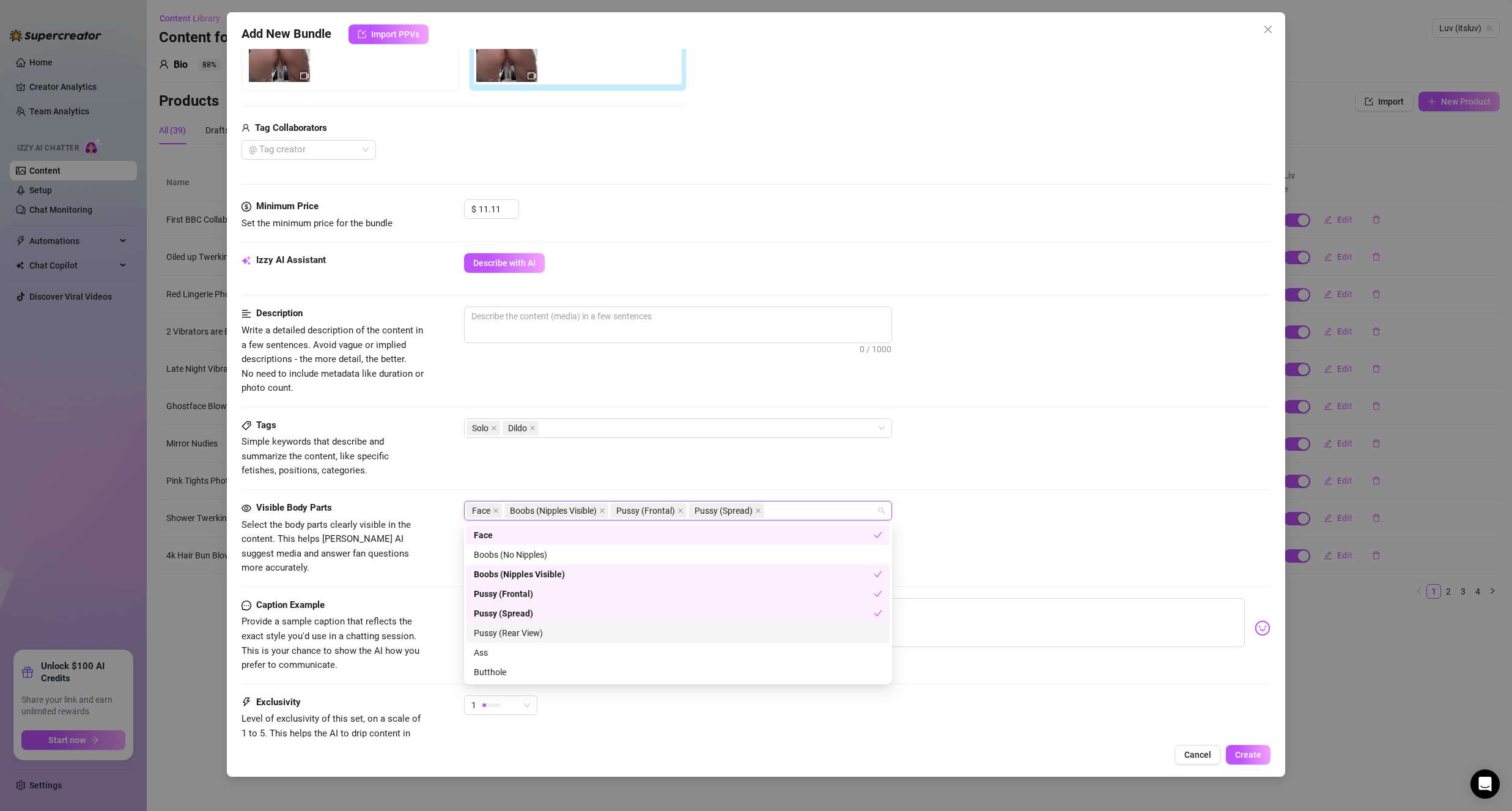
click at [562, 626] on div "Pussy (Rear View)" at bounding box center [678, 633] width 408 height 14
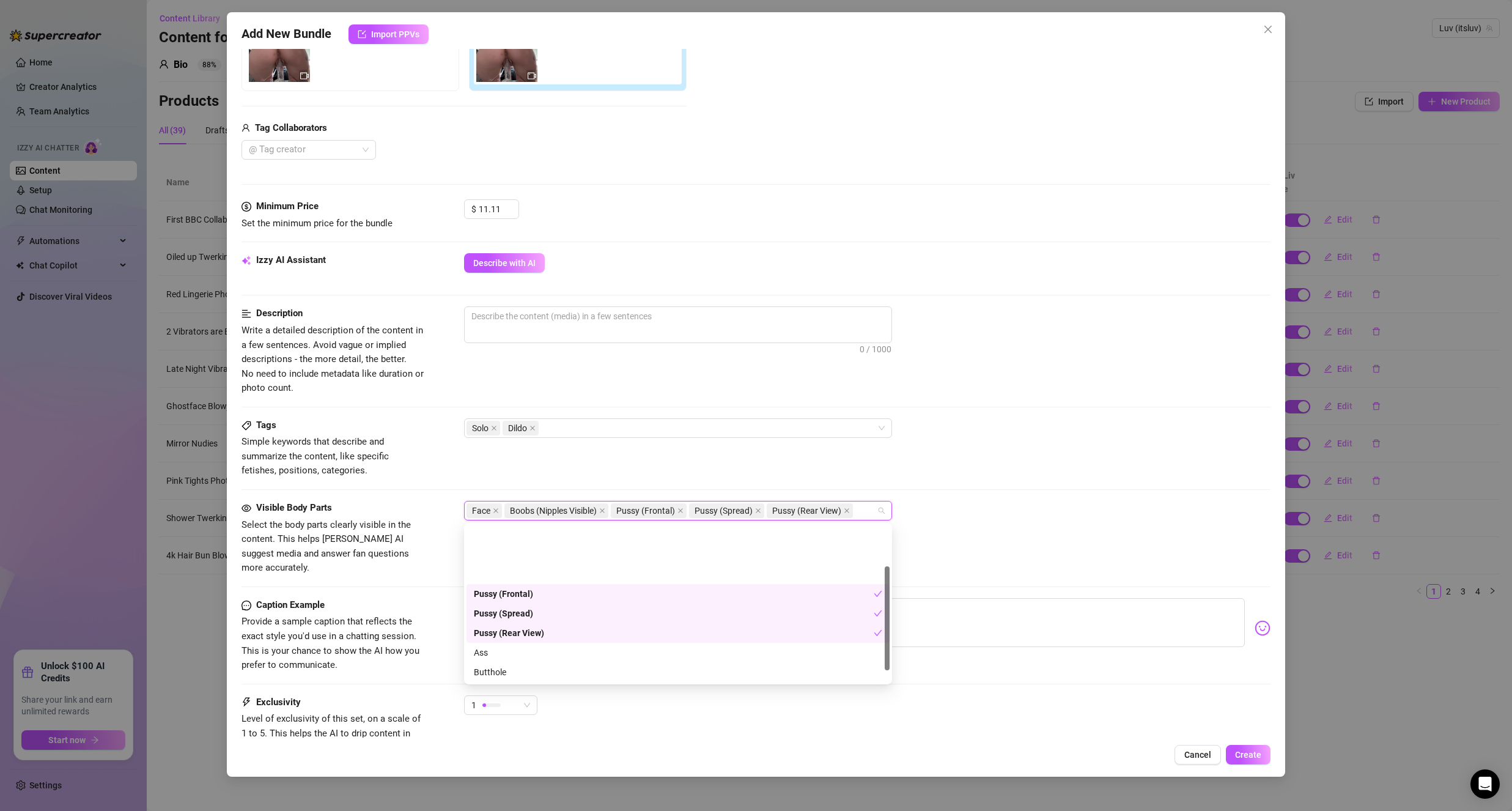
scroll to position [78, 0]
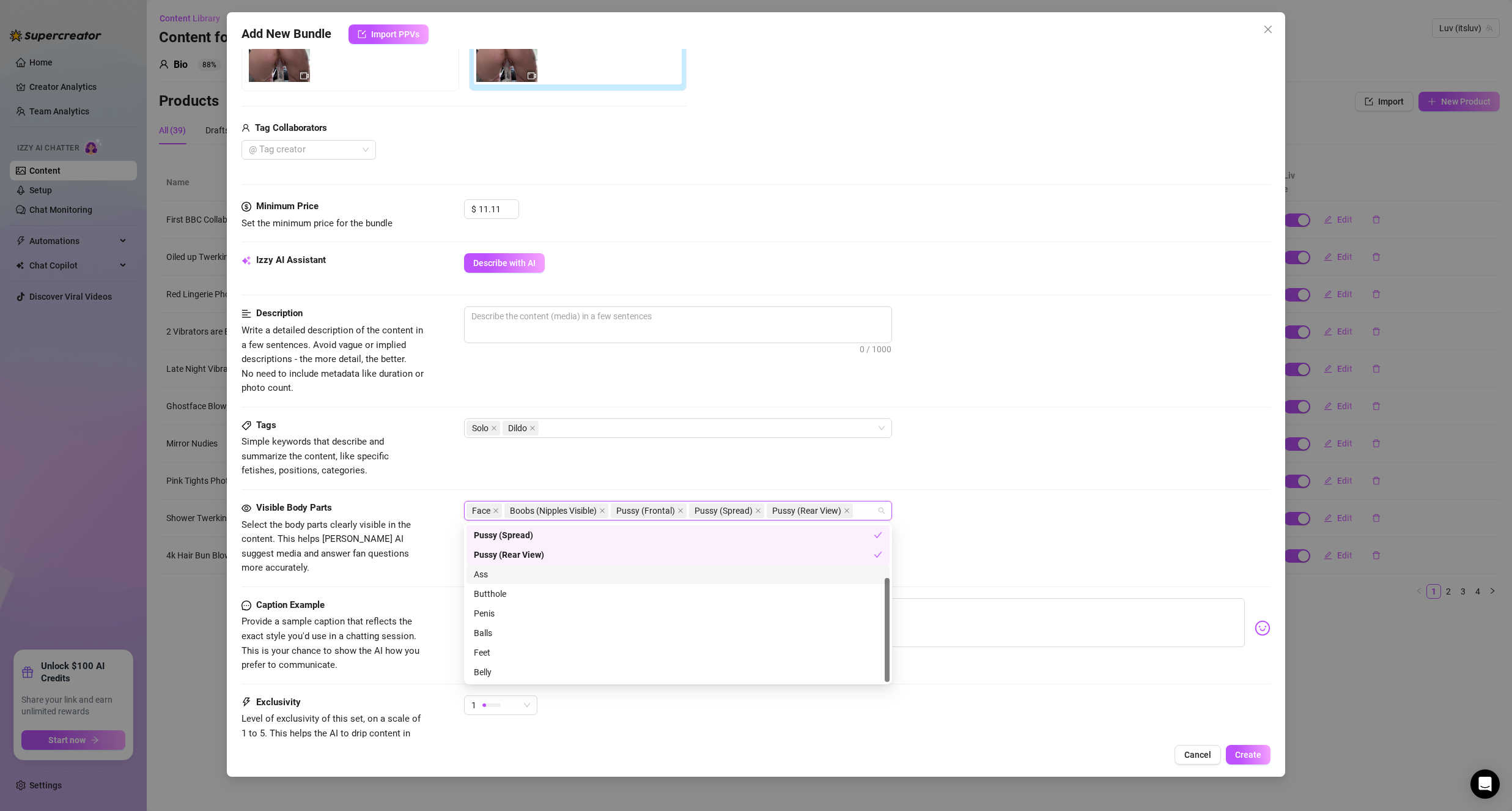
drag, startPoint x: 543, startPoint y: 574, endPoint x: 533, endPoint y: 590, distance: 18.9
click at [543, 574] on div "Ass" at bounding box center [678, 574] width 408 height 14
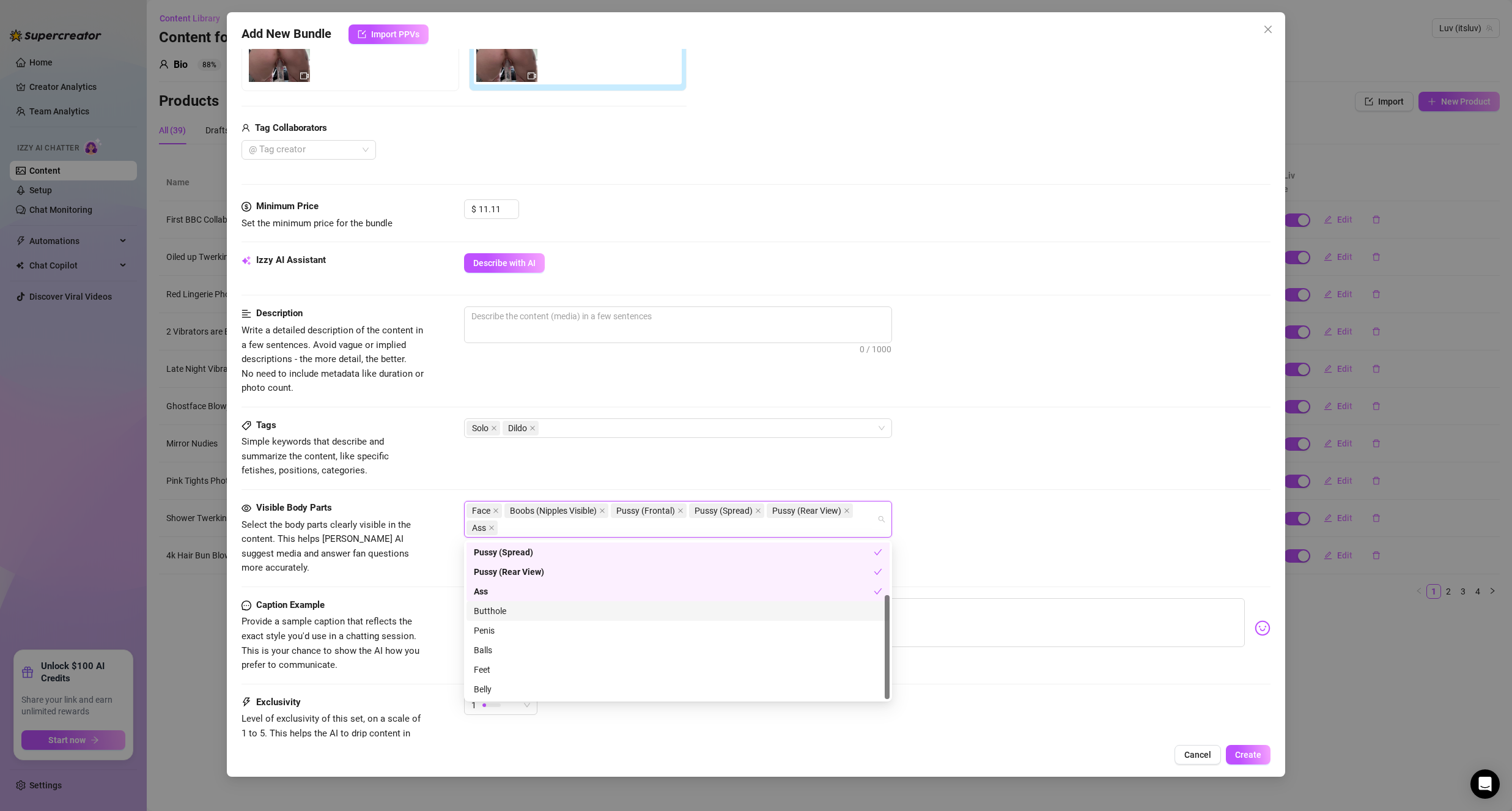
click at [528, 612] on div "Butthole" at bounding box center [678, 611] width 408 height 14
click at [404, 616] on span "Provide a sample caption that reflects the exact style you'd use in a chatting …" at bounding box center [330, 643] width 178 height 54
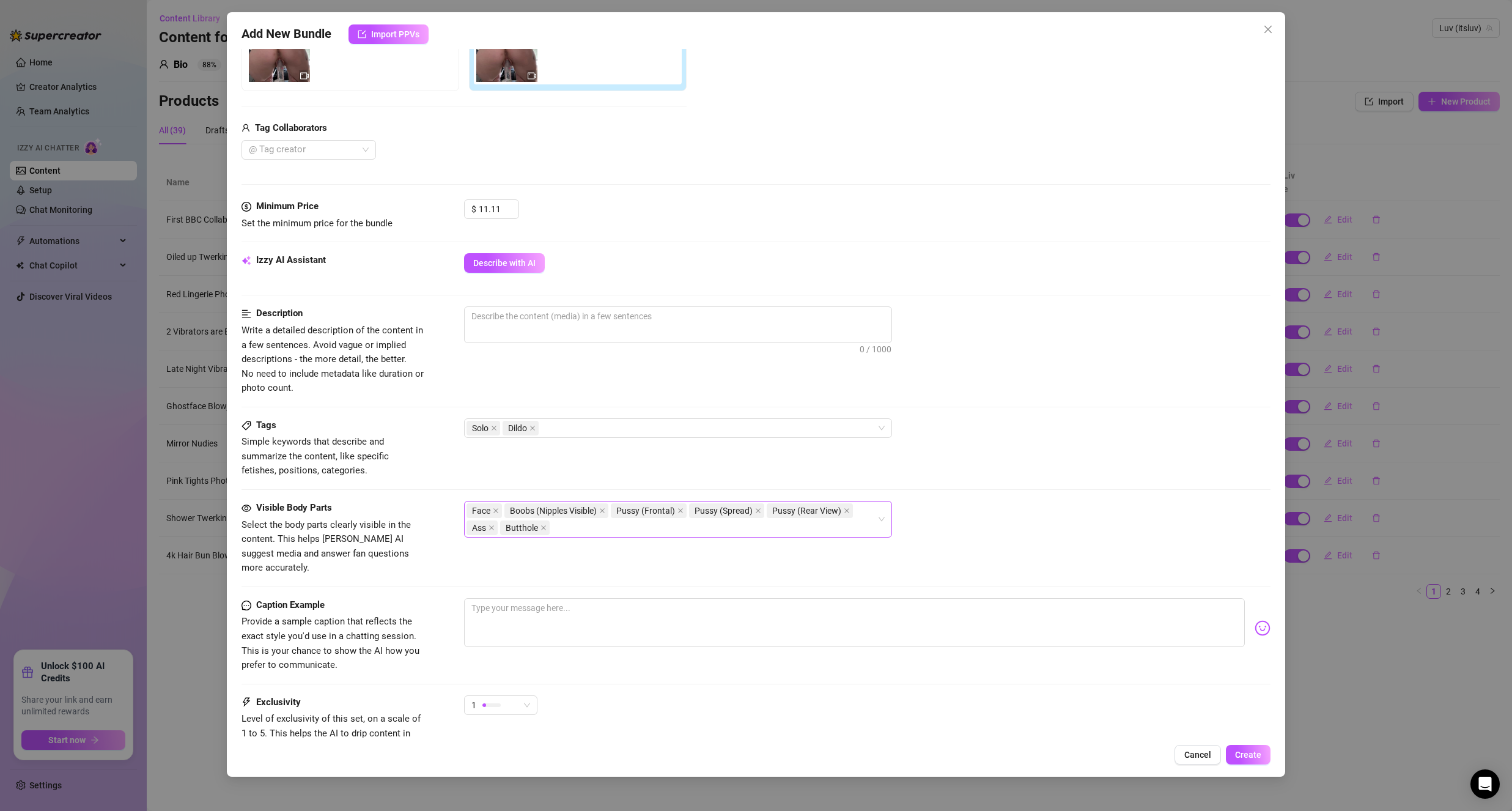
click at [622, 535] on div "Face Boobs (Nipples Visible) Pussy (Frontal) Pussy (Spread) Pussy (Rear View) A…" at bounding box center [672, 518] width 410 height 34
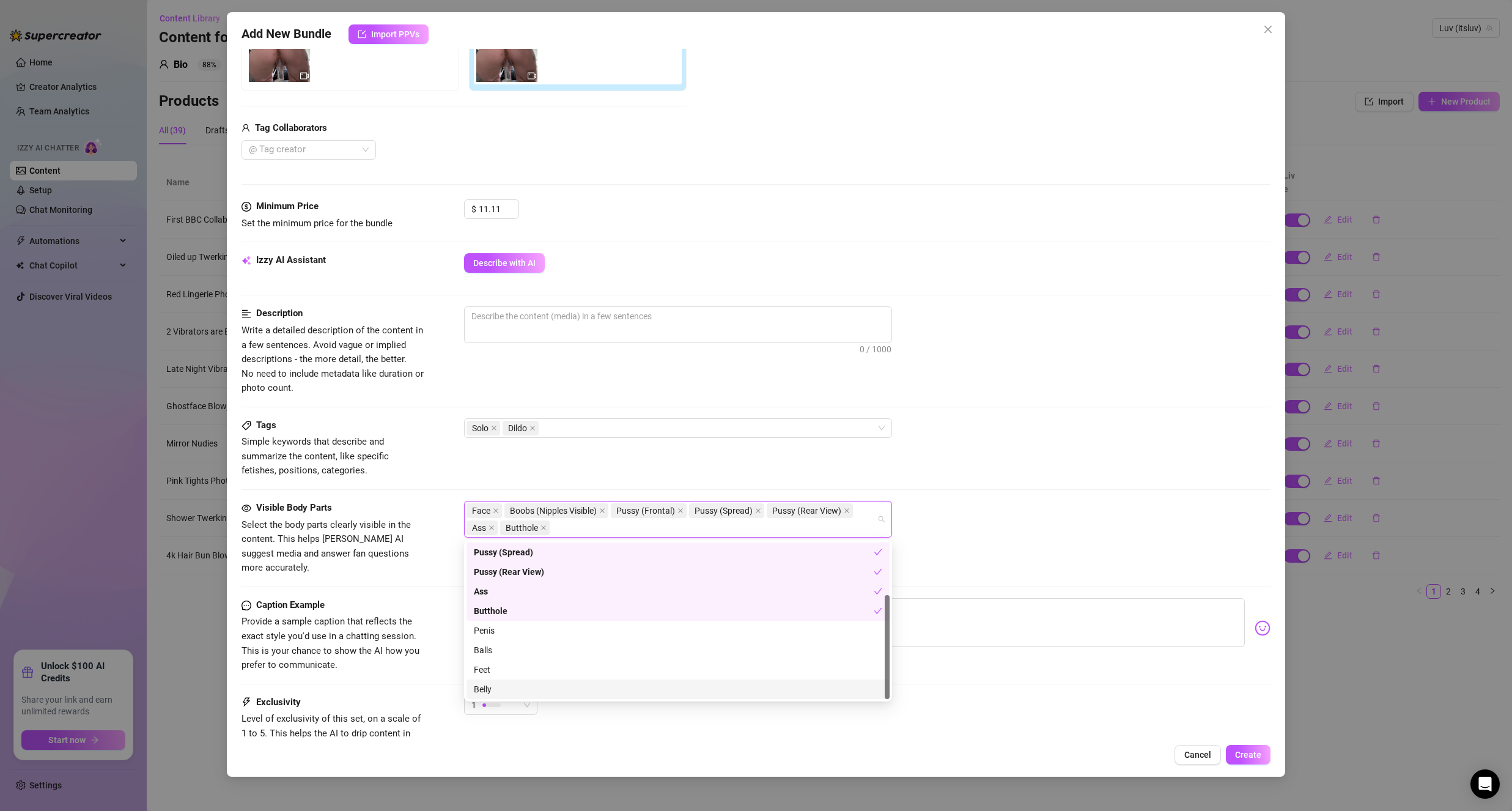
click at [509, 685] on div "Belly" at bounding box center [678, 689] width 408 height 14
click at [404, 598] on div "Caption Example" at bounding box center [333, 605] width 184 height 15
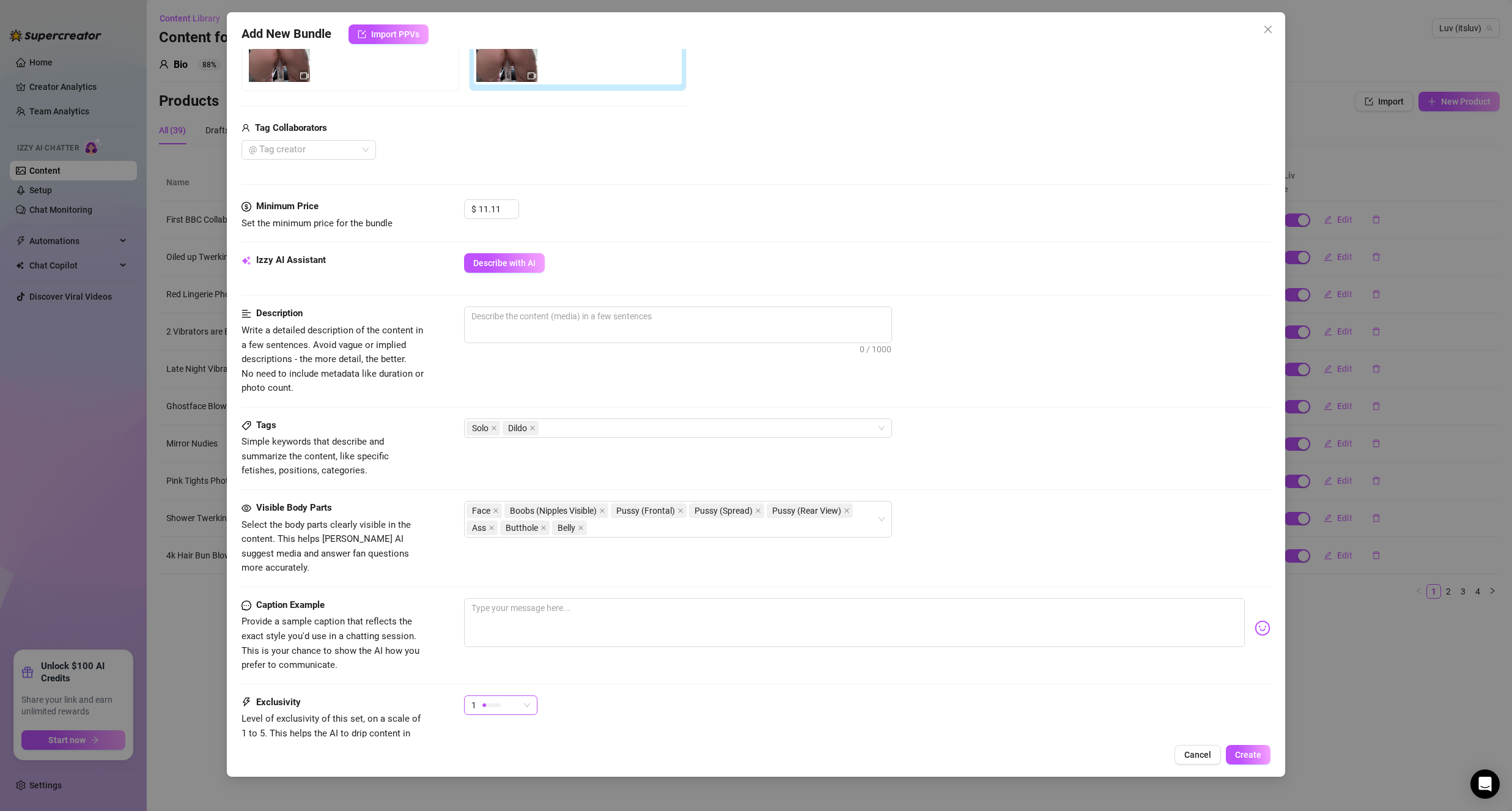
click at [485, 699] on div at bounding box center [491, 705] width 18 height 12
click at [479, 732] on span "2" at bounding box center [513, 734] width 80 height 14
click at [433, 646] on div "Caption Example Provide a sample caption that reflects the exact style you'd us…" at bounding box center [756, 635] width 1029 height 75
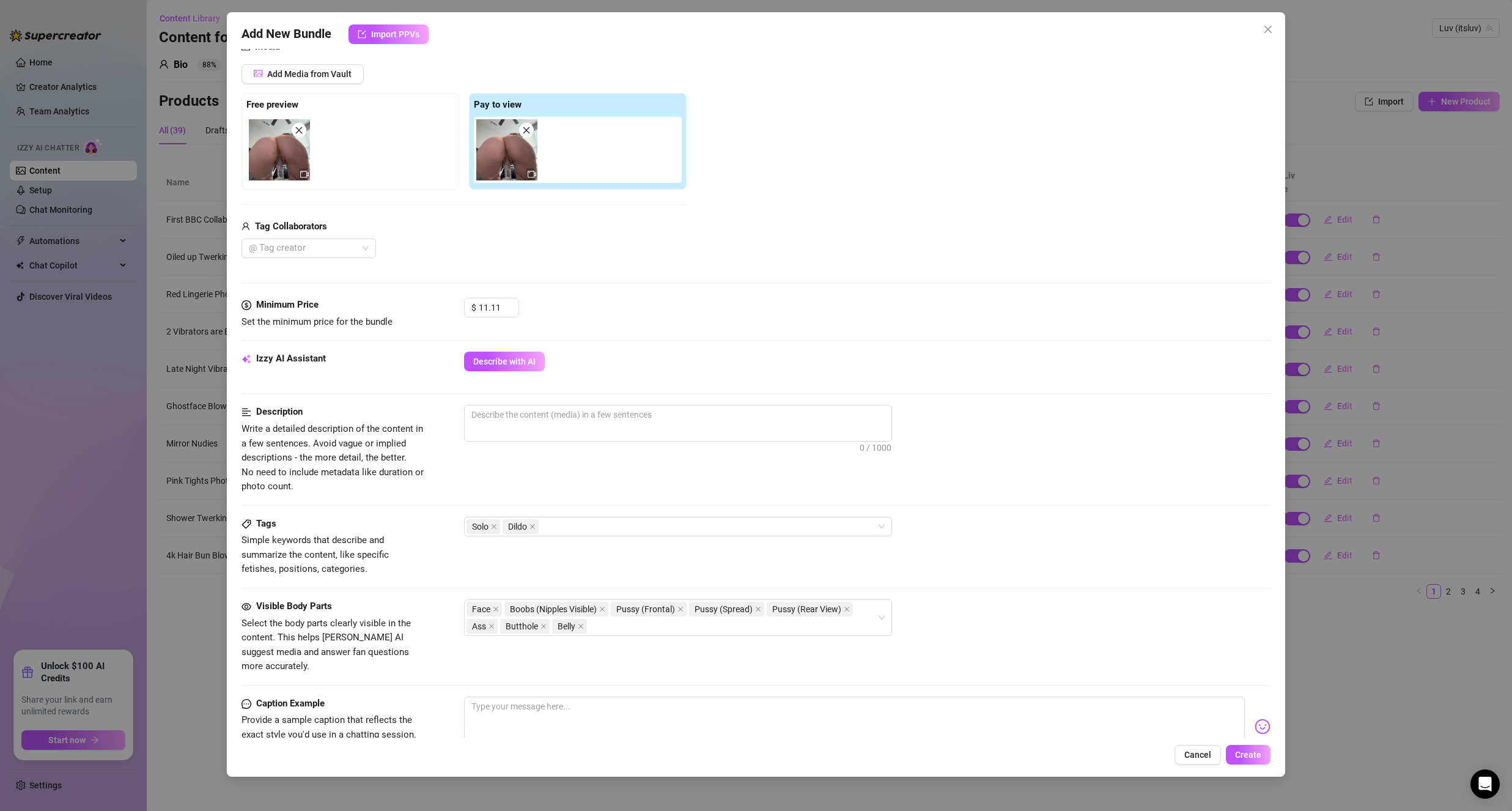
scroll to position [123, 0]
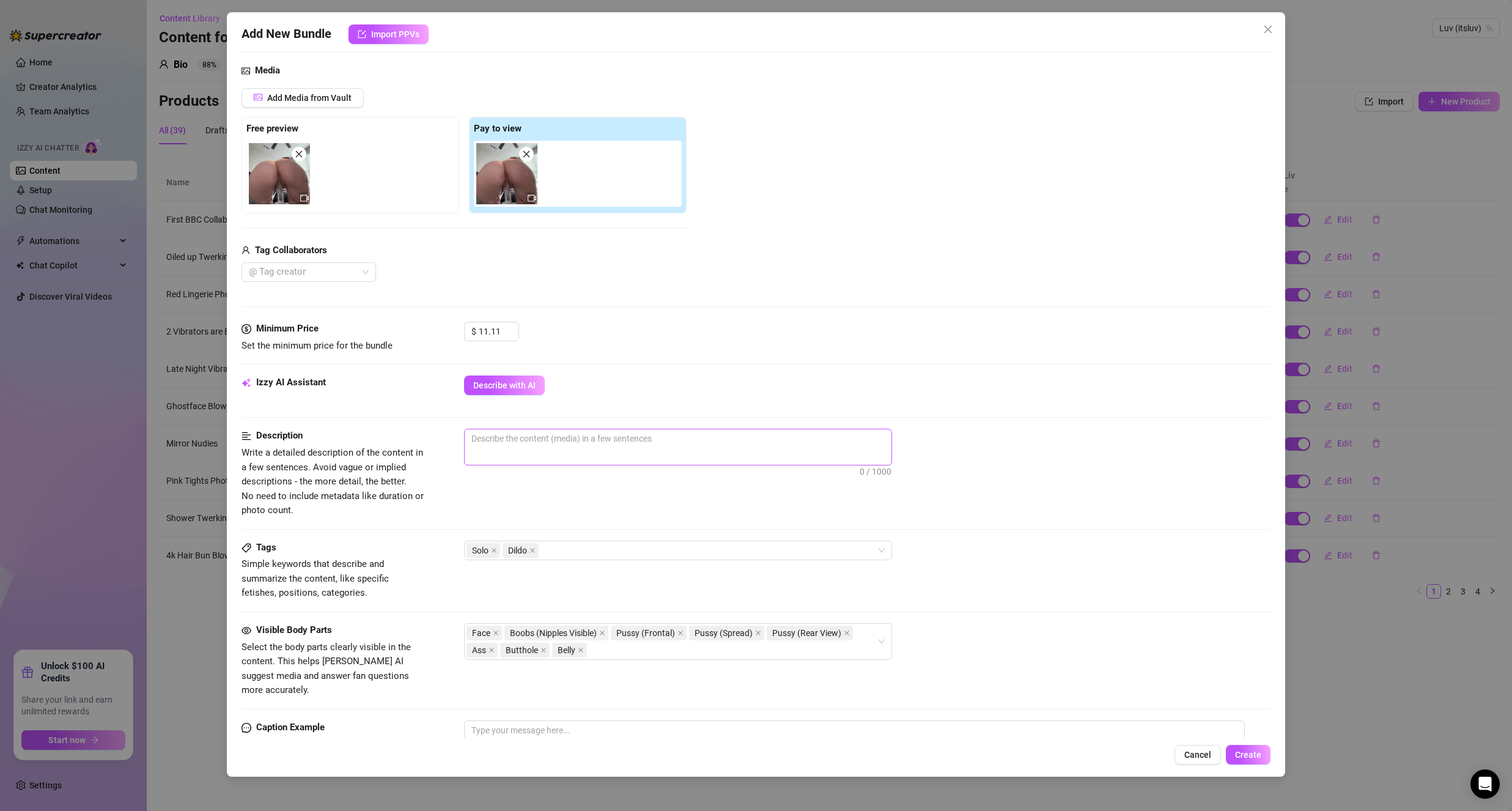
click at [498, 455] on span "0 / 1000" at bounding box center [678, 447] width 428 height 37
click at [524, 439] on textarea at bounding box center [678, 438] width 427 height 18
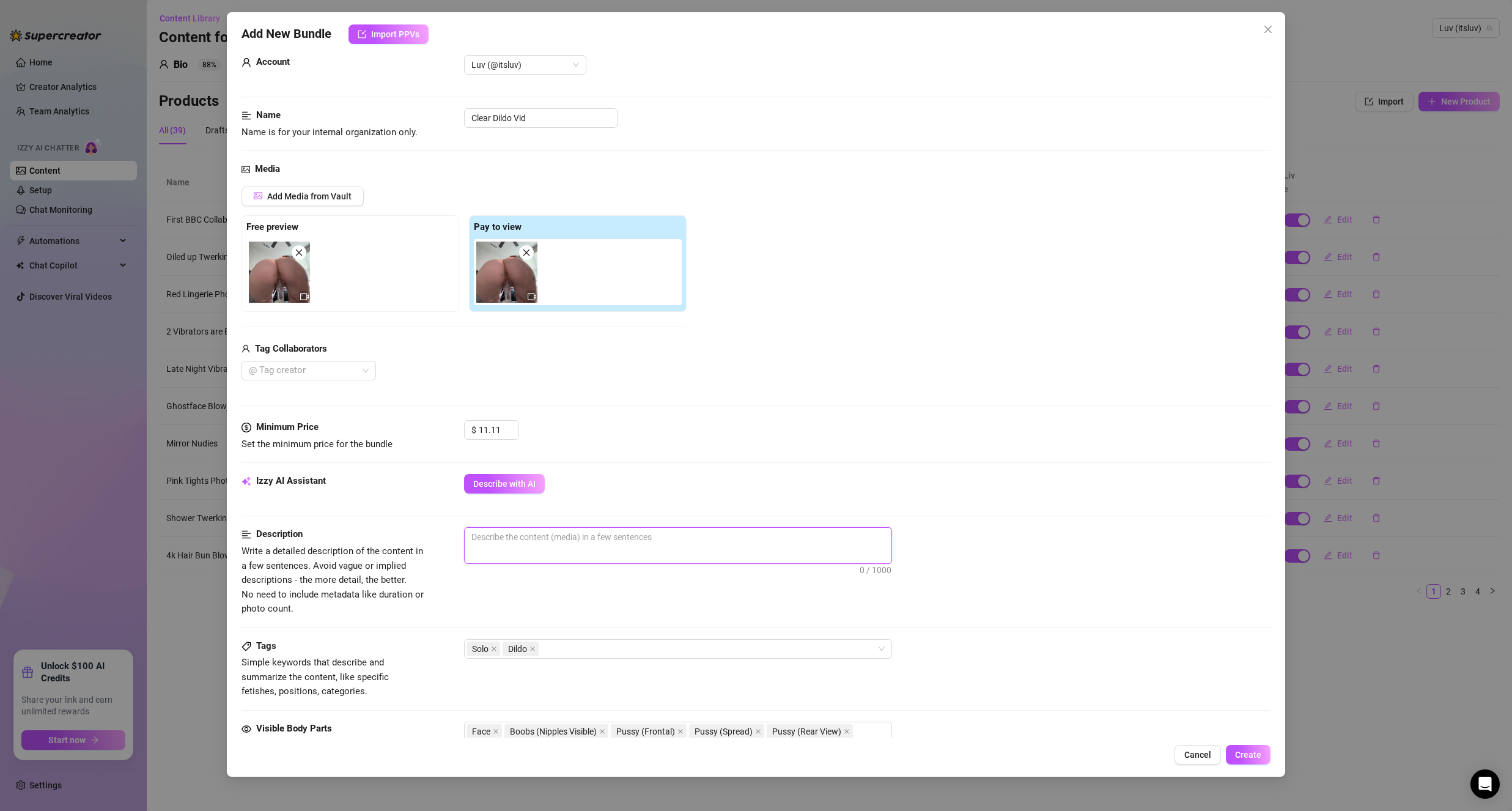
scroll to position [0, 0]
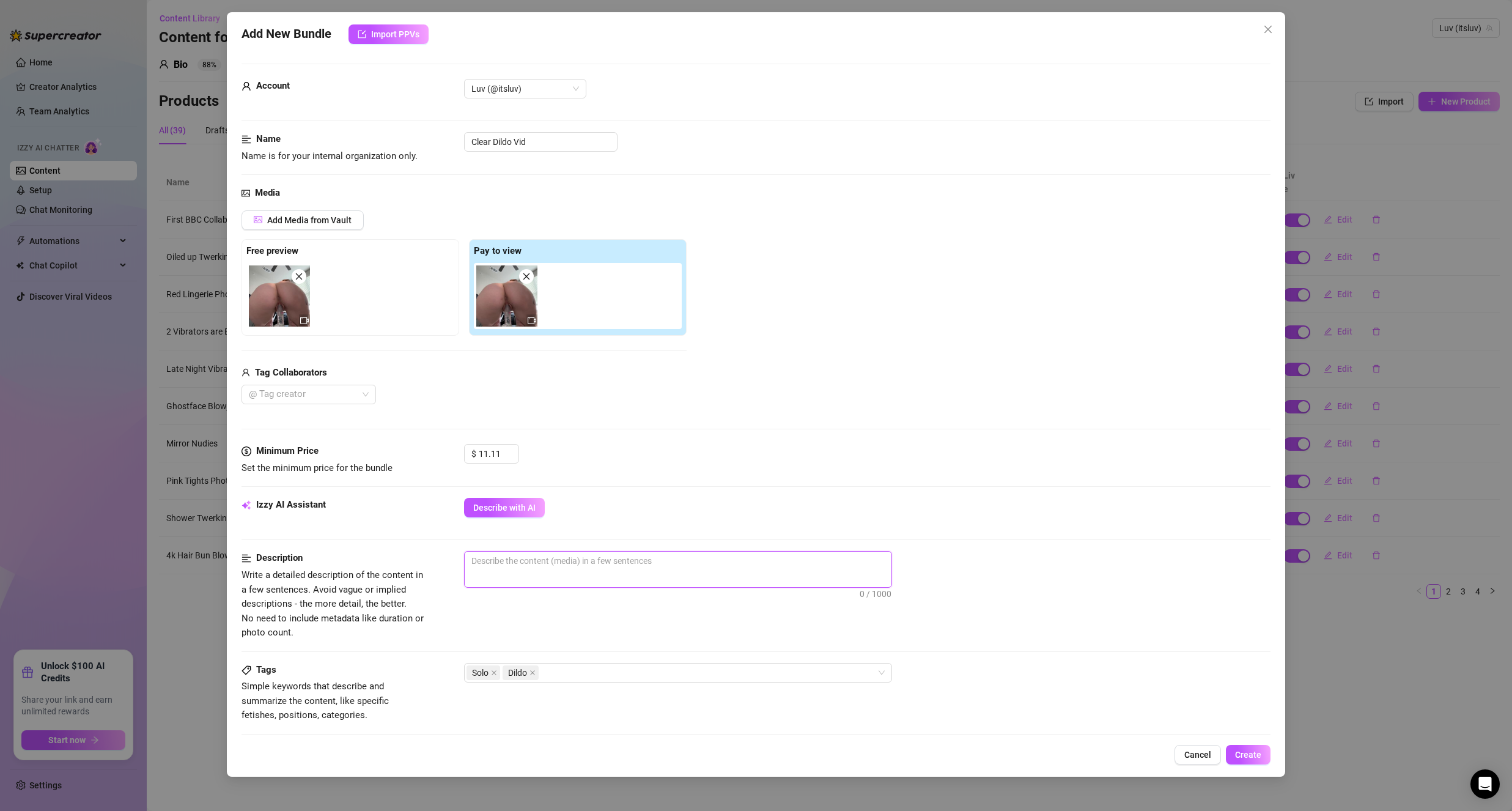
click at [524, 563] on textarea at bounding box center [678, 560] width 427 height 18
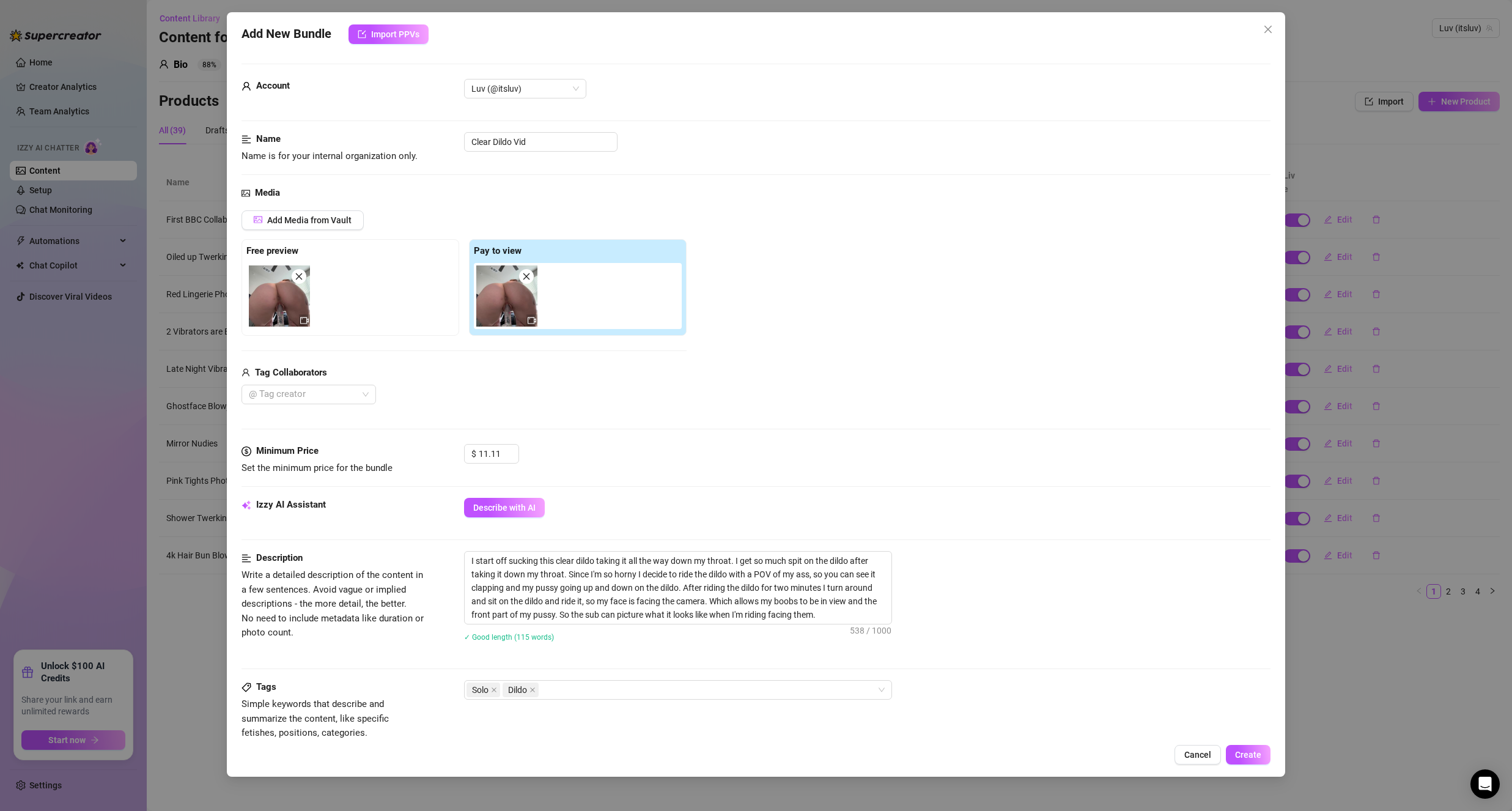
click at [654, 441] on div "Media Add Media from Vault Free preview Pay to view Tag Collaborators @ Tag cre…" at bounding box center [756, 314] width 1029 height 258
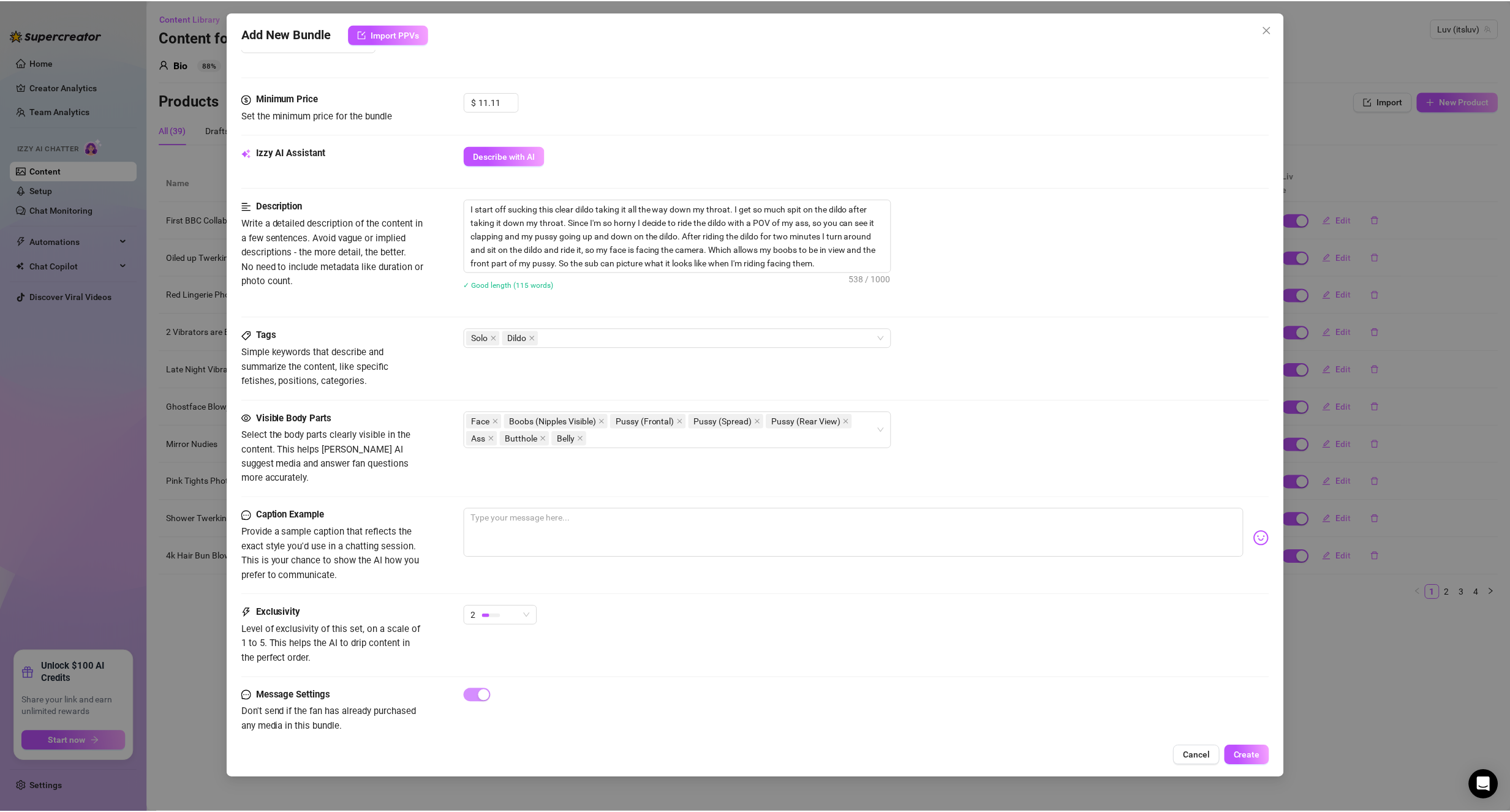
scroll to position [357, 0]
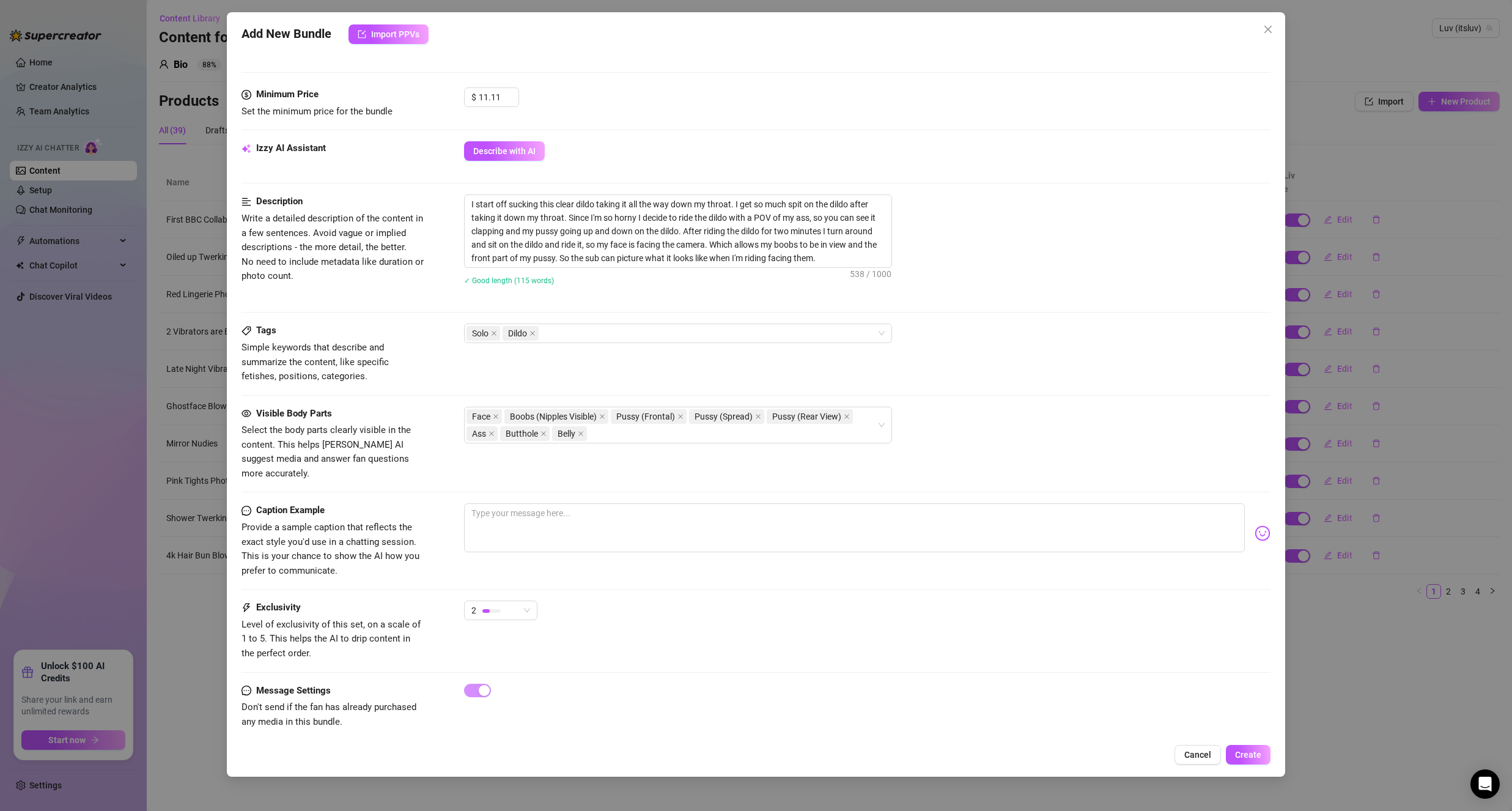
drag, startPoint x: 598, startPoint y: 476, endPoint x: 564, endPoint y: 502, distance: 42.8
click at [598, 492] on div at bounding box center [756, 492] width 1029 height 1
click at [564, 503] on textarea at bounding box center [854, 527] width 781 height 49
click at [663, 639] on div "Exclusivity Level of exclusivity of this set, on a scale of 1 to 5. This helps …" at bounding box center [756, 630] width 1029 height 60
click at [1252, 751] on span "Create" at bounding box center [1248, 755] width 26 height 10
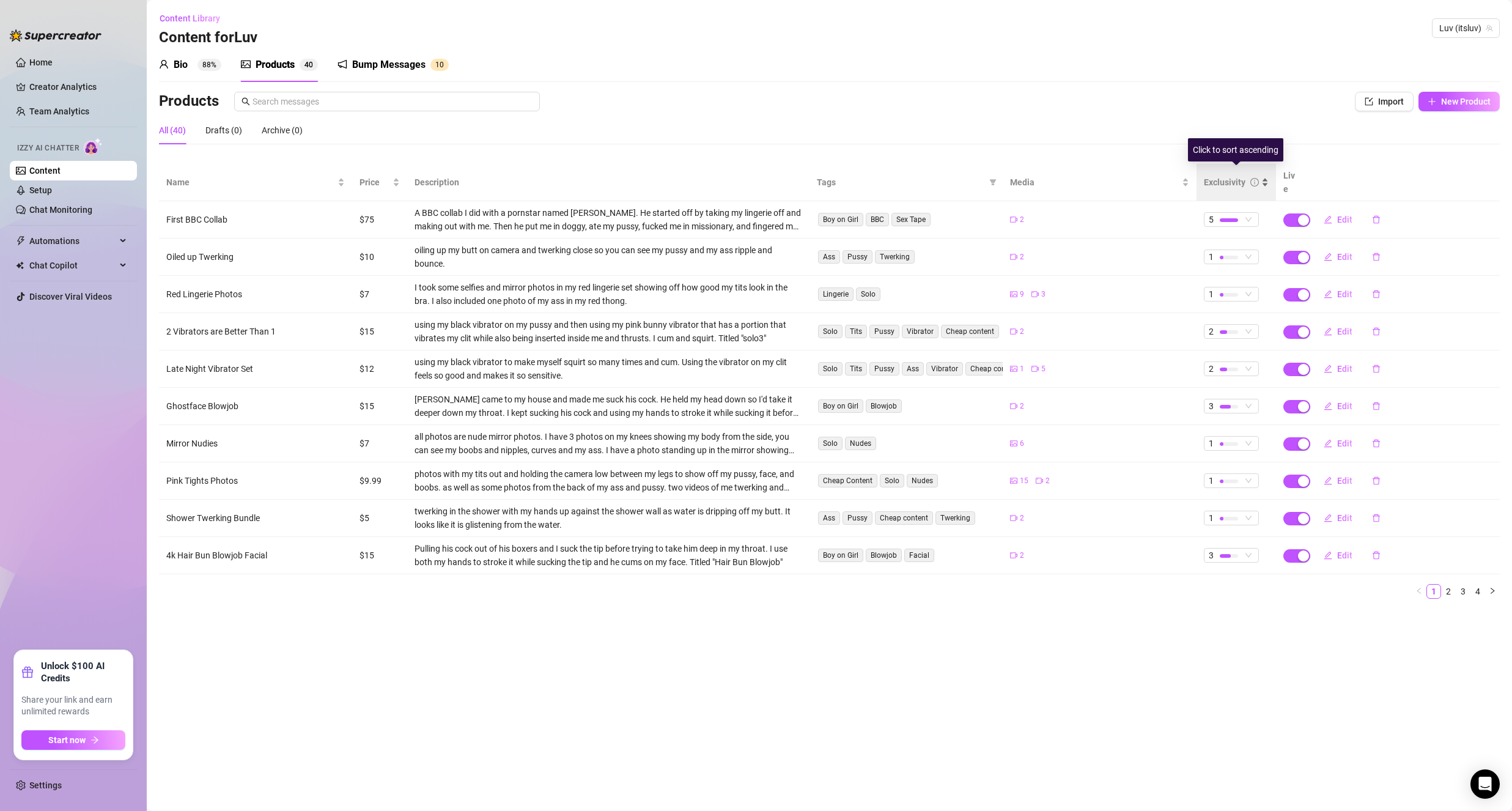
click at [1220, 186] on div "Exclusivity" at bounding box center [1236, 182] width 65 height 14
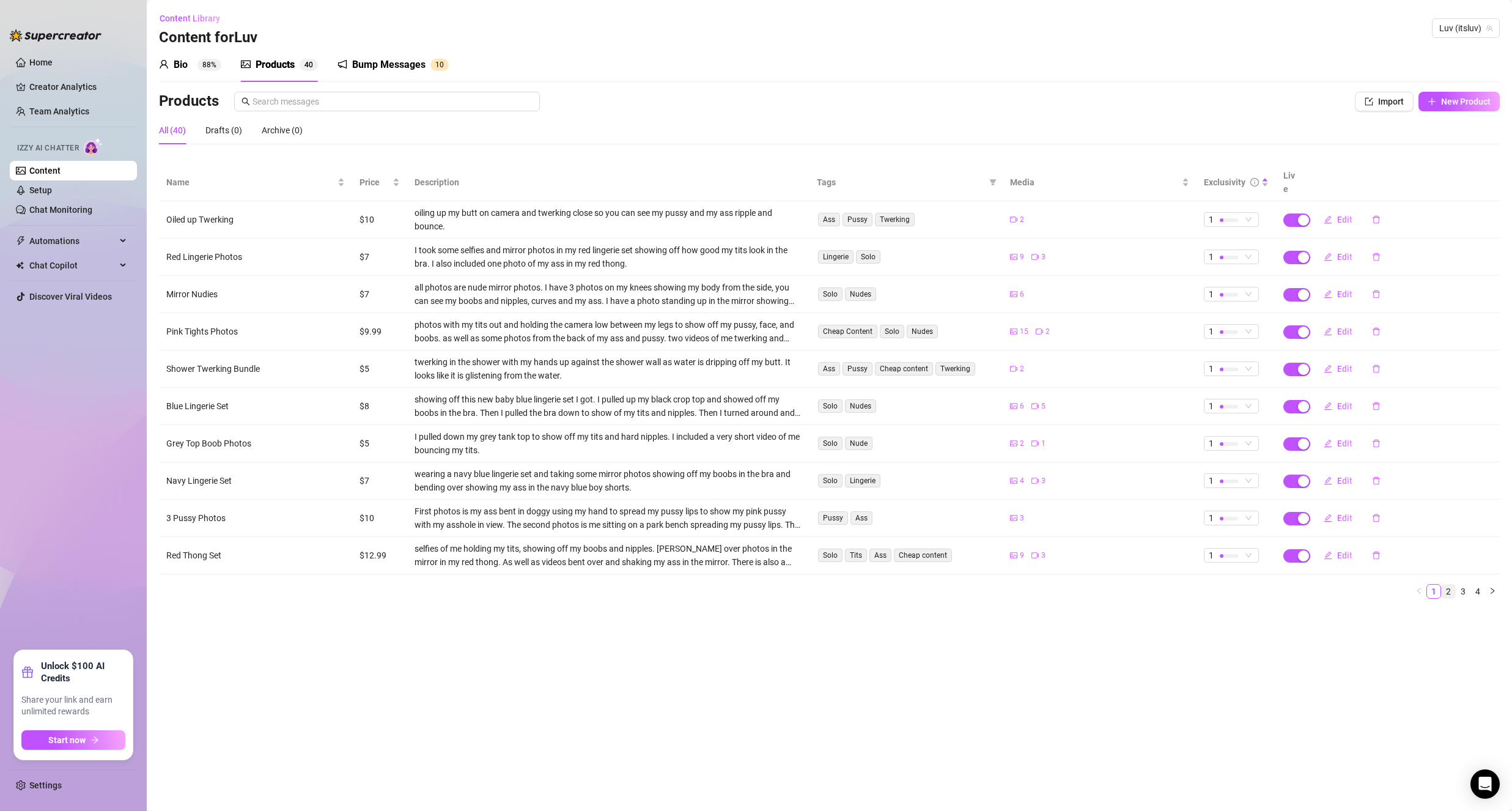
click at [1453, 584] on link "2" at bounding box center [1449, 591] width 14 height 14
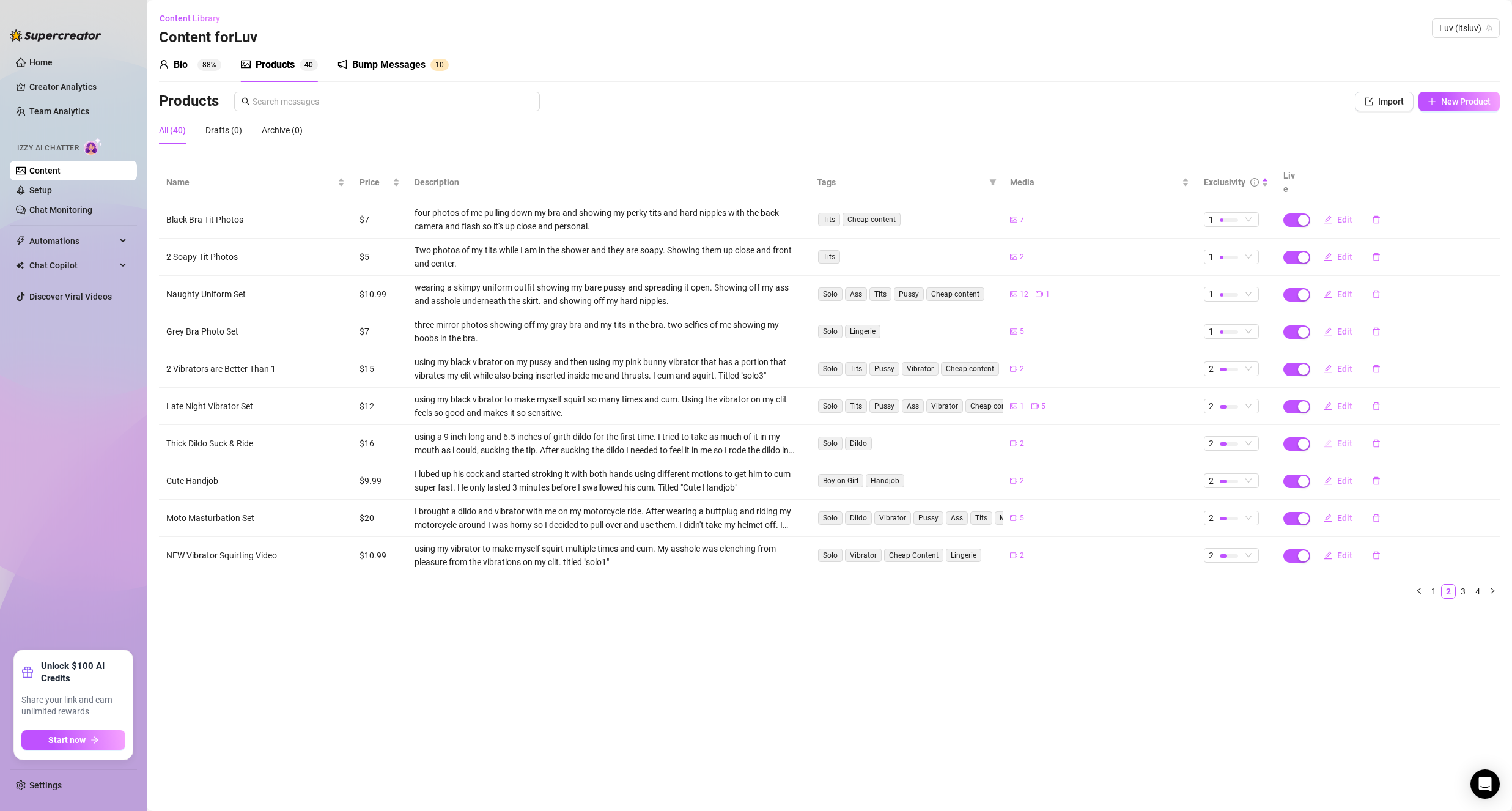
click at [1345, 439] on span "Edit" at bounding box center [1345, 443] width 16 height 10
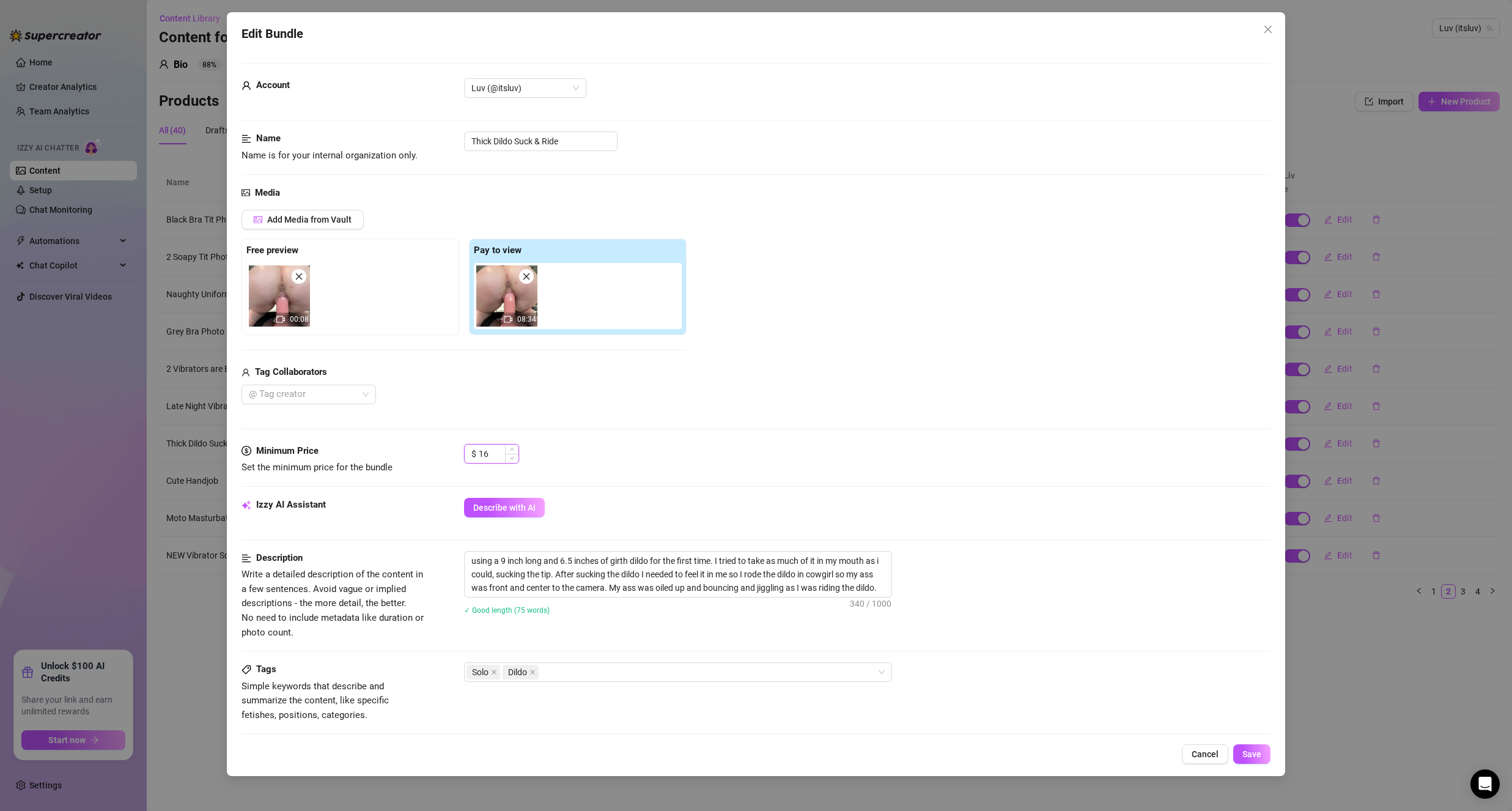
click at [498, 457] on input "16" at bounding box center [498, 453] width 40 height 18
click at [1207, 744] on div "Edit Bundle Account Luv (@itsluv) Name Name is for your internal organization o…" at bounding box center [756, 394] width 1058 height 763
click at [1209, 747] on button "Cancel" at bounding box center [1205, 754] width 47 height 19
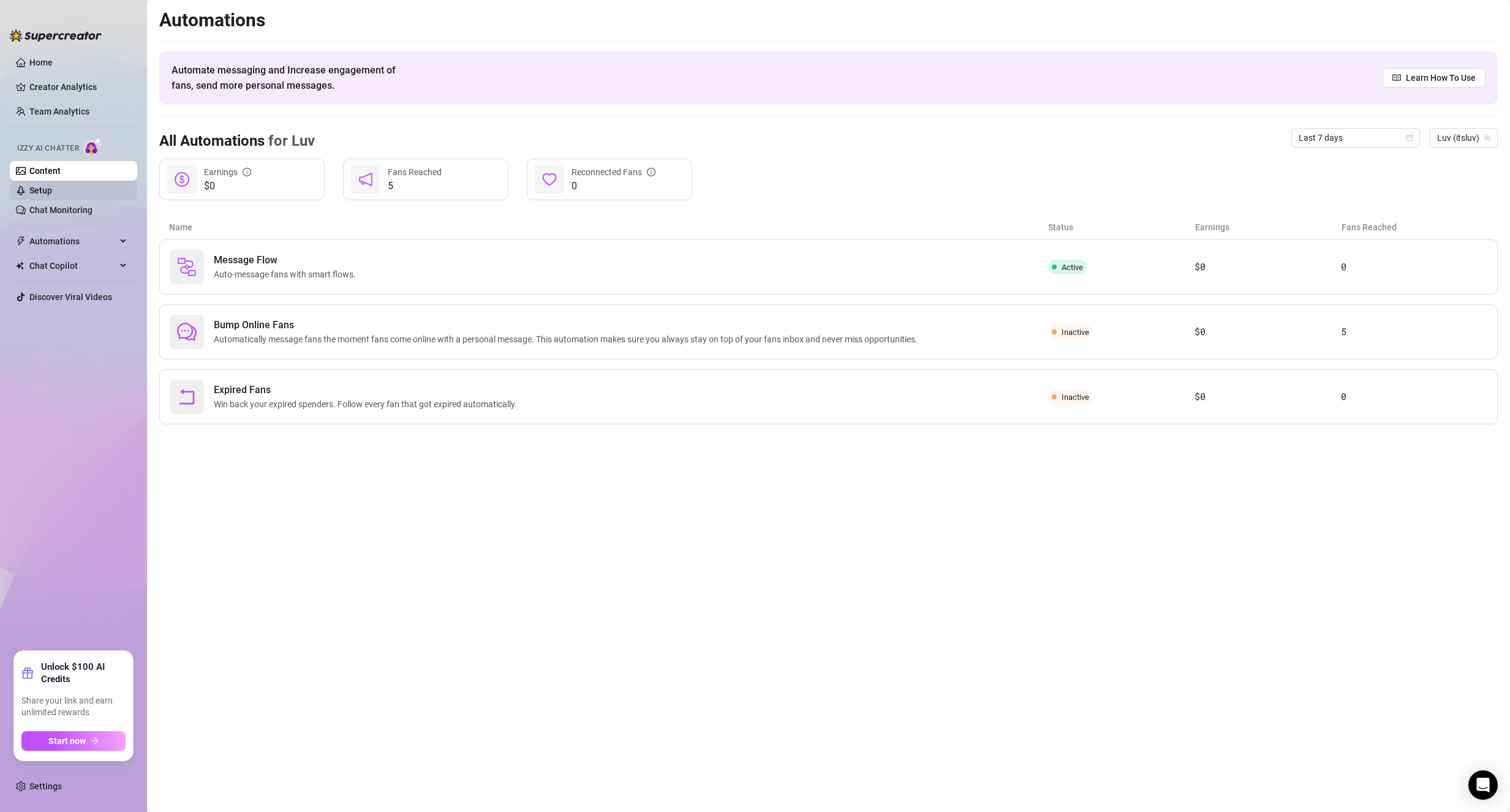
click at [52, 188] on link "Setup" at bounding box center [40, 191] width 22 height 10
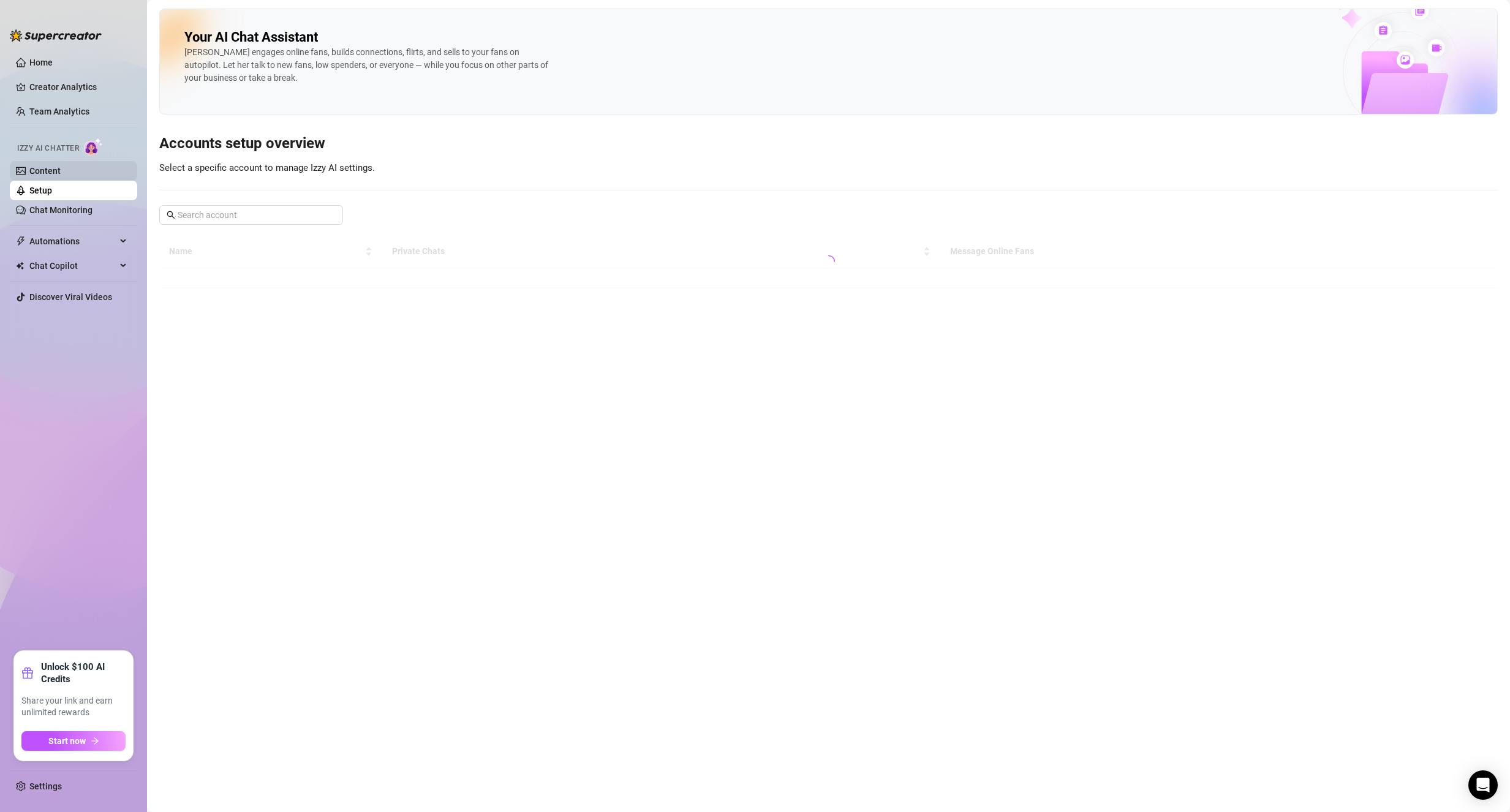
click at [56, 175] on link "Content" at bounding box center [45, 170] width 31 height 10
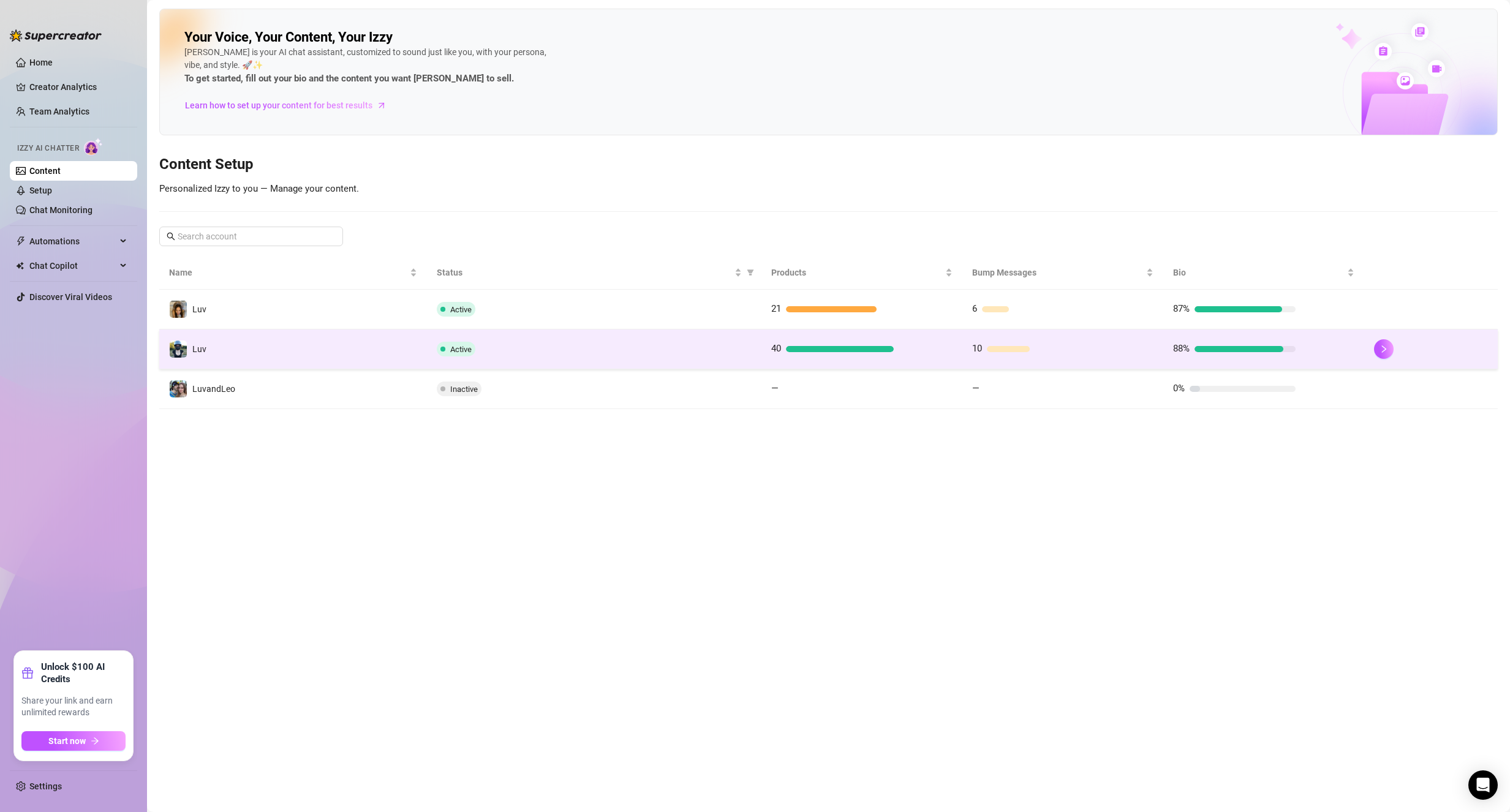
click at [311, 349] on td "Luv" at bounding box center [292, 349] width 268 height 40
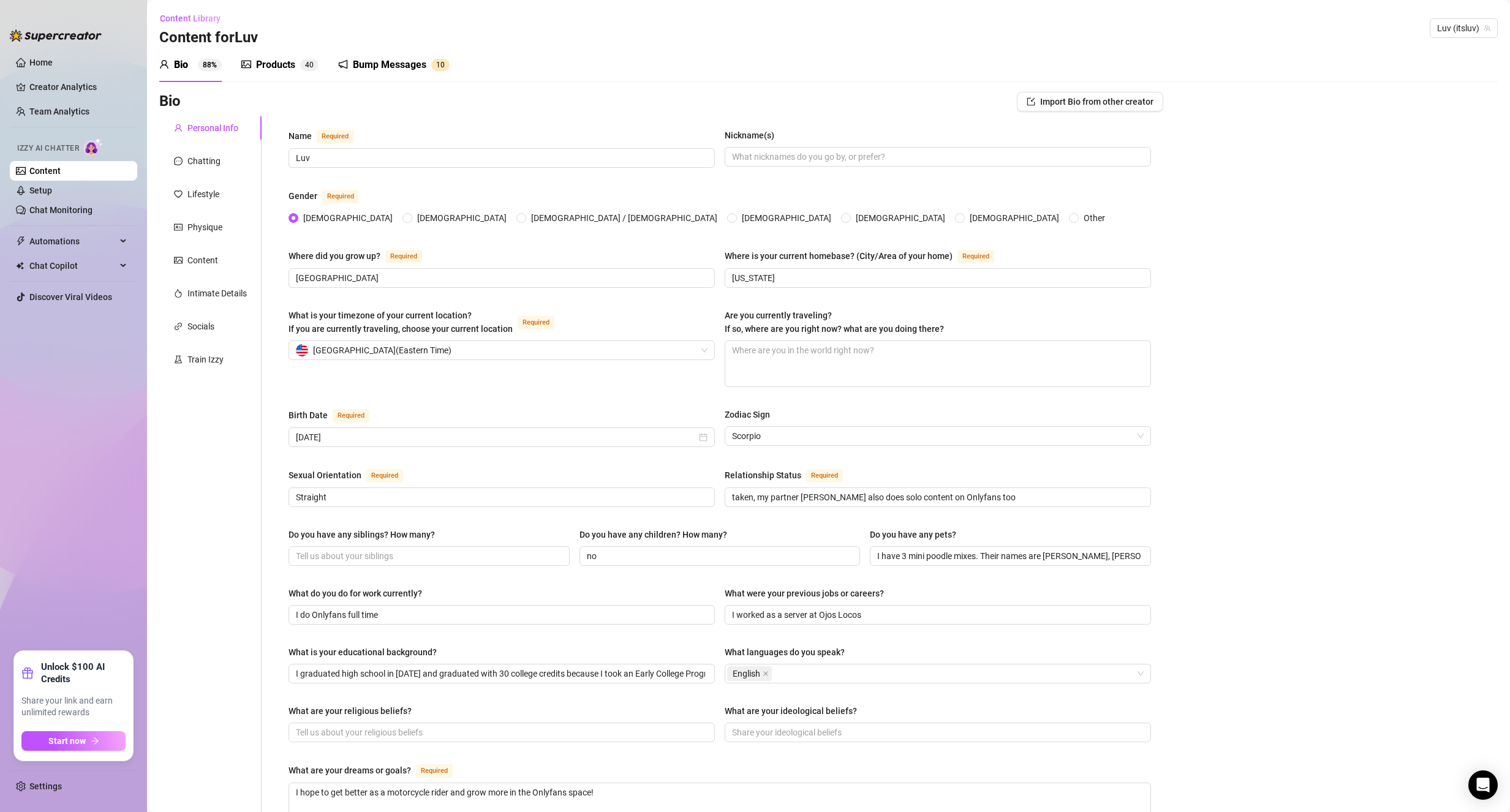
click at [285, 68] on div "Products" at bounding box center [276, 64] width 39 height 15
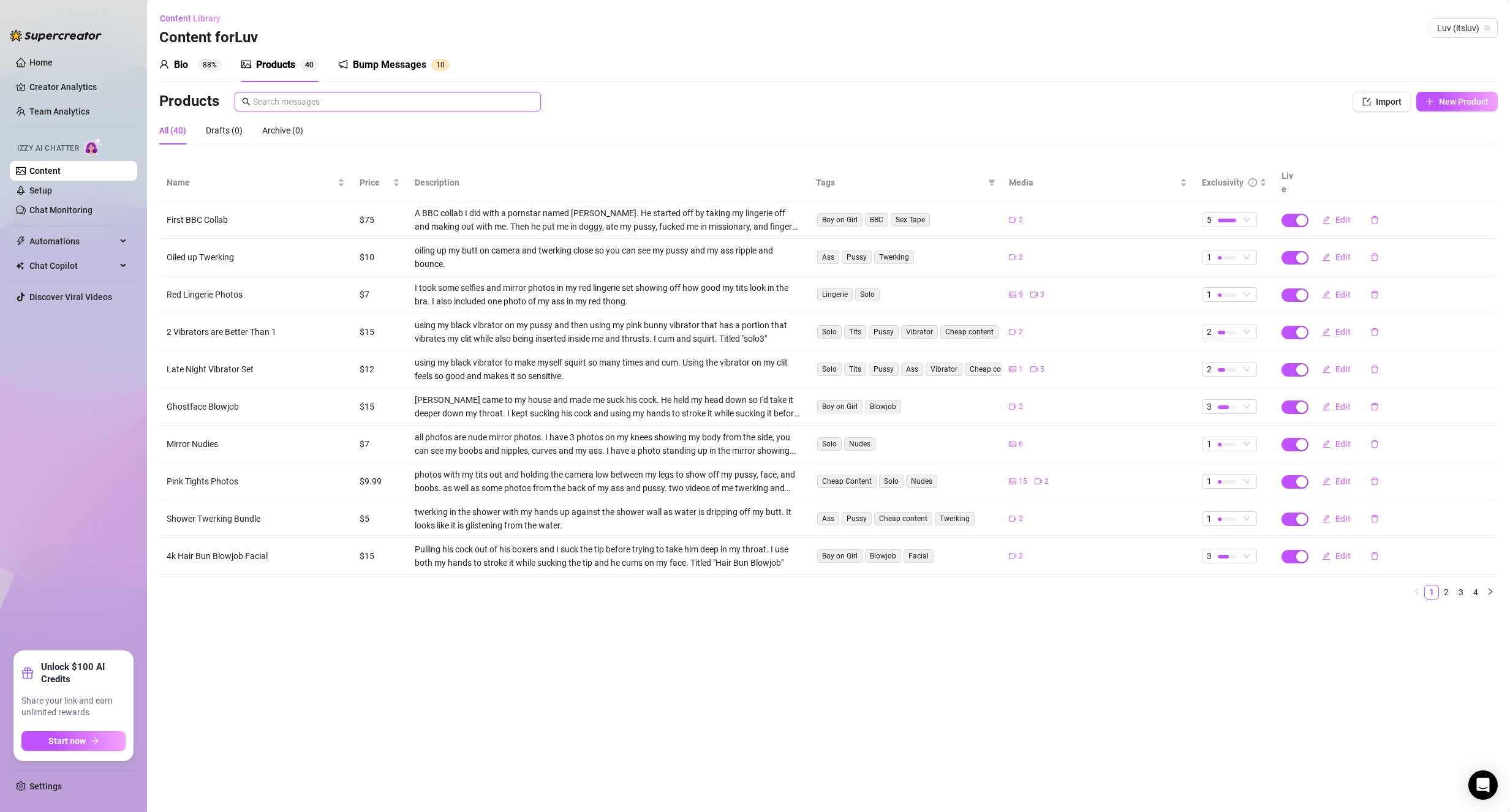
click at [363, 103] on input "text" at bounding box center [394, 101] width 281 height 14
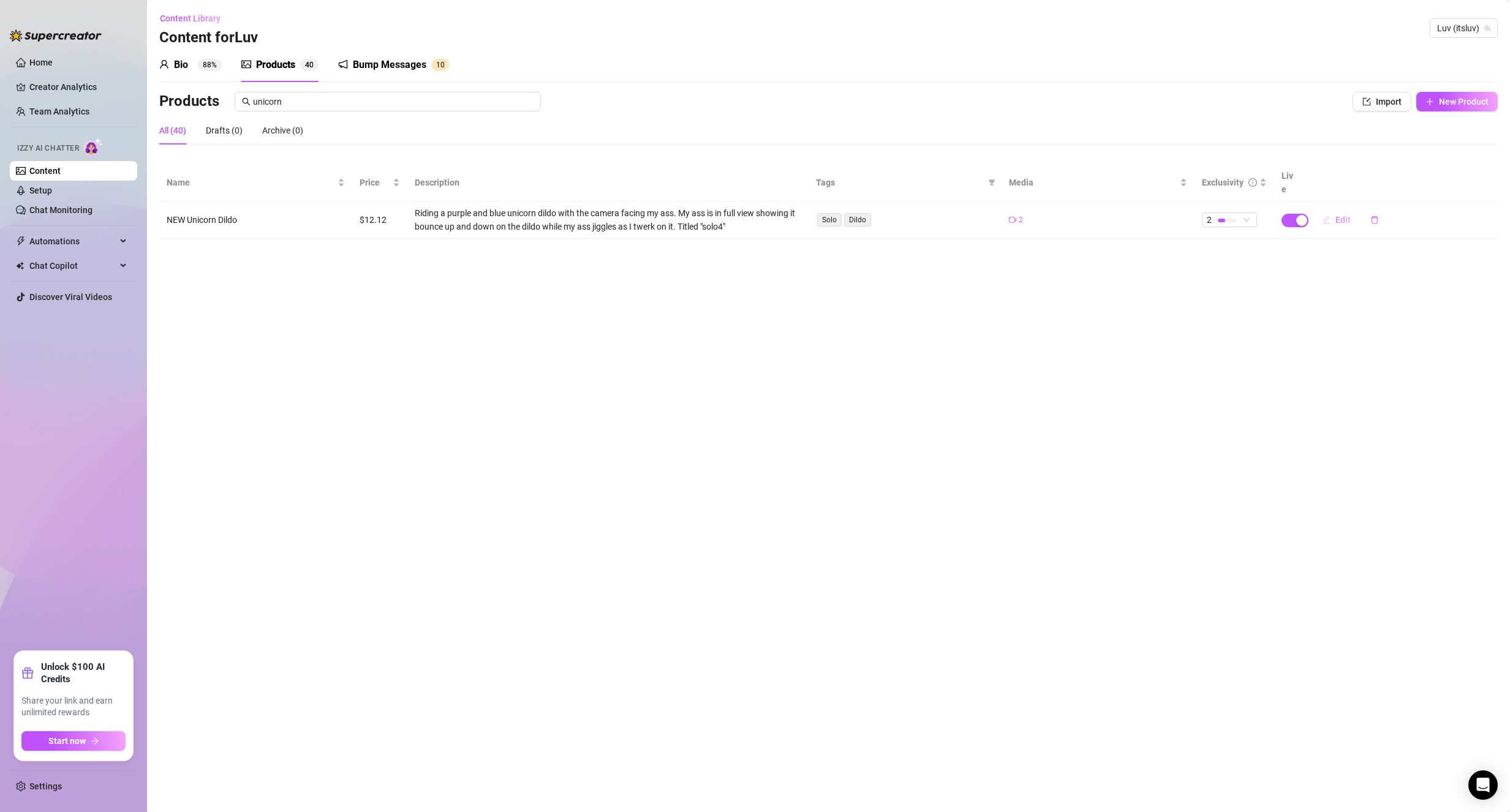
click at [1325, 210] on button "Edit" at bounding box center [1337, 220] width 49 height 19
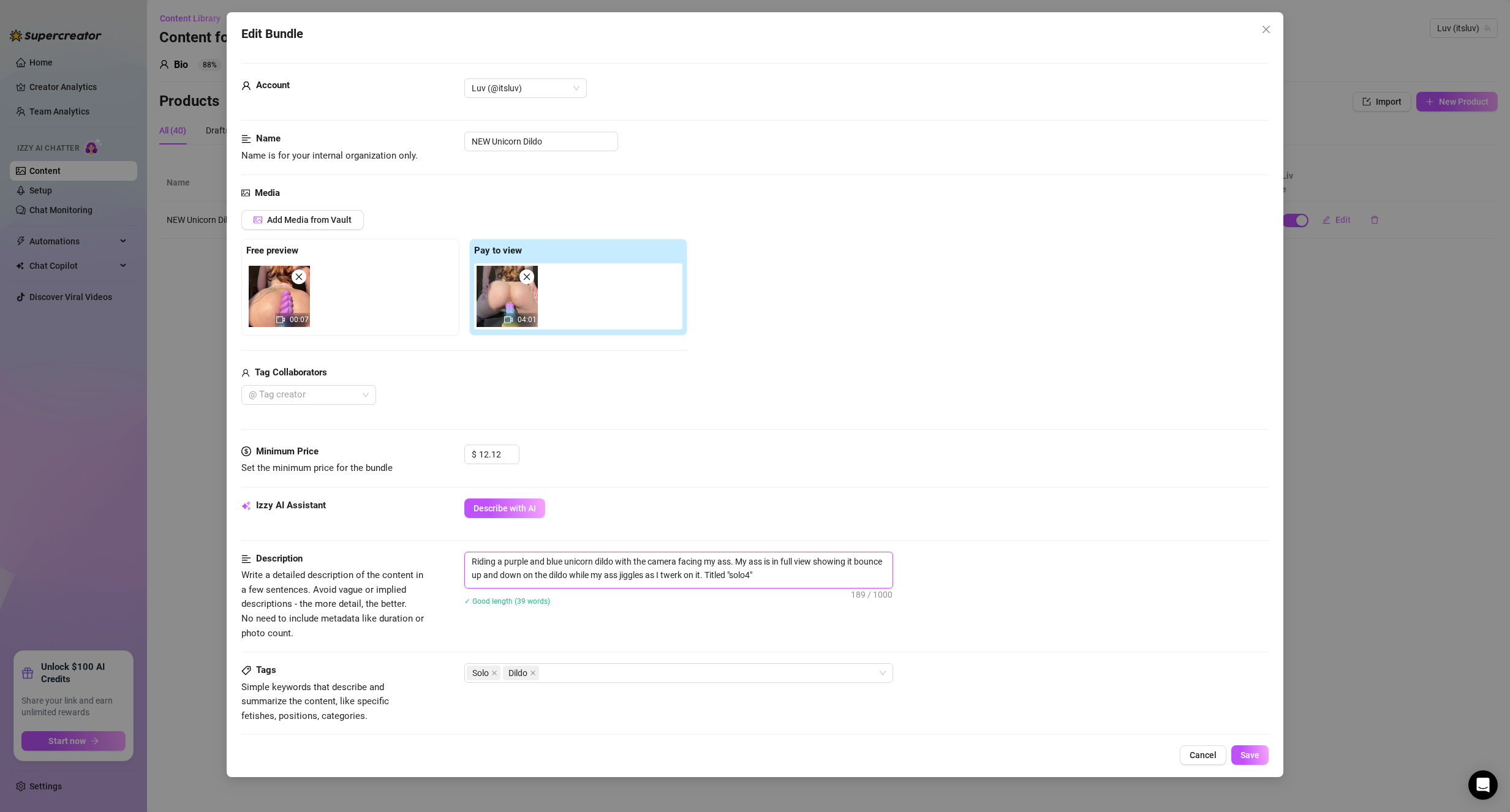
click at [817, 577] on textarea "Riding a purple and blue unicorn dildo with the camera facing my ass. My ass is…" at bounding box center [678, 568] width 428 height 32
paste textarea "[URL][DOMAIN_NAME]"
click at [870, 592] on textarea "Riding a purple and blue unicorn dildo with the camera facing my ass. My ass is…" at bounding box center [678, 574] width 428 height 46
click at [877, 591] on textarea "Riding a purple and blue unicorn dildo with the camera facing my ass. My ass is…" at bounding box center [678, 574] width 428 height 46
click at [1255, 747] on button "Save" at bounding box center [1250, 755] width 37 height 19
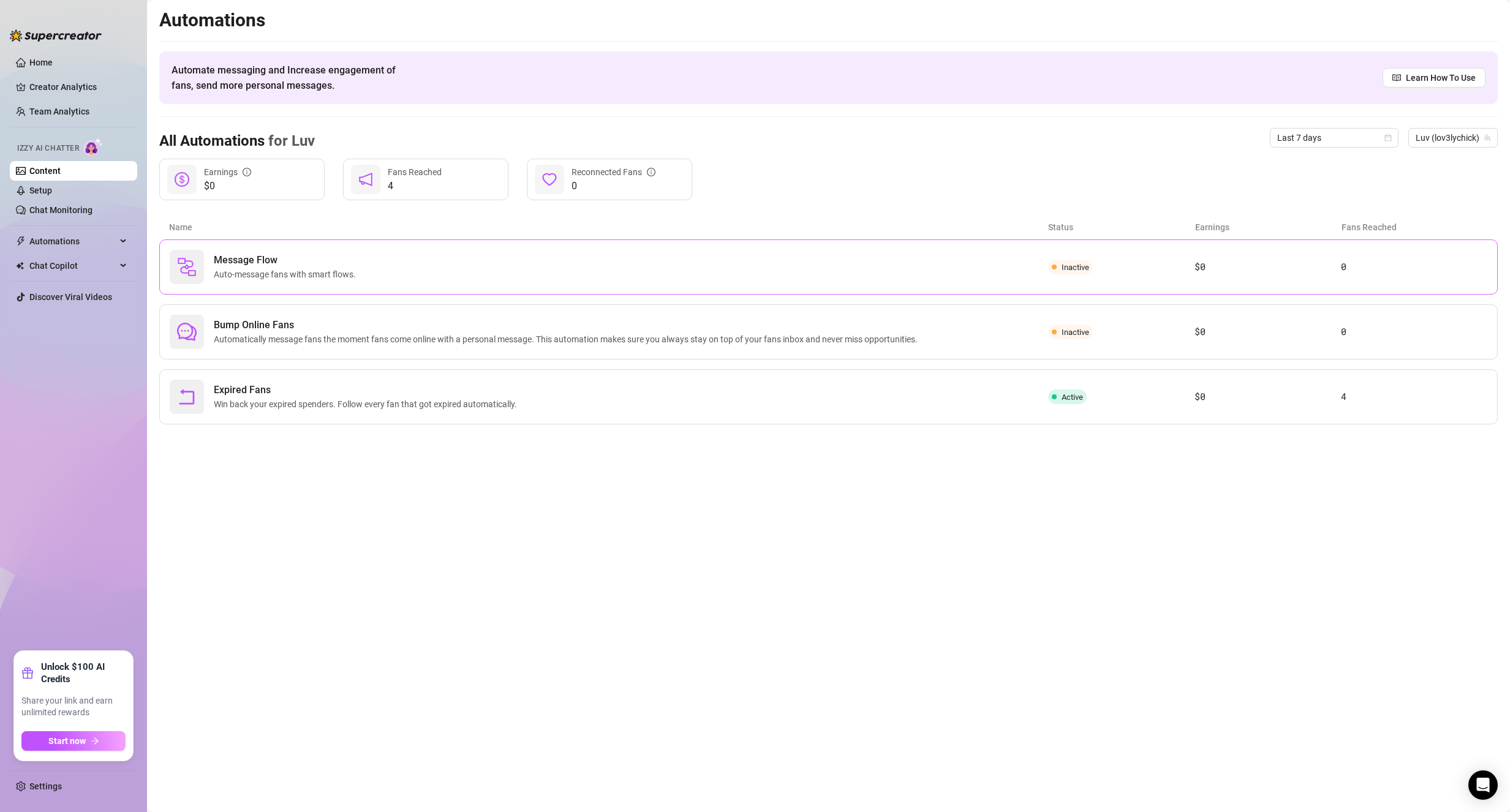
click at [342, 275] on span "Auto-message fans with smart flows." at bounding box center [286, 275] width 147 height 14
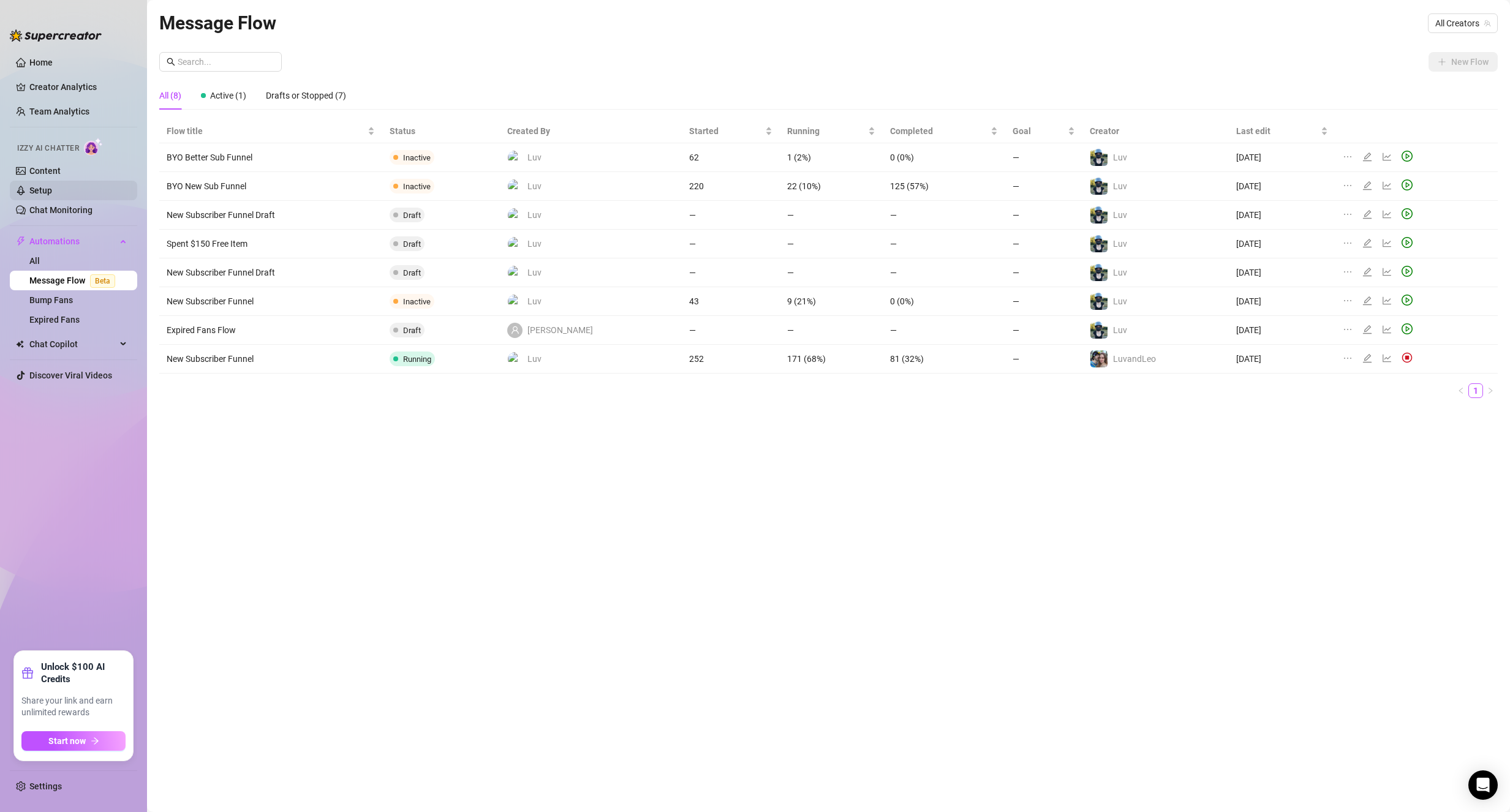
click at [52, 186] on link "Setup" at bounding box center [40, 191] width 22 height 10
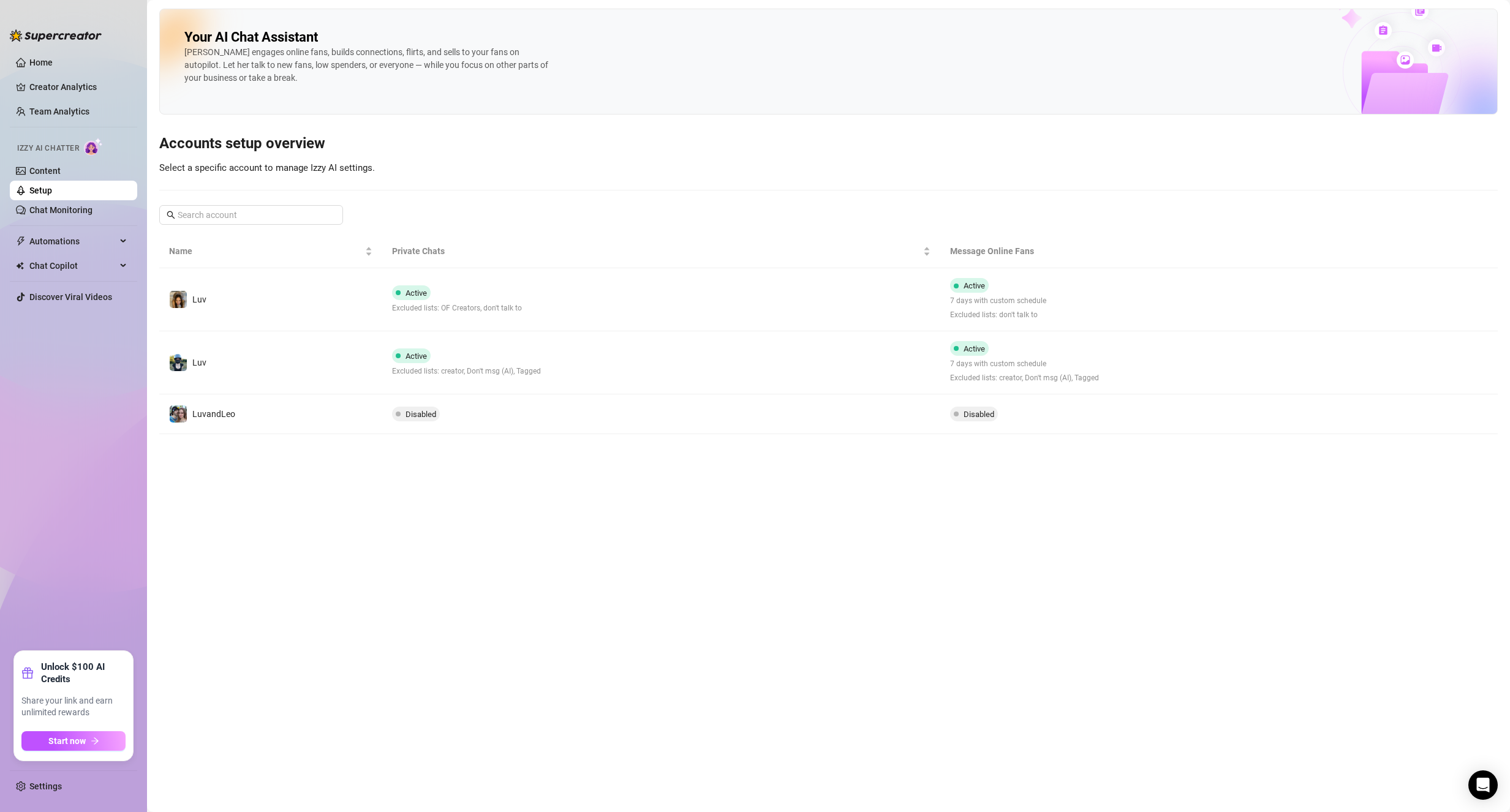
click at [1226, 369] on td "Active 7 days with custom schedule Excluded lists: creator, Don't msg (AI), Tag…" at bounding box center [1126, 362] width 372 height 63
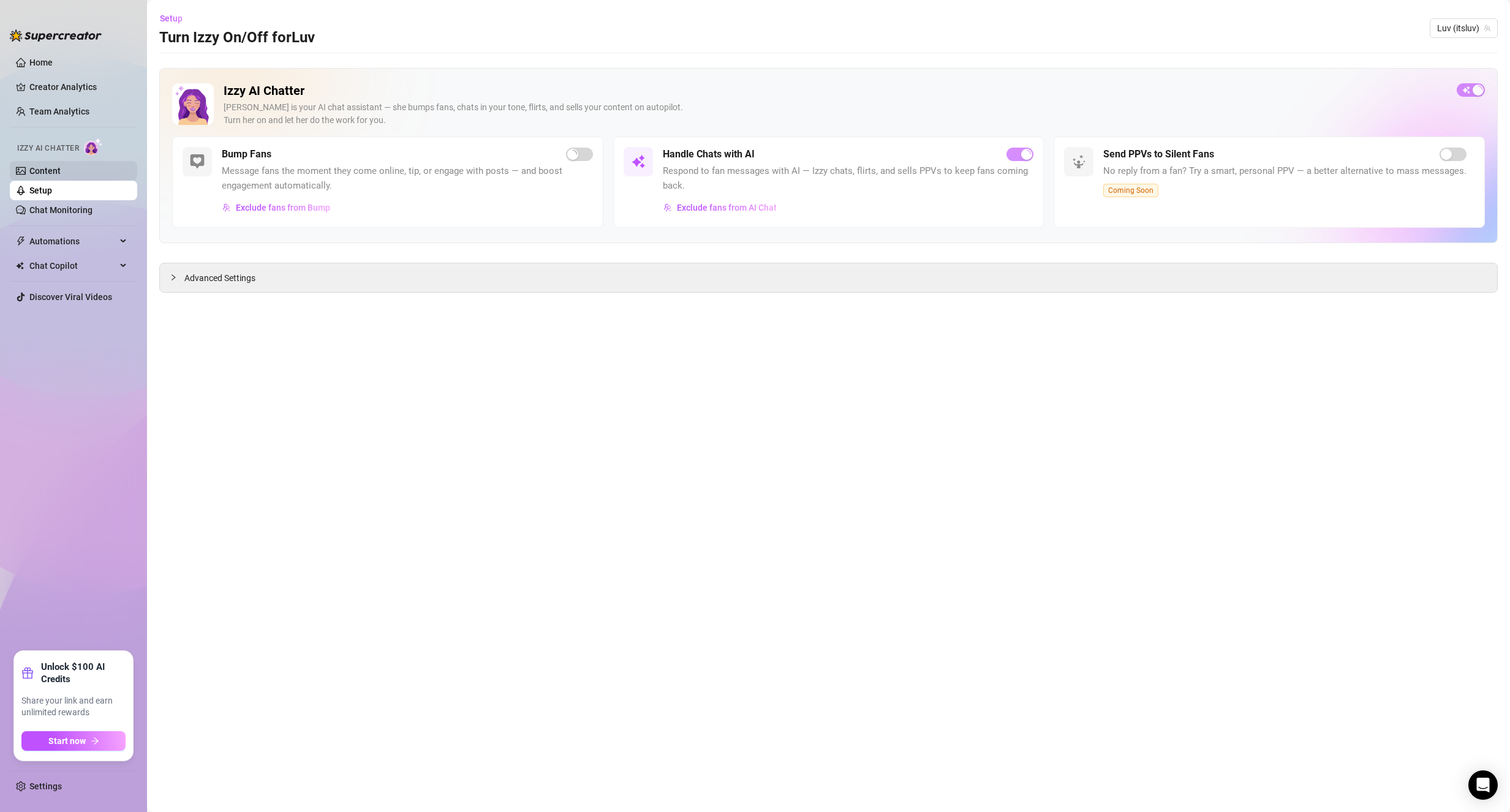
click at [54, 162] on li "Izzy AI Chatter Content Setup Chat Monitoring" at bounding box center [73, 175] width 128 height 87
click at [51, 166] on link "Content" at bounding box center [45, 170] width 31 height 10
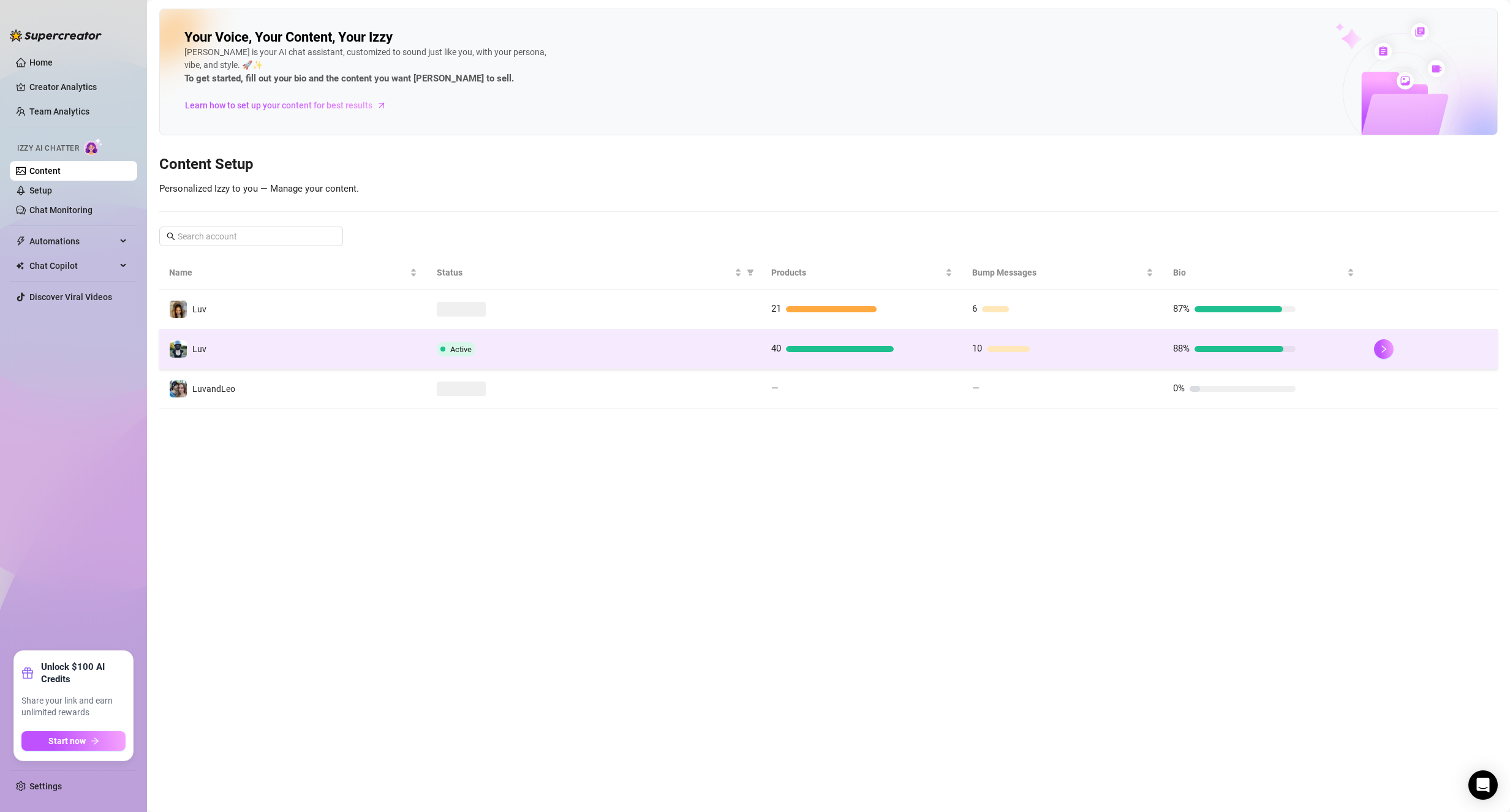
click at [270, 347] on td "Luv" at bounding box center [292, 349] width 268 height 40
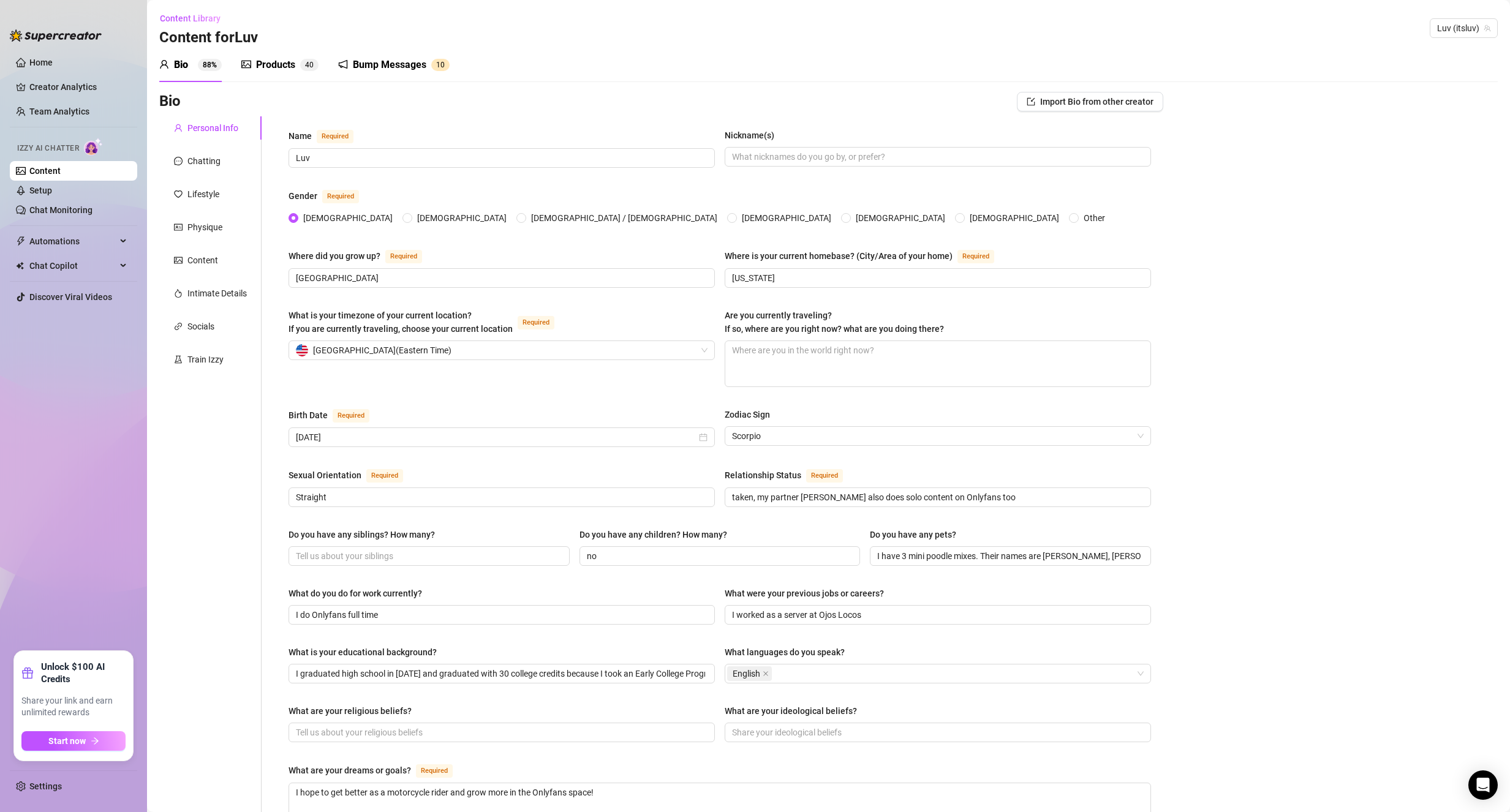
click at [286, 74] on div "Products 4 0" at bounding box center [280, 64] width 77 height 34
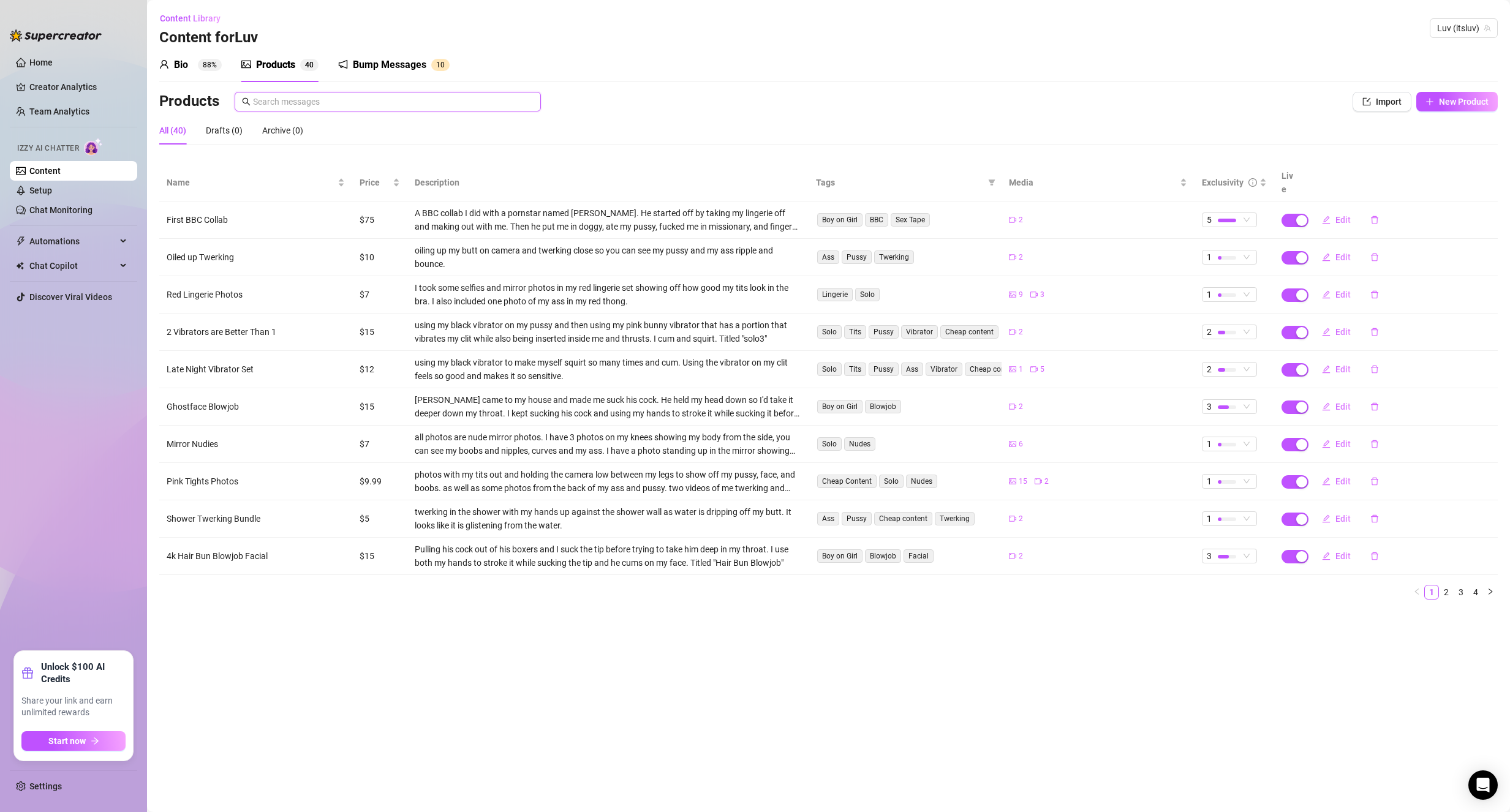
click at [326, 106] on input "text" at bounding box center [394, 101] width 281 height 14
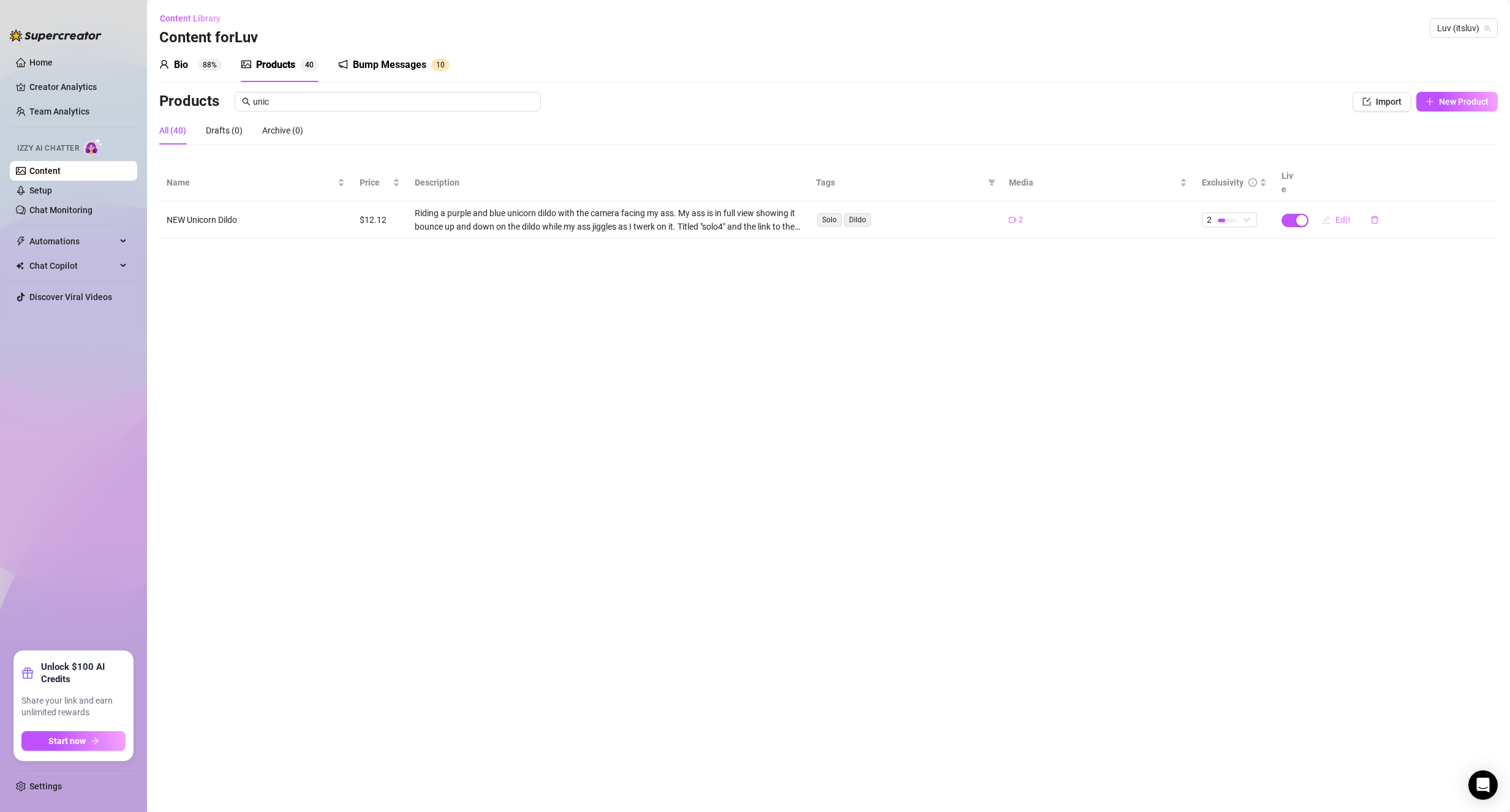
click at [1335, 213] on button "Edit" at bounding box center [1337, 220] width 49 height 19
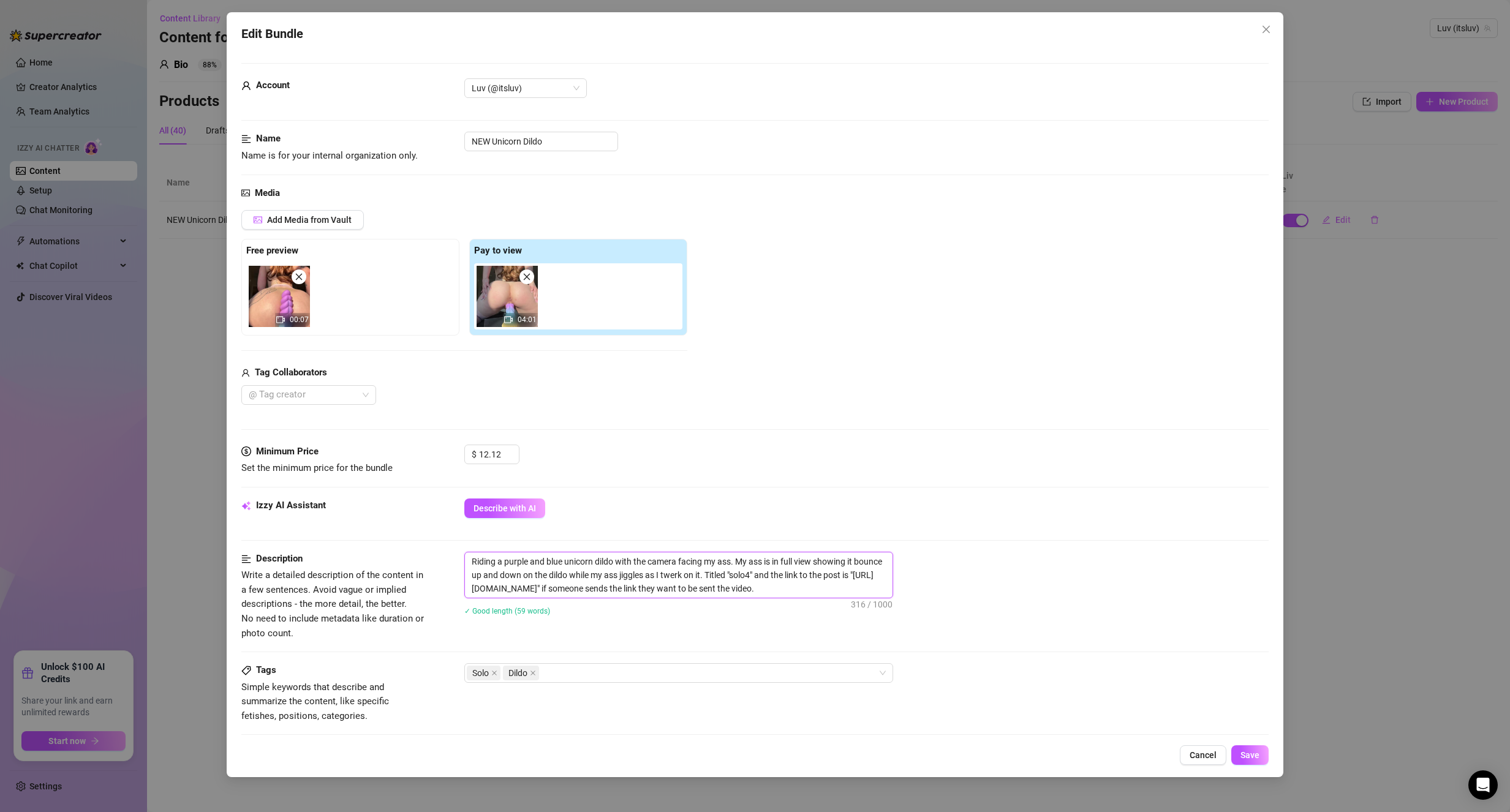
click at [792, 576] on textarea "Riding a purple and blue unicorn dildo with the camera facing my ass. My ass is…" at bounding box center [678, 574] width 428 height 46
drag, startPoint x: 791, startPoint y: 576, endPoint x: 888, endPoint y: 600, distance: 99.9
click at [888, 600] on div "Riding a purple and blue unicorn dildo with the camera facing my ass. My ass is…" at bounding box center [867, 592] width 805 height 80
click at [774, 577] on textarea "Riding a purple and blue unicorn dildo with the camera facing my ass. My ass is…" at bounding box center [678, 568] width 428 height 32
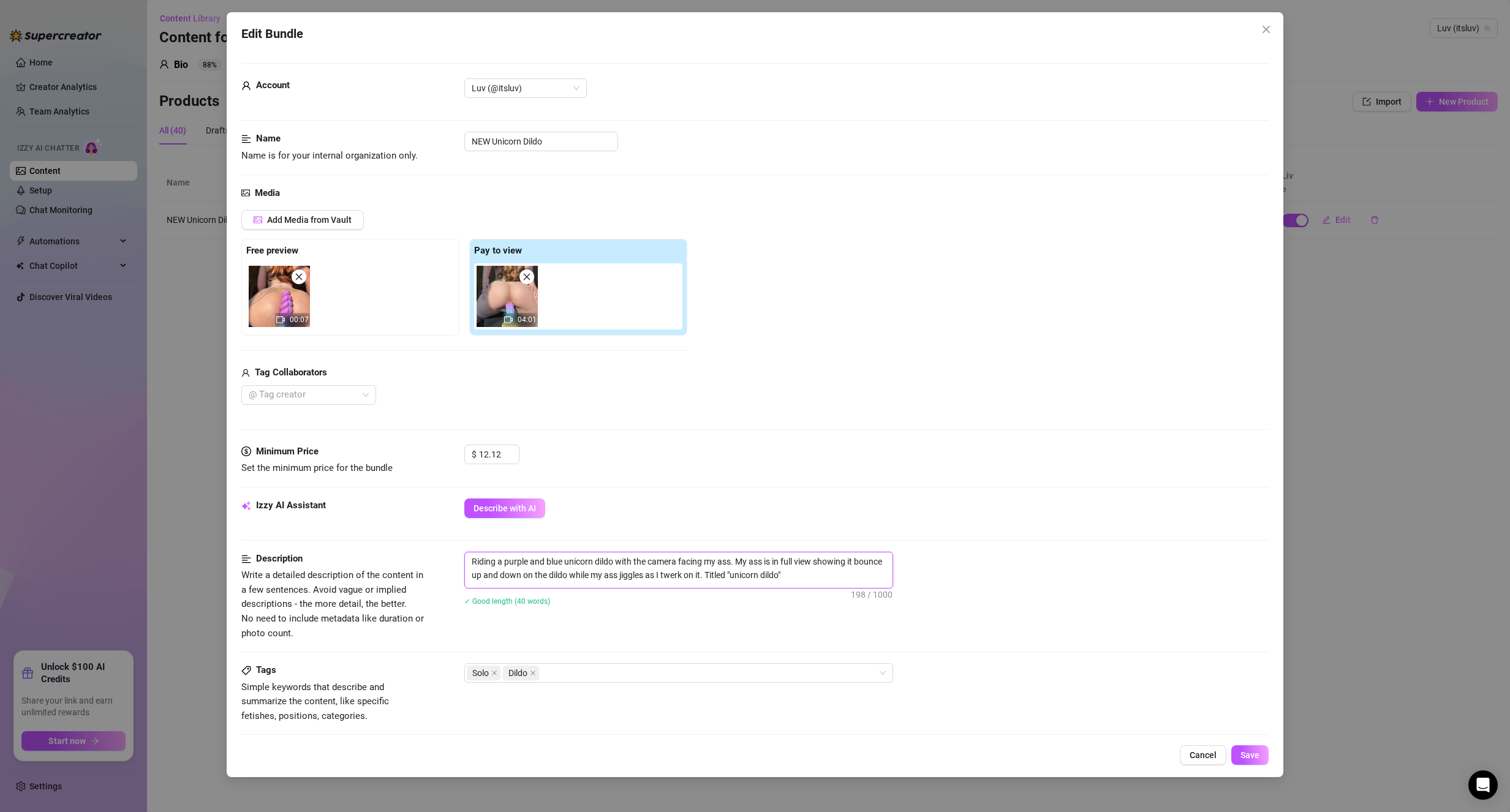
click at [740, 579] on textarea "Riding a purple and blue unicorn dildo with the camera facing my ass. My ass is…" at bounding box center [678, 568] width 428 height 32
click at [745, 579] on textarea "Riding a purple and blue unicorn dildo with the camera facing my ass. My ass is…" at bounding box center [678, 568] width 428 height 32
click at [743, 579] on textarea "Riding a purple and blue unicorn dildo with the camera facing my ass. My ass is…" at bounding box center [678, 568] width 428 height 32
click at [999, 609] on div "✓ Good length (42 words)" at bounding box center [867, 601] width 805 height 19
click at [1242, 759] on span "Save" at bounding box center [1249, 755] width 19 height 10
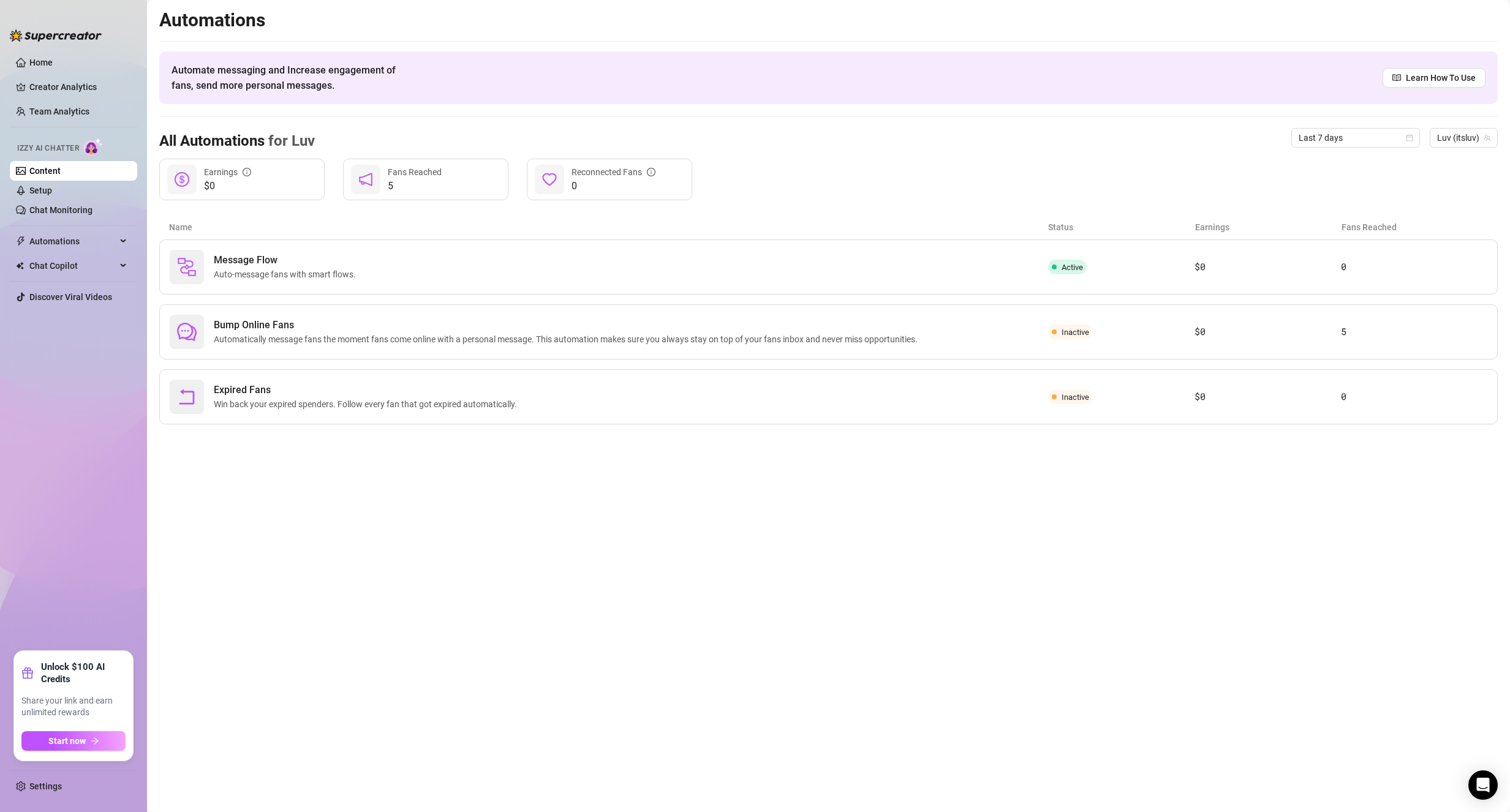
click at [42, 172] on link "Content" at bounding box center [45, 170] width 31 height 10
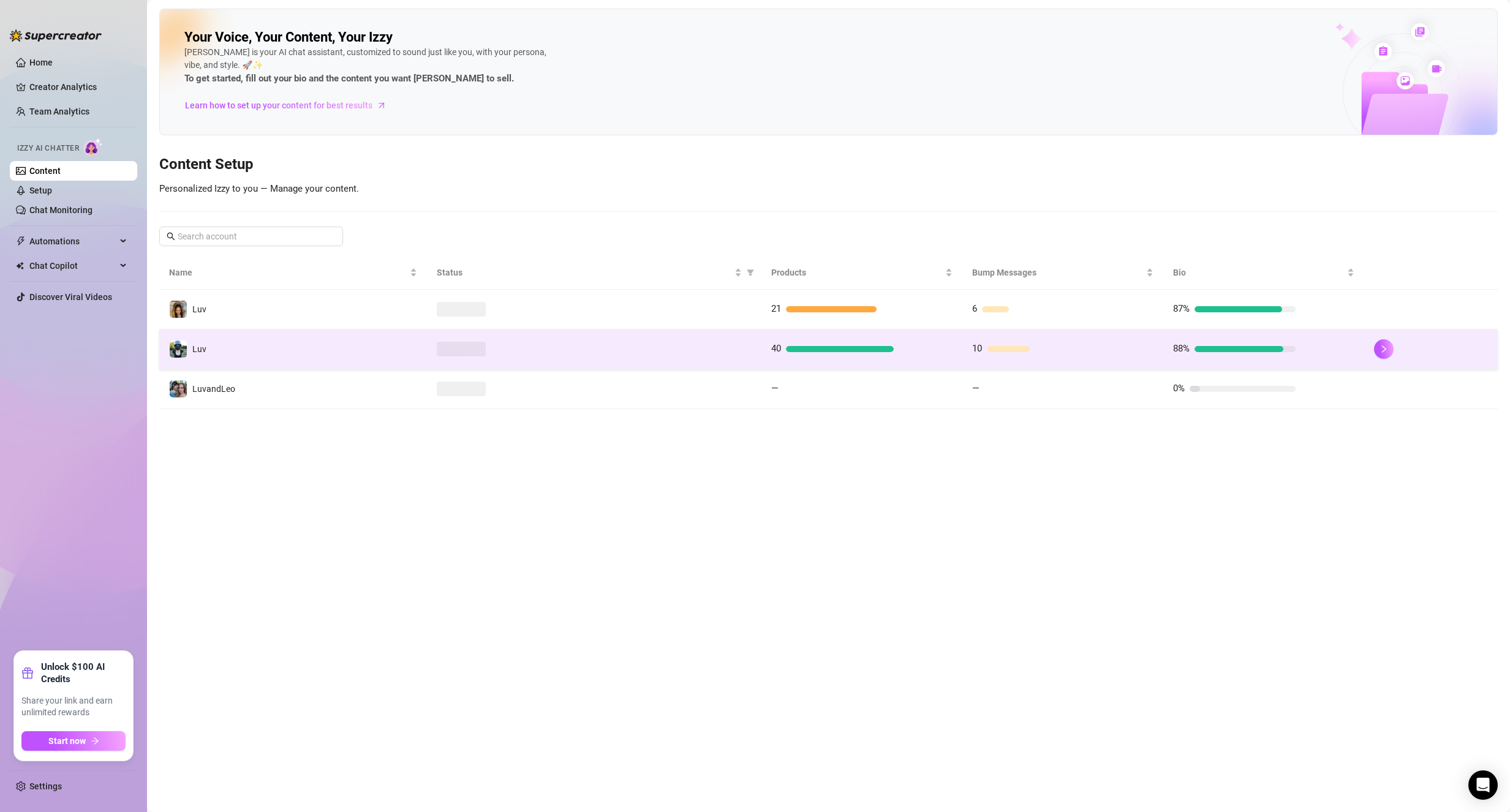
click at [269, 352] on td "Luv" at bounding box center [292, 349] width 268 height 40
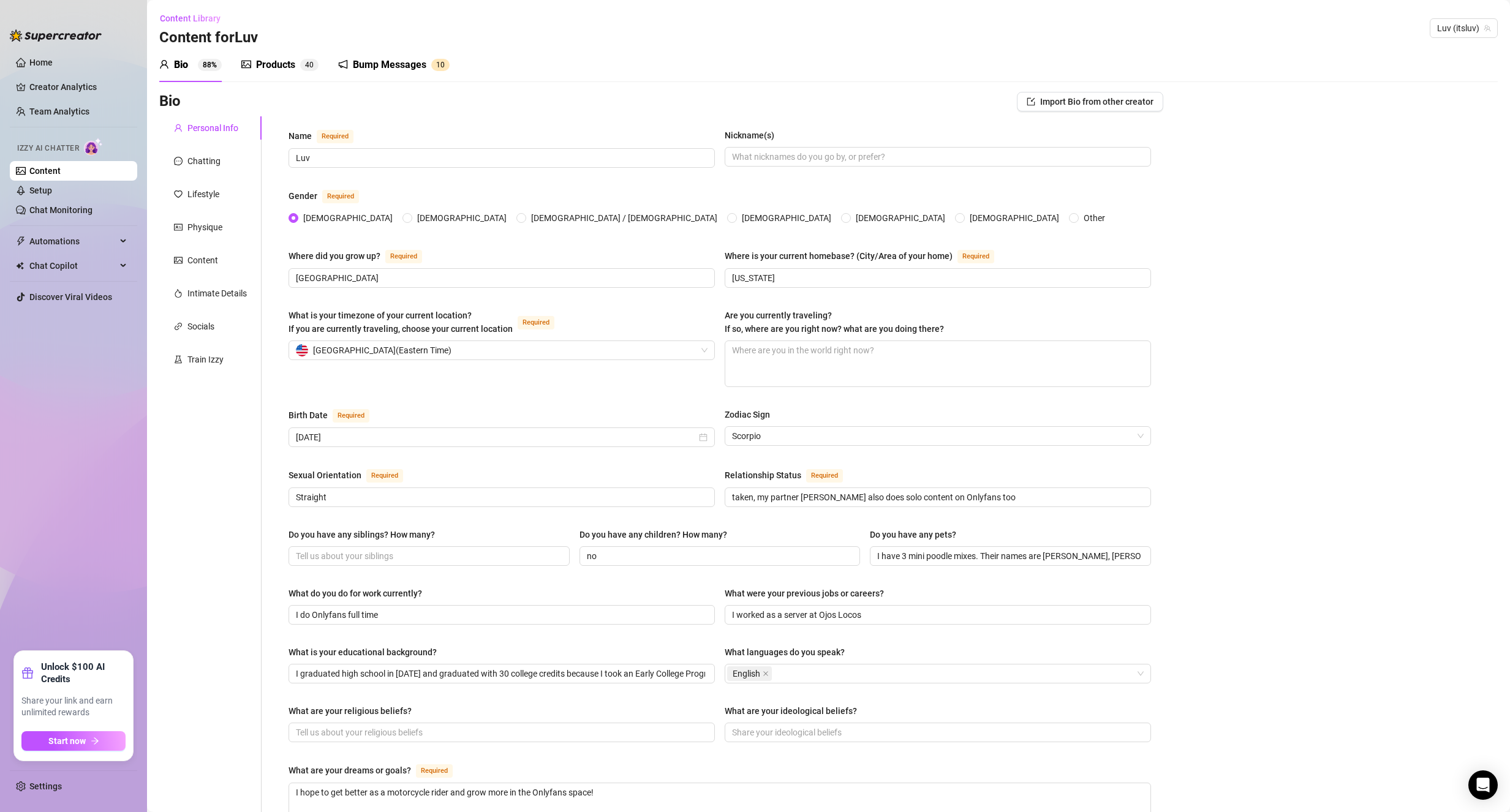
click at [288, 70] on div "Products" at bounding box center [276, 64] width 39 height 15
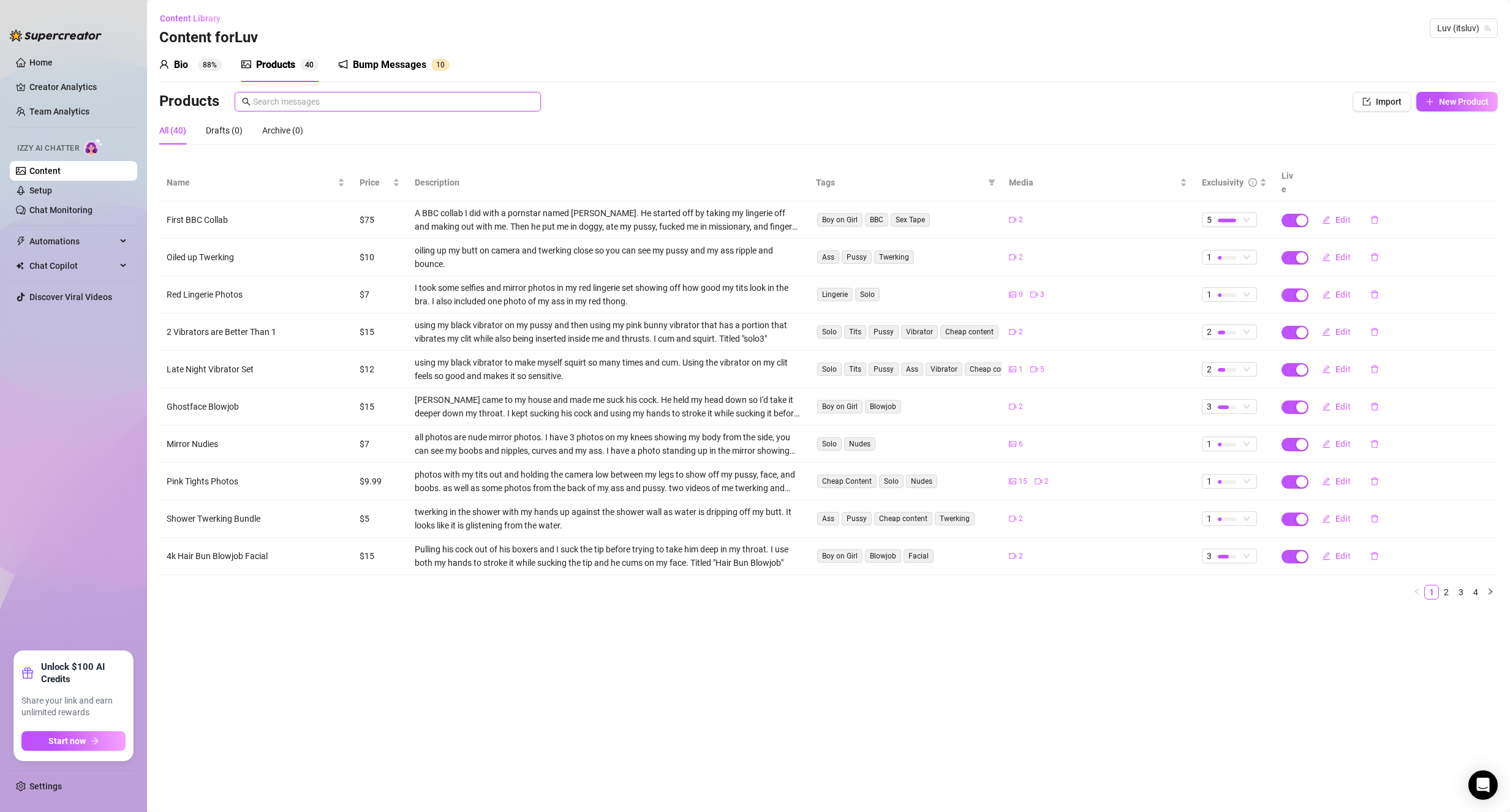
click at [373, 103] on input "text" at bounding box center [394, 101] width 281 height 14
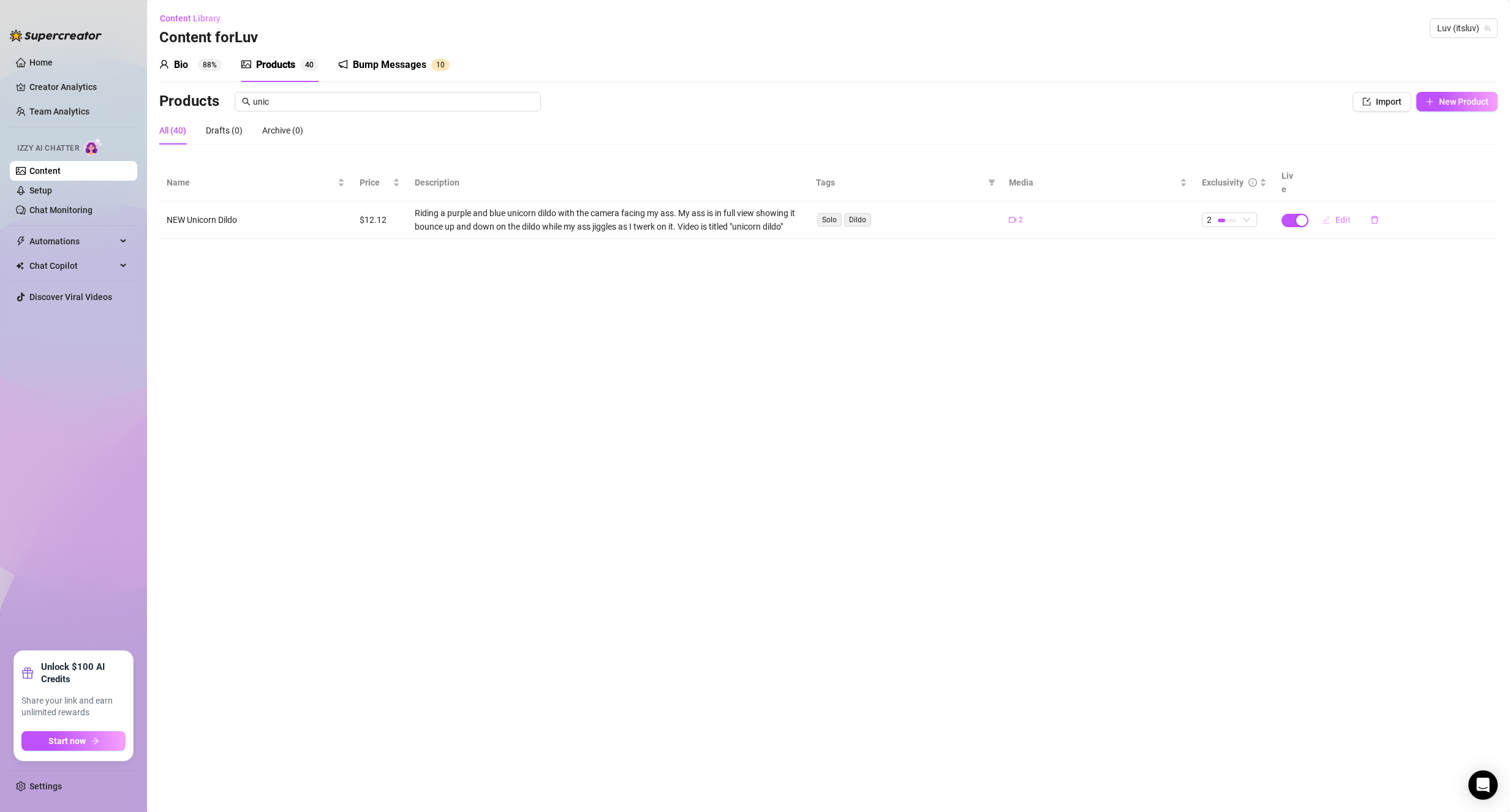
click at [1327, 215] on span "button" at bounding box center [1326, 220] width 9 height 10
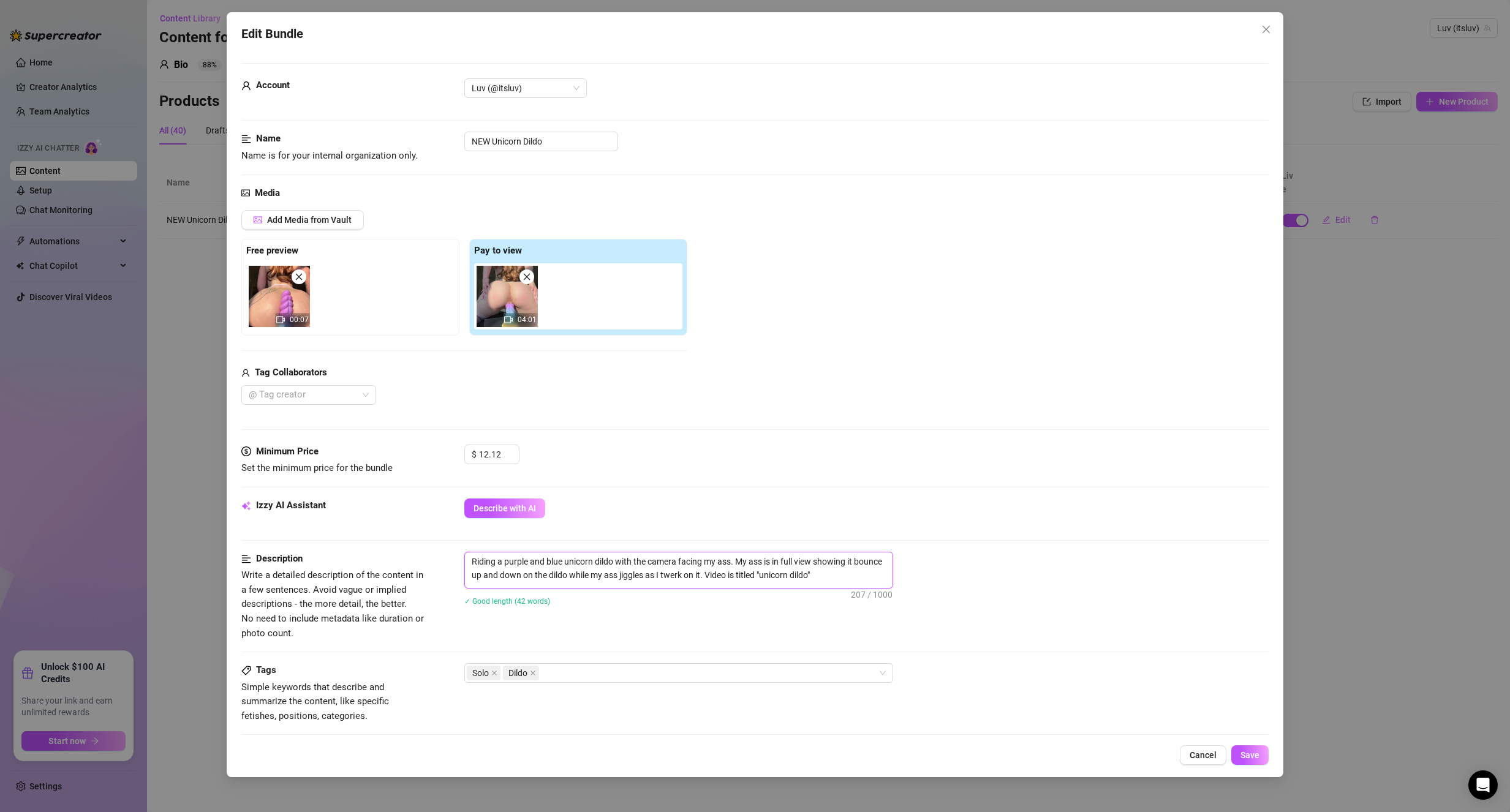
click at [773, 578] on textarea "Riding a purple and blue unicorn dildo with the camera facing my ass. My ass is…" at bounding box center [678, 568] width 428 height 32
click at [773, 580] on textarea "Riding a purple and blue unicorn dildo with the camera facing my ass. My ass is…" at bounding box center [678, 568] width 428 height 32
click at [770, 578] on textarea "Riding a purple and blue unicorn dildo with the camera facing my ass. My ass is…" at bounding box center [678, 568] width 428 height 32
click at [774, 580] on textarea "Riding a purple and blue unicorn dildo with the camera facing my ass. My ass is…" at bounding box center [678, 568] width 428 height 32
click at [774, 576] on textarea "Riding a purple and blue unicorn dildo with the camera facing my ass. My ass is…" at bounding box center [678, 568] width 428 height 32
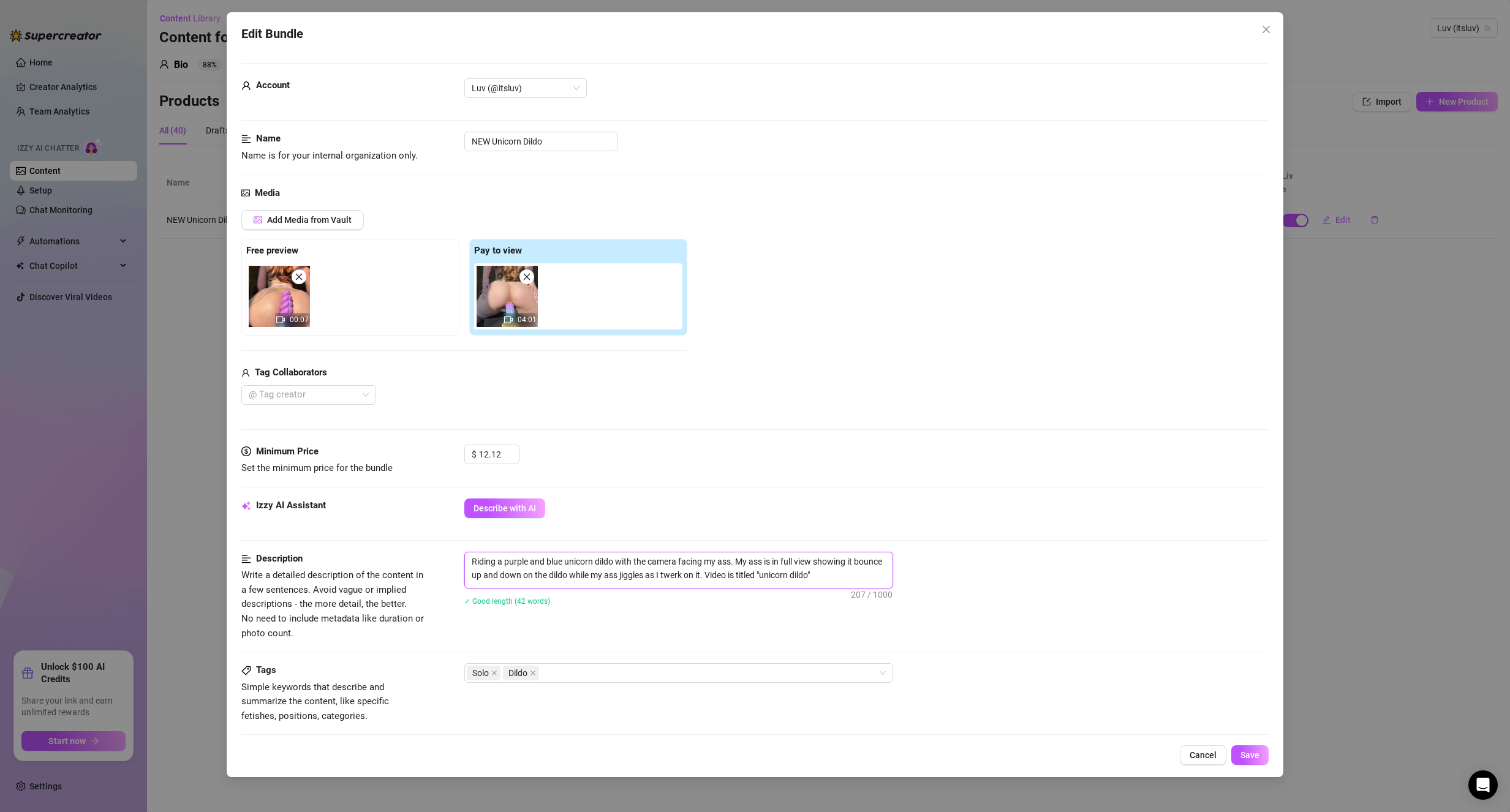
click at [773, 577] on textarea "Riding a purple and blue unicorn dildo with the camera facing my ass. My ass is…" at bounding box center [678, 568] width 428 height 32
click at [1258, 761] on button "Save" at bounding box center [1250, 755] width 37 height 19
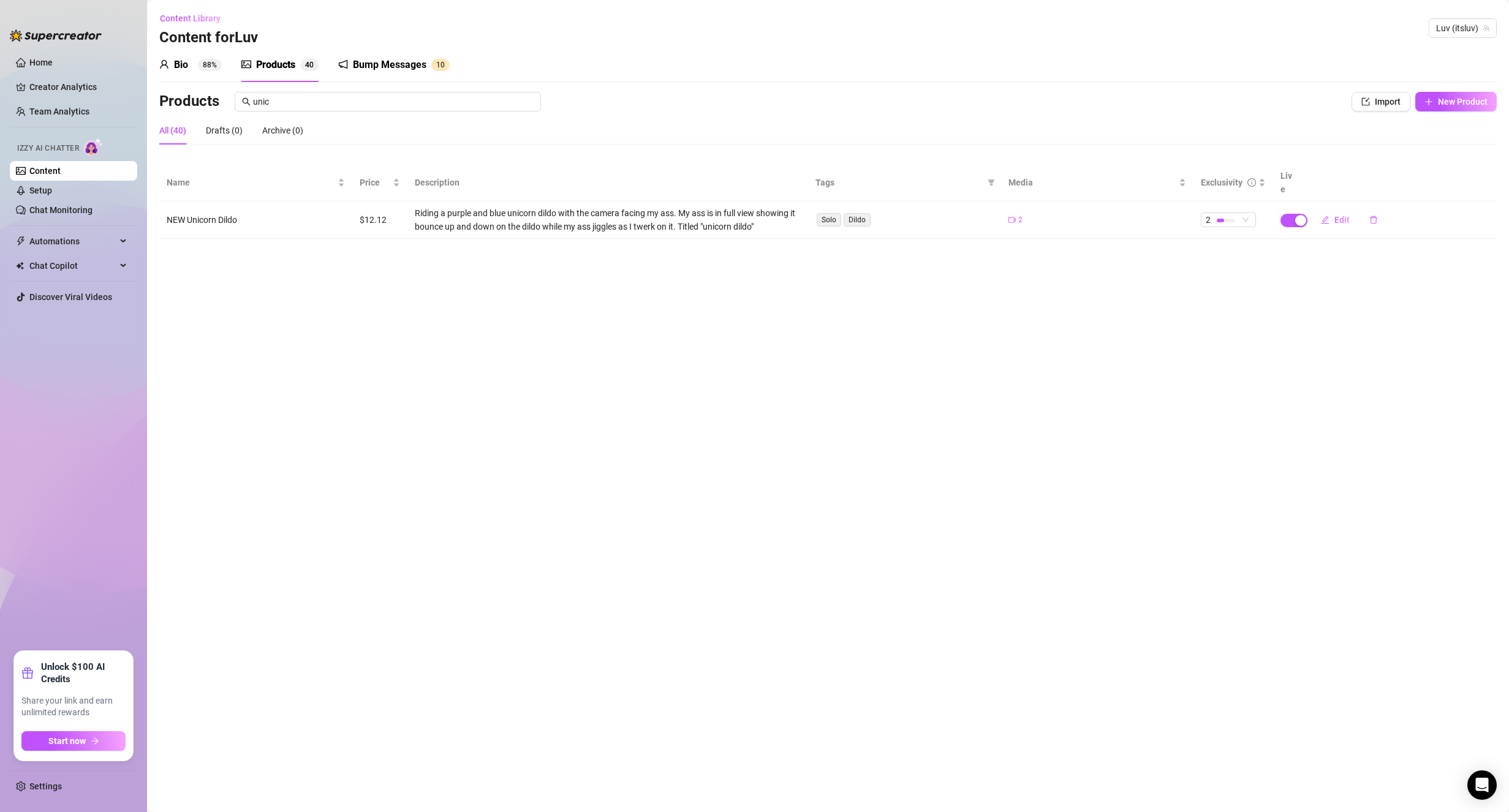
click at [54, 167] on link "Content" at bounding box center [45, 170] width 31 height 10
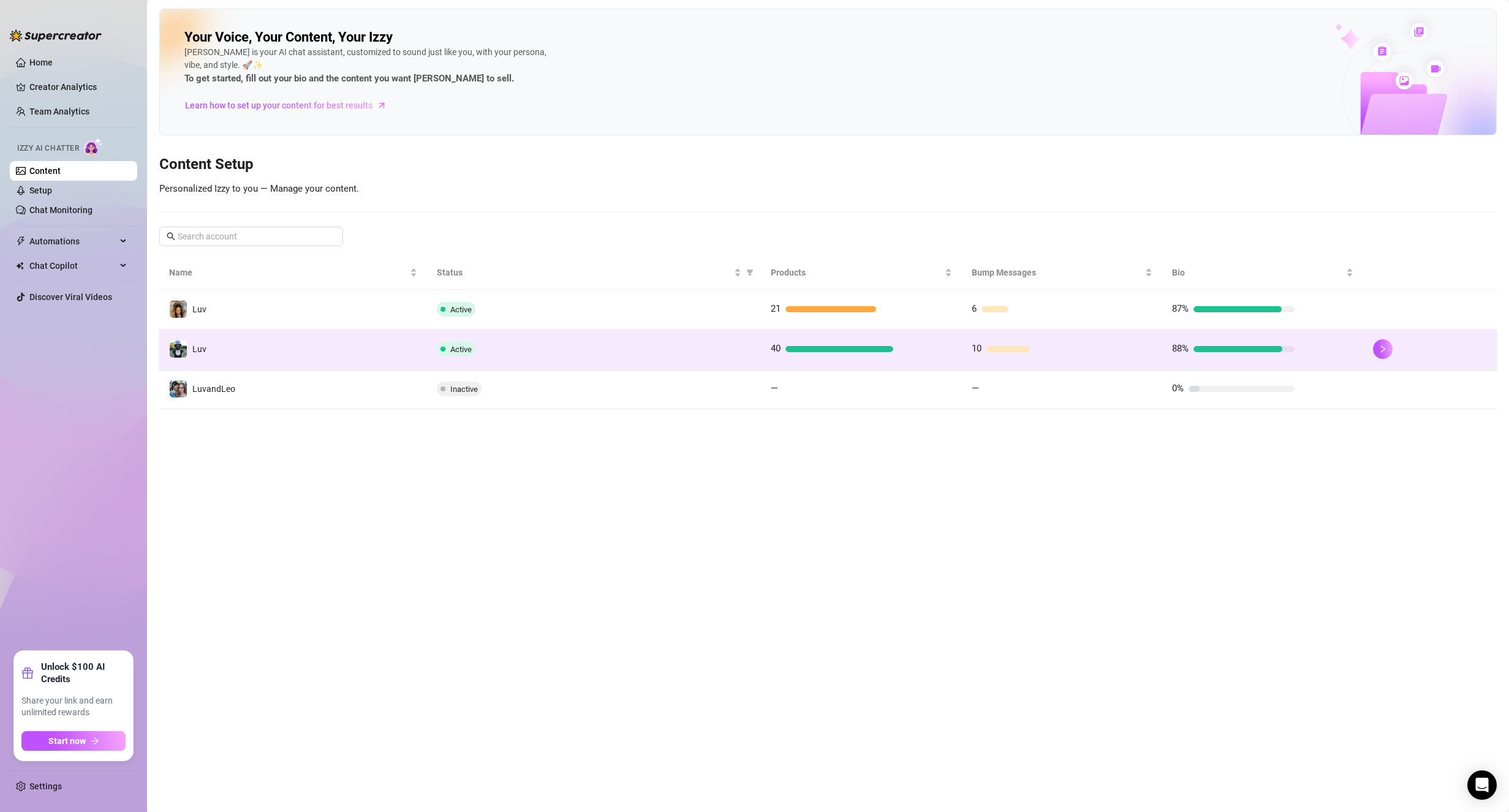
click at [319, 351] on td "Luv" at bounding box center [292, 349] width 268 height 40
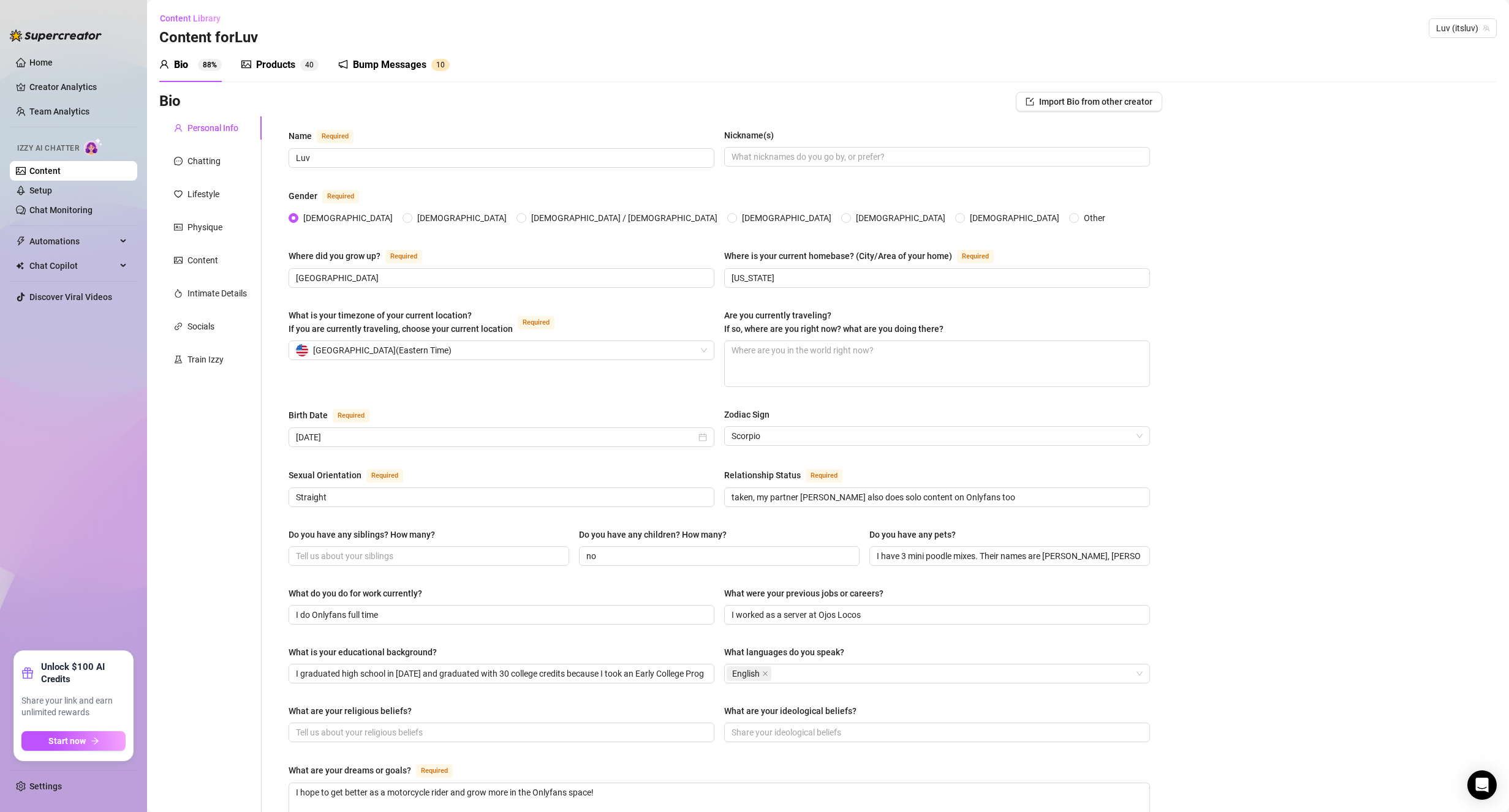
click at [297, 62] on div "Products 4 0" at bounding box center [280, 64] width 77 height 15
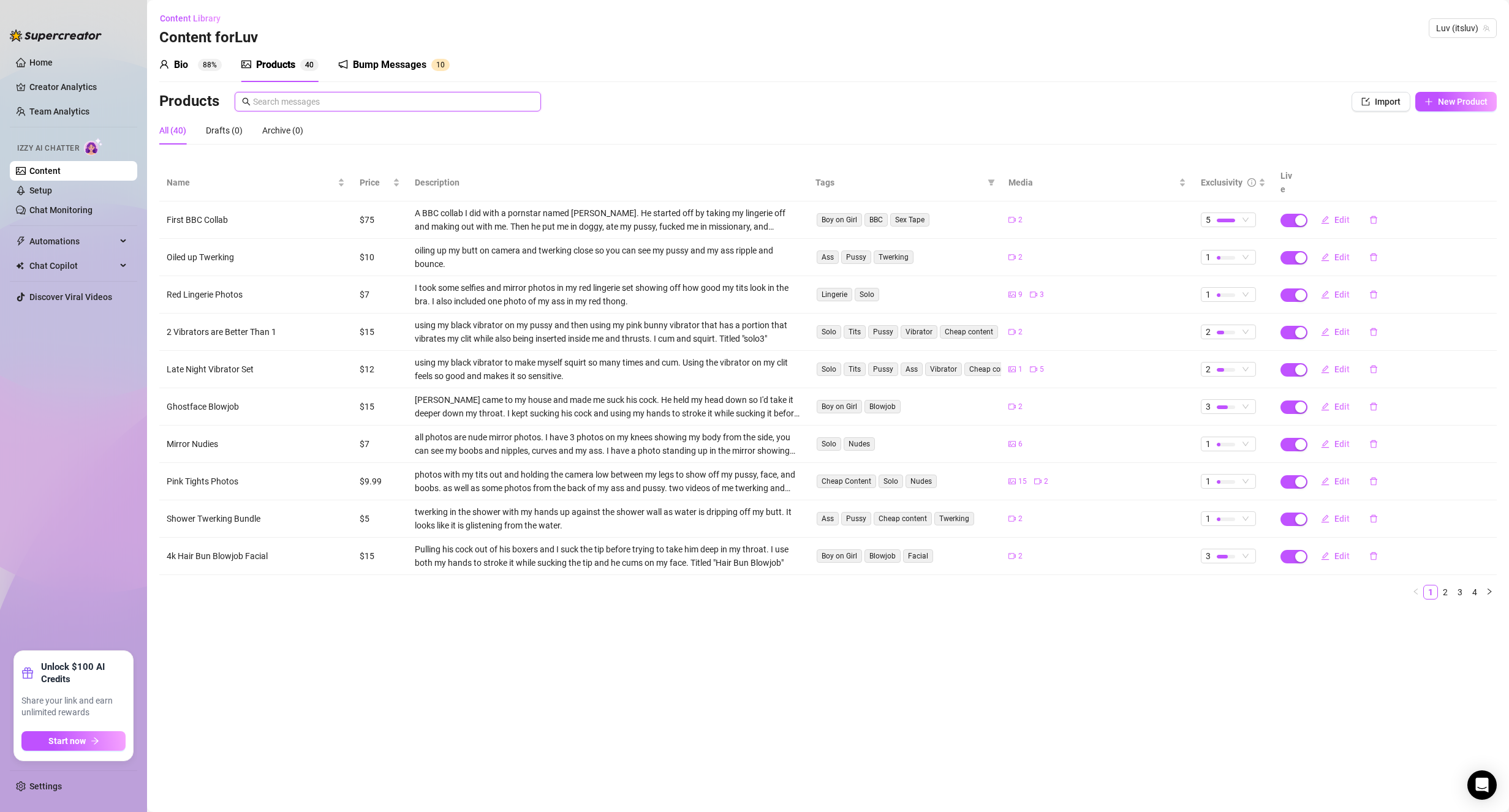
click at [336, 102] on input "text" at bounding box center [394, 101] width 281 height 14
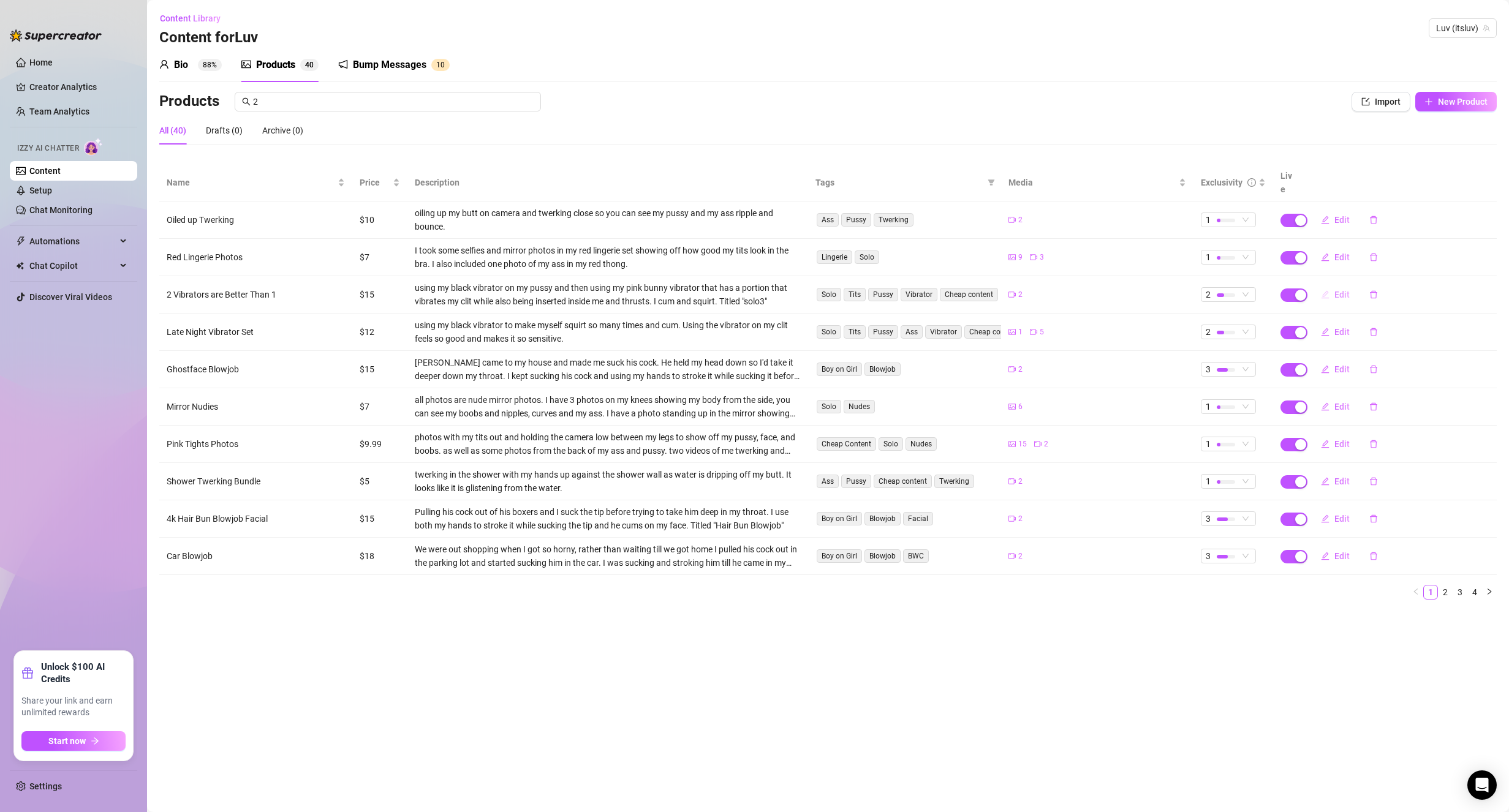
click at [1328, 289] on span "button" at bounding box center [1325, 294] width 9 height 10
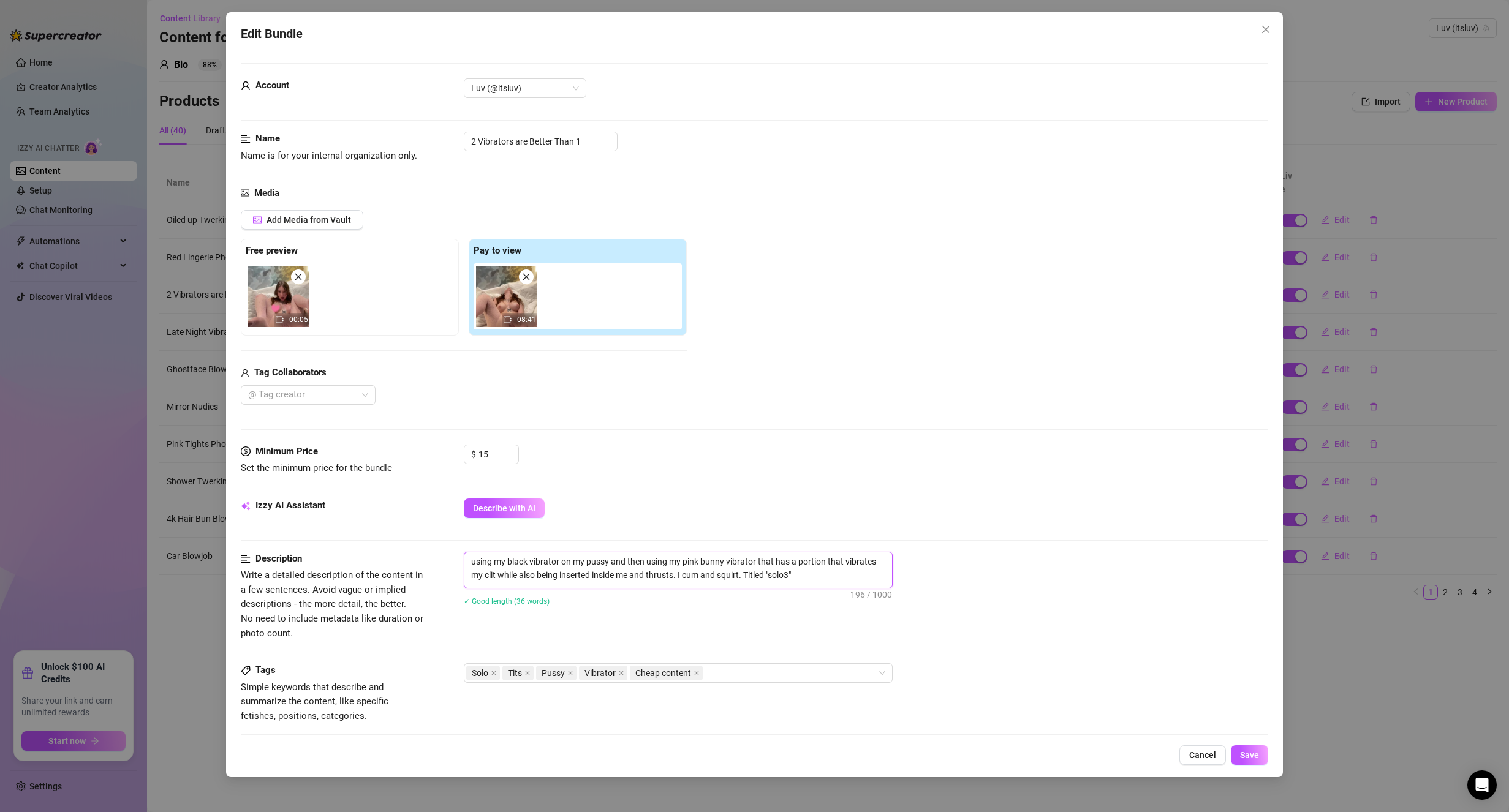
drag, startPoint x: 773, startPoint y: 572, endPoint x: 795, endPoint y: 572, distance: 22.0
click at [795, 572] on textarea "using my black vibrator on my pussy and then using my pink bunny vibrator that …" at bounding box center [678, 568] width 428 height 32
click at [1249, 755] on span "Save" at bounding box center [1249, 755] width 19 height 10
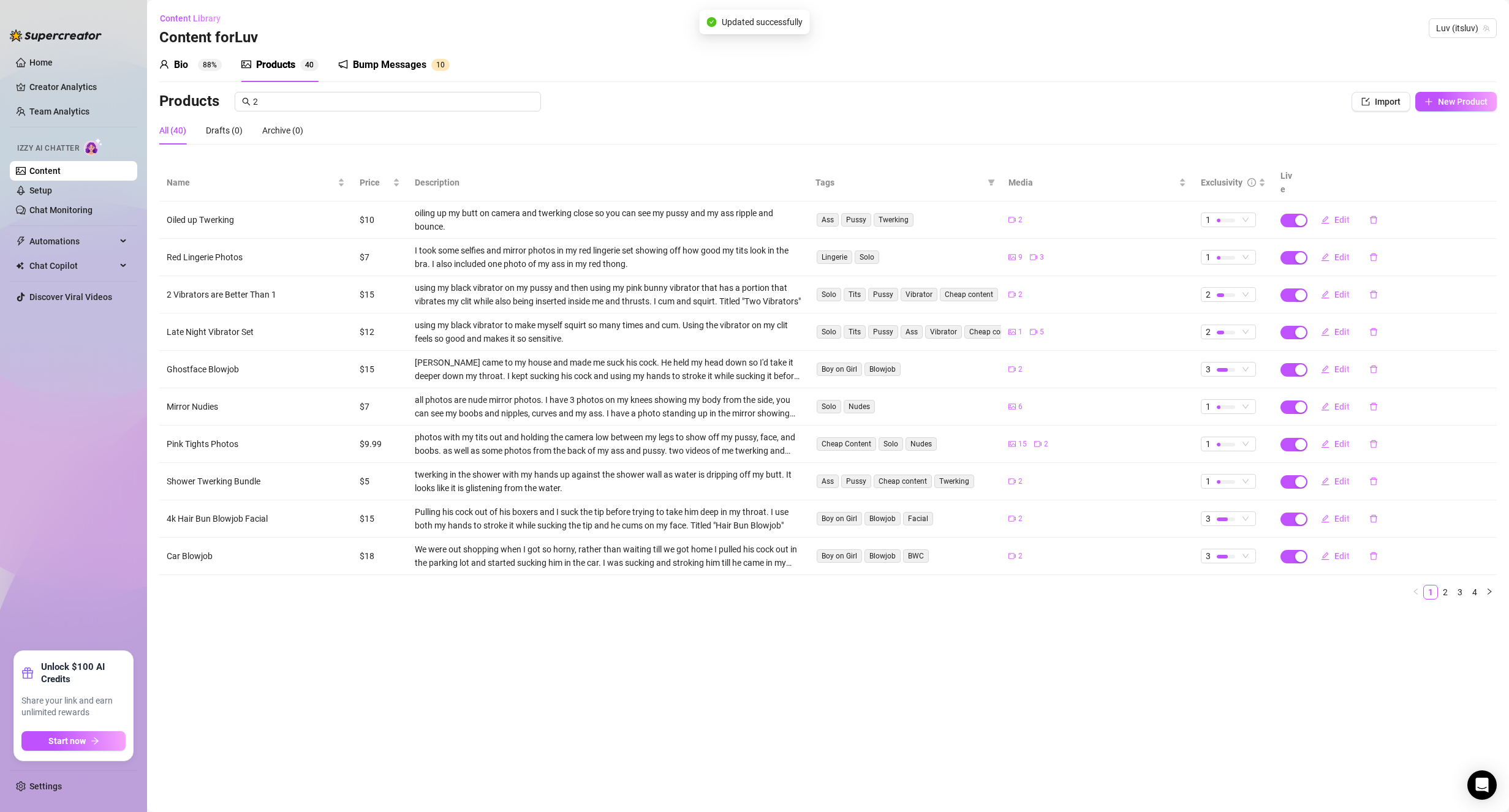
click at [61, 46] on div at bounding box center [56, 29] width 92 height 37
click at [52, 58] on link "Home" at bounding box center [41, 62] width 23 height 10
